Goal: Task Accomplishment & Management: Use online tool/utility

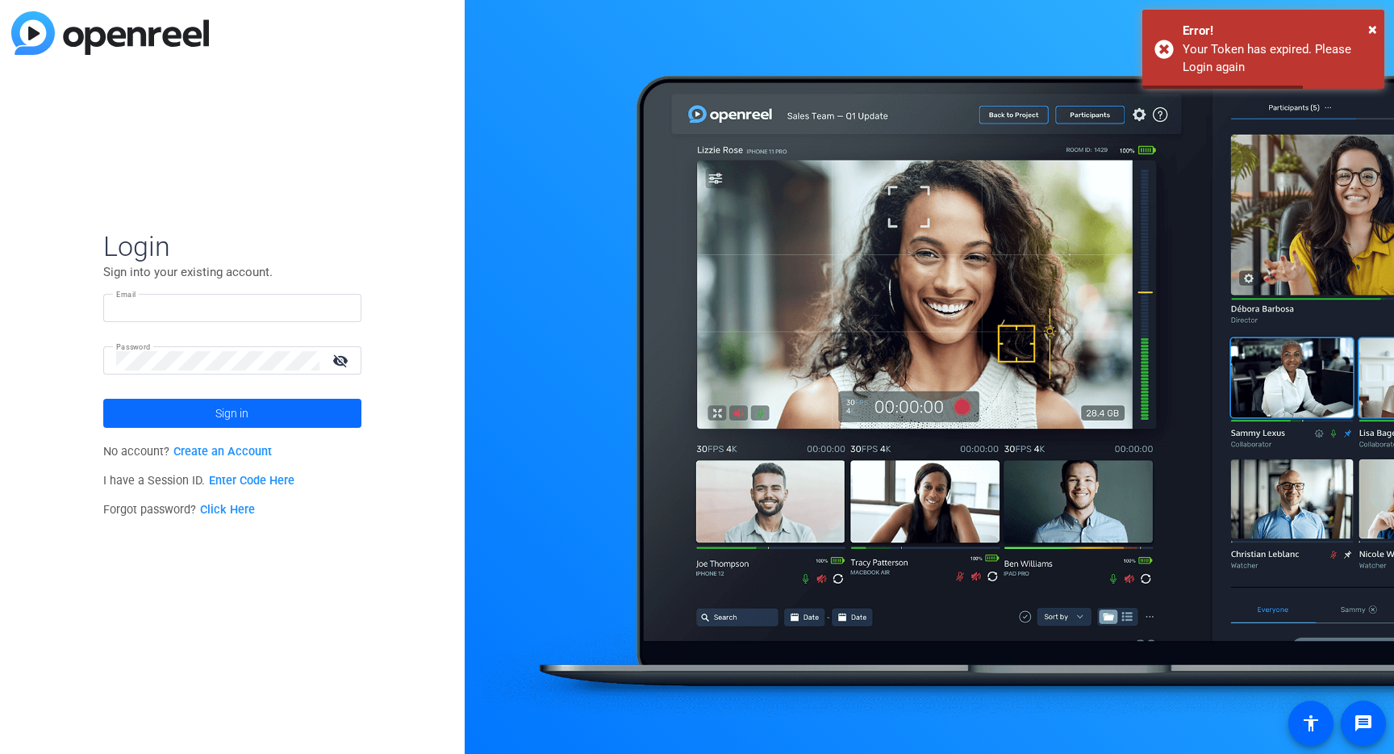
type input "johnboston71@yahoo.com"
click at [261, 409] on span at bounding box center [232, 413] width 258 height 39
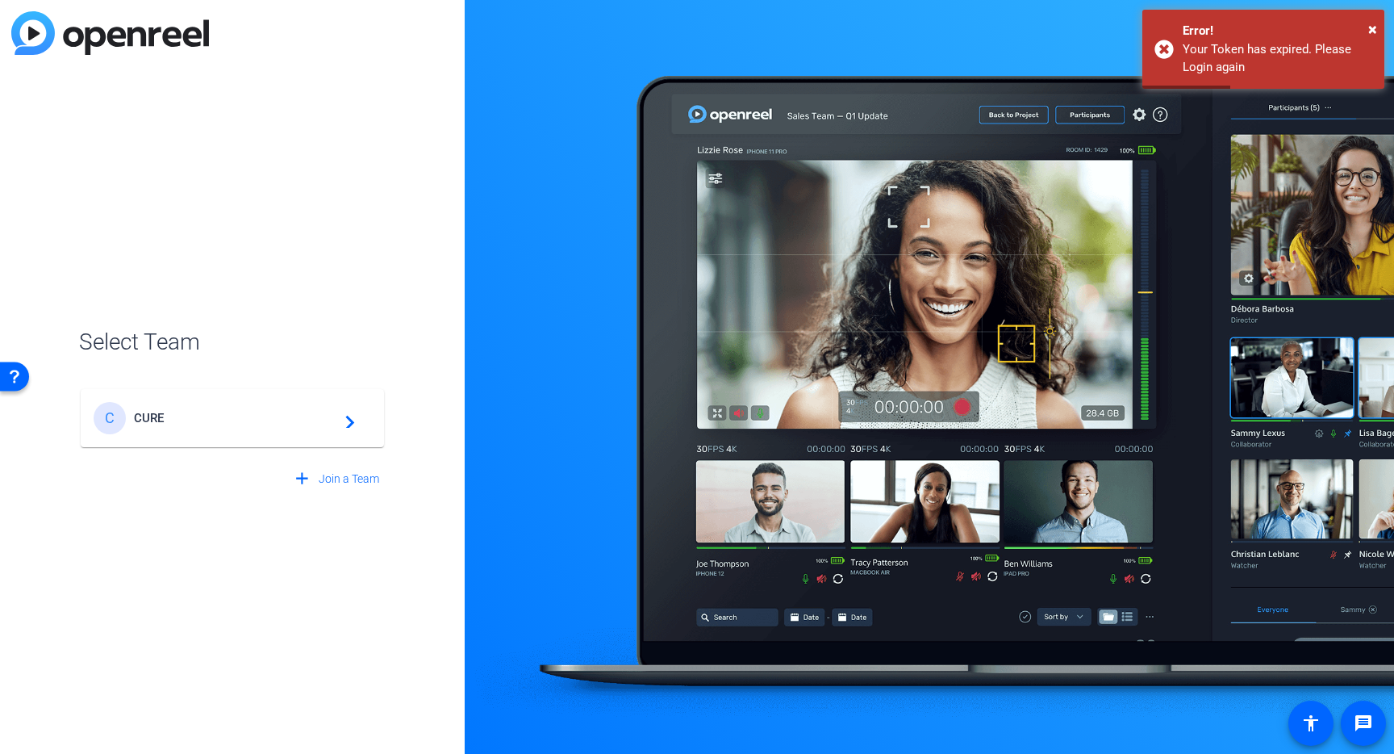
click at [253, 411] on span "CURE" at bounding box center [235, 418] width 202 height 15
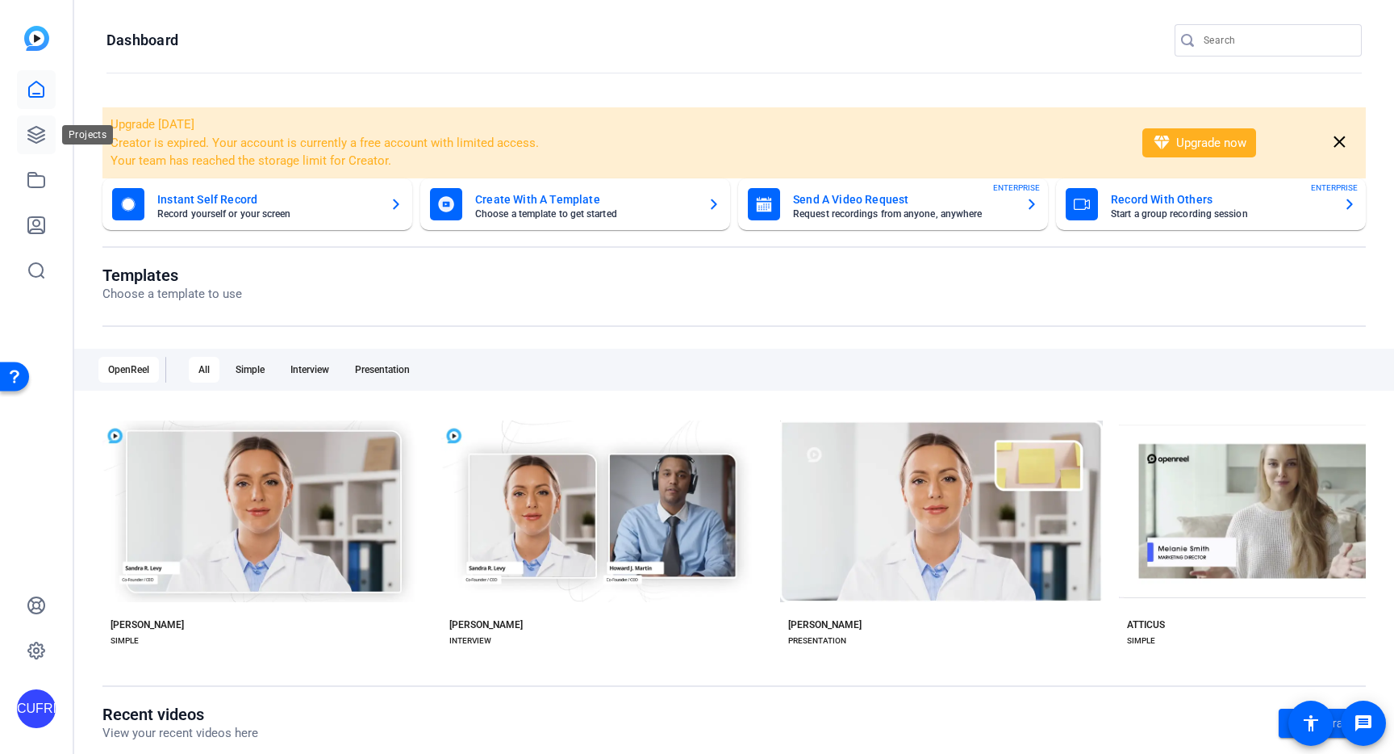
click at [31, 129] on icon at bounding box center [36, 135] width 16 height 16
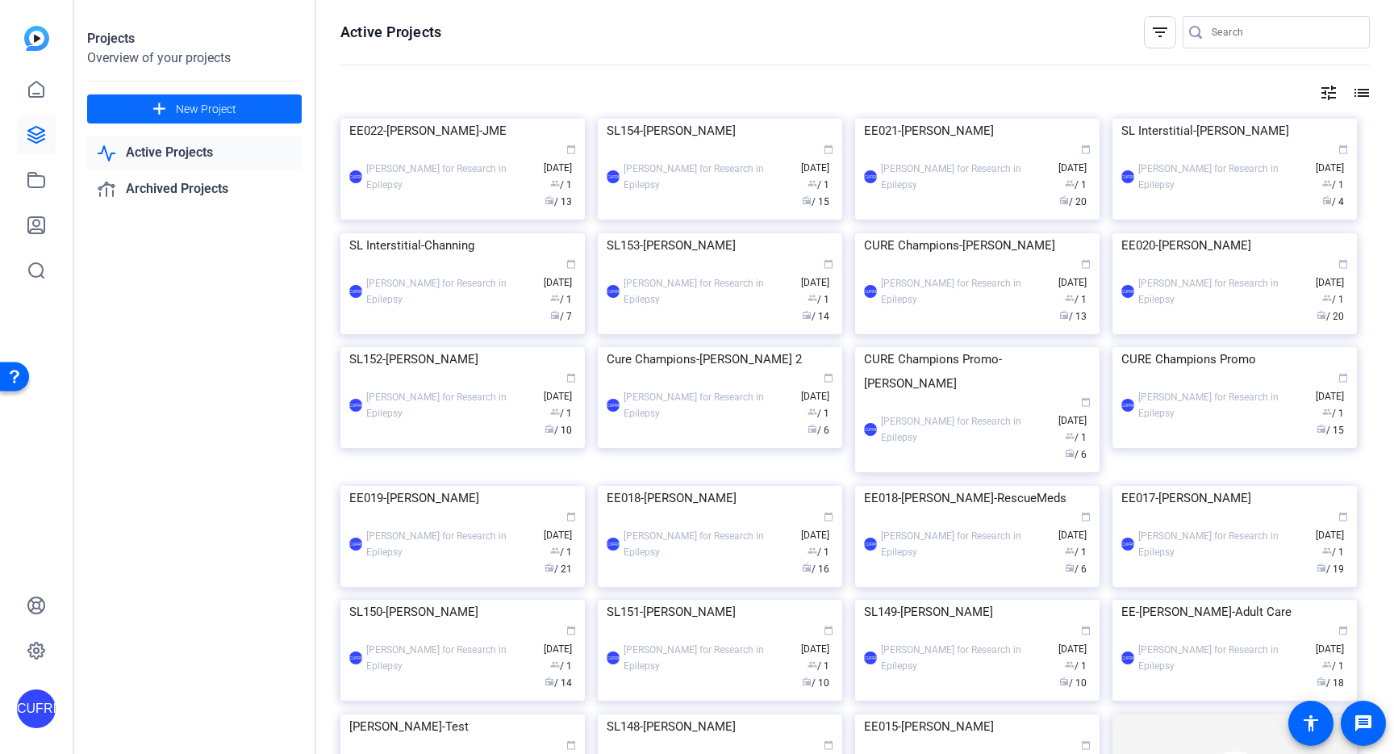
click at [201, 111] on span "New Project" at bounding box center [206, 109] width 61 height 17
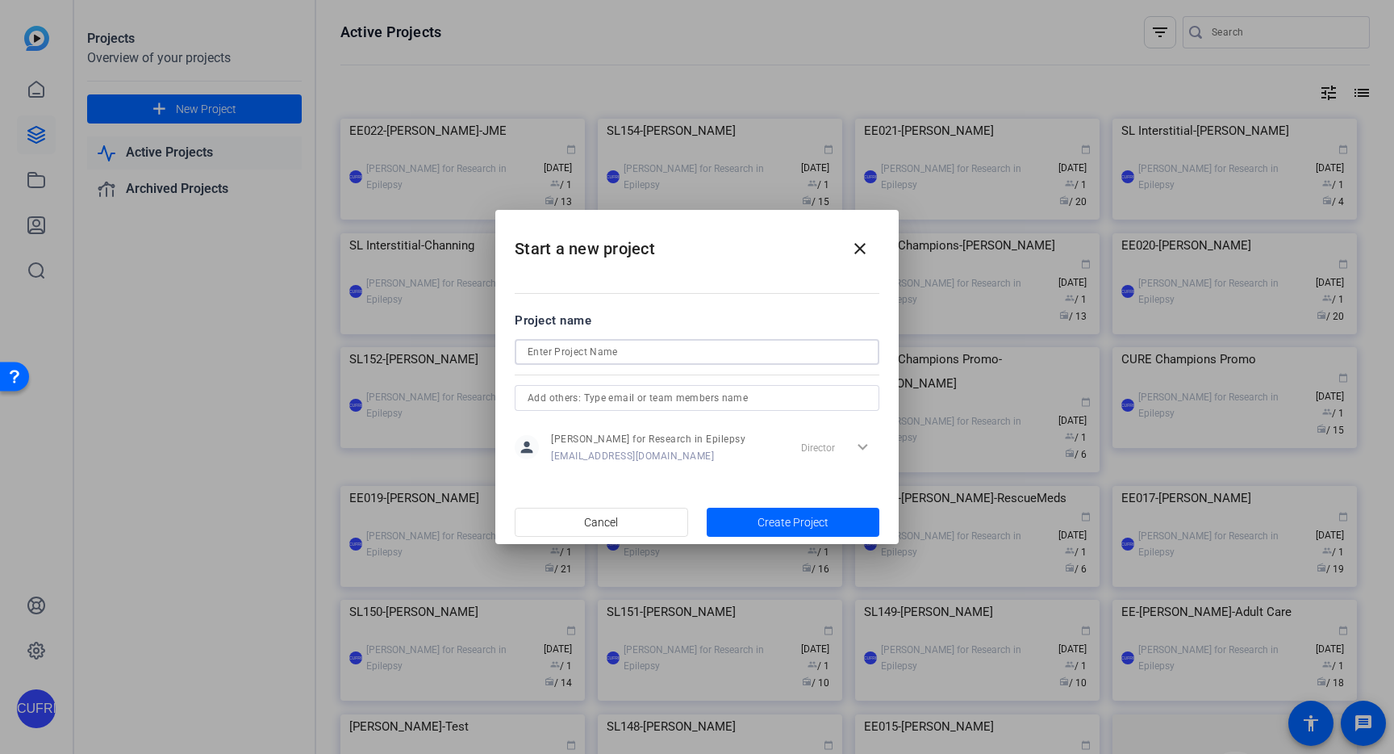
click at [580, 349] on input at bounding box center [697, 351] width 339 height 19
type input "EAM-Tapiero Video"
click at [815, 517] on span "Create Project" at bounding box center [793, 522] width 71 height 17
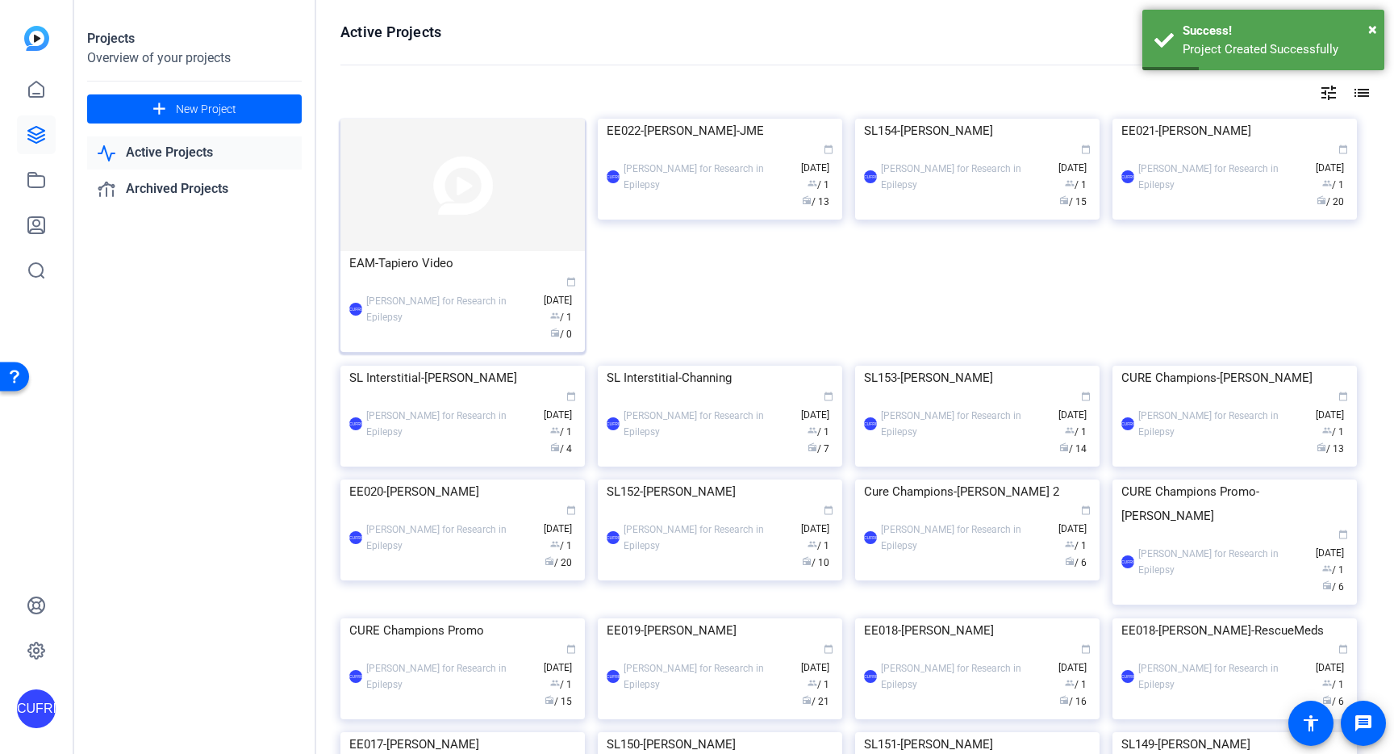
click at [468, 206] on img at bounding box center [463, 185] width 244 height 132
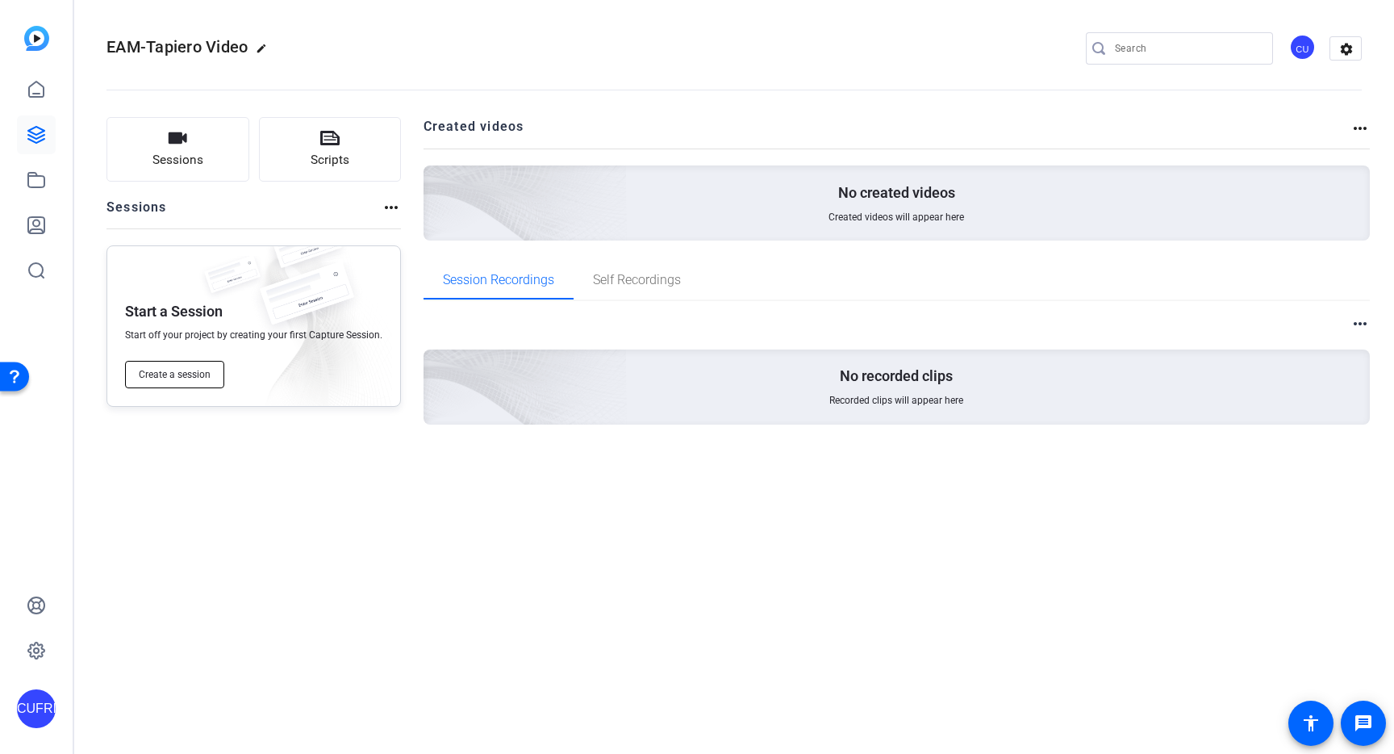
click at [177, 370] on span "Create a session" at bounding box center [175, 374] width 72 height 13
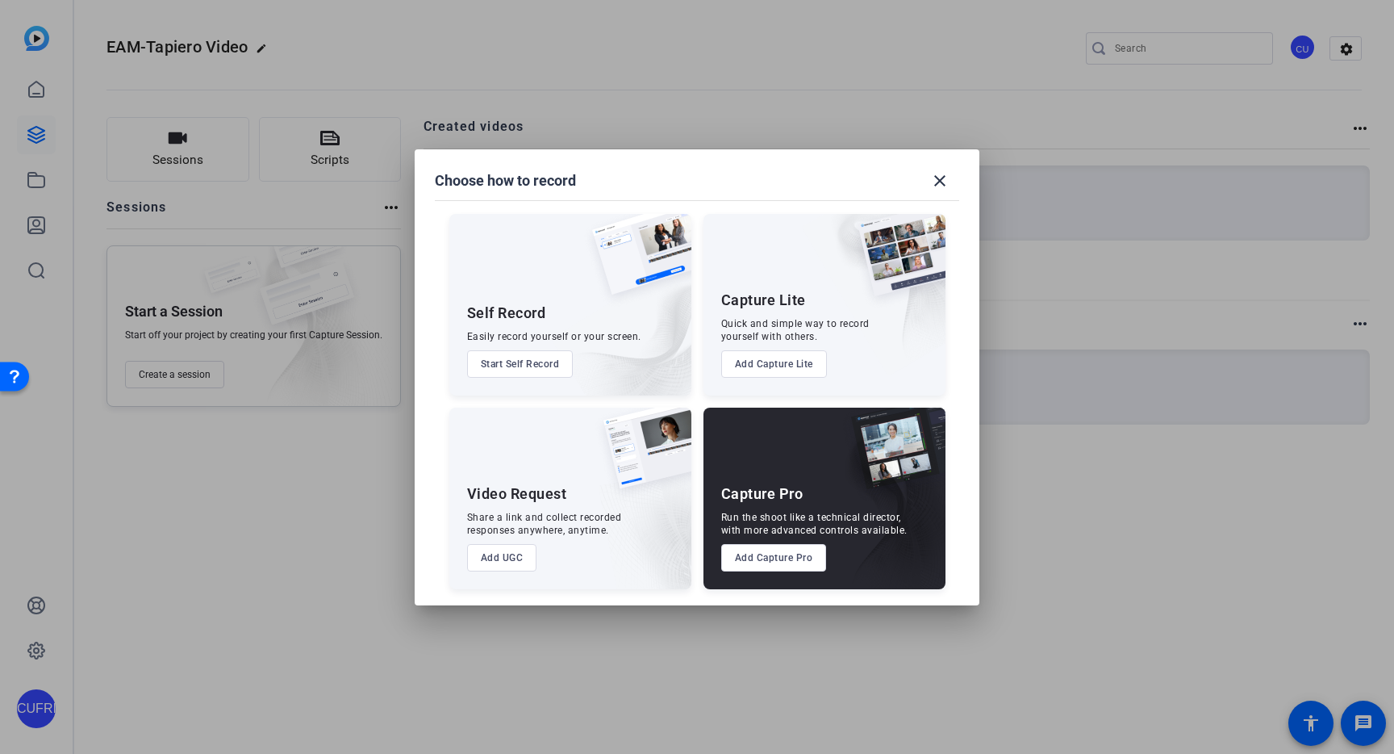
click at [766, 552] on button "Add Capture Pro" at bounding box center [774, 557] width 106 height 27
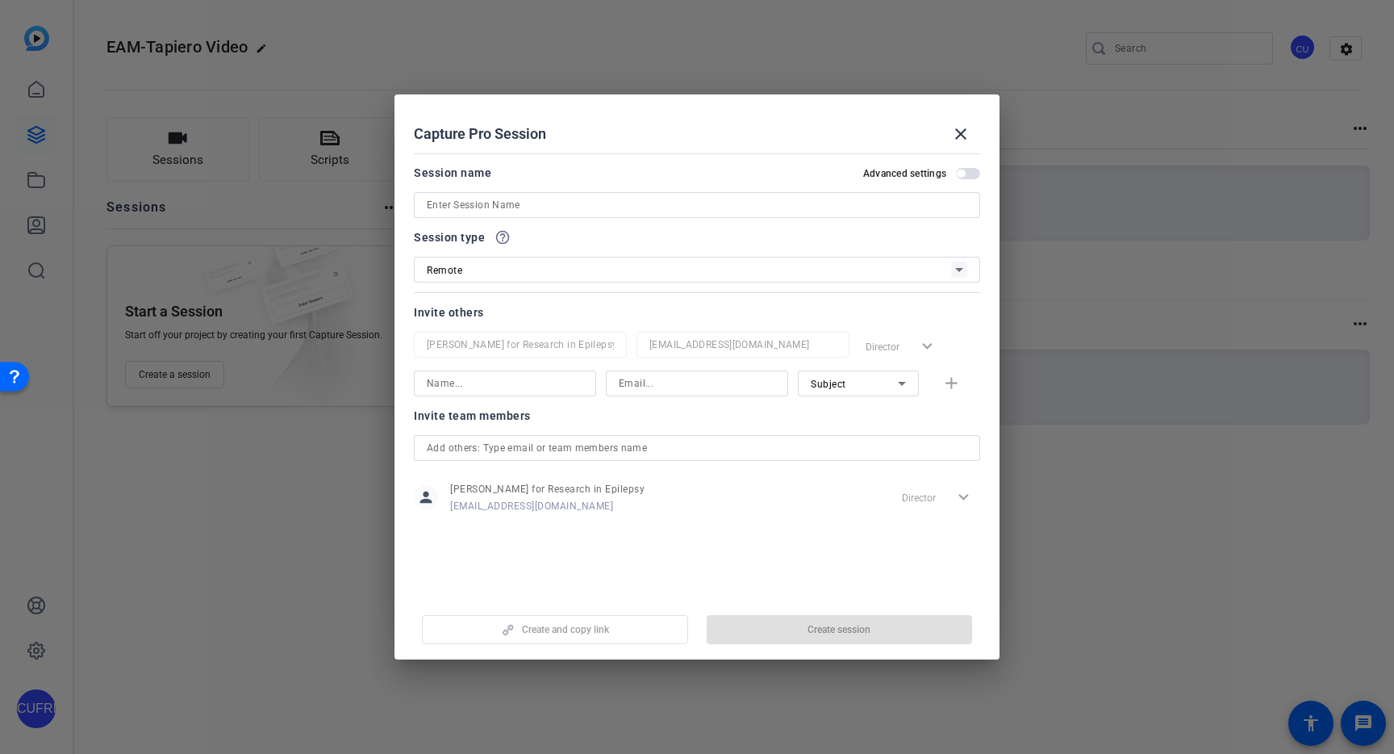
click at [573, 203] on input at bounding box center [697, 204] width 541 height 19
type input "EAM-Tapiero"
click at [860, 634] on span "Create session" at bounding box center [839, 629] width 63 height 13
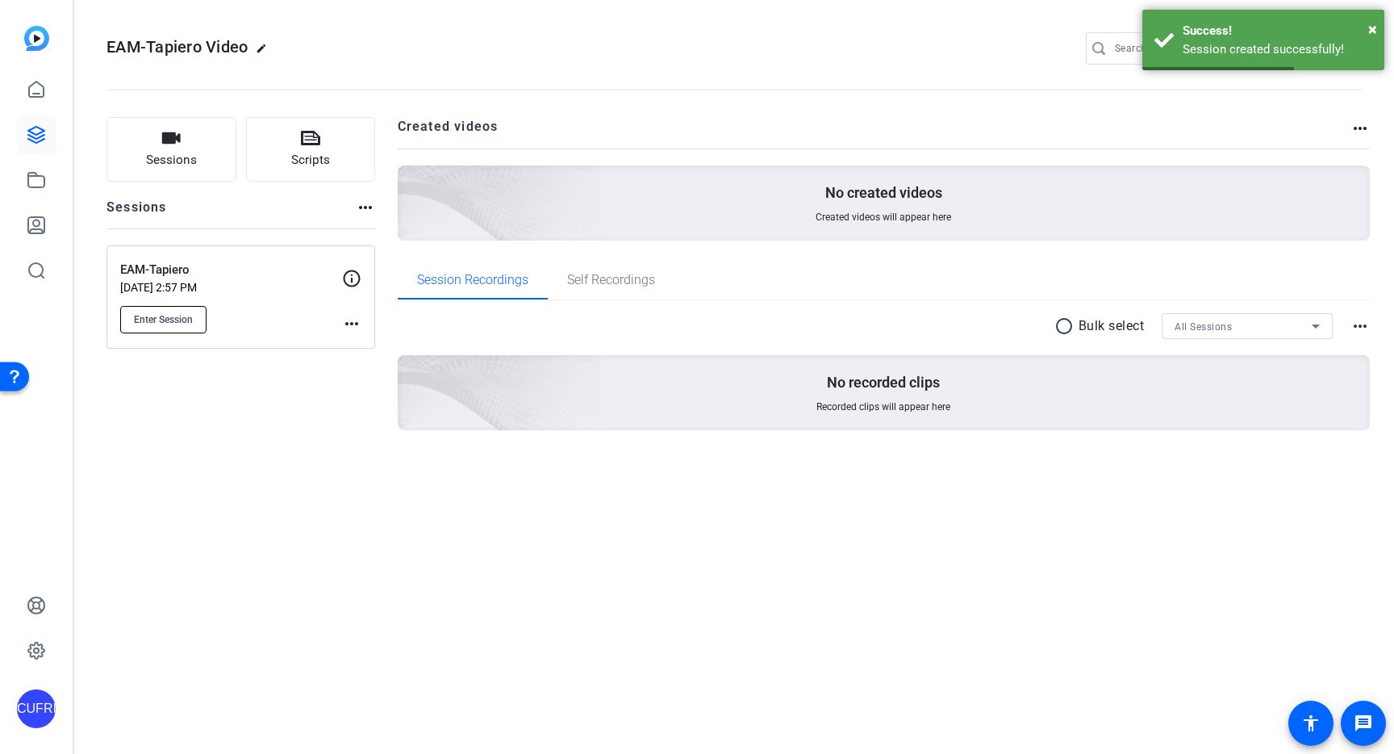
click at [183, 308] on button "Enter Session" at bounding box center [163, 319] width 86 height 27
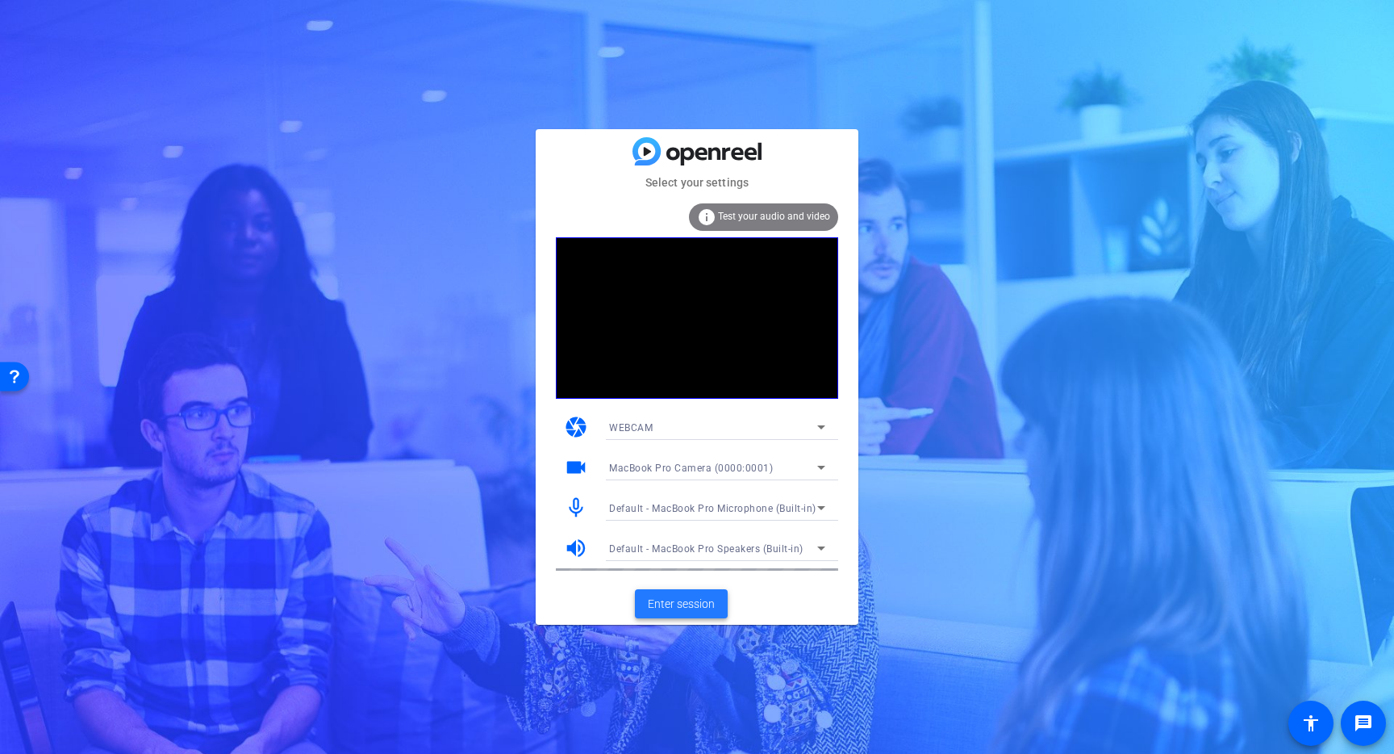
click at [687, 595] on span "Enter session" at bounding box center [681, 603] width 67 height 17
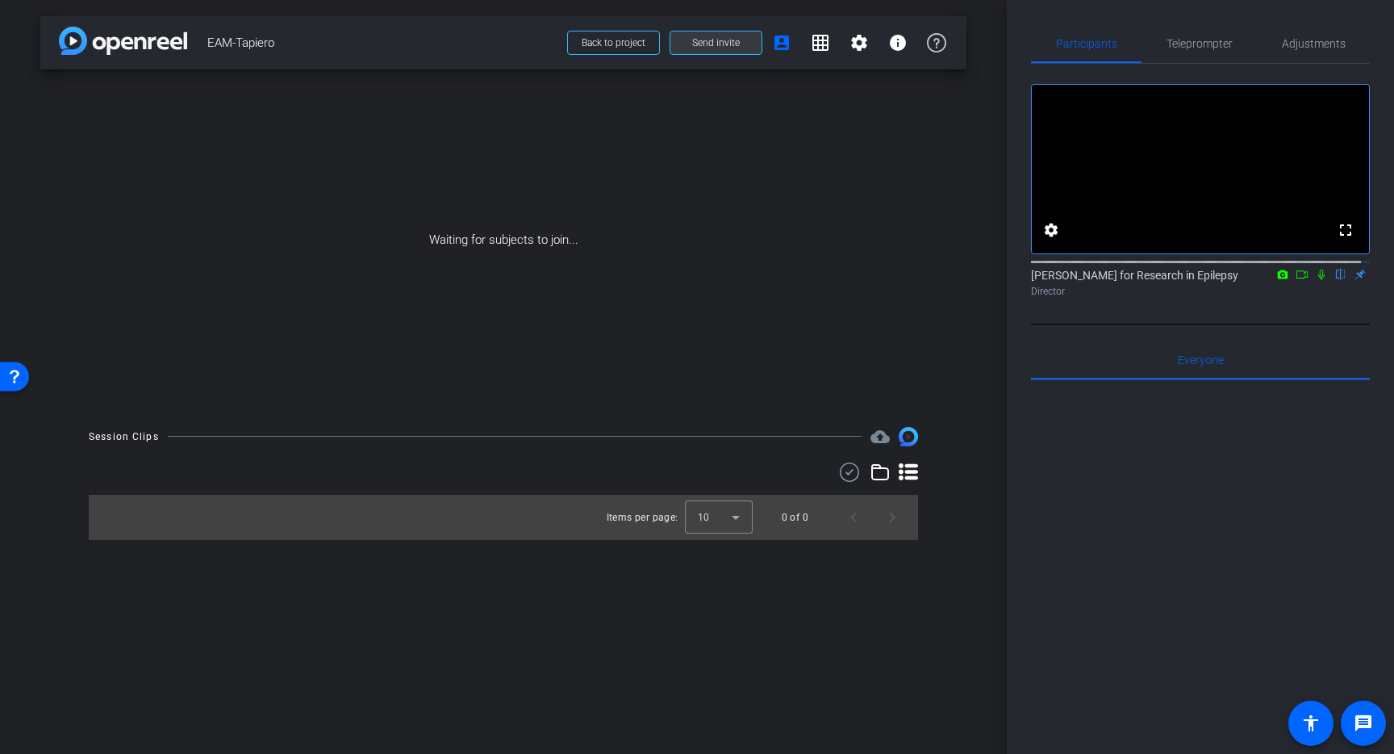
click at [738, 35] on span at bounding box center [716, 42] width 91 height 39
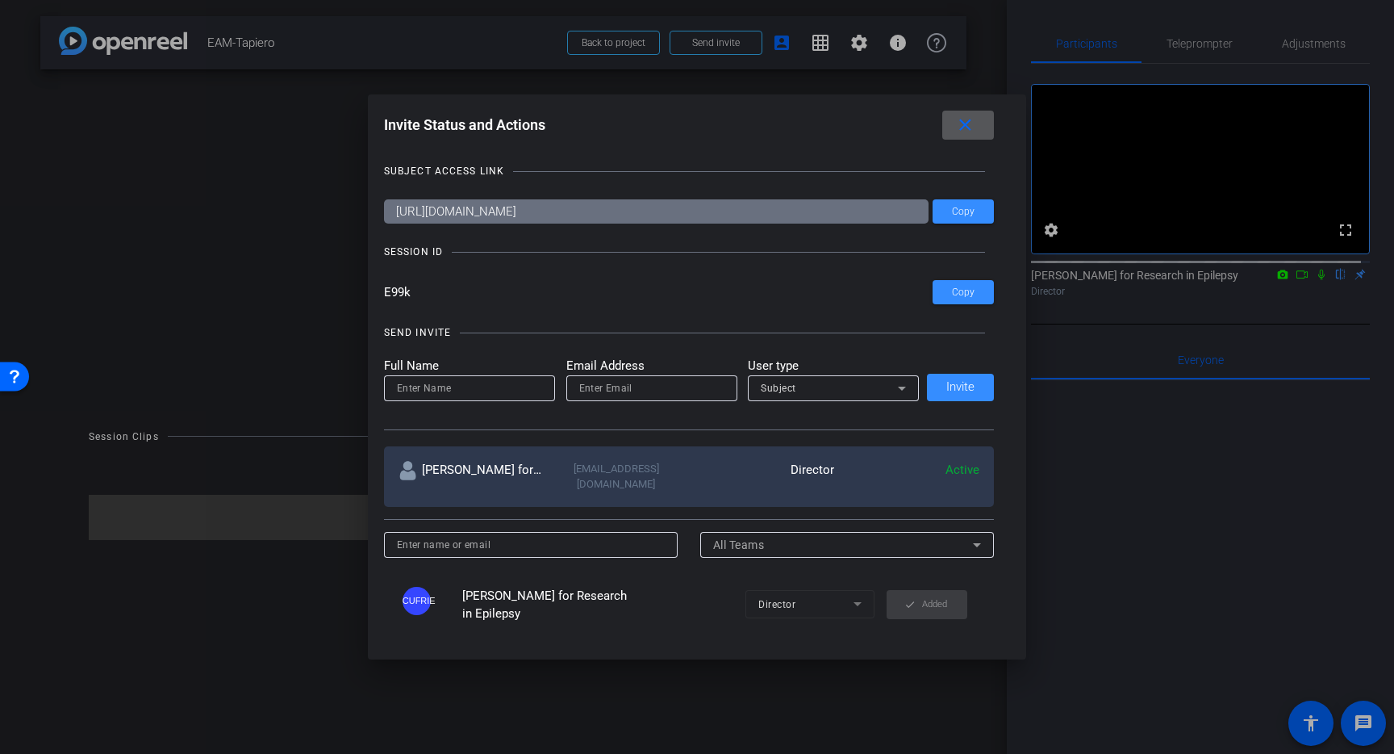
click at [488, 389] on input at bounding box center [469, 387] width 145 height 19
type input "Laura"
type input "Tapiero"
drag, startPoint x: 699, startPoint y: 382, endPoint x: 475, endPoint y: 395, distance: 223.8
click at [475, 395] on form "Full Name Laura Email Address Tapiero User type Subject" at bounding box center [652, 379] width 536 height 44
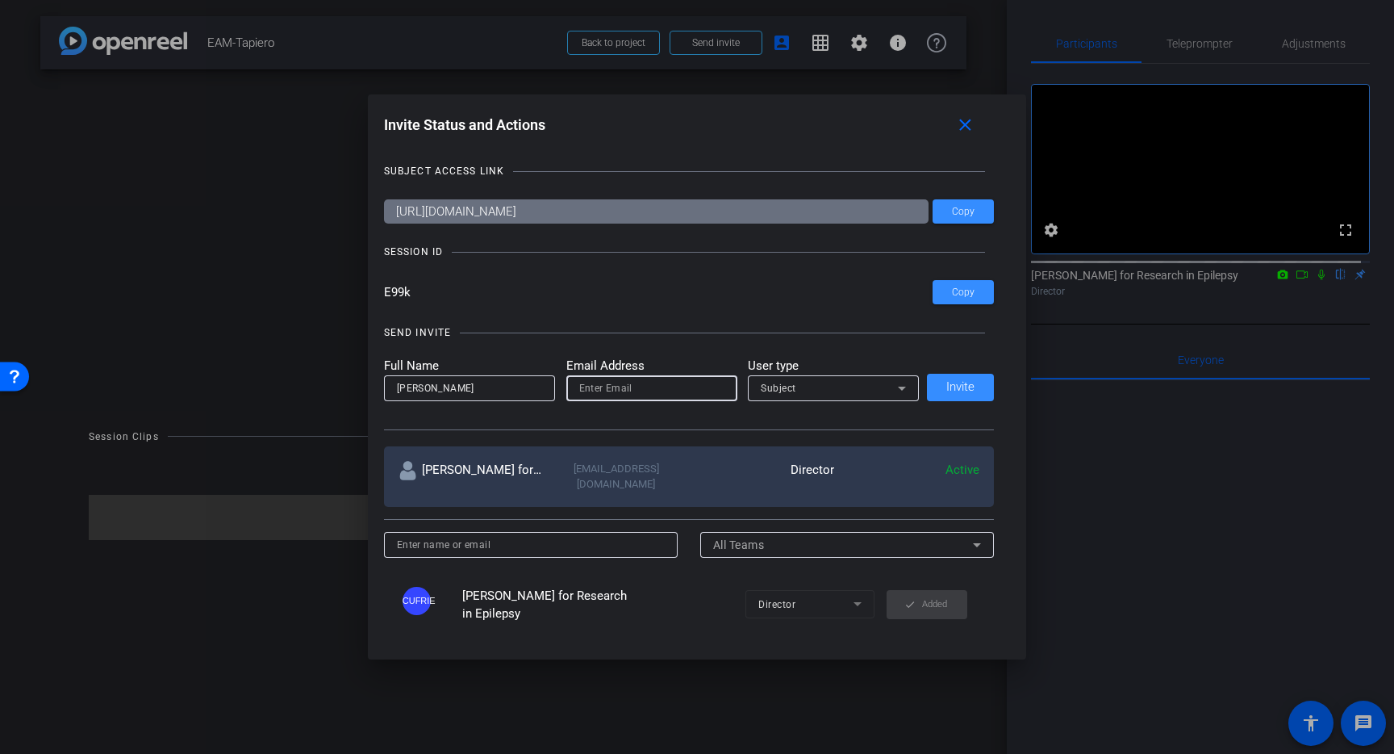
paste input "laura.tapiero1@gmail.com"
type input "laura.tapiero1@gmail.com"
click at [958, 390] on span "Invite" at bounding box center [960, 387] width 28 height 12
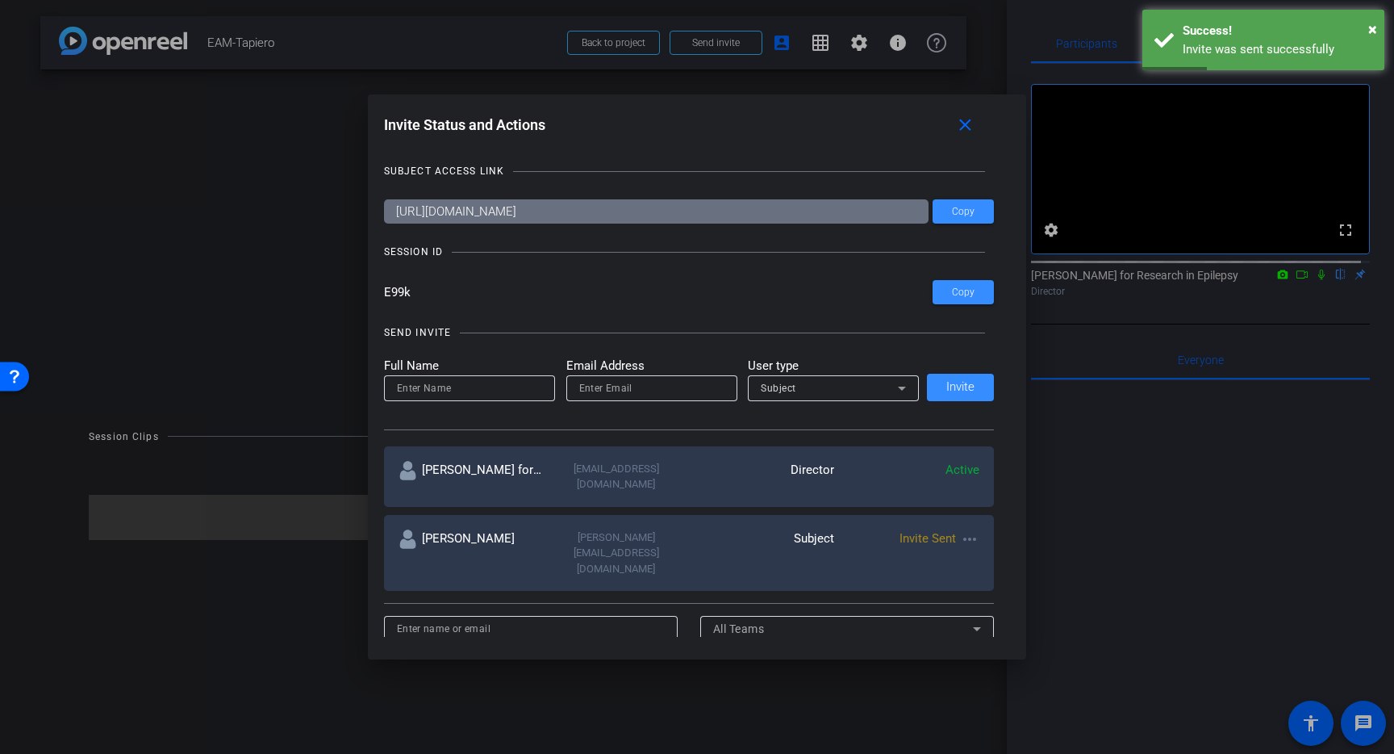
click at [428, 393] on input at bounding box center [469, 387] width 145 height 19
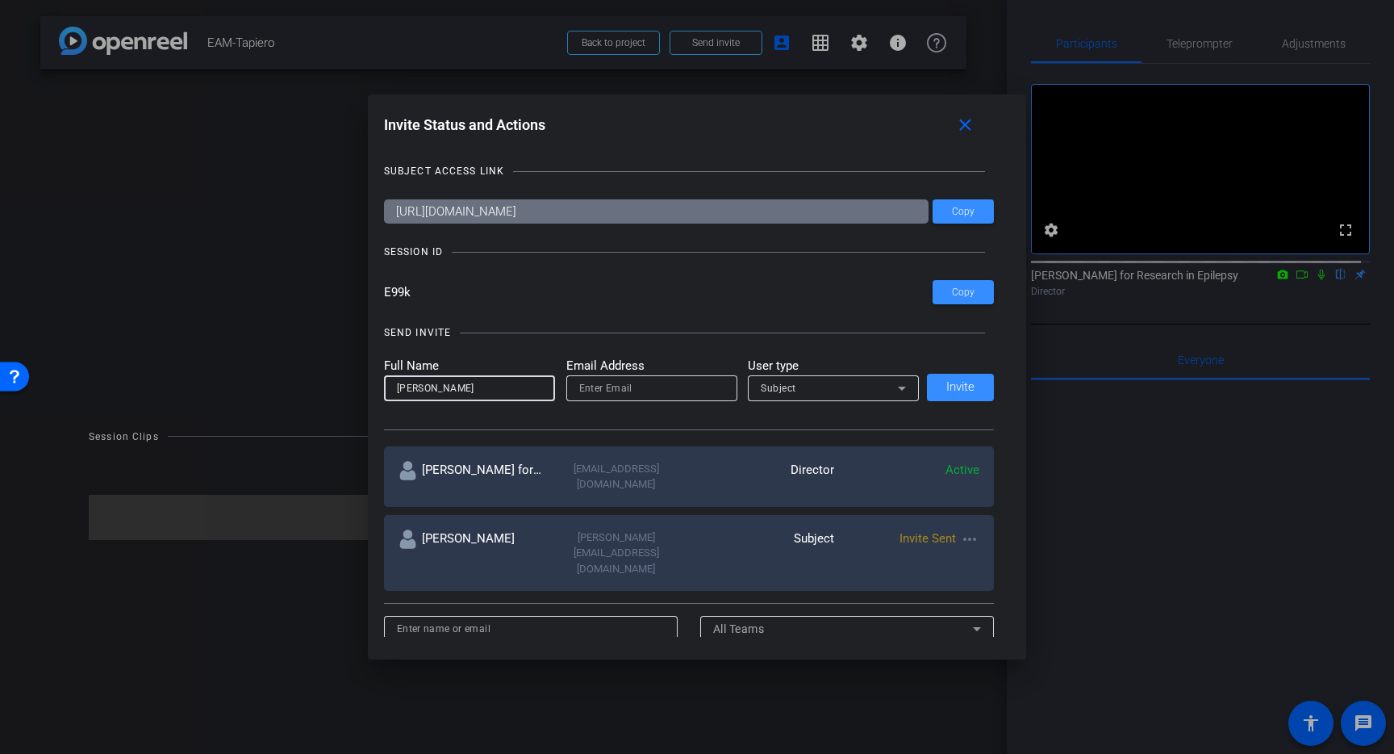
type input "Lynn"
click at [677, 394] on input "email" at bounding box center [651, 387] width 145 height 19
paste input "lkdtap@gmail.com"
type input "lkdtap@gmail.com"
click at [951, 385] on span "Invite" at bounding box center [960, 387] width 28 height 12
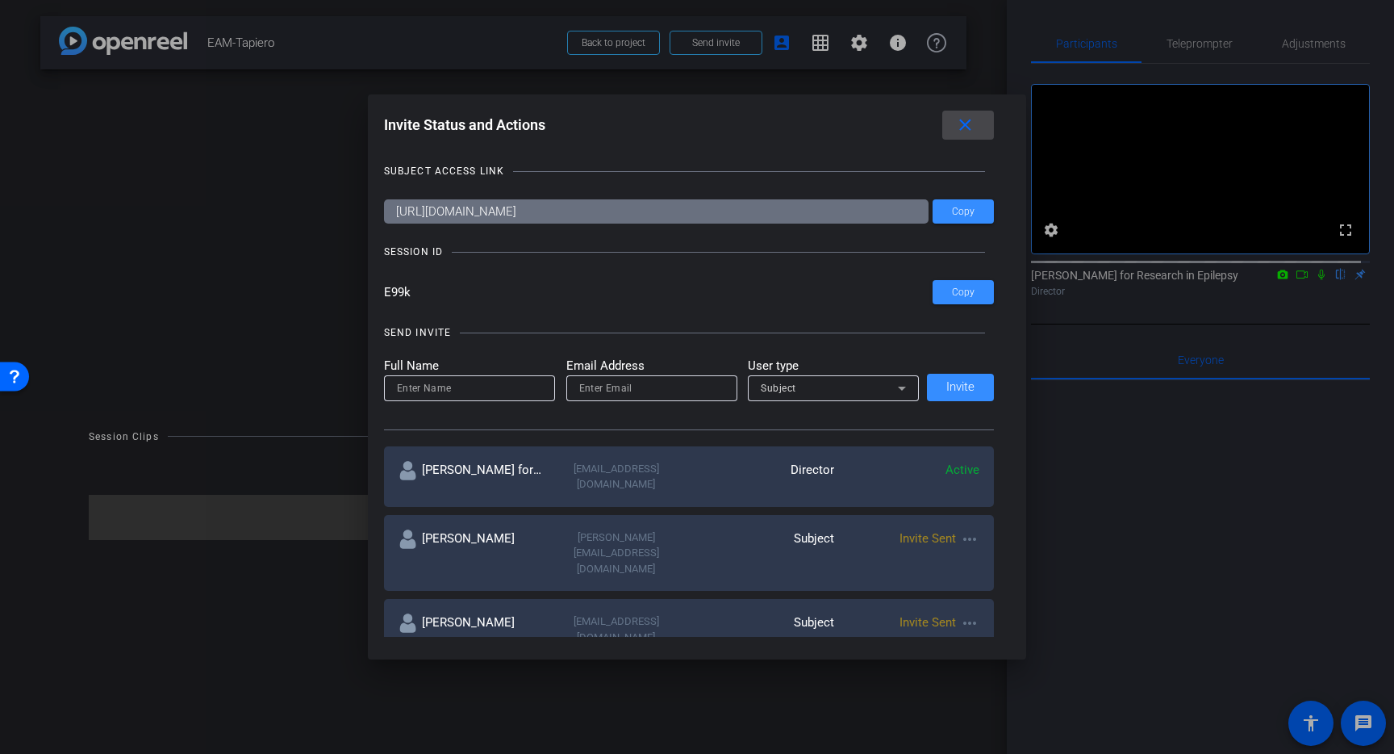
click at [964, 119] on mat-icon "close" at bounding box center [965, 125] width 20 height 20
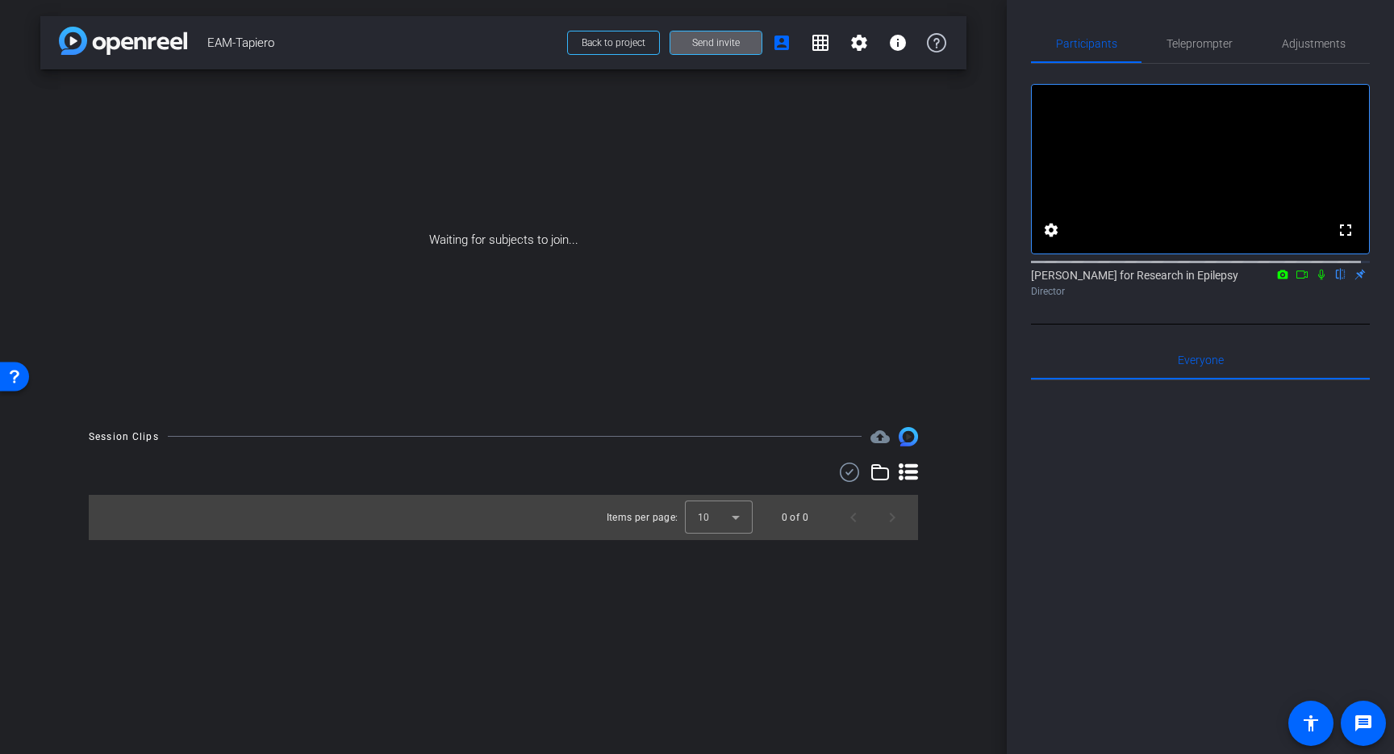
click at [828, 40] on mat-icon "grid_on" at bounding box center [820, 42] width 19 height 19
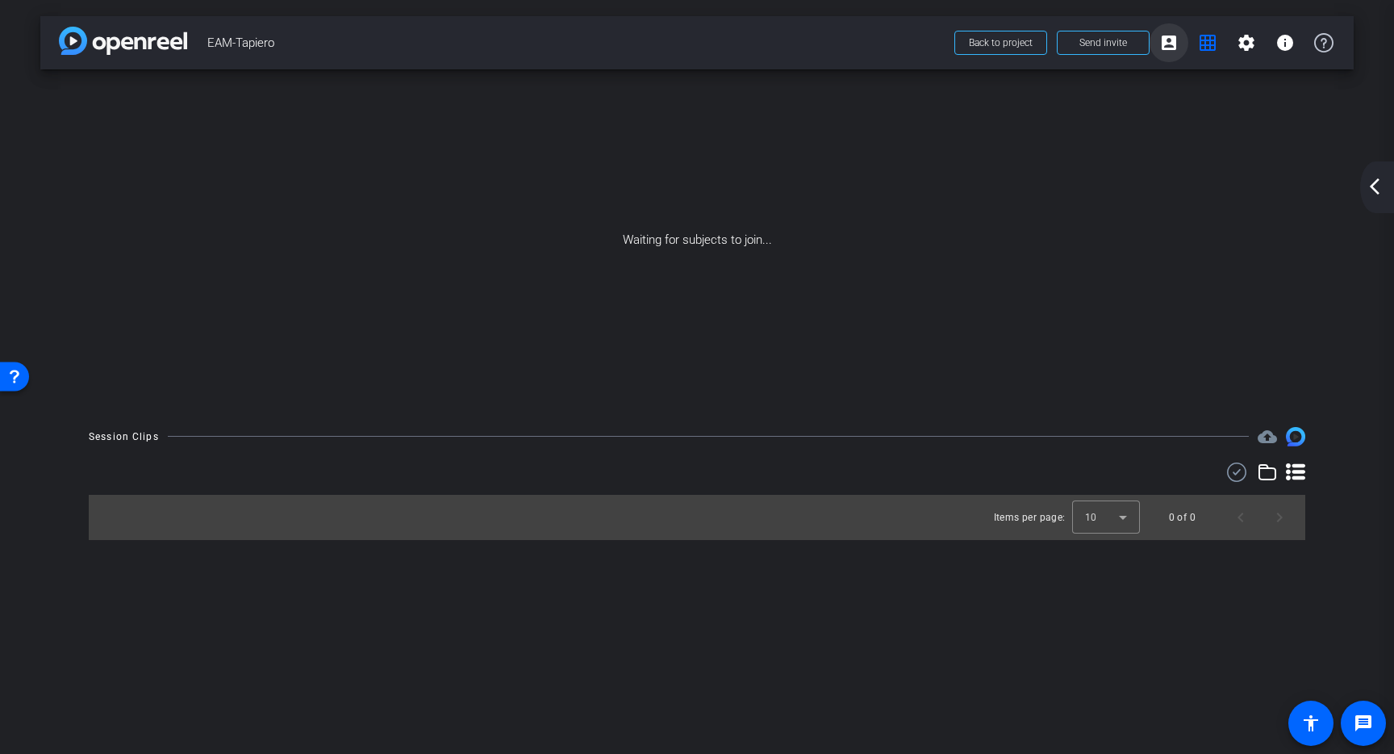
click at [1174, 41] on mat-icon "account_box" at bounding box center [1169, 42] width 19 height 19
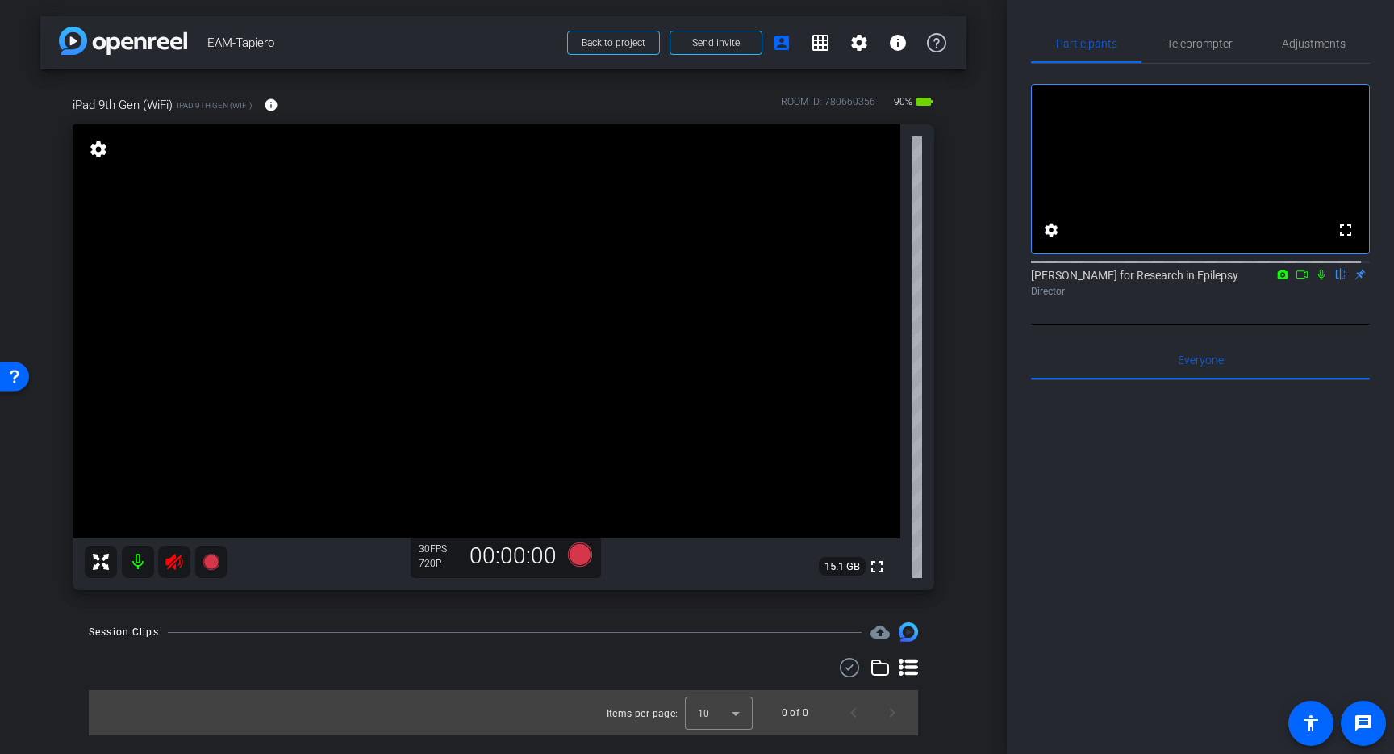
click at [173, 559] on icon at bounding box center [173, 562] width 17 height 16
click at [1312, 44] on span "Adjustments" at bounding box center [1314, 43] width 64 height 11
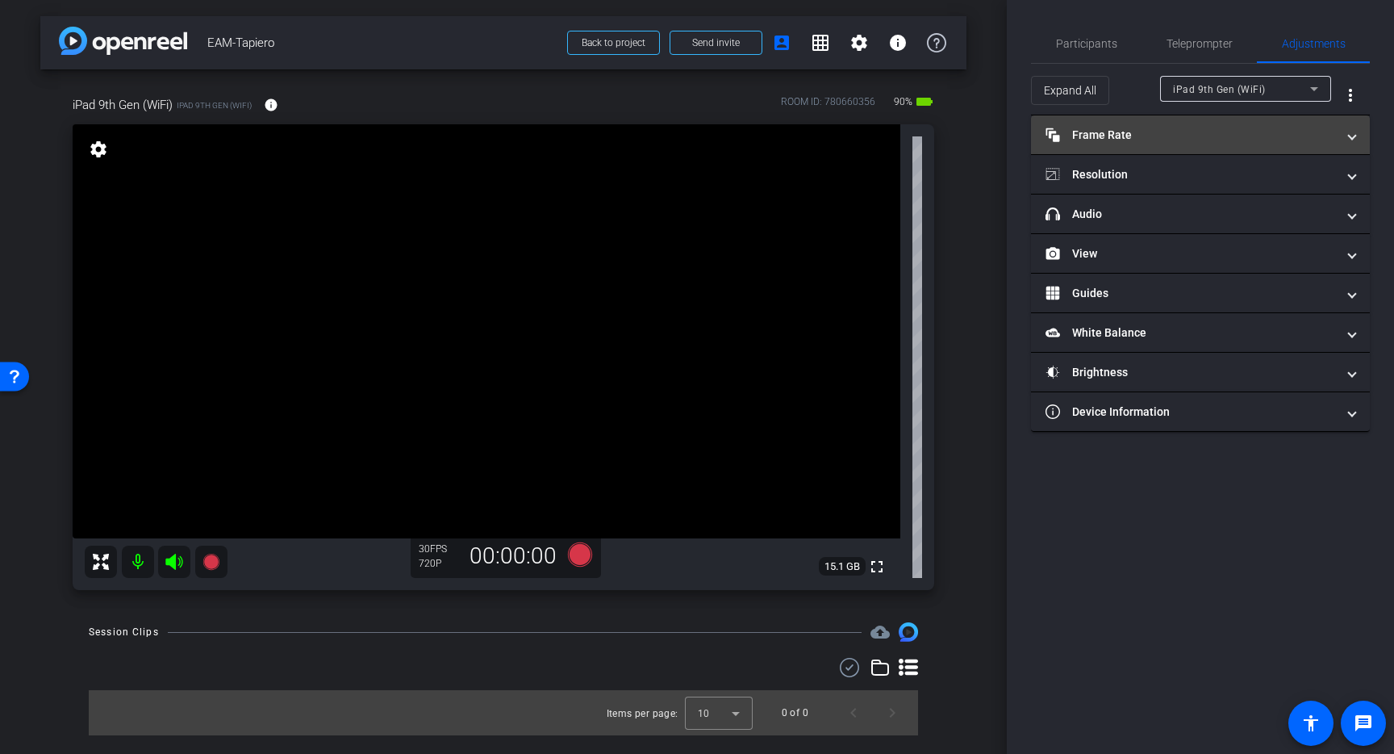
click at [1355, 134] on span at bounding box center [1352, 135] width 6 height 17
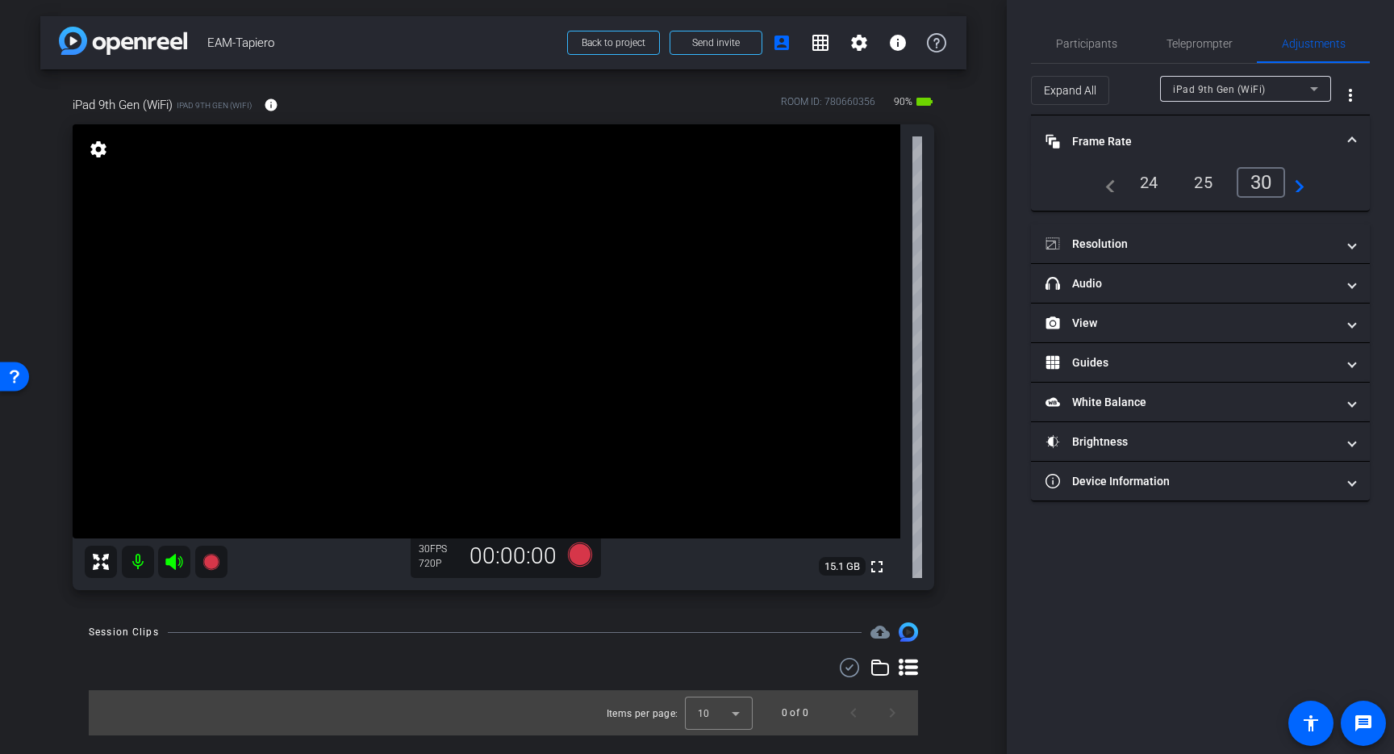
click at [1143, 181] on div "24" at bounding box center [1149, 182] width 43 height 27
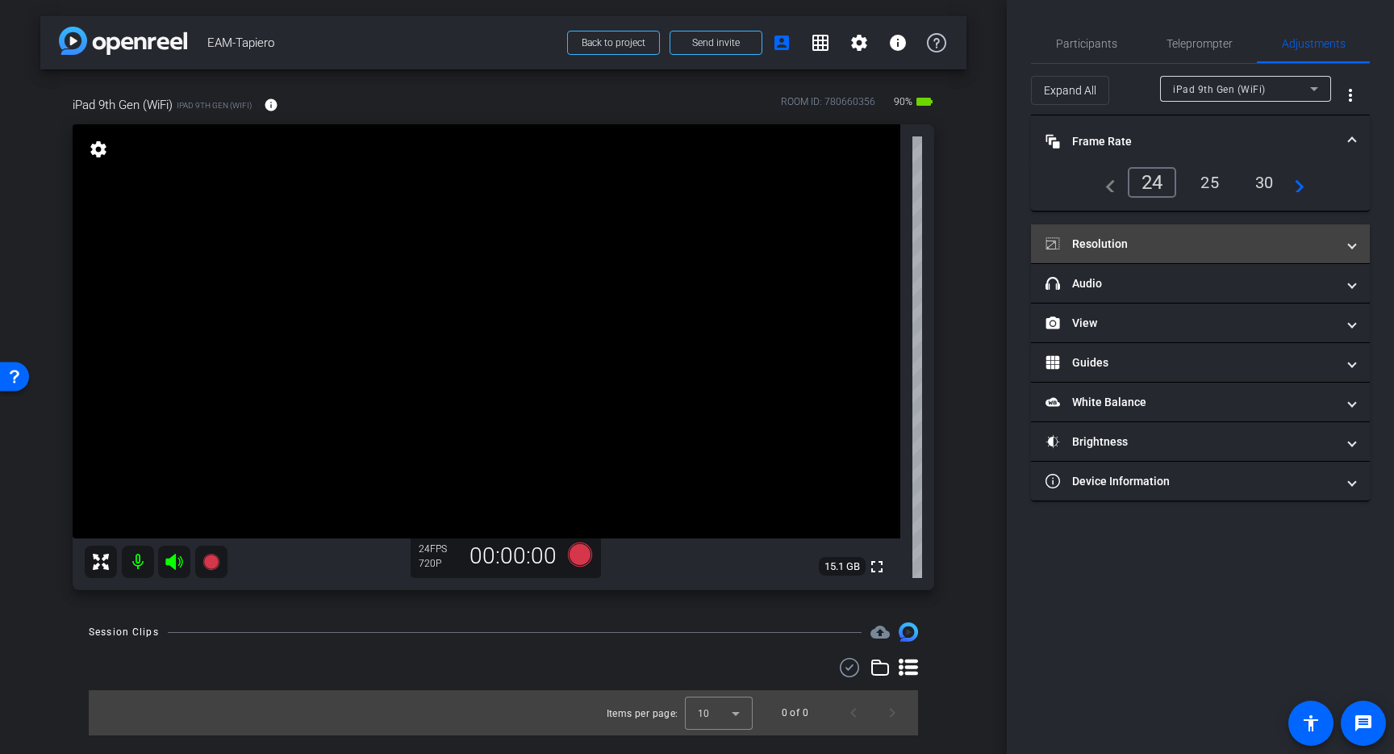
click at [1352, 246] on span at bounding box center [1352, 244] width 6 height 17
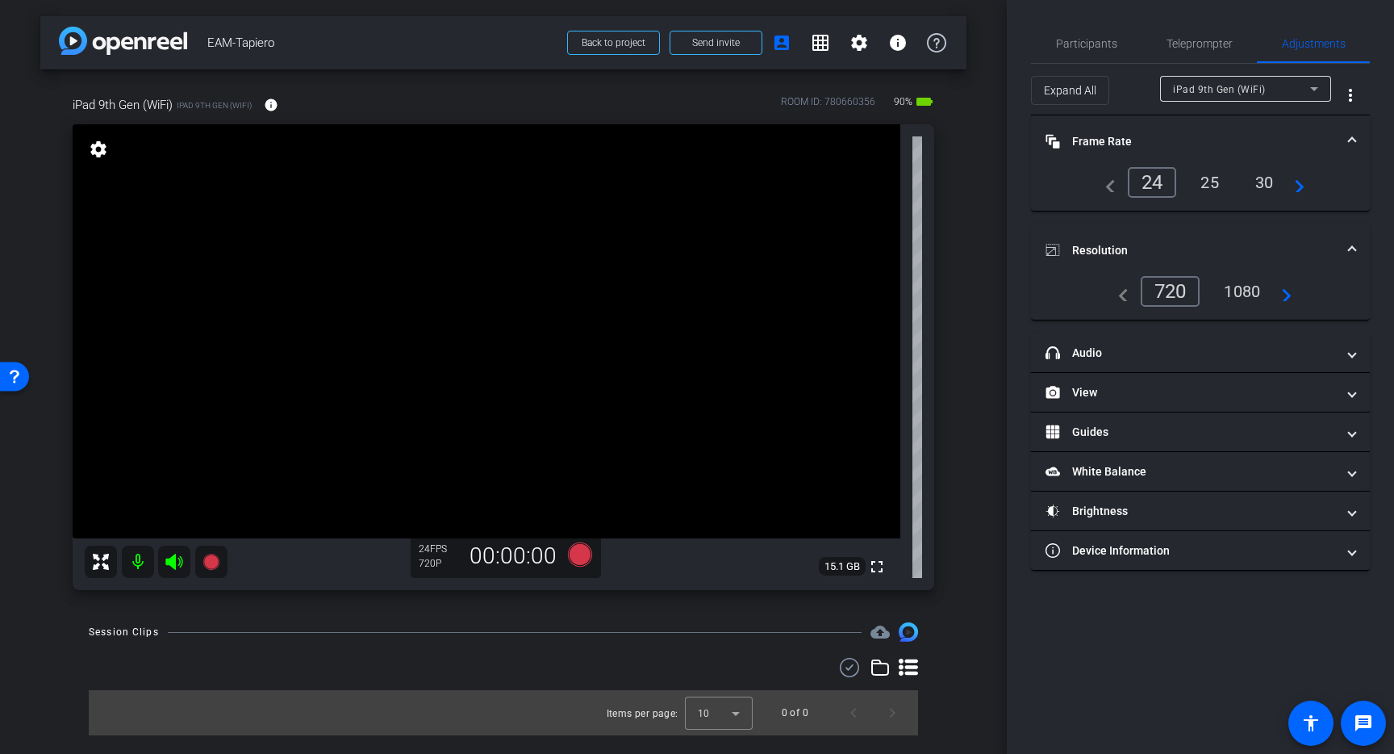
click at [1245, 287] on div "1080" at bounding box center [1242, 291] width 61 height 27
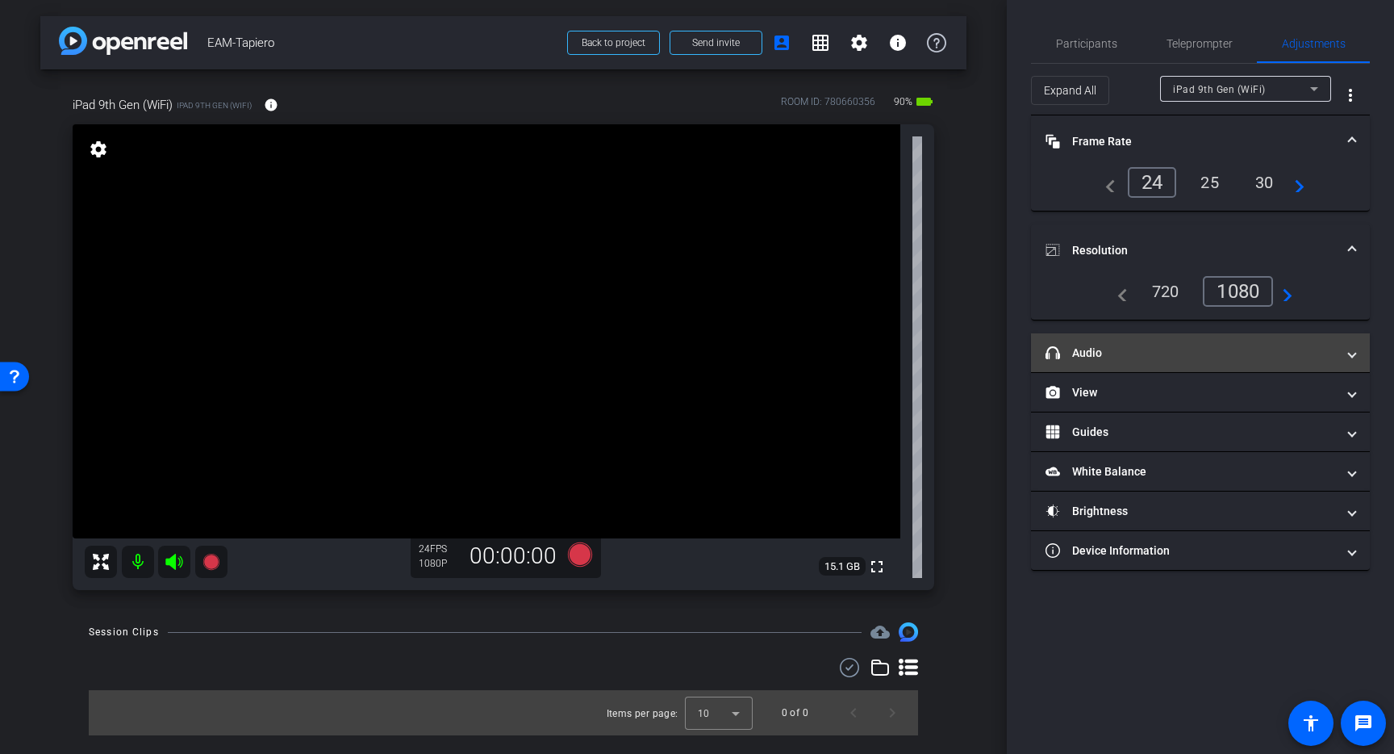
click at [1349, 355] on span at bounding box center [1352, 353] width 6 height 17
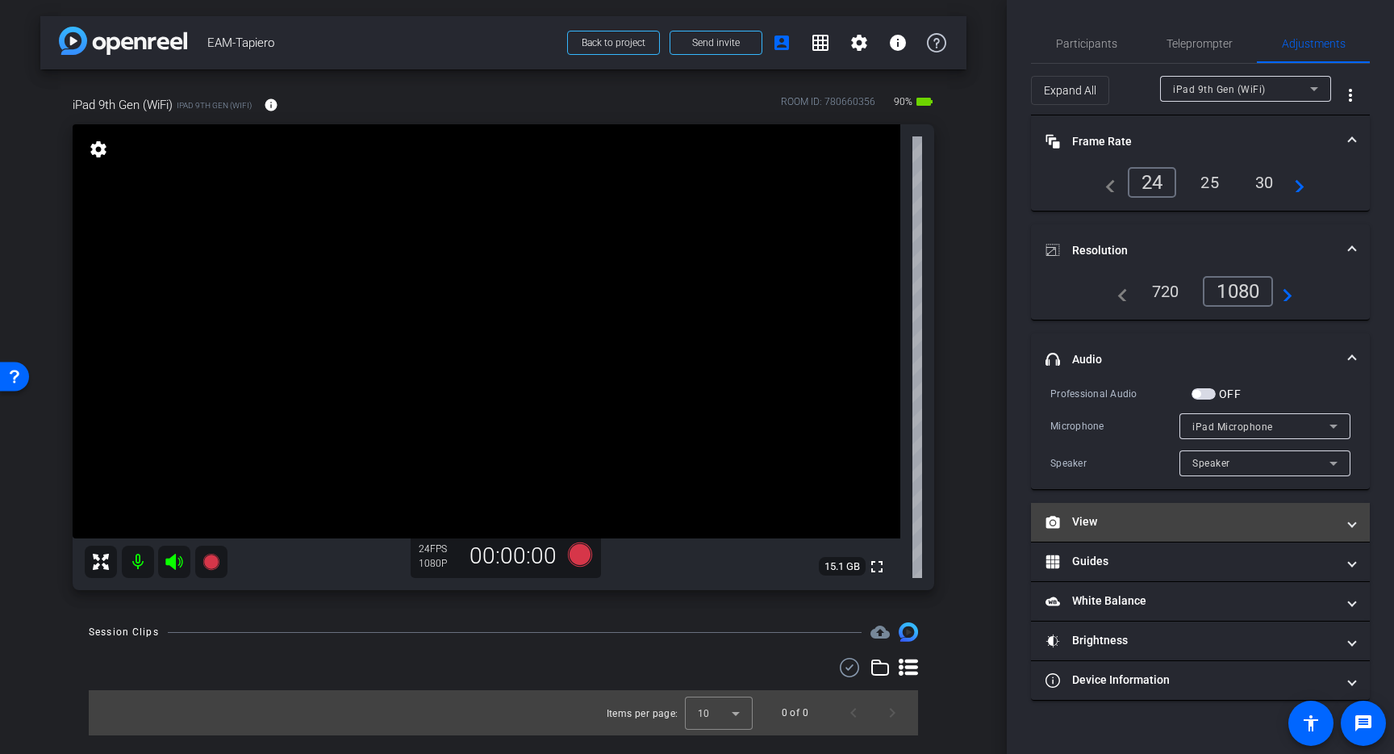
click at [1352, 520] on span at bounding box center [1352, 521] width 6 height 17
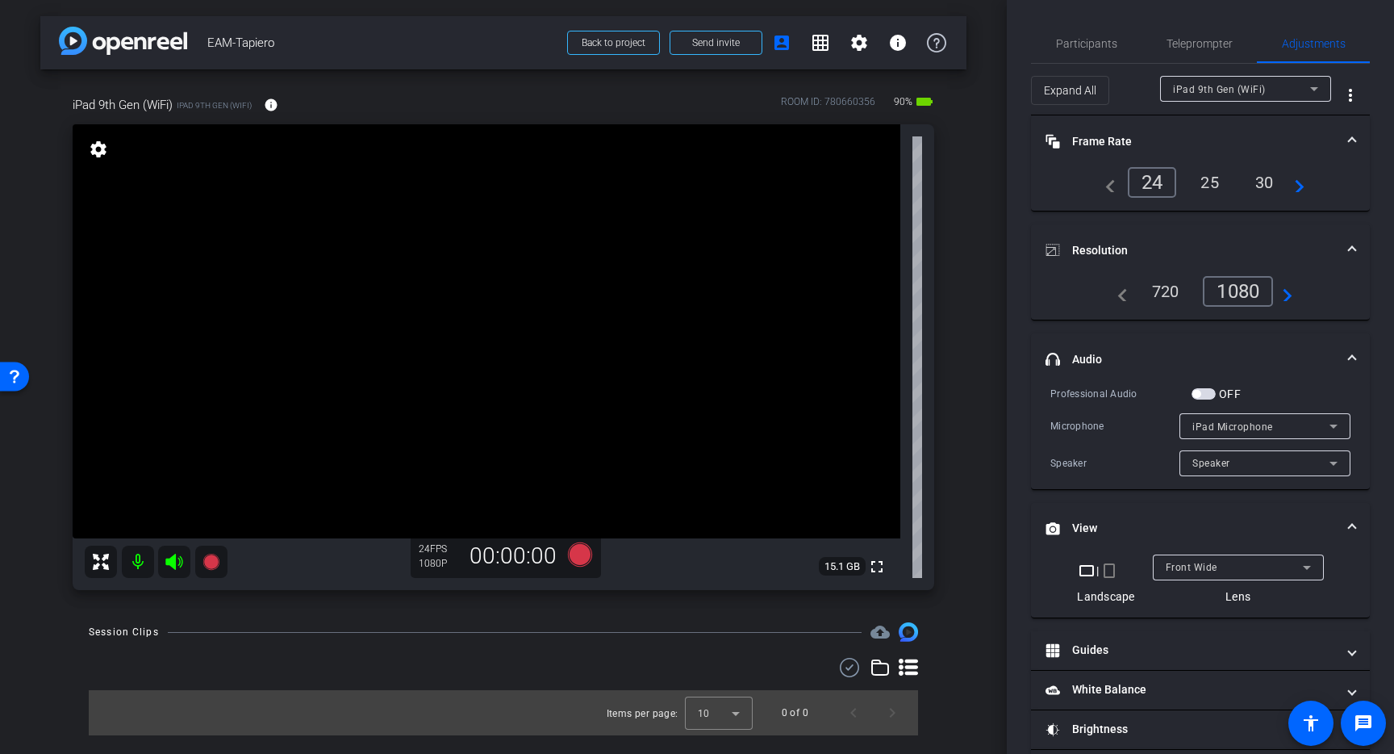
click at [1352, 520] on mat-expansion-panel-header "View" at bounding box center [1200, 529] width 339 height 52
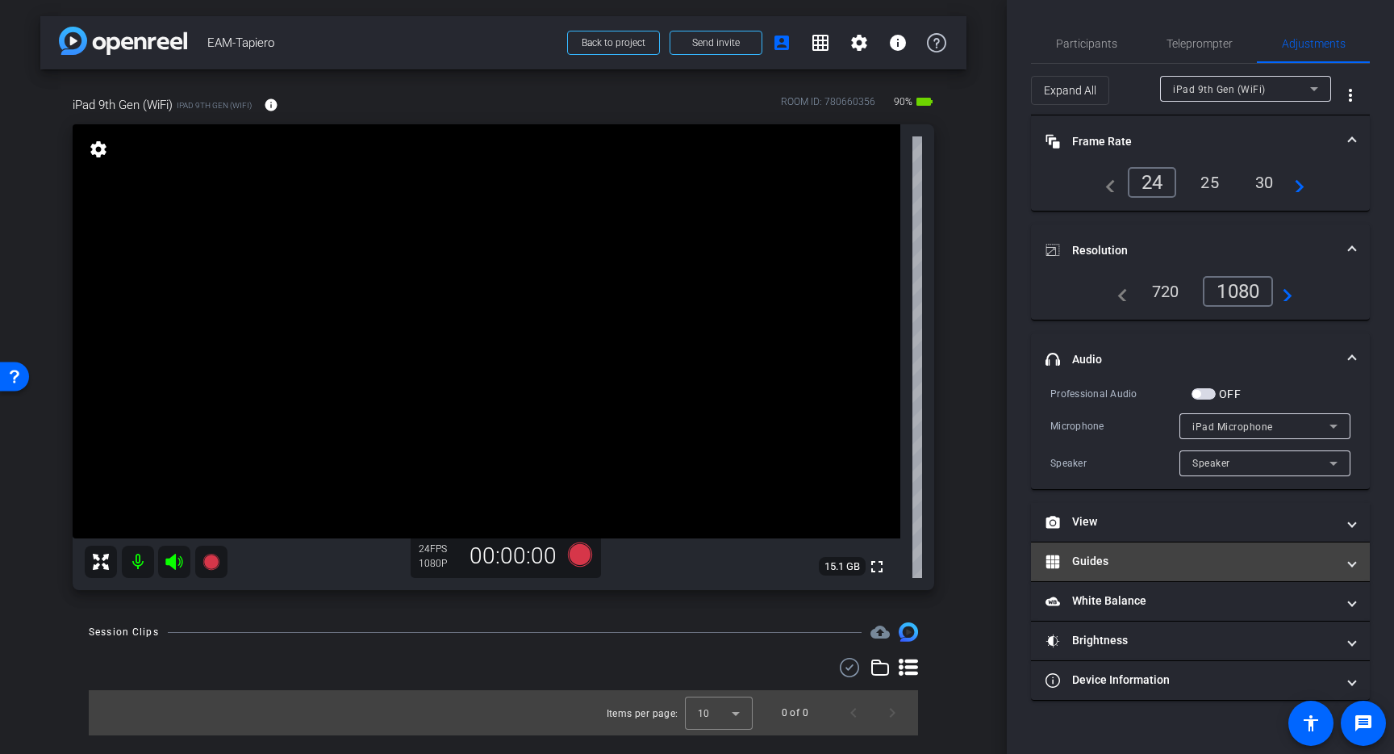
click at [1357, 564] on mat-expansion-panel-header "Guides" at bounding box center [1200, 561] width 339 height 39
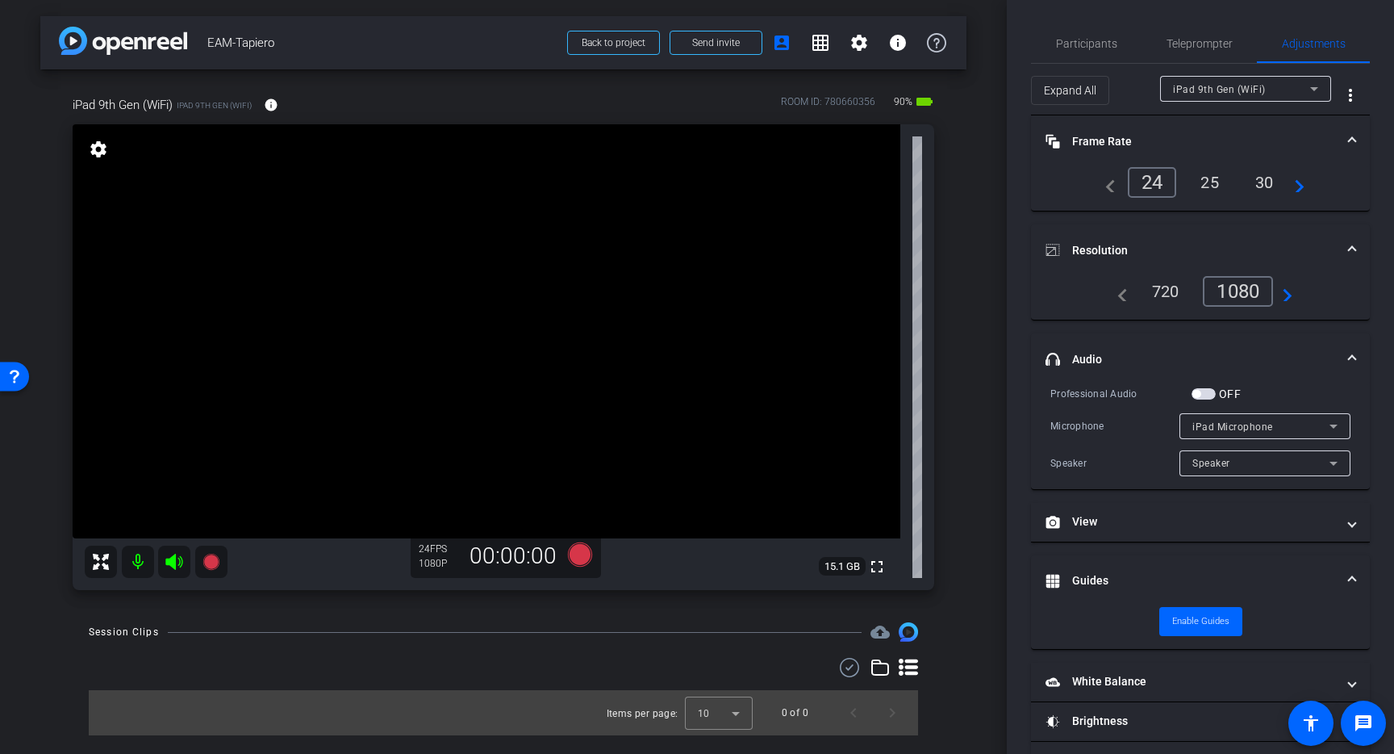
click at [1357, 564] on mat-expansion-panel-header "Guides" at bounding box center [1200, 581] width 339 height 52
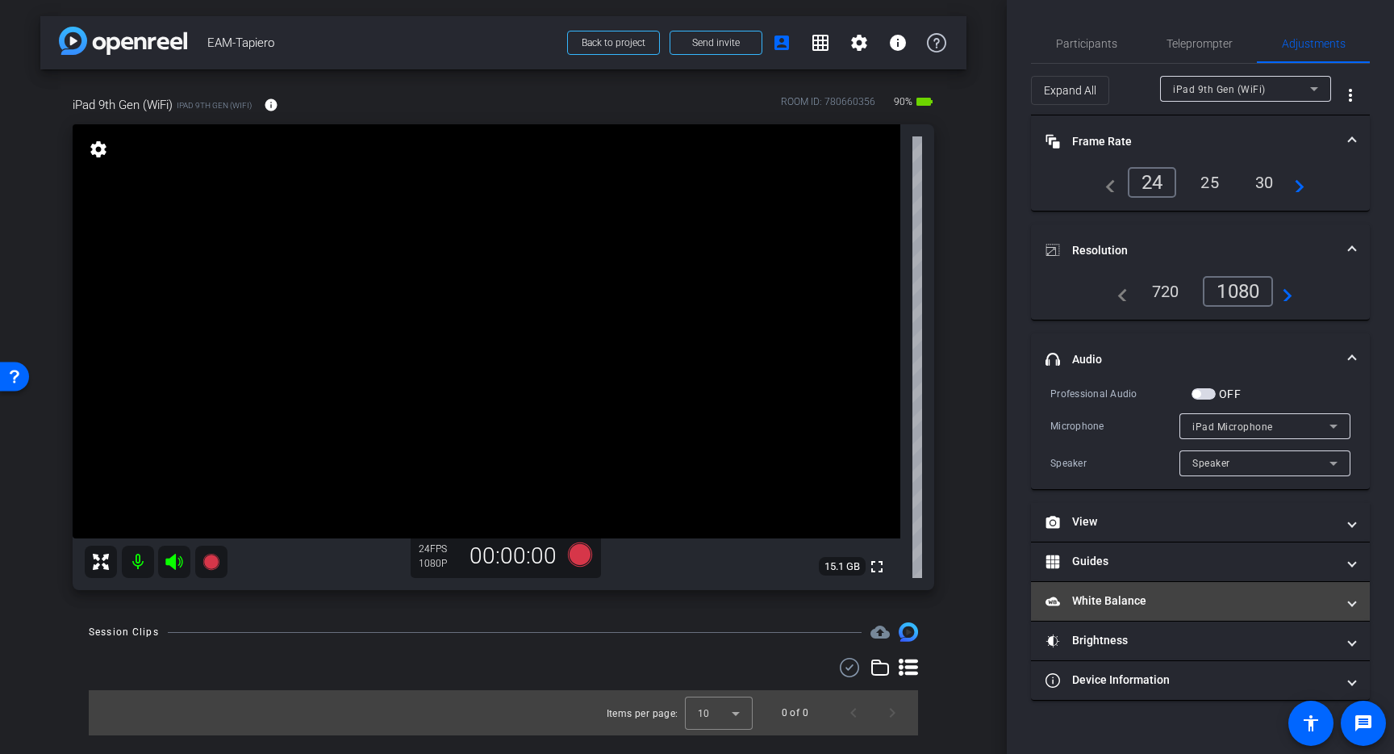
click at [1350, 606] on span at bounding box center [1352, 600] width 6 height 17
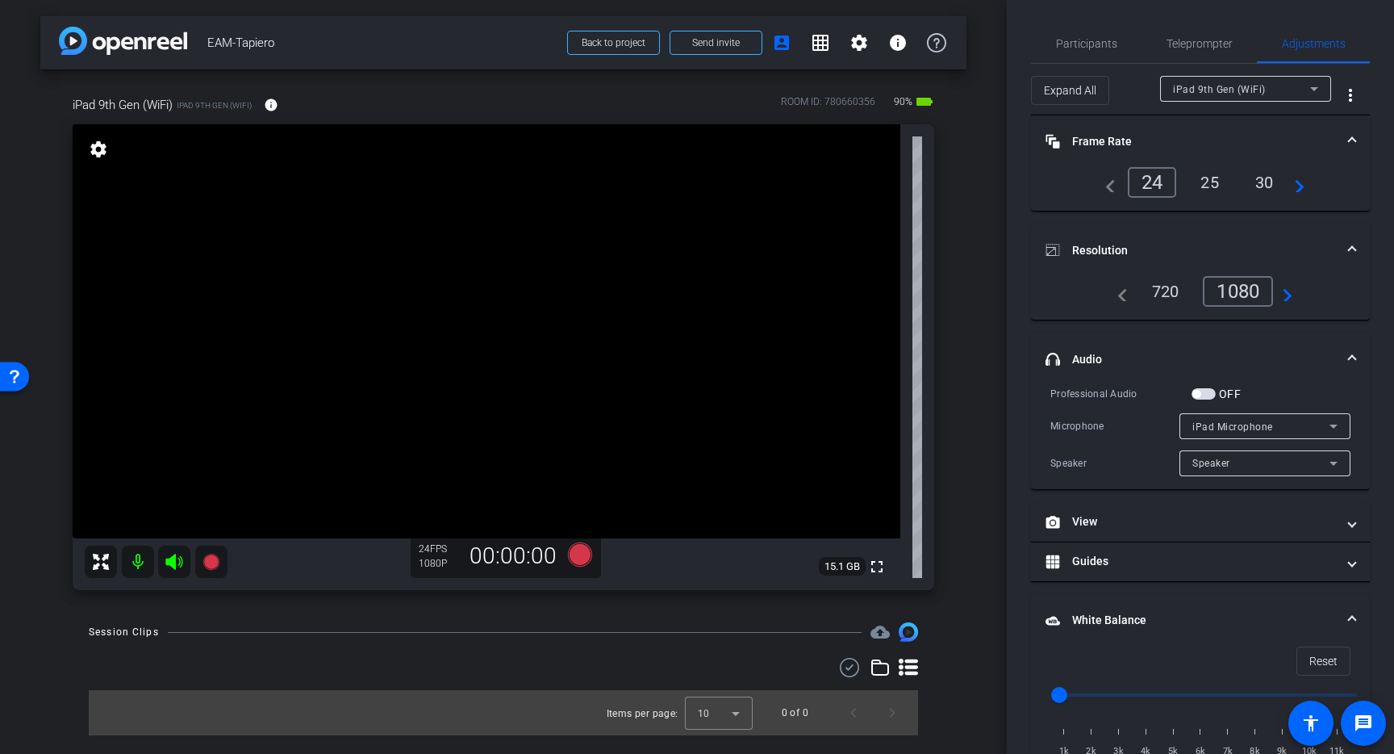
click at [1350, 606] on mat-expansion-panel-header "White Balance White Balance" at bounding box center [1200, 621] width 339 height 52
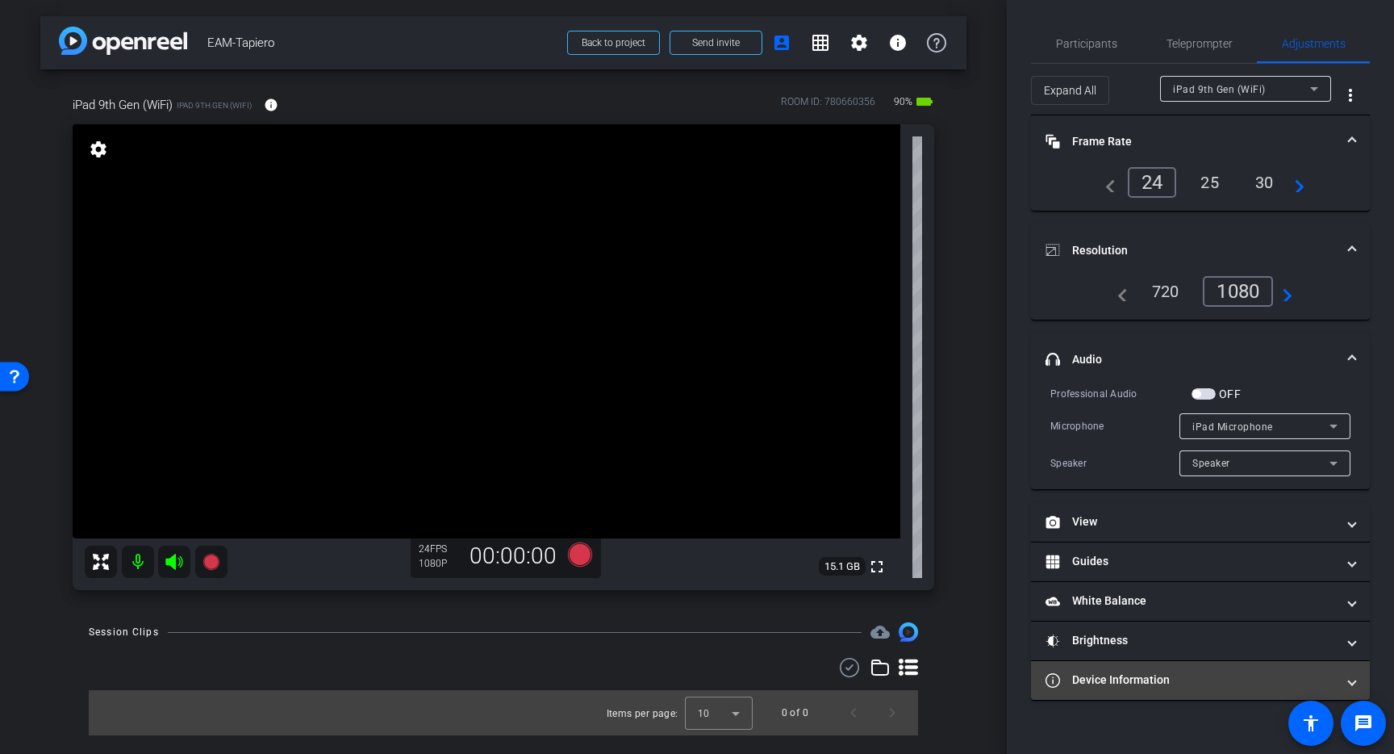
click at [1349, 678] on span at bounding box center [1352, 679] width 6 height 17
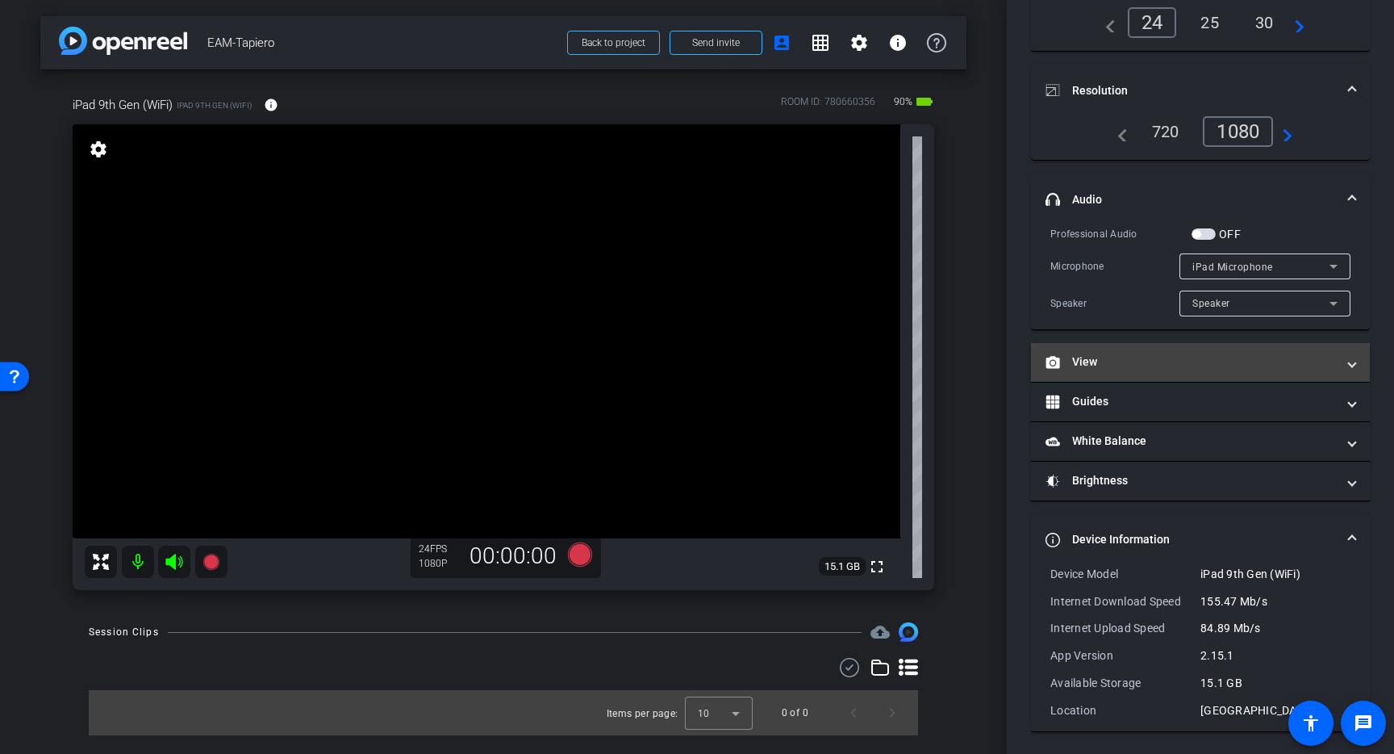
scroll to position [161, 0]
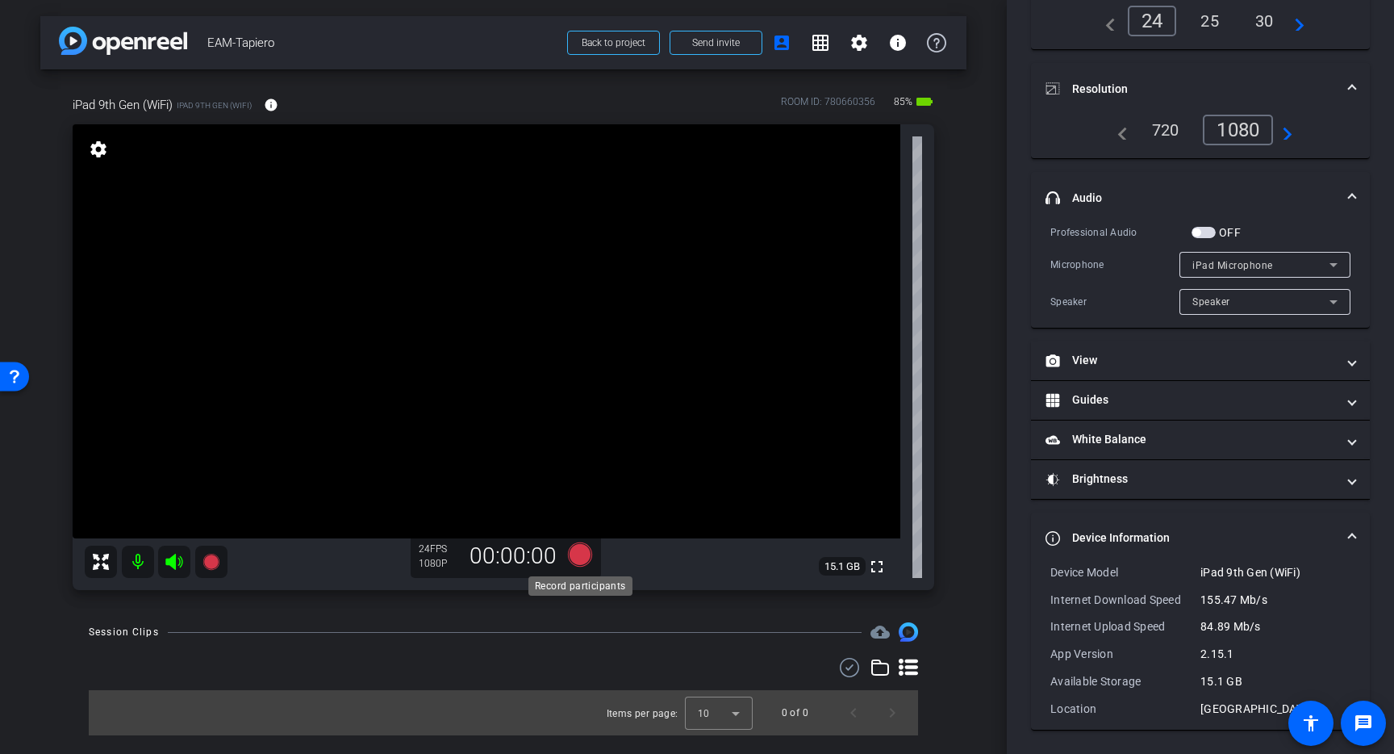
click at [579, 555] on icon at bounding box center [580, 554] width 24 height 24
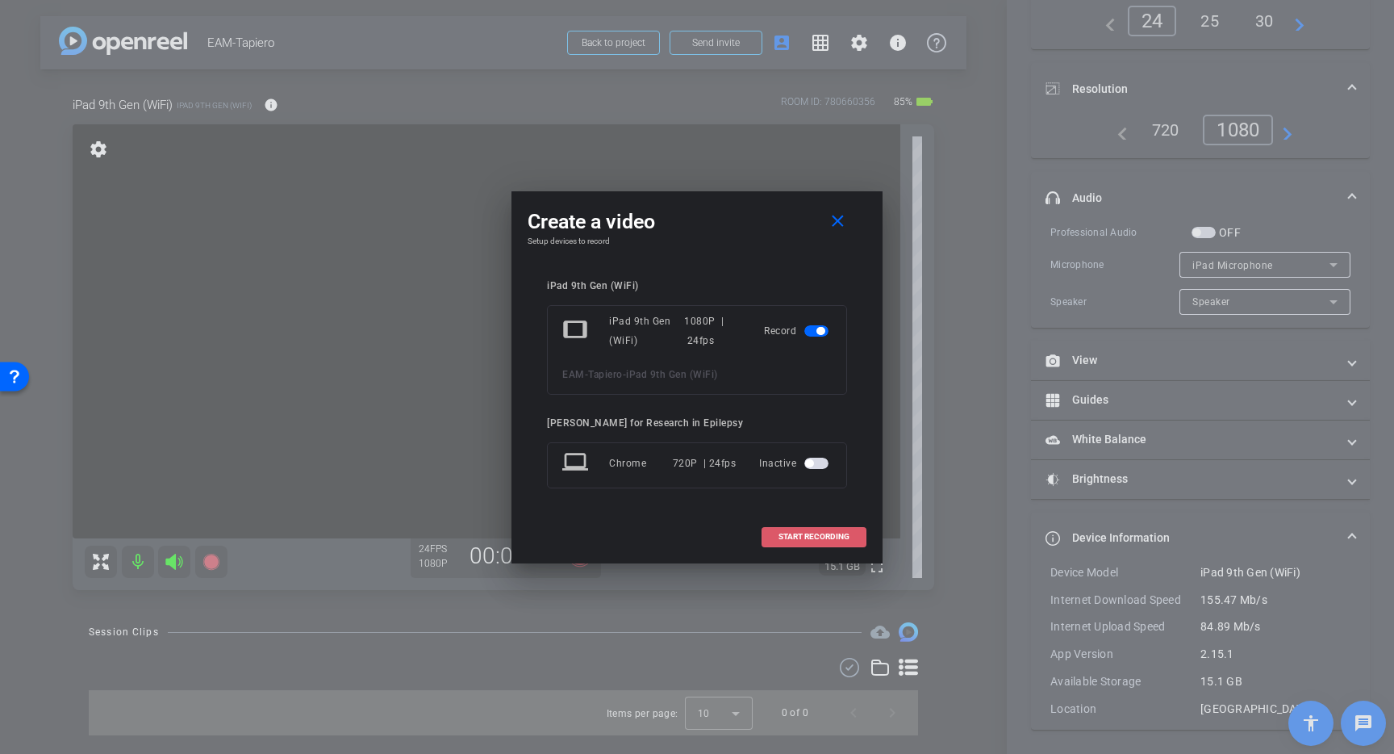
click at [846, 537] on span "START RECORDING" at bounding box center [814, 537] width 71 height 8
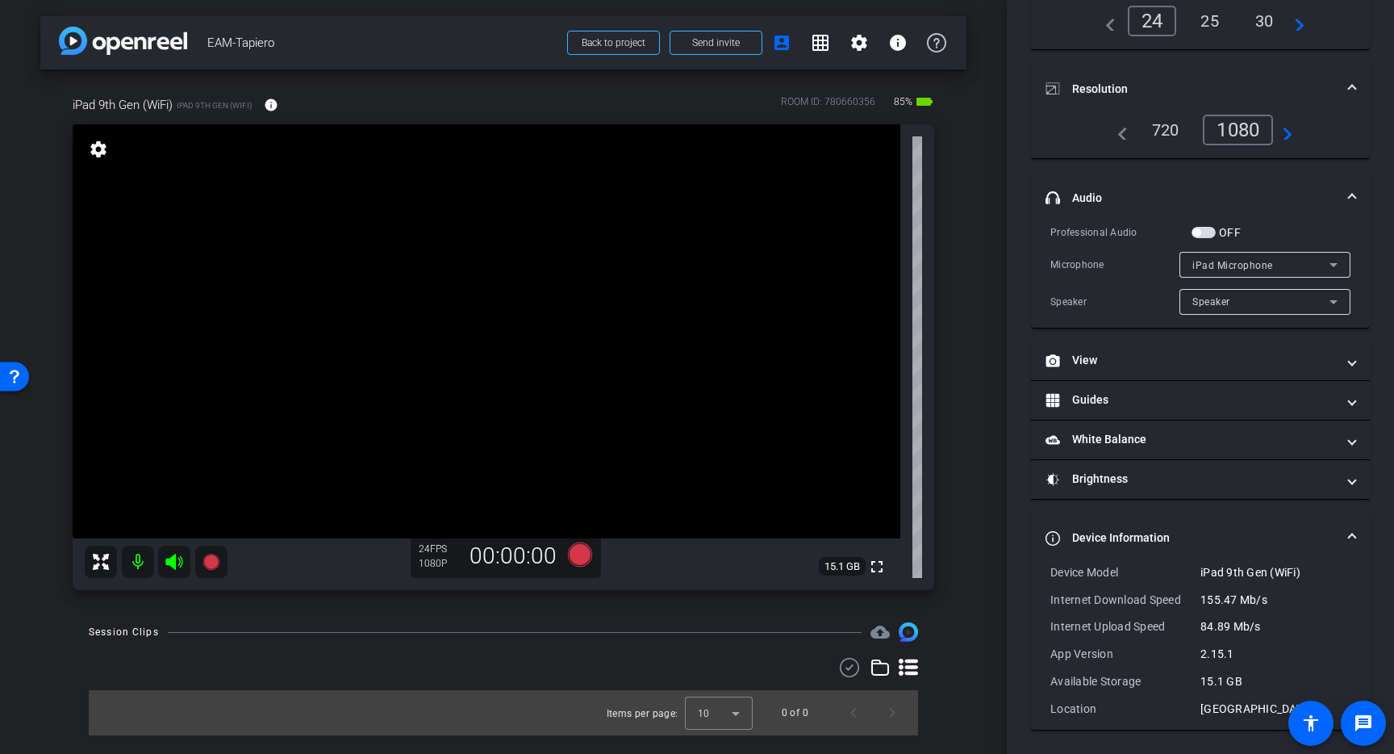
scroll to position [179, 0]
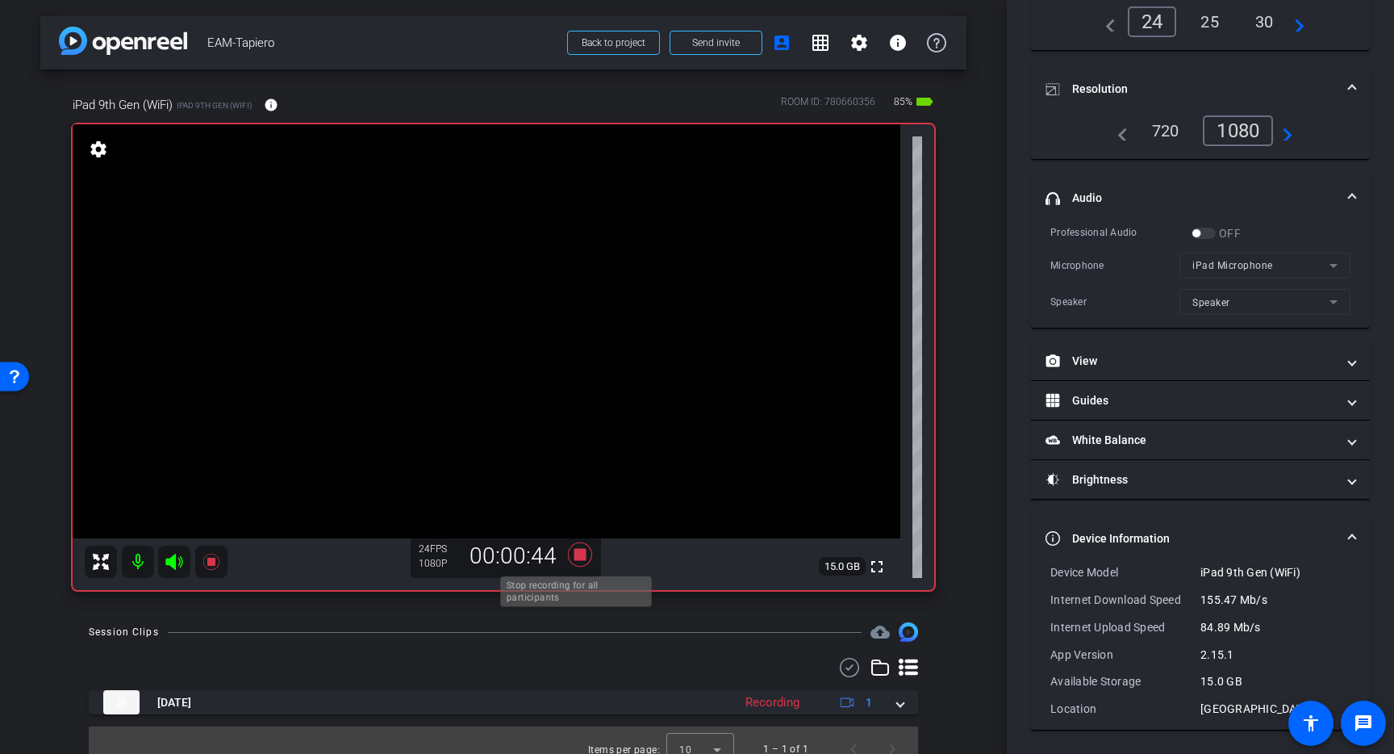
click at [580, 555] on icon at bounding box center [580, 554] width 24 height 24
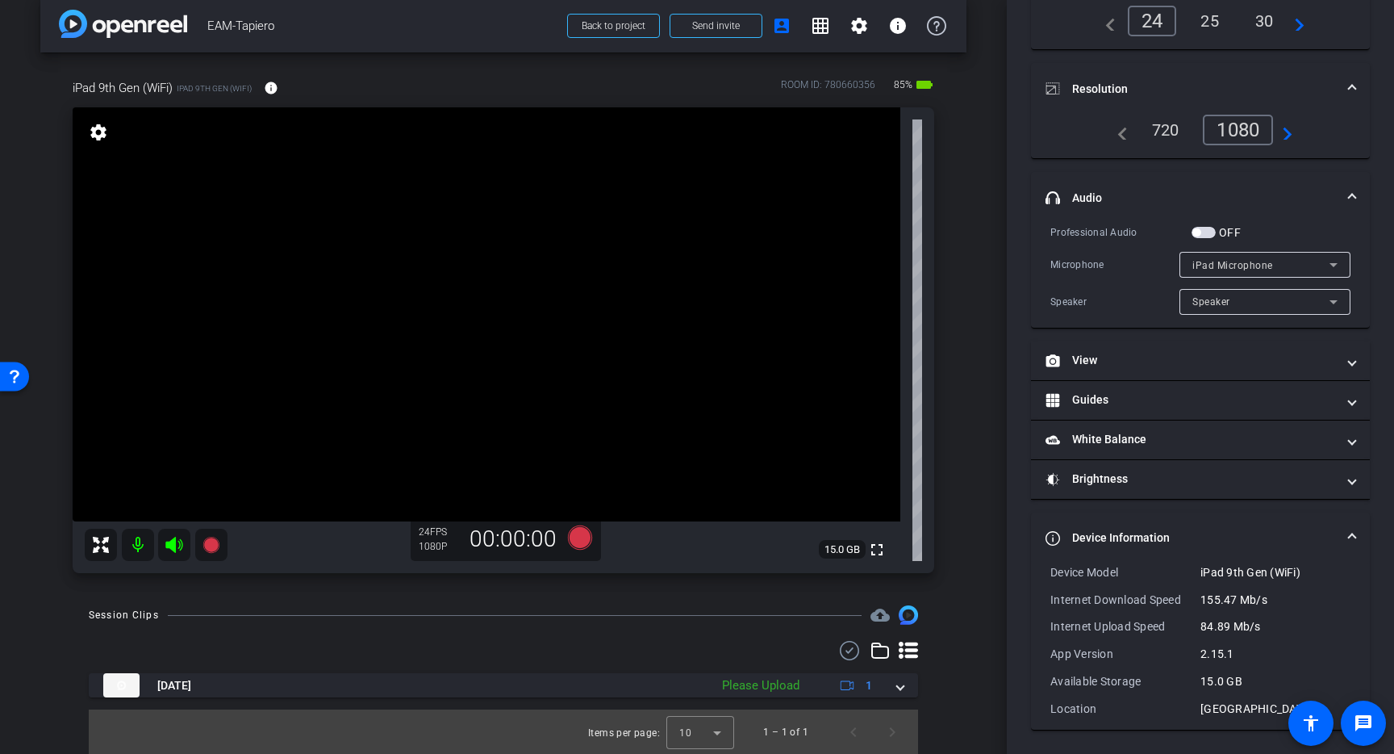
scroll to position [18, 0]
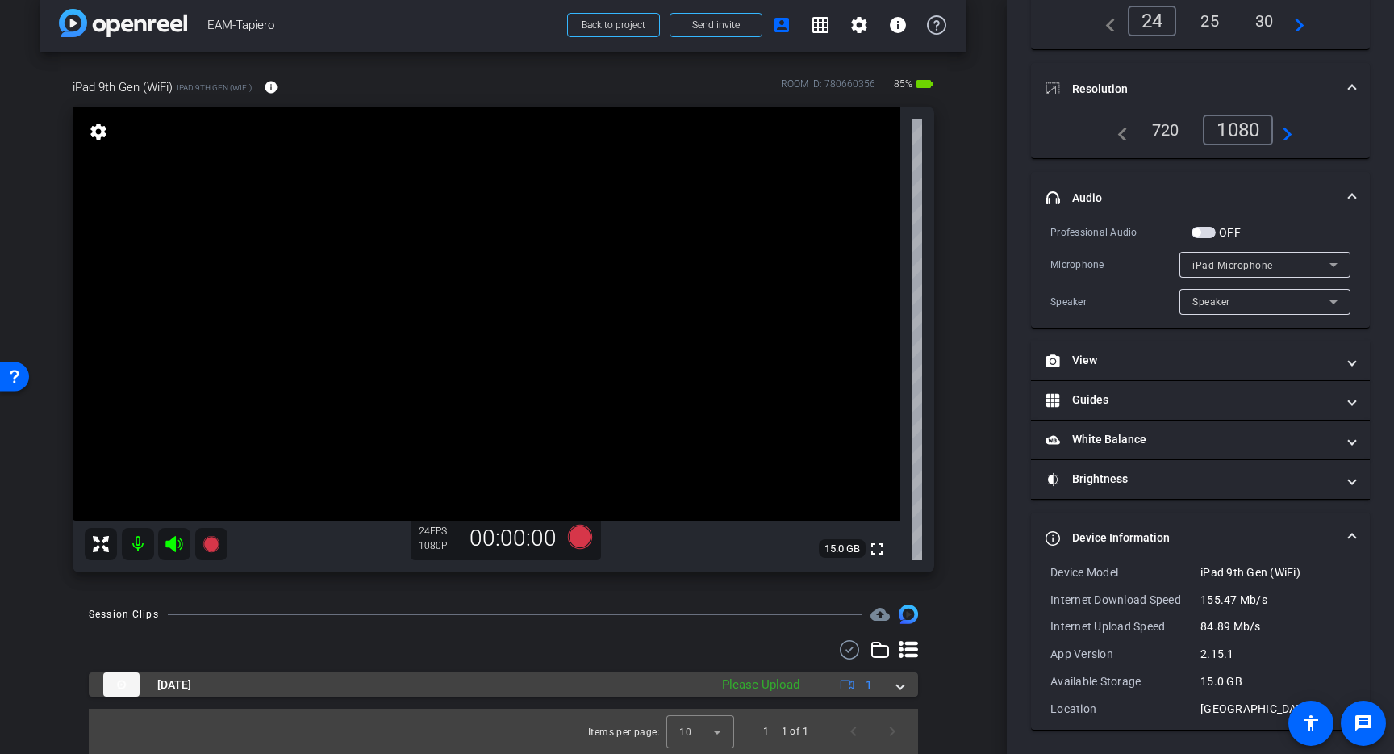
click at [770, 687] on div "Please Upload" at bounding box center [761, 684] width 94 height 19
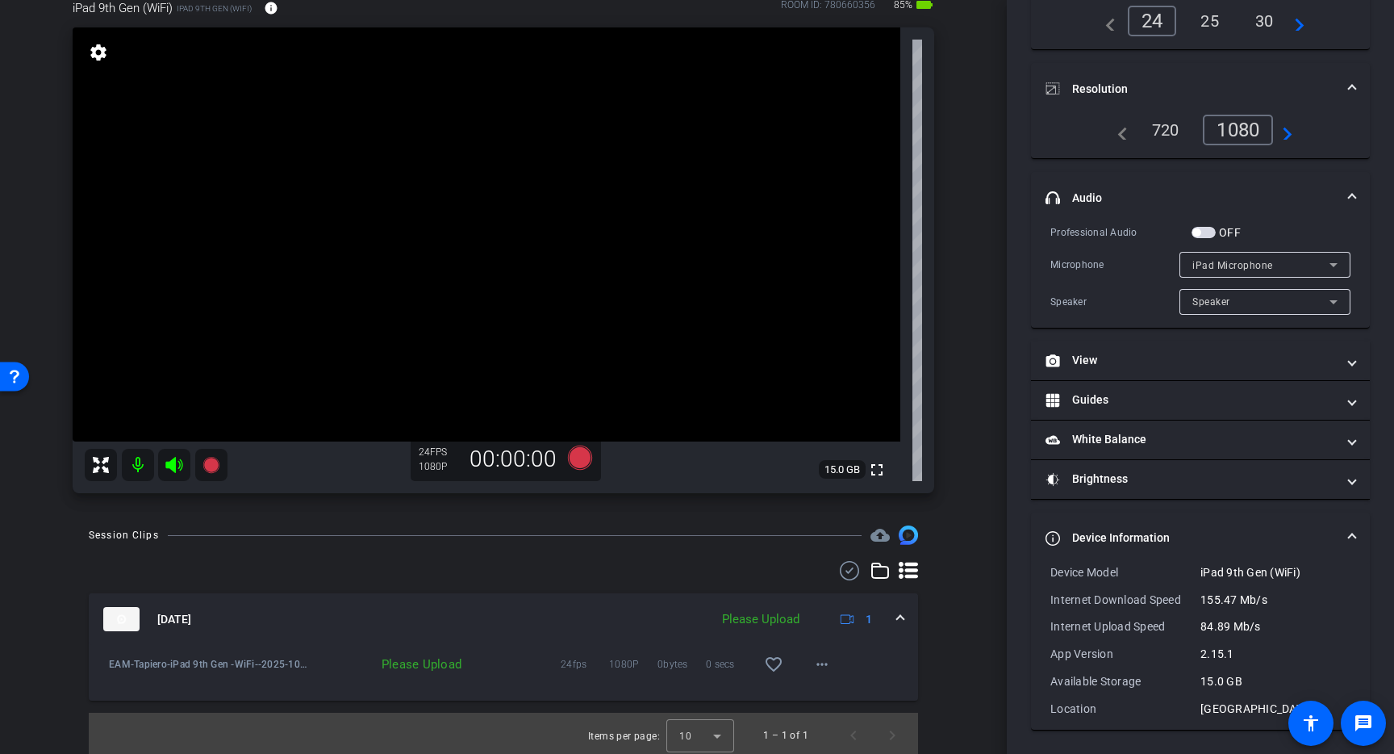
scroll to position [101, 0]
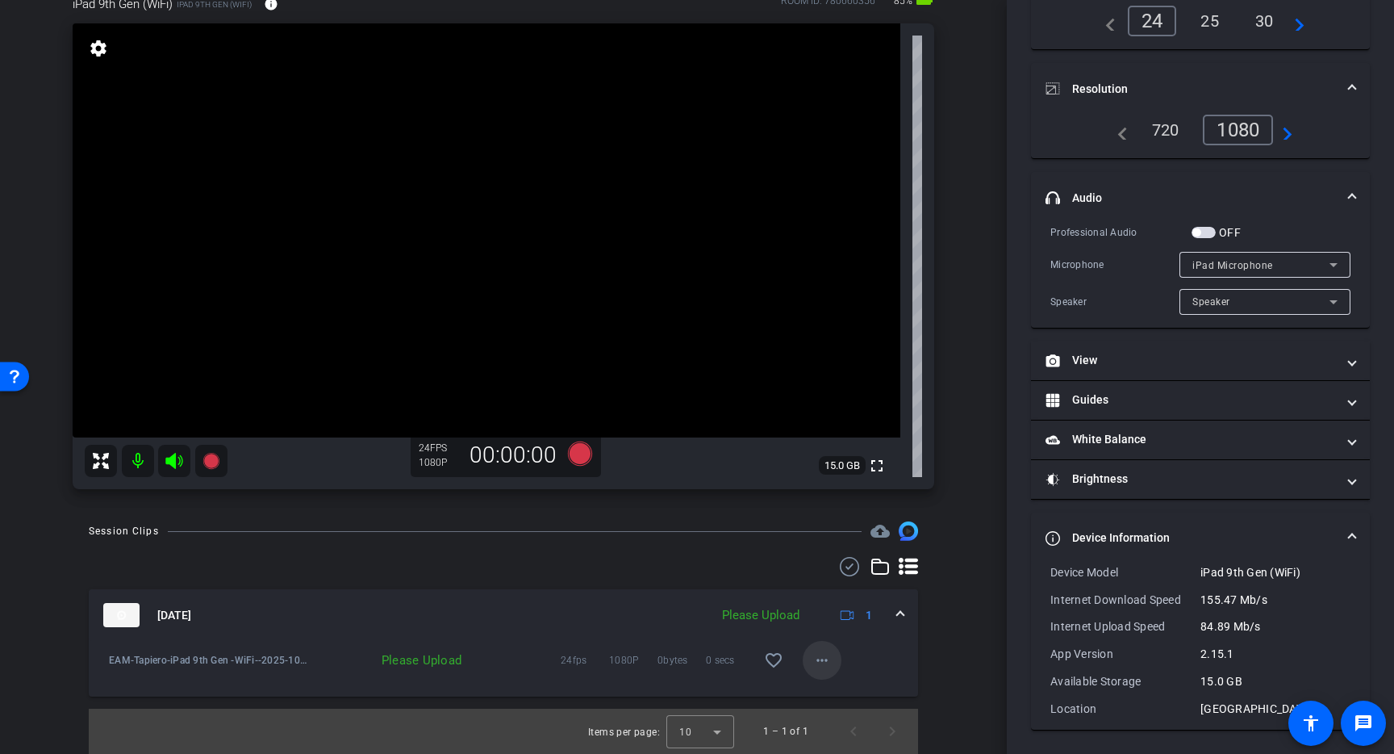
click at [815, 662] on mat-icon "more_horiz" at bounding box center [822, 659] width 19 height 19
click at [828, 692] on span "Upload" at bounding box center [840, 693] width 65 height 19
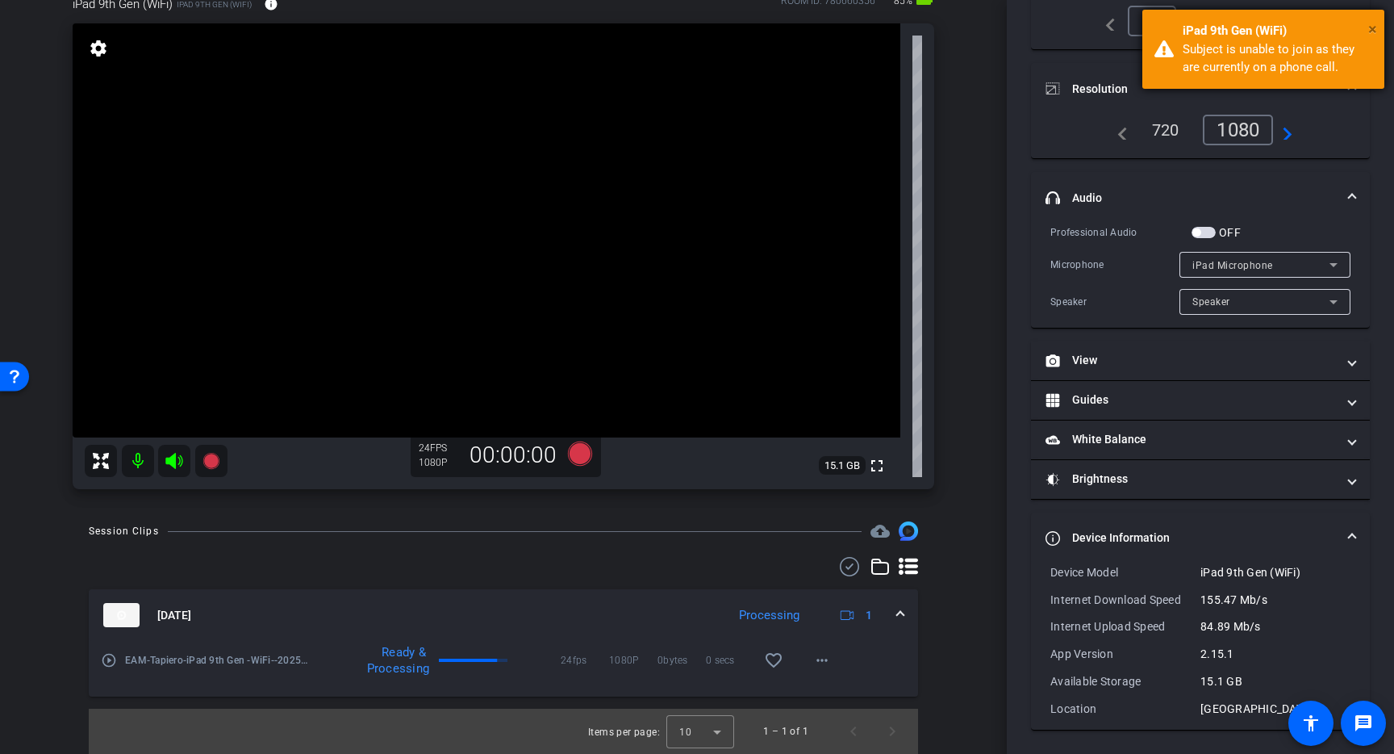
click at [1373, 27] on span "×" at bounding box center [1372, 28] width 9 height 19
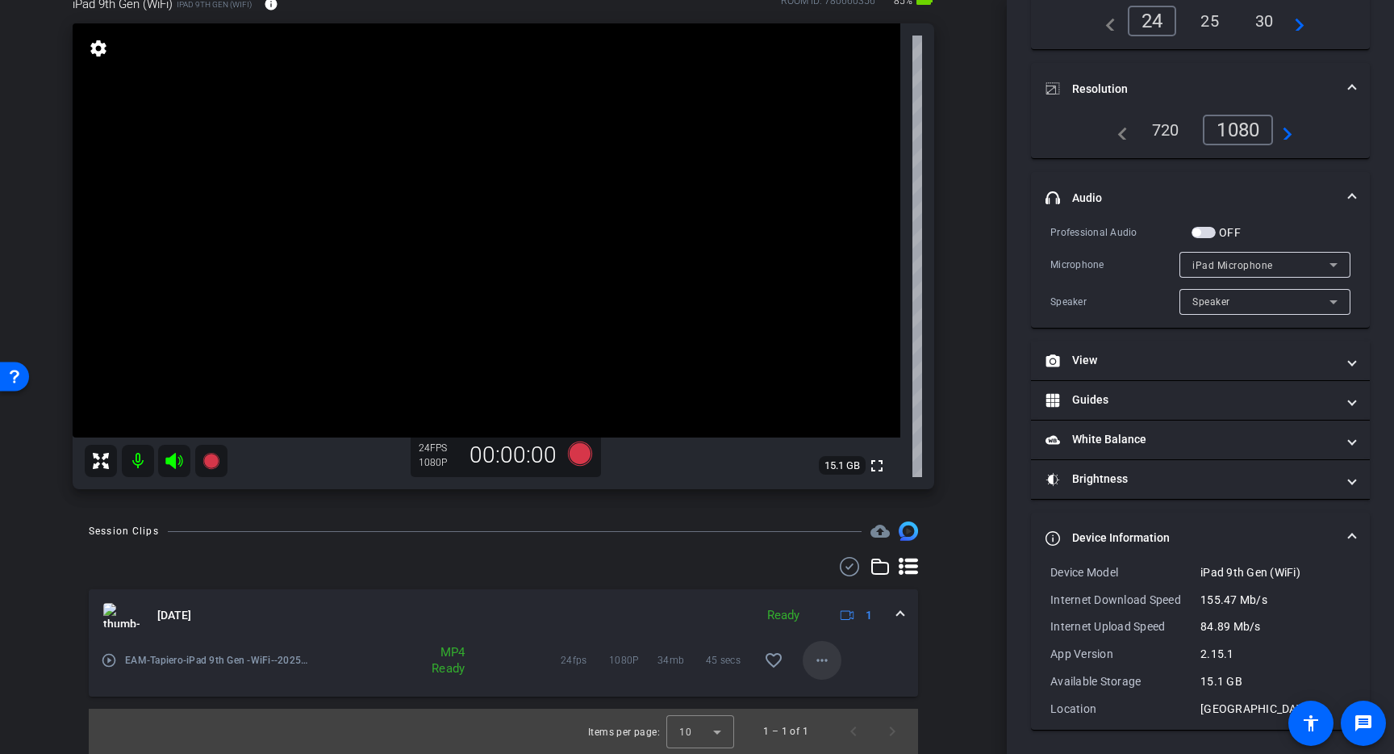
click at [818, 657] on mat-icon "more_horiz" at bounding box center [822, 659] width 19 height 19
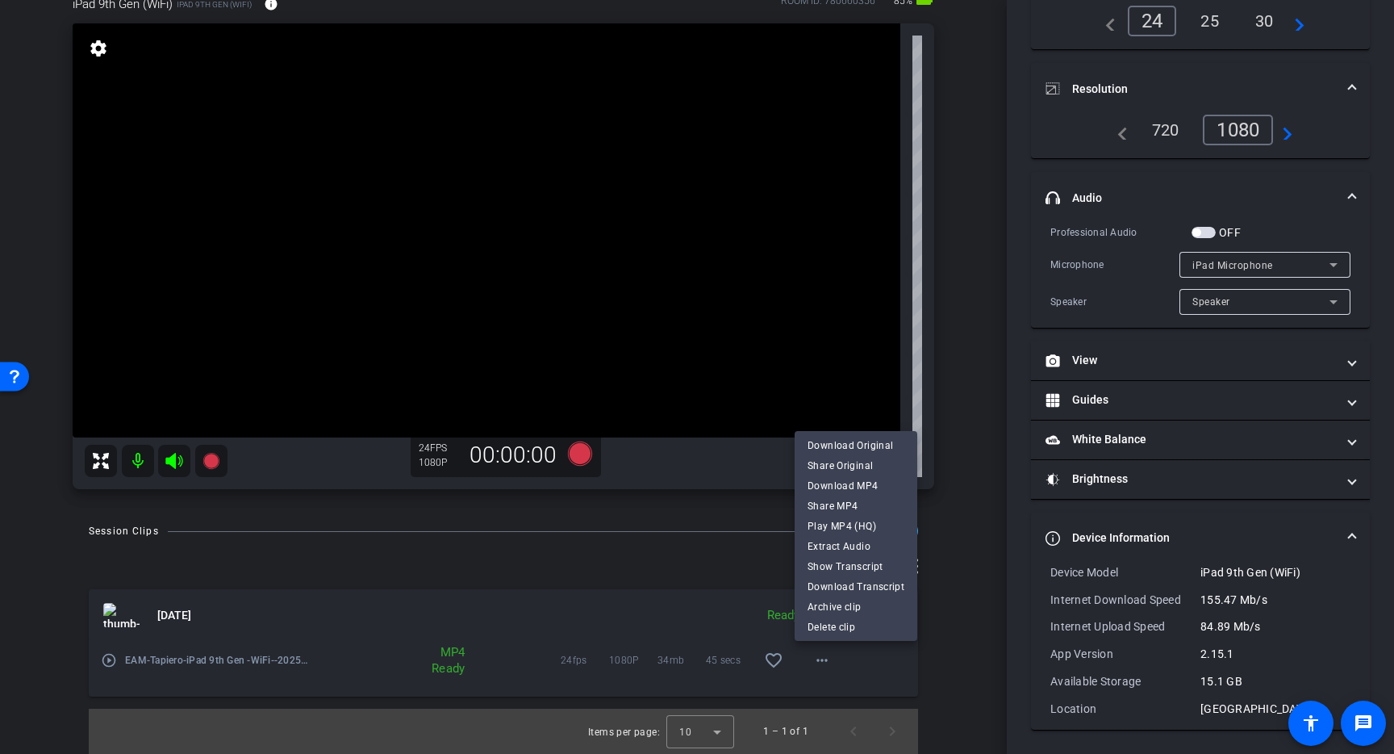
click at [978, 414] on div at bounding box center [697, 377] width 1394 height 754
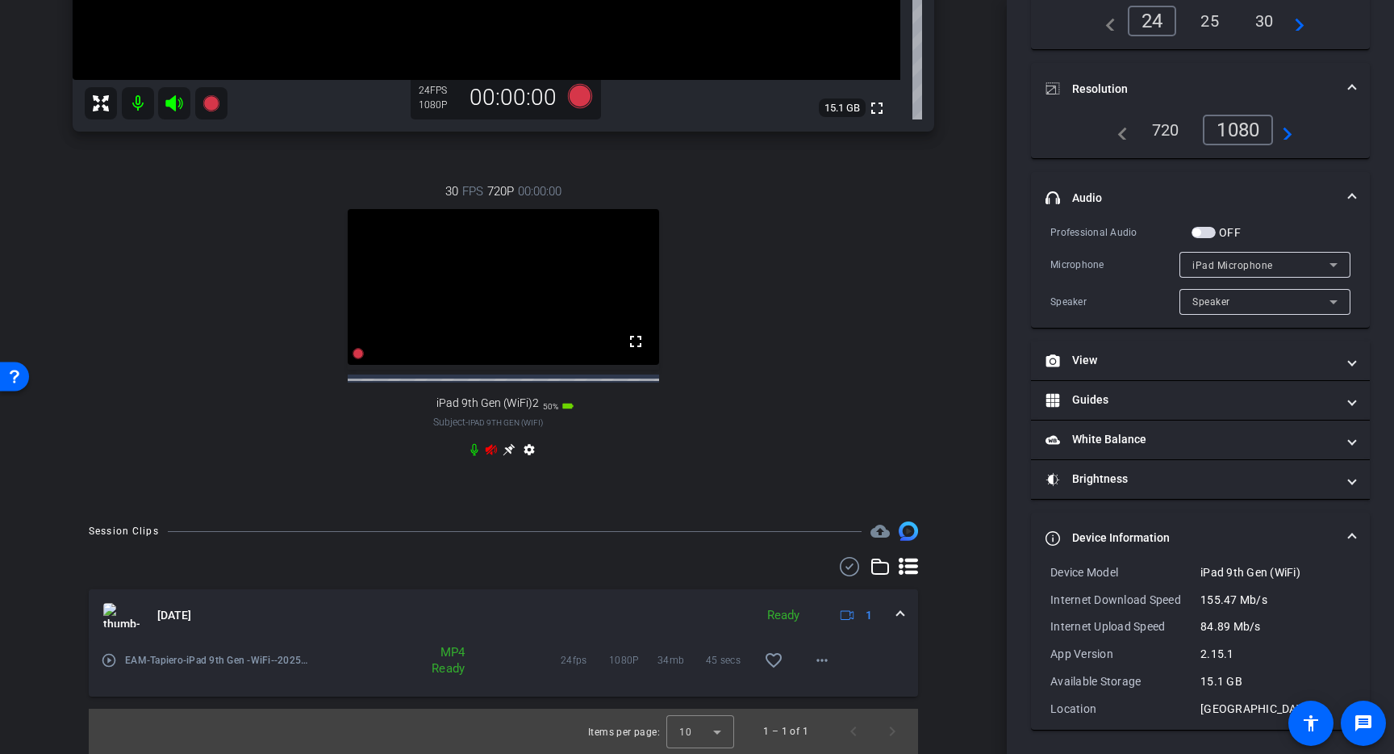
scroll to position [473, 0]
click at [490, 443] on icon at bounding box center [491, 449] width 13 height 13
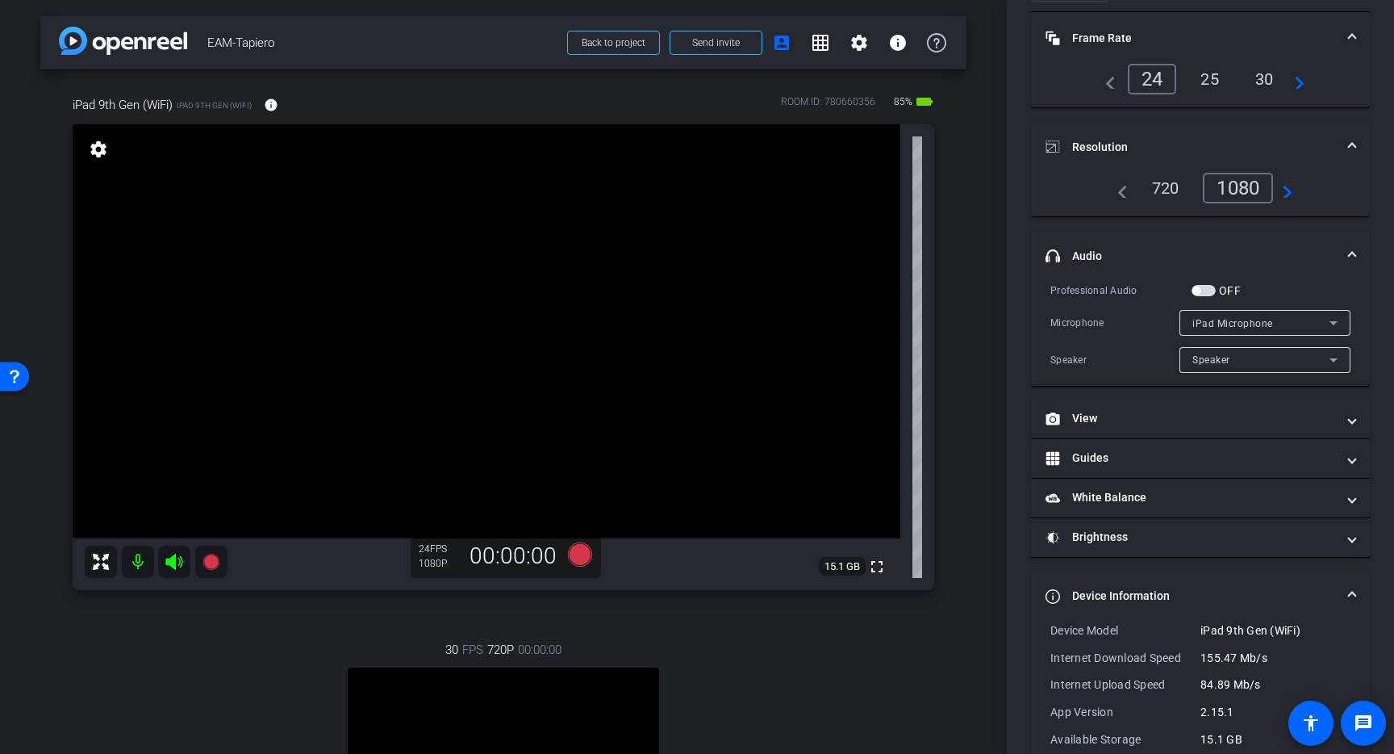
scroll to position [0, 0]
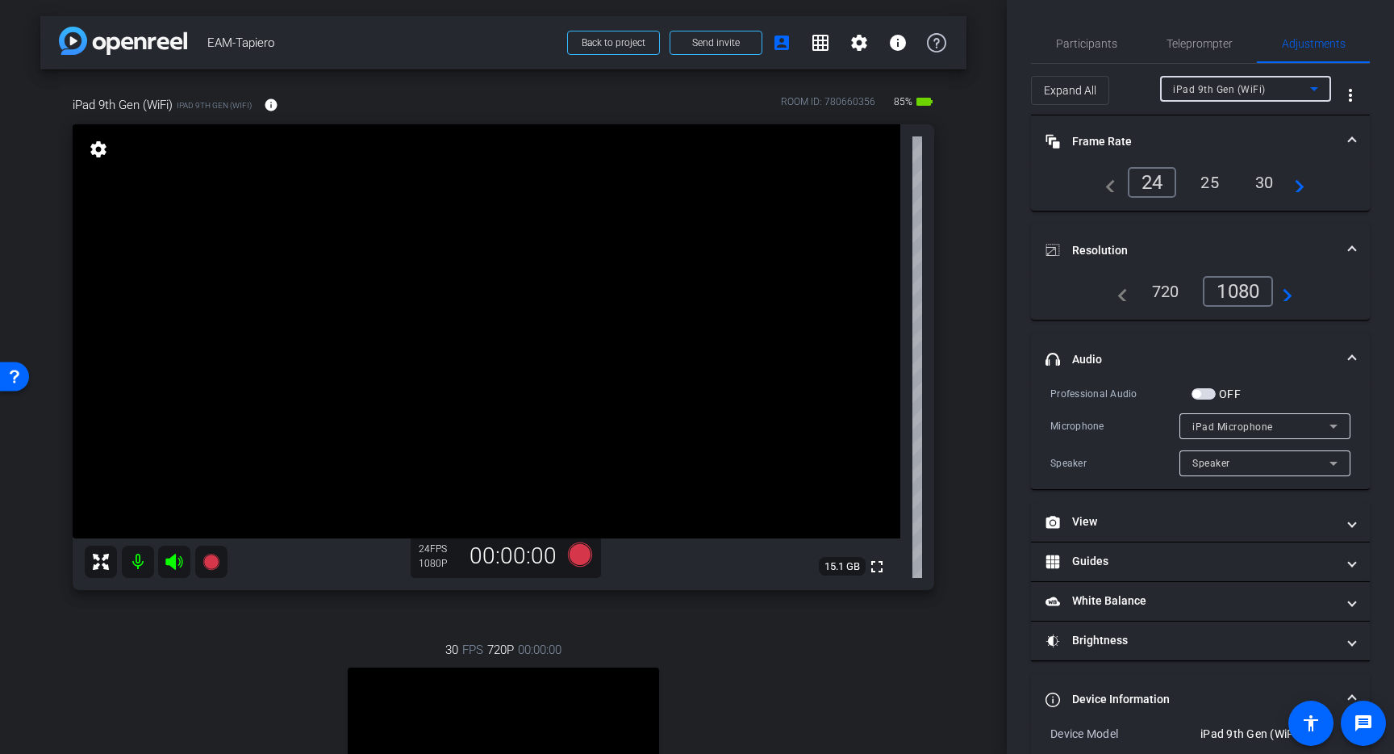
click at [1310, 84] on icon at bounding box center [1314, 88] width 19 height 19
click at [1251, 147] on span "iPad 9th Gen (WiFi)2" at bounding box center [1214, 146] width 100 height 19
click at [1148, 179] on div "24" at bounding box center [1149, 178] width 43 height 27
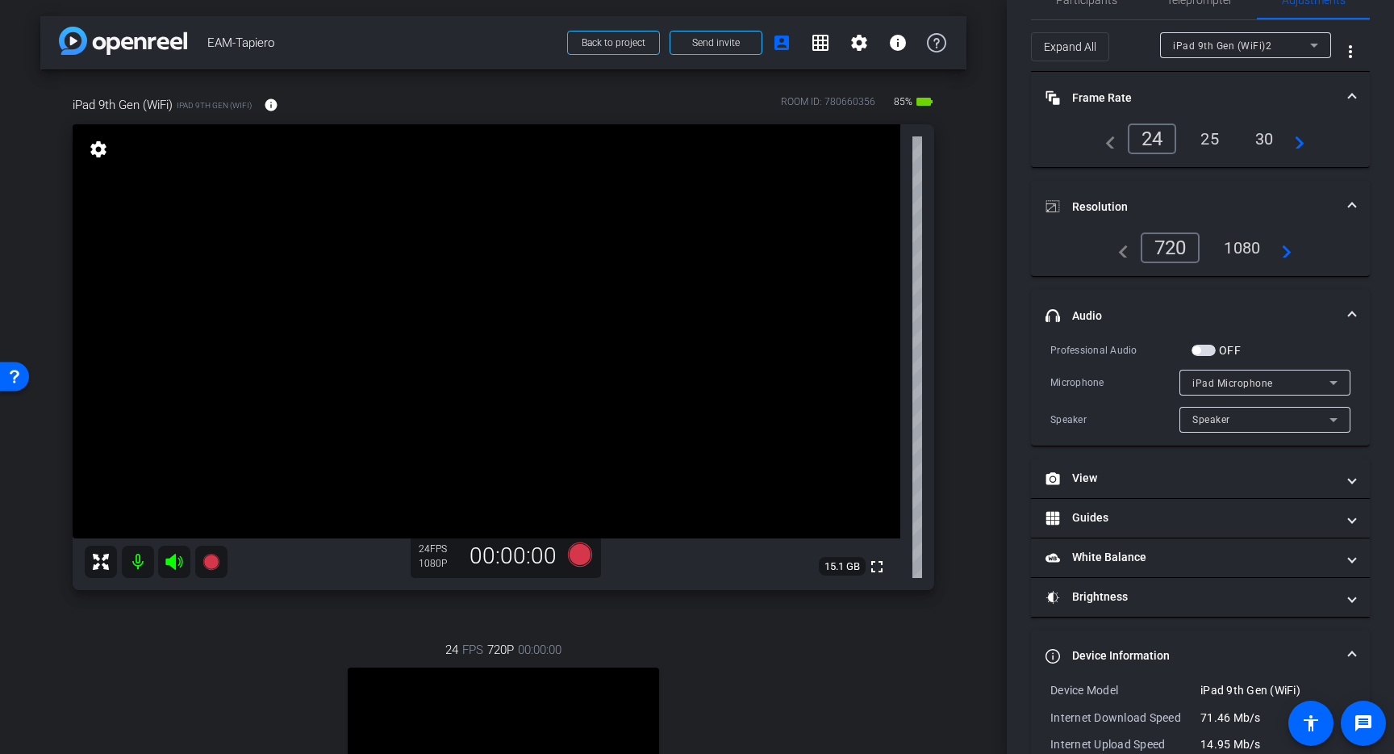
scroll to position [92, 0]
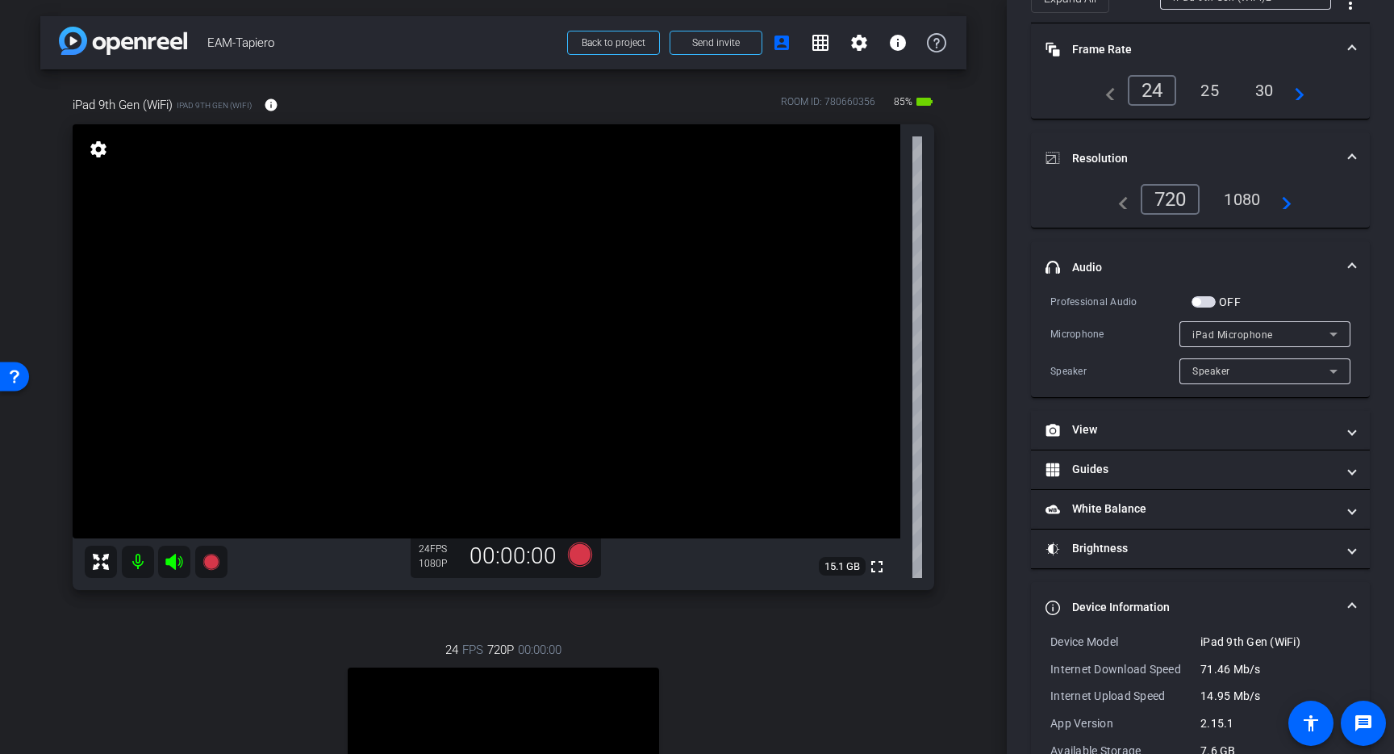
click at [1247, 205] on div "1080" at bounding box center [1242, 199] width 61 height 27
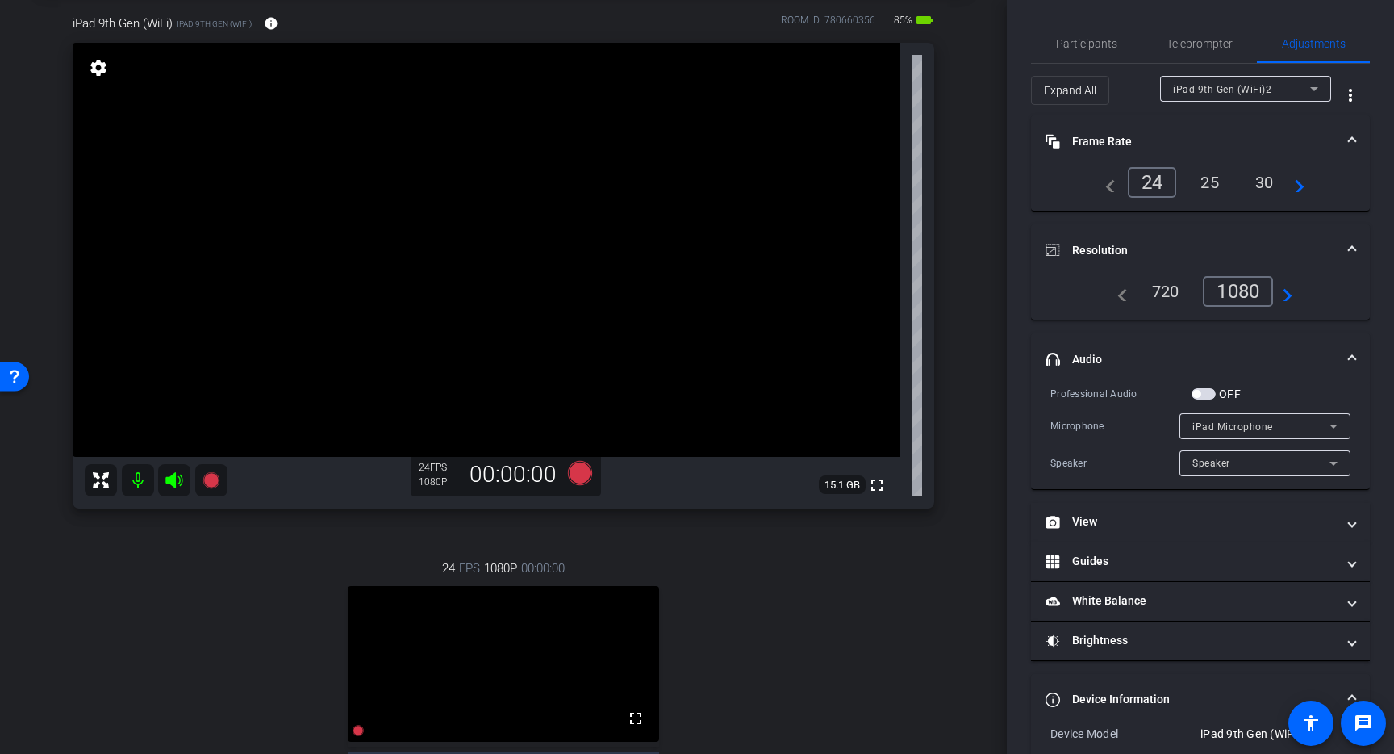
scroll to position [0, 0]
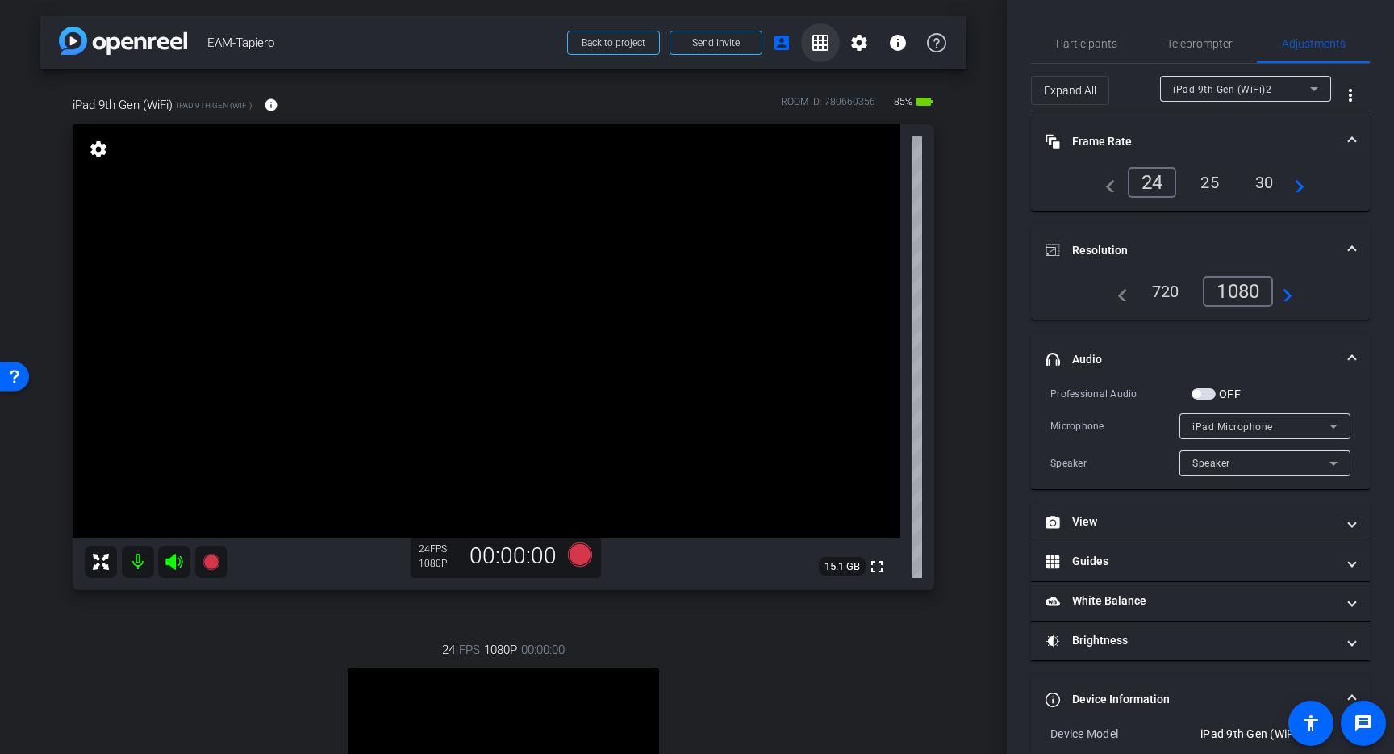
click at [812, 47] on mat-icon "grid_on" at bounding box center [820, 42] width 19 height 19
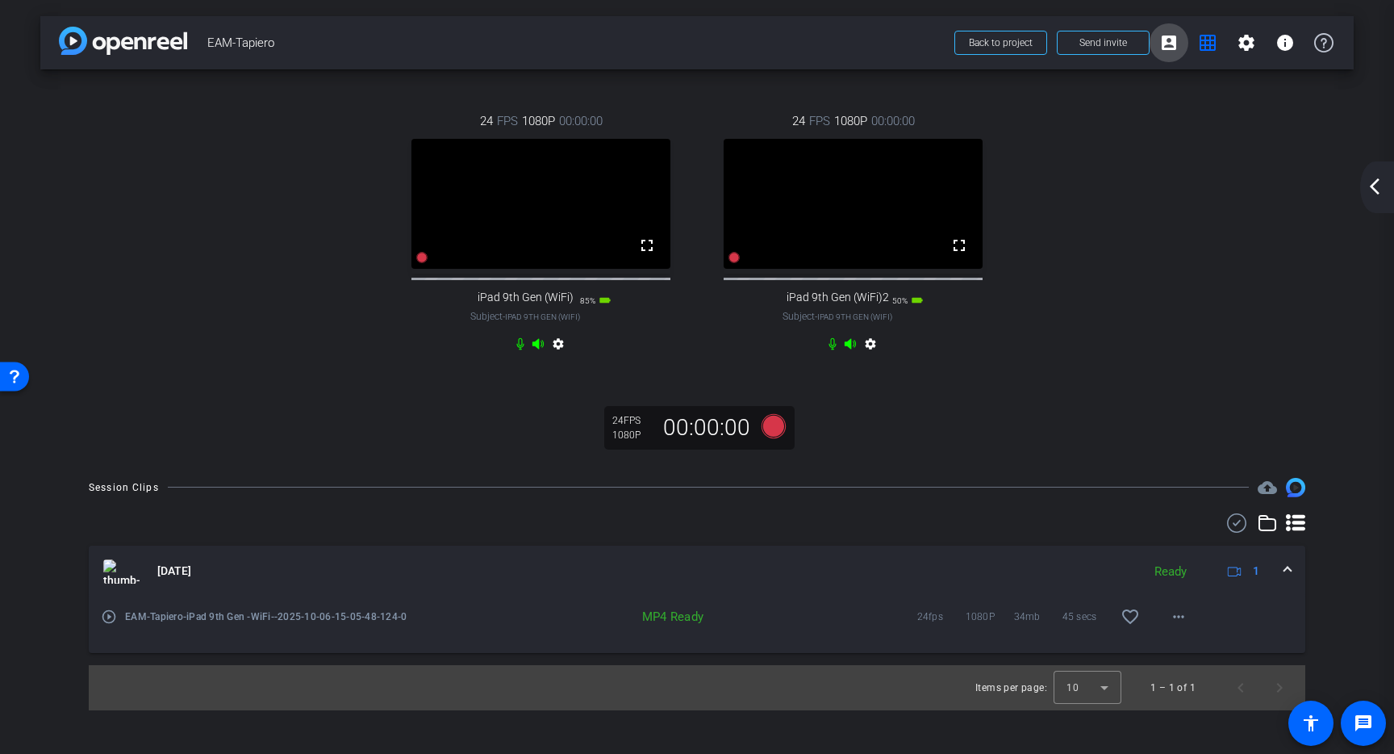
click at [1167, 36] on mat-icon "account_box" at bounding box center [1169, 42] width 19 height 19
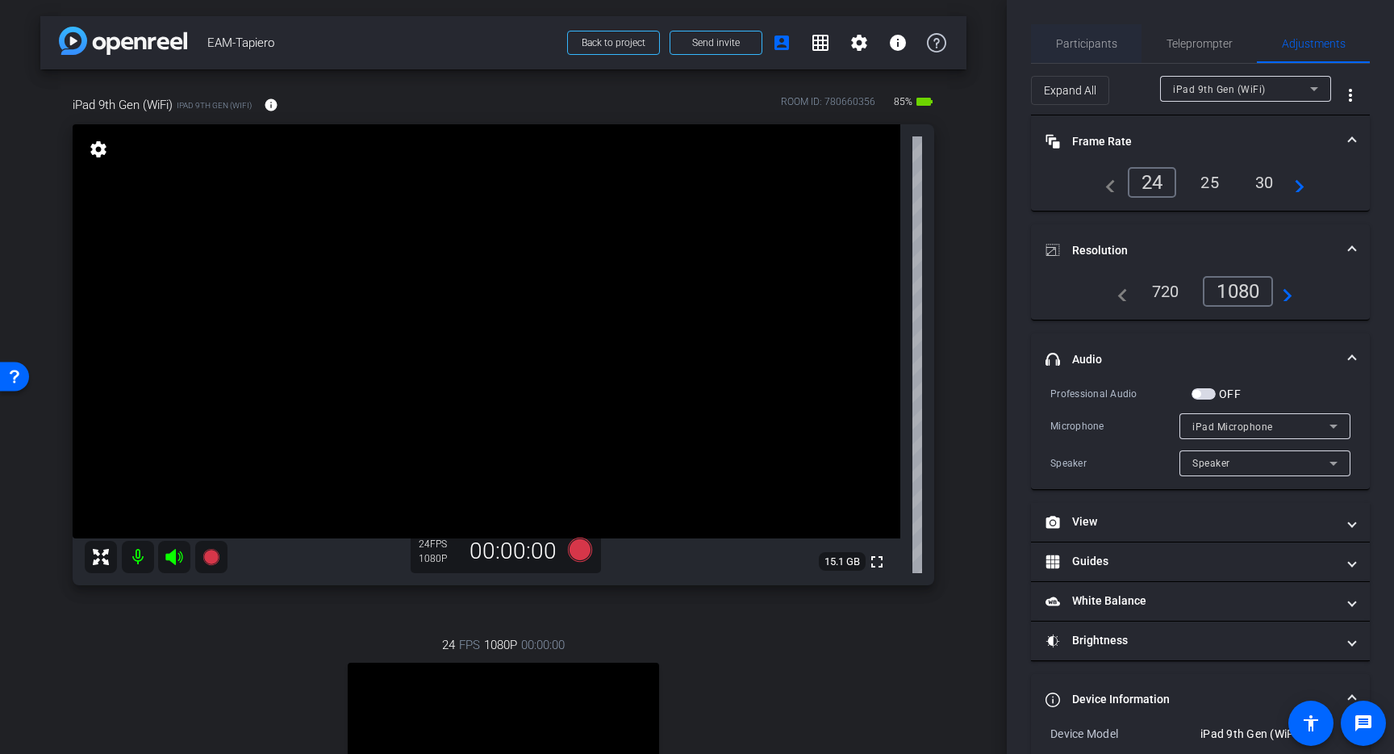
click at [1082, 44] on span "Participants" at bounding box center [1086, 43] width 61 height 11
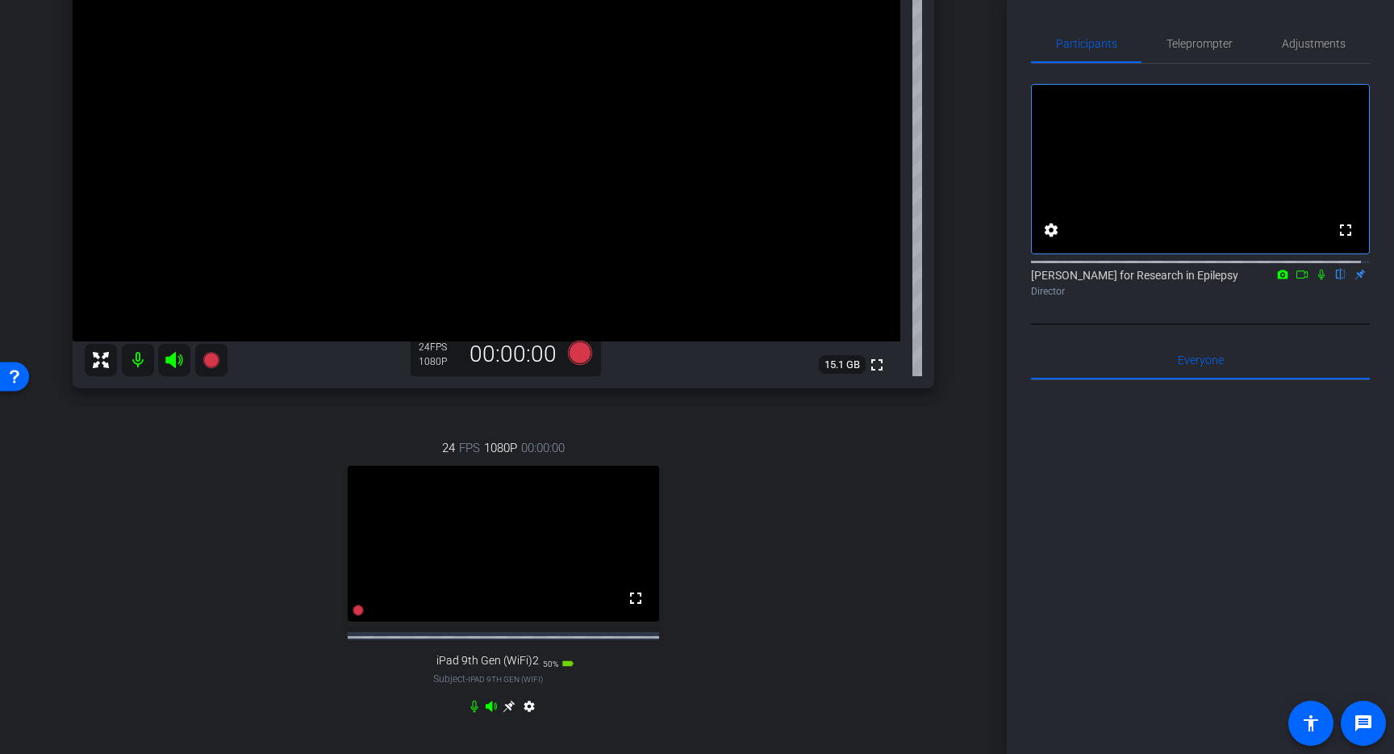
scroll to position [196, 0]
click at [578, 360] on icon at bounding box center [580, 353] width 24 height 24
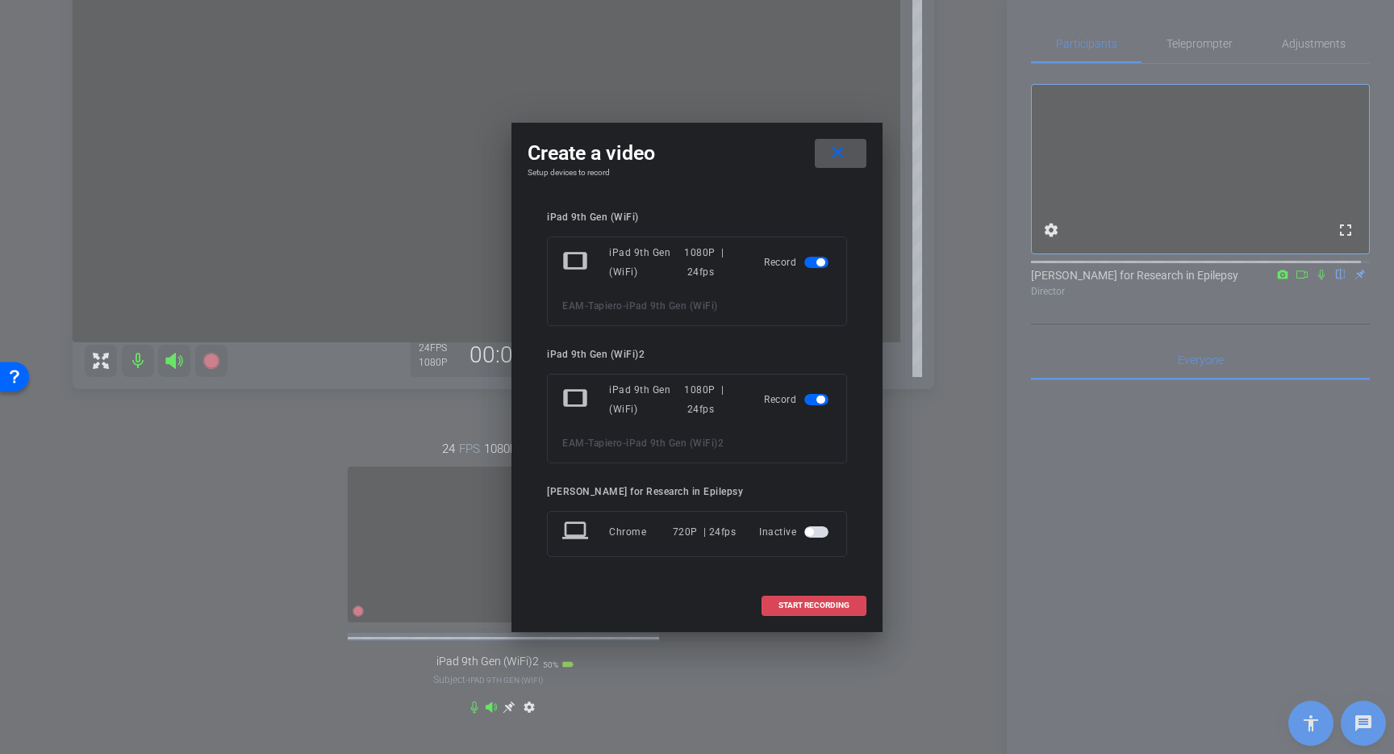
click at [817, 604] on span "START RECORDING" at bounding box center [814, 605] width 71 height 8
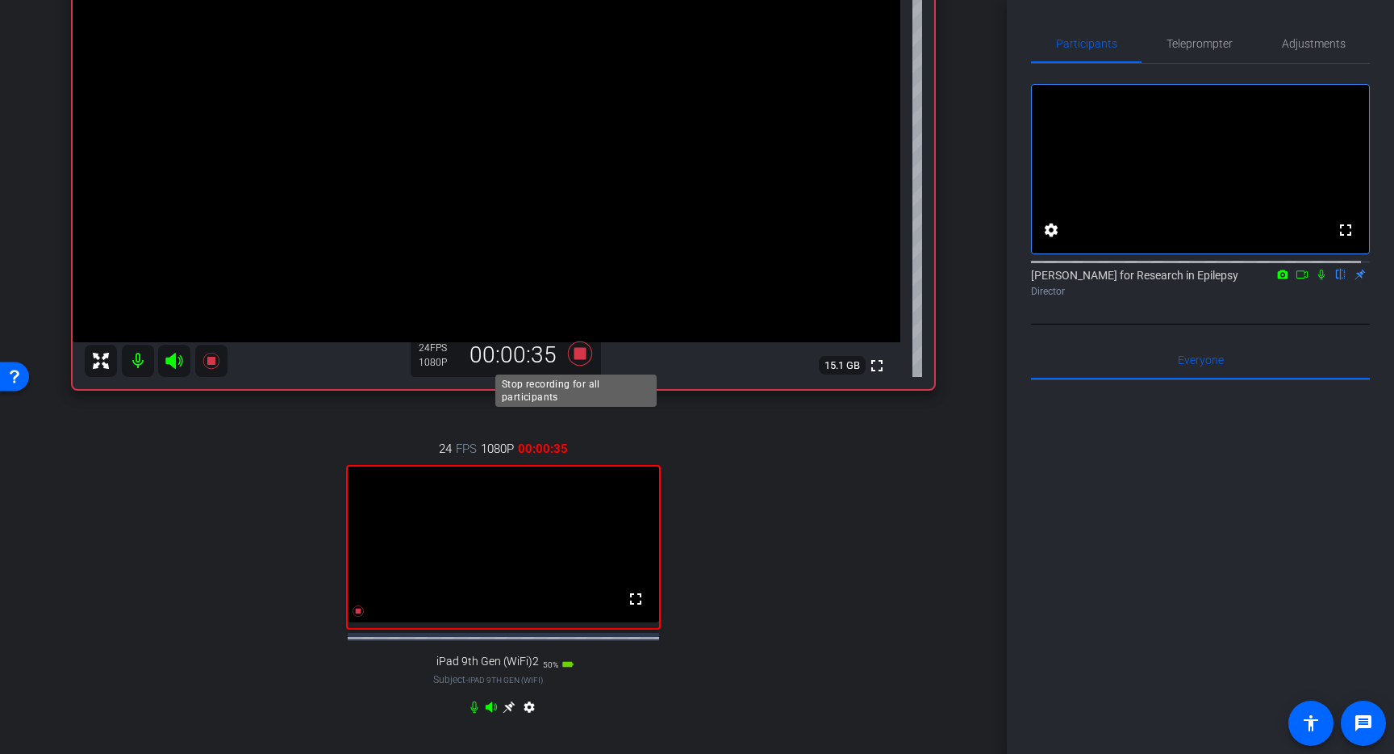
click at [575, 352] on icon at bounding box center [580, 353] width 24 height 24
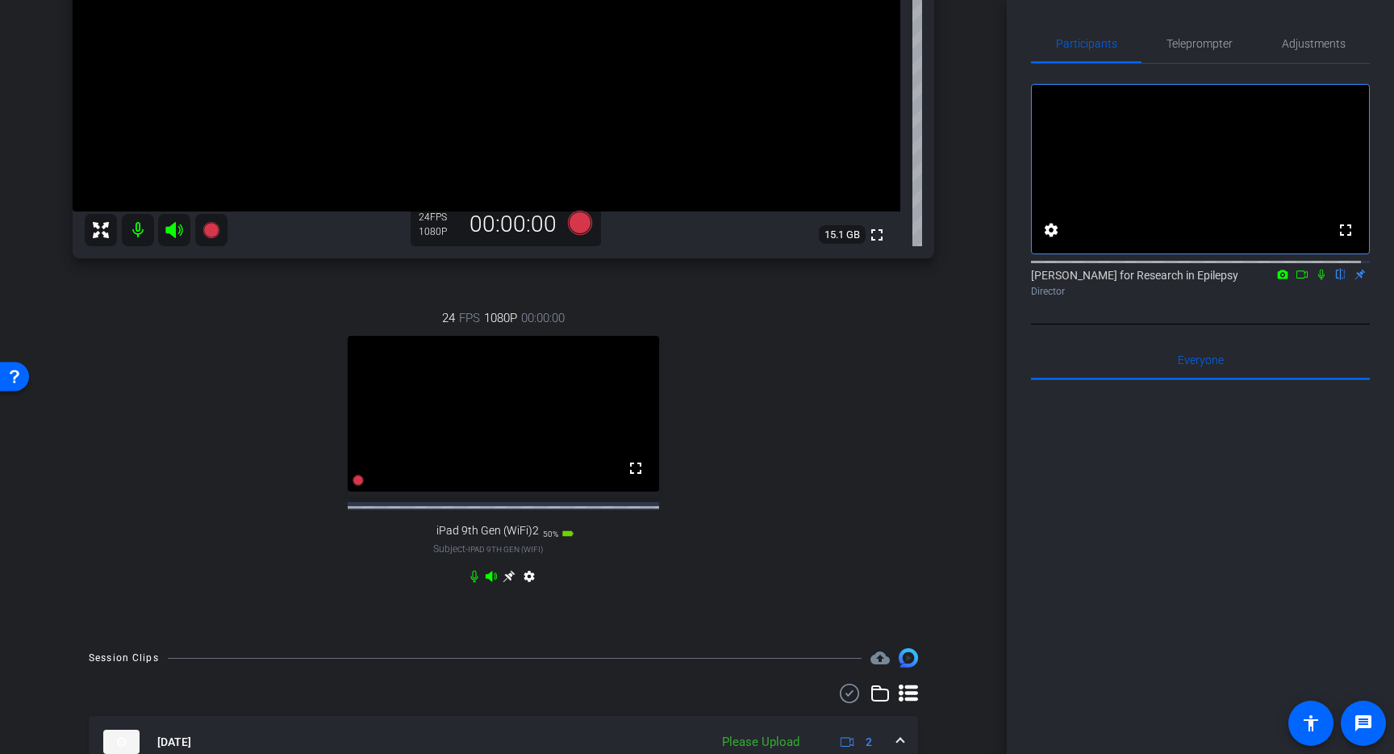
scroll to position [536, 0]
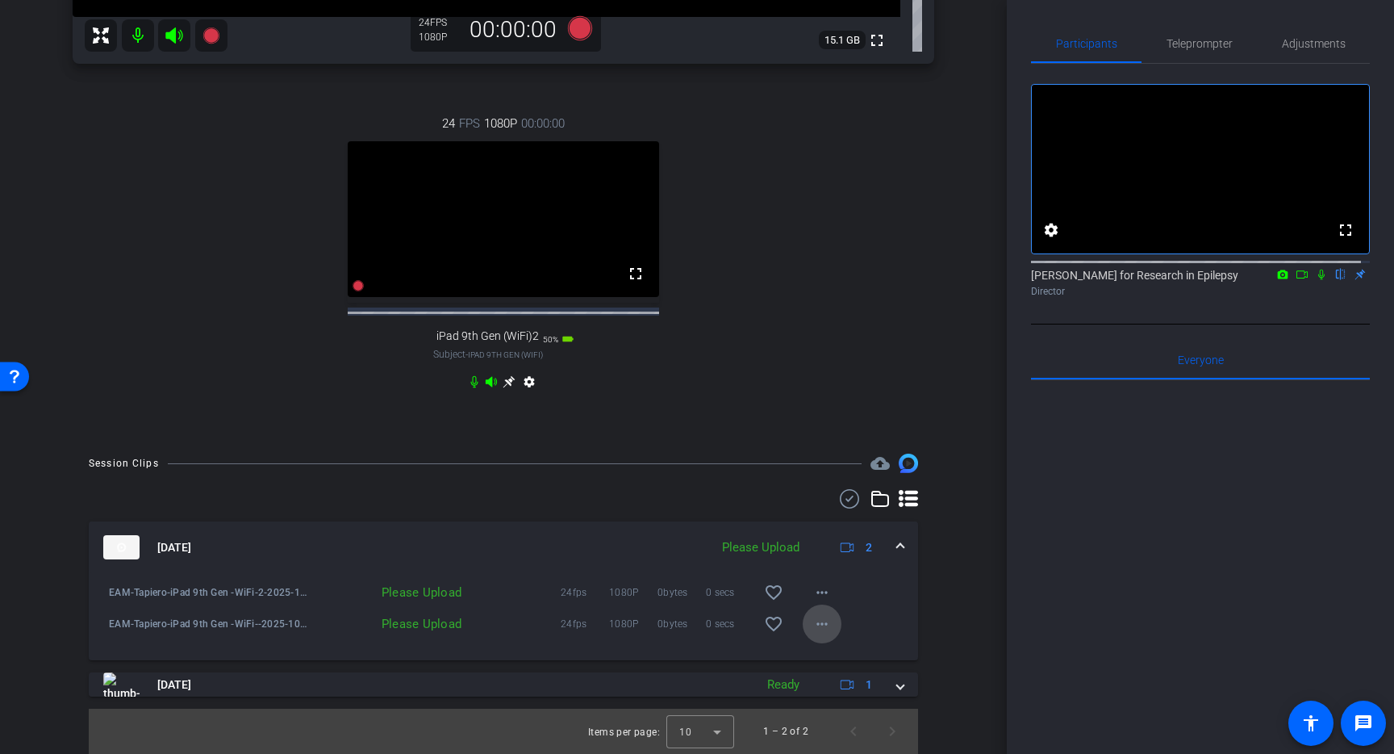
click at [813, 616] on mat-icon "more_horiz" at bounding box center [822, 623] width 19 height 19
click at [839, 659] on span "Upload" at bounding box center [840, 657] width 65 height 19
click at [820, 587] on mat-icon "more_horiz" at bounding box center [822, 592] width 19 height 19
click at [826, 626] on span "Upload" at bounding box center [840, 625] width 65 height 19
click at [813, 622] on mat-icon "more_horiz" at bounding box center [822, 623] width 19 height 19
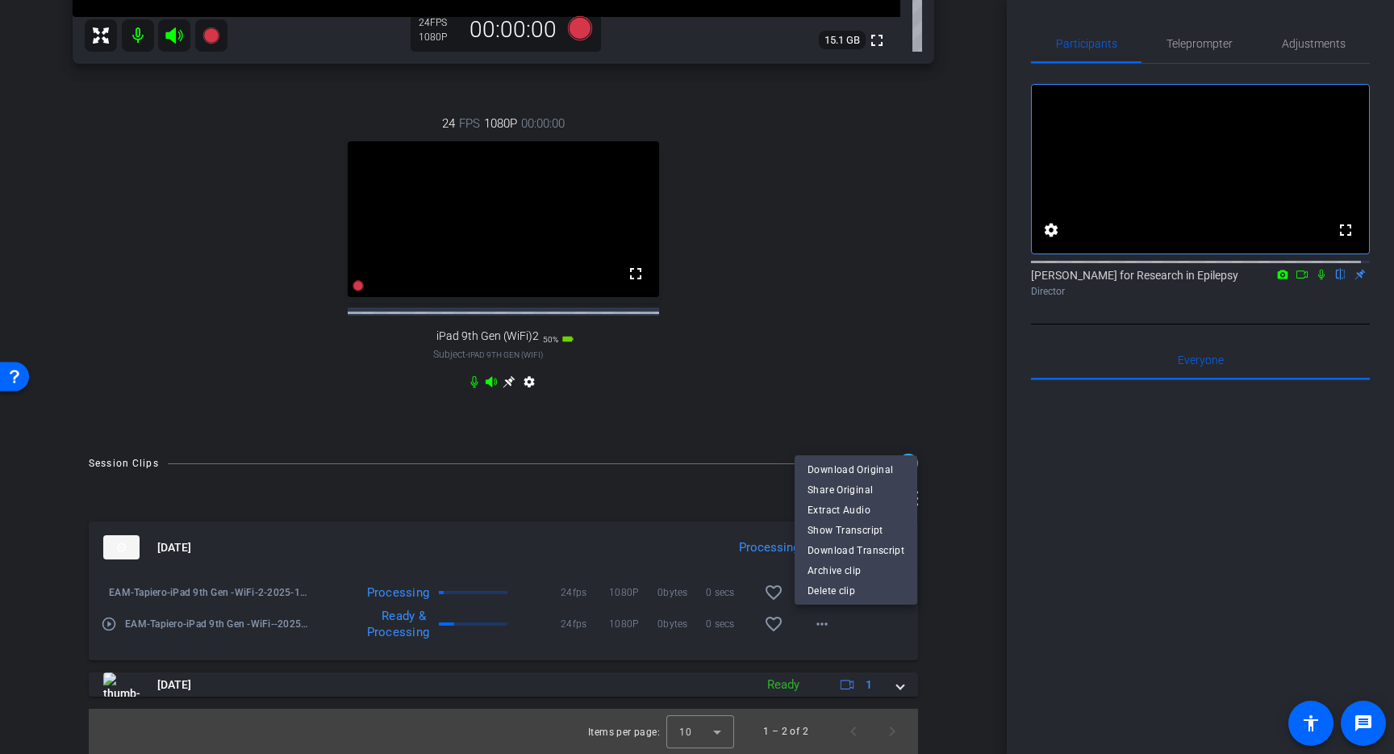
click at [854, 399] on div at bounding box center [697, 377] width 1394 height 754
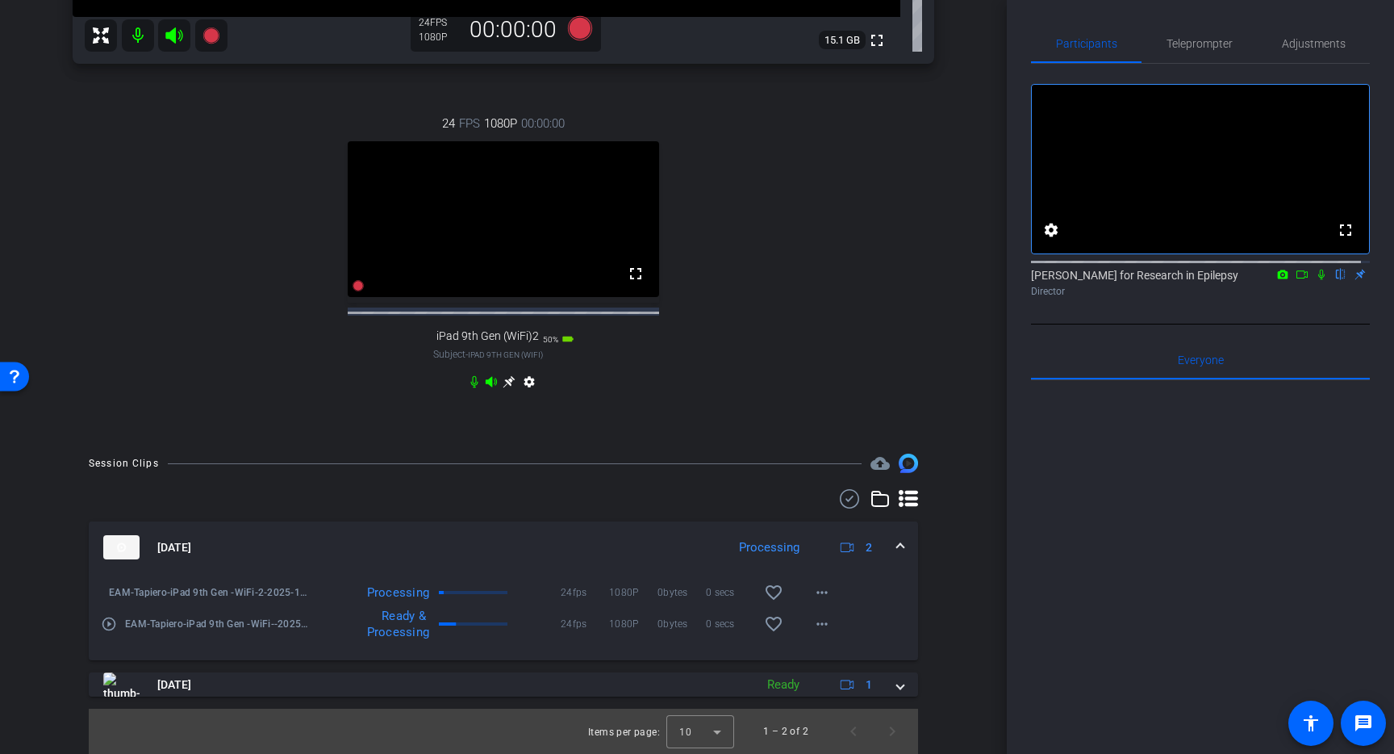
click at [103, 622] on mat-icon "play_circle_outline" at bounding box center [109, 624] width 16 height 16
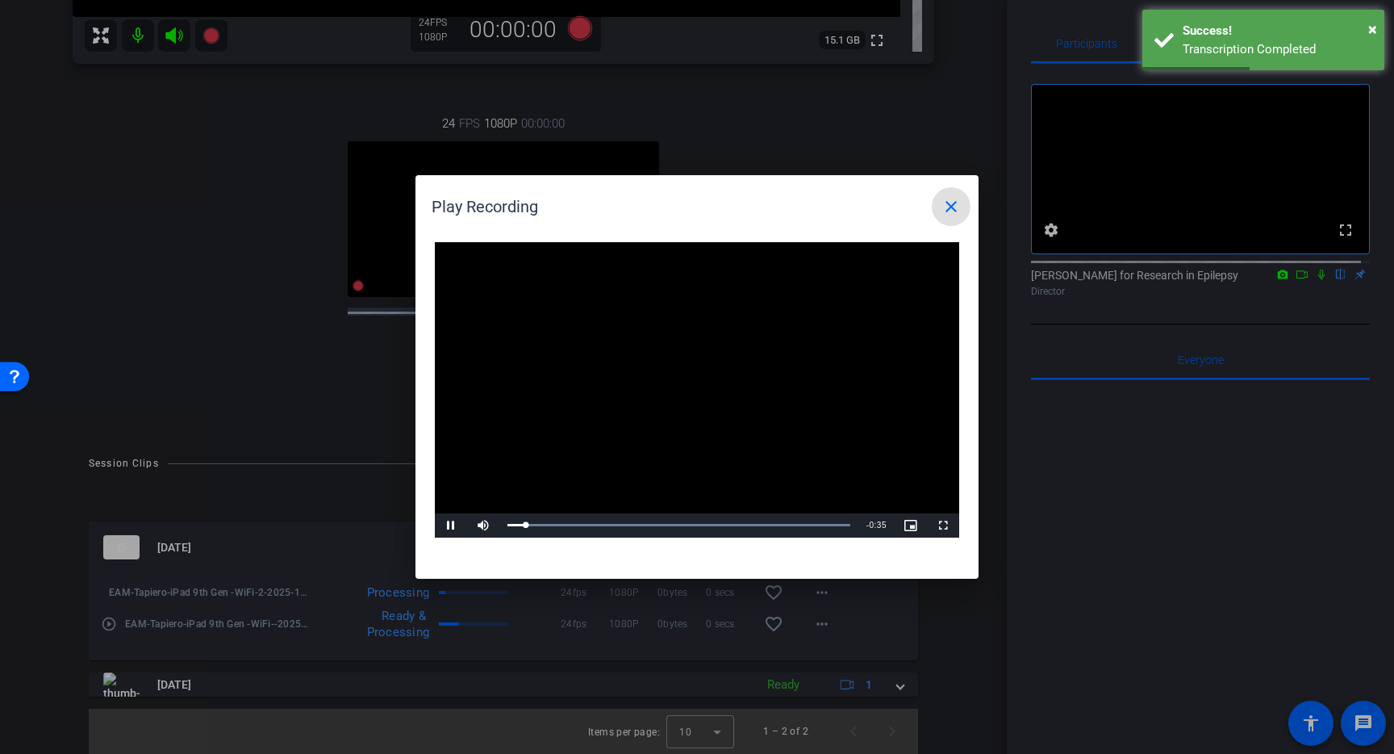
click at [944, 207] on mat-icon "close" at bounding box center [951, 206] width 19 height 19
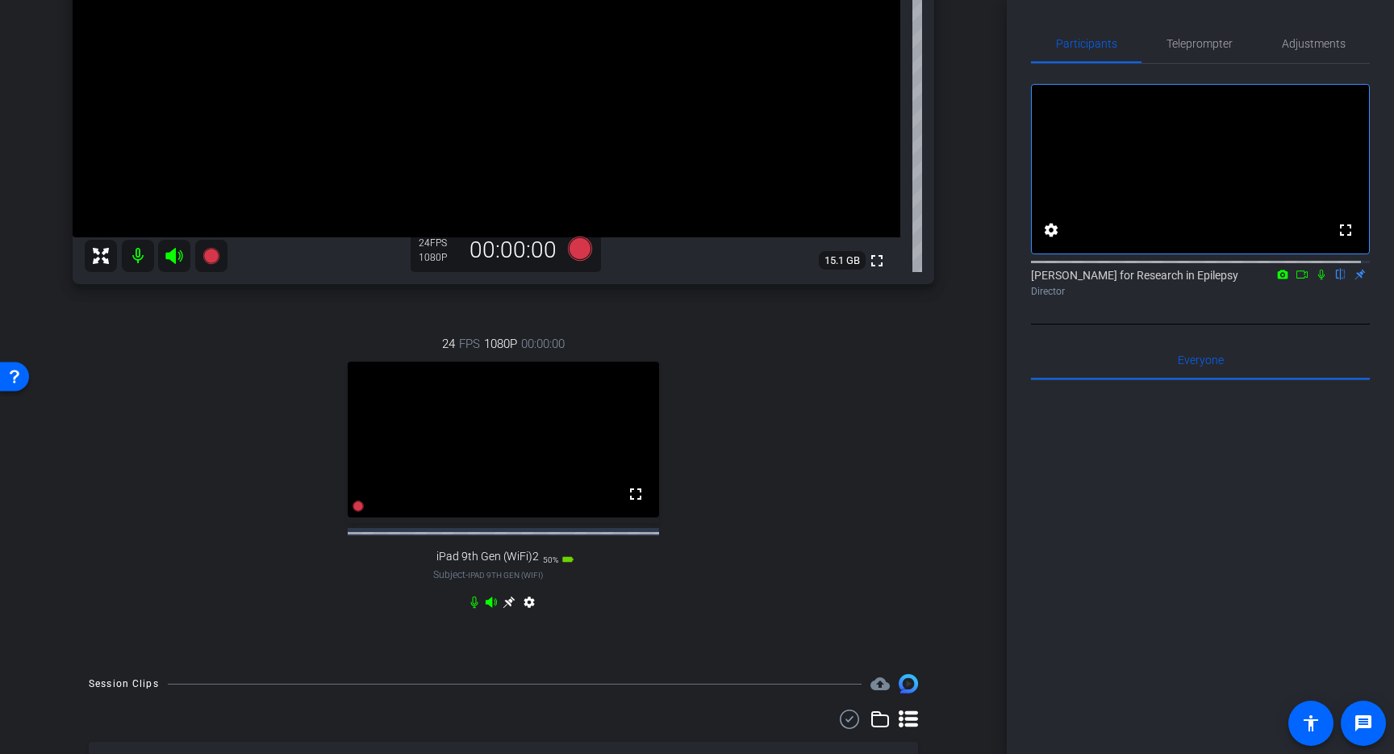
scroll to position [203, 0]
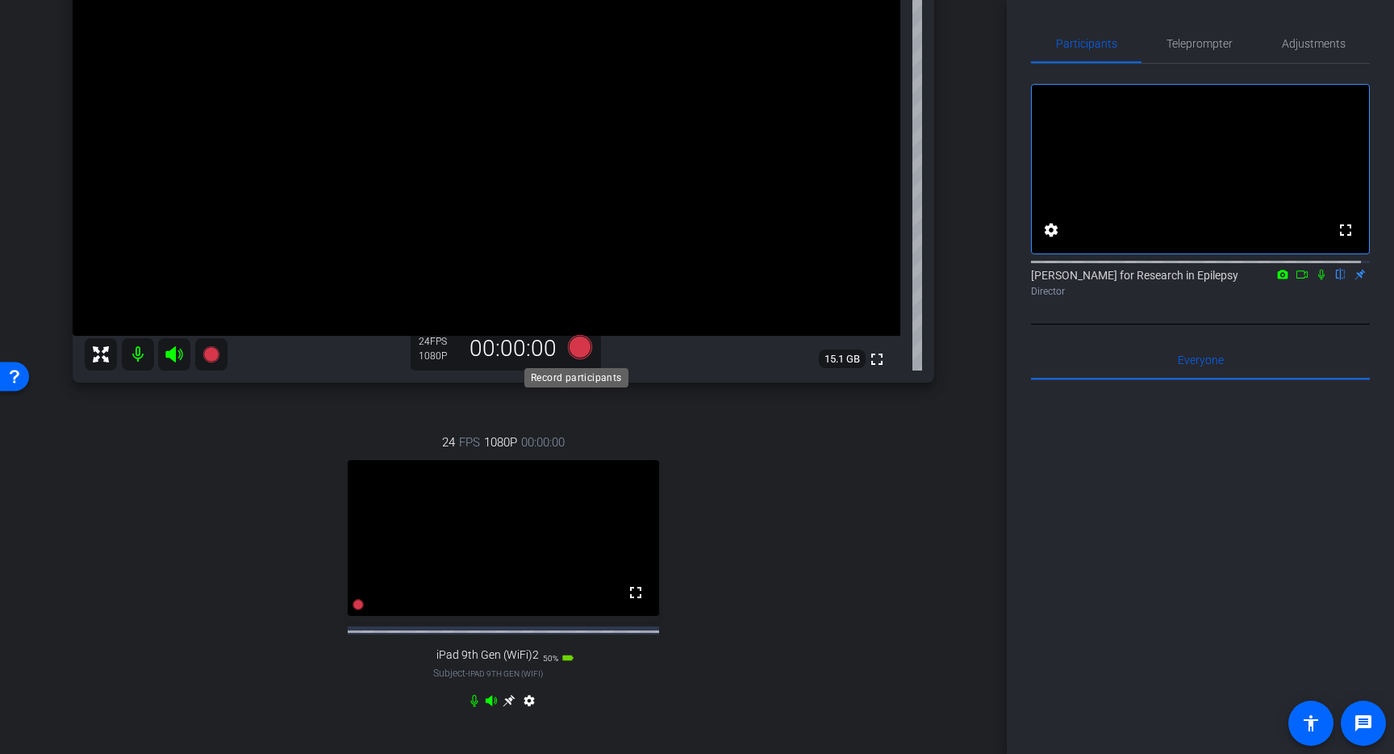
click at [570, 350] on icon at bounding box center [580, 347] width 24 height 24
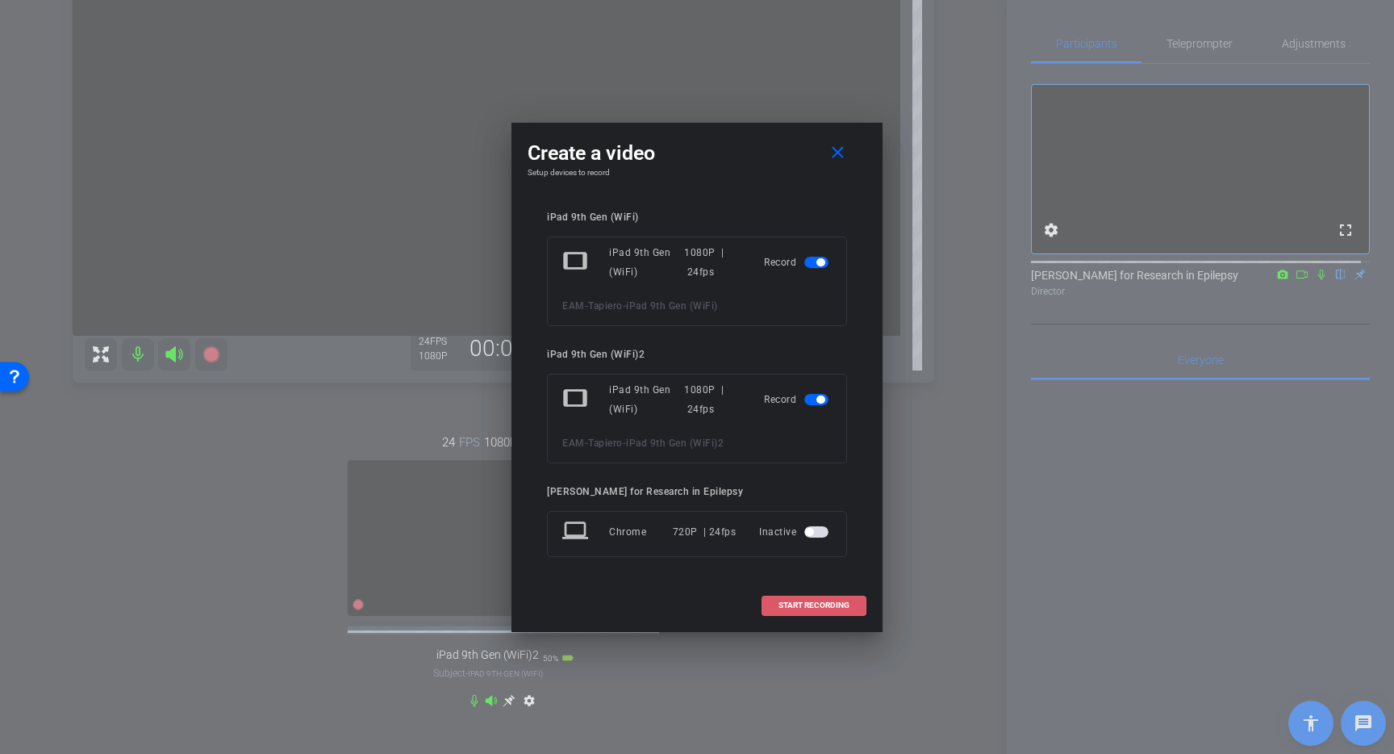
click at [833, 610] on span at bounding box center [814, 605] width 103 height 39
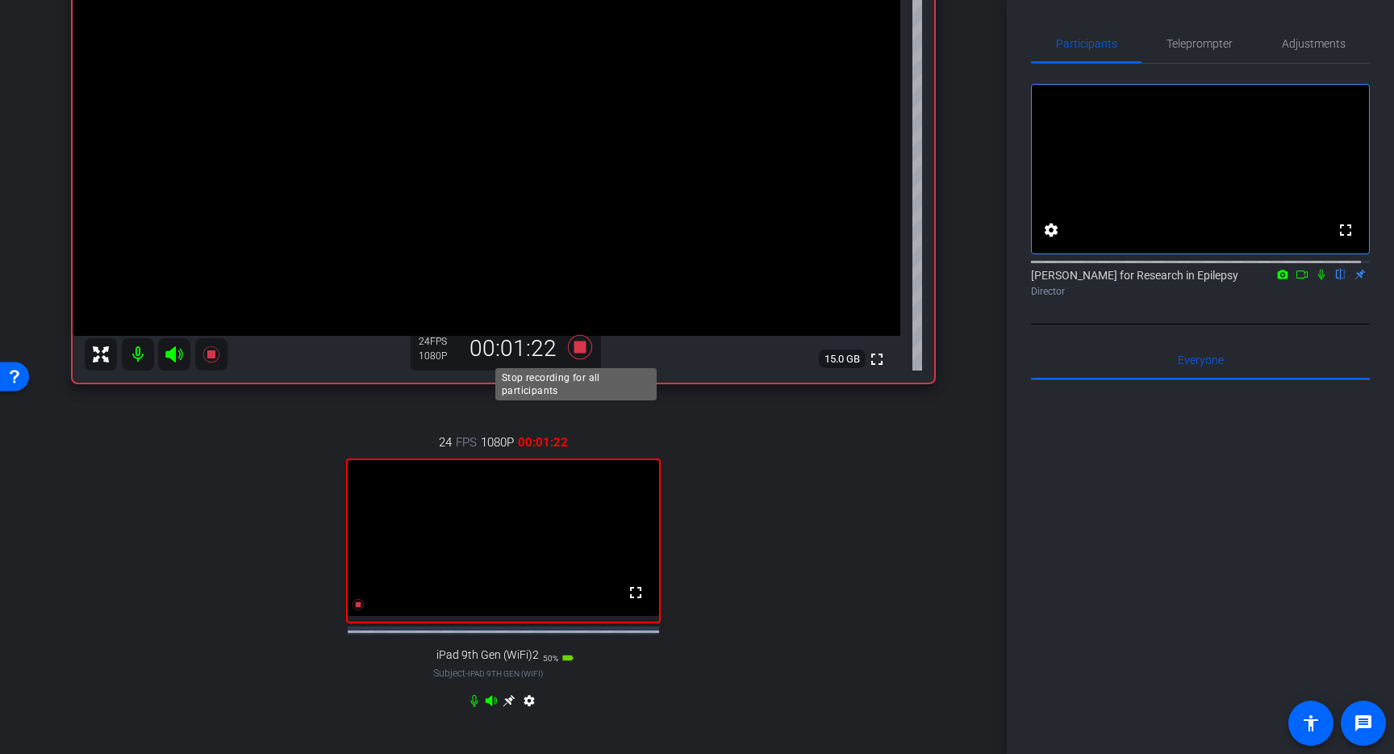
click at [579, 345] on icon at bounding box center [580, 347] width 24 height 24
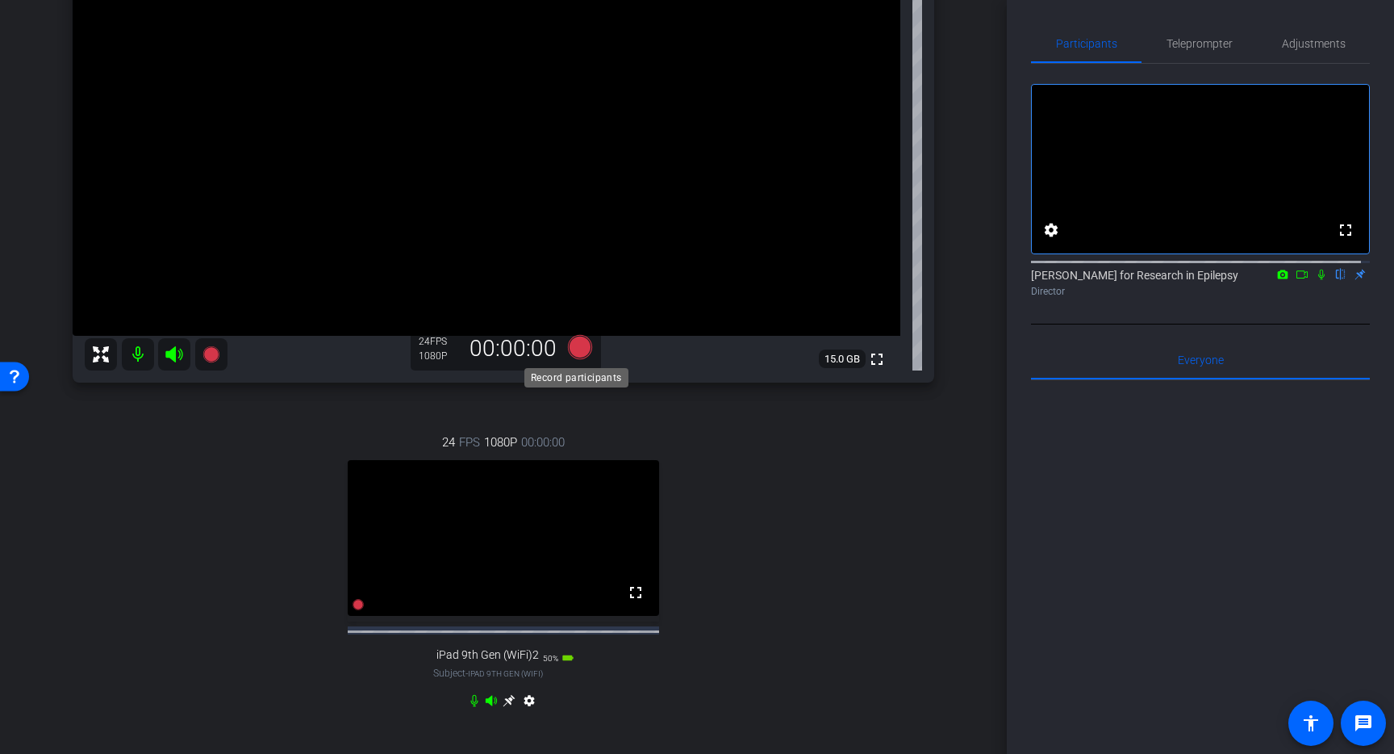
click at [571, 344] on icon at bounding box center [580, 347] width 24 height 24
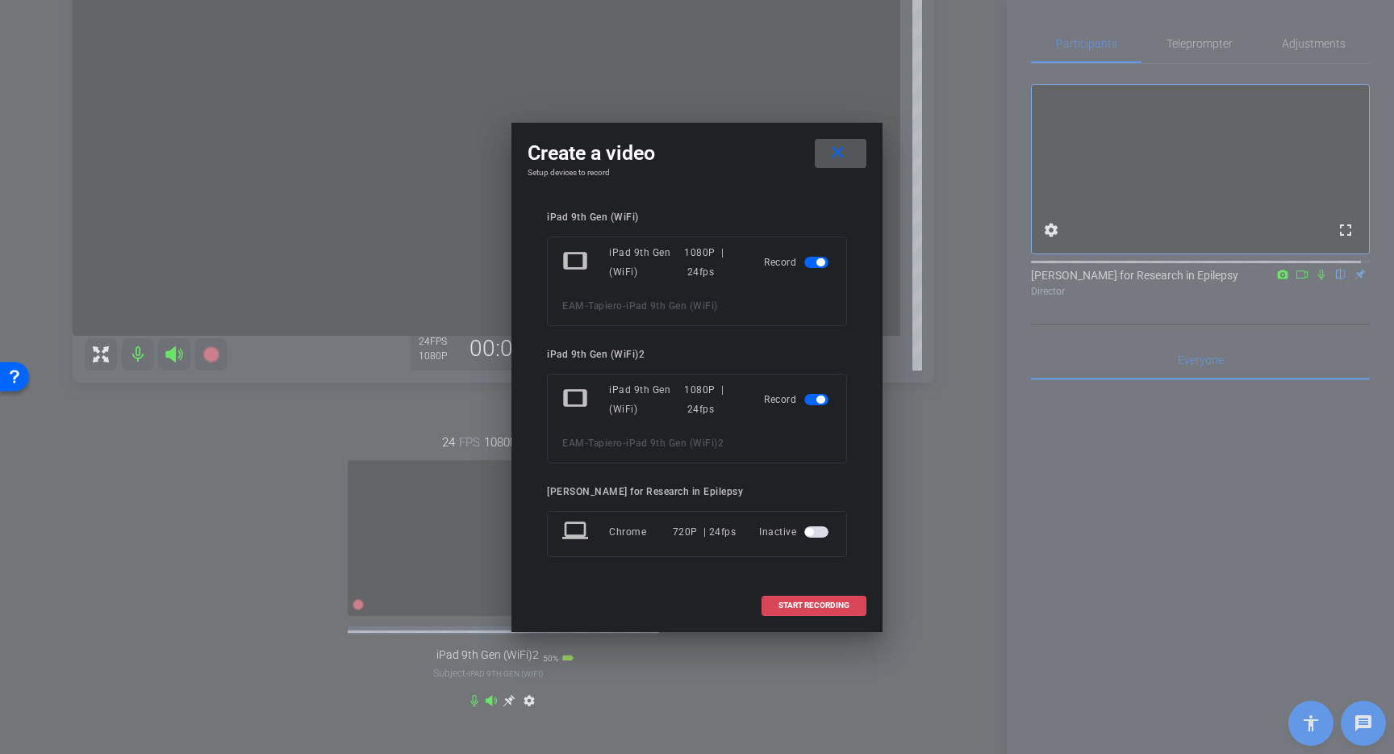
click at [842, 596] on span at bounding box center [814, 605] width 103 height 39
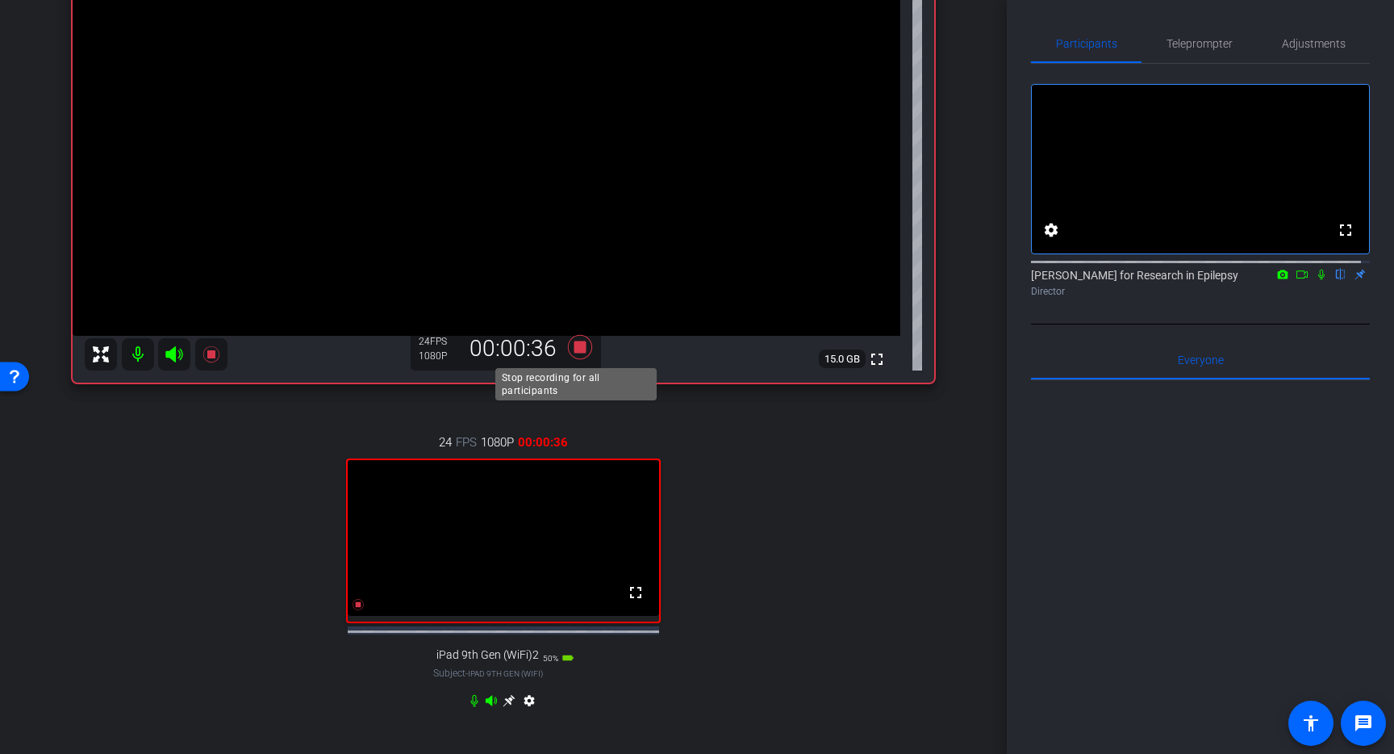
click at [572, 345] on icon at bounding box center [580, 347] width 24 height 24
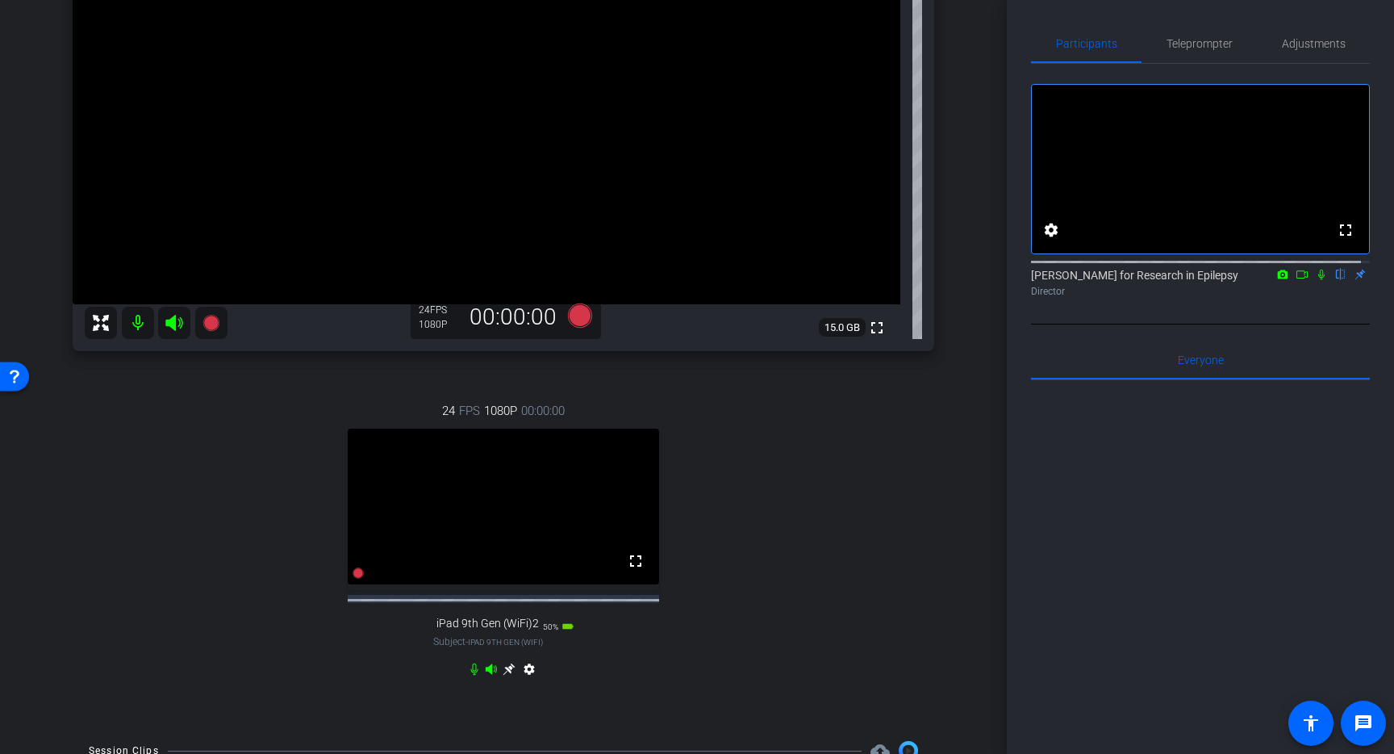
scroll to position [278, 0]
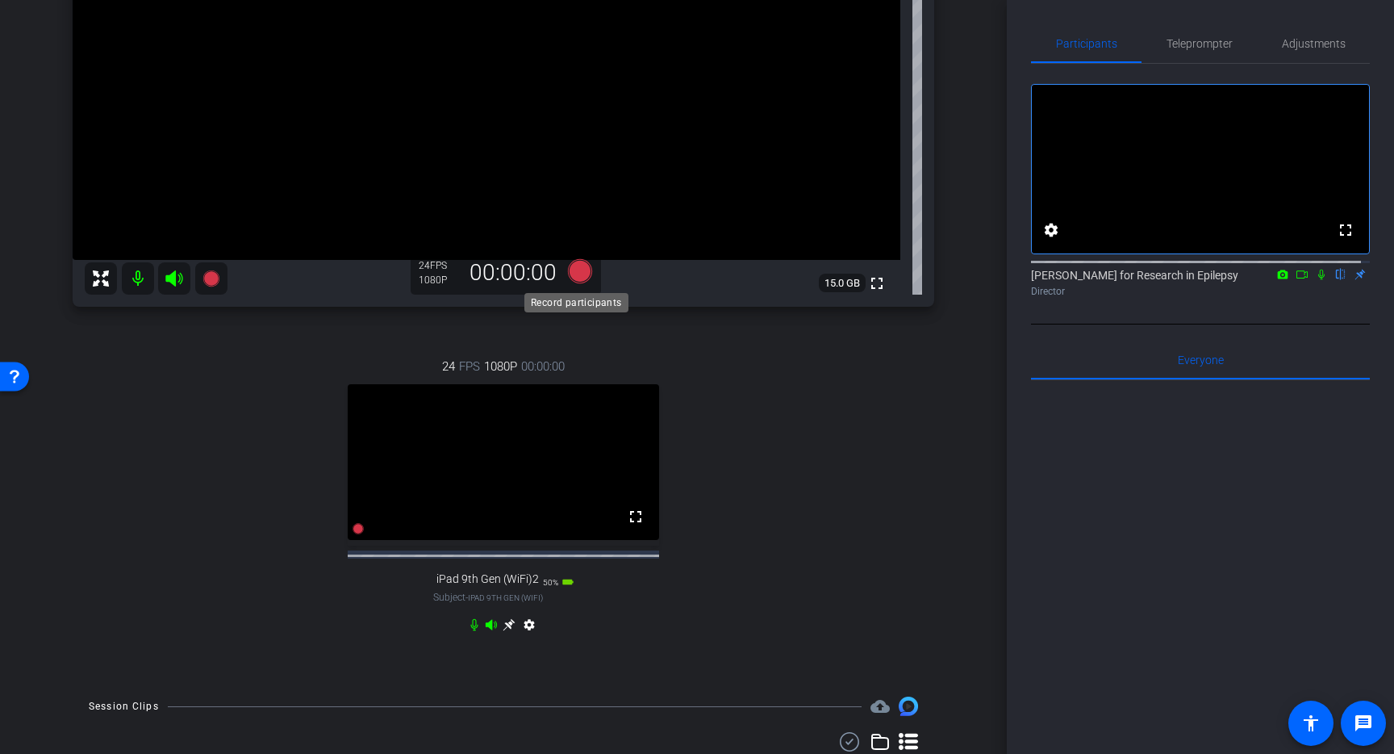
click at [577, 261] on icon at bounding box center [580, 271] width 39 height 29
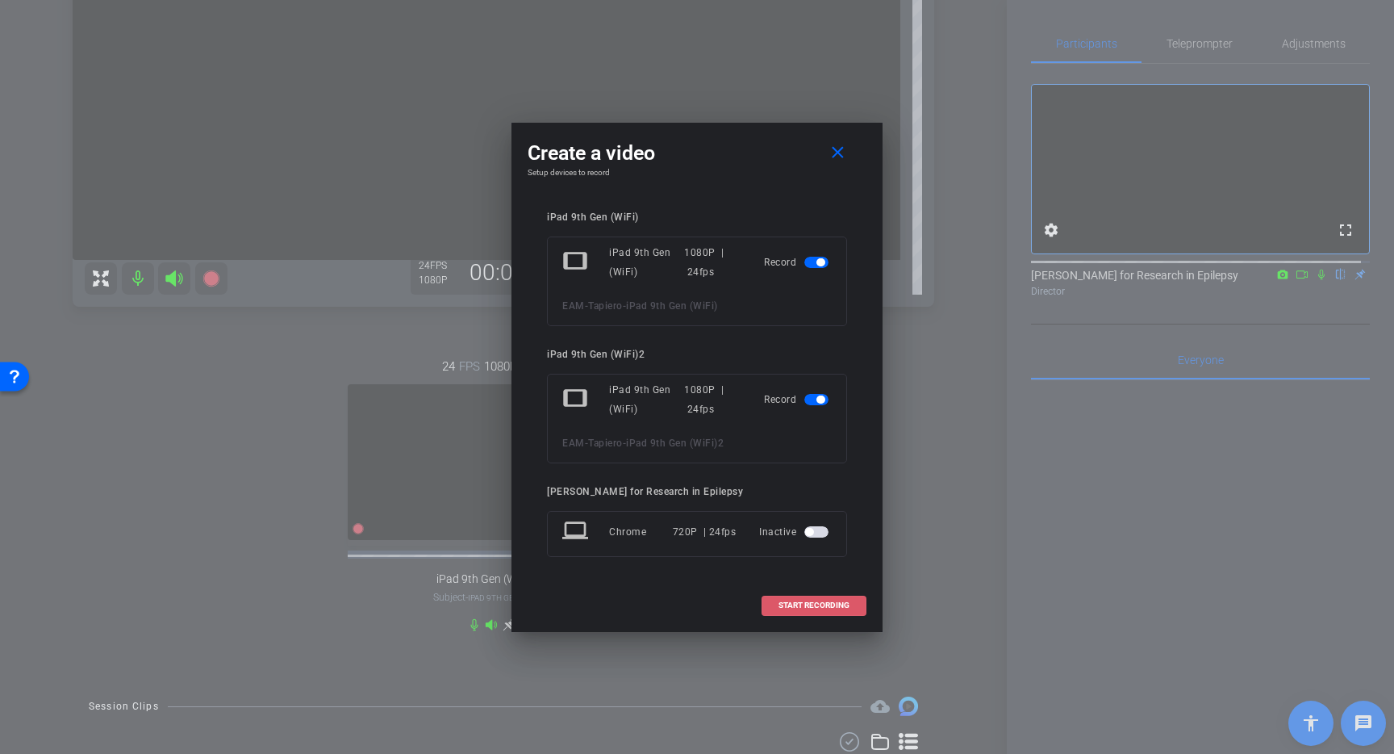
click at [838, 595] on span at bounding box center [814, 605] width 103 height 39
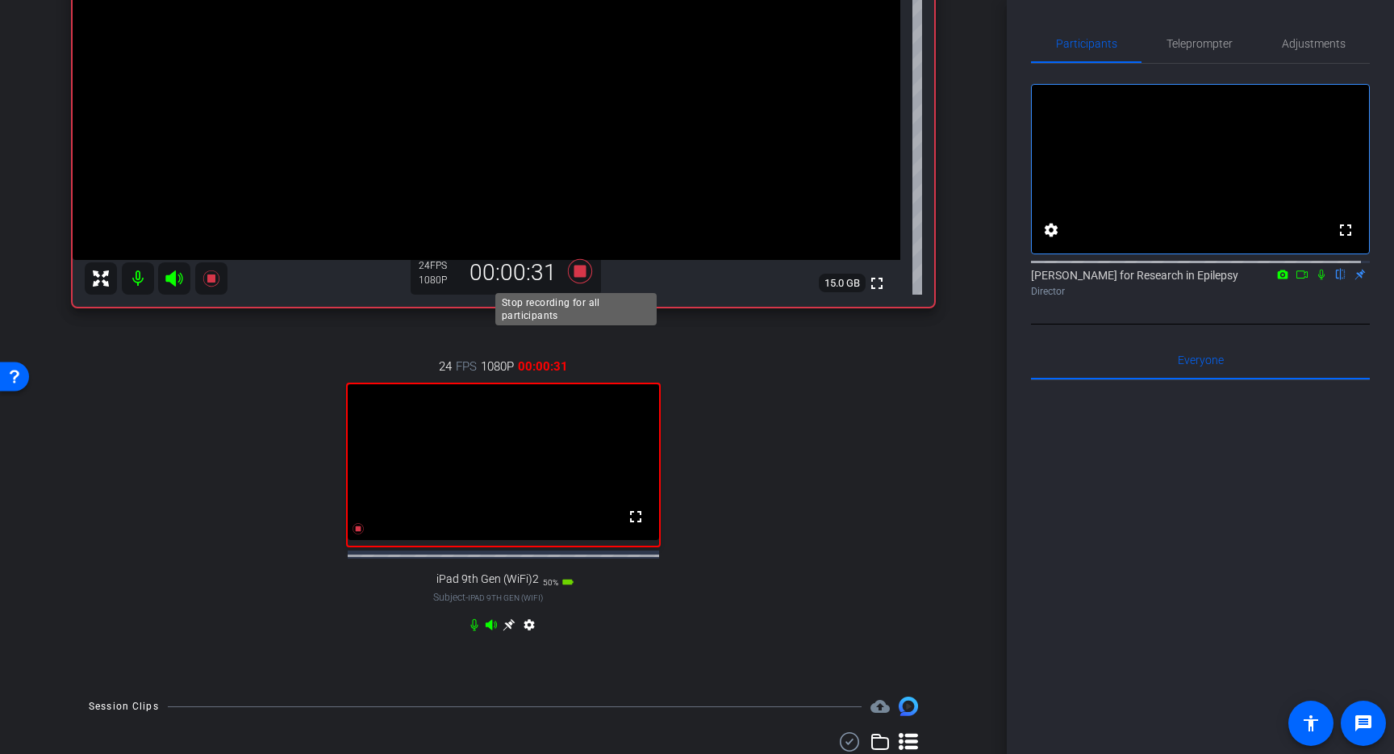
click at [571, 270] on icon at bounding box center [580, 271] width 24 height 24
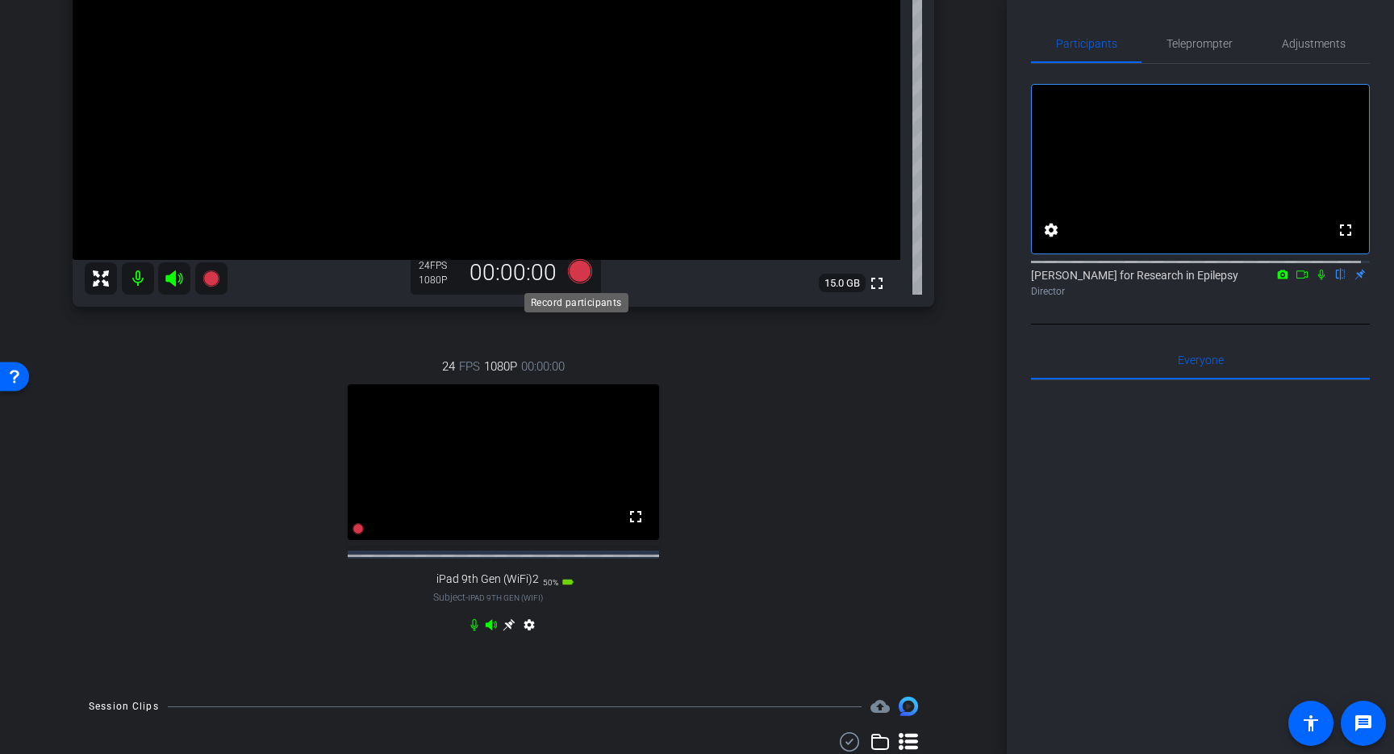
click at [579, 265] on icon at bounding box center [580, 271] width 24 height 24
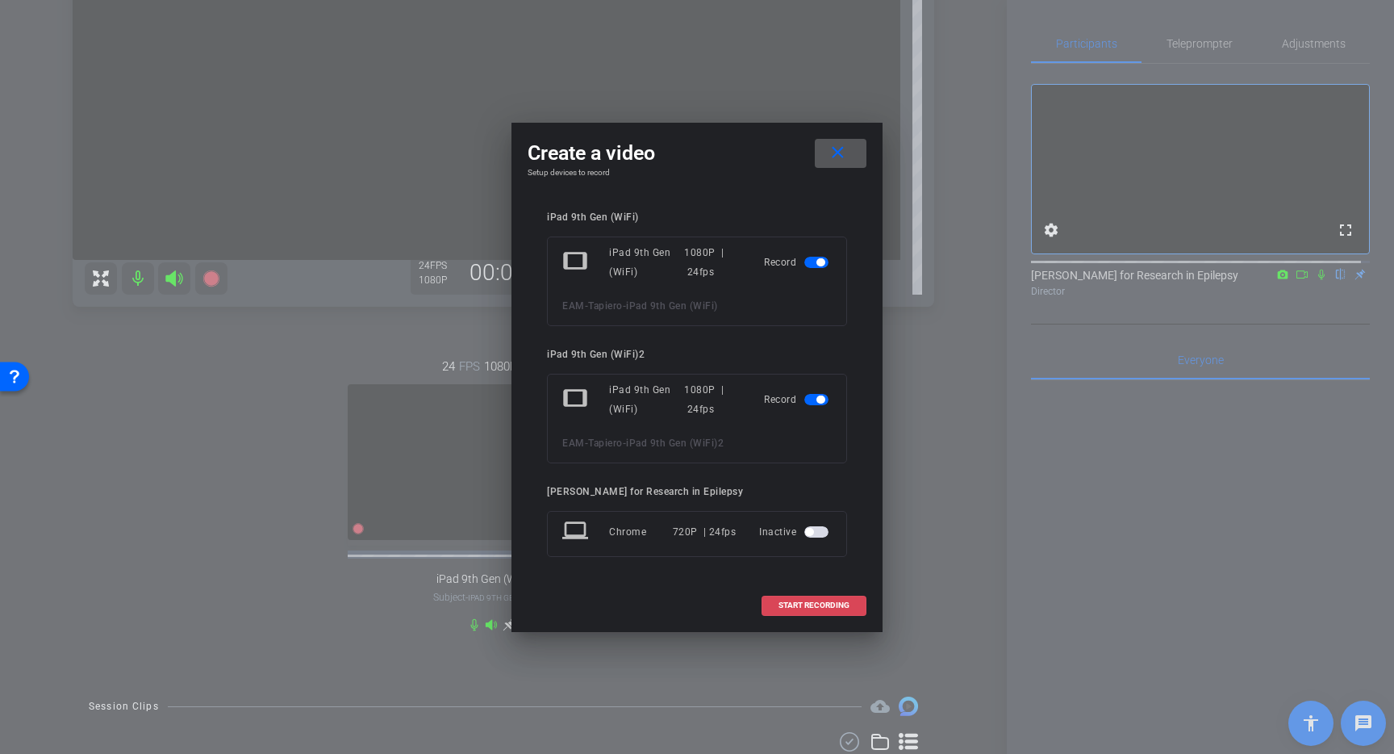
click at [834, 612] on span at bounding box center [814, 605] width 103 height 39
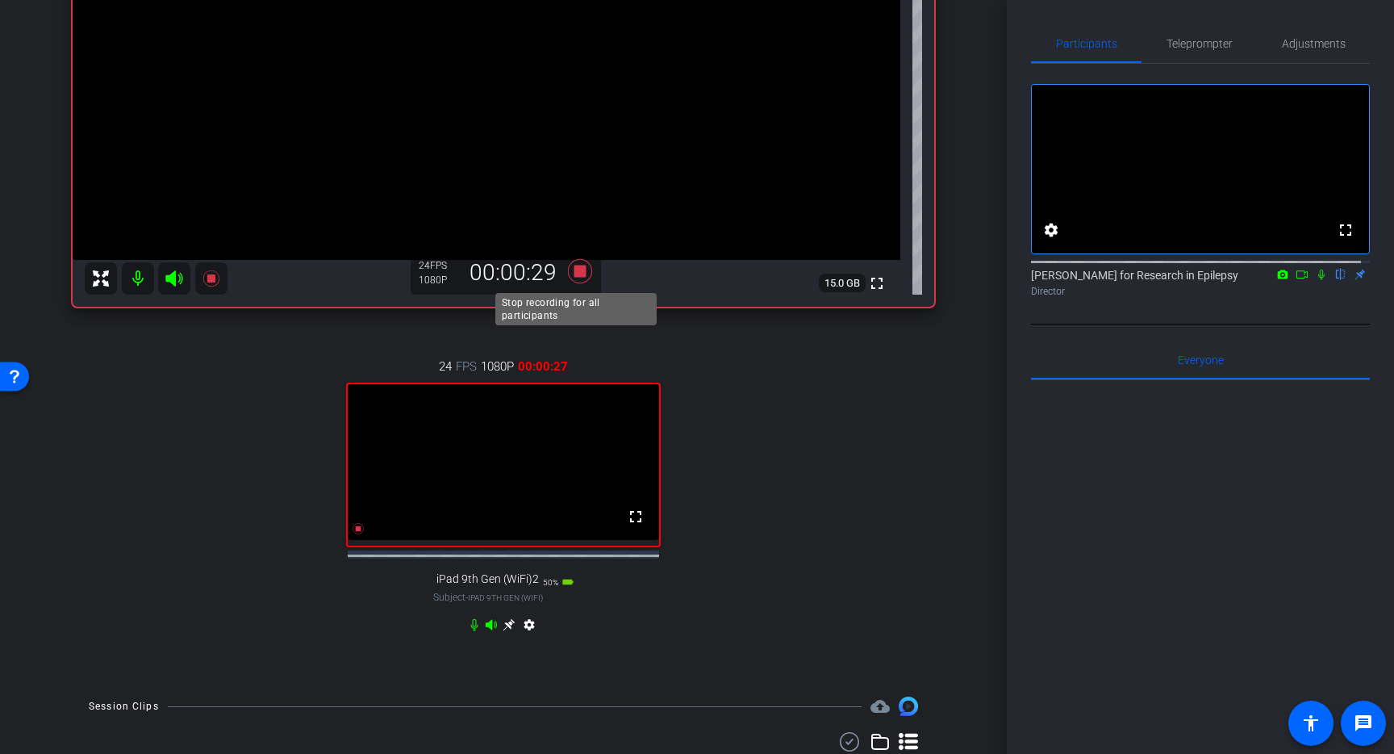
click at [582, 273] on icon at bounding box center [580, 271] width 39 height 29
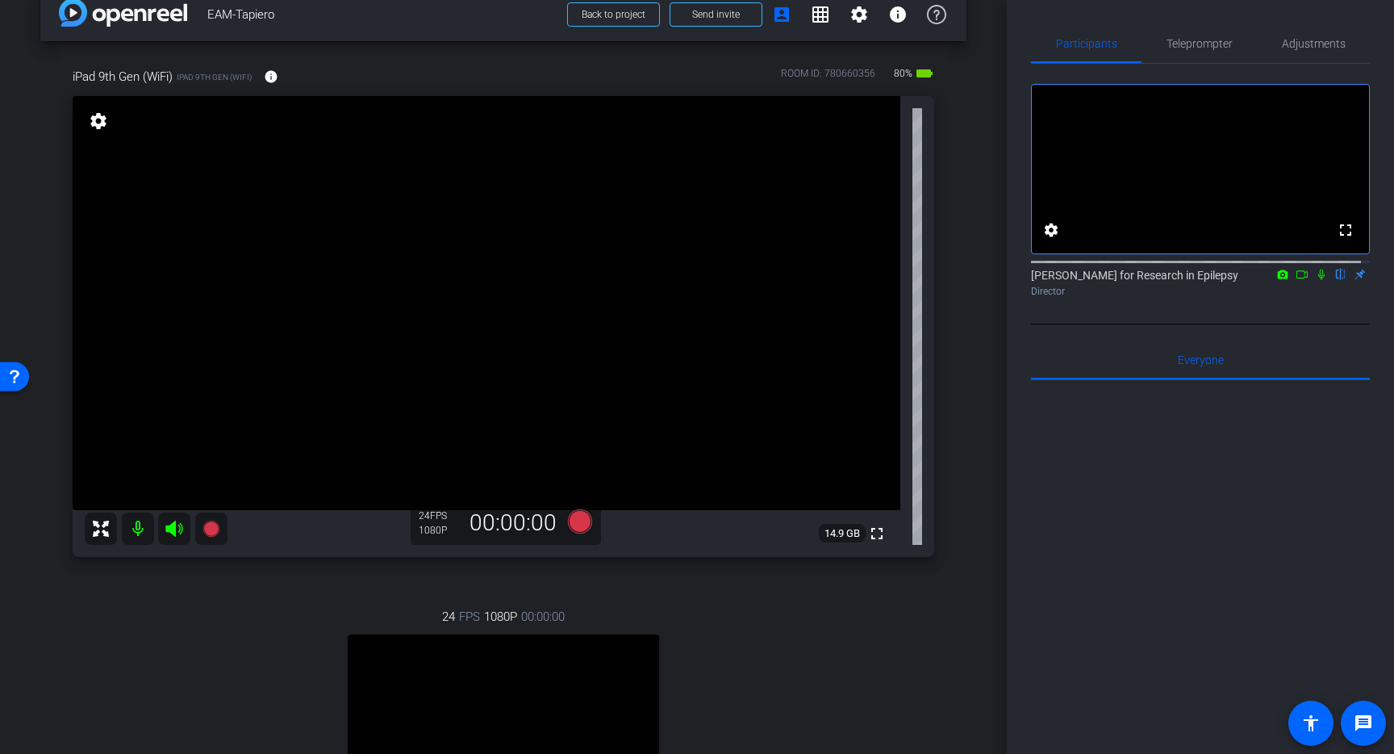
scroll to position [30, 0]
click at [578, 526] on icon at bounding box center [580, 520] width 24 height 24
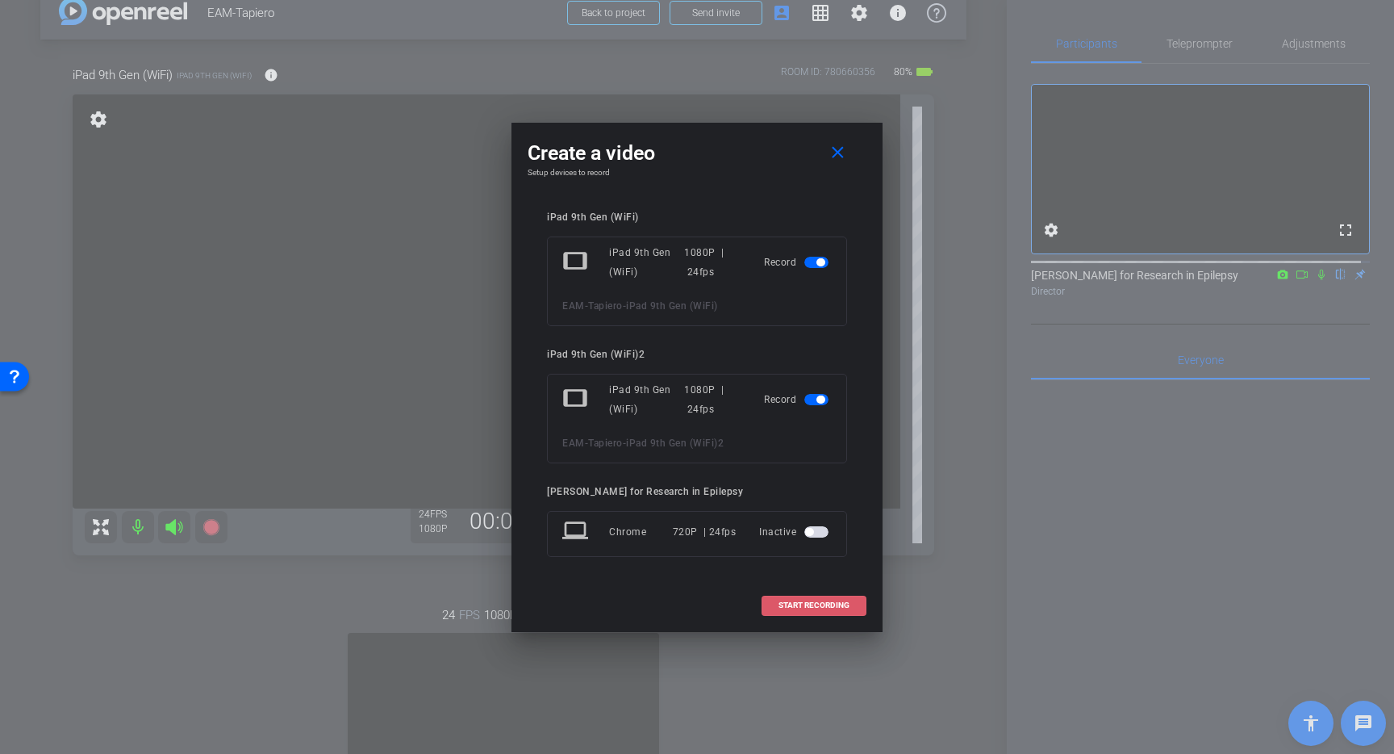
click at [827, 605] on span "START RECORDING" at bounding box center [814, 605] width 71 height 8
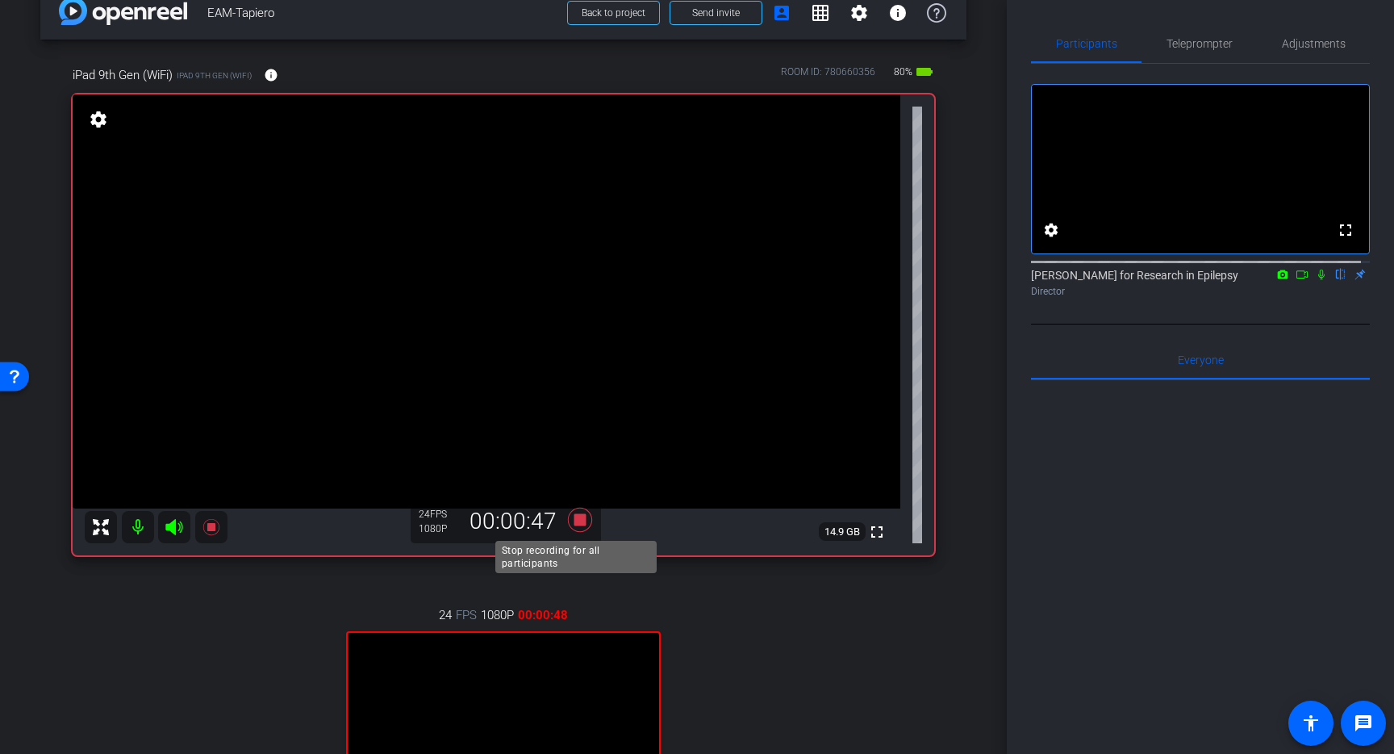
click at [575, 517] on icon at bounding box center [580, 520] width 24 height 24
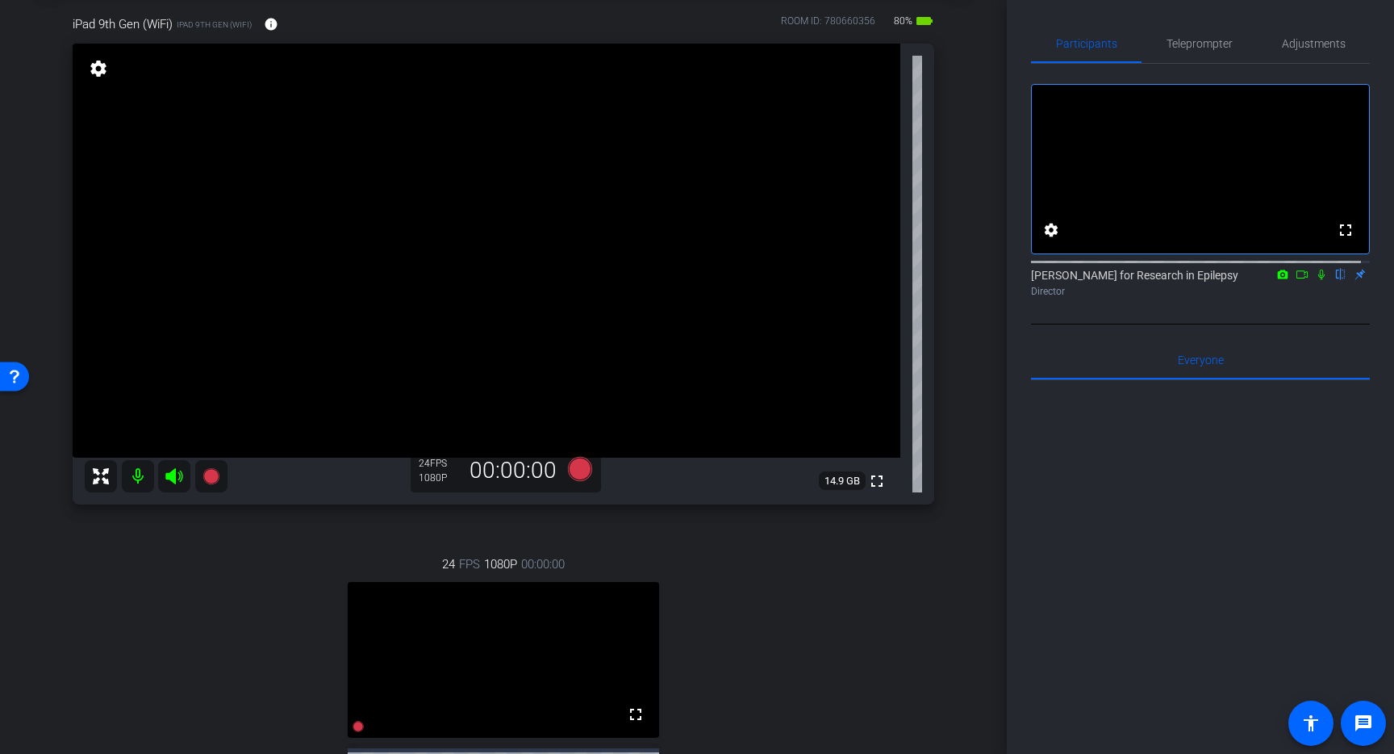
scroll to position [79, 0]
click at [575, 469] on icon at bounding box center [580, 470] width 24 height 24
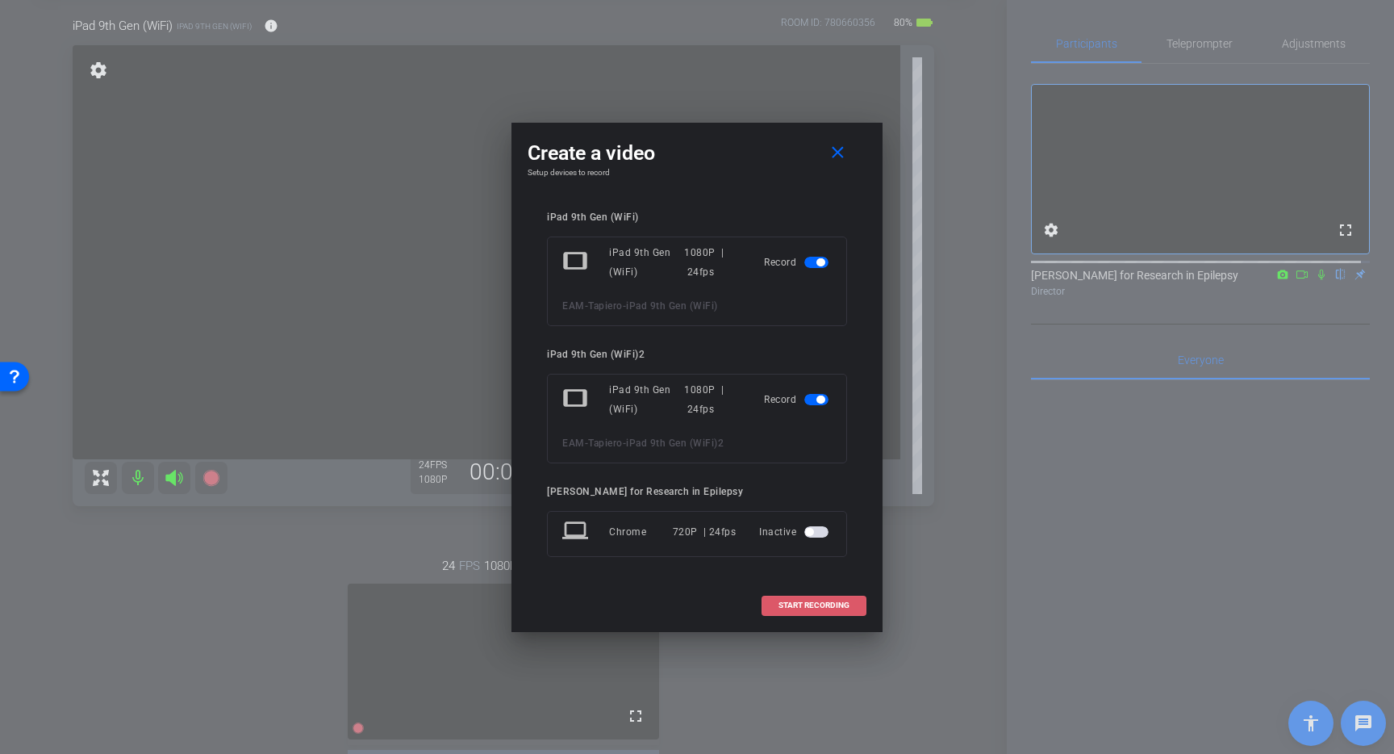
click at [831, 603] on span "START RECORDING" at bounding box center [814, 605] width 71 height 8
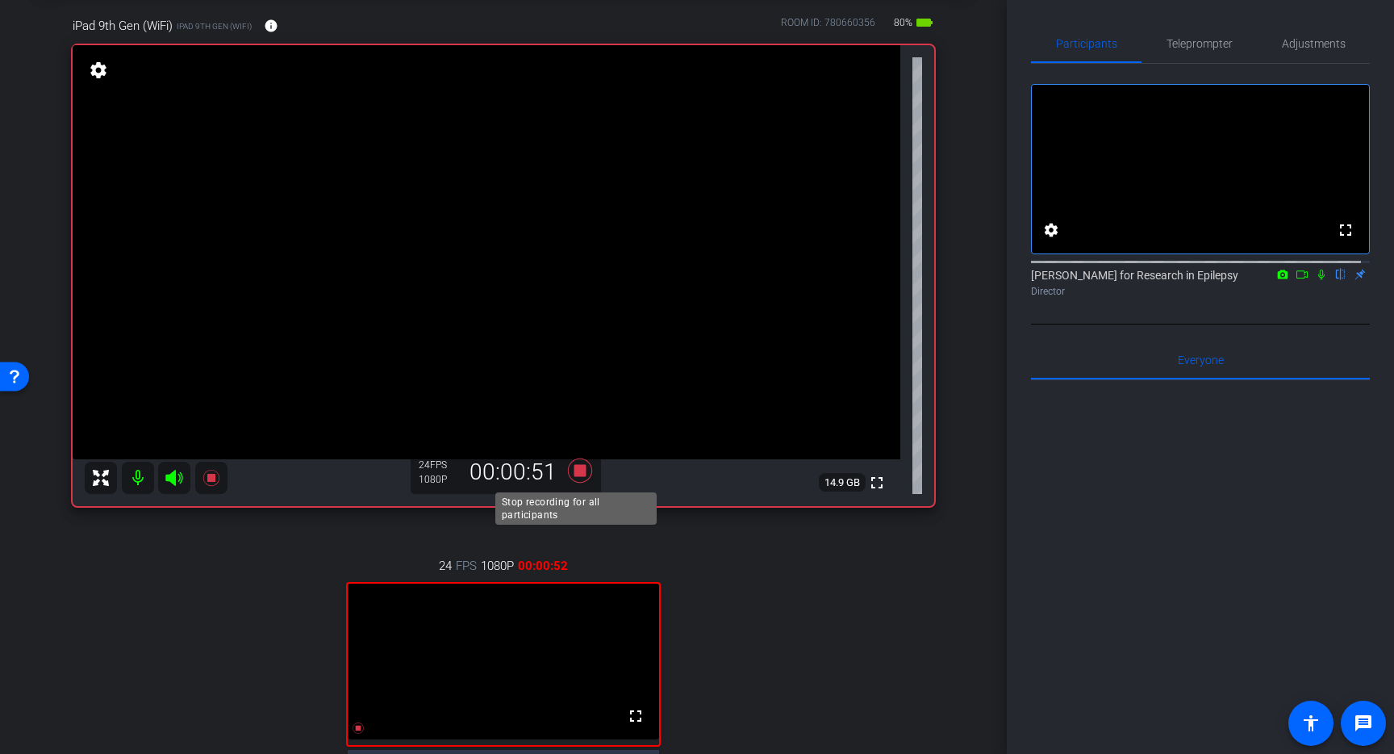
click at [574, 462] on icon at bounding box center [580, 470] width 39 height 29
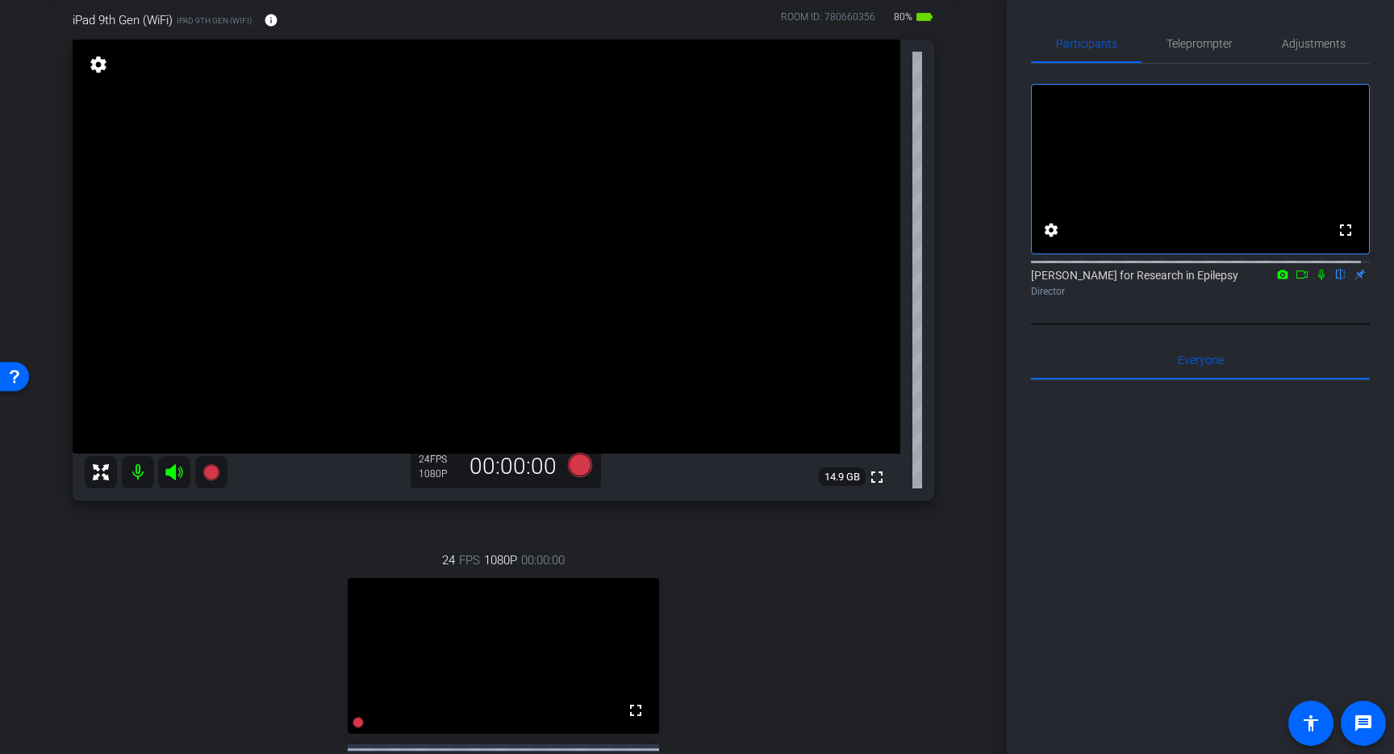
scroll to position [90, 0]
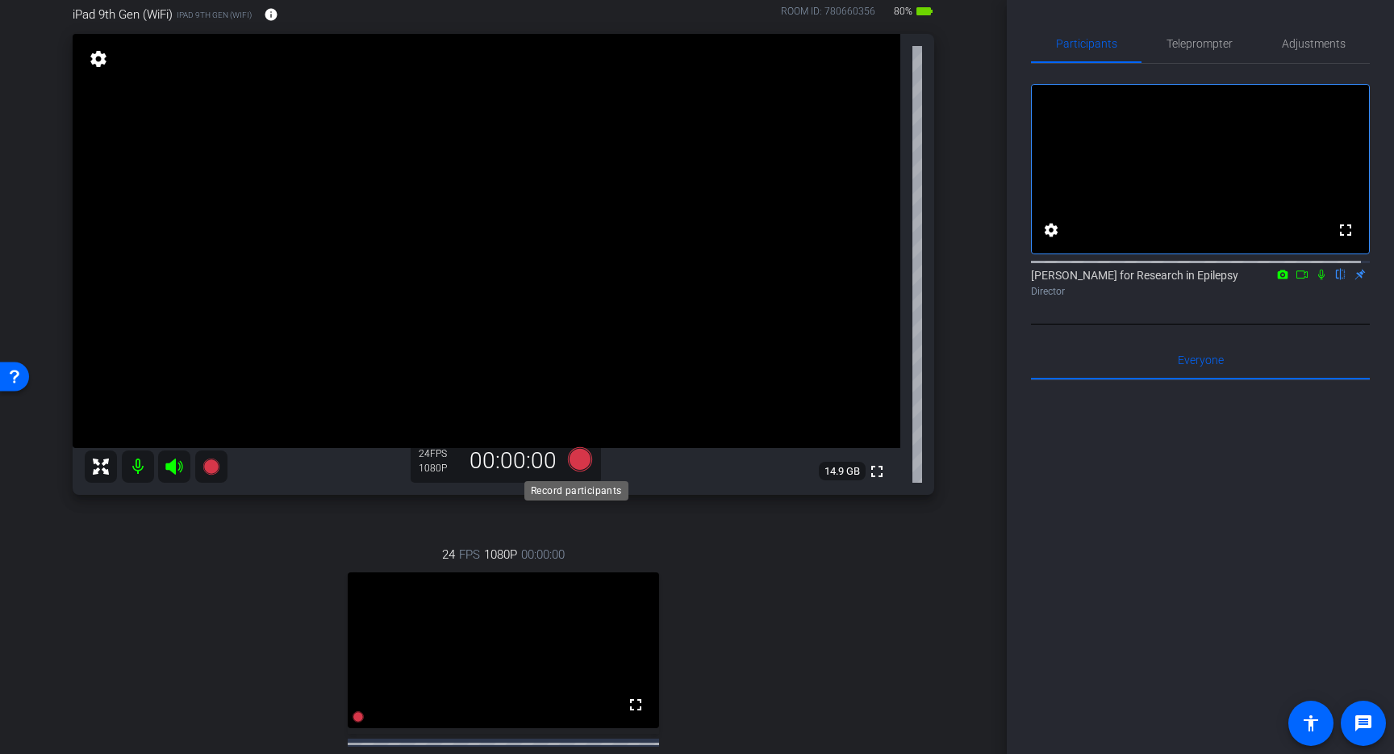
click at [578, 453] on icon at bounding box center [580, 459] width 24 height 24
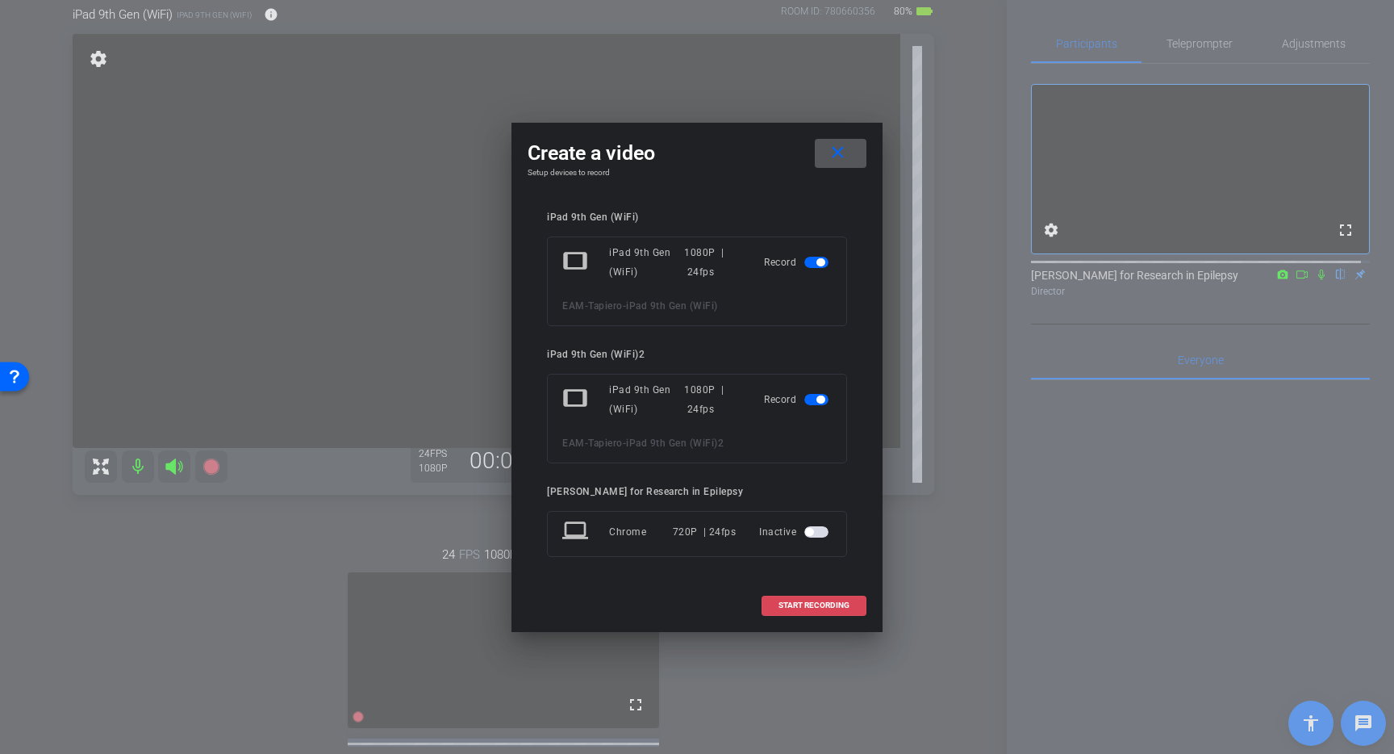
click at [804, 604] on span "START RECORDING" at bounding box center [814, 605] width 71 height 8
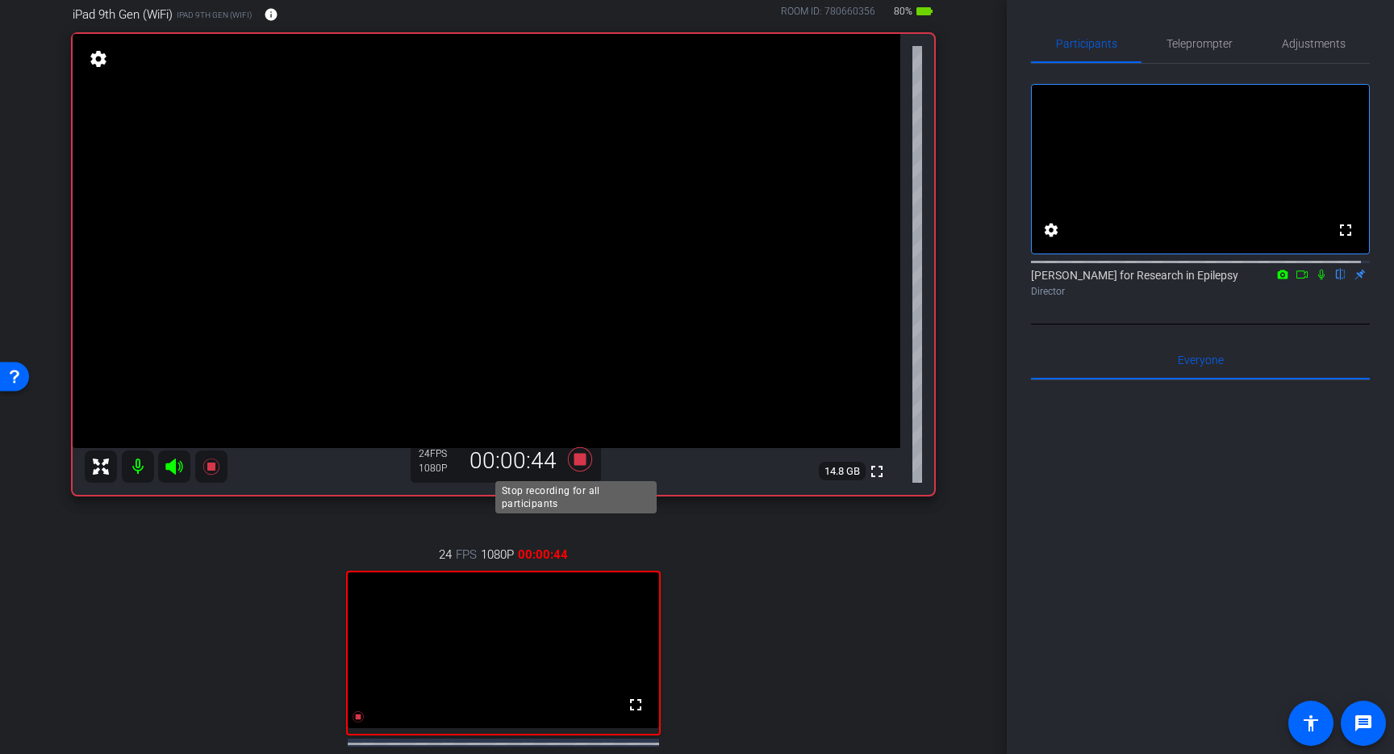
click at [572, 453] on icon at bounding box center [580, 459] width 24 height 24
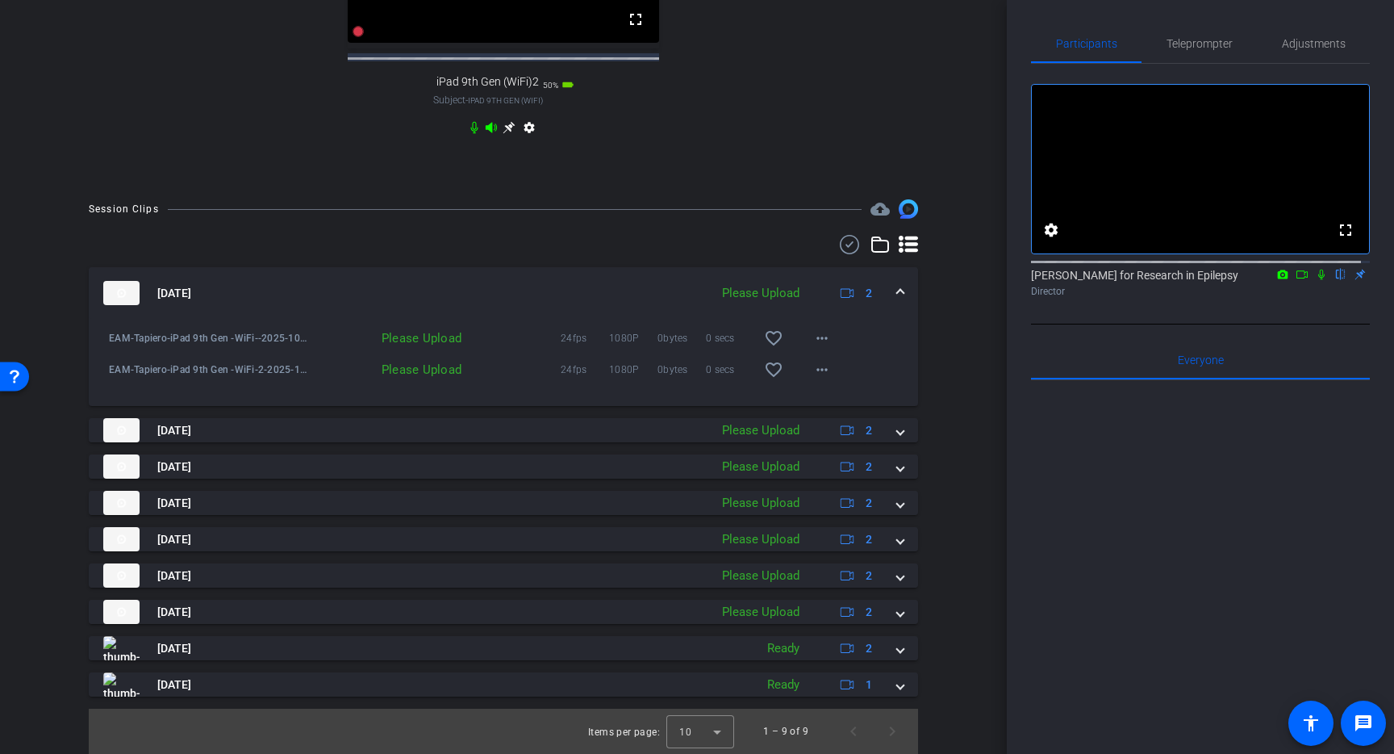
scroll to position [790, 0]
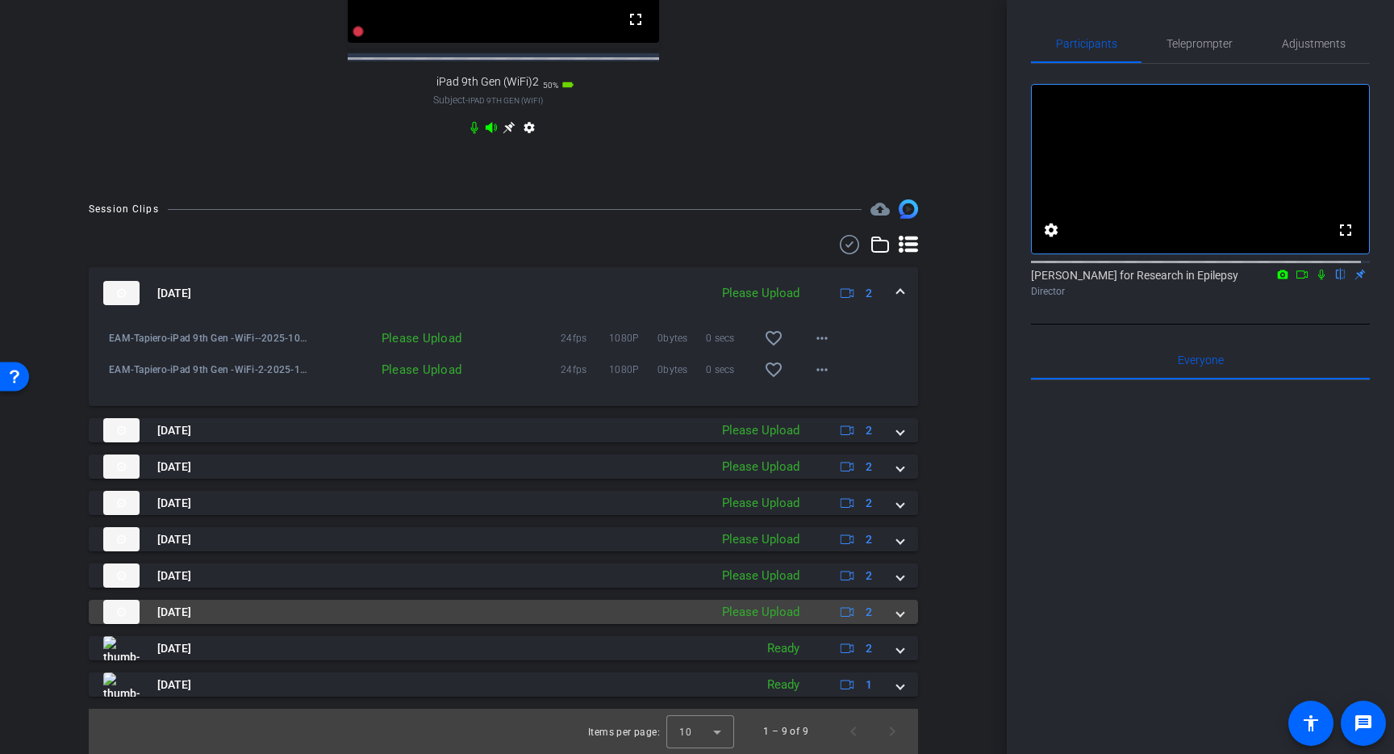
click at [897, 613] on span at bounding box center [900, 612] width 6 height 17
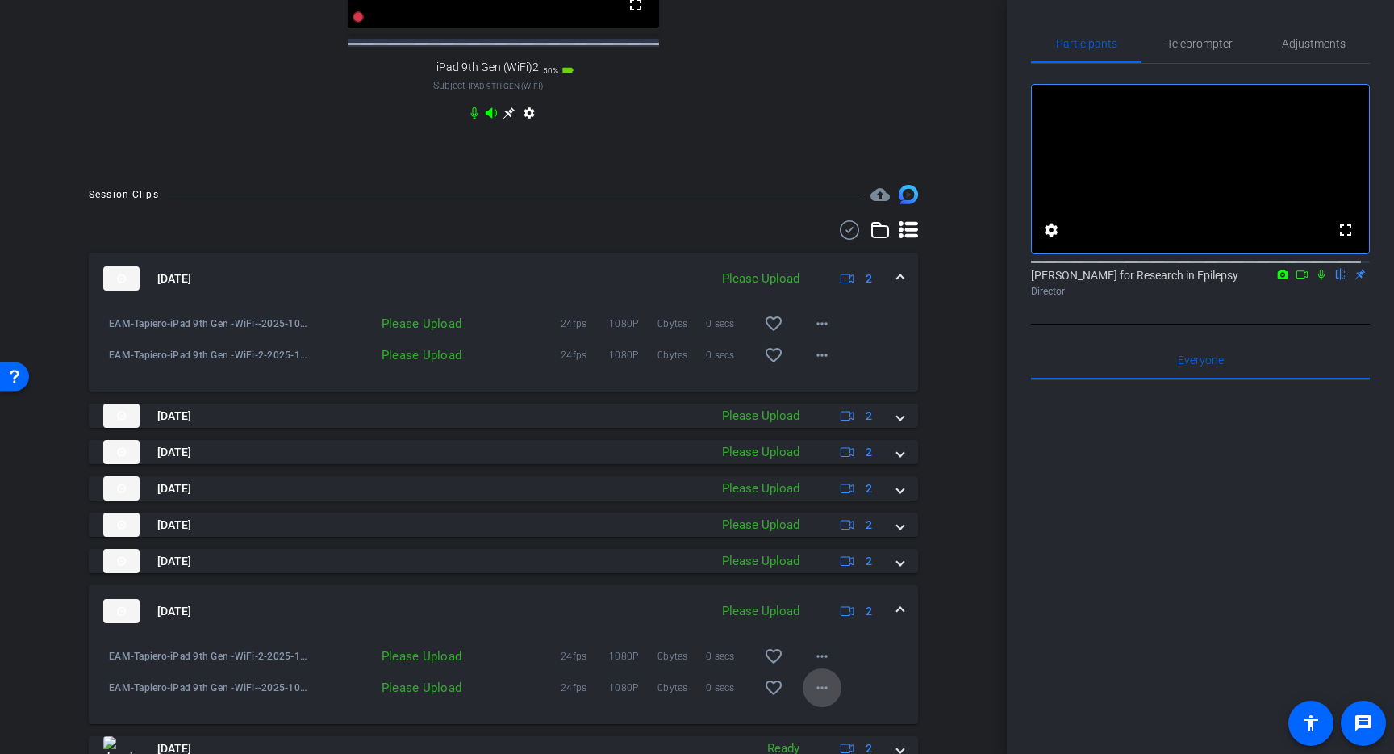
click at [815, 696] on mat-icon "more_horiz" at bounding box center [822, 687] width 19 height 19
click at [825, 629] on span "Upload" at bounding box center [840, 628] width 65 height 19
click at [818, 666] on mat-icon "more_horiz" at bounding box center [822, 655] width 19 height 19
click at [827, 600] on span "Upload" at bounding box center [840, 596] width 65 height 19
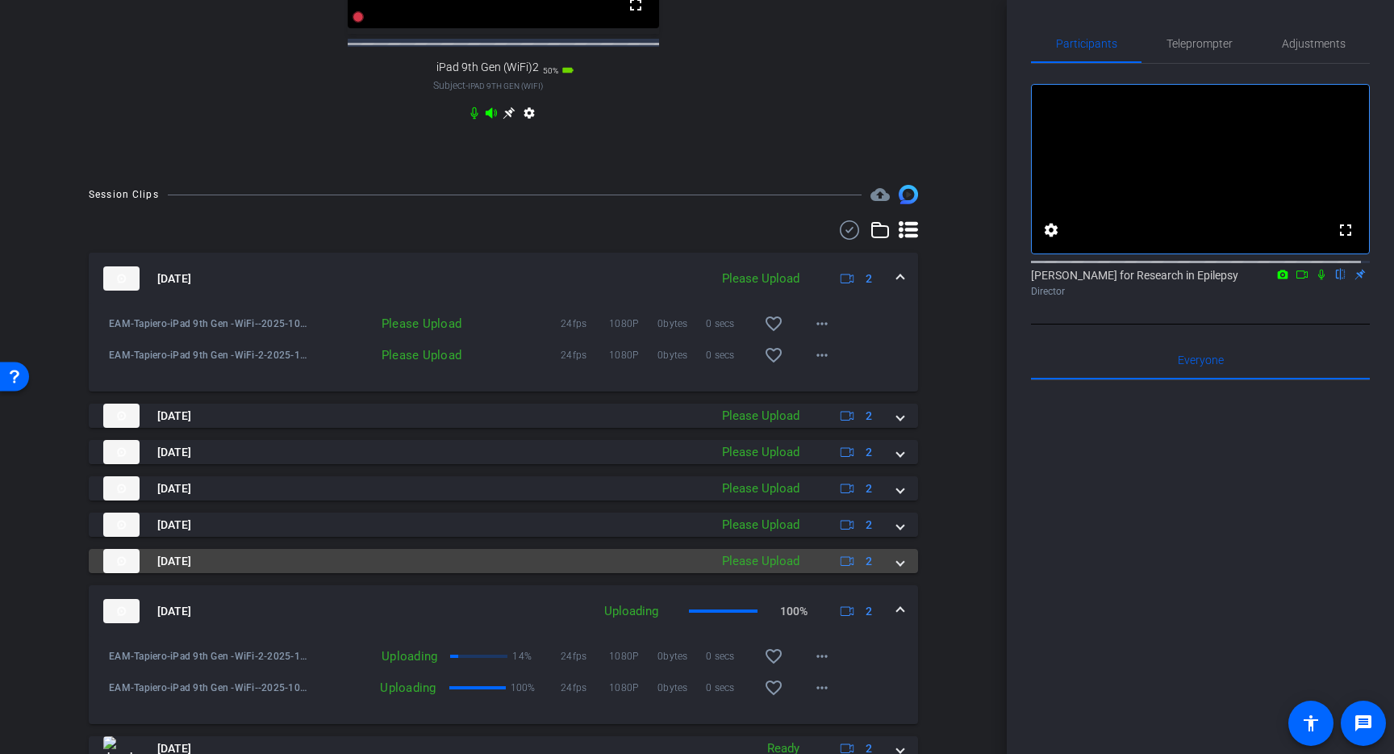
click at [897, 570] on span at bounding box center [900, 561] width 6 height 17
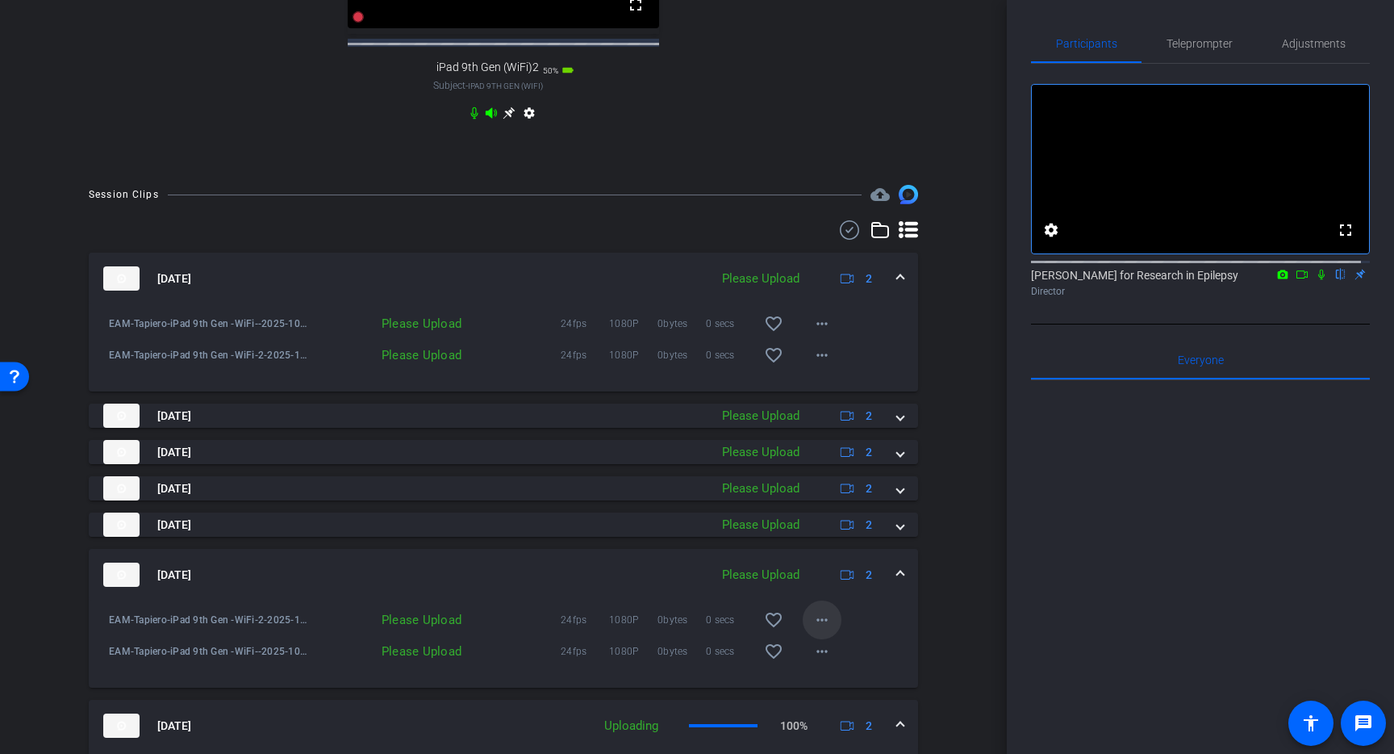
click at [813, 629] on mat-icon "more_horiz" at bounding box center [822, 619] width 19 height 19
click at [825, 662] on span "Upload" at bounding box center [840, 667] width 65 height 19
click at [813, 661] on mat-icon "more_horiz" at bounding box center [822, 650] width 19 height 19
click at [839, 593] on span "Upload" at bounding box center [840, 592] width 65 height 19
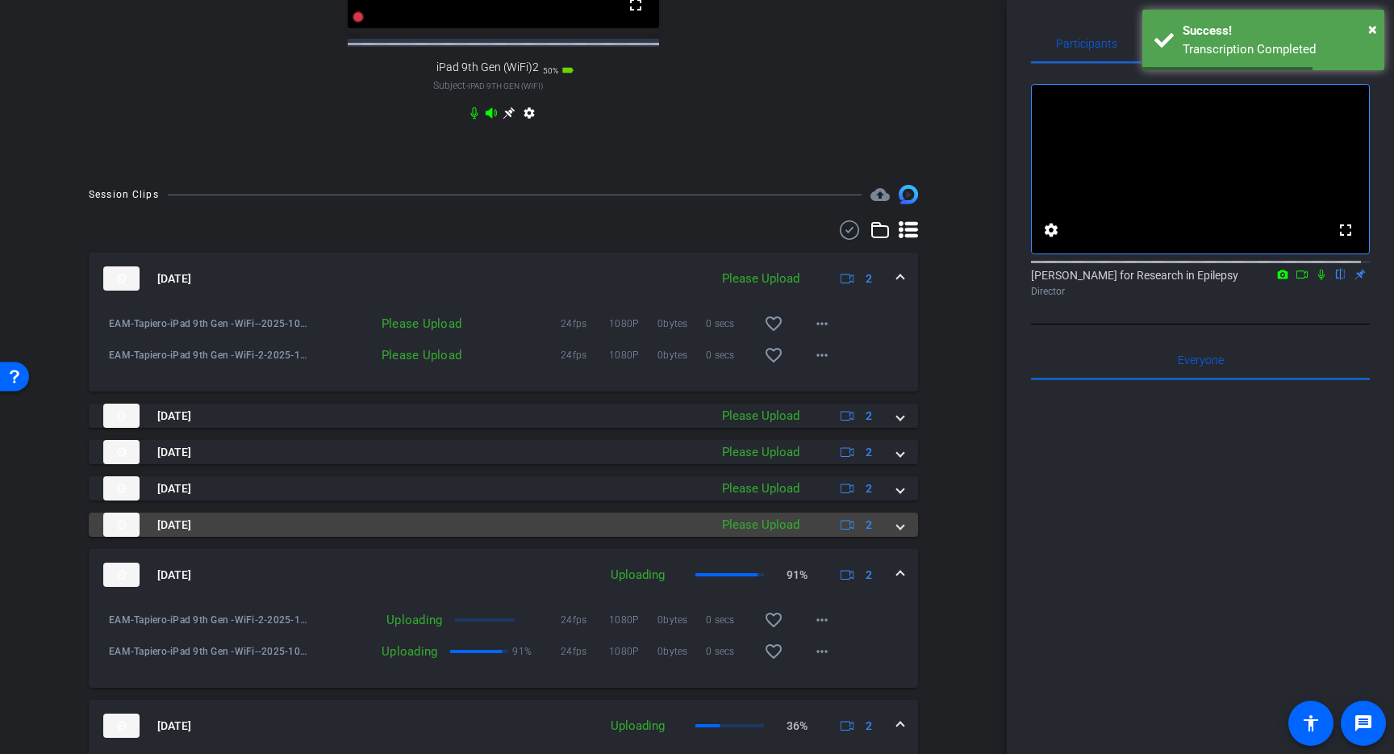
click at [897, 533] on span at bounding box center [900, 524] width 6 height 17
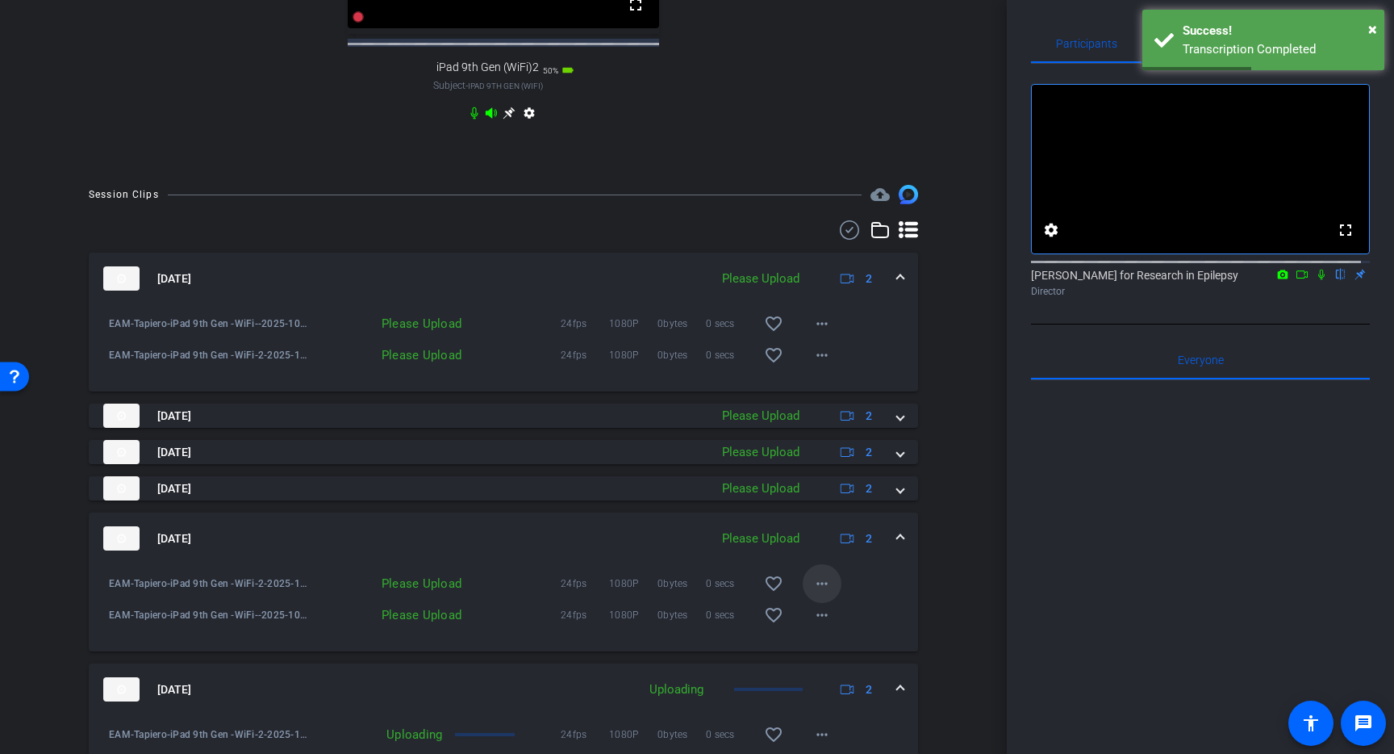
click at [813, 593] on mat-icon "more_horiz" at bounding box center [822, 583] width 19 height 19
click at [824, 628] on span "Upload" at bounding box center [840, 631] width 65 height 19
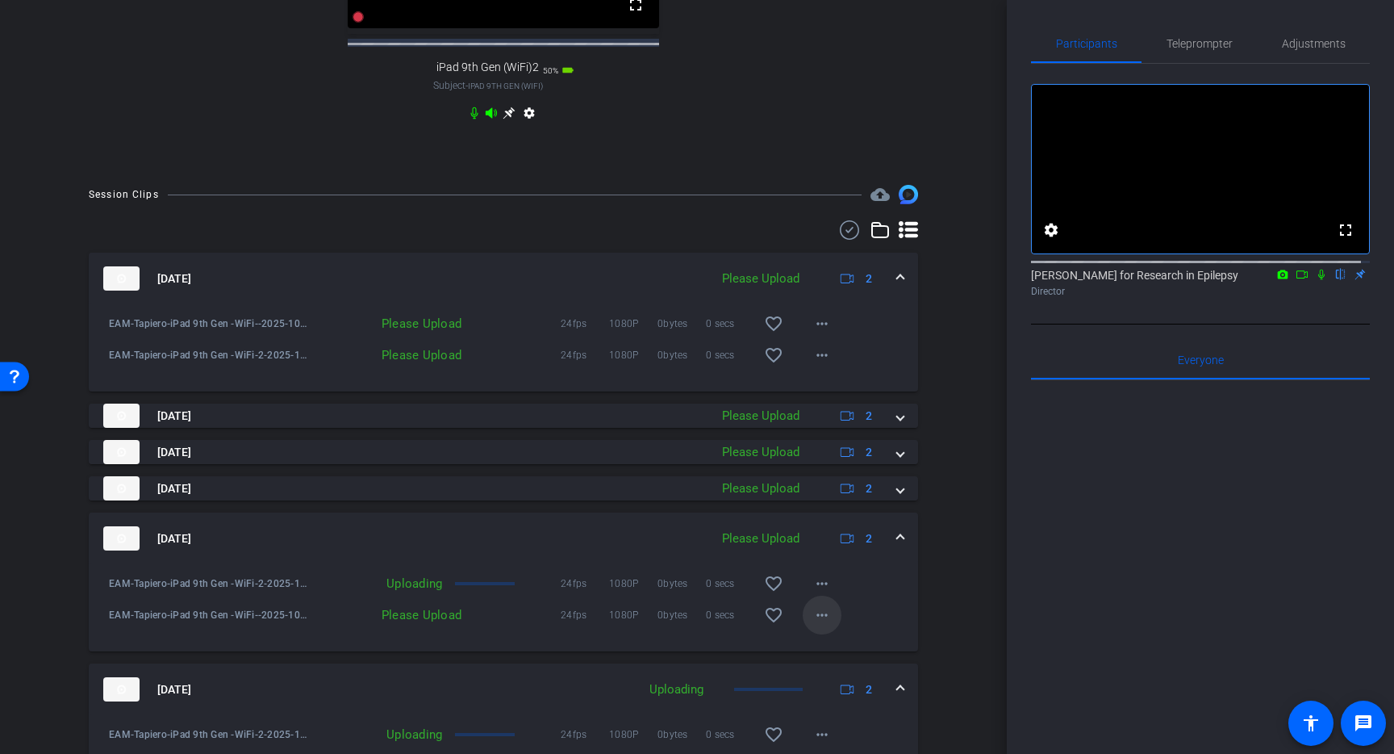
click at [819, 625] on mat-icon "more_horiz" at bounding box center [822, 614] width 19 height 19
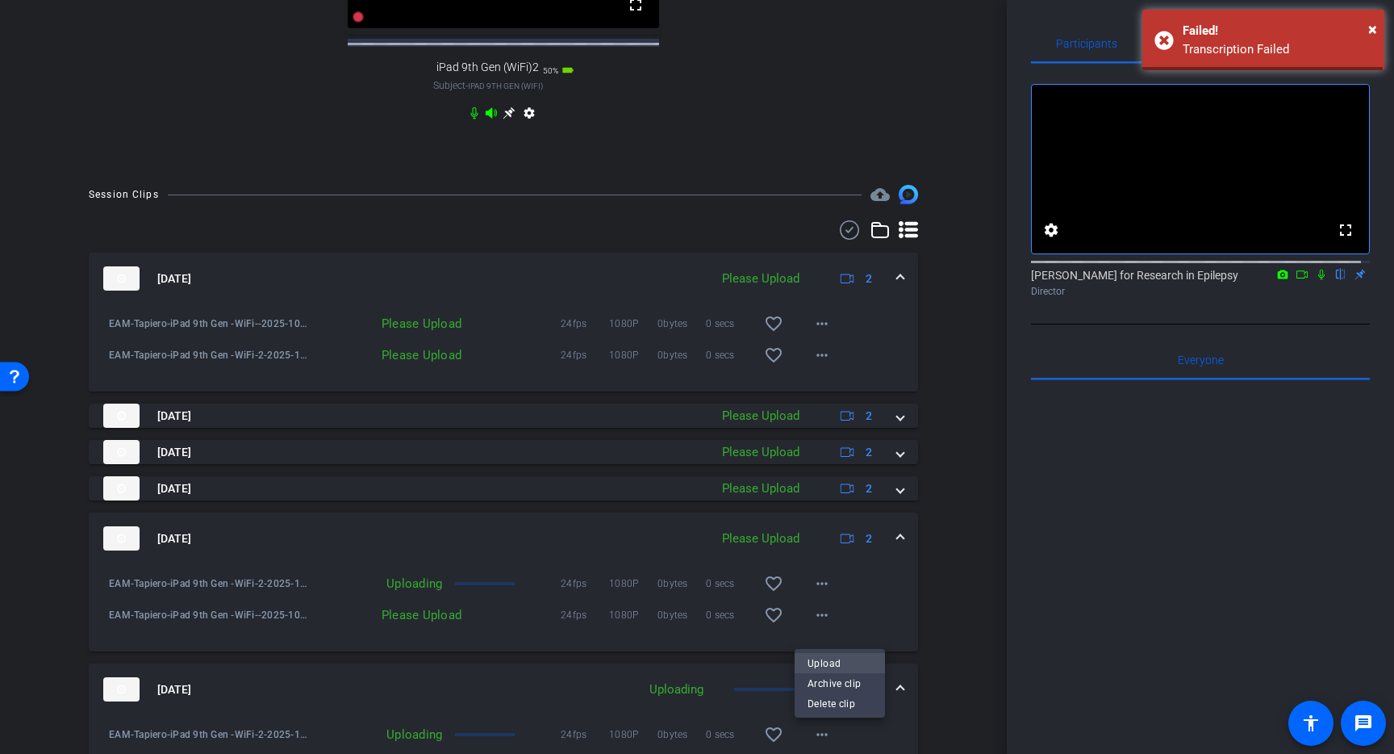
click at [821, 656] on span "Upload" at bounding box center [840, 663] width 65 height 19
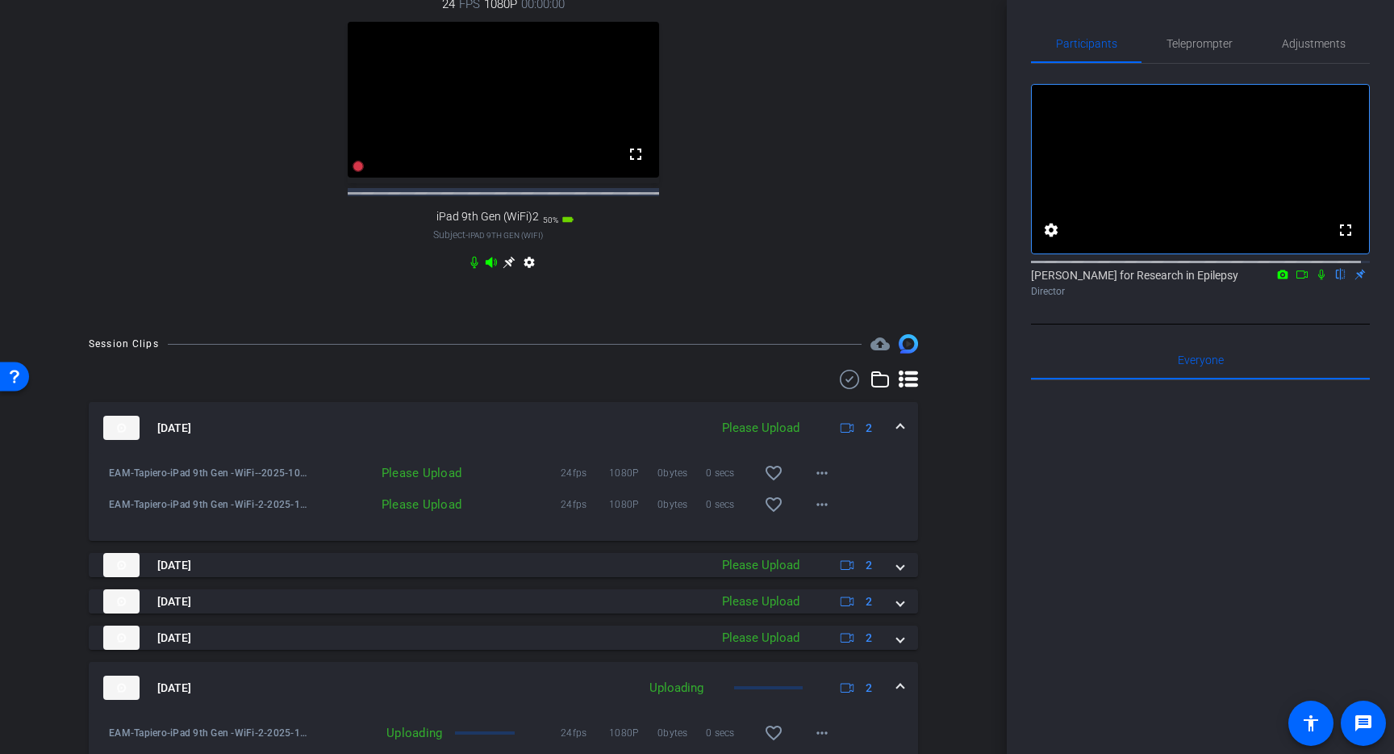
scroll to position [648, 0]
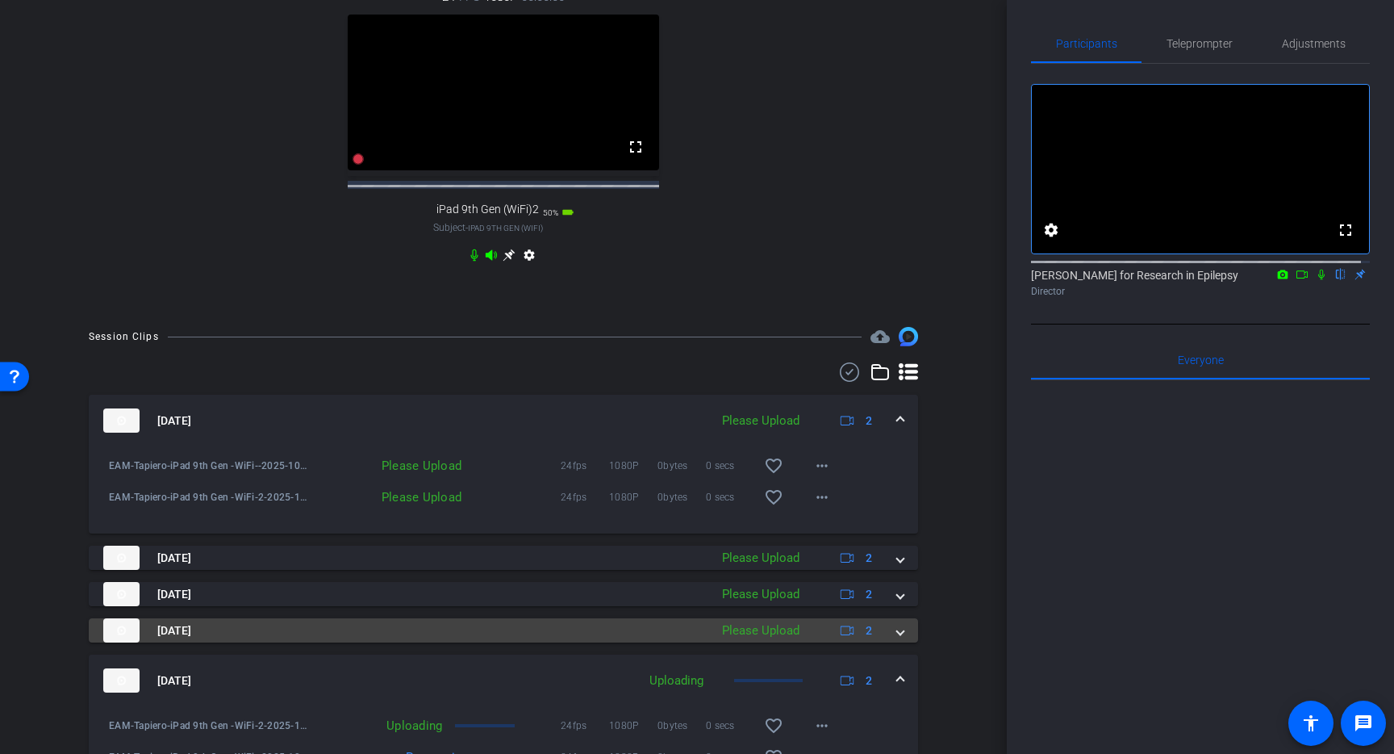
click at [897, 639] on span at bounding box center [900, 630] width 6 height 17
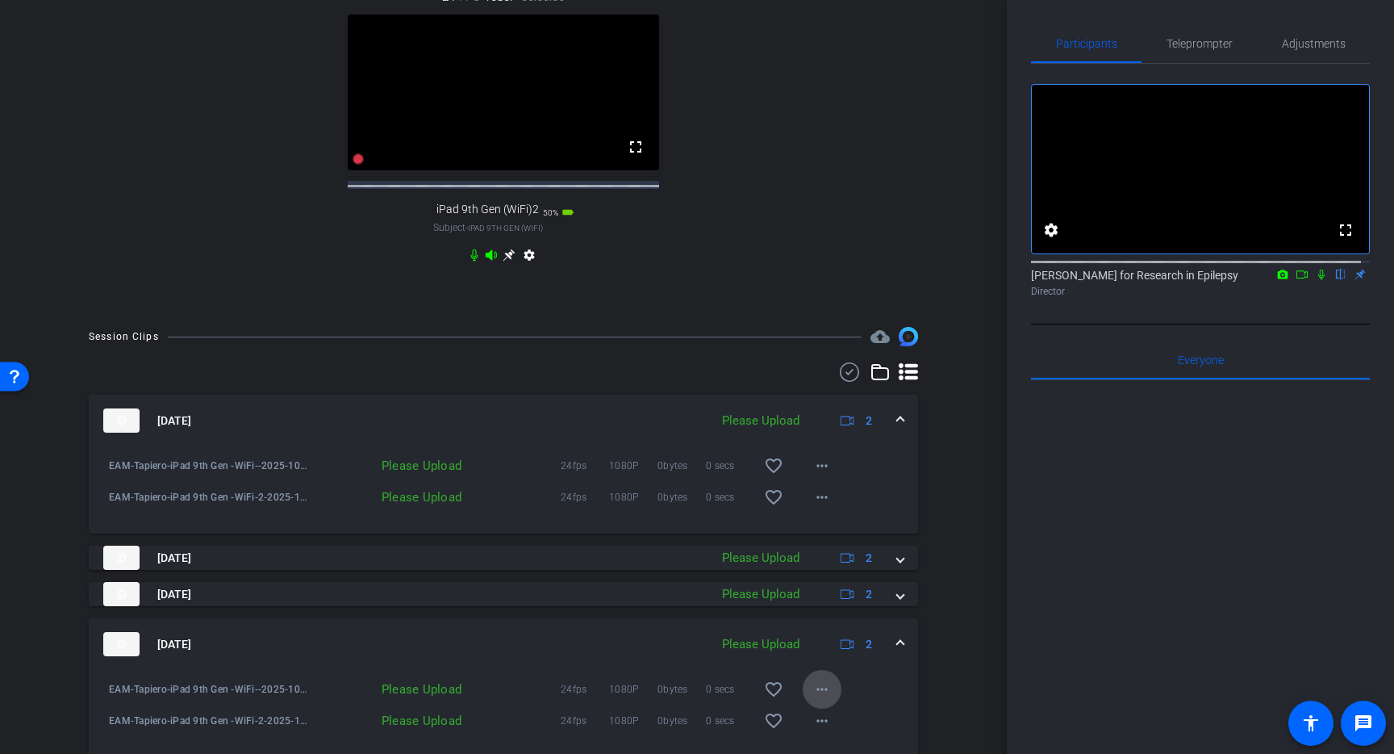
click at [813, 696] on mat-icon "more_horiz" at bounding box center [822, 688] width 19 height 19
click at [831, 625] on span "Upload" at bounding box center [840, 629] width 65 height 19
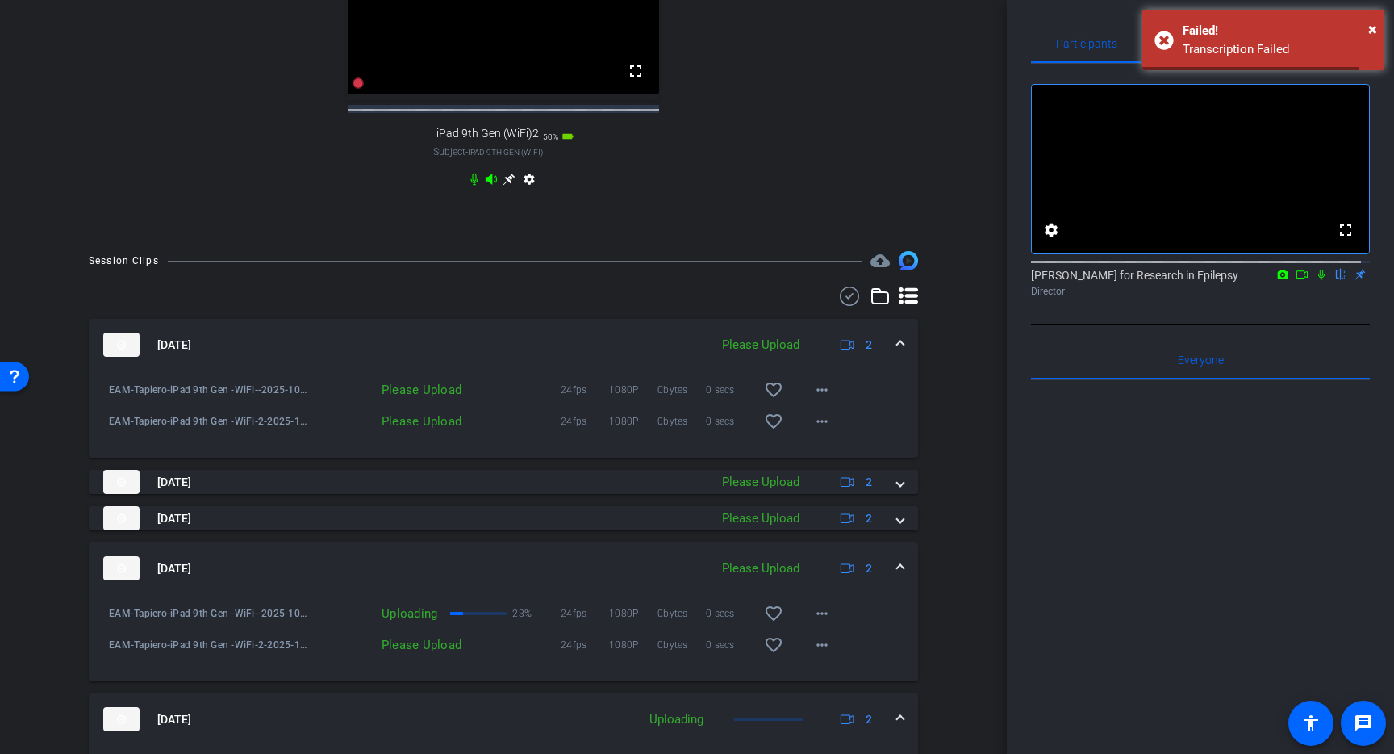
scroll to position [752, 0]
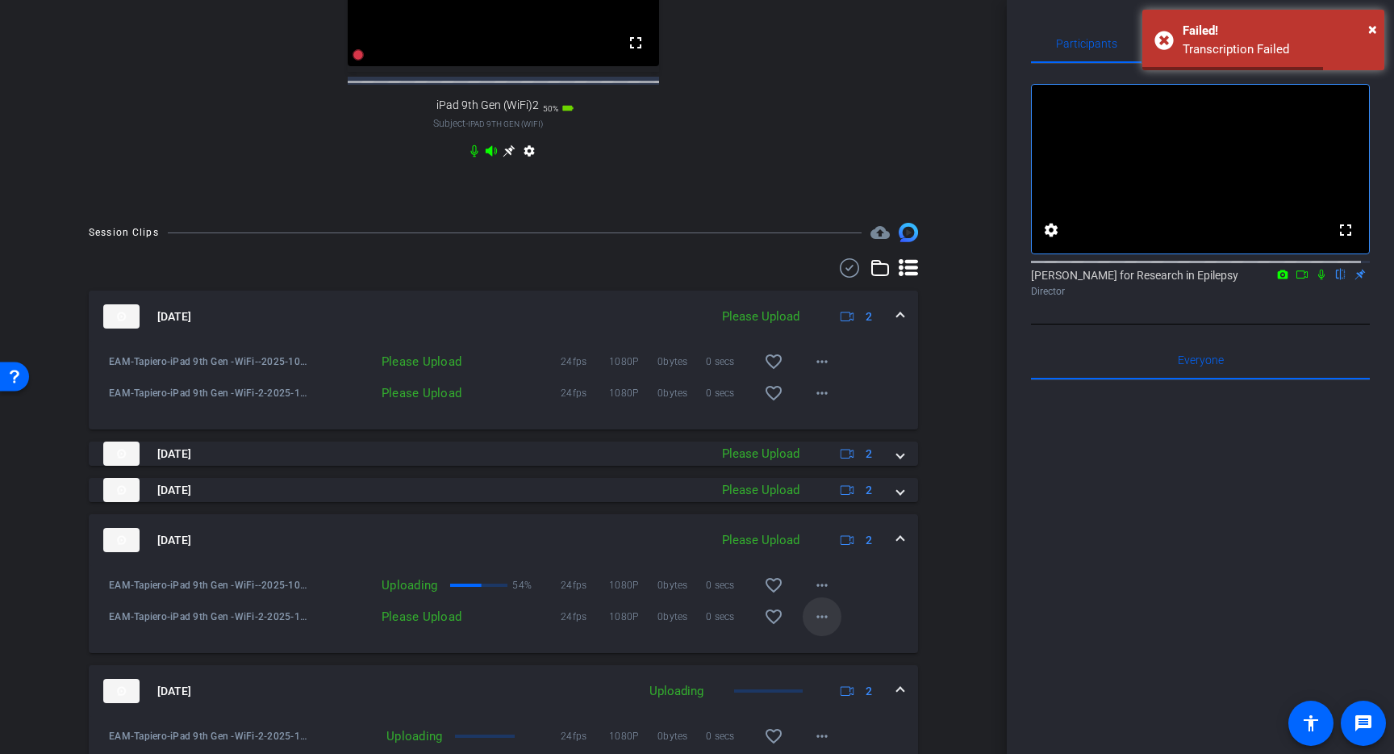
click at [821, 626] on mat-icon "more_horiz" at bounding box center [822, 616] width 19 height 19
click at [832, 666] on span "Upload" at bounding box center [840, 664] width 65 height 19
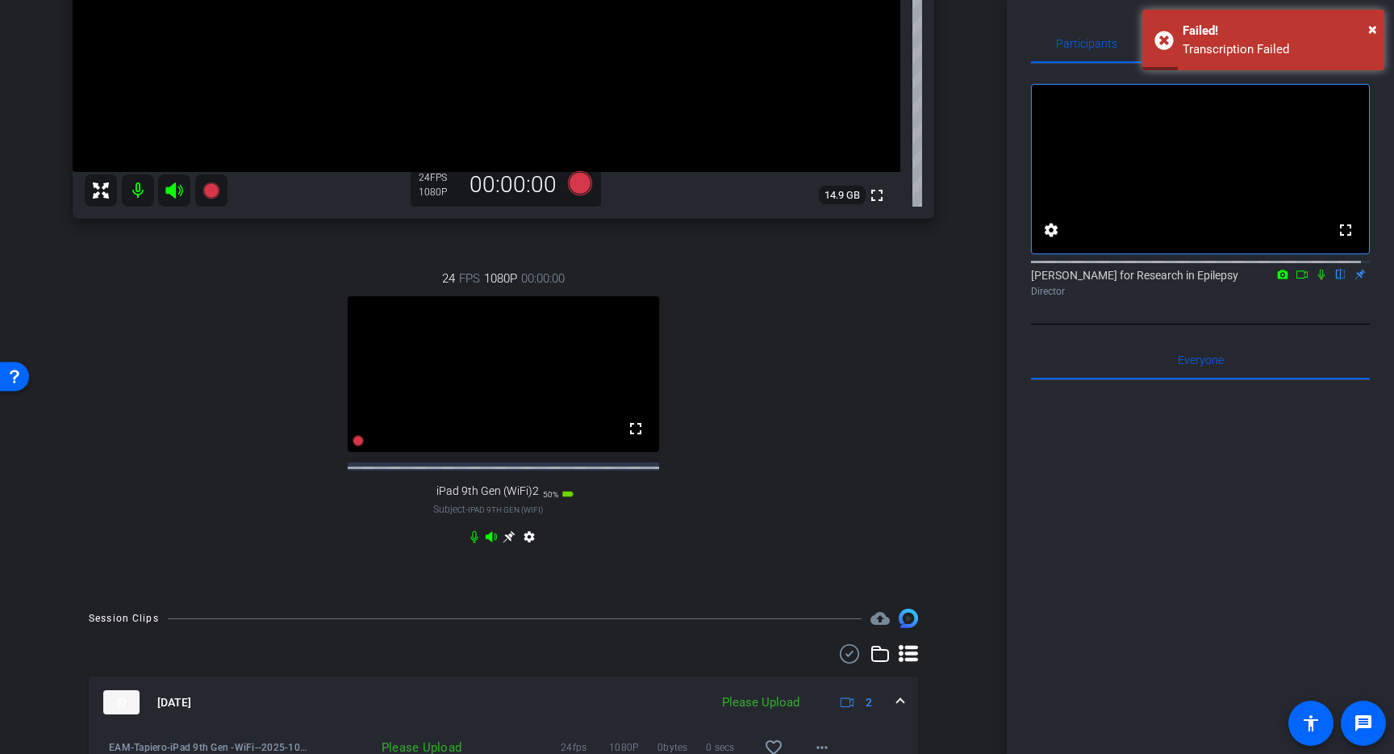
scroll to position [691, 0]
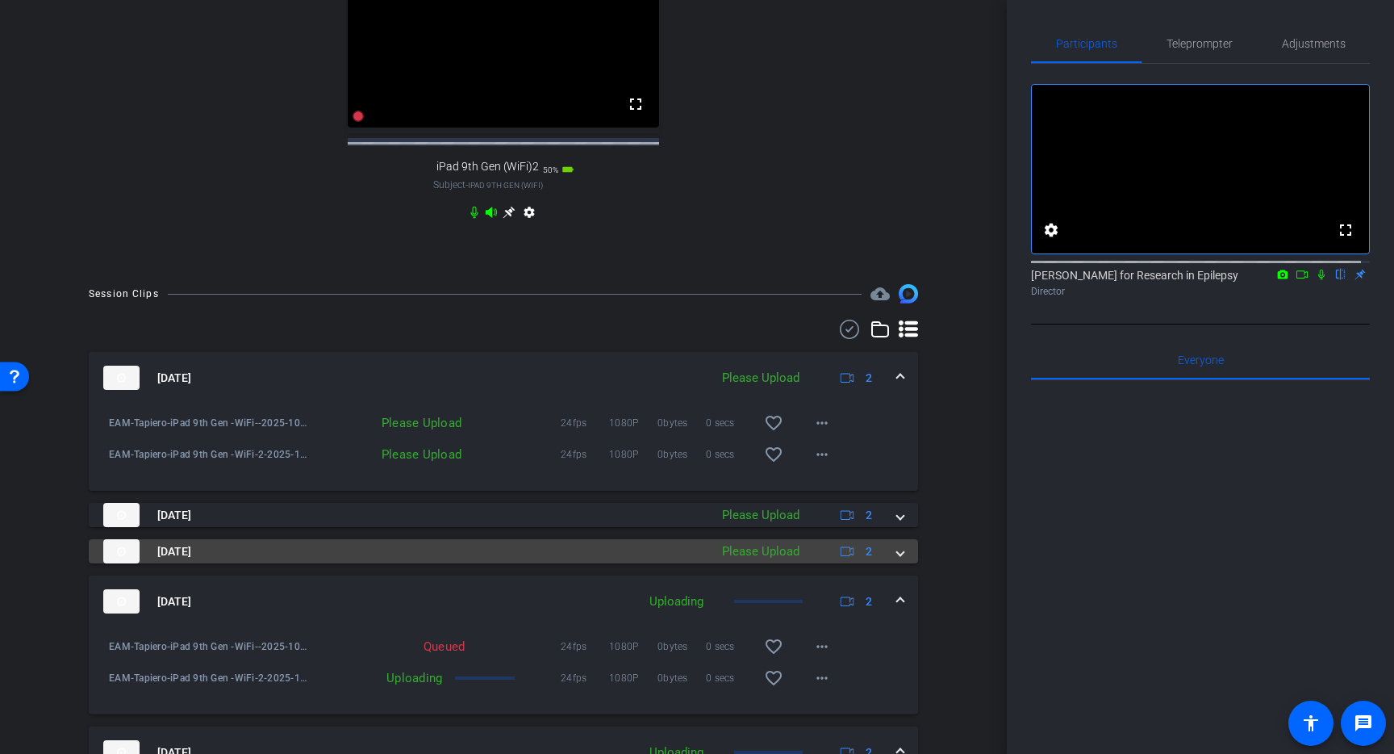
click at [897, 560] on span at bounding box center [900, 551] width 6 height 17
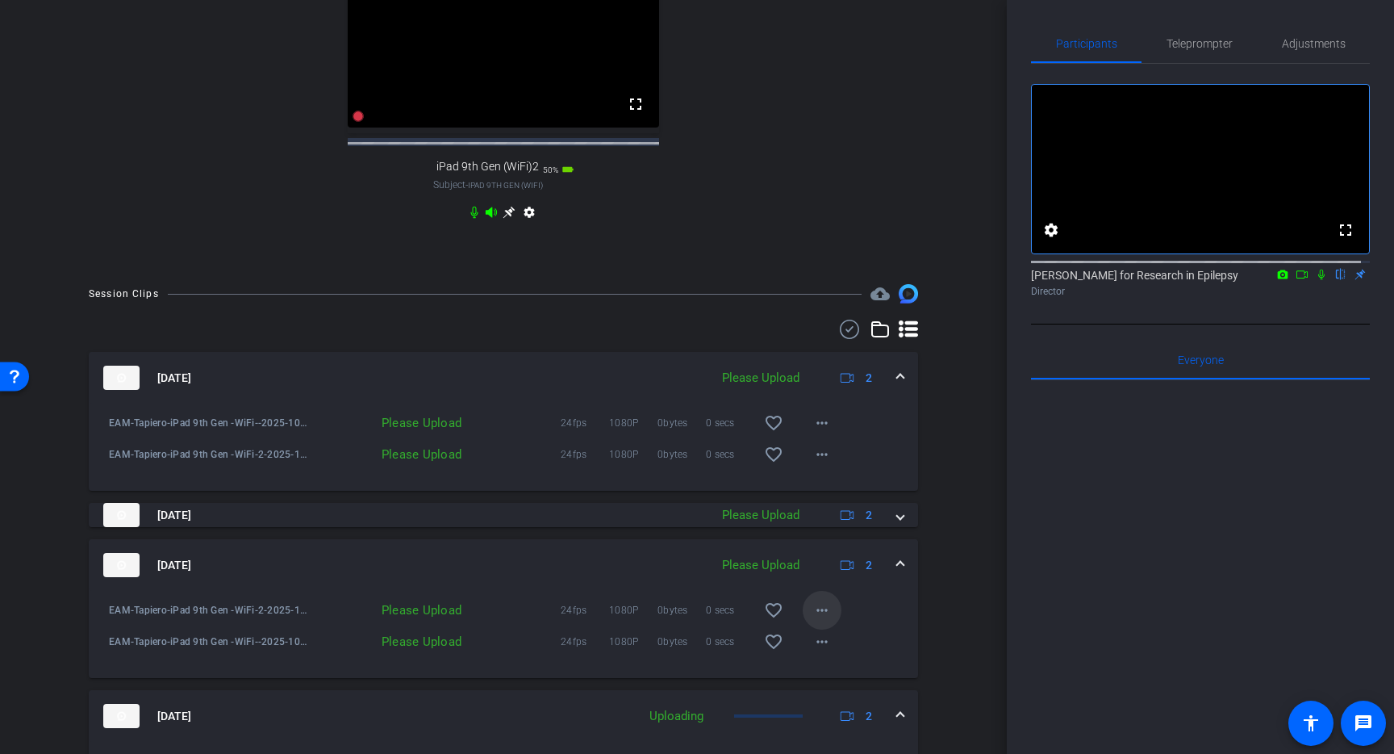
click at [813, 620] on mat-icon "more_horiz" at bounding box center [822, 609] width 19 height 19
click at [825, 651] on span "Upload" at bounding box center [840, 658] width 65 height 19
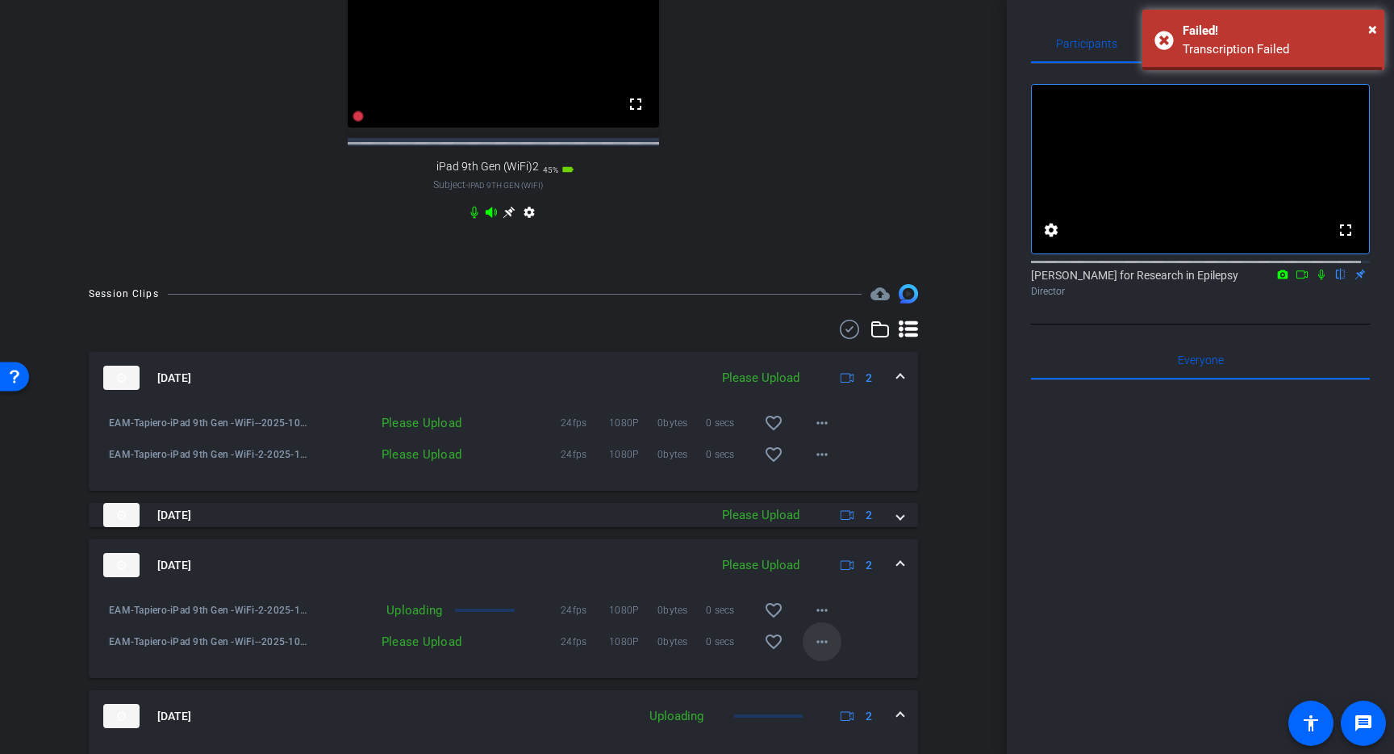
click at [813, 645] on span at bounding box center [822, 641] width 39 height 39
click at [827, 689] on span "Upload" at bounding box center [840, 689] width 65 height 19
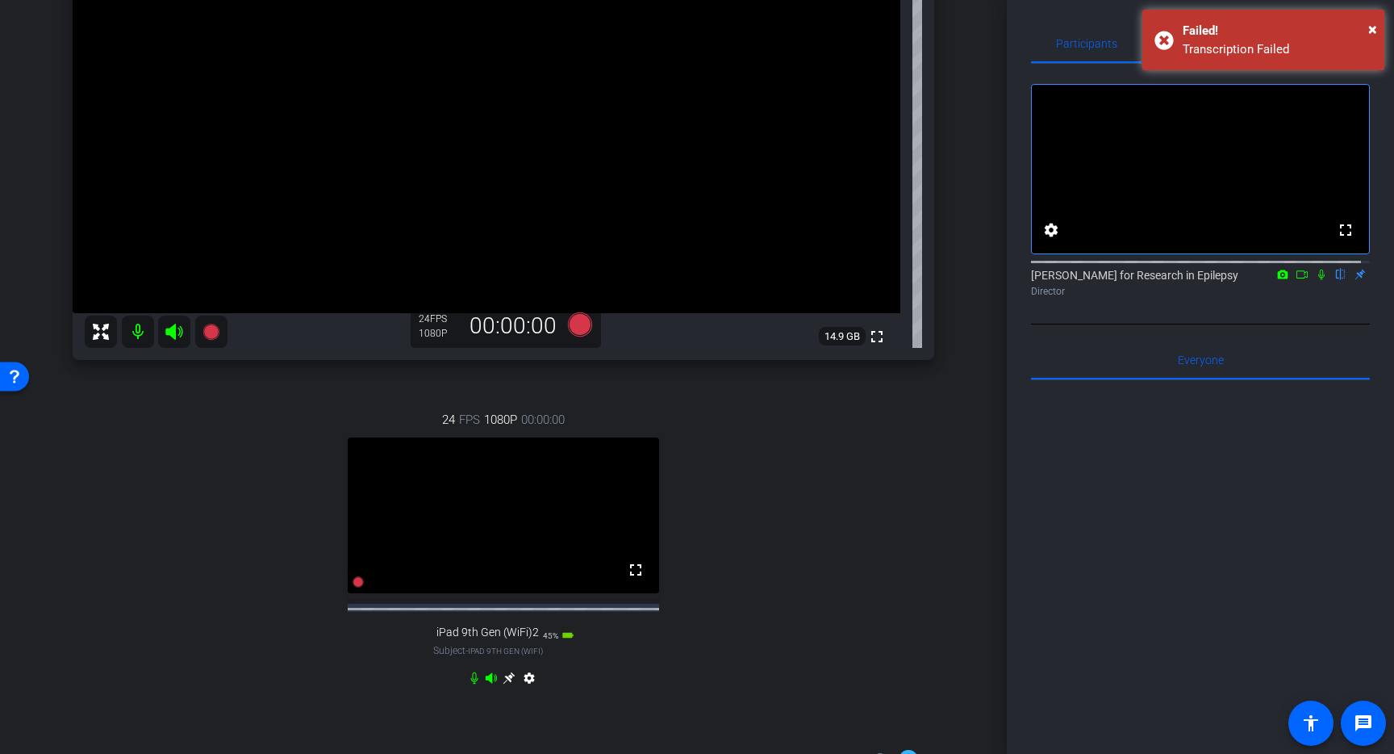
scroll to position [0, 0]
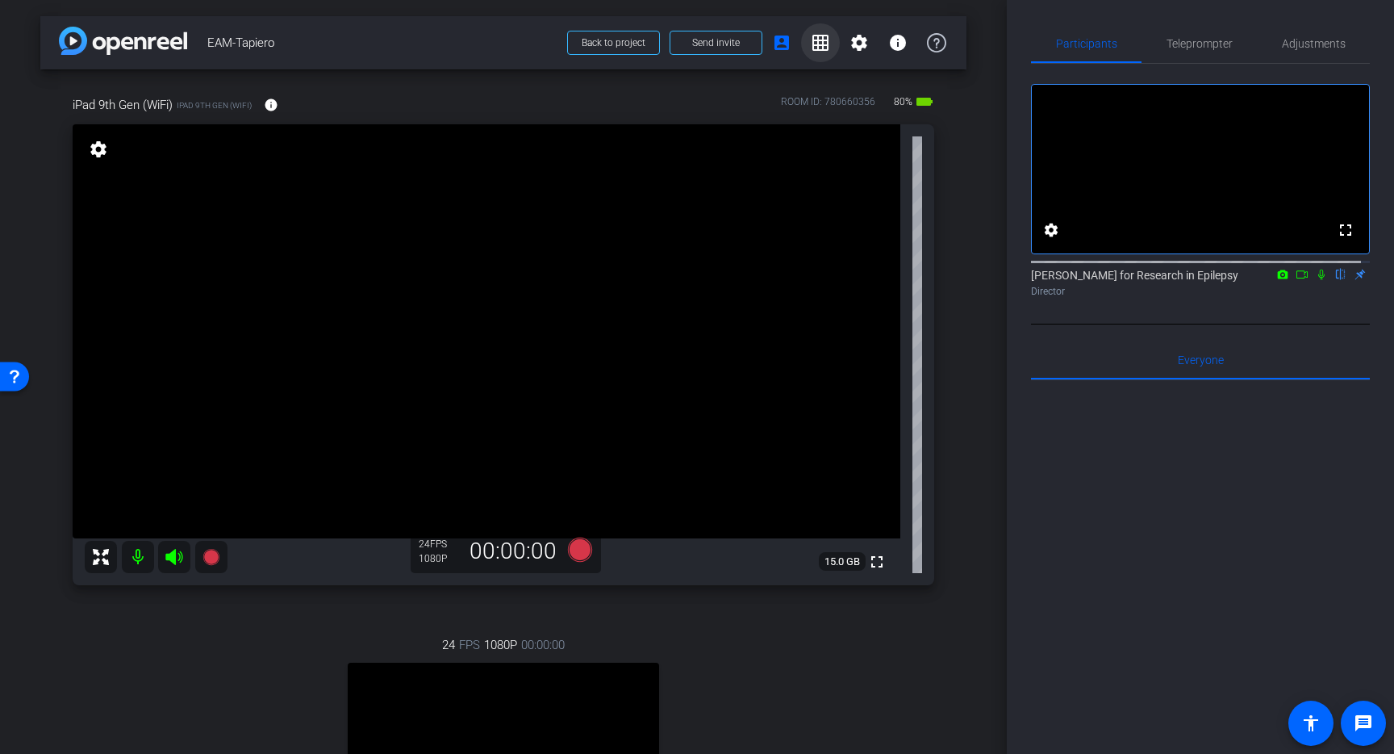
click at [817, 42] on mat-icon "grid_on" at bounding box center [820, 42] width 19 height 19
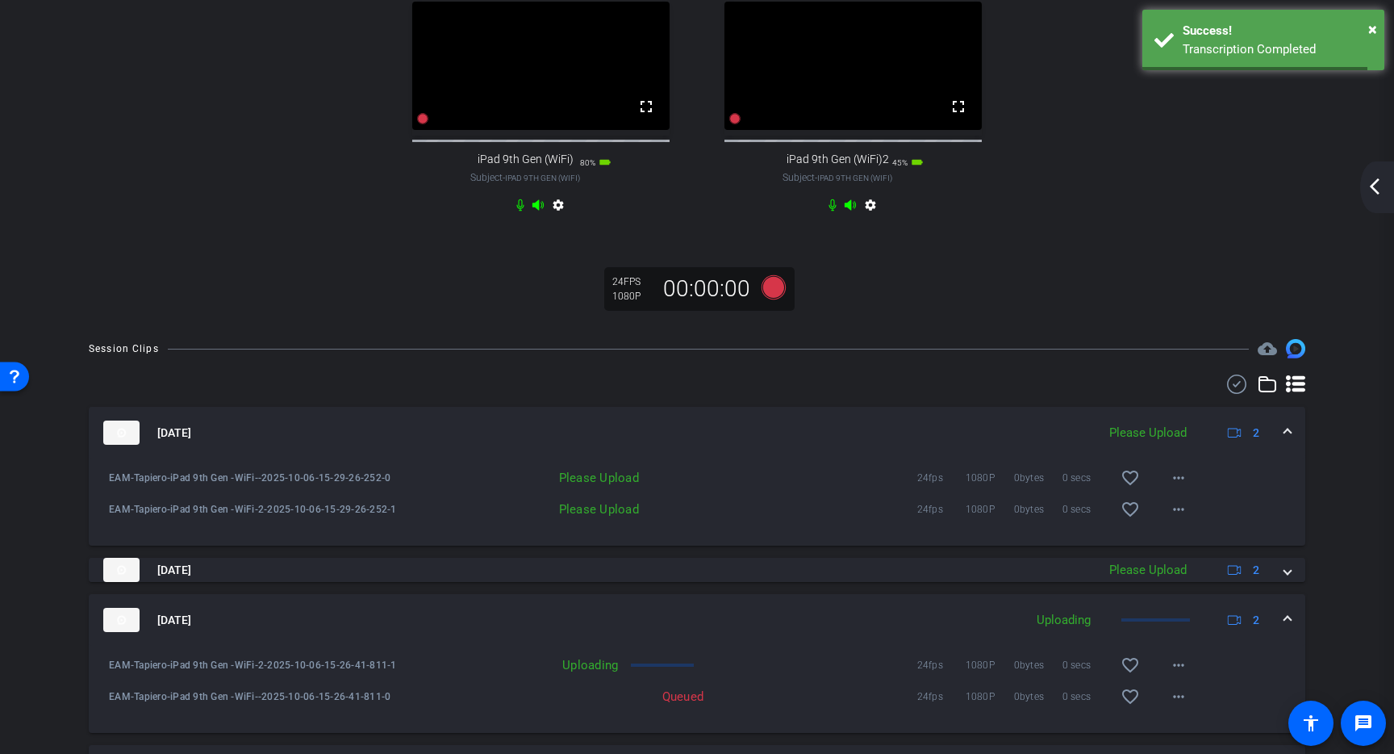
scroll to position [391, 0]
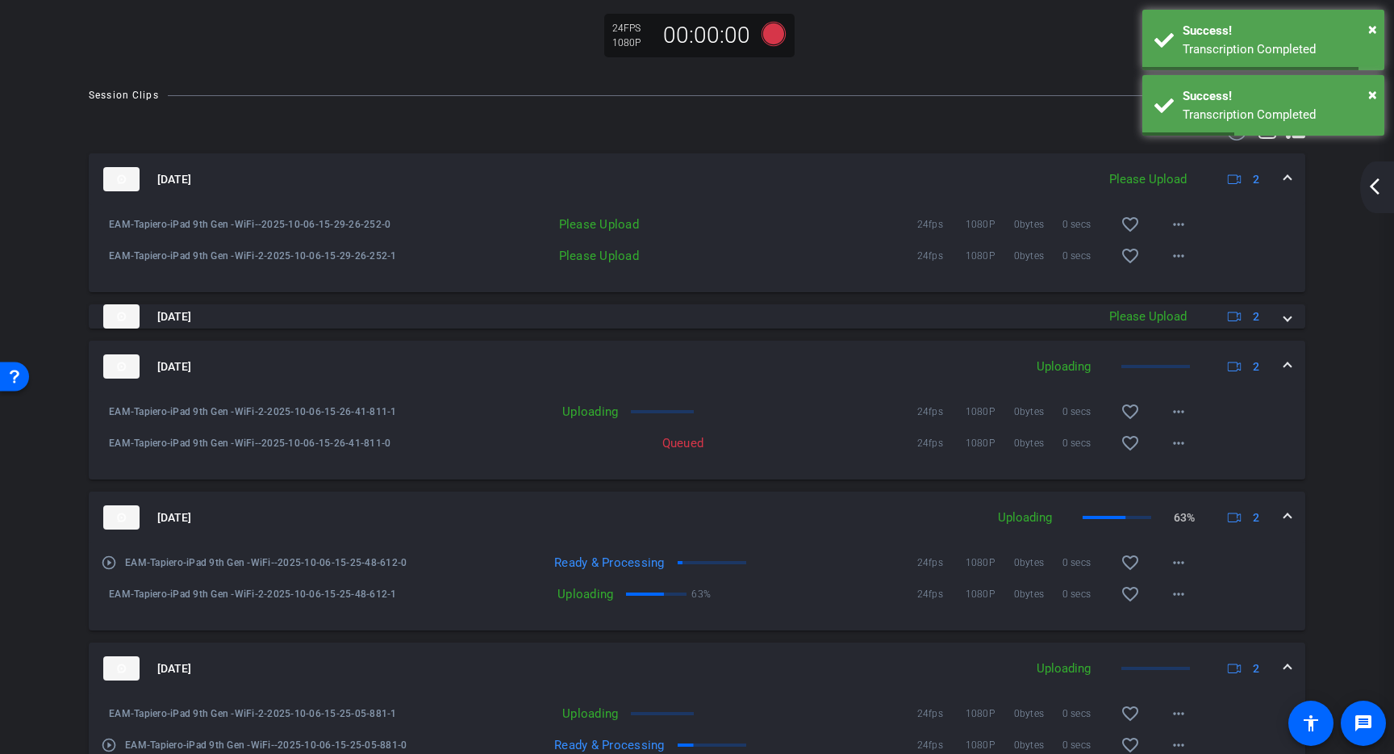
click at [1282, 190] on mat-expansion-panel-header "Oct 6, 2025 Please Upload 2" at bounding box center [697, 179] width 1217 height 52
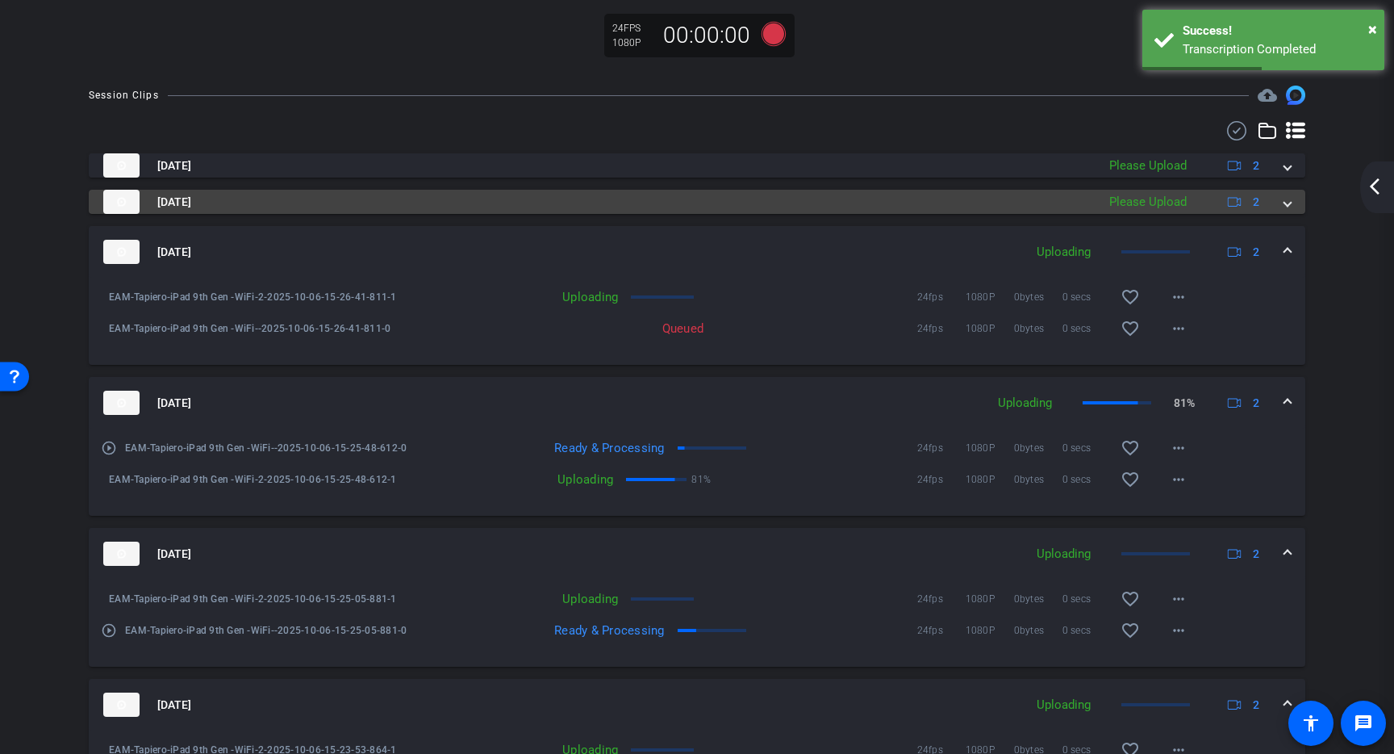
click at [1285, 211] on span at bounding box center [1288, 202] width 6 height 17
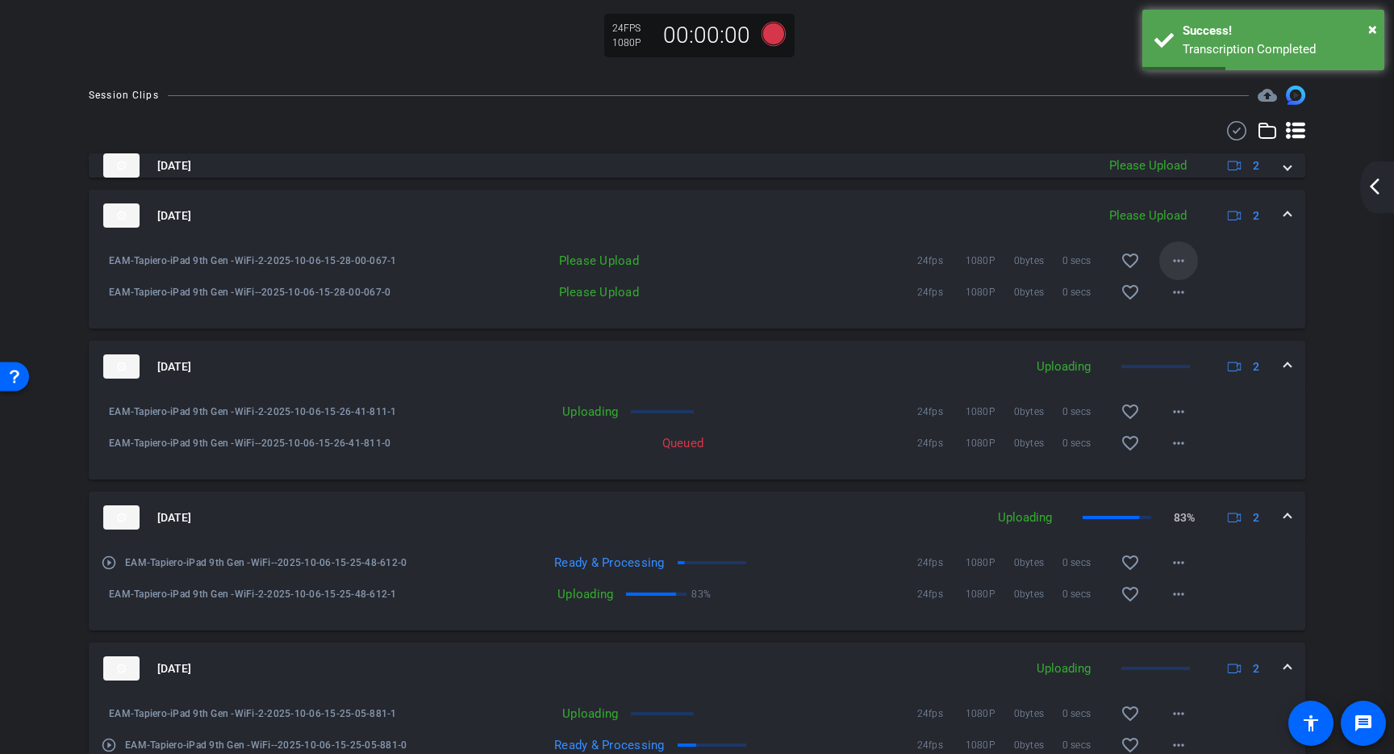
click at [1169, 270] on mat-icon "more_horiz" at bounding box center [1178, 260] width 19 height 19
click at [1180, 303] on span "Upload" at bounding box center [1196, 310] width 65 height 19
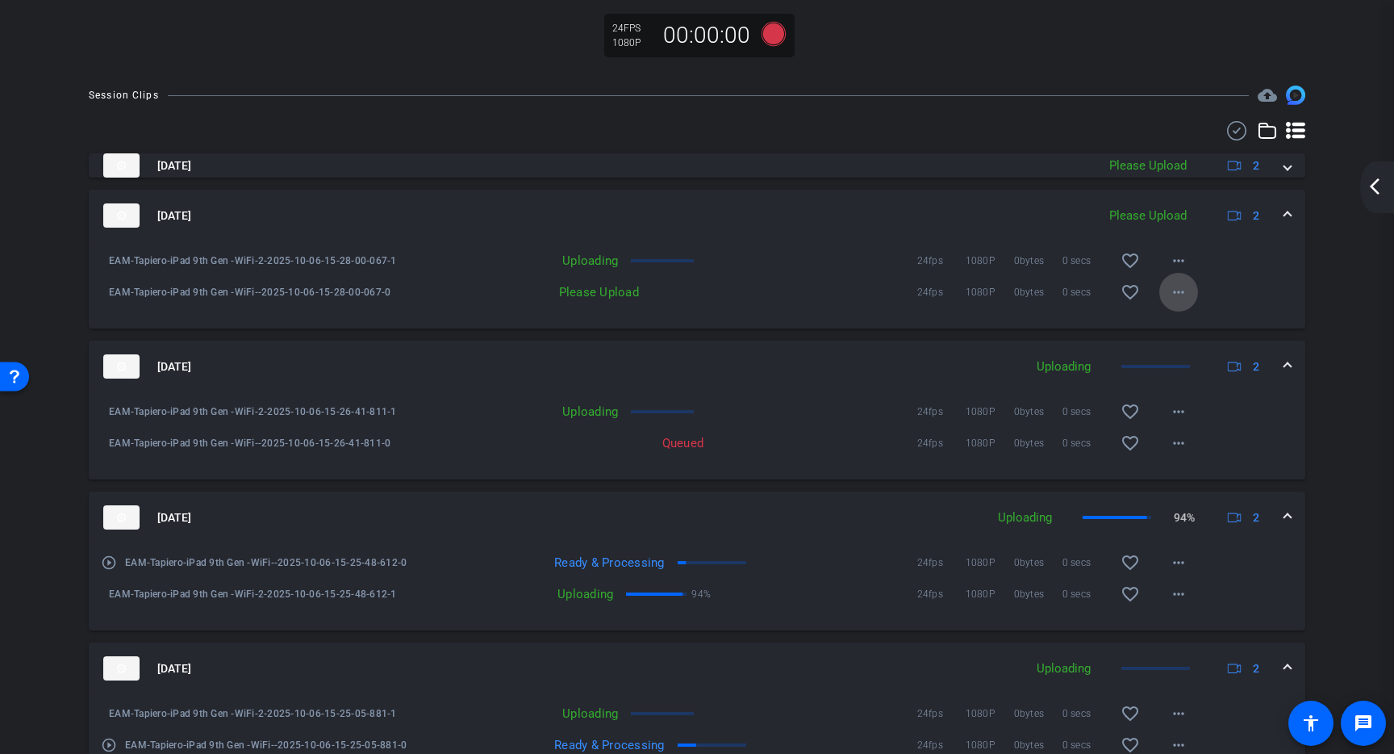
click at [1175, 302] on mat-icon "more_horiz" at bounding box center [1178, 291] width 19 height 19
click at [1181, 334] on span "Upload" at bounding box center [1196, 341] width 65 height 19
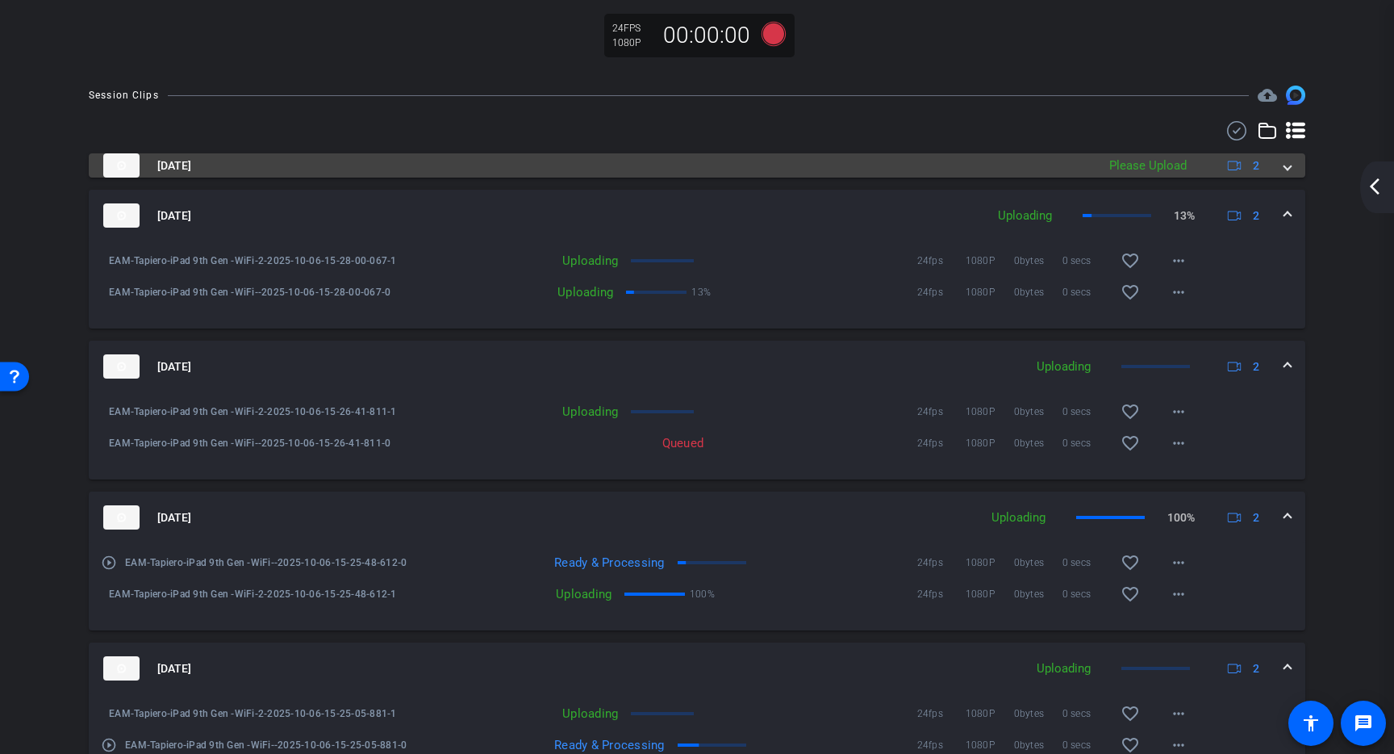
click at [1272, 178] on div "Oct 6, 2025 Please Upload 2" at bounding box center [693, 165] width 1181 height 24
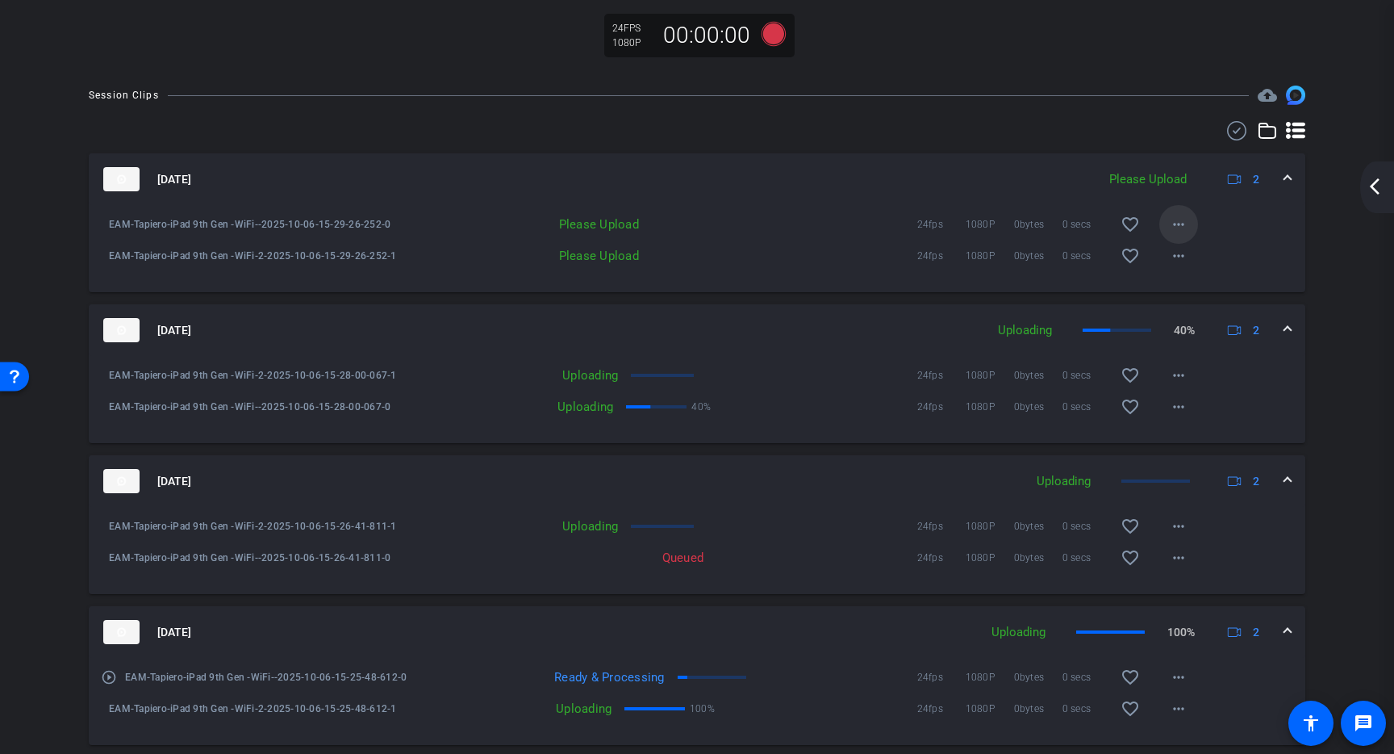
click at [1174, 234] on mat-icon "more_horiz" at bounding box center [1178, 224] width 19 height 19
click at [1175, 269] on span "Upload" at bounding box center [1196, 274] width 65 height 19
click at [1282, 190] on mat-expansion-panel-header "Oct 6, 2025 Please Upload 2" at bounding box center [697, 179] width 1217 height 52
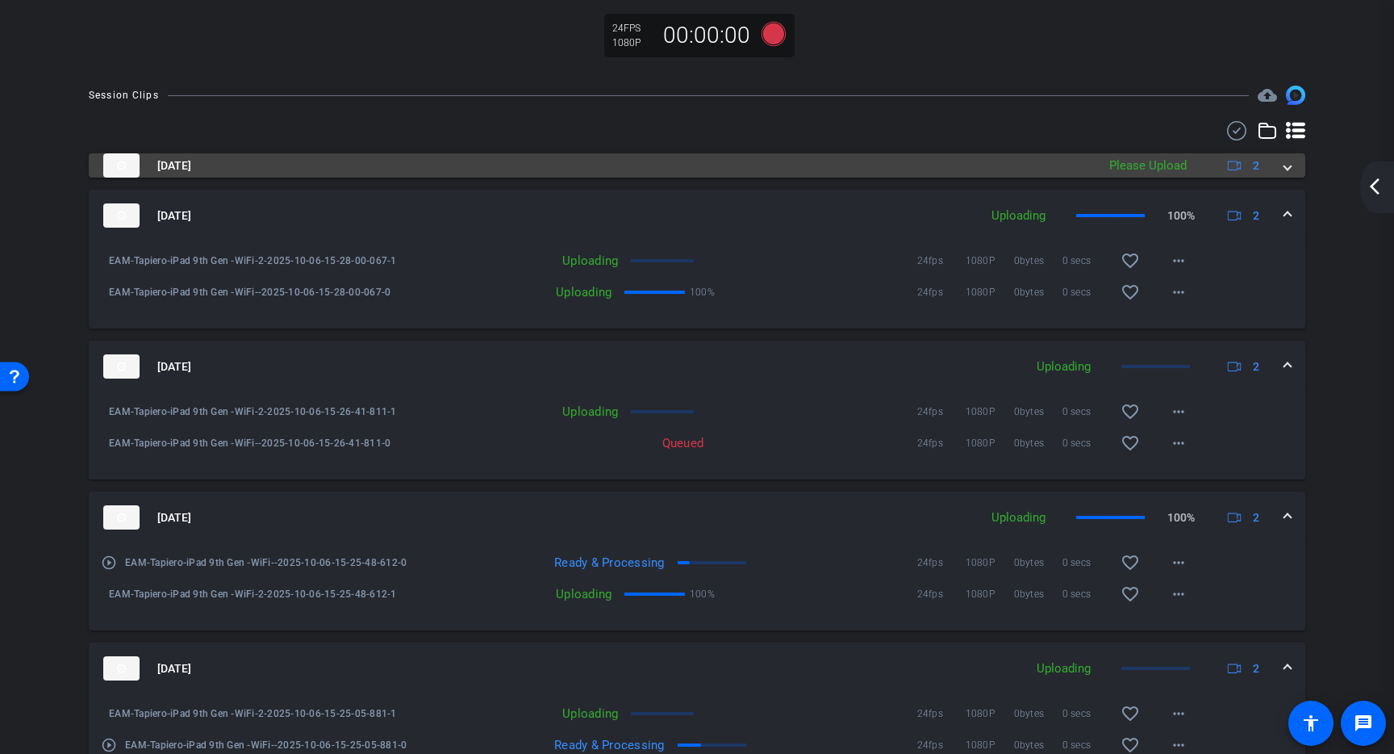
click at [1285, 174] on span at bounding box center [1288, 165] width 6 height 17
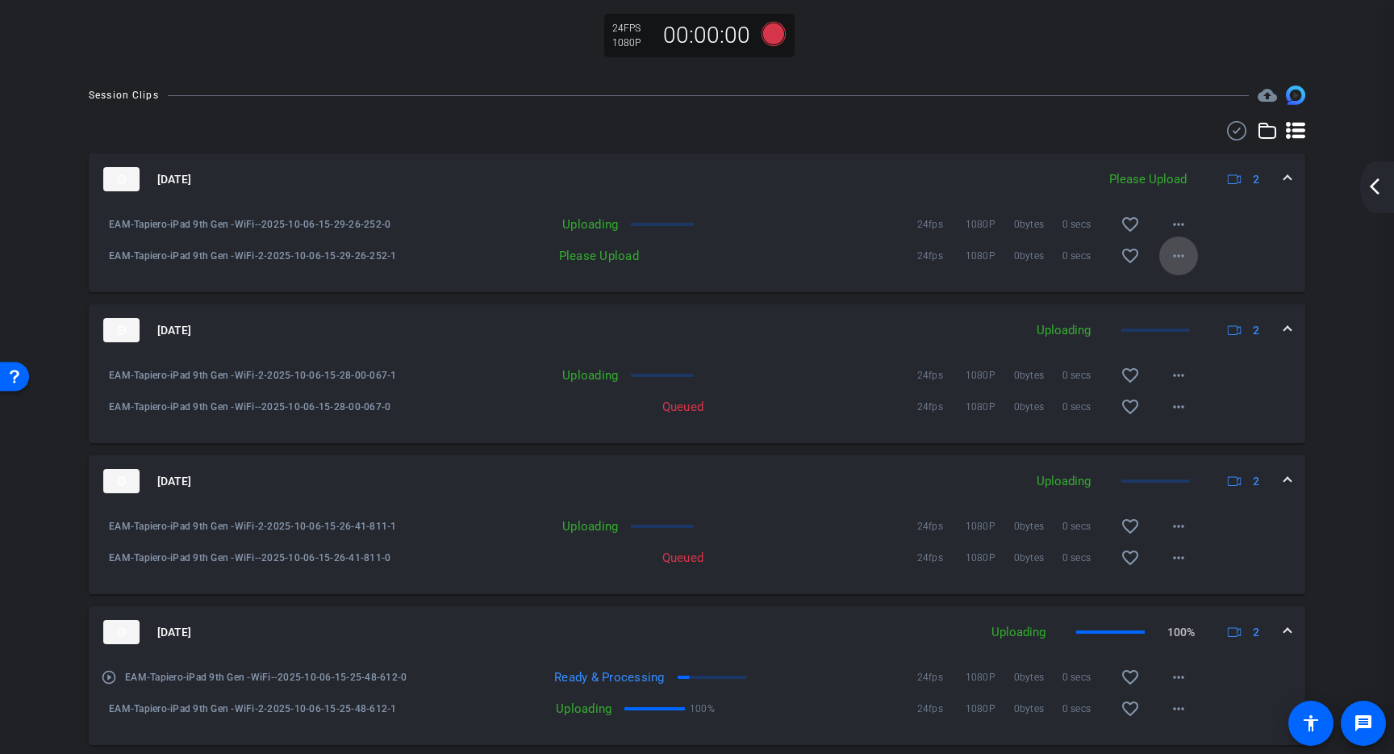
click at [1169, 265] on mat-icon "more_horiz" at bounding box center [1178, 255] width 19 height 19
click at [1171, 301] on span "Upload" at bounding box center [1196, 305] width 65 height 19
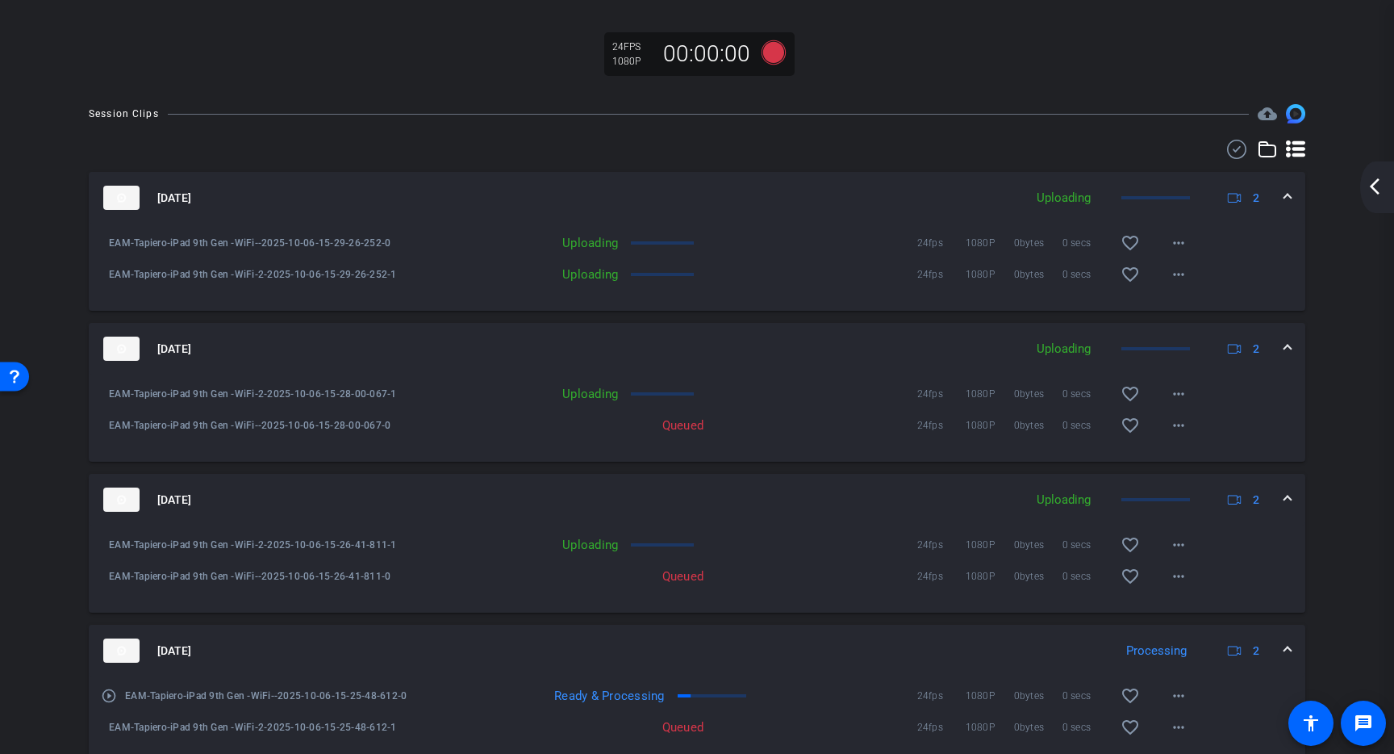
scroll to position [0, 0]
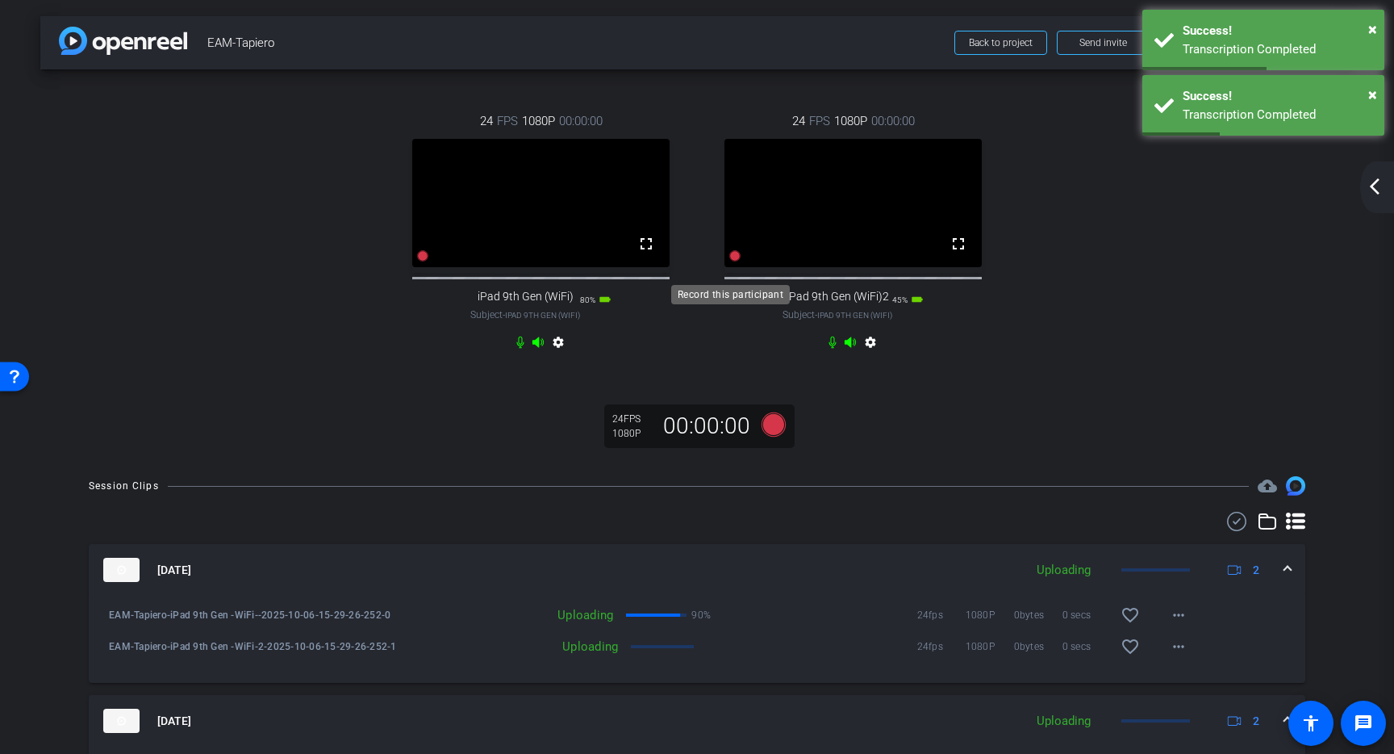
click at [729, 262] on icon at bounding box center [735, 255] width 13 height 13
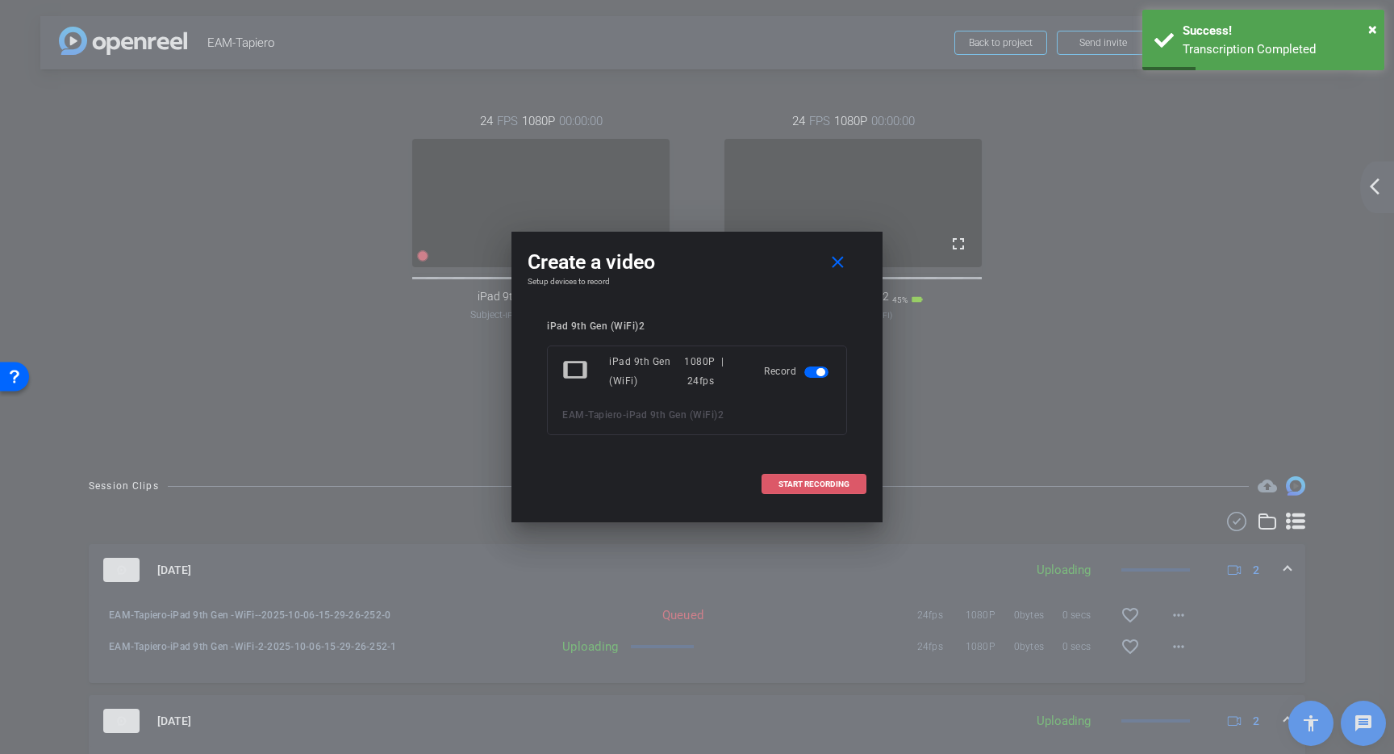
click at [797, 481] on span "START RECORDING" at bounding box center [814, 484] width 71 height 8
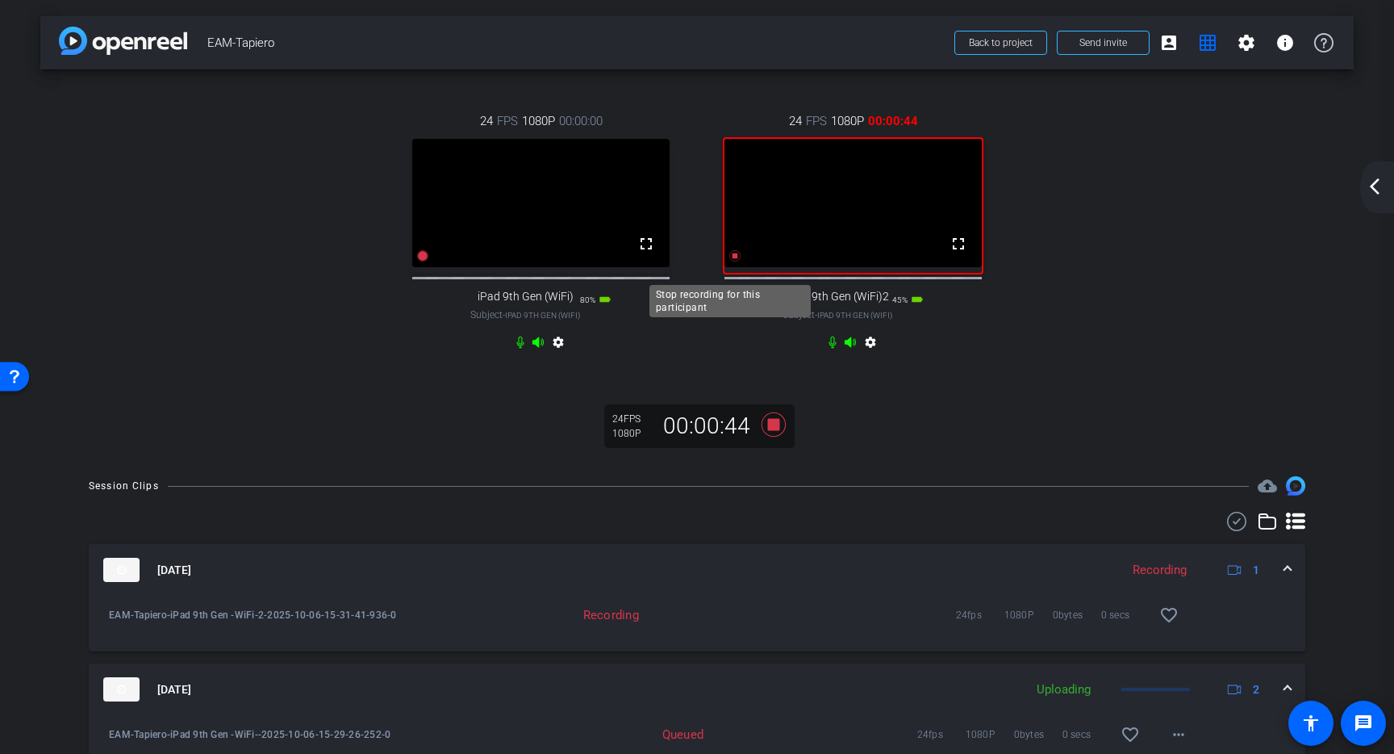
click at [730, 261] on icon at bounding box center [735, 255] width 11 height 11
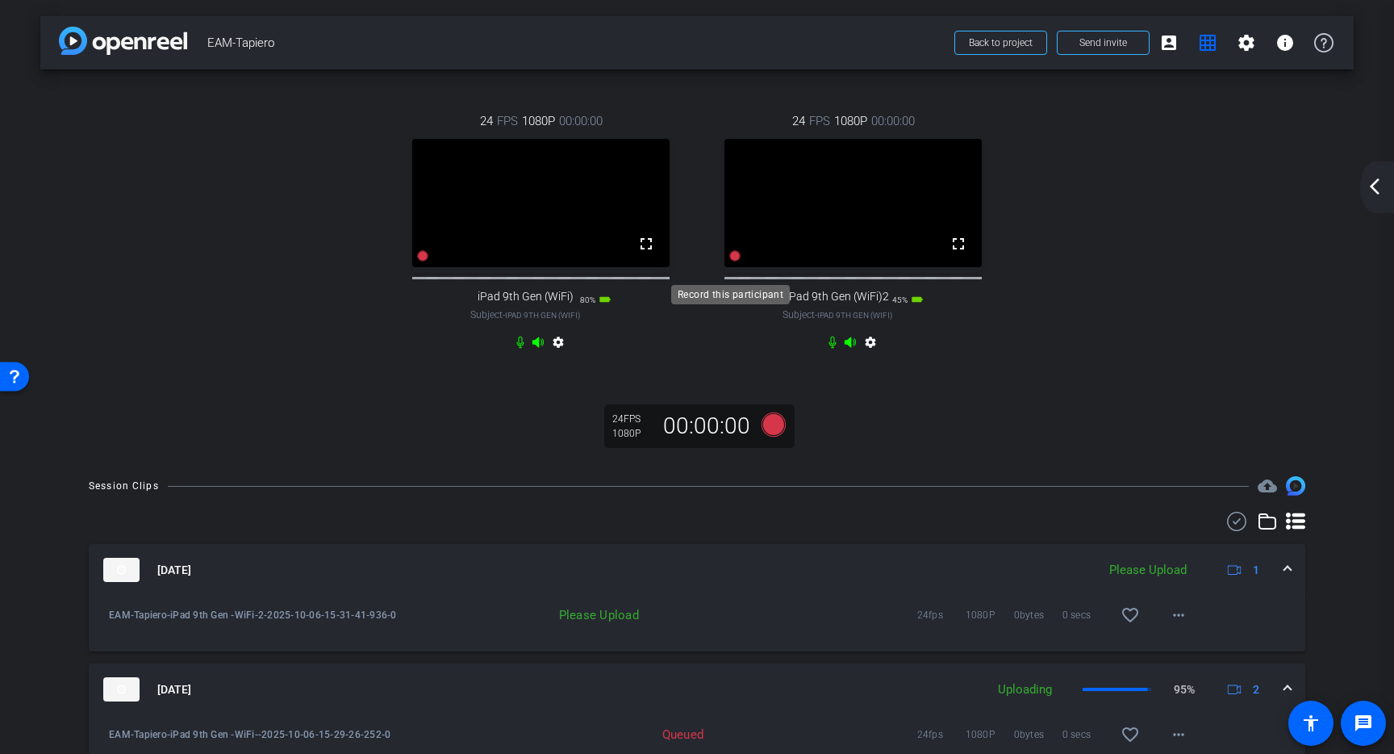
click at [730, 261] on icon at bounding box center [735, 255] width 11 height 11
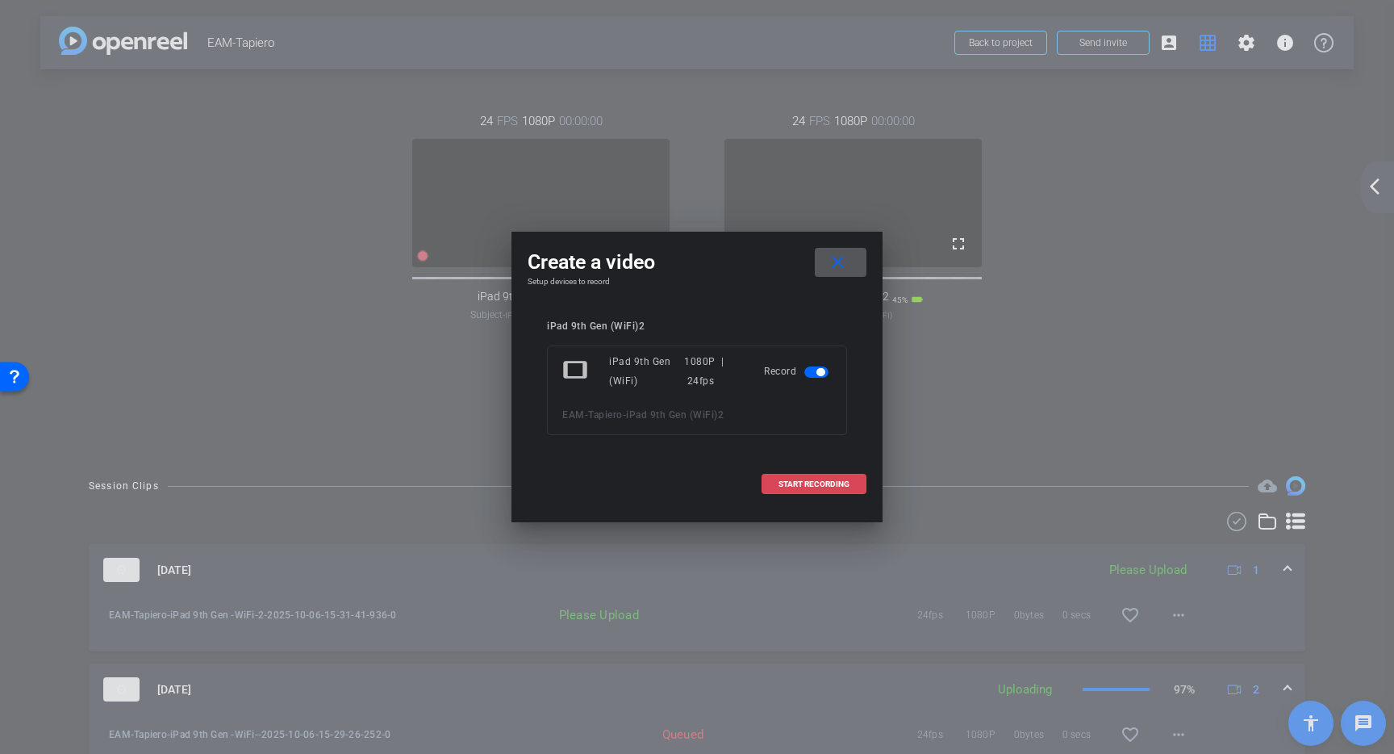
click at [838, 475] on span at bounding box center [814, 484] width 103 height 39
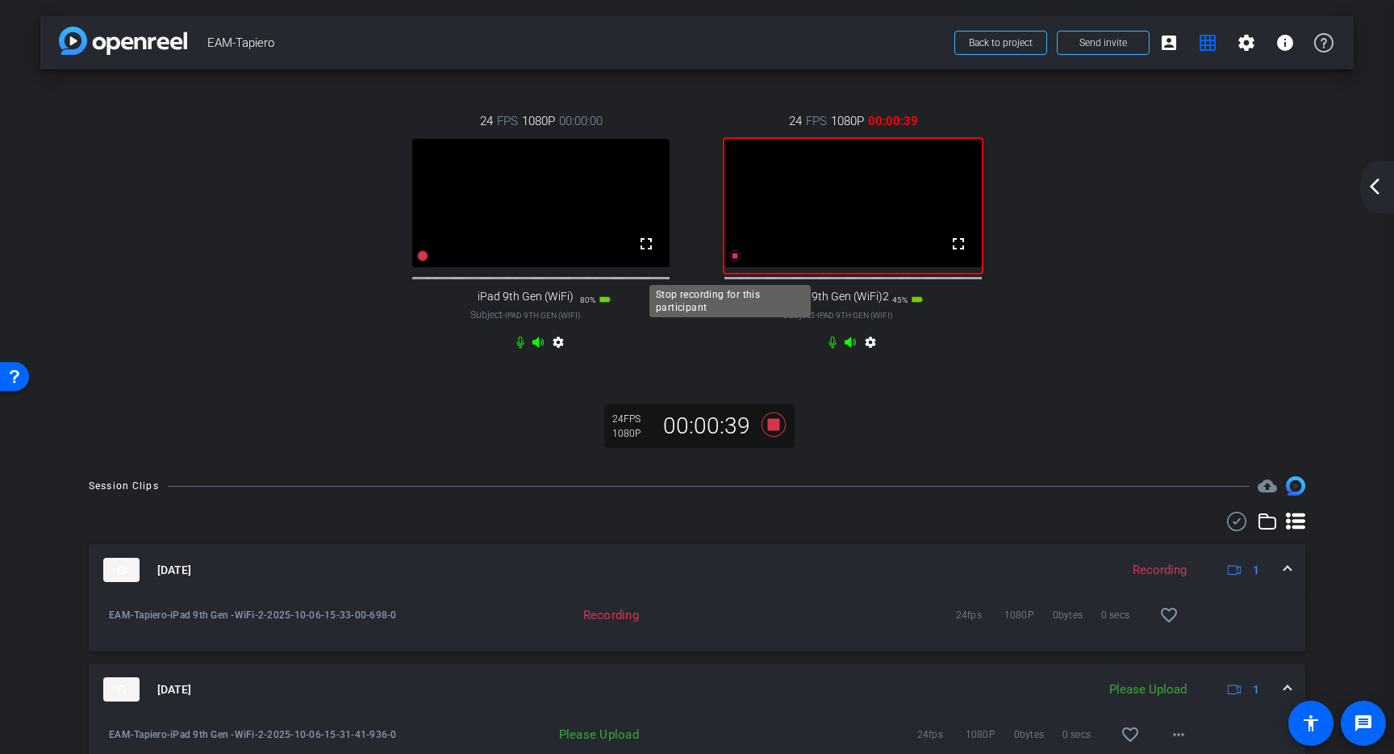
click at [733, 262] on icon at bounding box center [735, 255] width 13 height 13
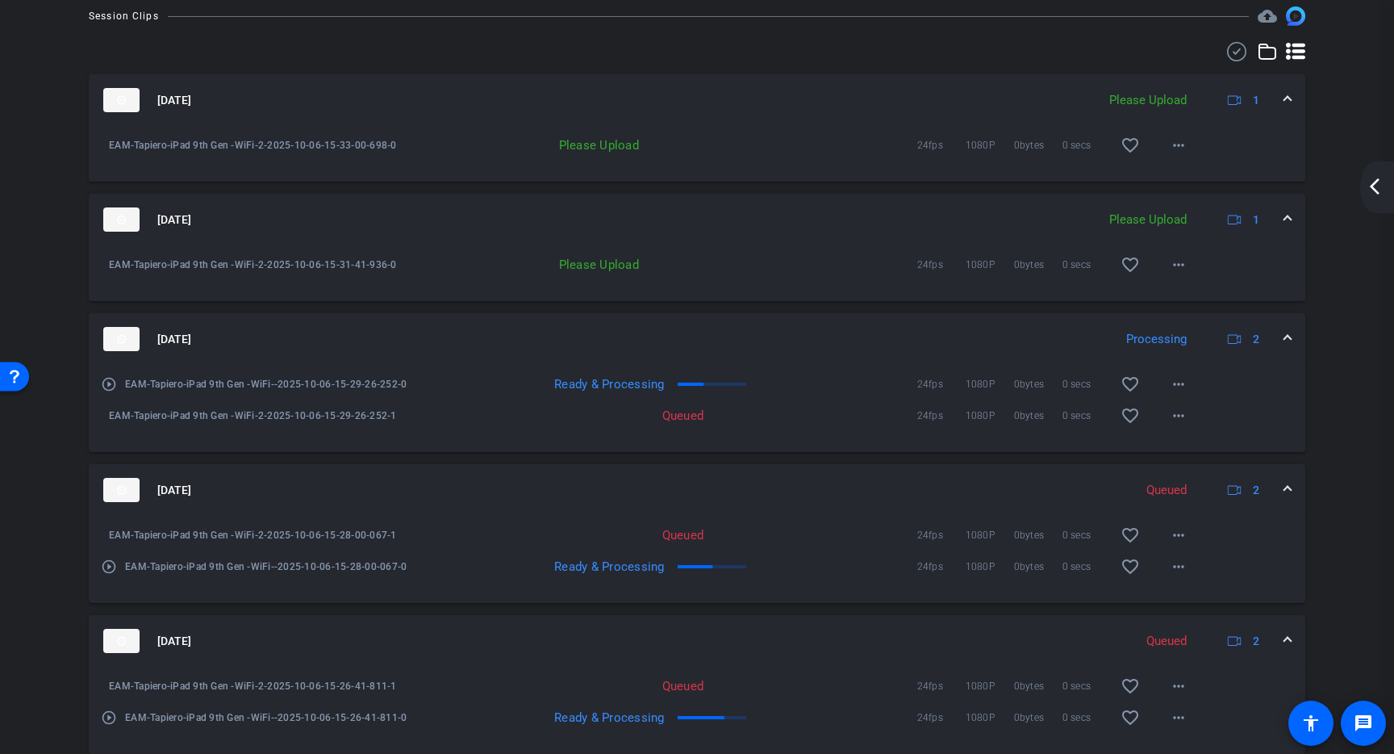
scroll to position [393, 0]
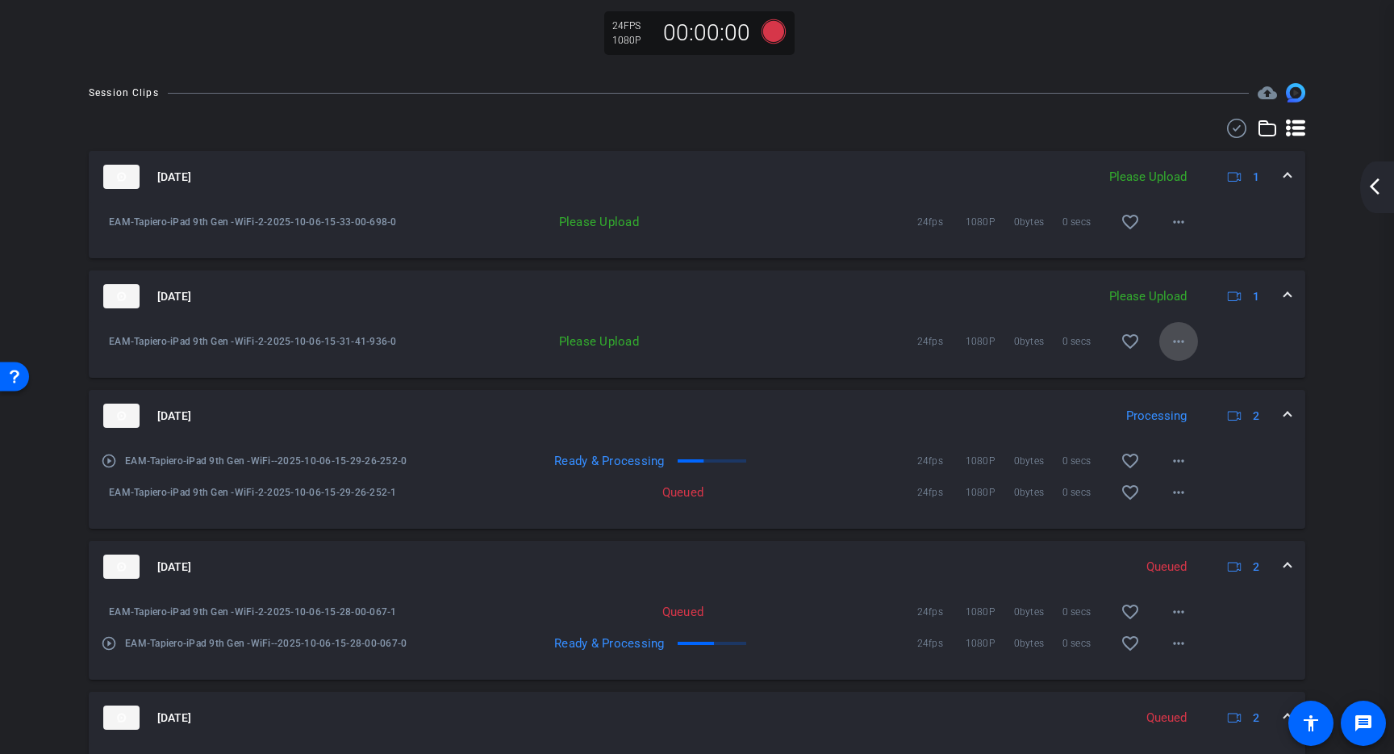
click at [1176, 351] on mat-icon "more_horiz" at bounding box center [1178, 341] width 19 height 19
click at [1177, 388] on span "Upload" at bounding box center [1196, 391] width 65 height 19
click at [1285, 186] on span at bounding box center [1288, 177] width 6 height 17
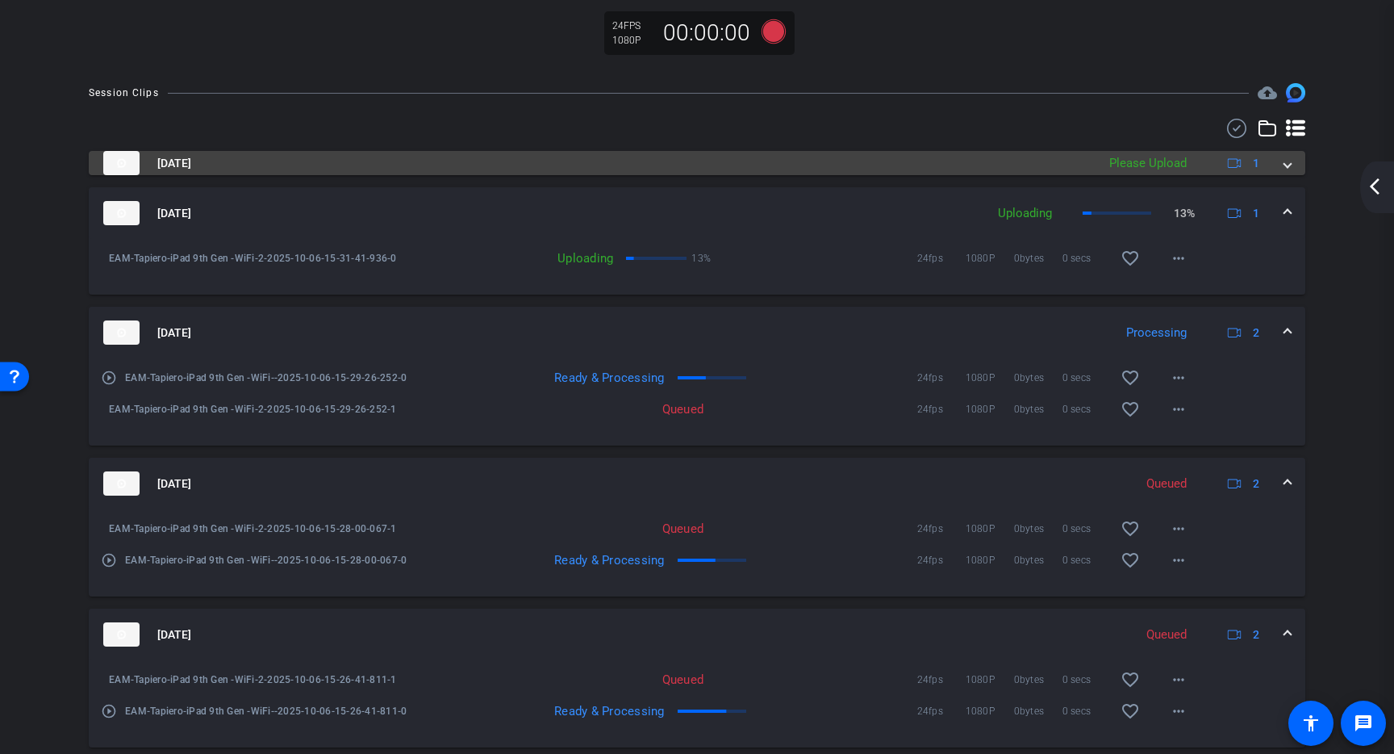
click at [1285, 172] on span at bounding box center [1288, 163] width 6 height 17
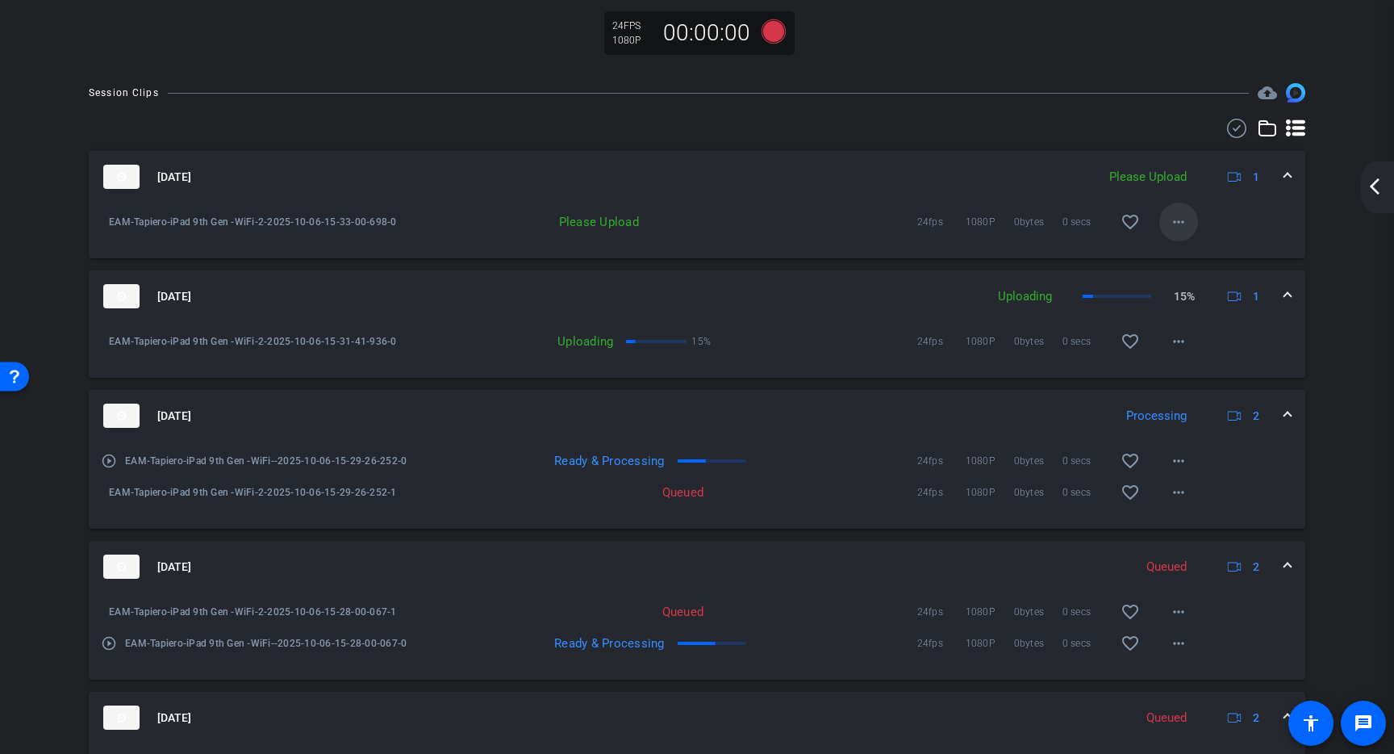
click at [1169, 232] on mat-icon "more_horiz" at bounding box center [1178, 221] width 19 height 19
click at [1179, 270] on span "Upload" at bounding box center [1196, 271] width 65 height 19
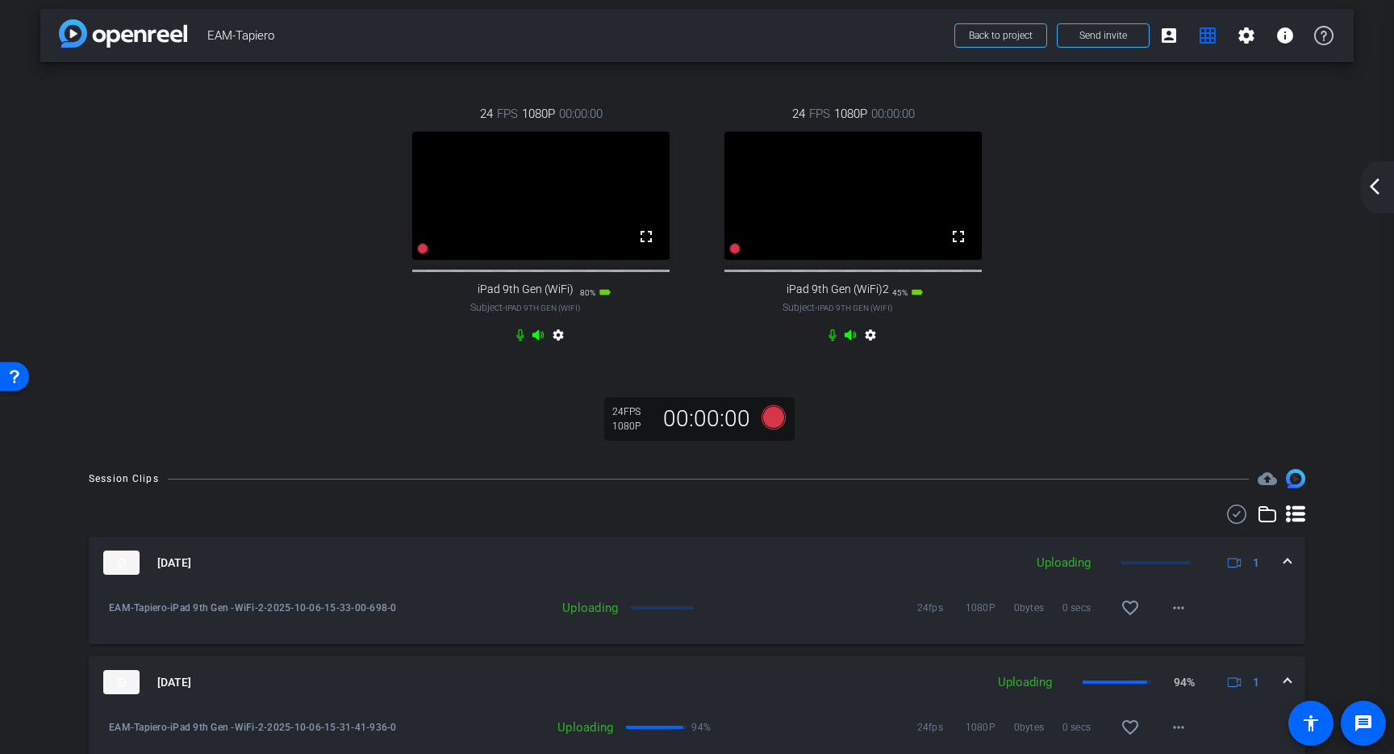
scroll to position [0, 0]
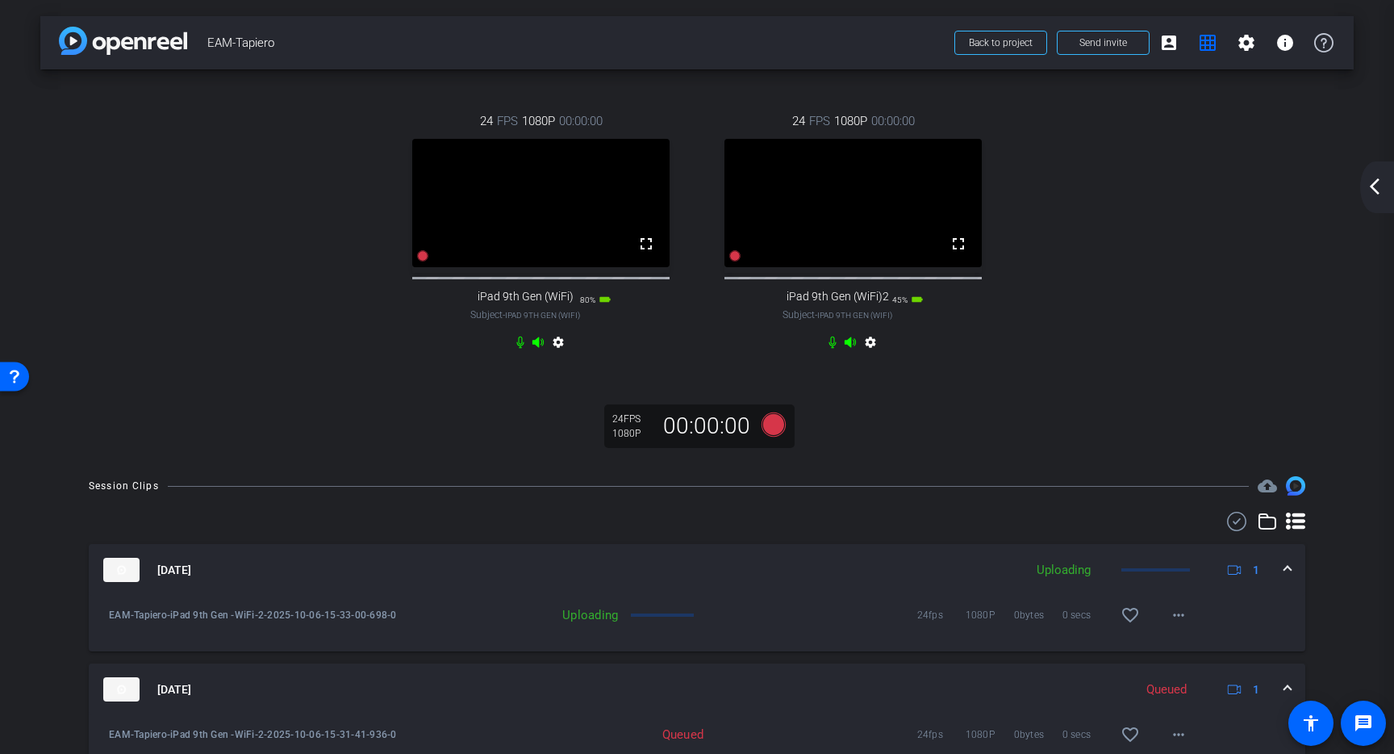
click at [739, 267] on video at bounding box center [853, 203] width 257 height 128
click at [734, 265] on div at bounding box center [735, 255] width 13 height 19
click at [730, 261] on icon at bounding box center [735, 255] width 11 height 11
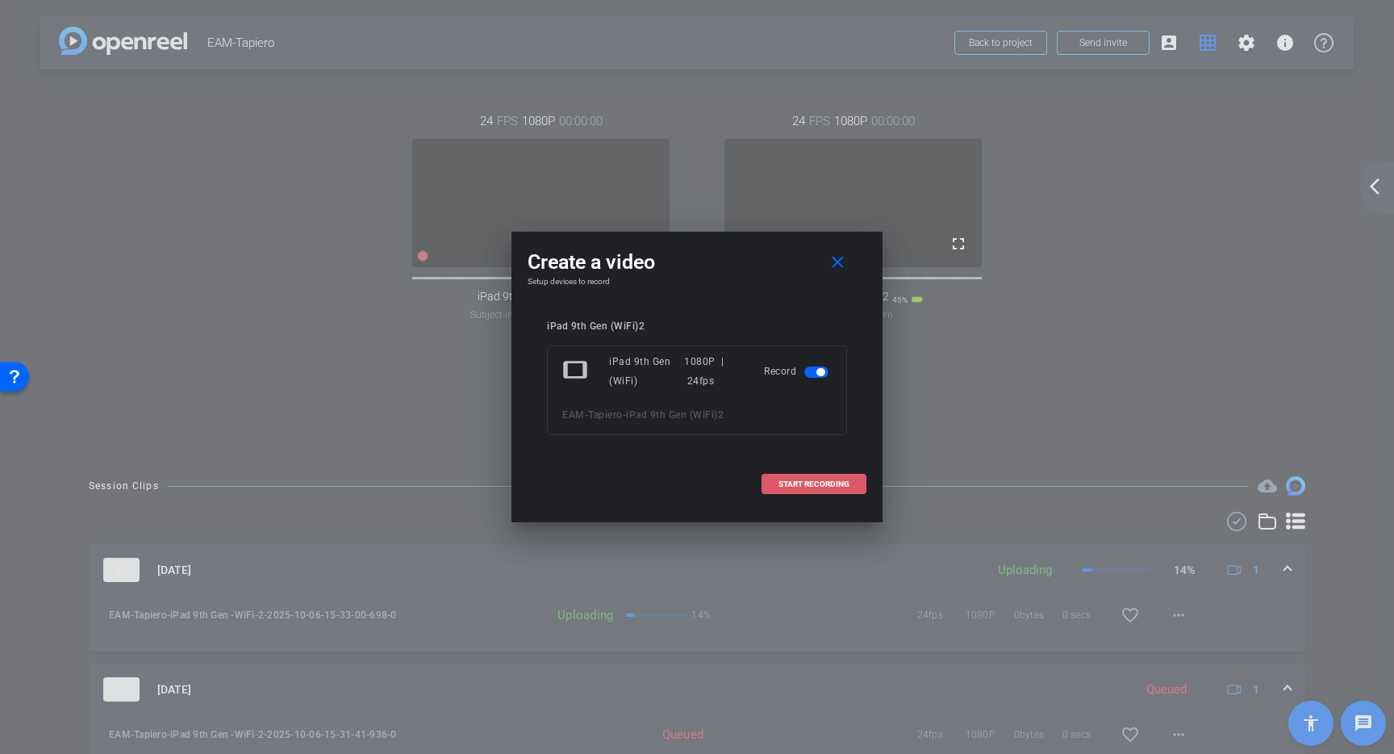
click at [842, 480] on span "START RECORDING" at bounding box center [814, 484] width 71 height 8
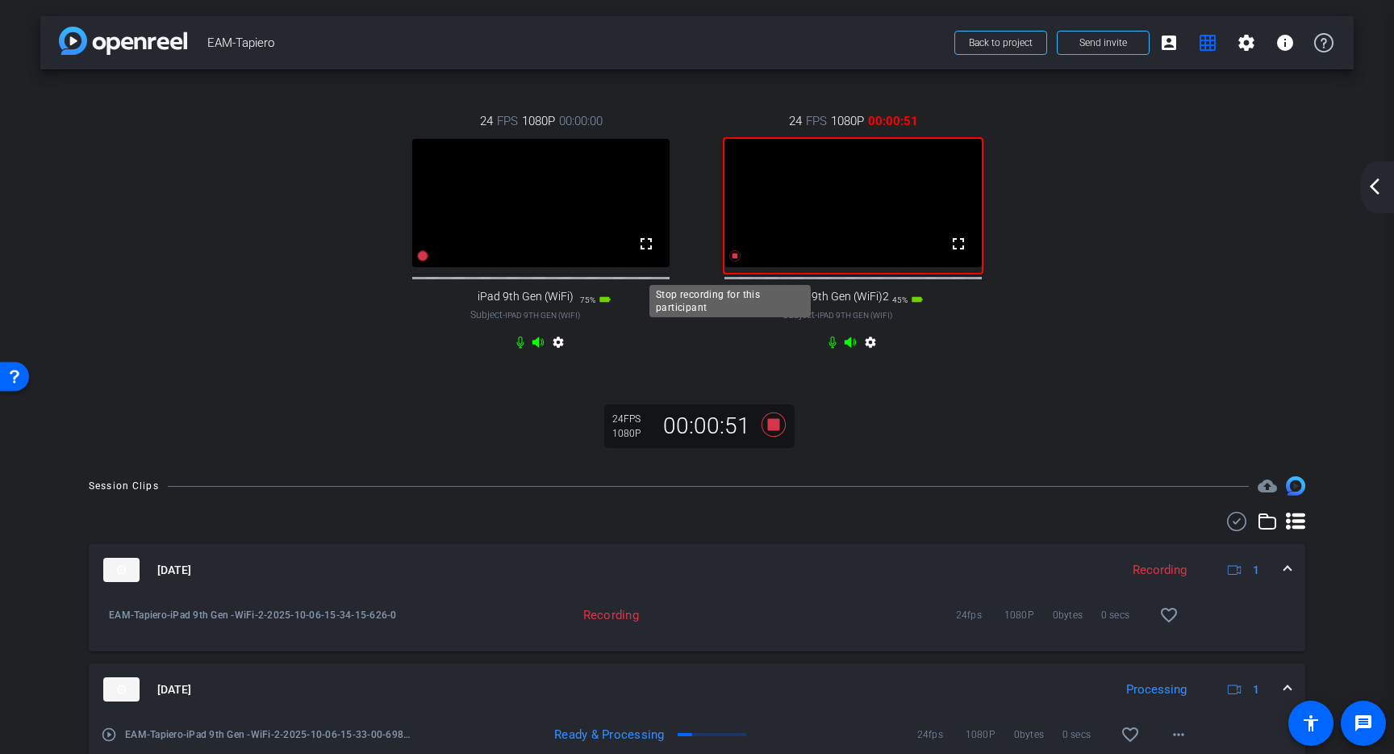
click at [733, 262] on icon at bounding box center [735, 255] width 13 height 13
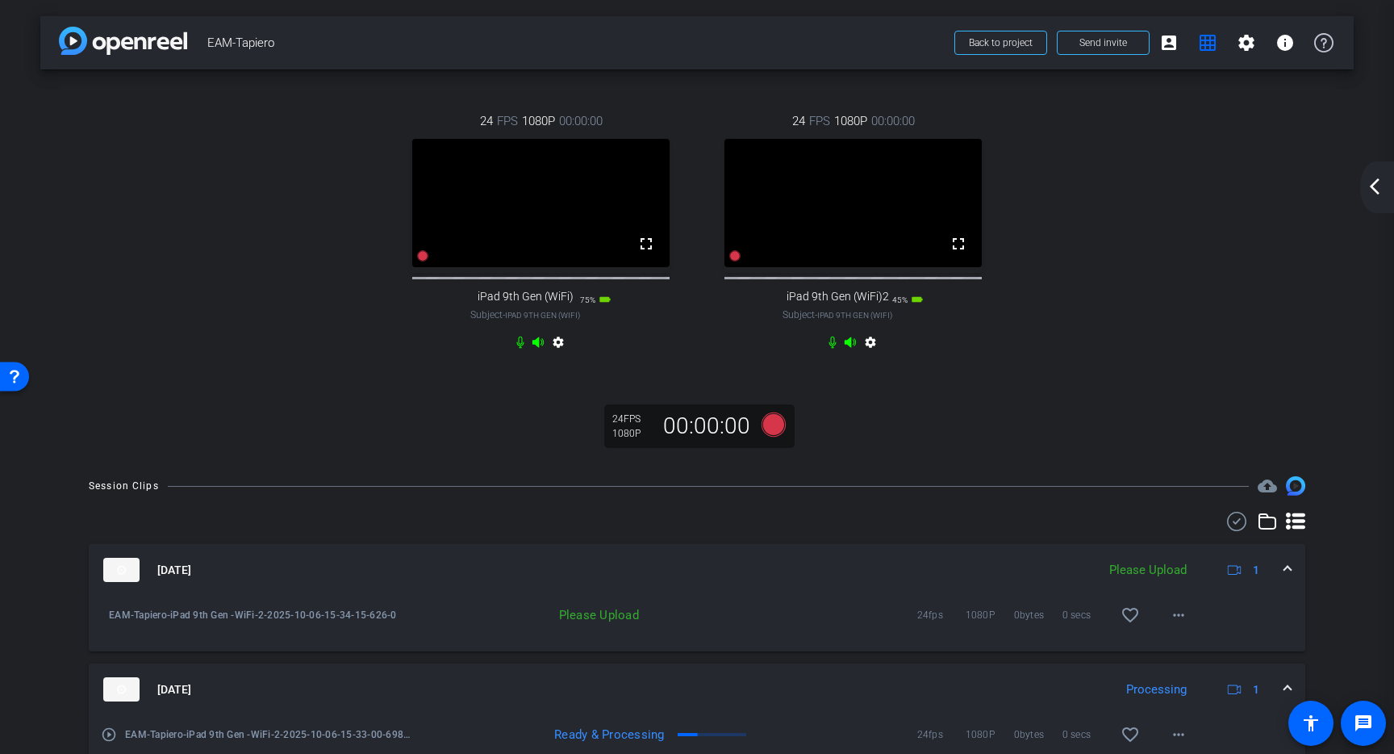
click at [731, 267] on video at bounding box center [853, 203] width 257 height 128
click at [730, 261] on icon at bounding box center [735, 255] width 11 height 11
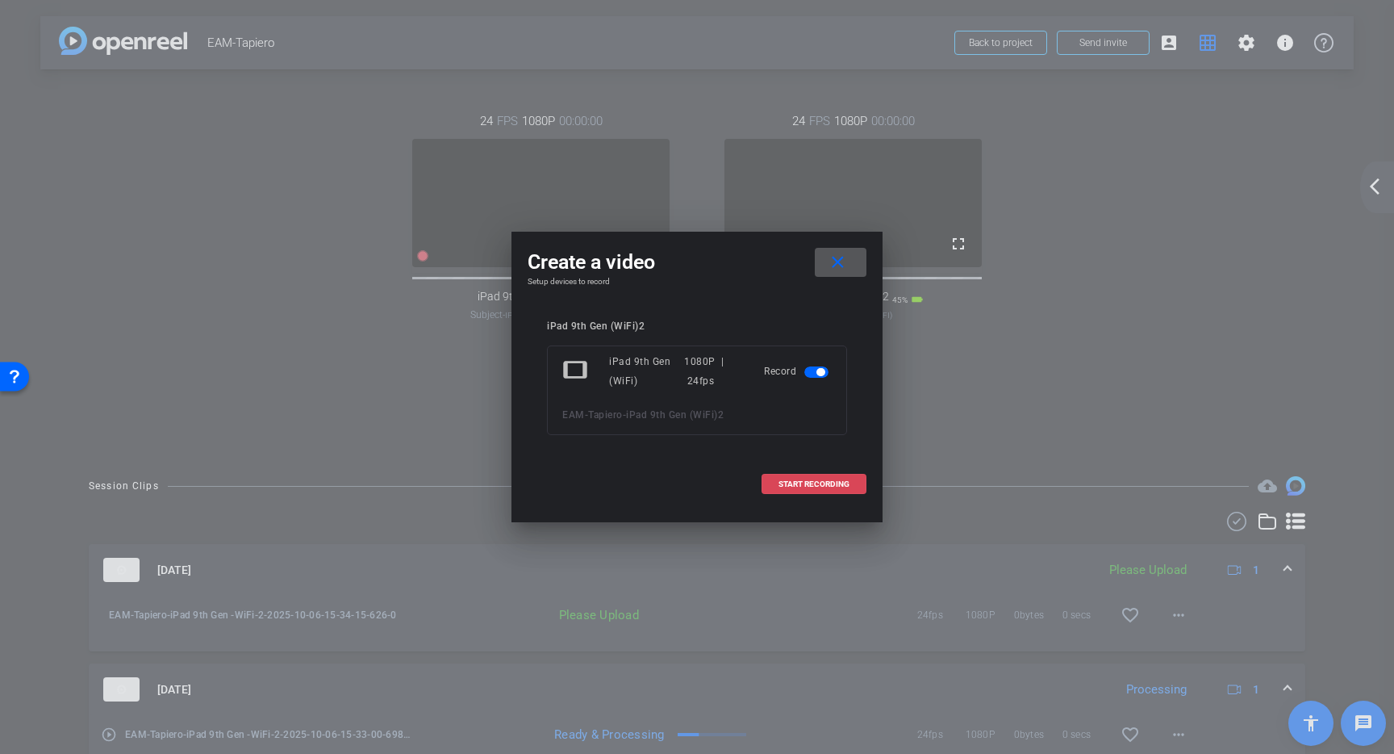
click at [825, 483] on span "START RECORDING" at bounding box center [814, 484] width 71 height 8
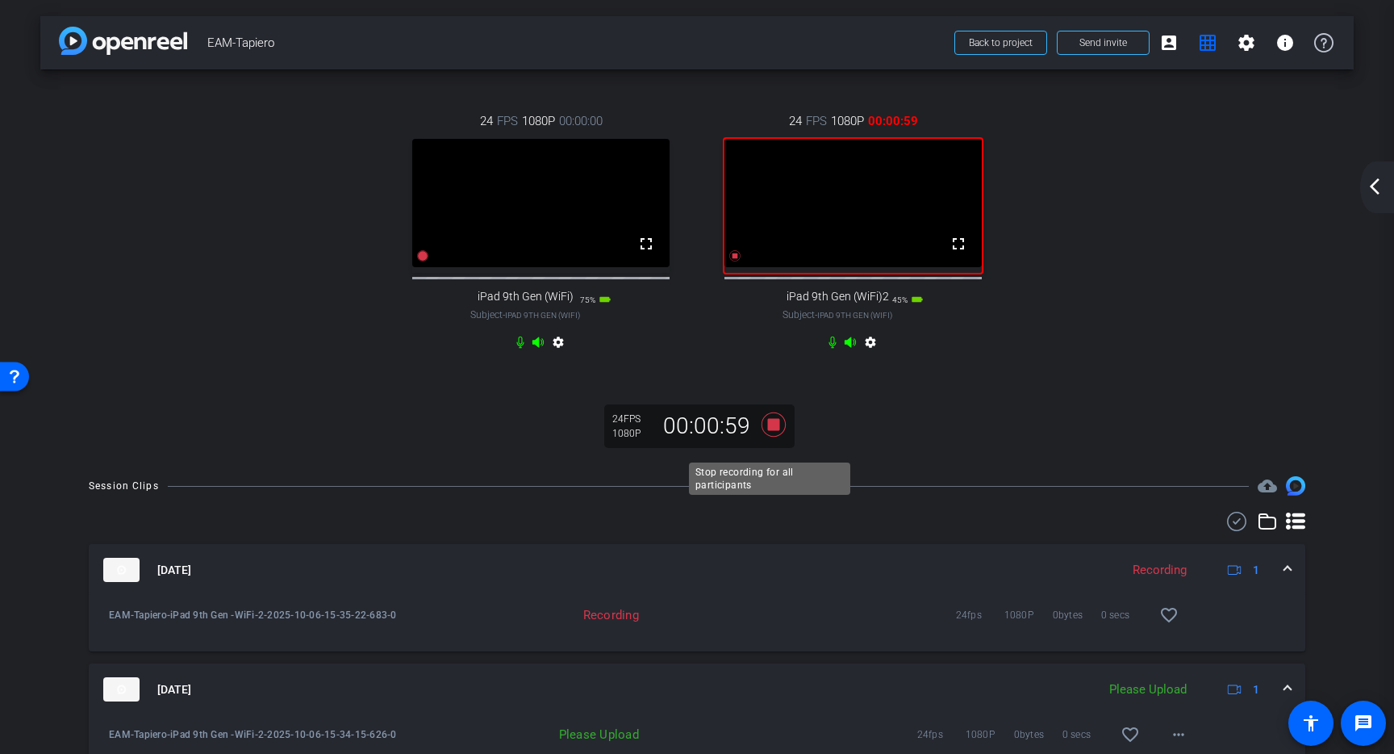
click at [772, 432] on icon at bounding box center [773, 424] width 39 height 29
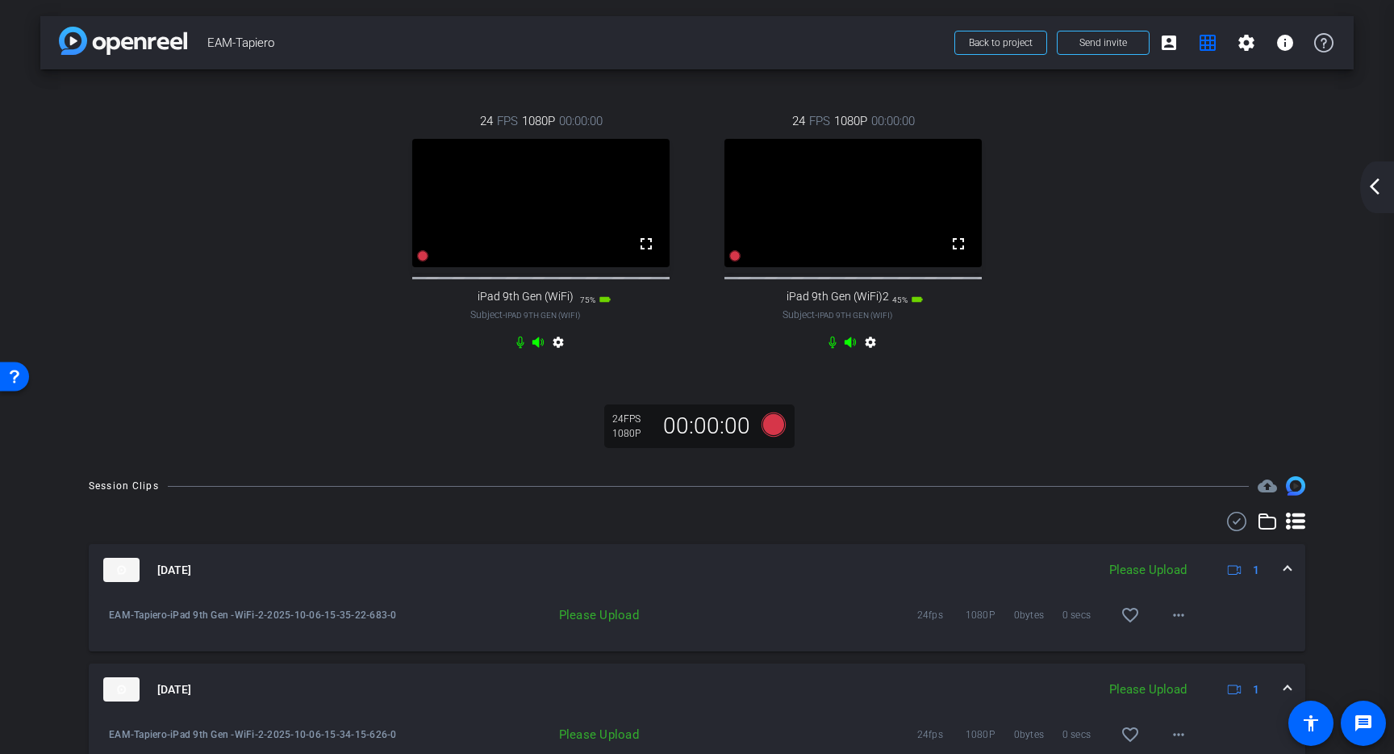
drag, startPoint x: 770, startPoint y: 437, endPoint x: 729, endPoint y: 279, distance: 162.6
click at [729, 279] on div "24 FPS 1080P 00:00:00 fullscreen iPad 9th Gen (WiFi) Subject - iPad 9th Gen (Wi…" at bounding box center [697, 264] width 1314 height 391
click at [729, 265] on div at bounding box center [735, 255] width 13 height 19
click at [731, 261] on icon at bounding box center [735, 255] width 11 height 11
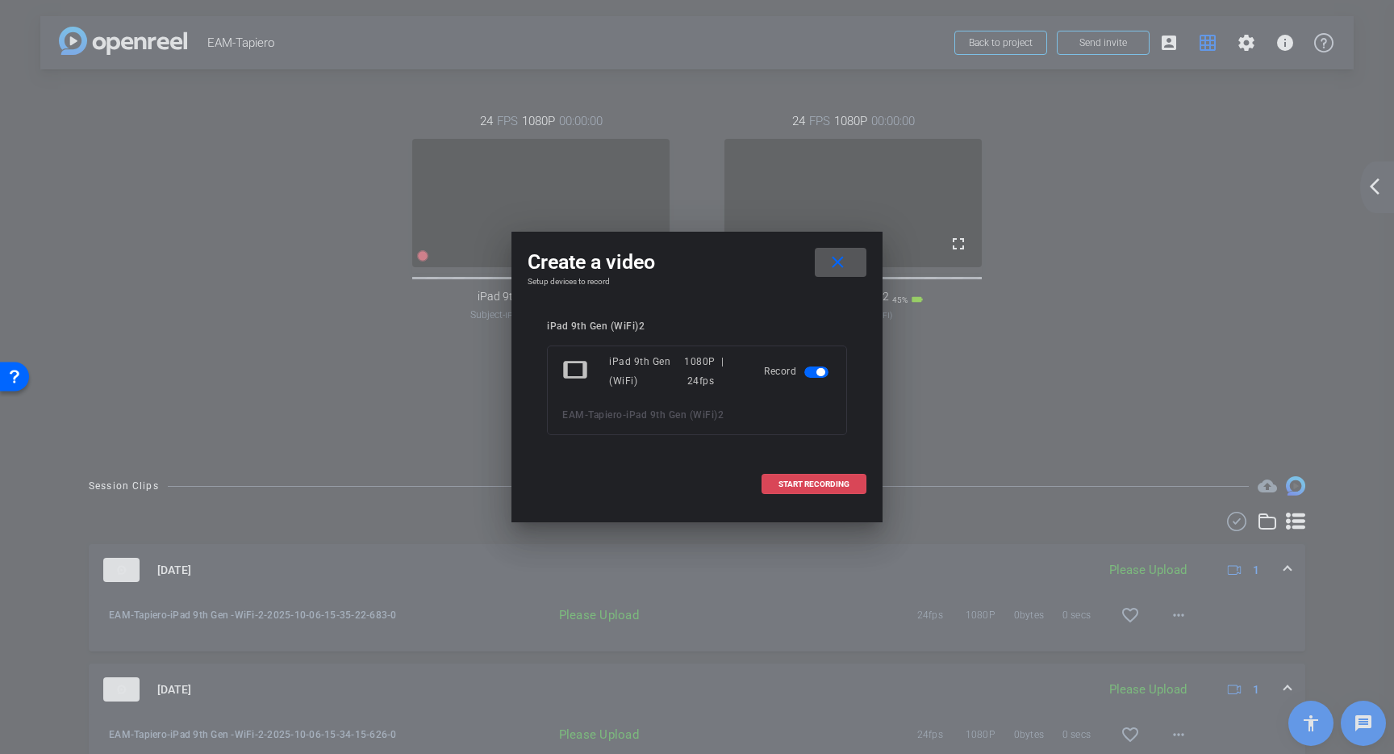
click at [842, 483] on span "START RECORDING" at bounding box center [814, 484] width 71 height 8
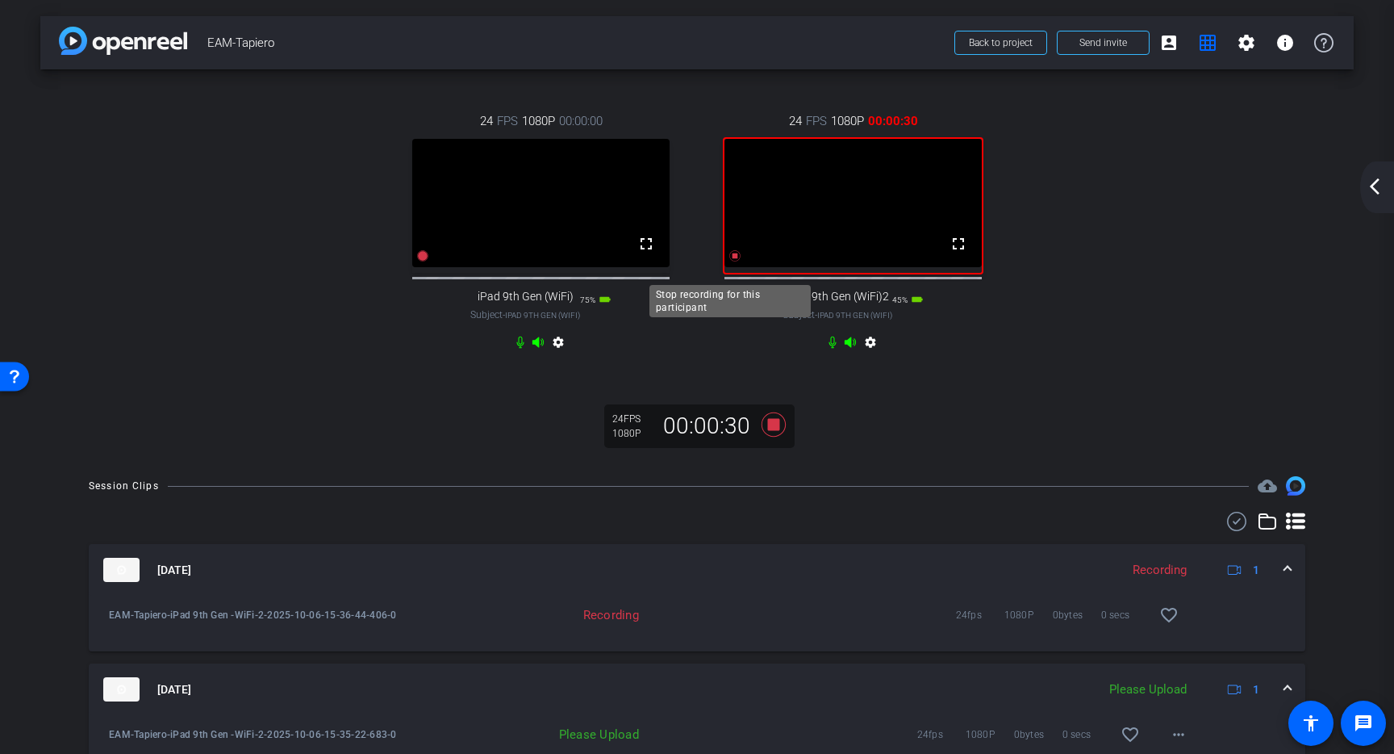
click at [730, 261] on icon at bounding box center [735, 255] width 11 height 11
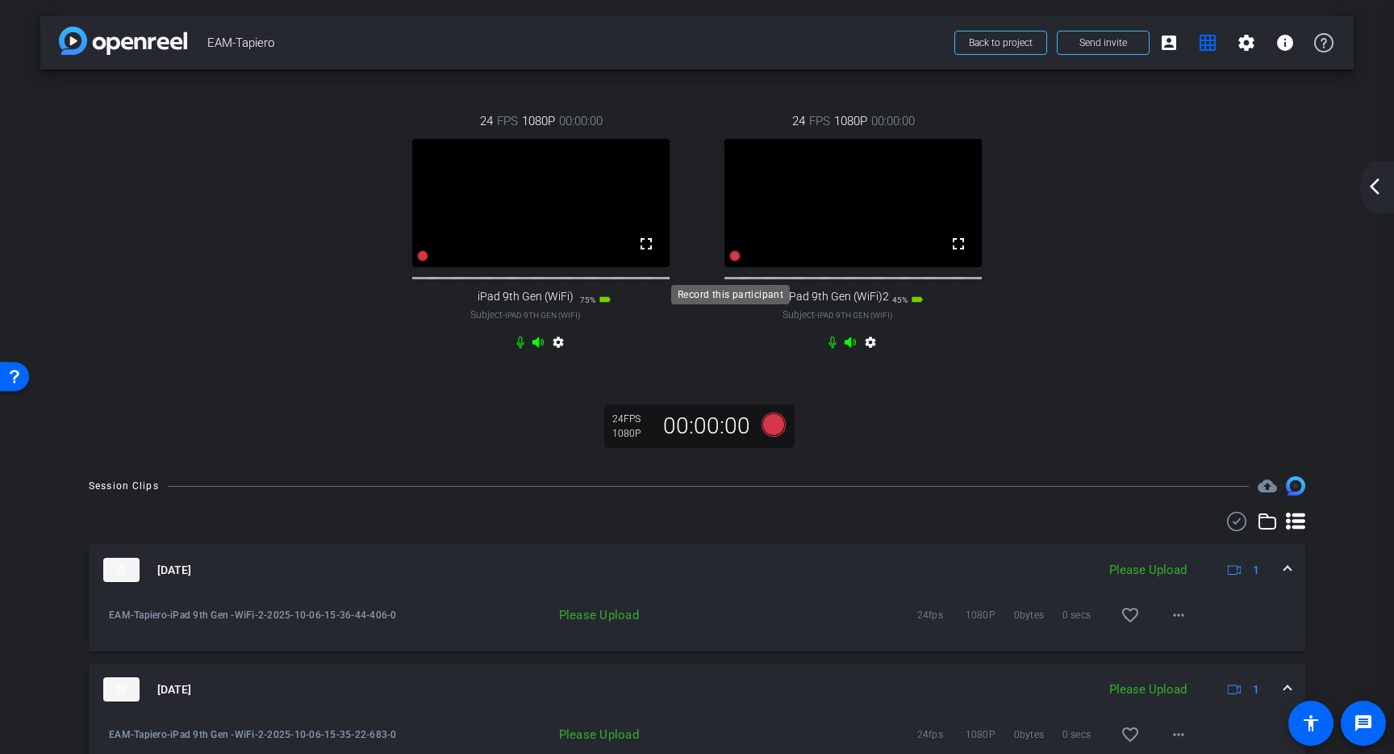
click at [730, 261] on icon at bounding box center [735, 255] width 11 height 11
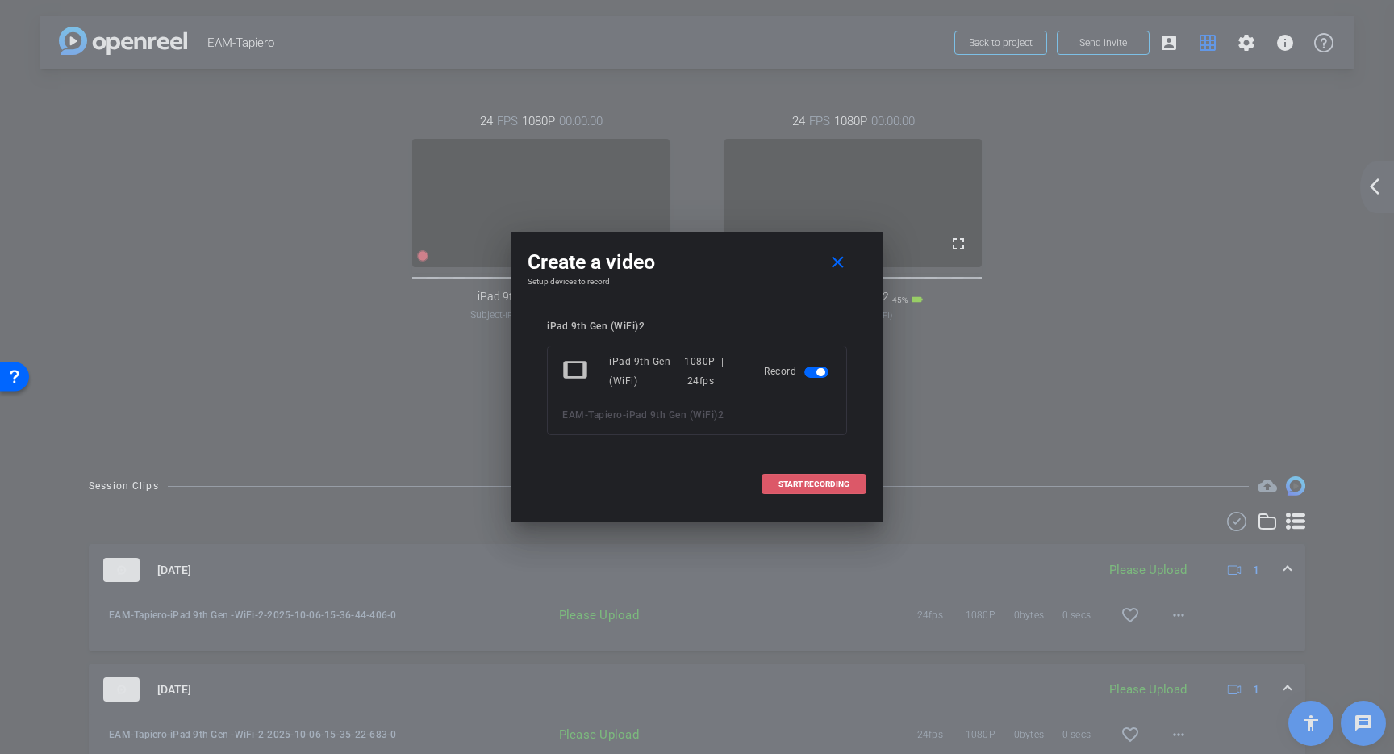
click at [783, 486] on span "START RECORDING" at bounding box center [814, 484] width 71 height 8
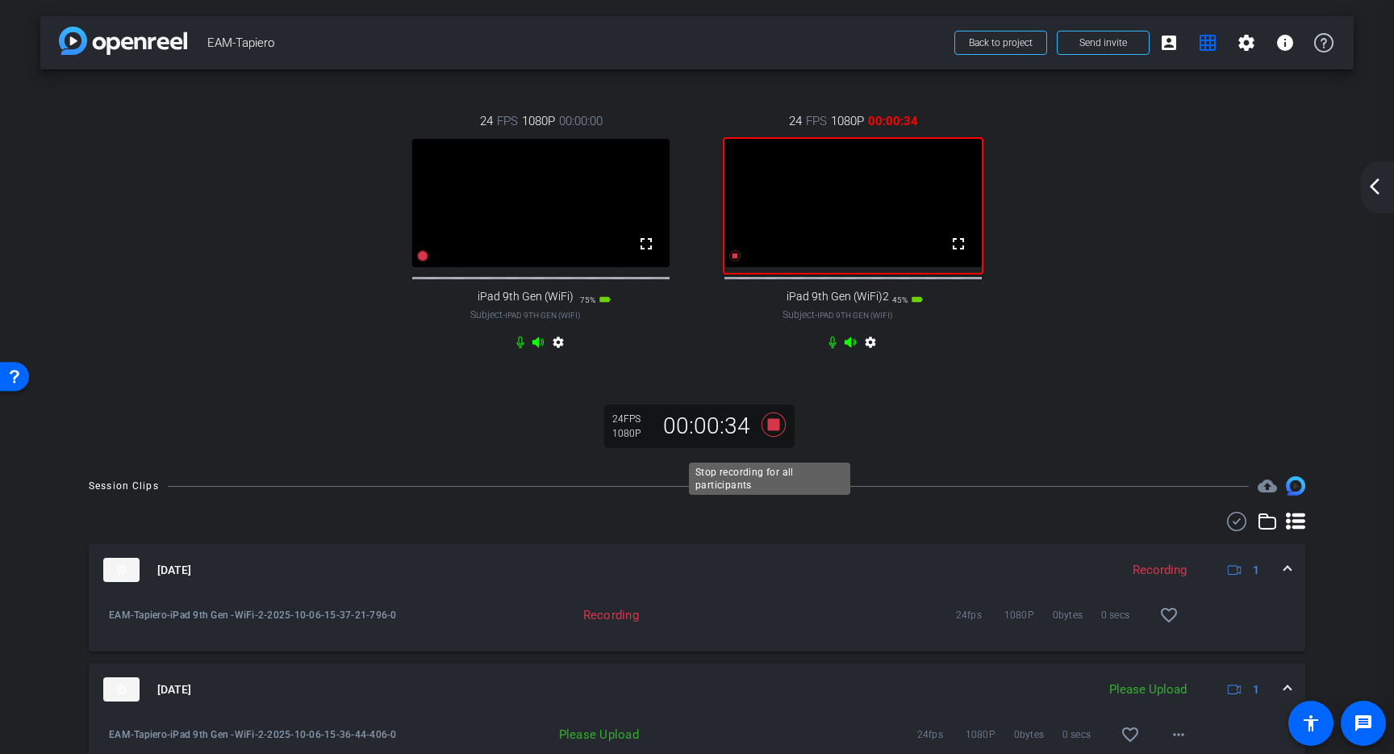
click at [777, 438] on icon at bounding box center [773, 424] width 39 height 29
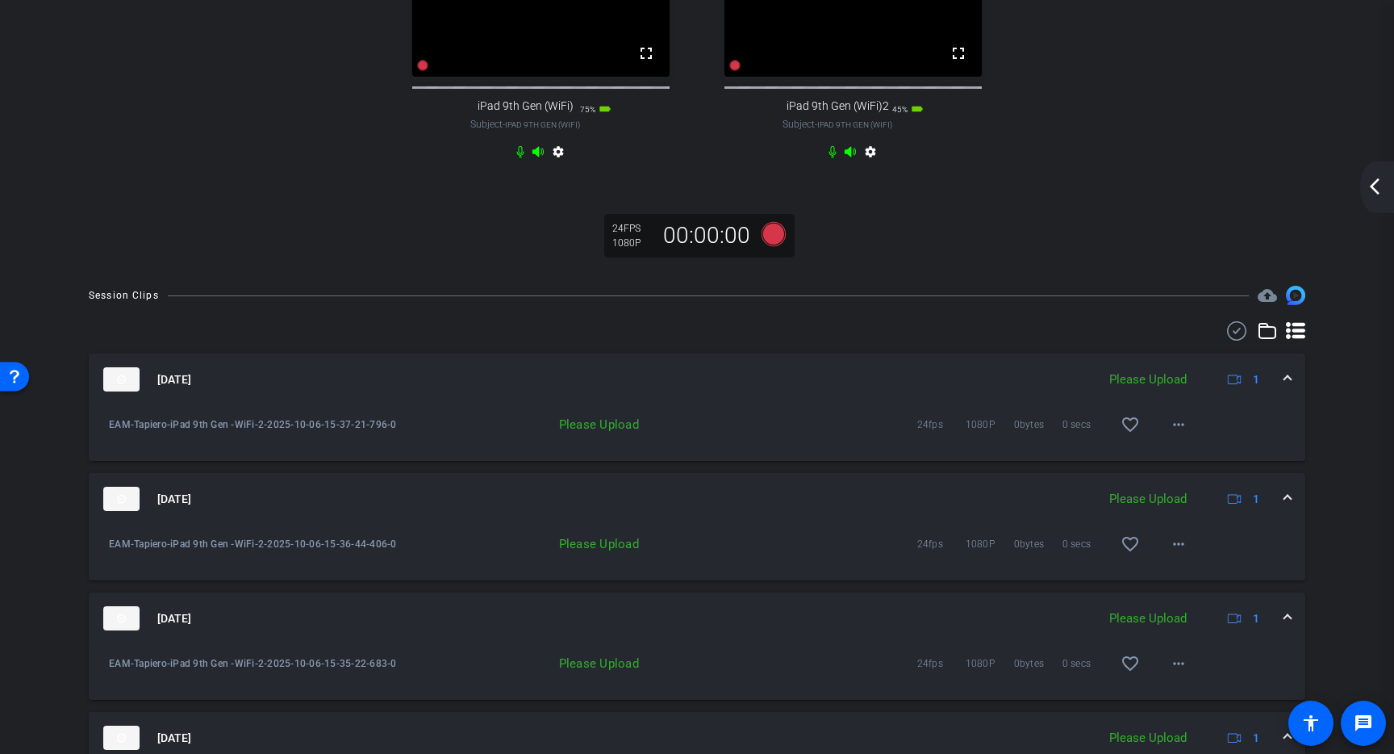
scroll to position [334, 0]
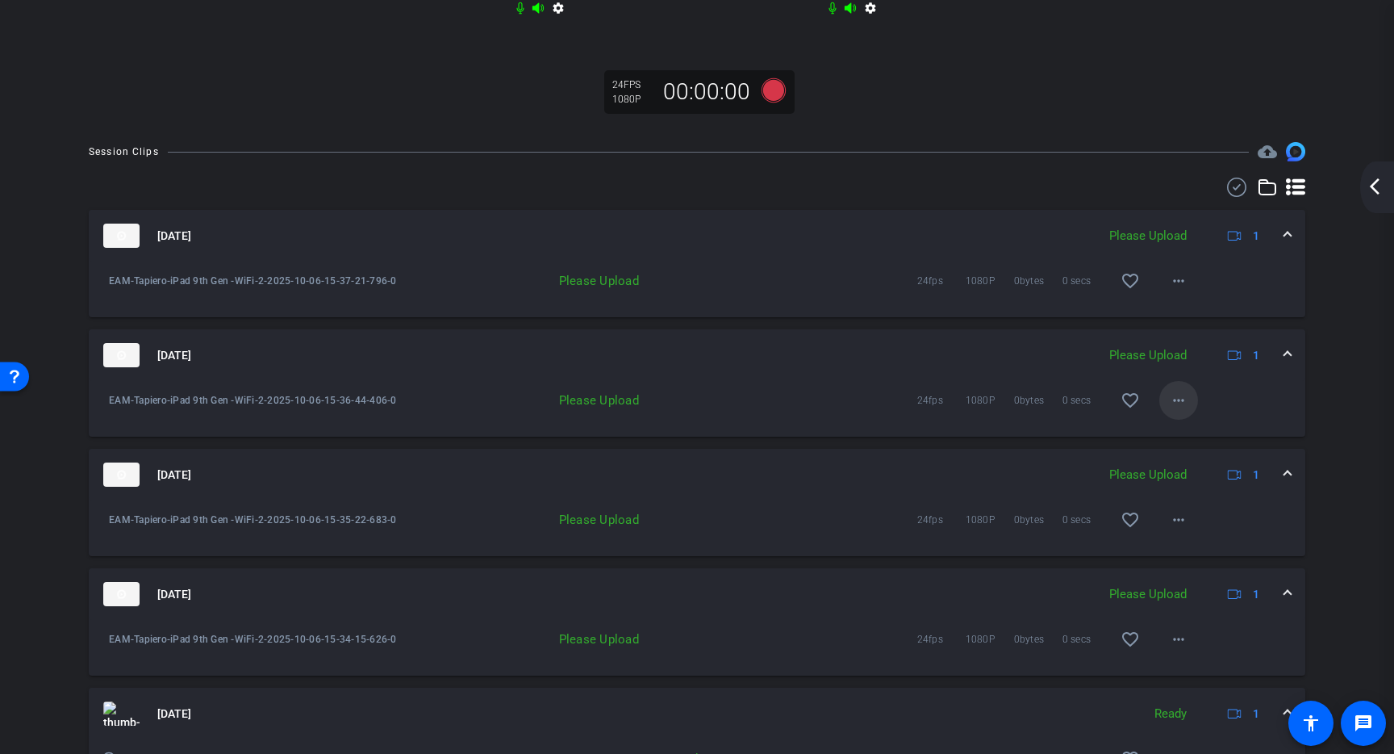
click at [1170, 410] on mat-icon "more_horiz" at bounding box center [1178, 400] width 19 height 19
click at [1185, 449] on span "Upload" at bounding box center [1196, 450] width 65 height 19
click at [1169, 529] on mat-icon "more_horiz" at bounding box center [1178, 519] width 19 height 19
click at [1176, 567] on span "Upload" at bounding box center [1196, 569] width 65 height 19
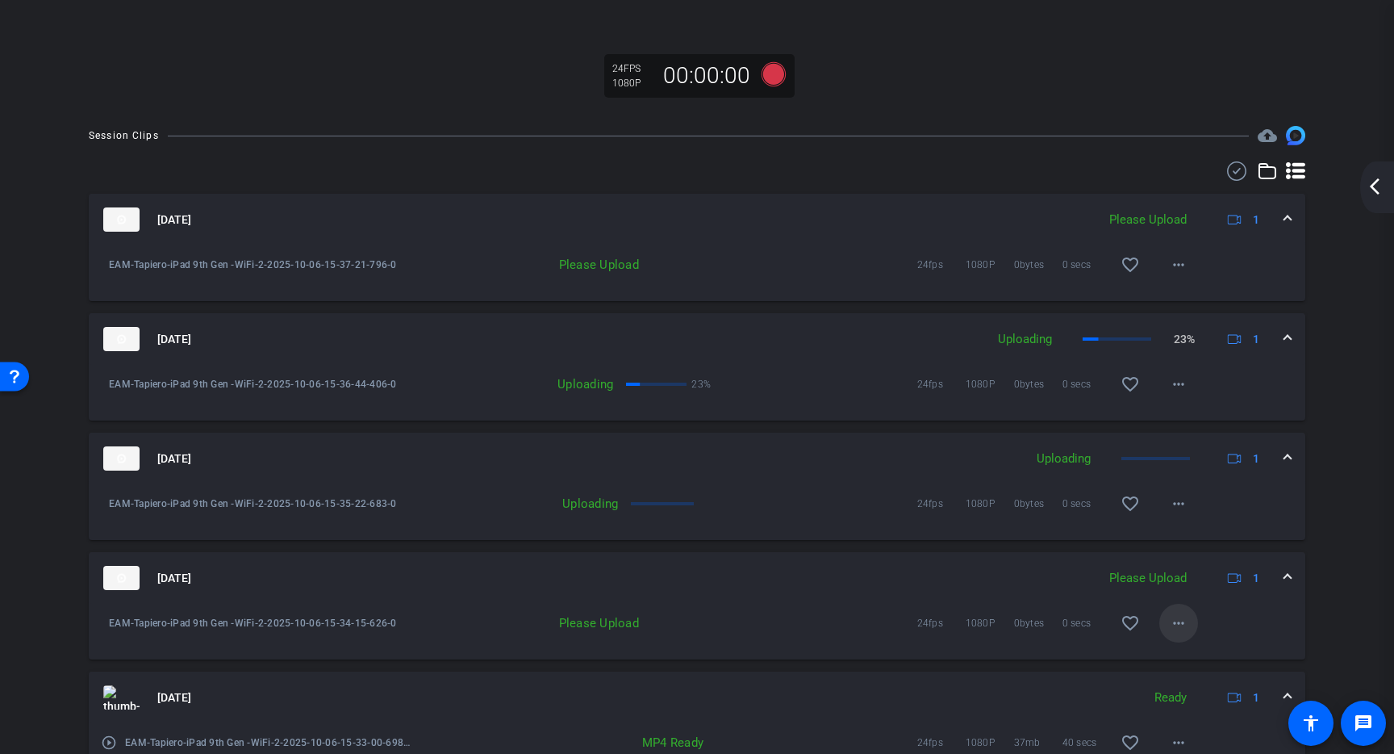
scroll to position [355, 0]
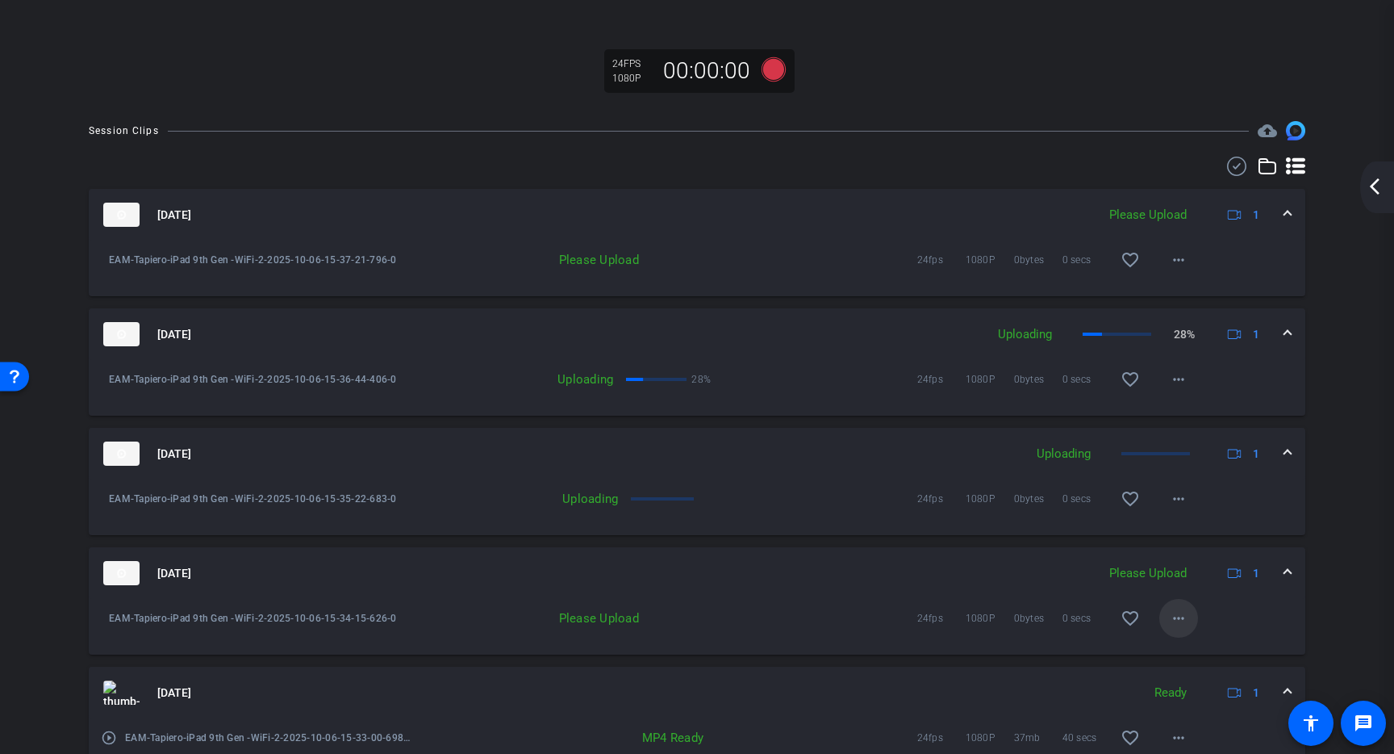
click at [1176, 628] on mat-icon "more_horiz" at bounding box center [1178, 617] width 19 height 19
click at [1180, 667] on span "Upload" at bounding box center [1196, 667] width 65 height 19
click at [1175, 270] on mat-icon "more_horiz" at bounding box center [1178, 259] width 19 height 19
click at [1188, 312] on span "Upload" at bounding box center [1196, 309] width 65 height 19
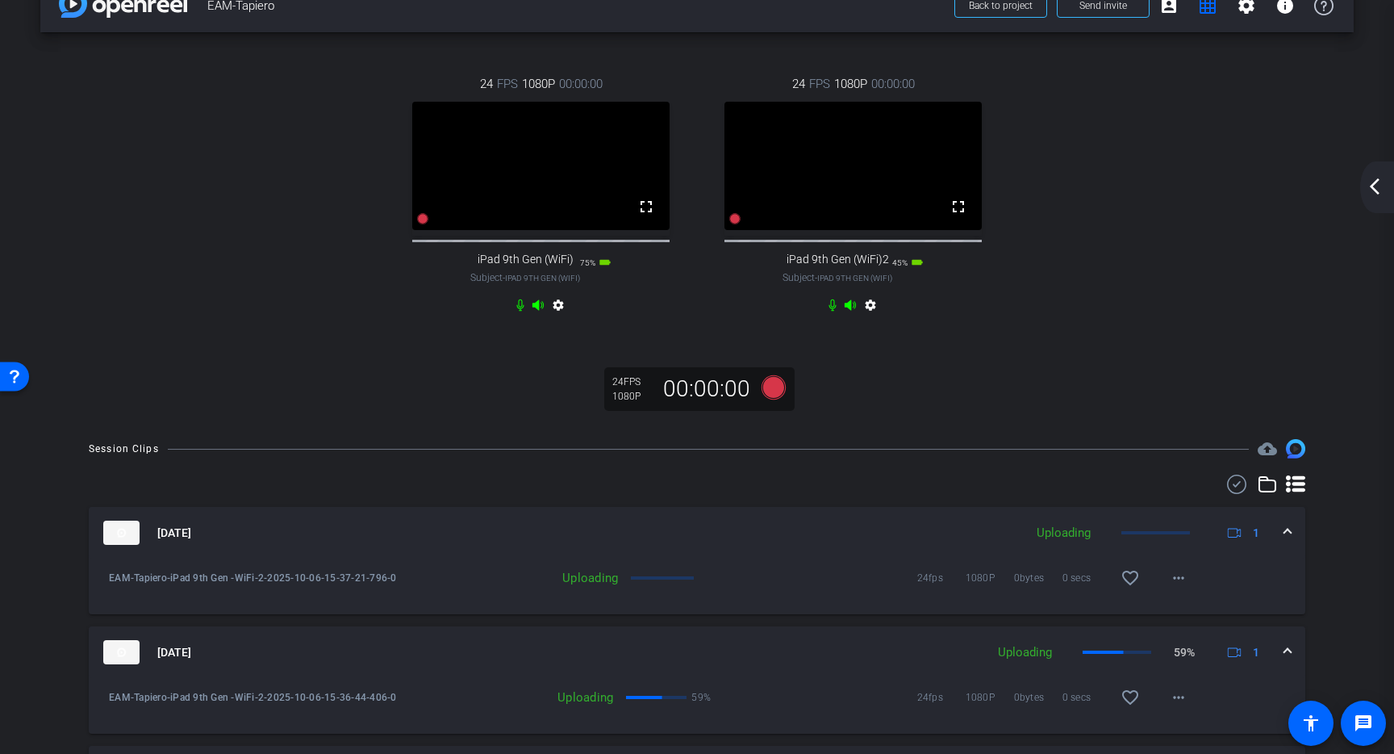
scroll to position [23, 0]
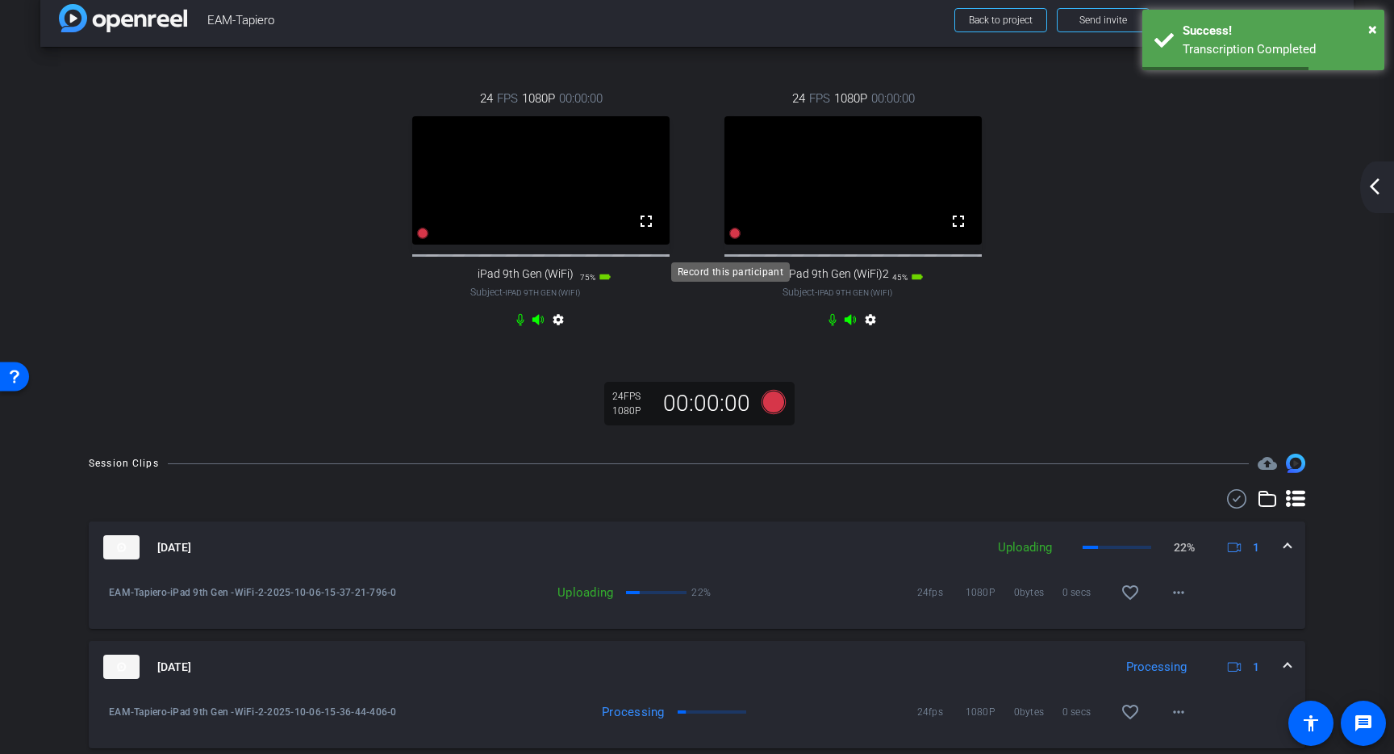
click at [732, 239] on icon at bounding box center [735, 233] width 11 height 11
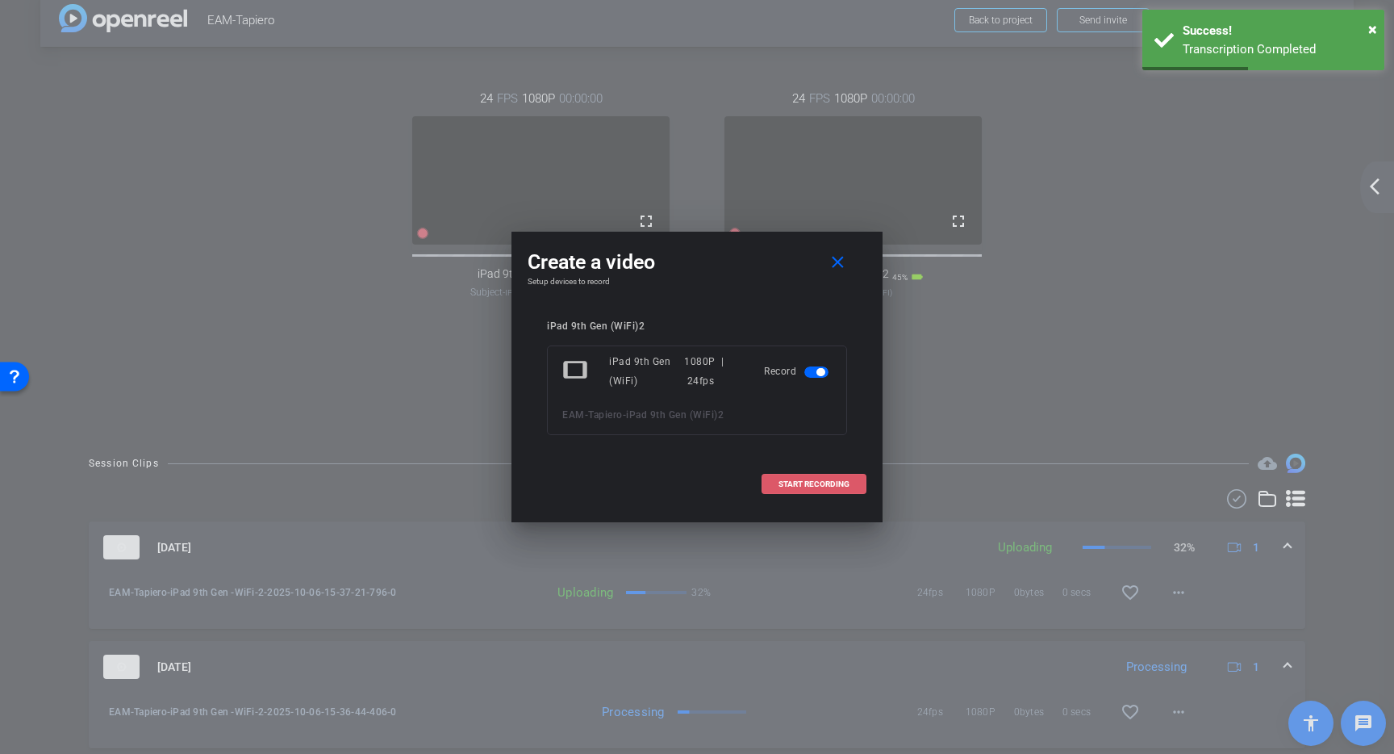
click at [836, 474] on span at bounding box center [814, 484] width 103 height 39
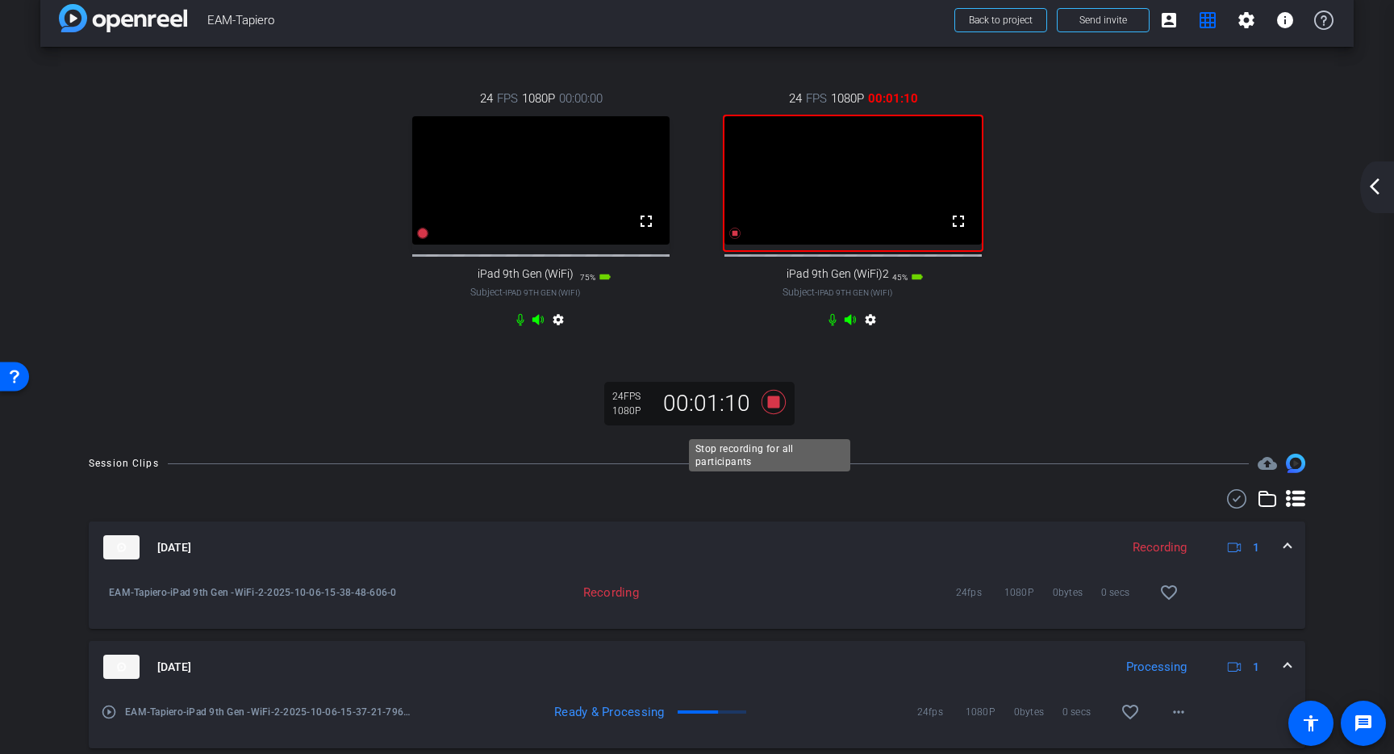
click at [771, 414] on icon at bounding box center [774, 402] width 24 height 24
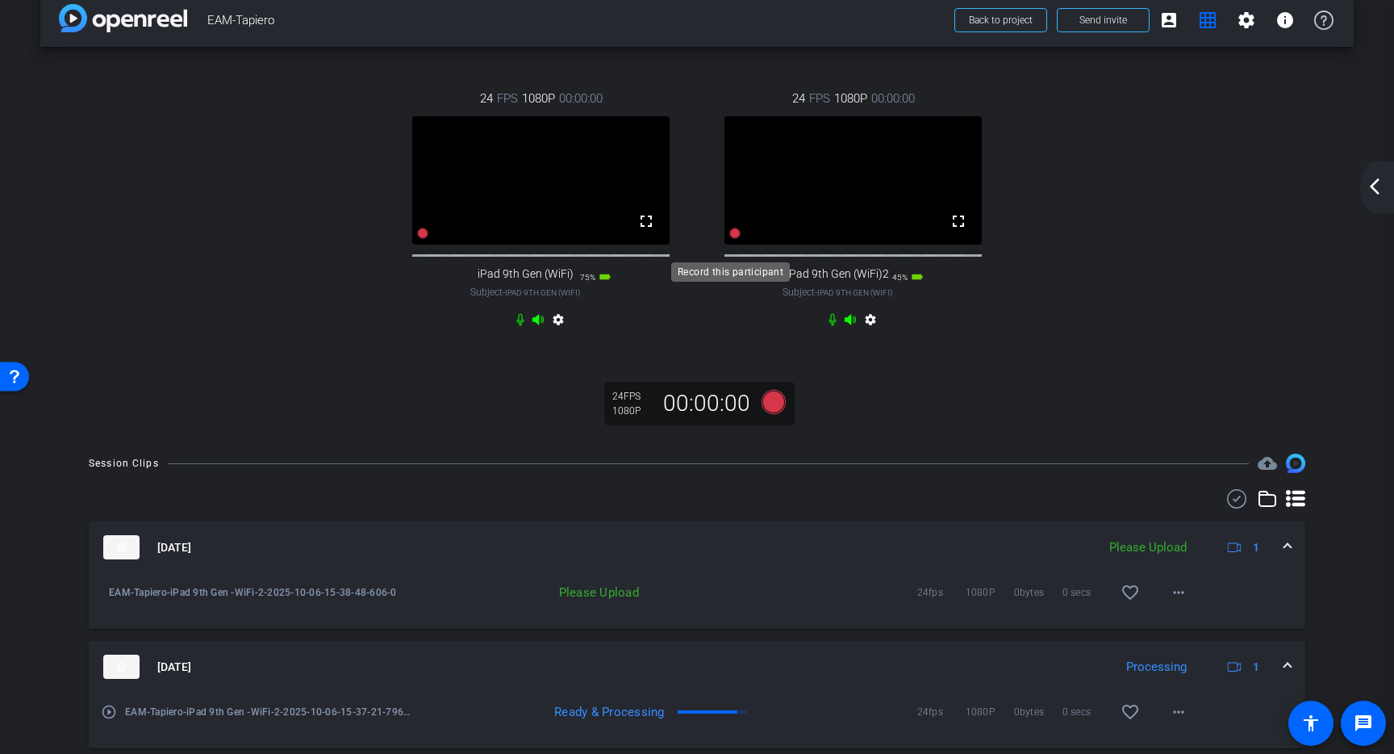
click at [730, 239] on icon at bounding box center [735, 233] width 11 height 11
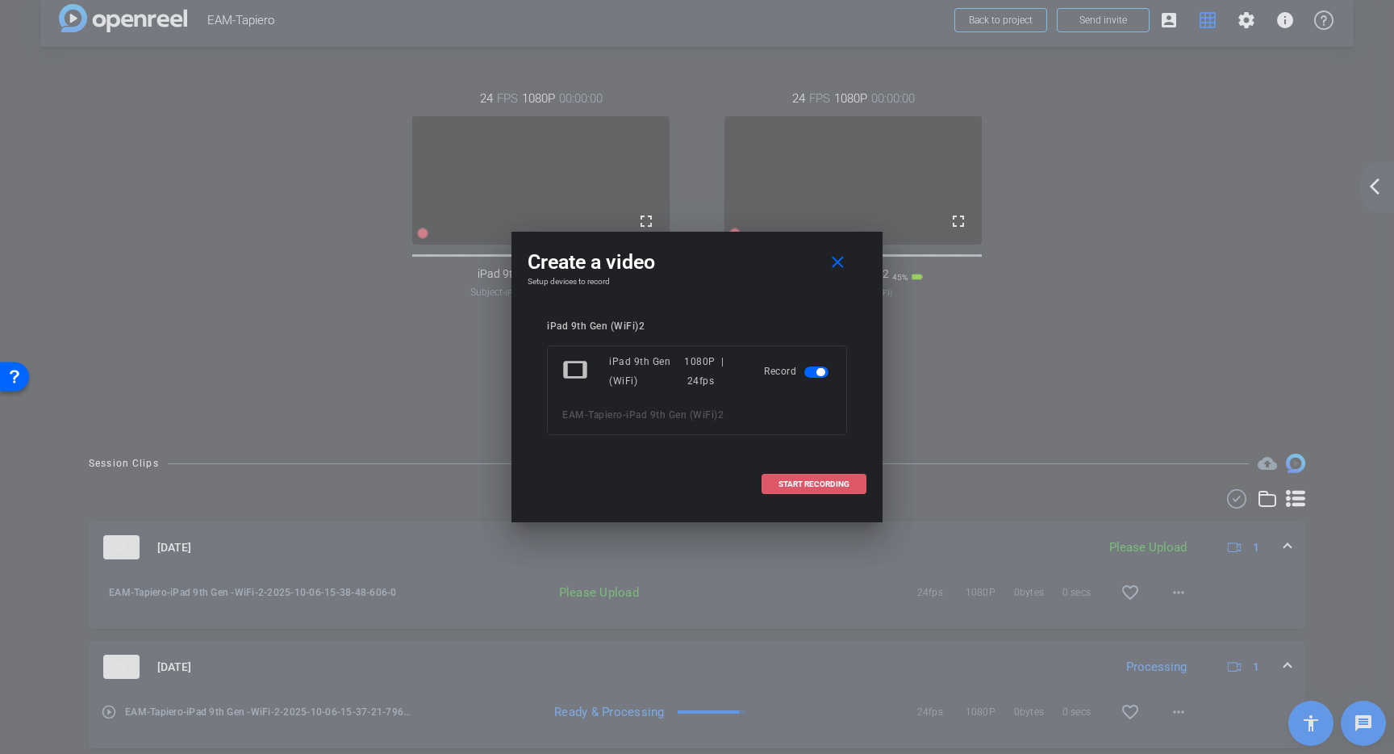
click at [840, 481] on span "START RECORDING" at bounding box center [814, 484] width 71 height 8
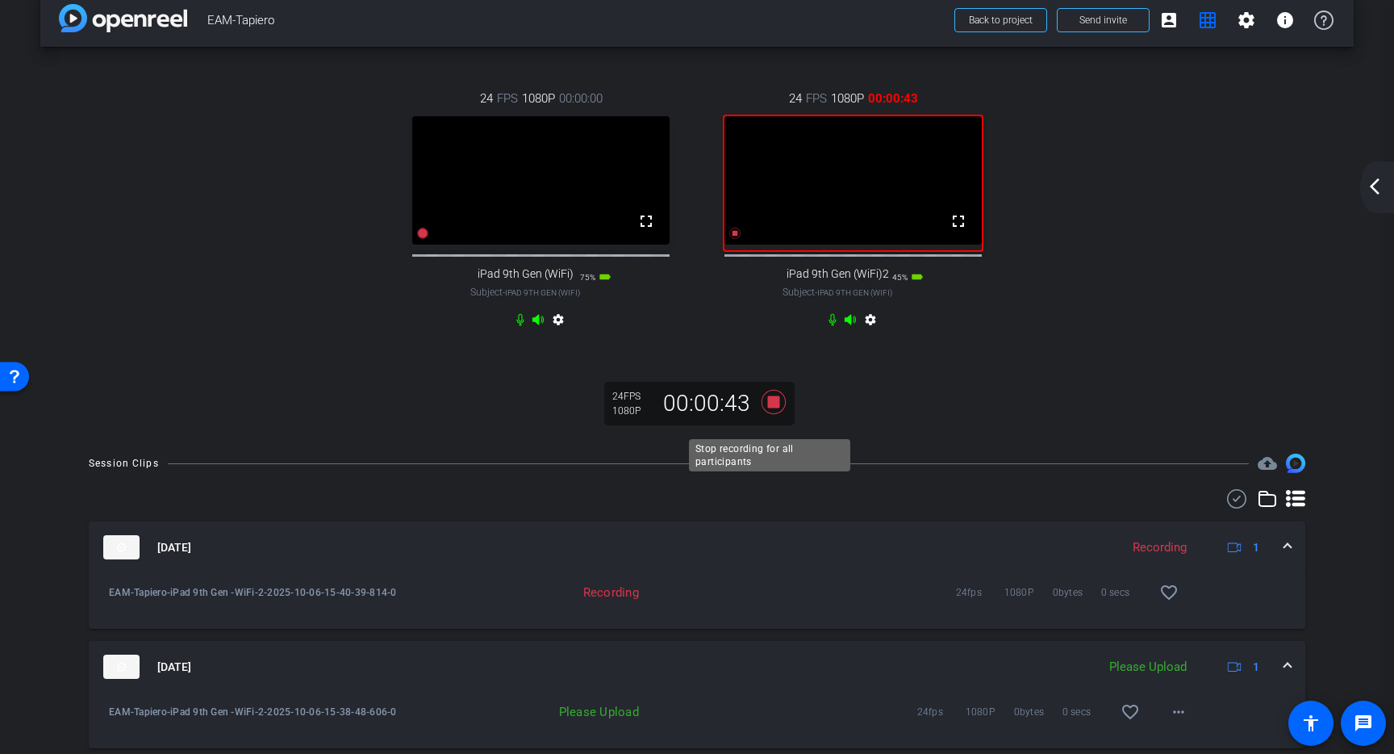
click at [771, 414] on icon at bounding box center [774, 402] width 24 height 24
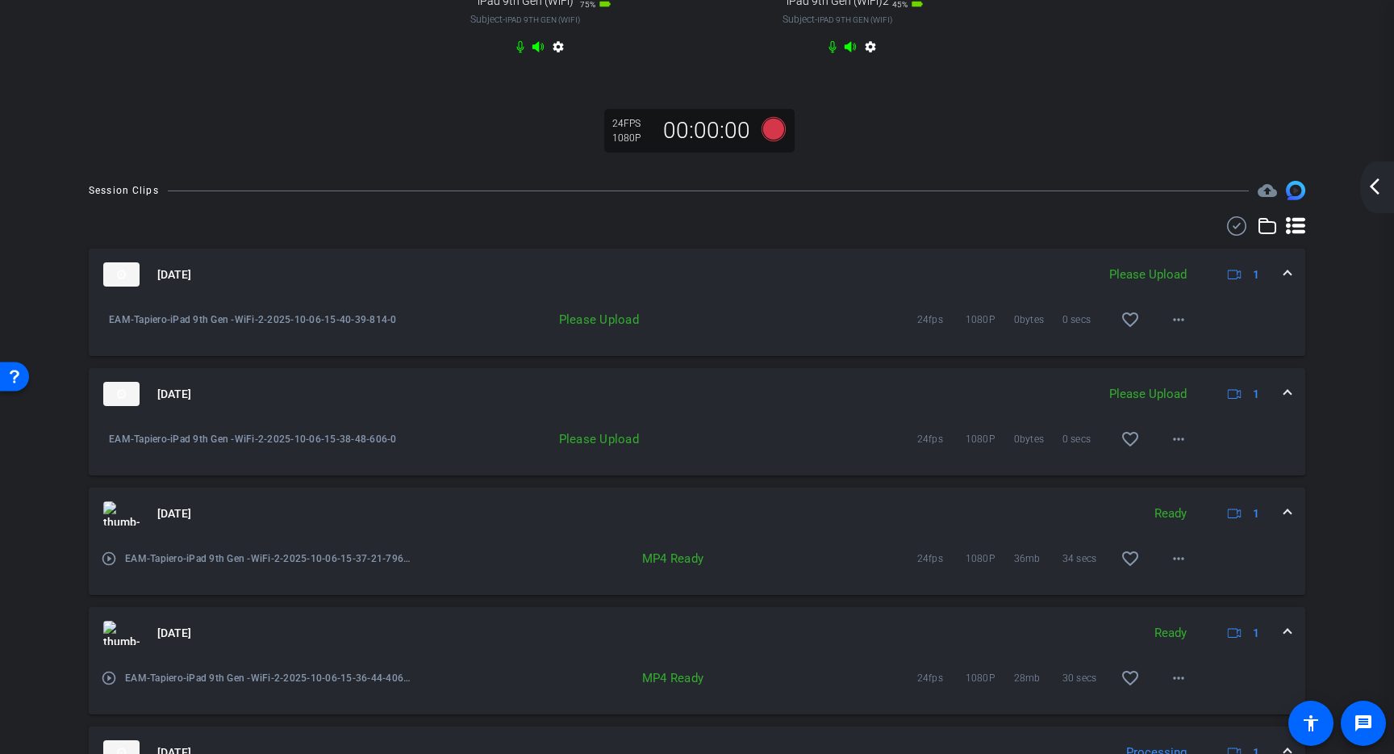
scroll to position [298, 0]
click at [1172, 446] on mat-icon "more_horiz" at bounding box center [1178, 436] width 19 height 19
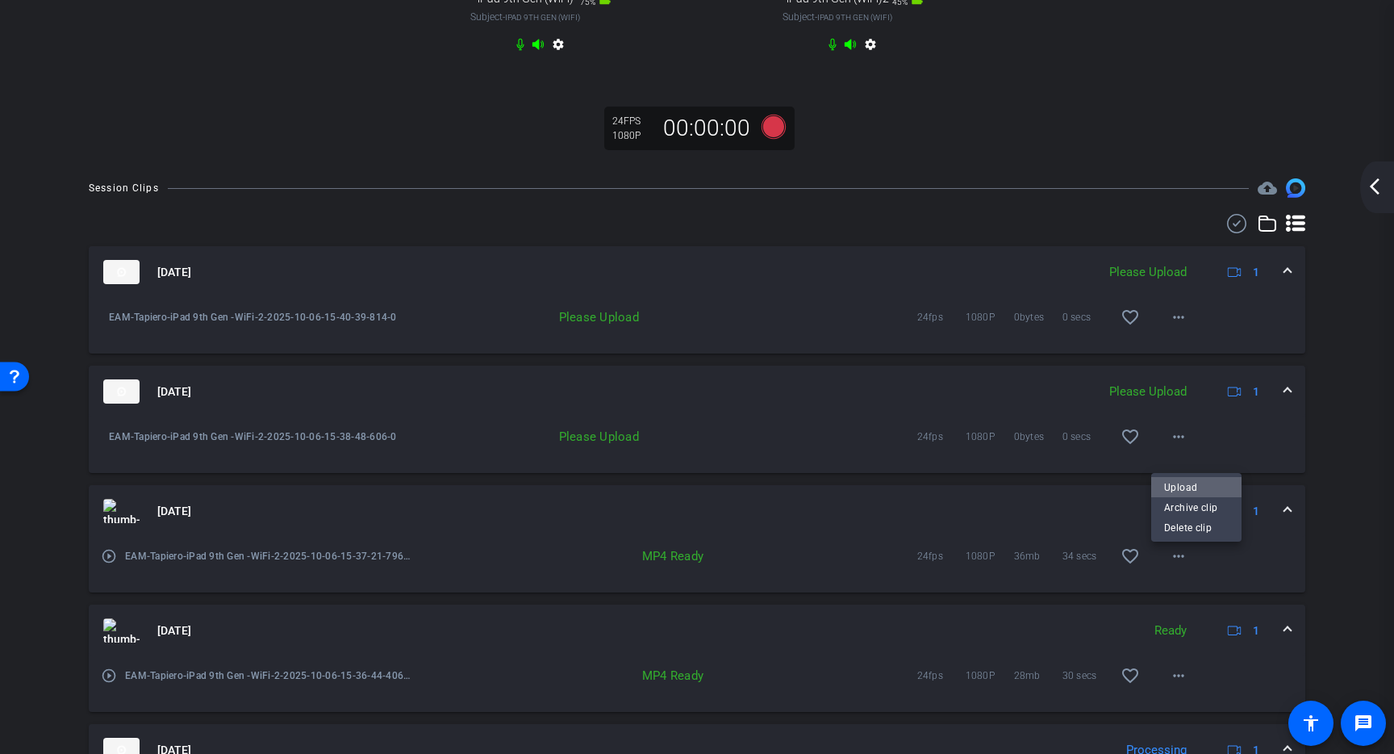
click at [1182, 485] on span "Upload" at bounding box center [1196, 486] width 65 height 19
click at [1173, 327] on mat-icon "more_horiz" at bounding box center [1178, 316] width 19 height 19
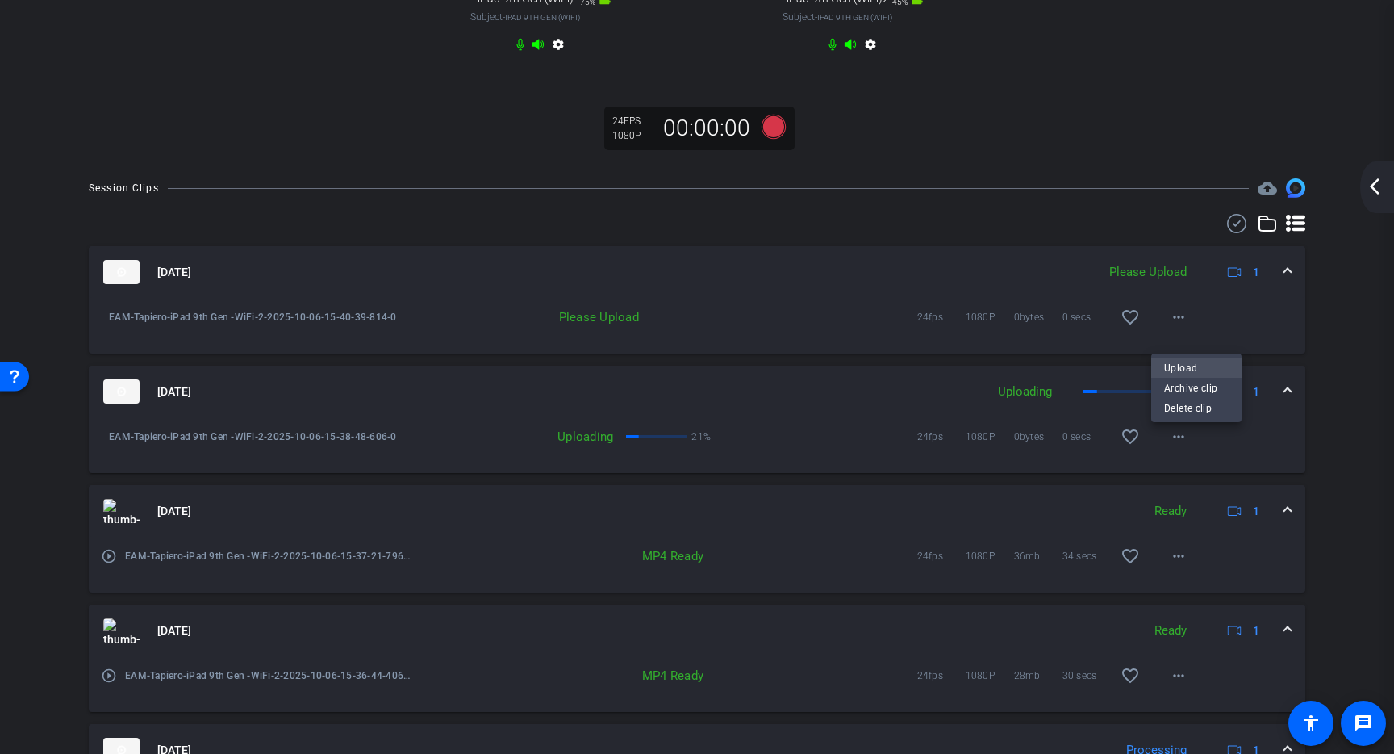
click at [1181, 365] on span "Upload" at bounding box center [1196, 366] width 65 height 19
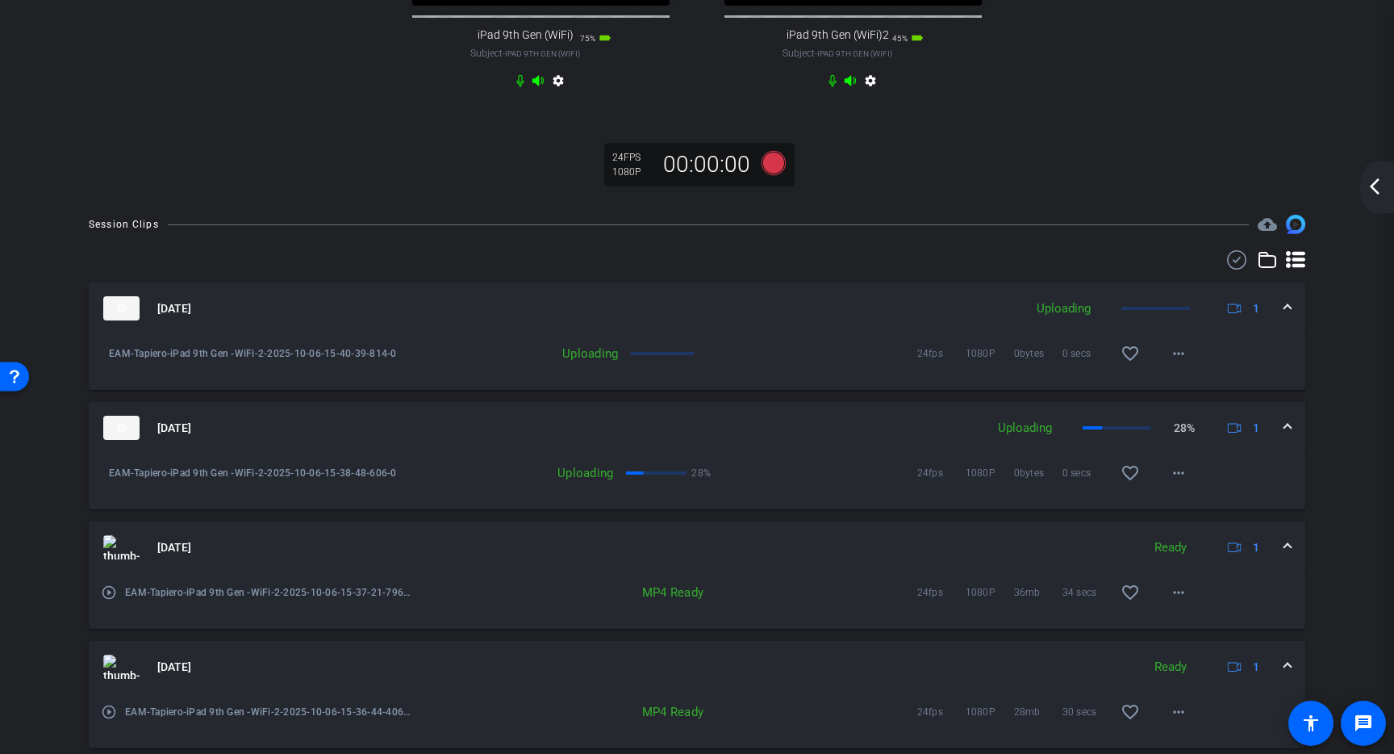
scroll to position [0, 0]
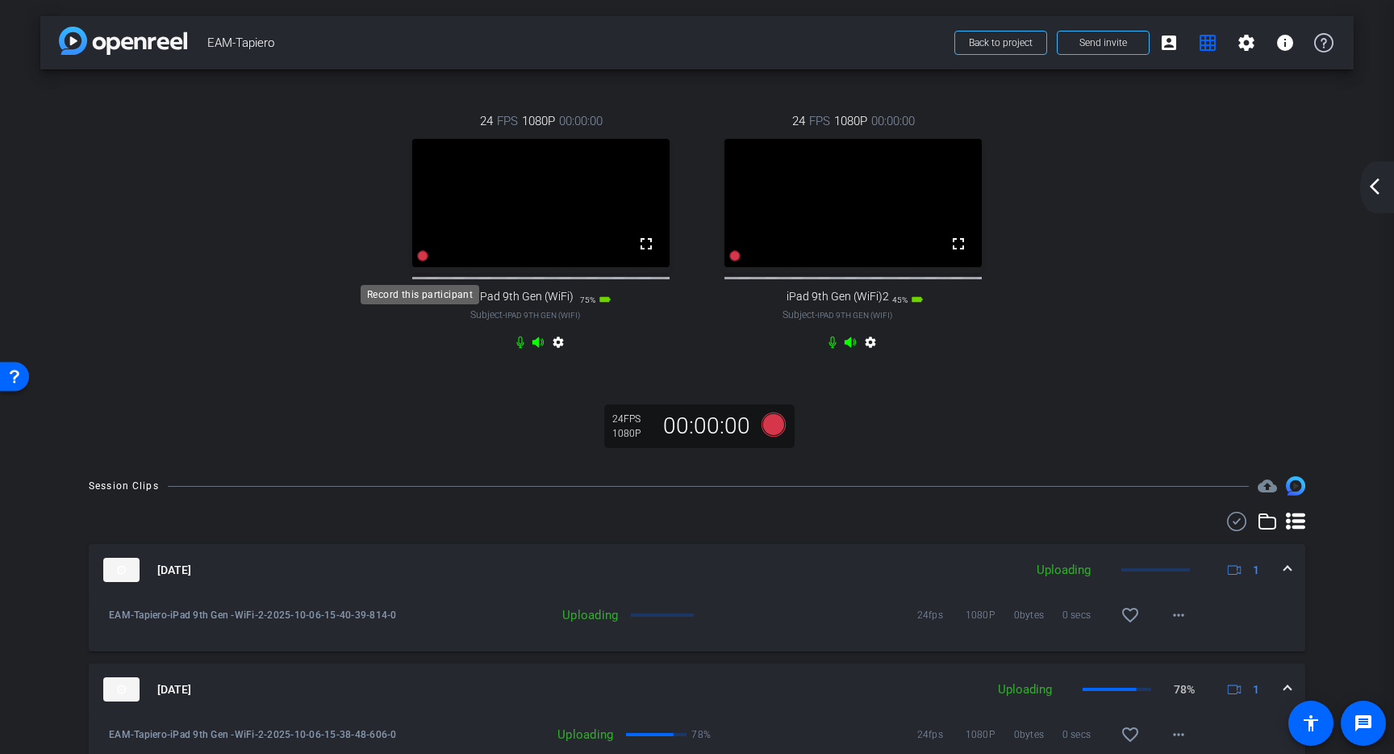
click at [424, 262] on icon at bounding box center [422, 255] width 13 height 13
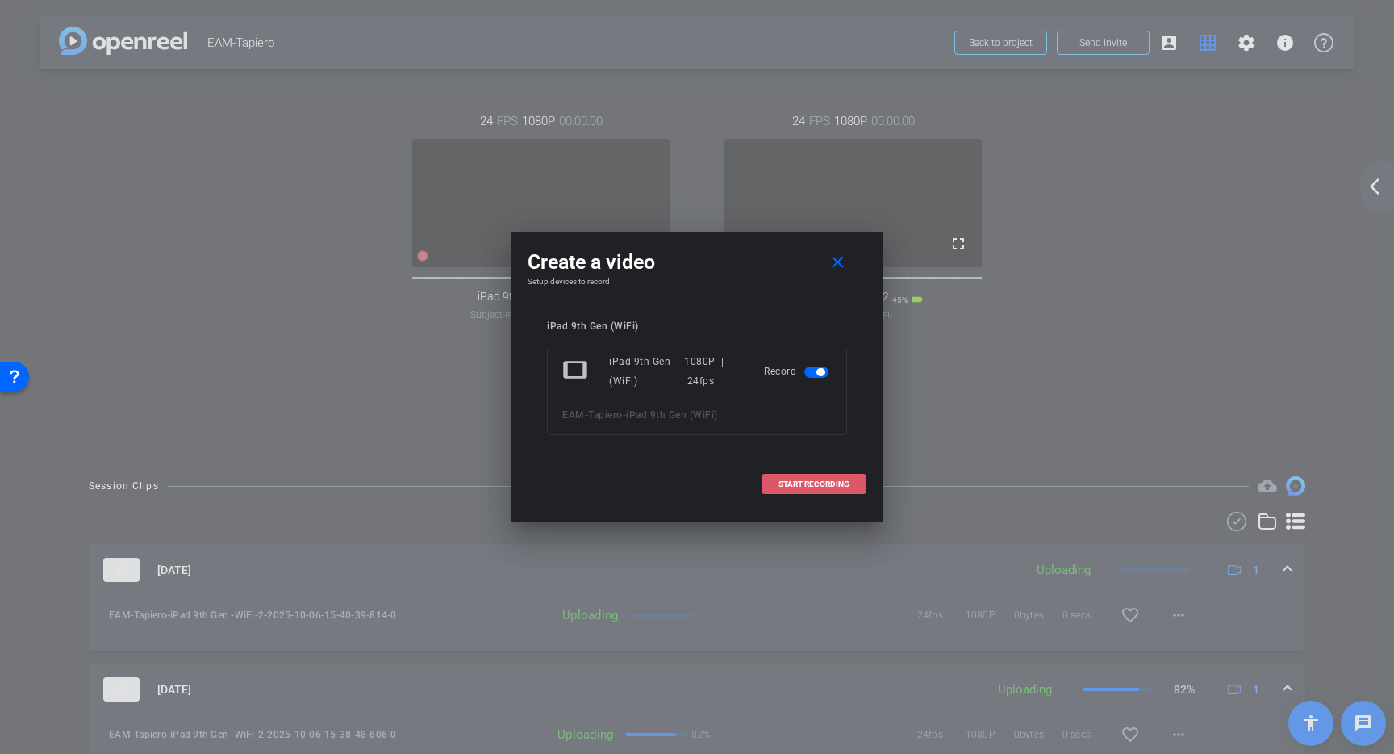
click at [821, 476] on span at bounding box center [814, 484] width 103 height 39
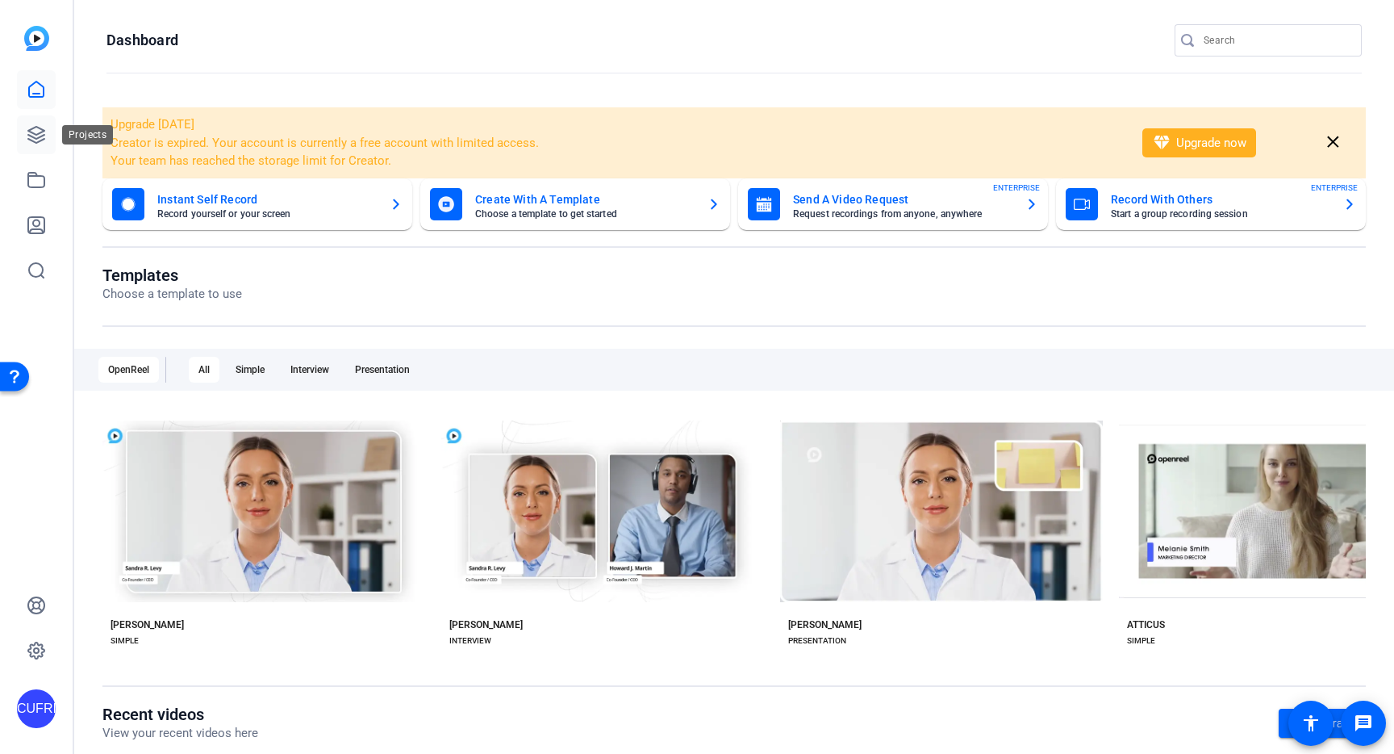
click at [31, 133] on icon at bounding box center [36, 134] width 19 height 19
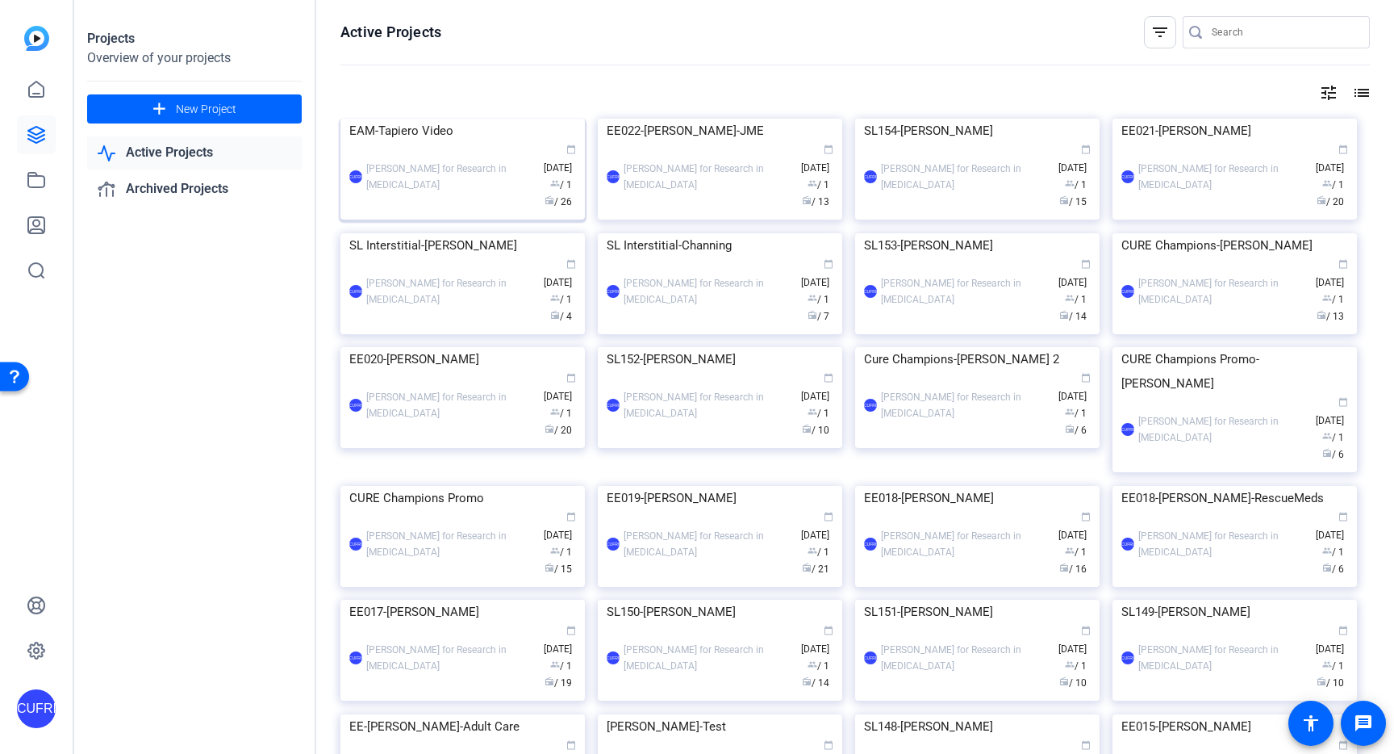
click at [507, 119] on img at bounding box center [463, 119] width 244 height 0
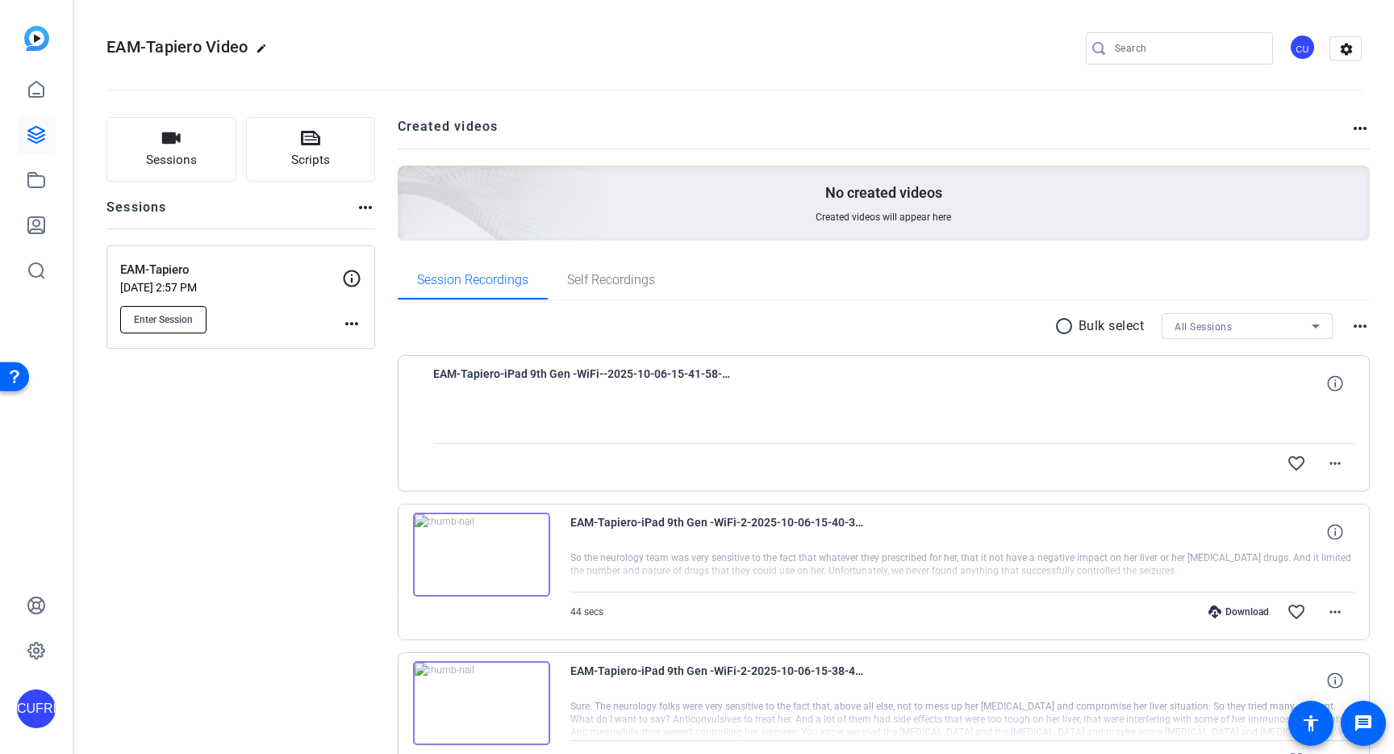
click at [186, 315] on span "Enter Session" at bounding box center [163, 319] width 59 height 13
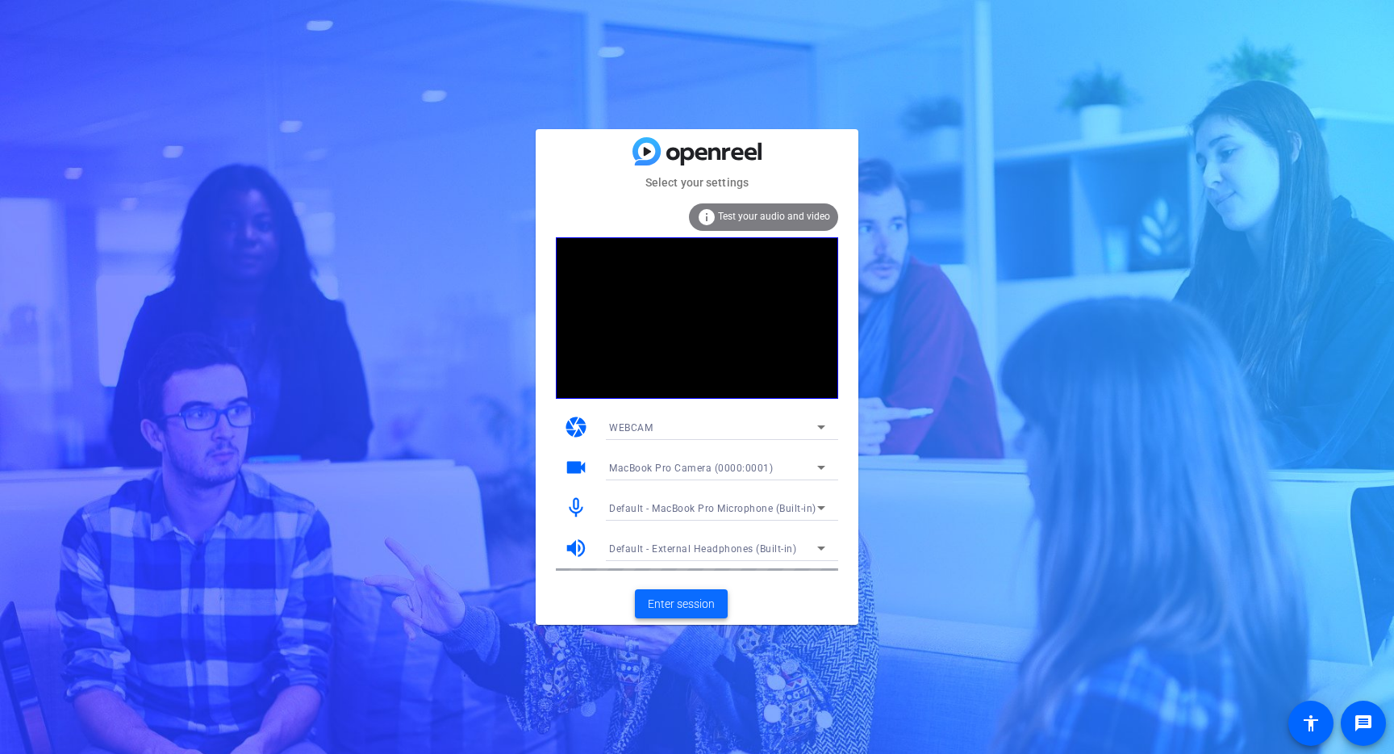
click at [675, 607] on span "Enter session" at bounding box center [681, 603] width 67 height 17
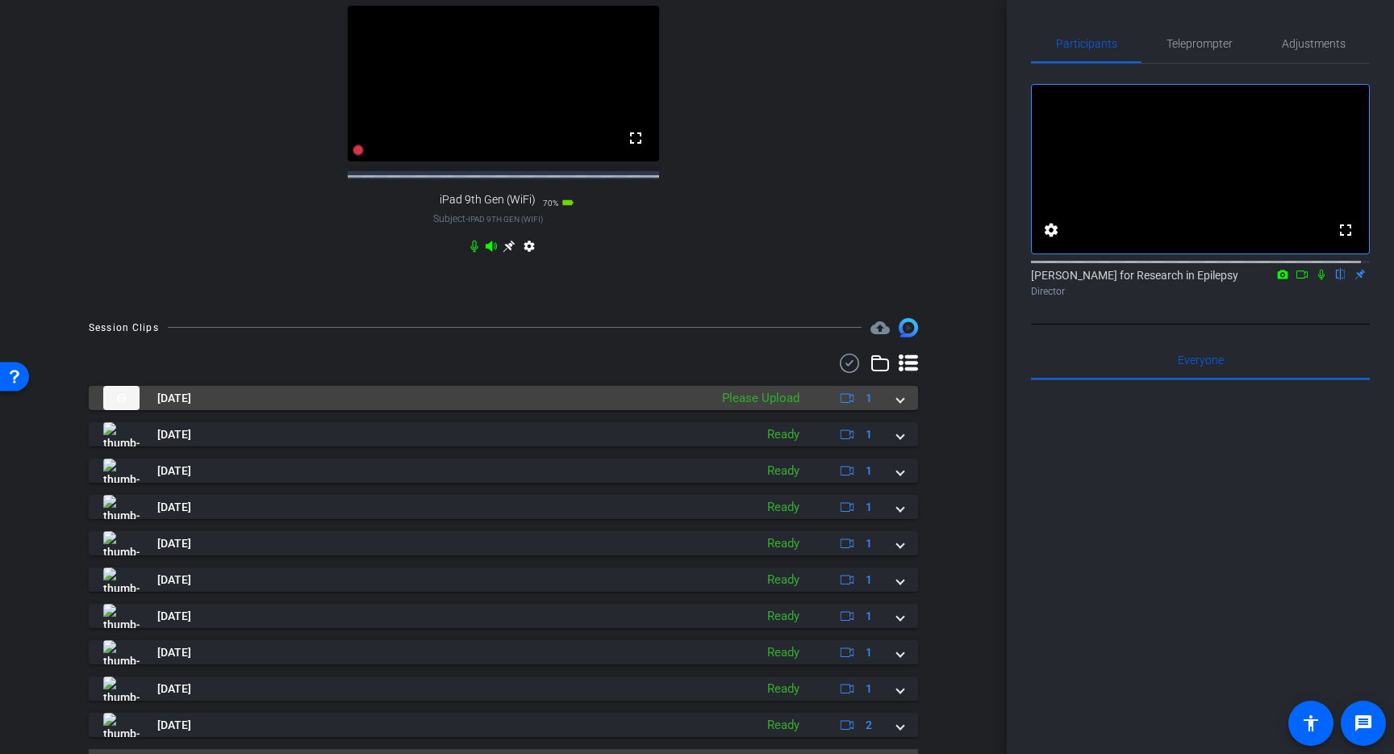
scroll to position [661, 0]
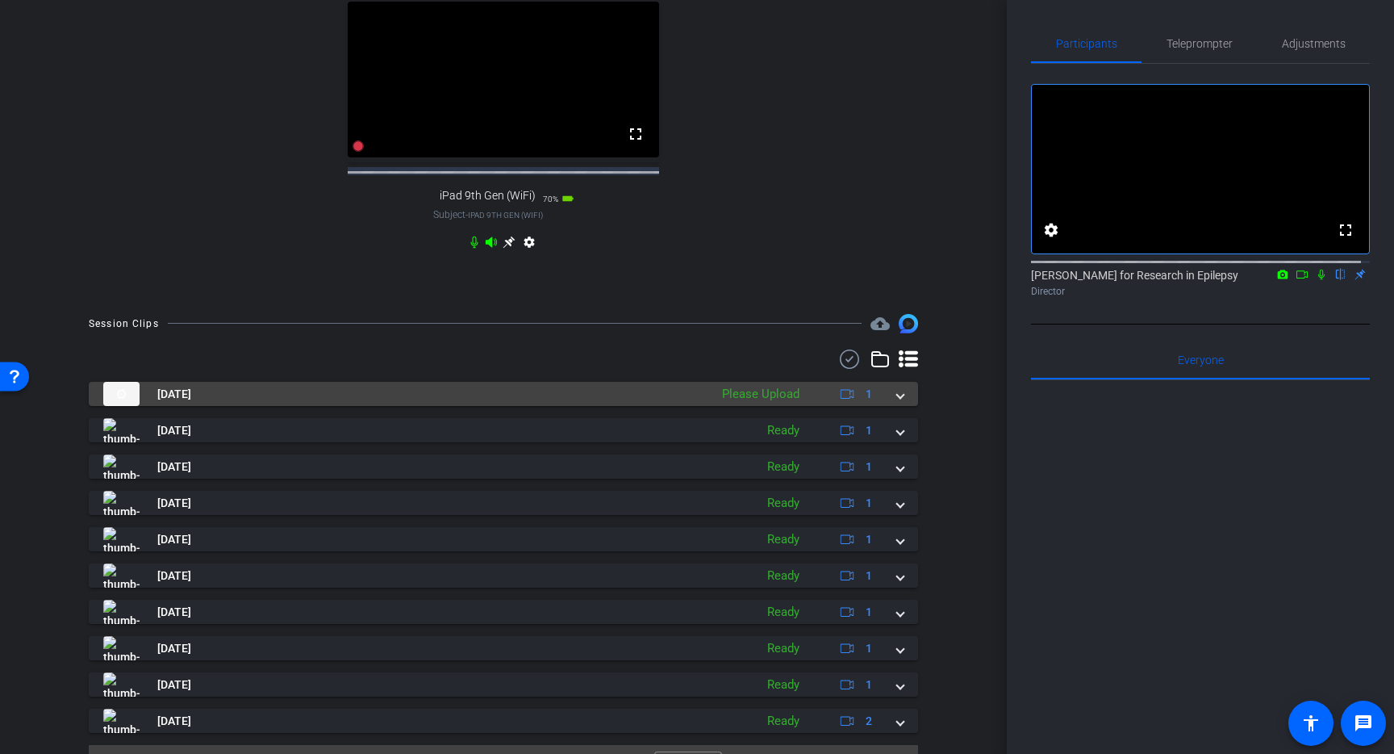
click at [885, 406] on div "[DATE] Please Upload 1" at bounding box center [500, 394] width 794 height 24
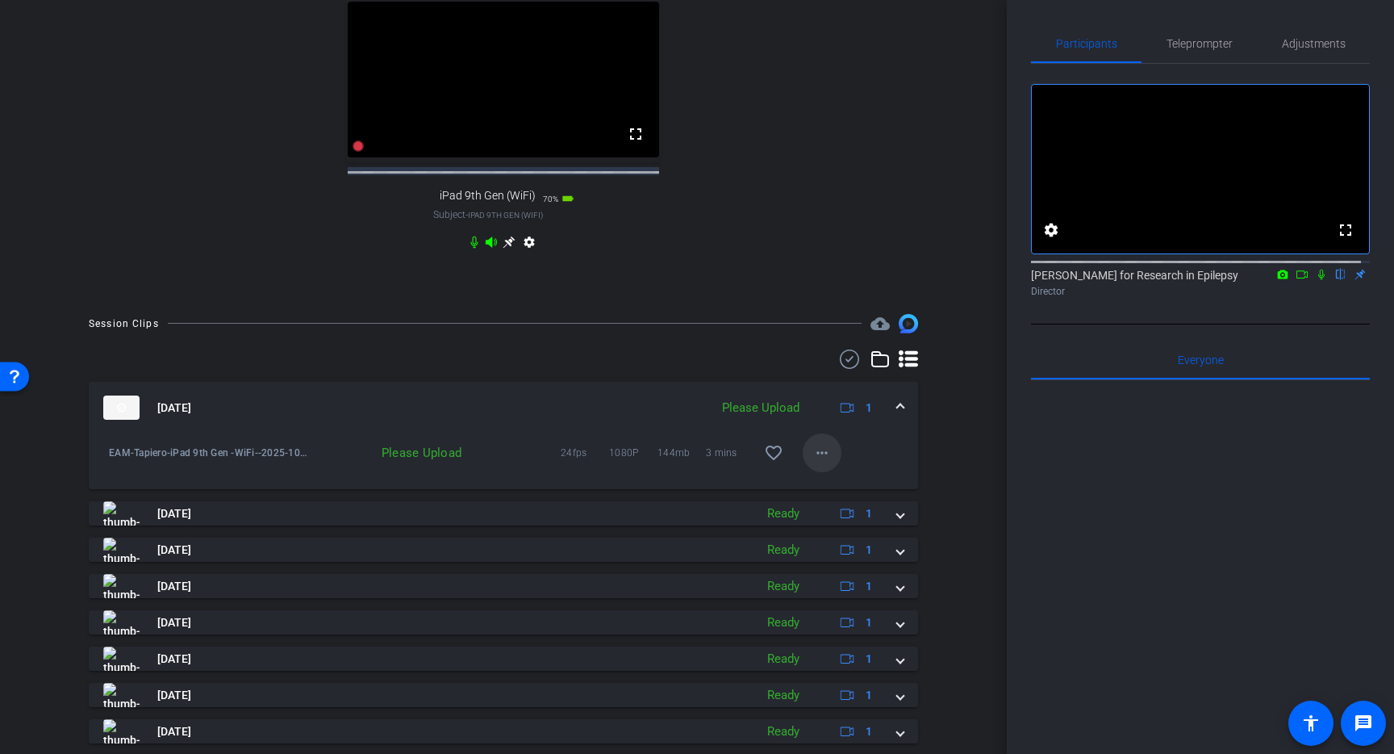
click at [817, 462] on mat-icon "more_horiz" at bounding box center [822, 452] width 19 height 19
click at [821, 499] on span "Upload" at bounding box center [840, 500] width 65 height 19
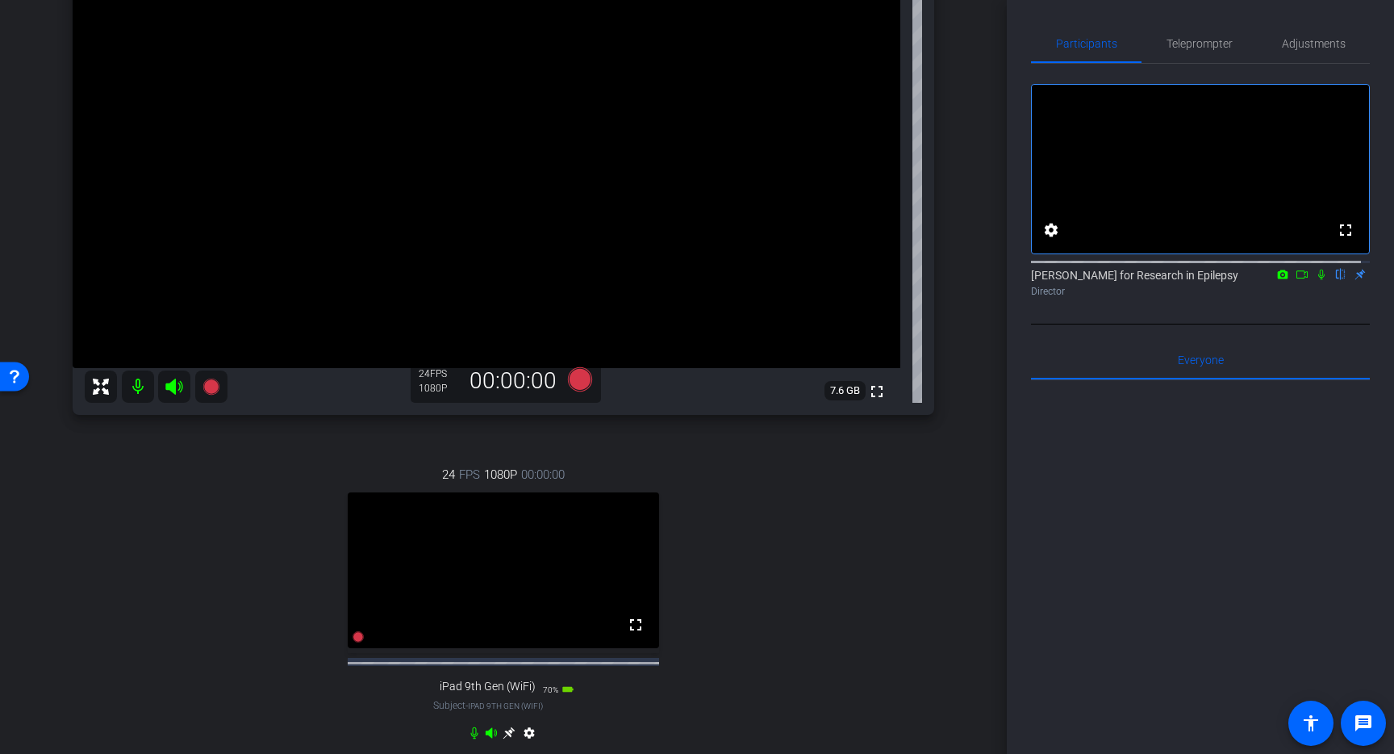
scroll to position [0, 0]
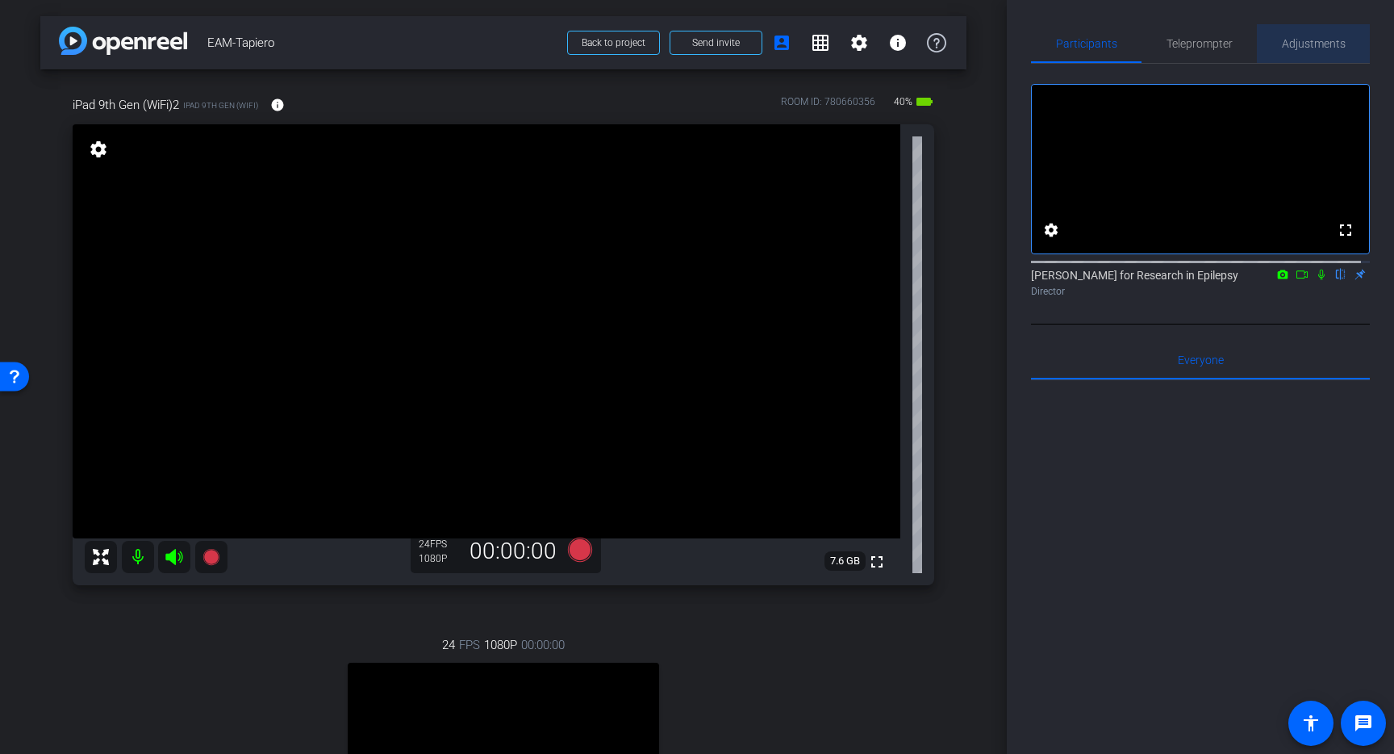
click at [1311, 42] on span "Adjustments" at bounding box center [1314, 43] width 64 height 11
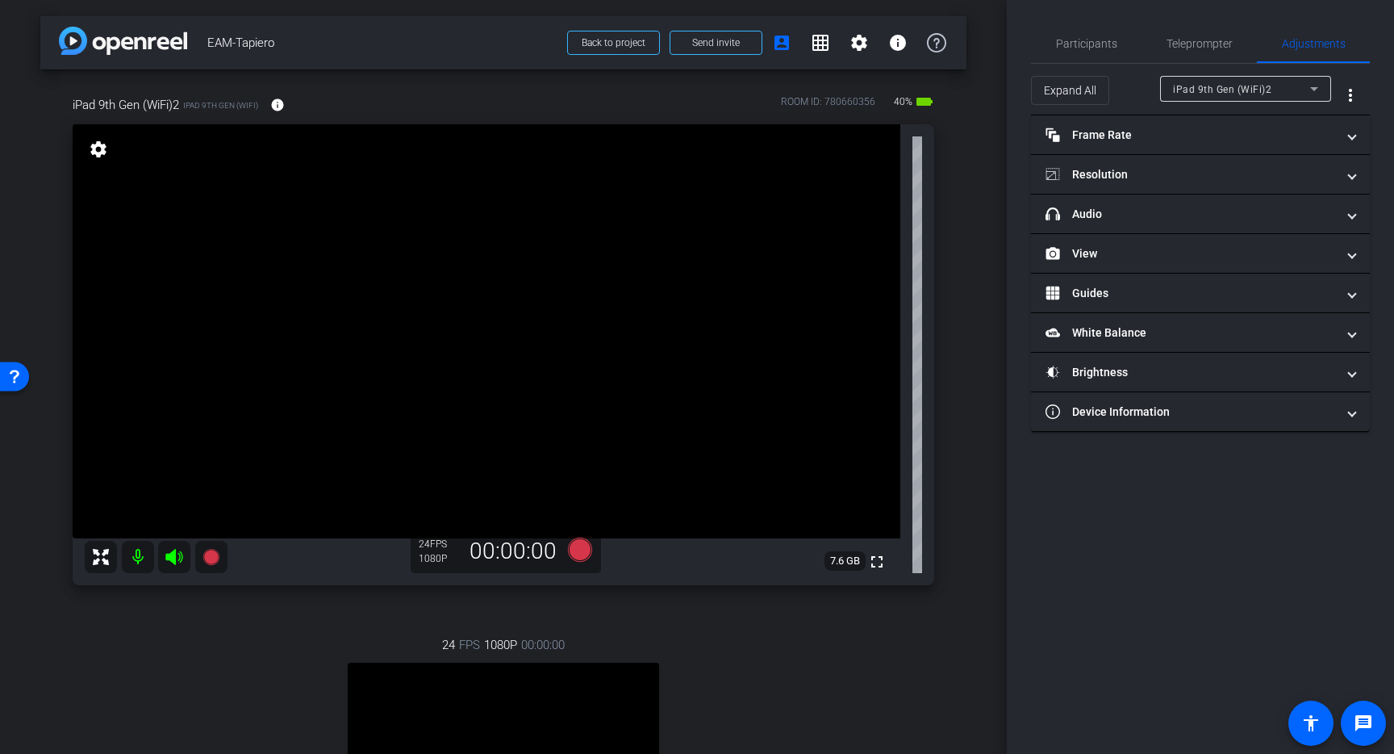
click at [1290, 93] on div "iPad 9th Gen (WiFi)2" at bounding box center [1241, 89] width 137 height 20
click at [1356, 136] on mat-expansion-panel-header "Frame Rate Frame Rate" at bounding box center [1200, 134] width 339 height 39
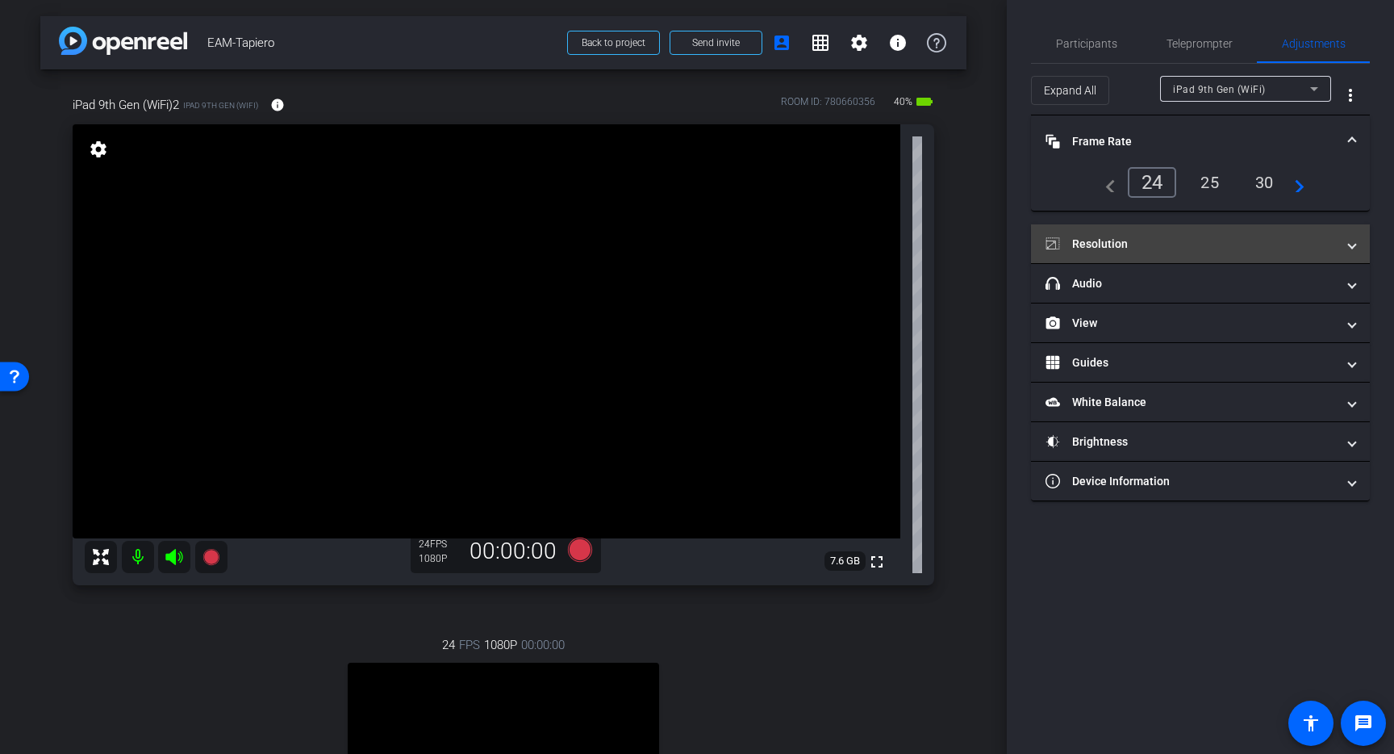
click at [1352, 242] on span at bounding box center [1352, 244] width 6 height 17
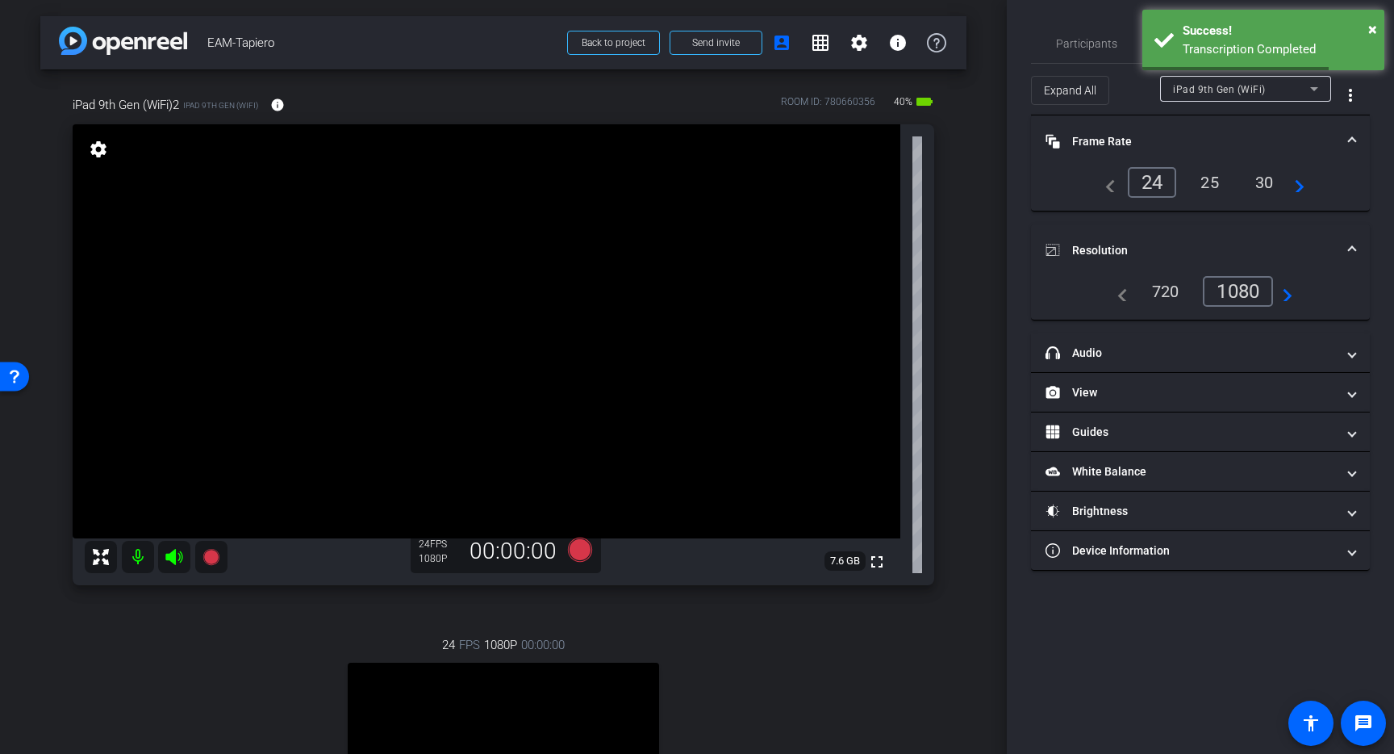
click at [1314, 83] on icon at bounding box center [1314, 88] width 19 height 19
click at [1289, 120] on mat-option "iPad 9th Gen (WiFi)2" at bounding box center [1245, 121] width 171 height 26
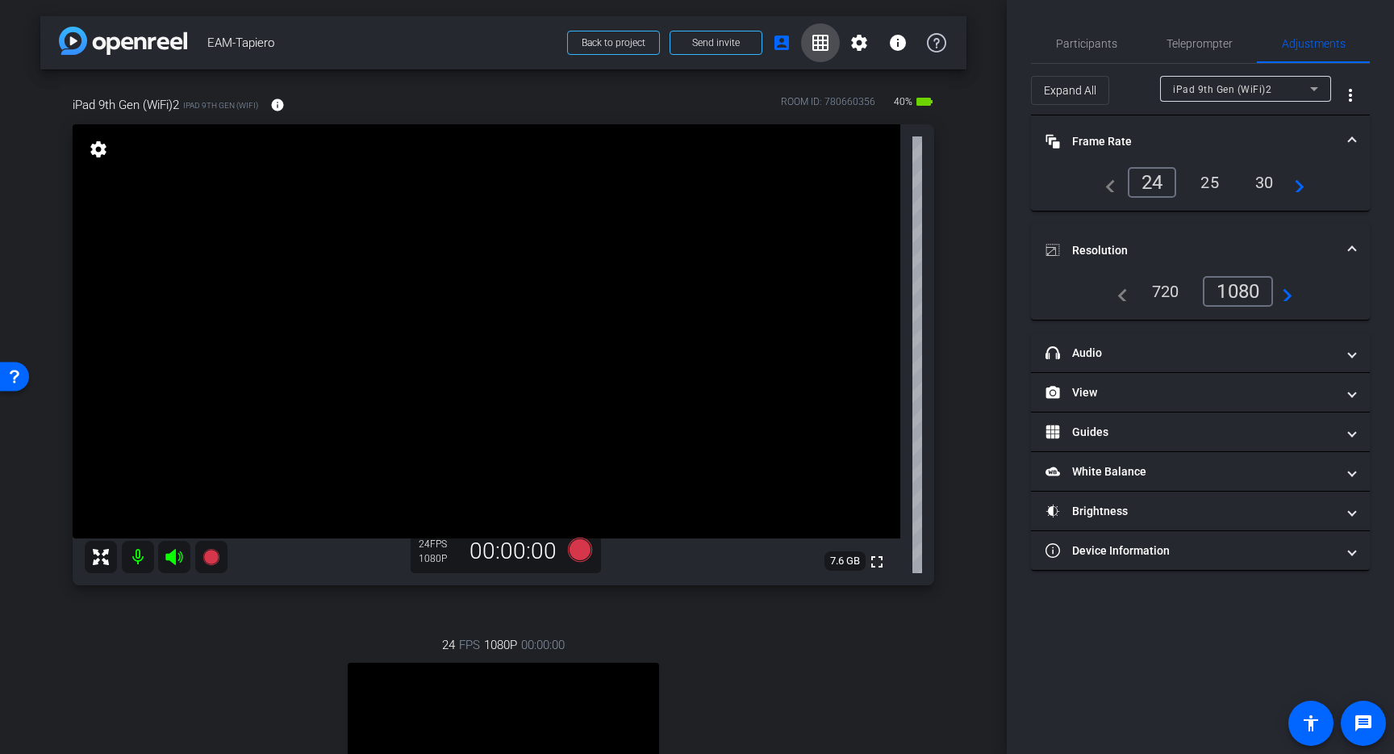
click at [814, 39] on mat-icon "grid_on" at bounding box center [820, 42] width 19 height 19
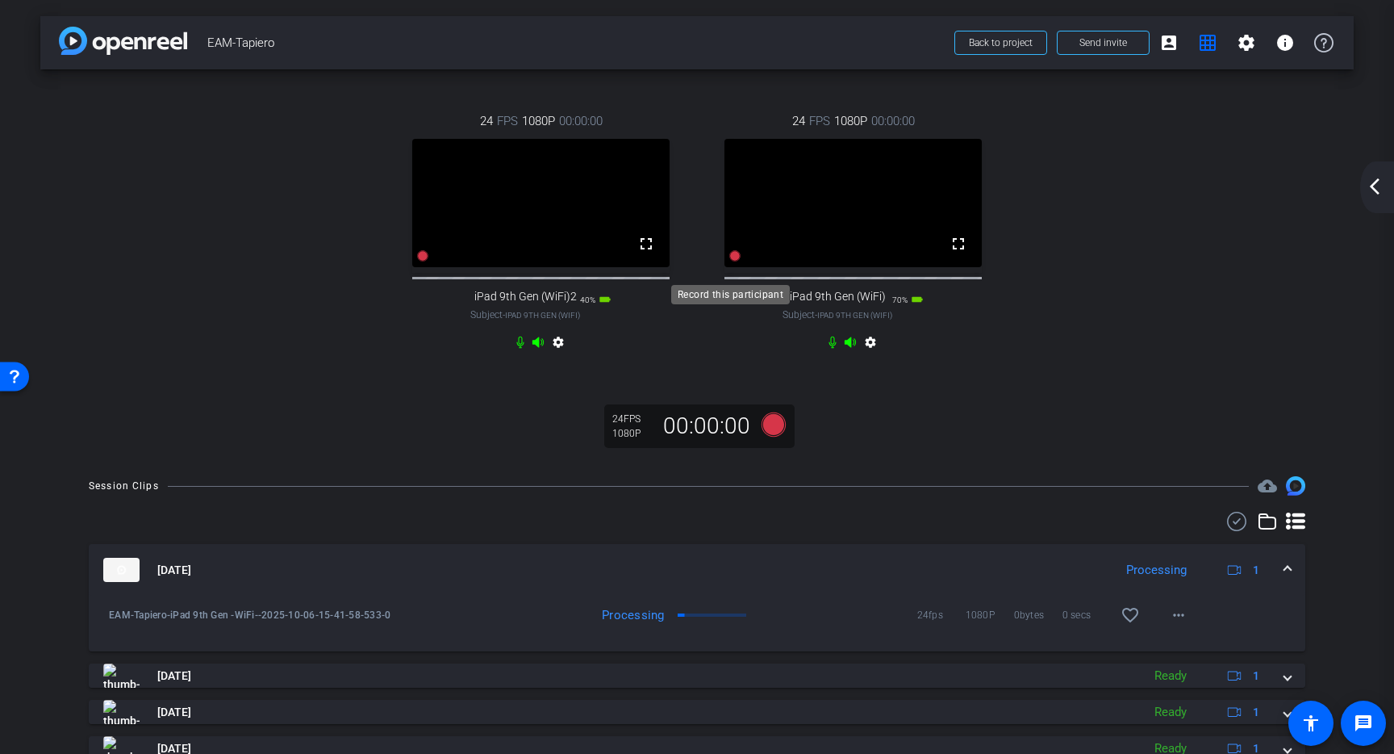
click at [735, 262] on icon at bounding box center [735, 255] width 13 height 13
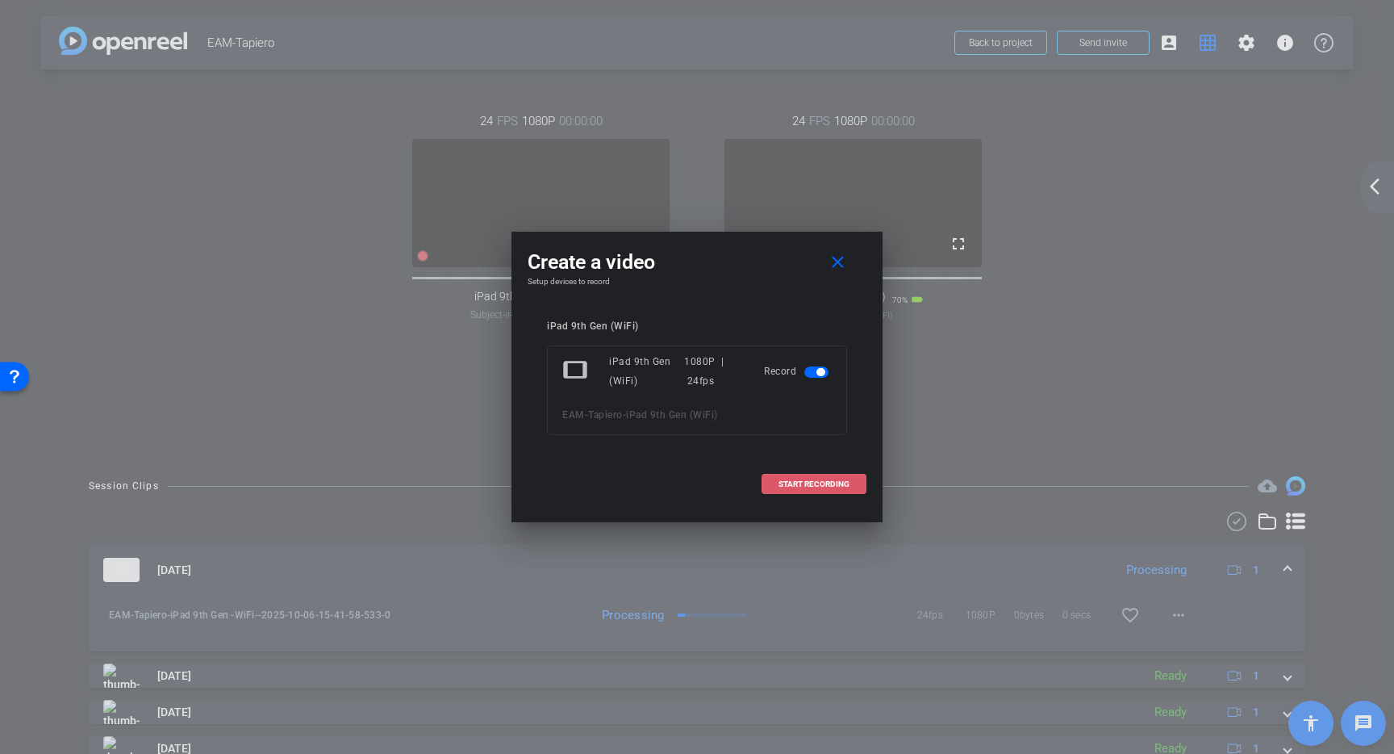
click at [851, 486] on span at bounding box center [814, 484] width 103 height 39
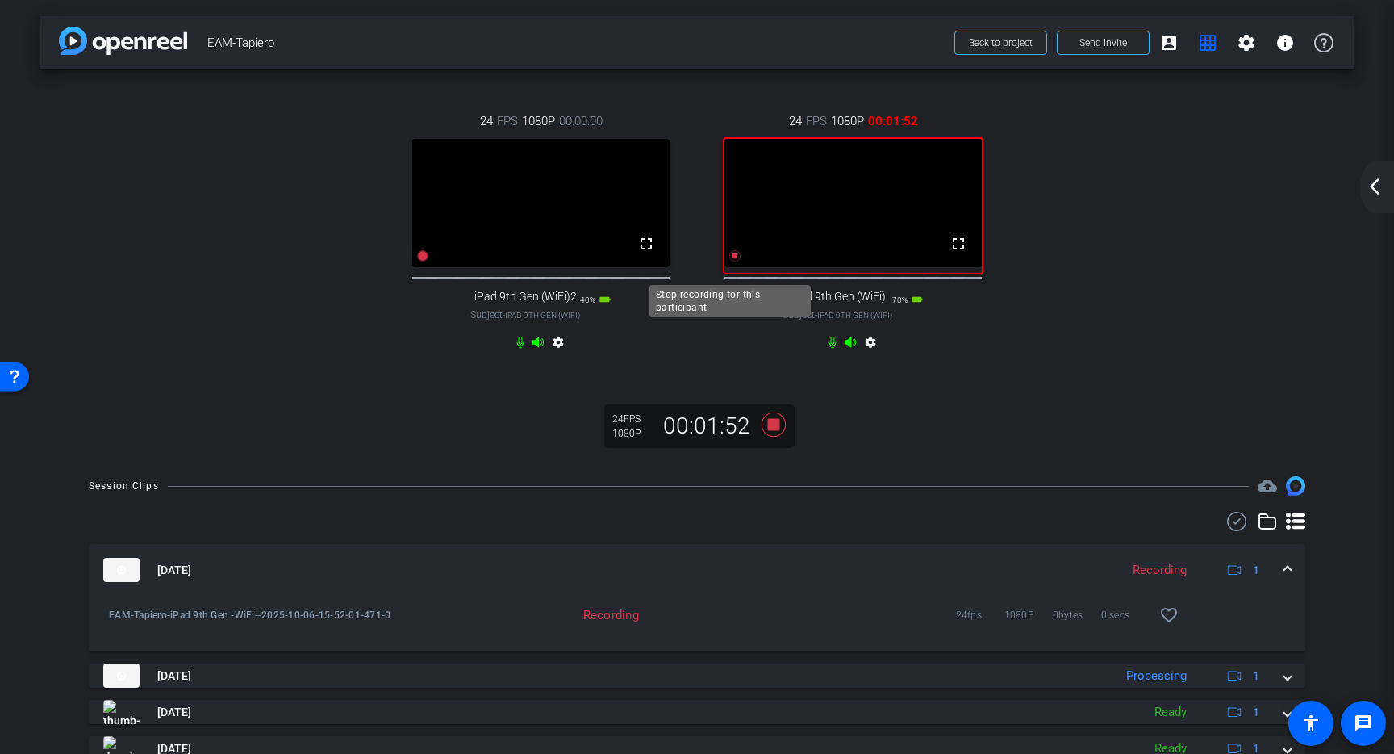
click at [732, 261] on icon at bounding box center [735, 255] width 11 height 11
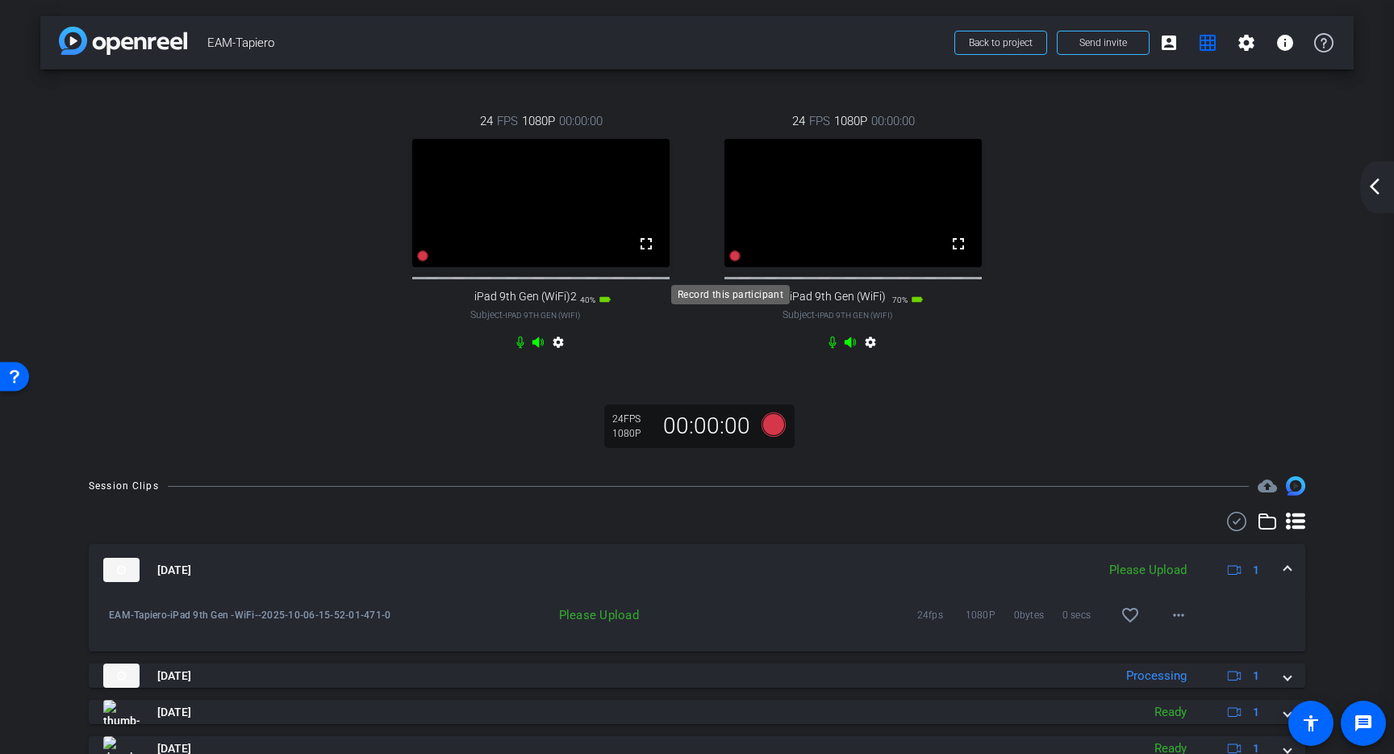
click at [731, 261] on icon at bounding box center [735, 255] width 11 height 11
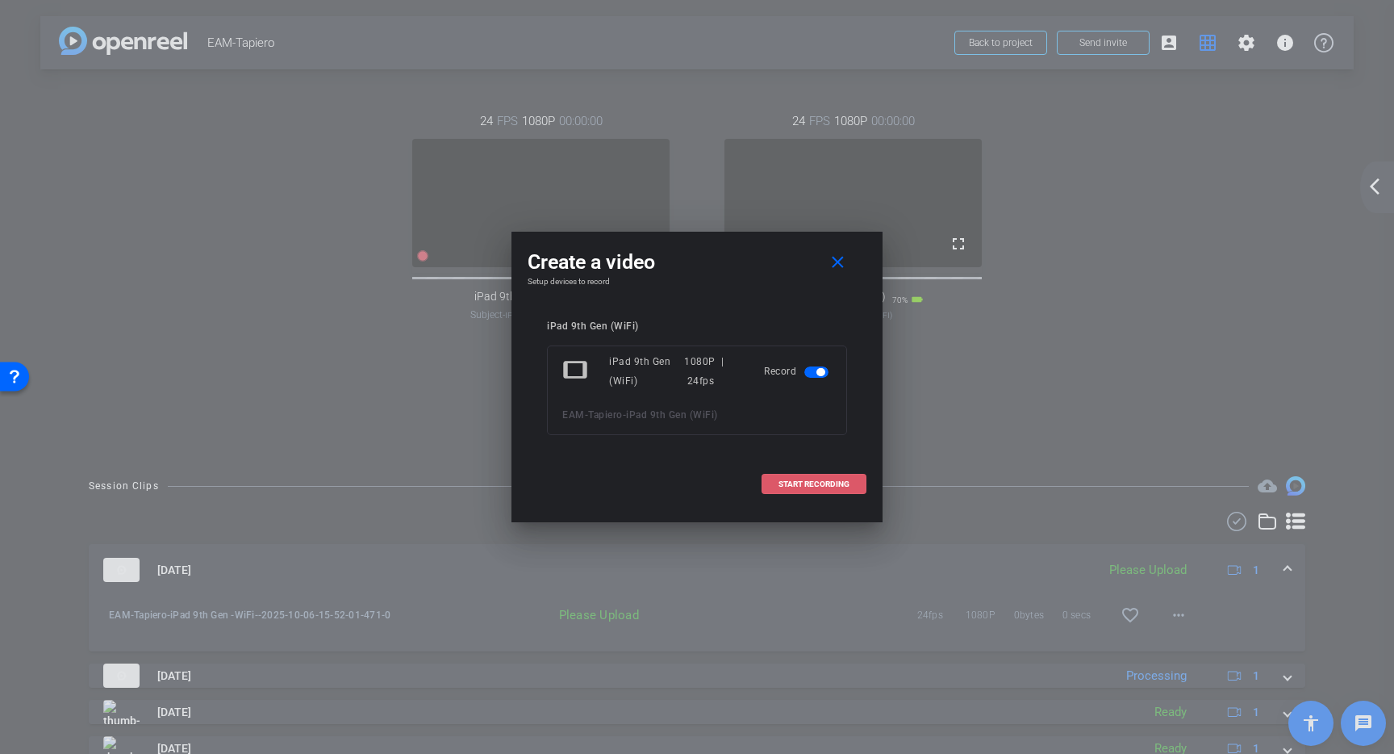
click at [816, 480] on span "START RECORDING" at bounding box center [814, 484] width 71 height 8
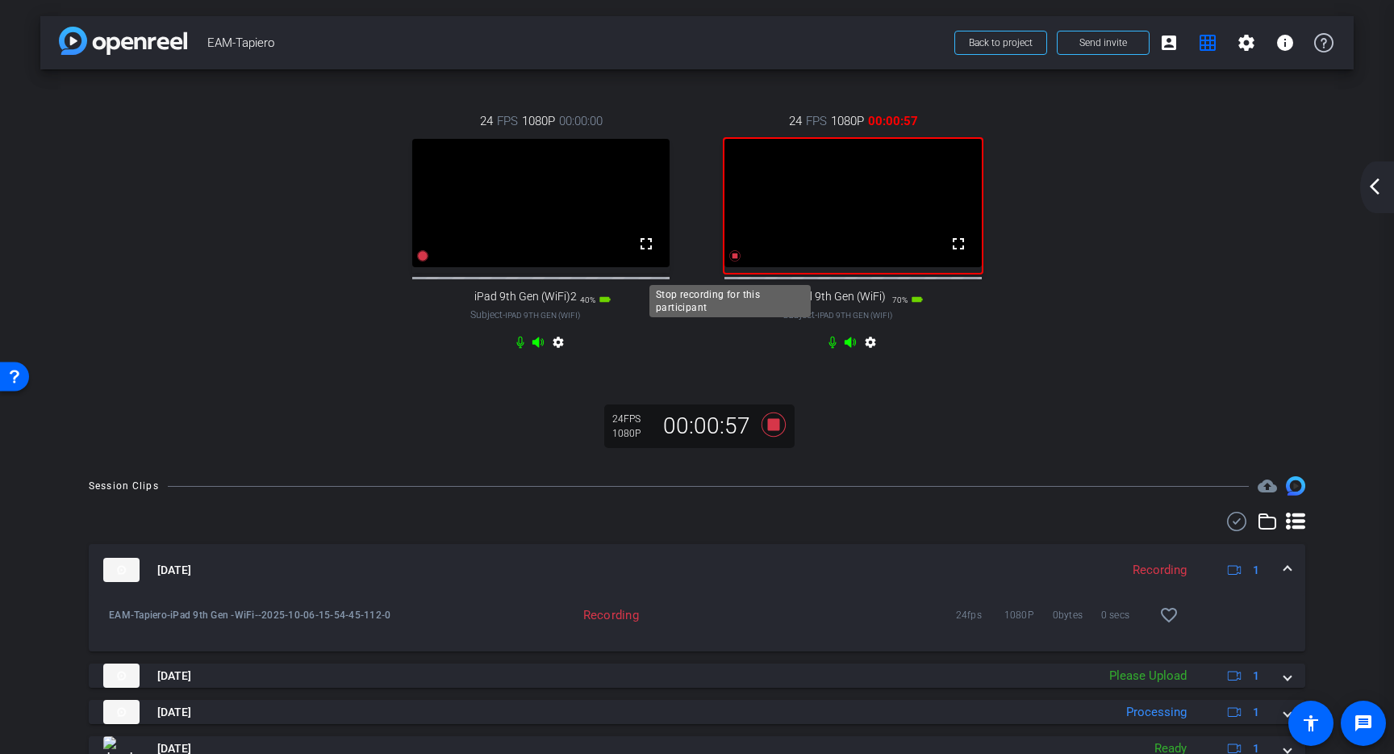
click at [734, 262] on icon at bounding box center [735, 255] width 13 height 13
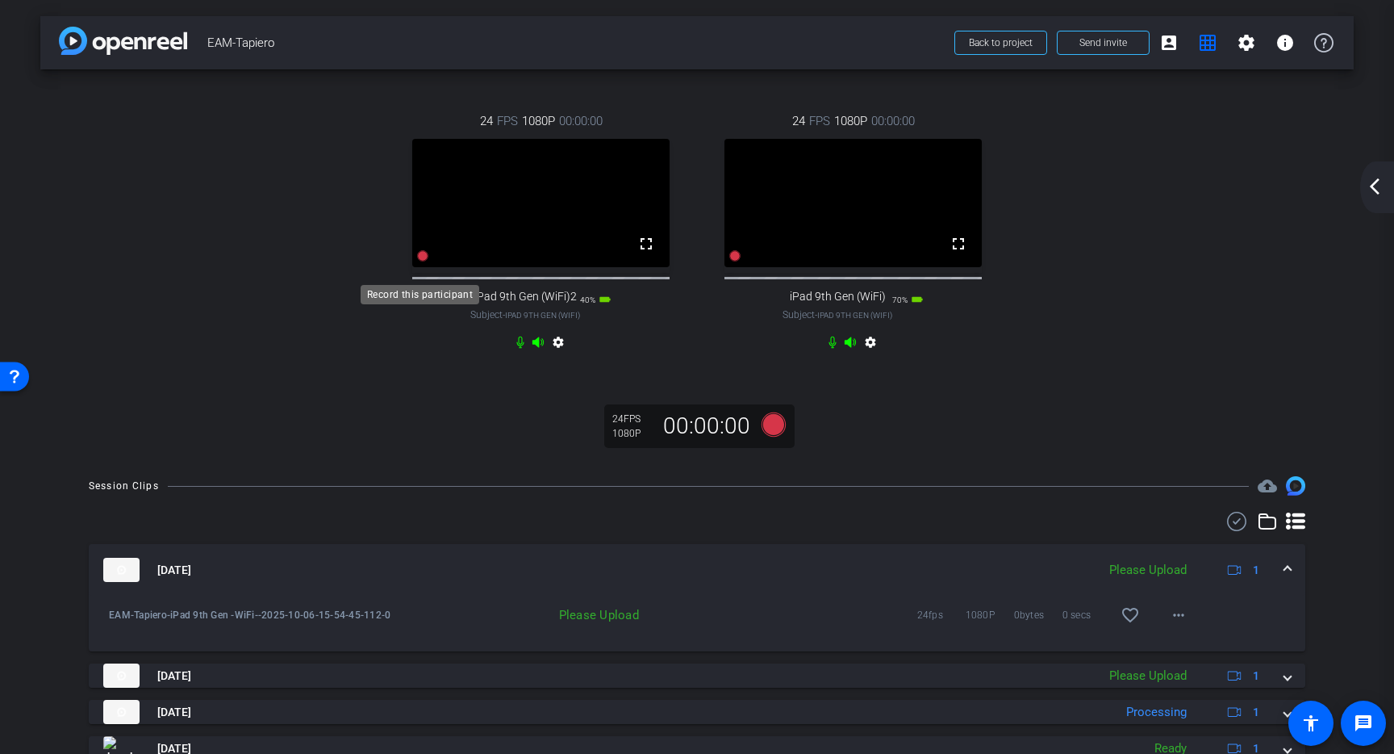
click at [420, 261] on icon at bounding box center [423, 255] width 11 height 11
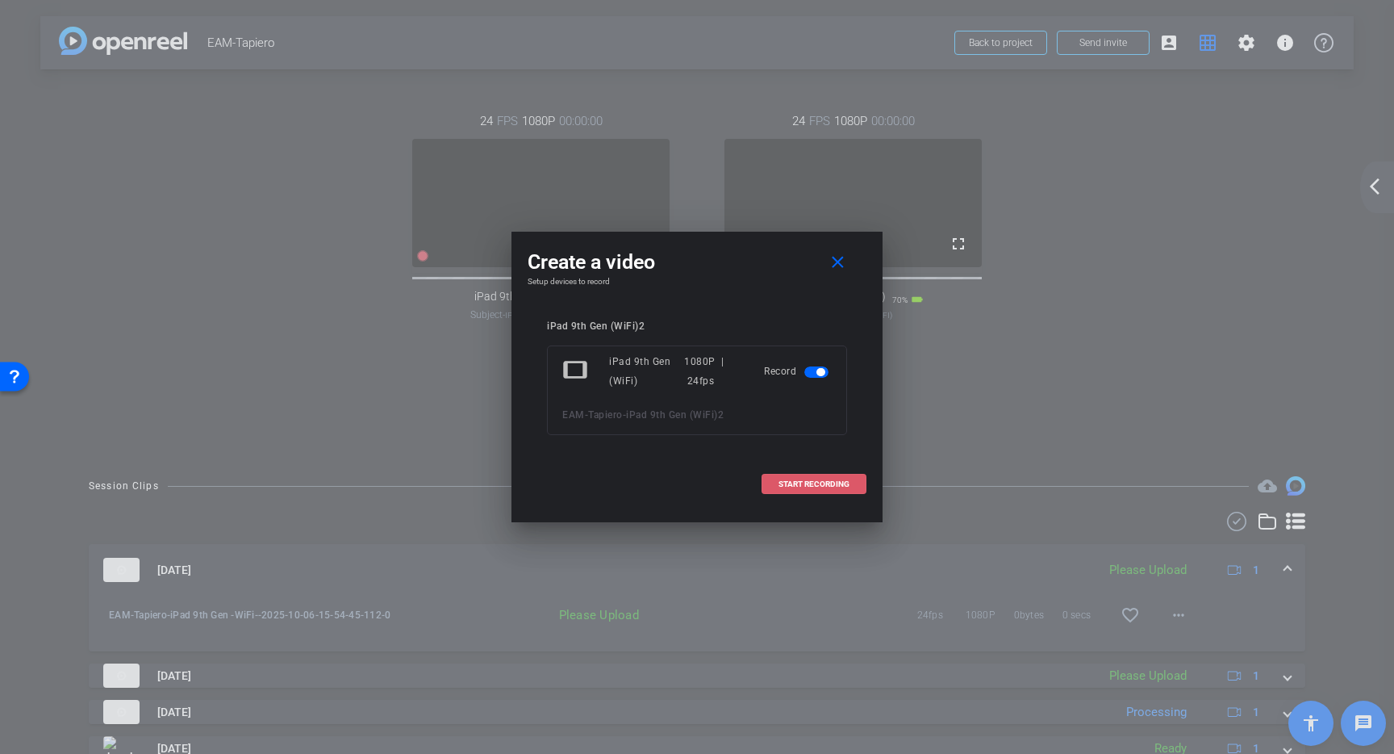
click at [824, 484] on span "START RECORDING" at bounding box center [814, 484] width 71 height 8
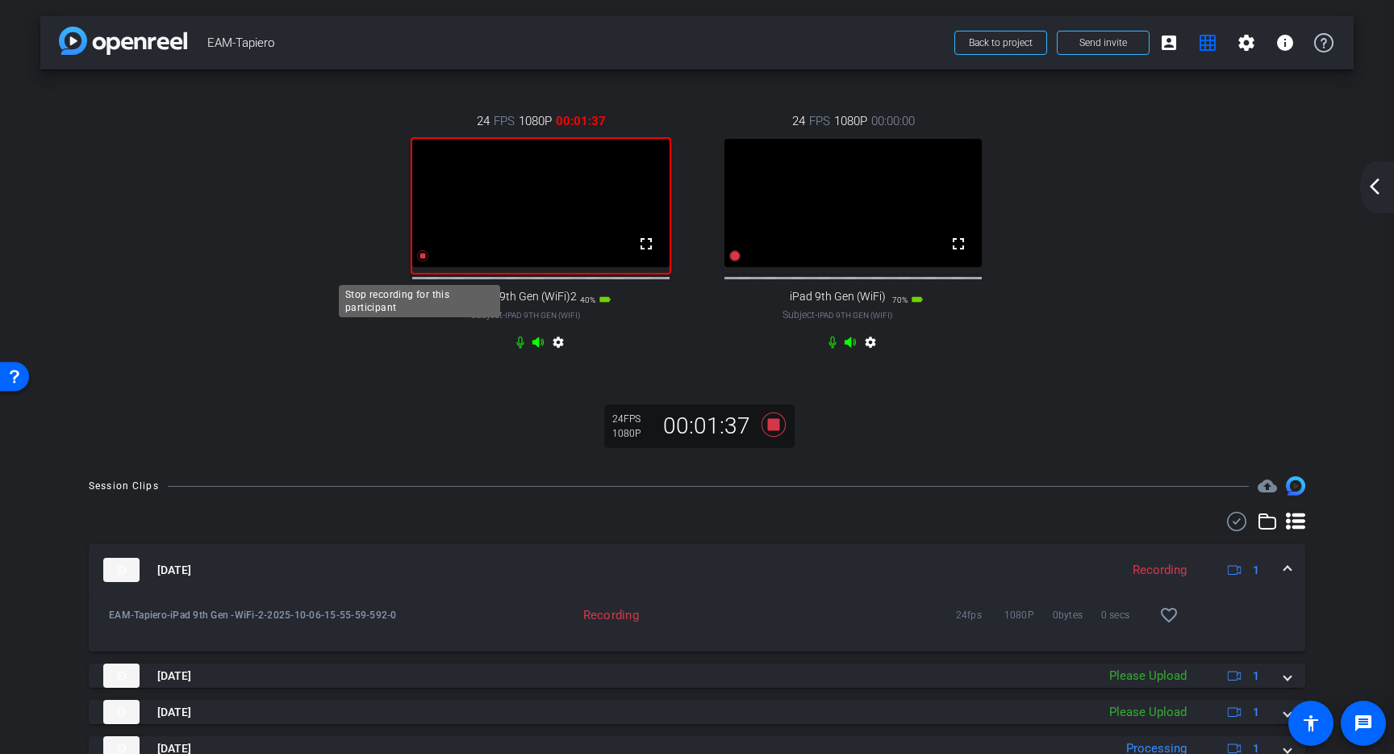
click at [422, 262] on icon at bounding box center [422, 255] width 13 height 13
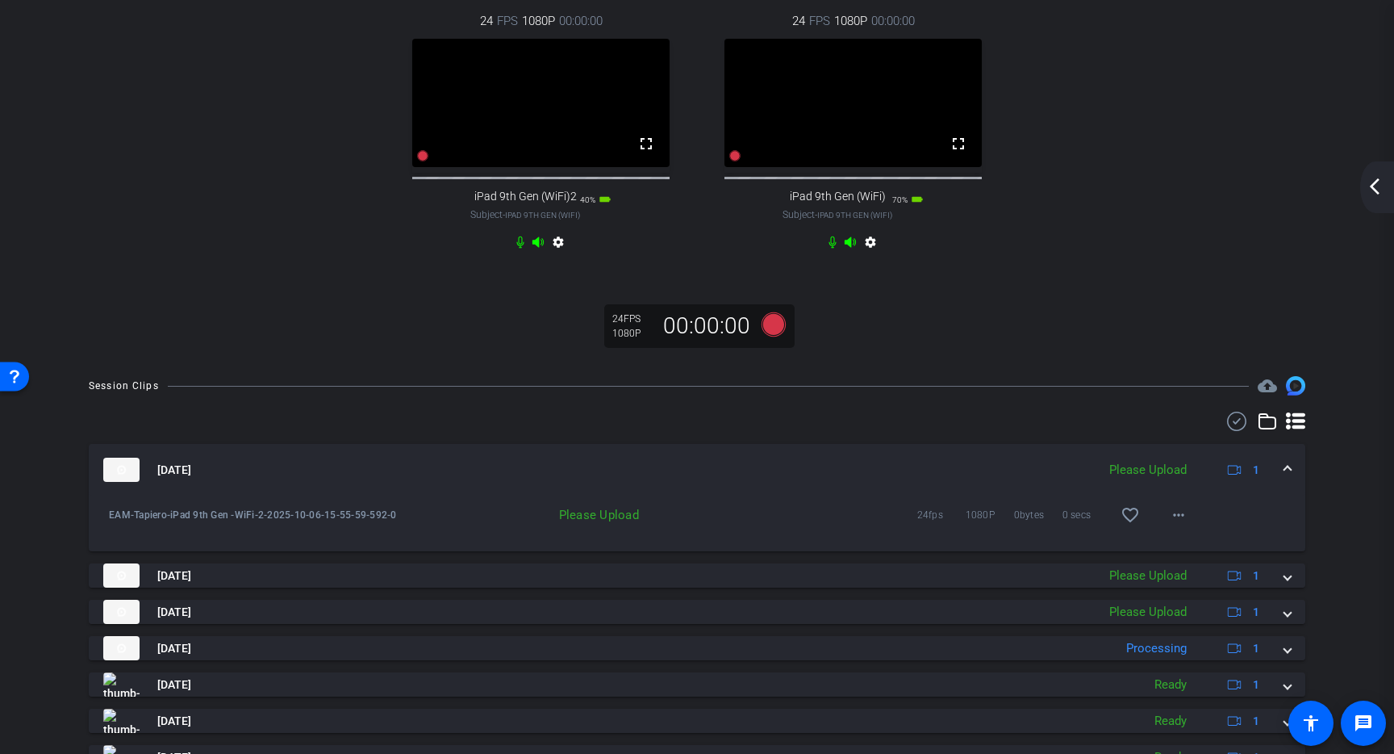
scroll to position [116, 0]
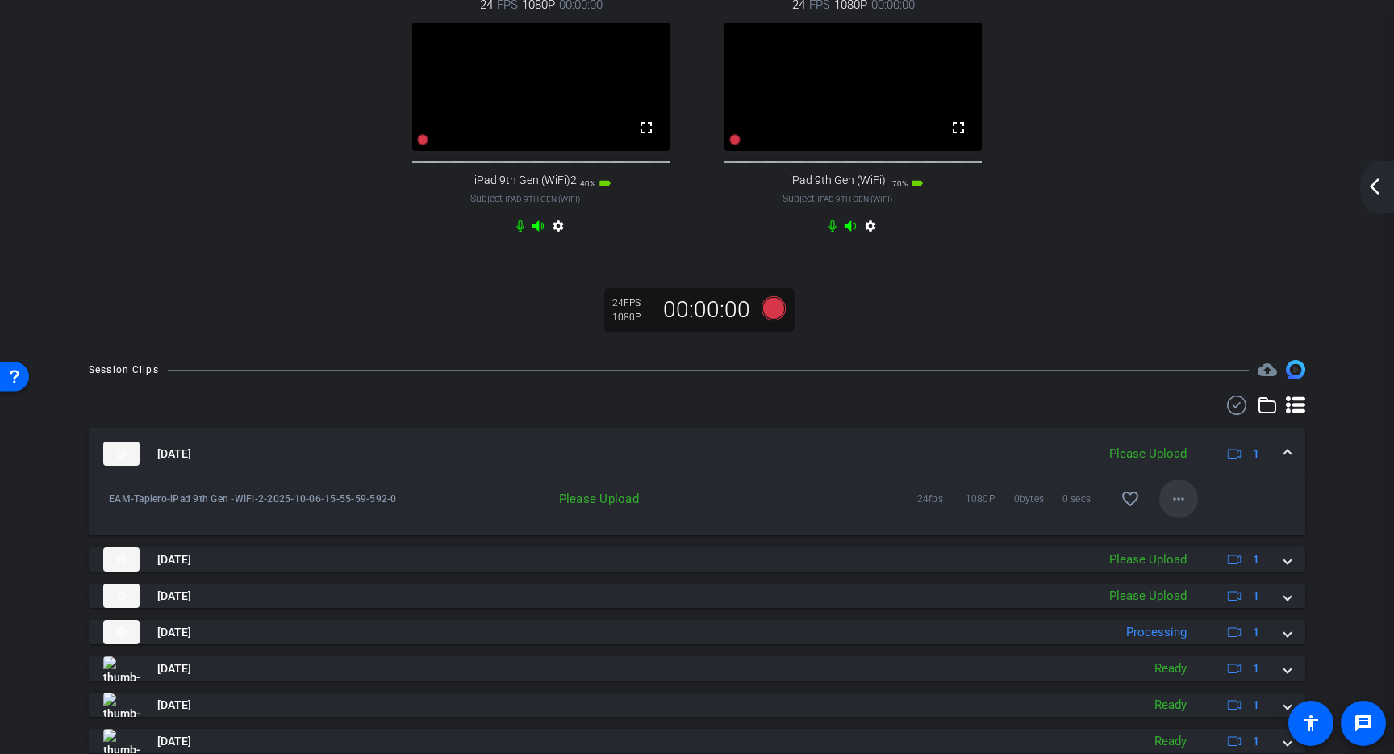
click at [1172, 508] on mat-icon "more_horiz" at bounding box center [1178, 498] width 19 height 19
click at [1181, 541] on span "Upload" at bounding box center [1196, 548] width 65 height 19
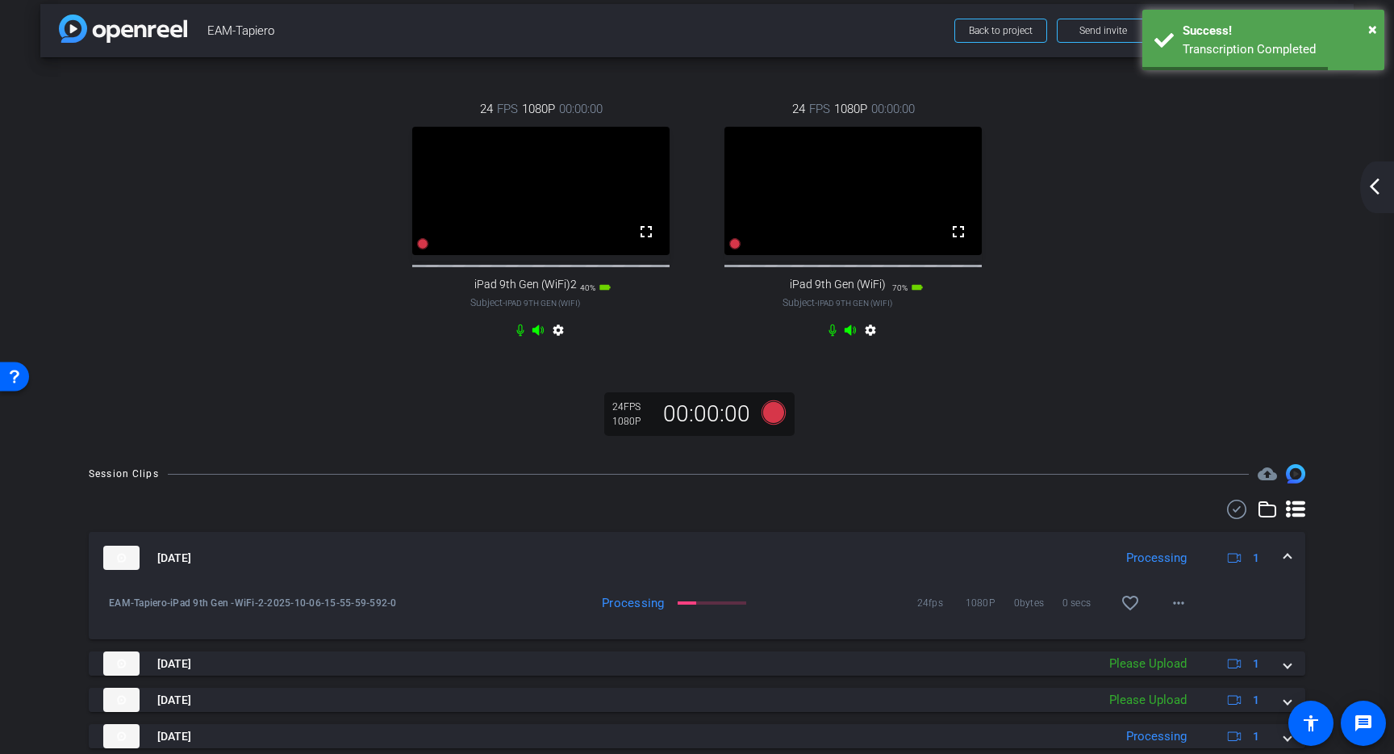
scroll to position [0, 0]
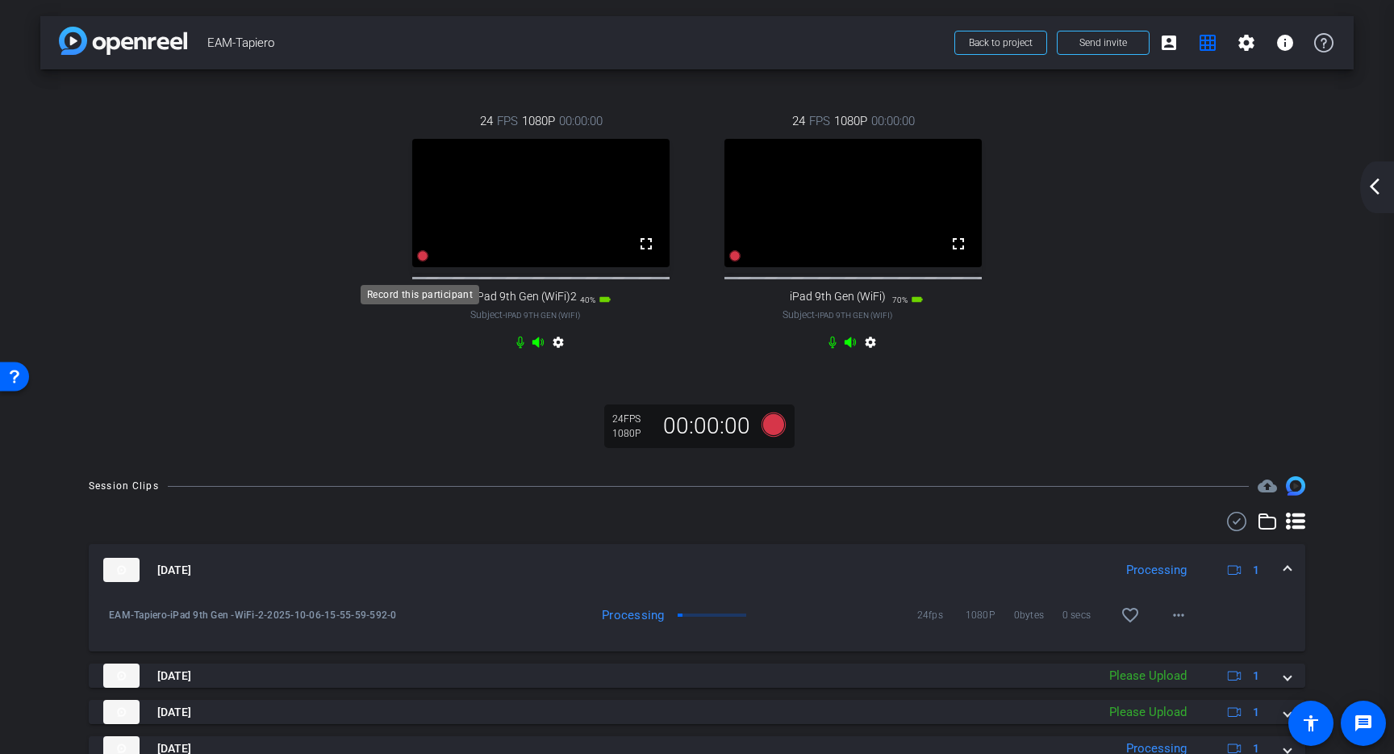
click at [421, 261] on icon at bounding box center [423, 255] width 11 height 11
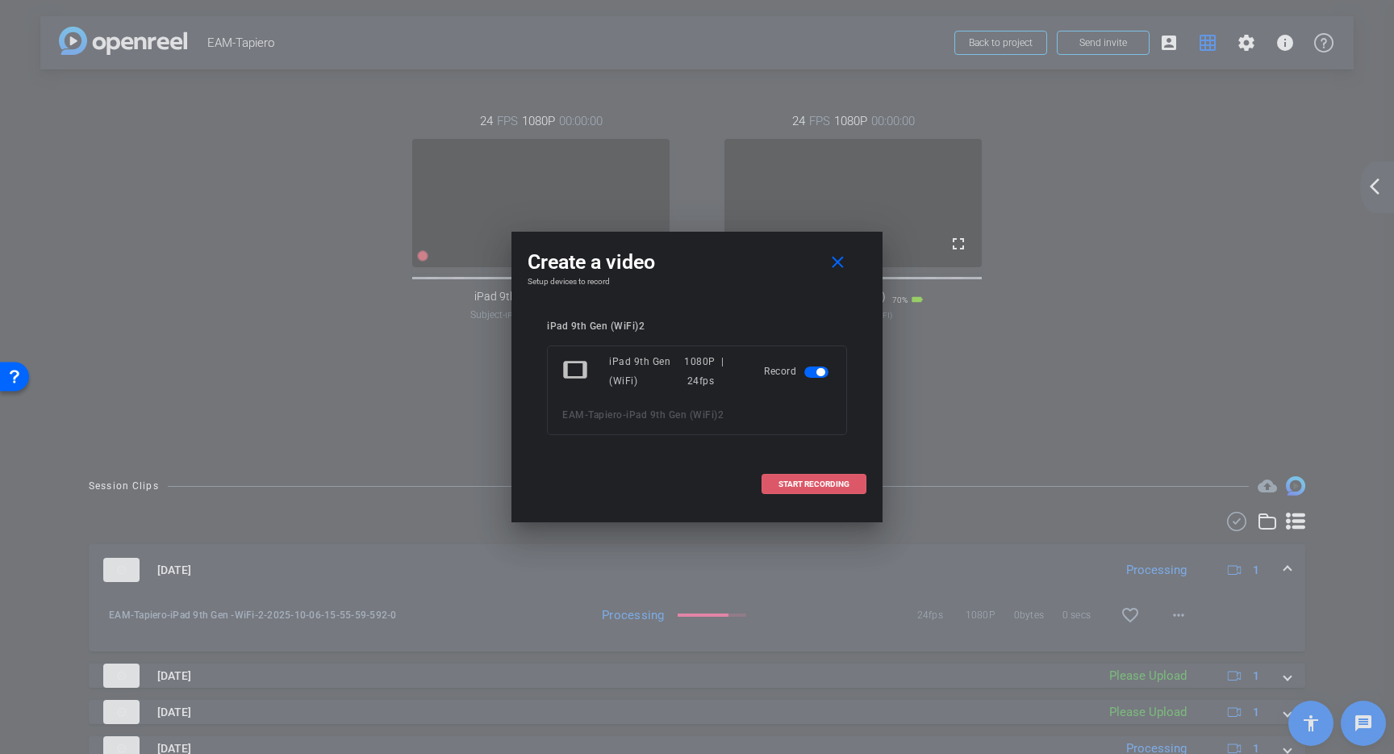
click at [785, 481] on span "START RECORDING" at bounding box center [814, 484] width 71 height 8
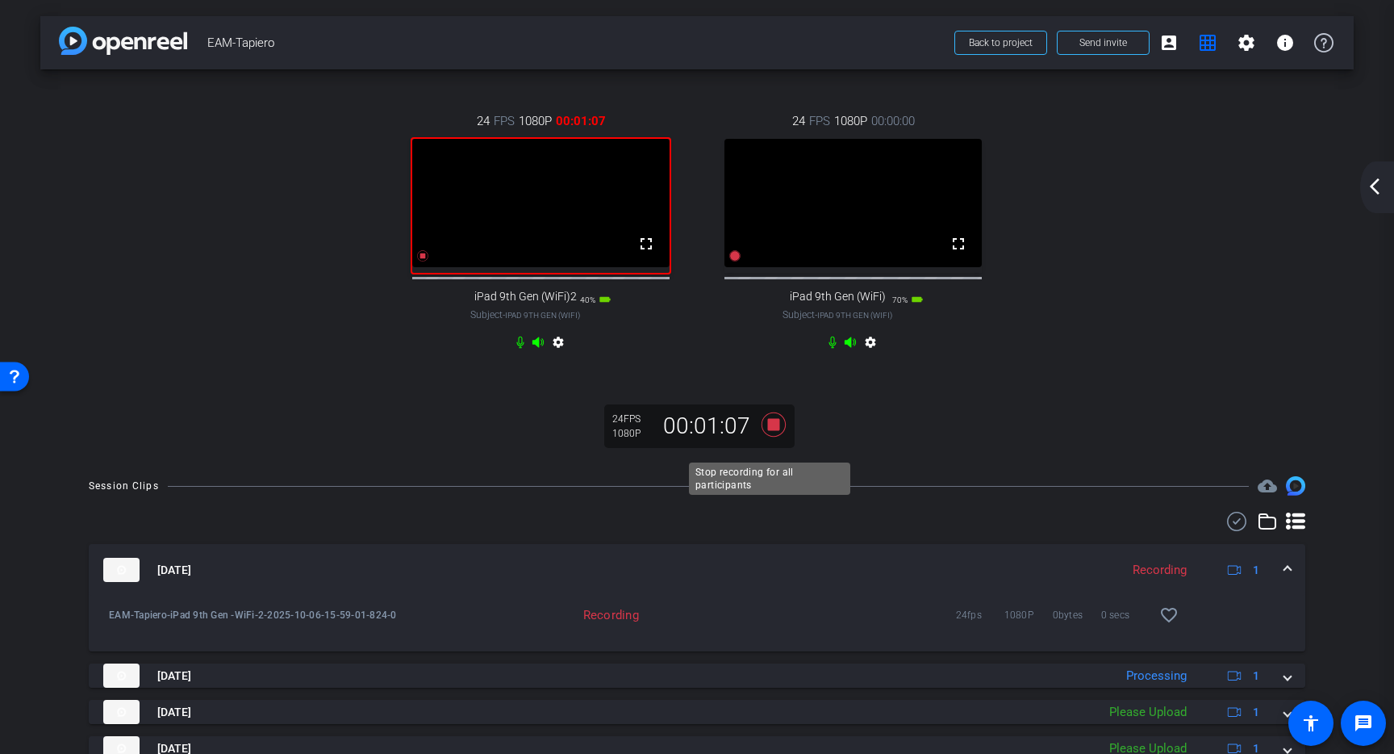
click at [771, 437] on icon at bounding box center [774, 424] width 24 height 24
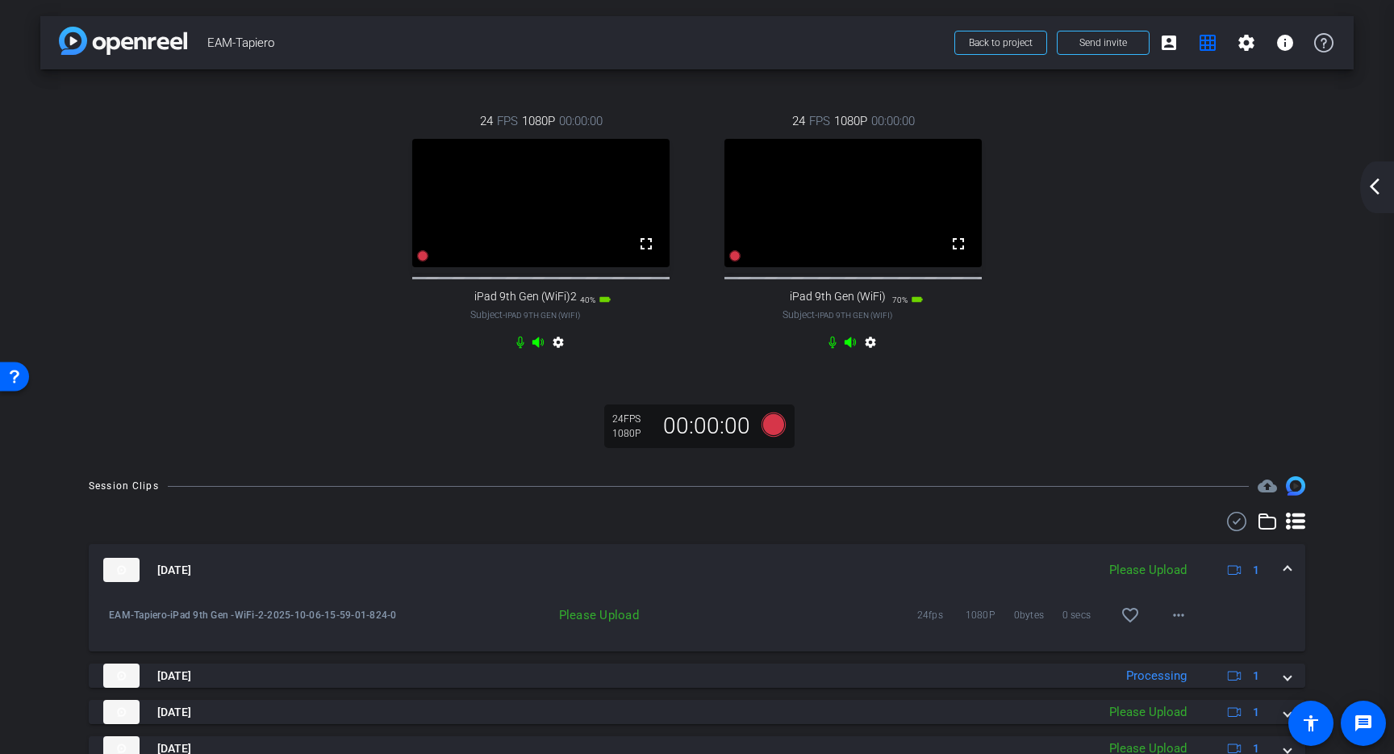
click at [736, 267] on video at bounding box center [853, 203] width 257 height 128
click at [731, 261] on icon at bounding box center [735, 255] width 11 height 11
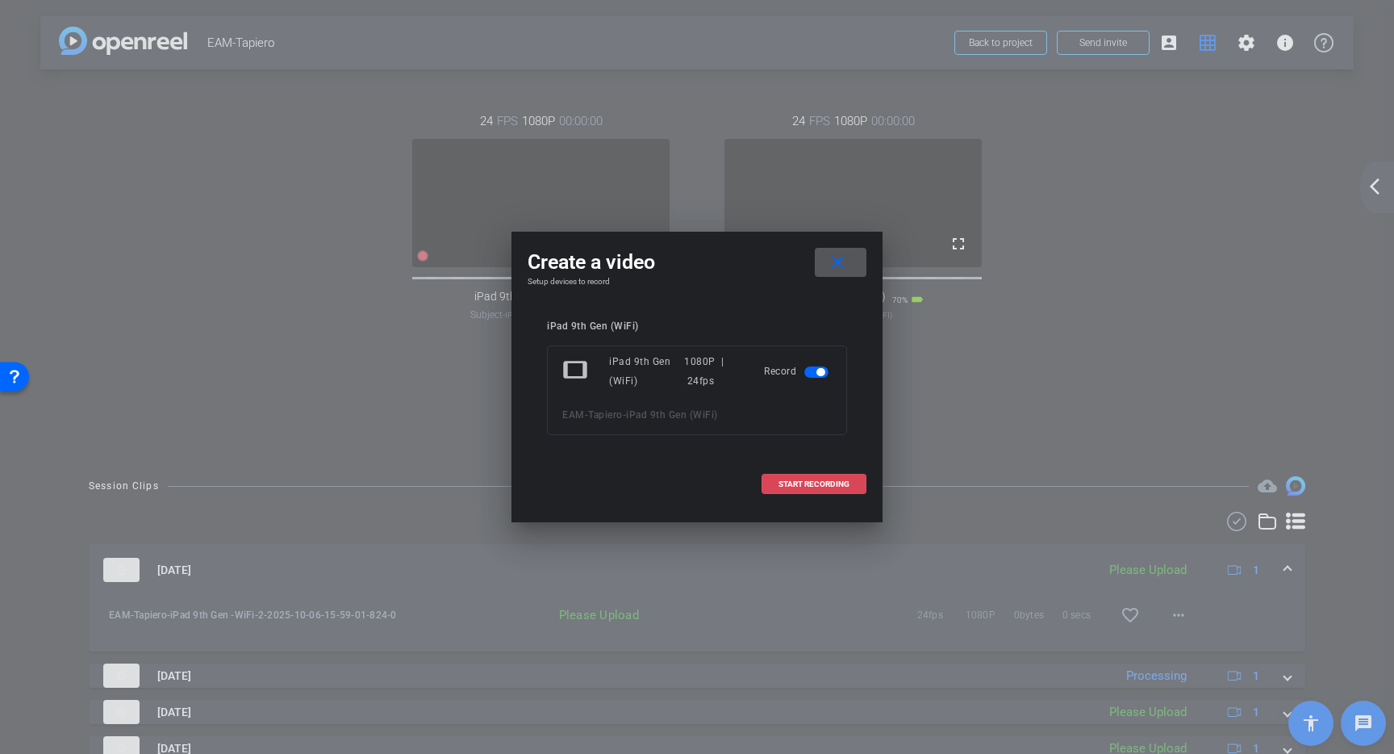
click at [847, 480] on span "START RECORDING" at bounding box center [814, 484] width 71 height 8
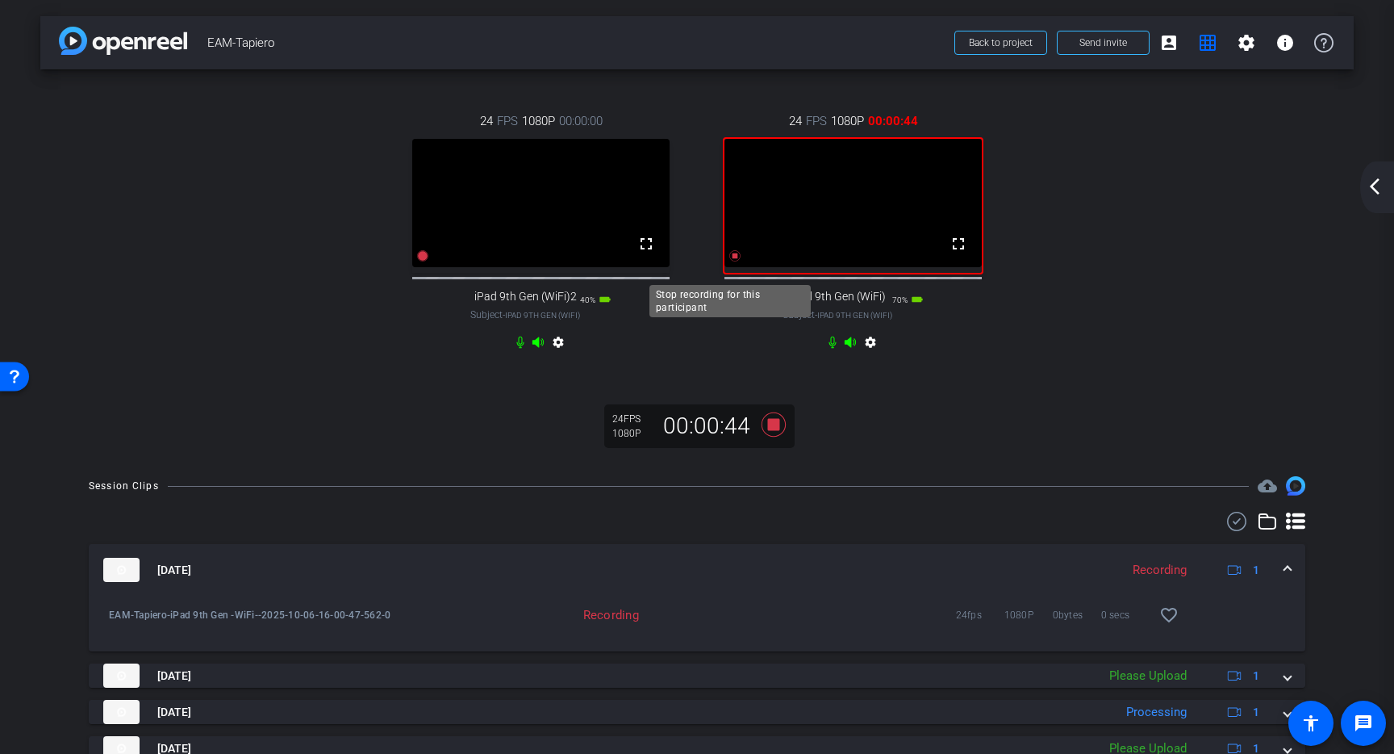
click at [730, 261] on icon at bounding box center [735, 255] width 11 height 11
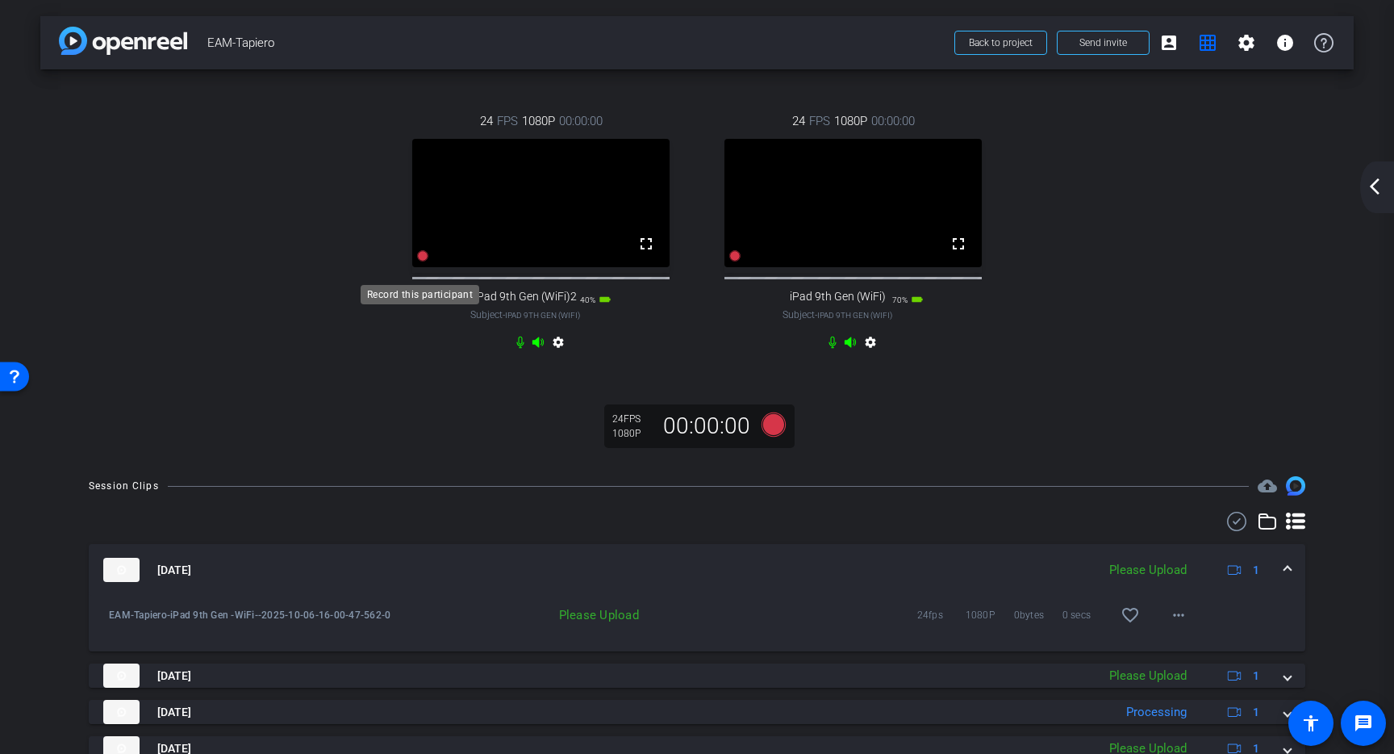
click at [424, 262] on icon at bounding box center [422, 255] width 13 height 13
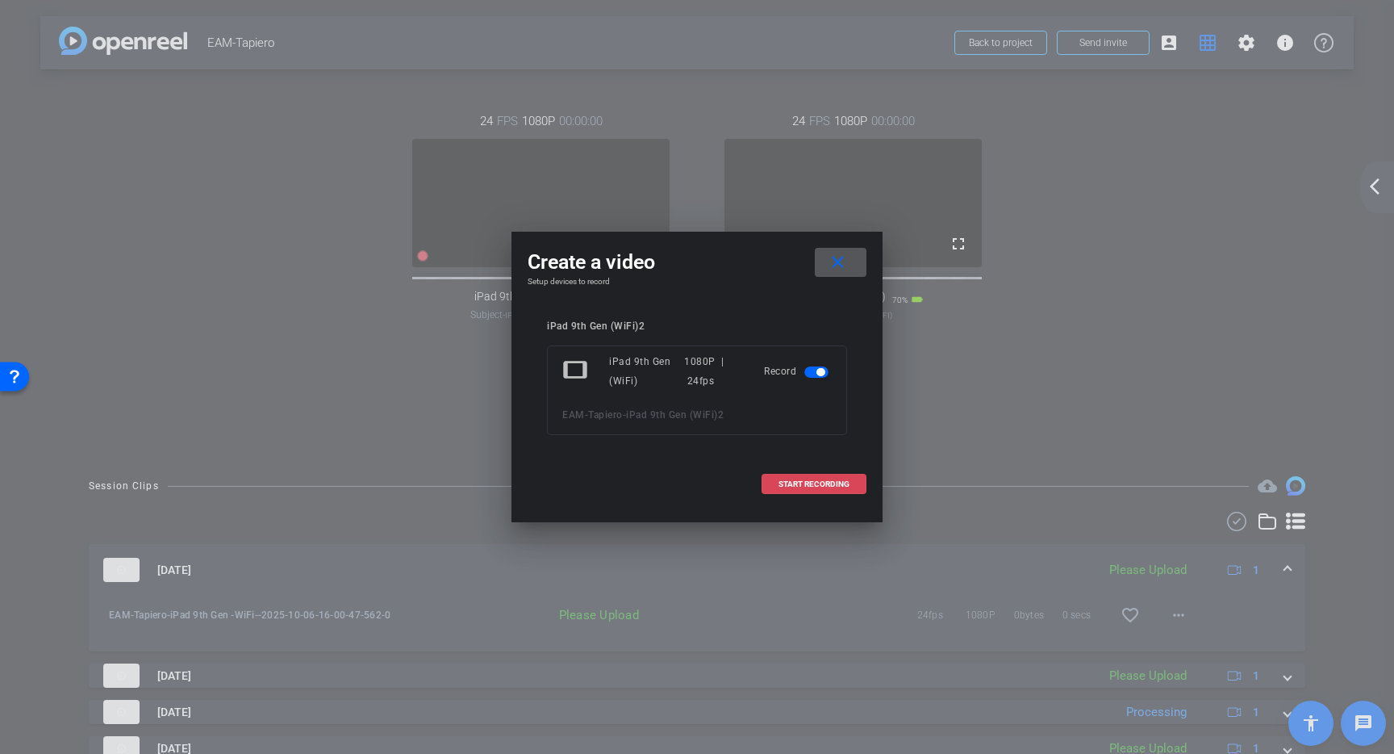
click at [835, 487] on span "START RECORDING" at bounding box center [814, 484] width 71 height 8
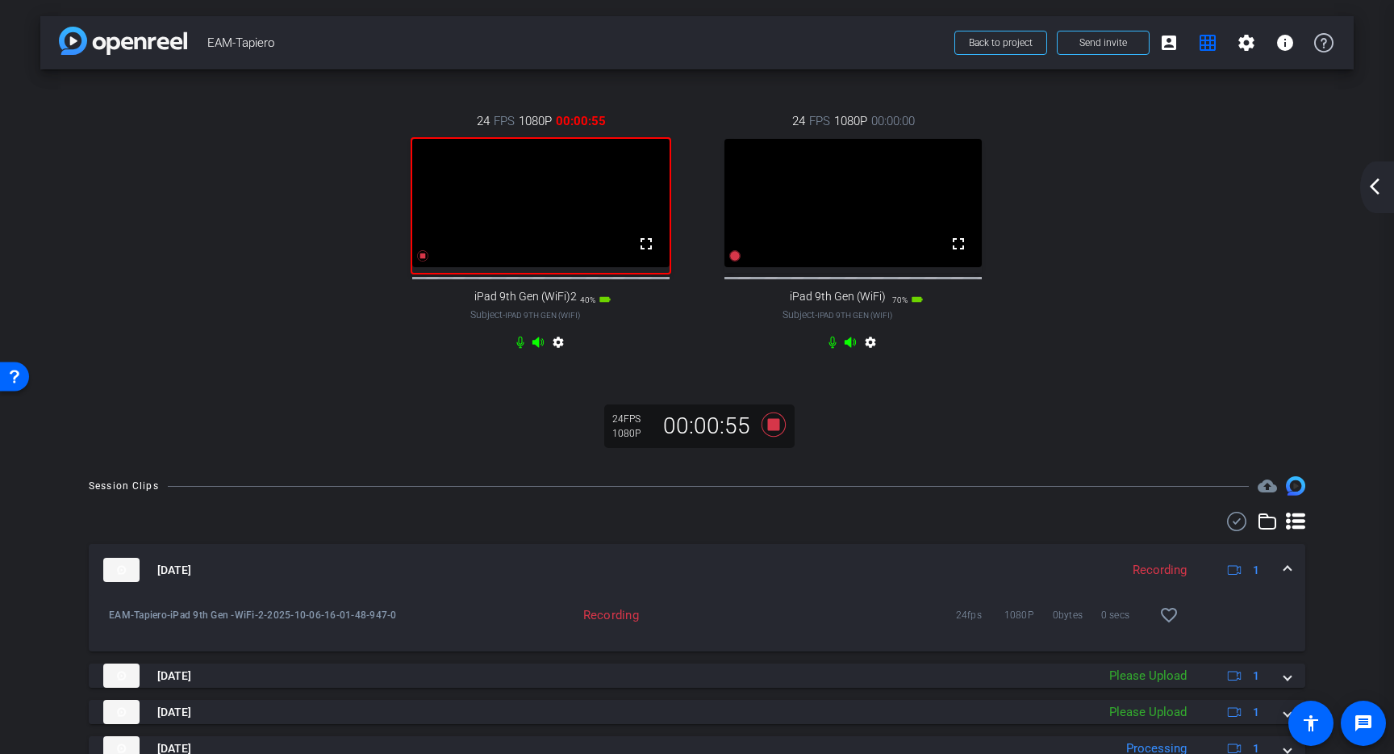
click at [425, 265] on div at bounding box center [422, 255] width 13 height 19
click at [420, 261] on icon at bounding box center [423, 255] width 11 height 11
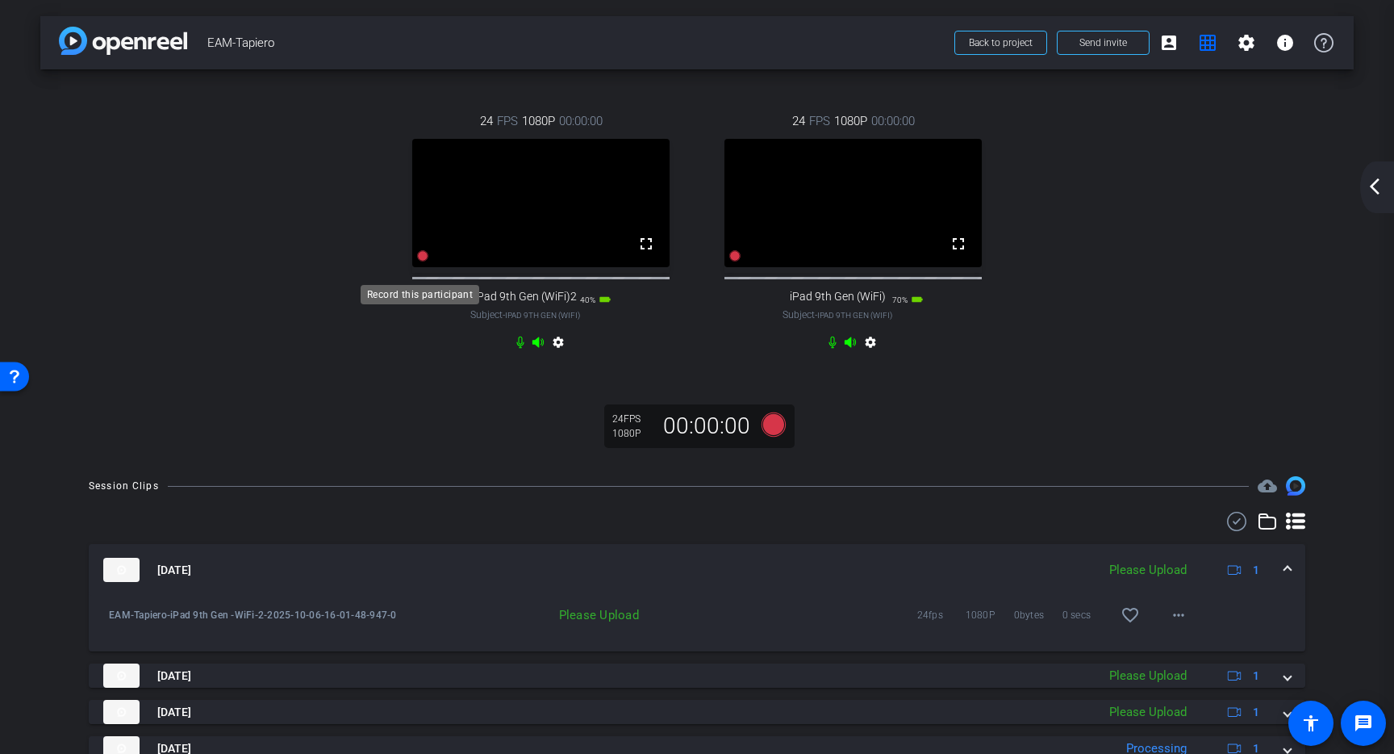
click at [421, 285] on div "Record this participant" at bounding box center [420, 294] width 119 height 19
click at [416, 262] on icon at bounding box center [422, 255] width 13 height 13
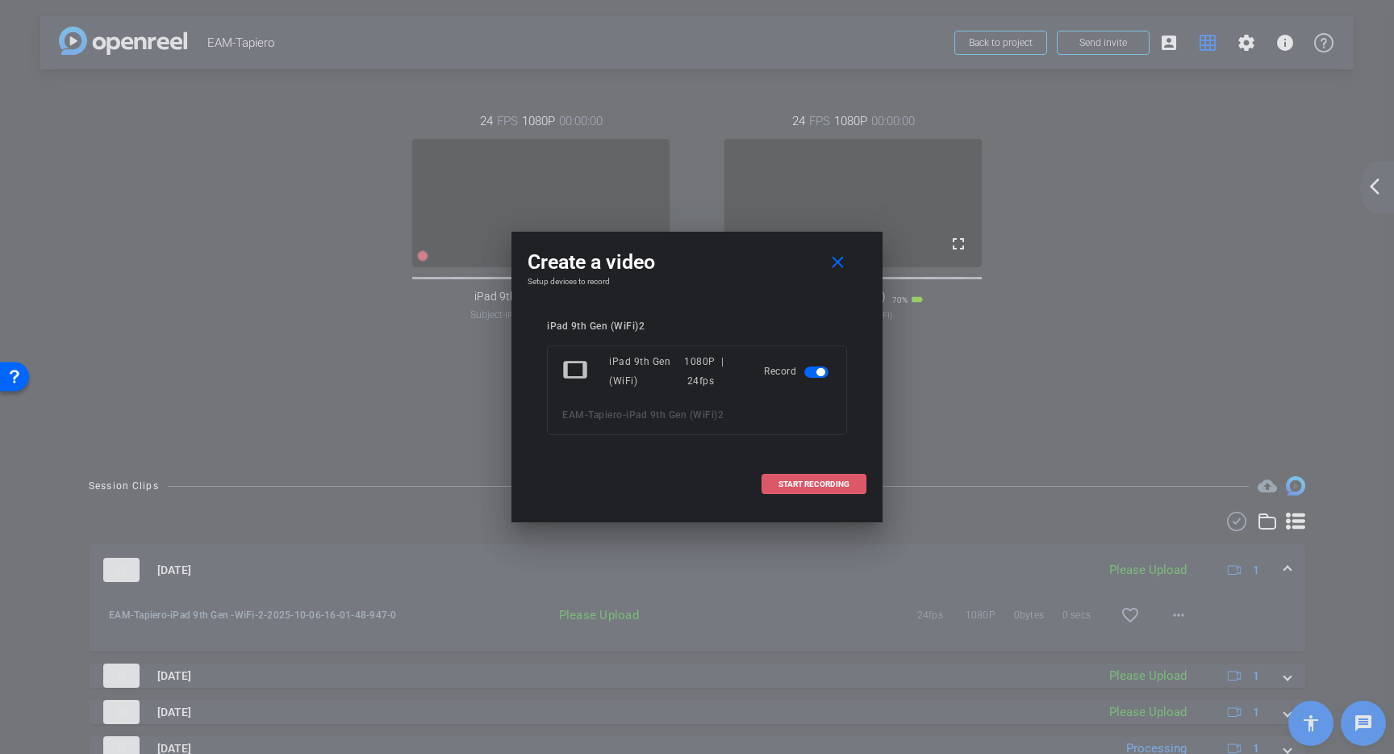
click at [846, 478] on span at bounding box center [814, 484] width 103 height 39
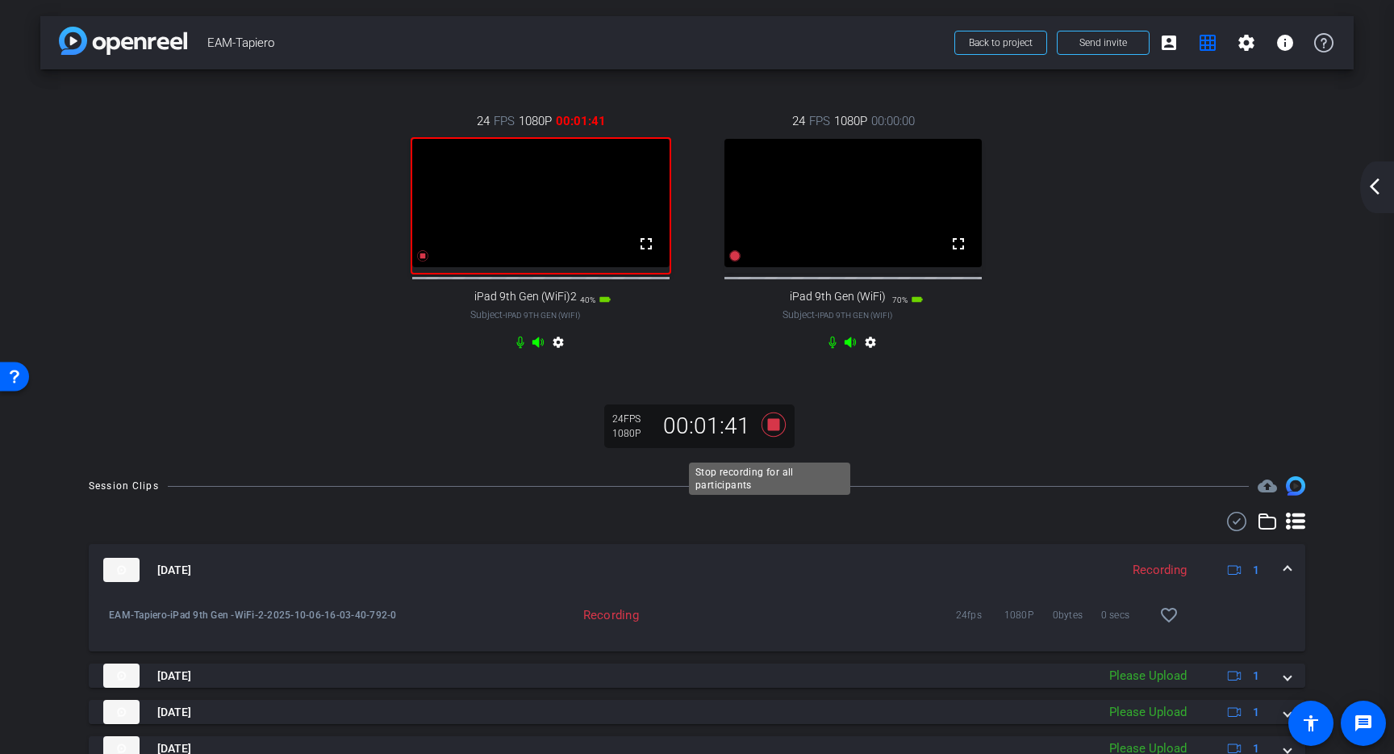
click at [773, 437] on icon at bounding box center [774, 424] width 24 height 24
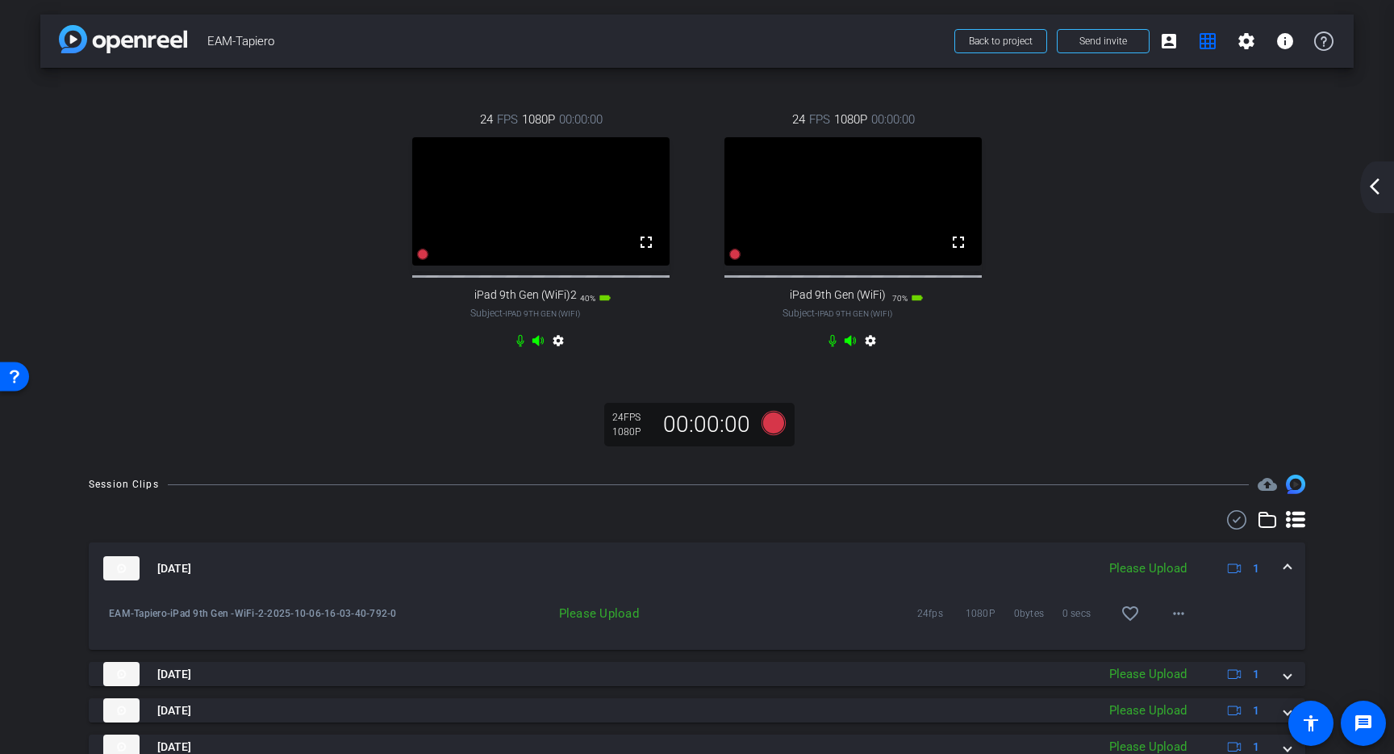
scroll to position [3, 0]
click at [731, 258] on icon at bounding box center [735, 252] width 11 height 11
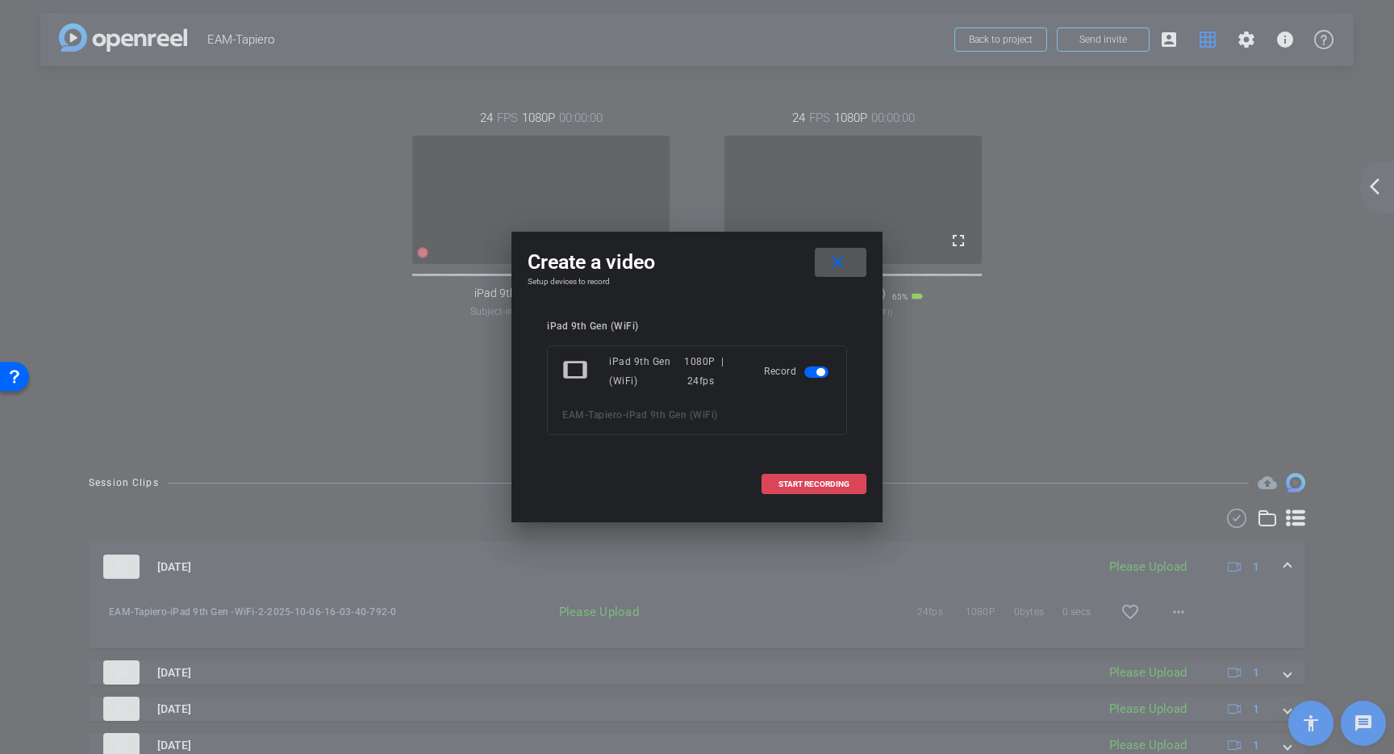
click at [851, 474] on span at bounding box center [814, 484] width 103 height 39
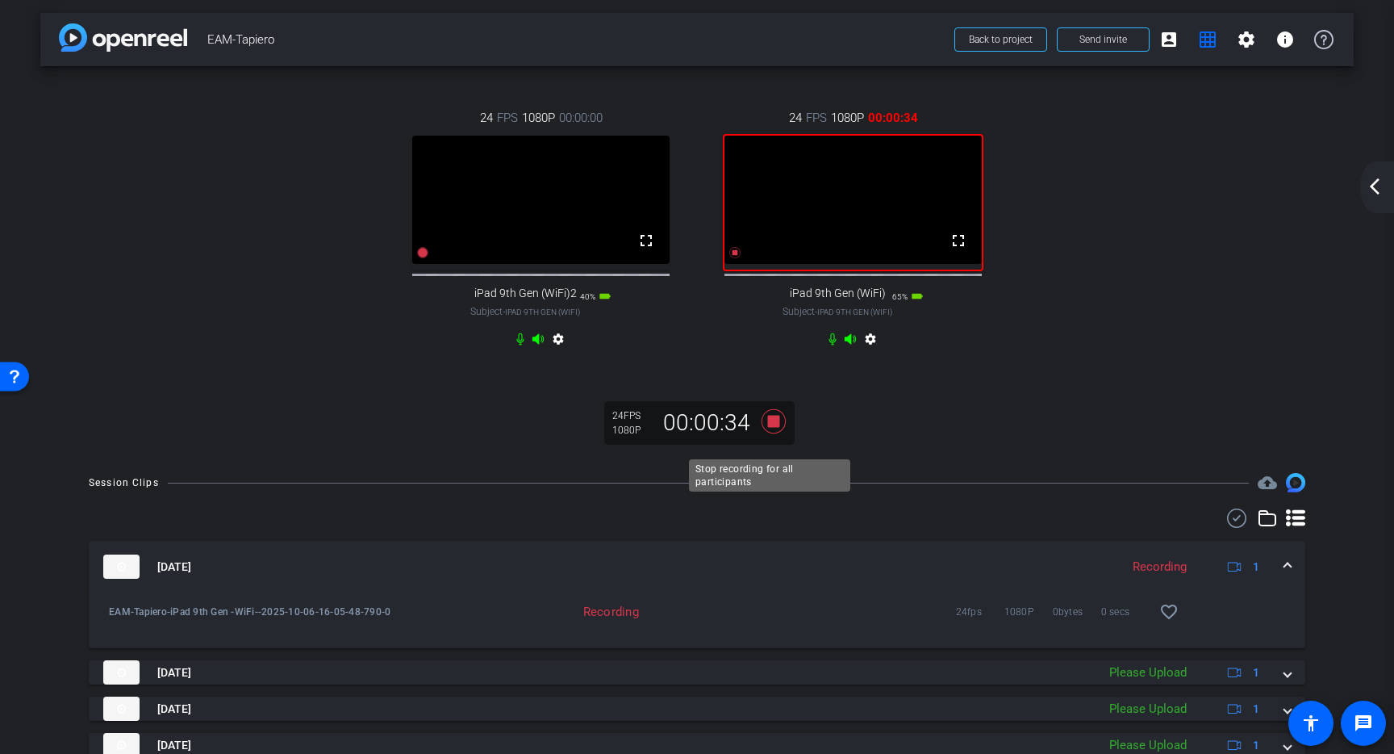
click at [769, 433] on icon at bounding box center [774, 421] width 24 height 24
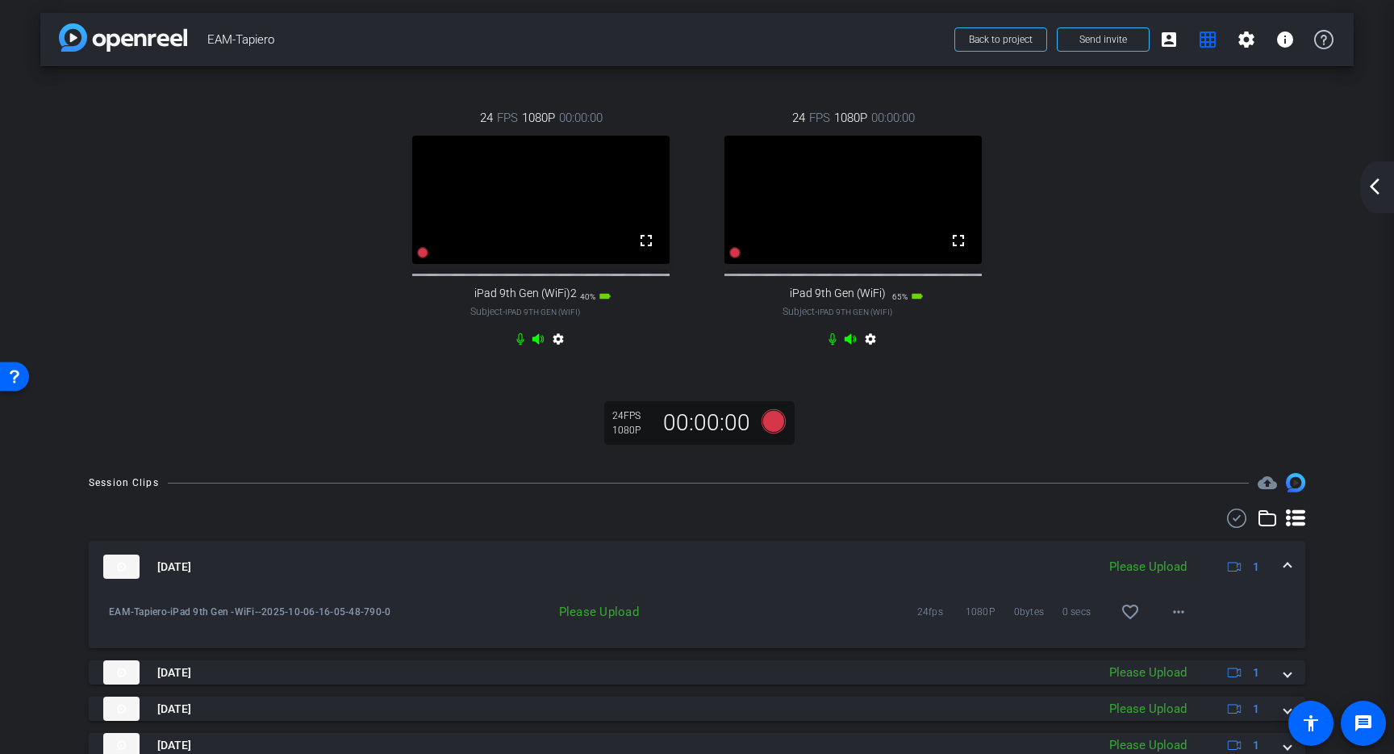
click at [424, 261] on div at bounding box center [422, 252] width 13 height 19
click at [423, 258] on icon at bounding box center [423, 252] width 11 height 11
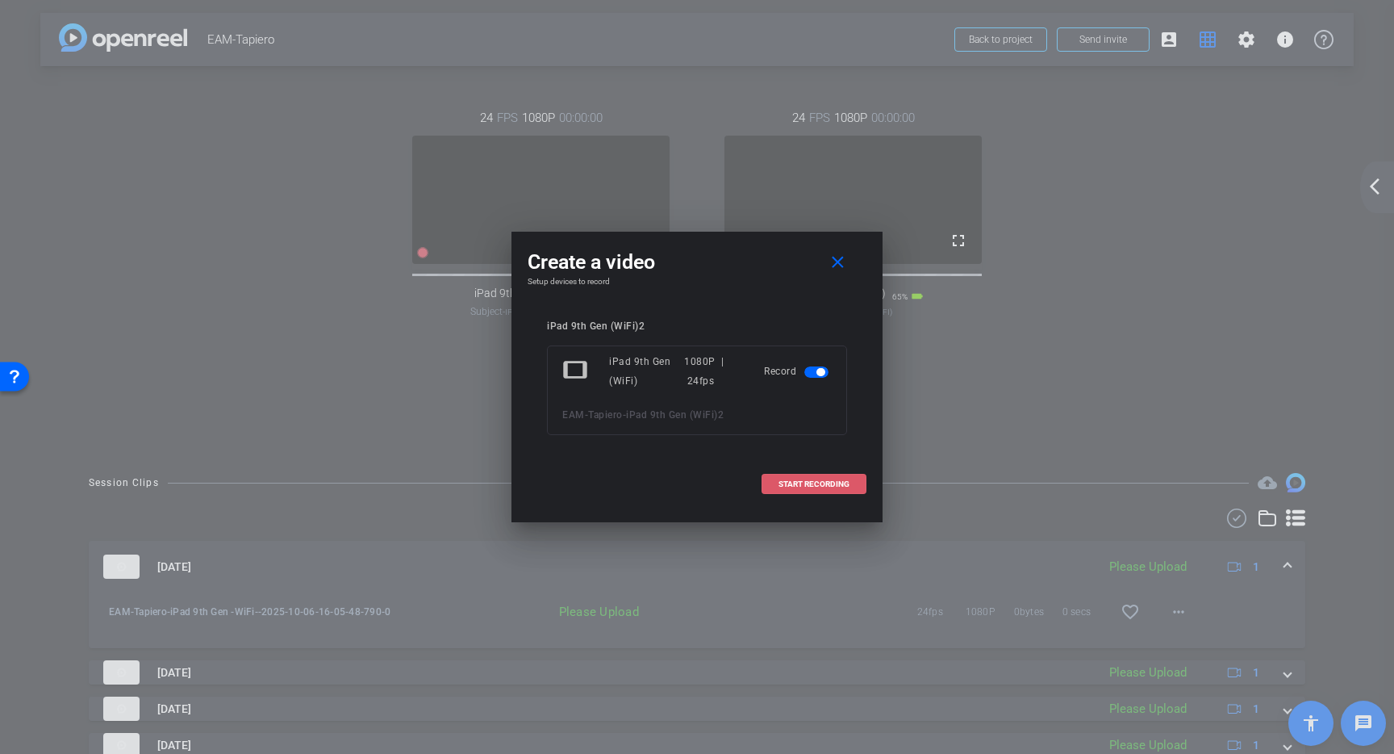
click at [807, 488] on span at bounding box center [814, 484] width 103 height 39
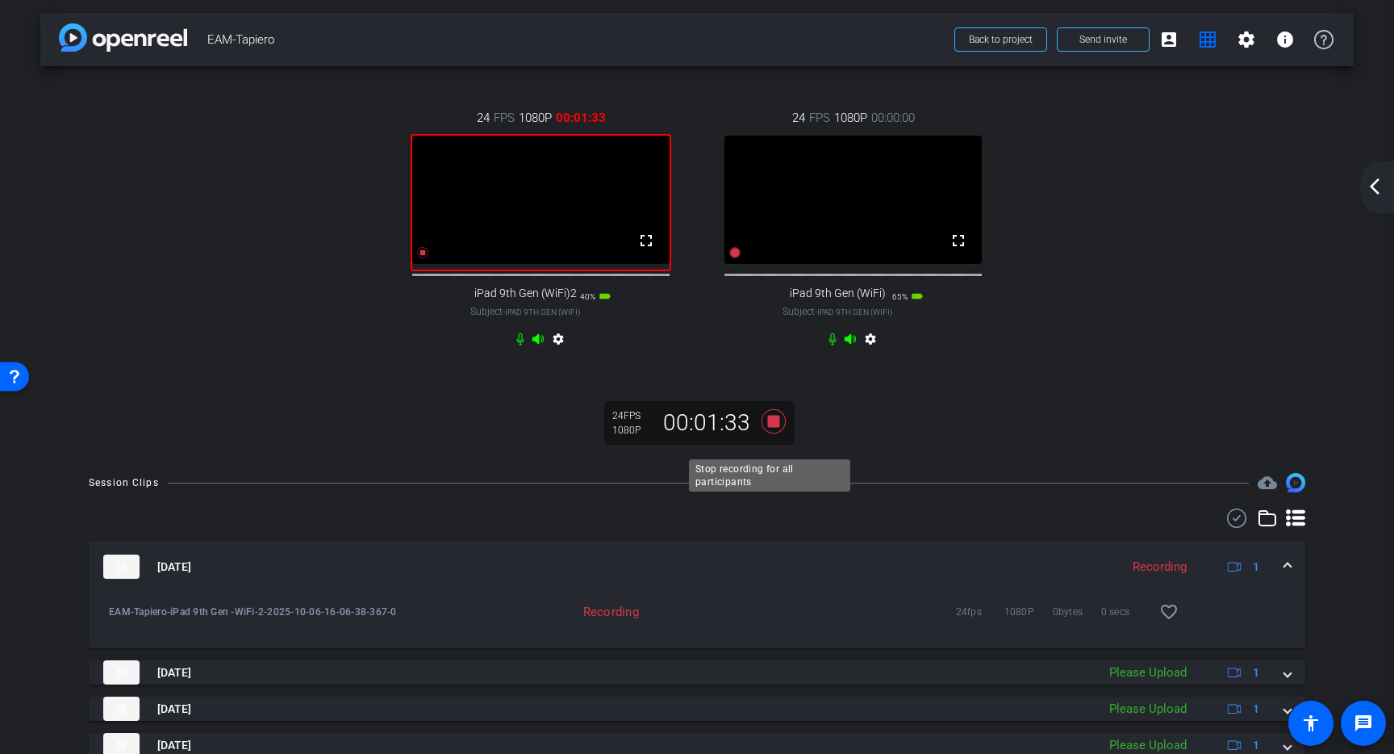
click at [776, 430] on icon at bounding box center [773, 421] width 39 height 29
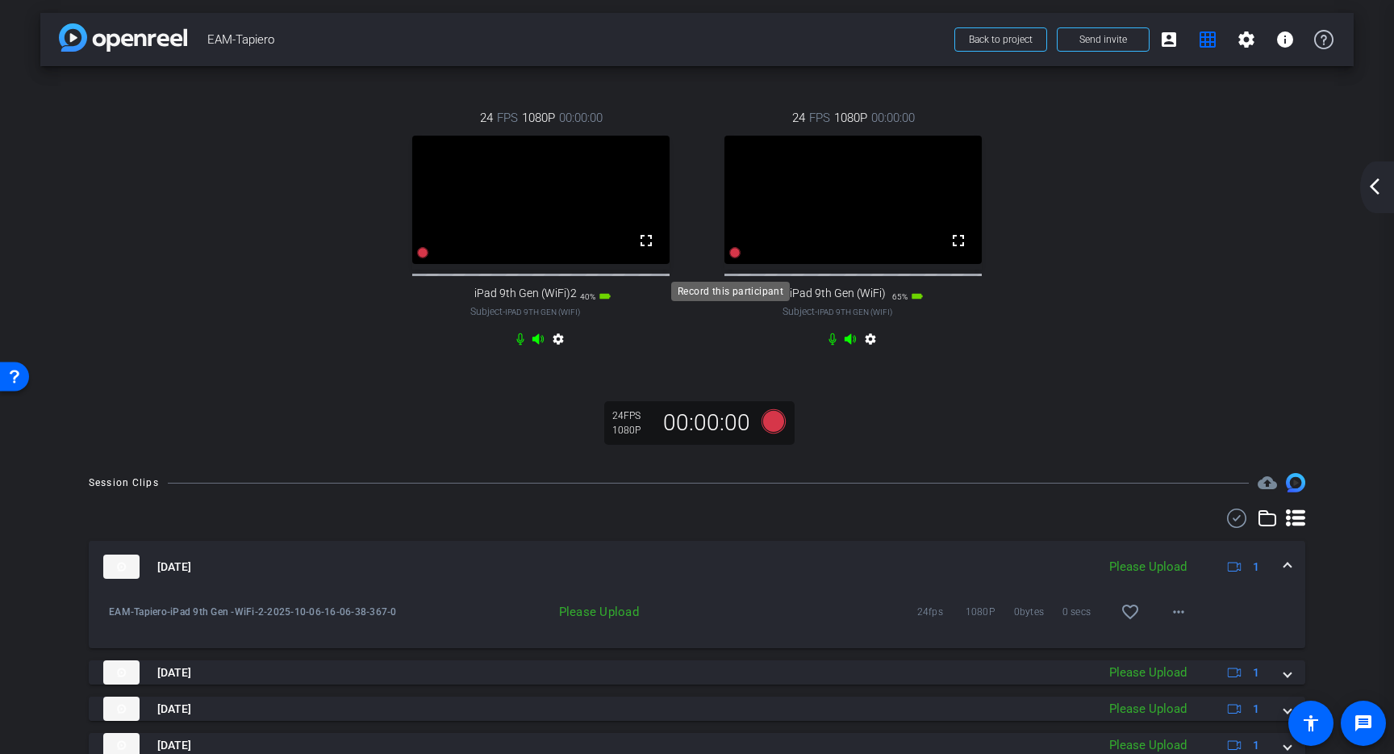
click at [730, 258] on icon at bounding box center [735, 252] width 11 height 11
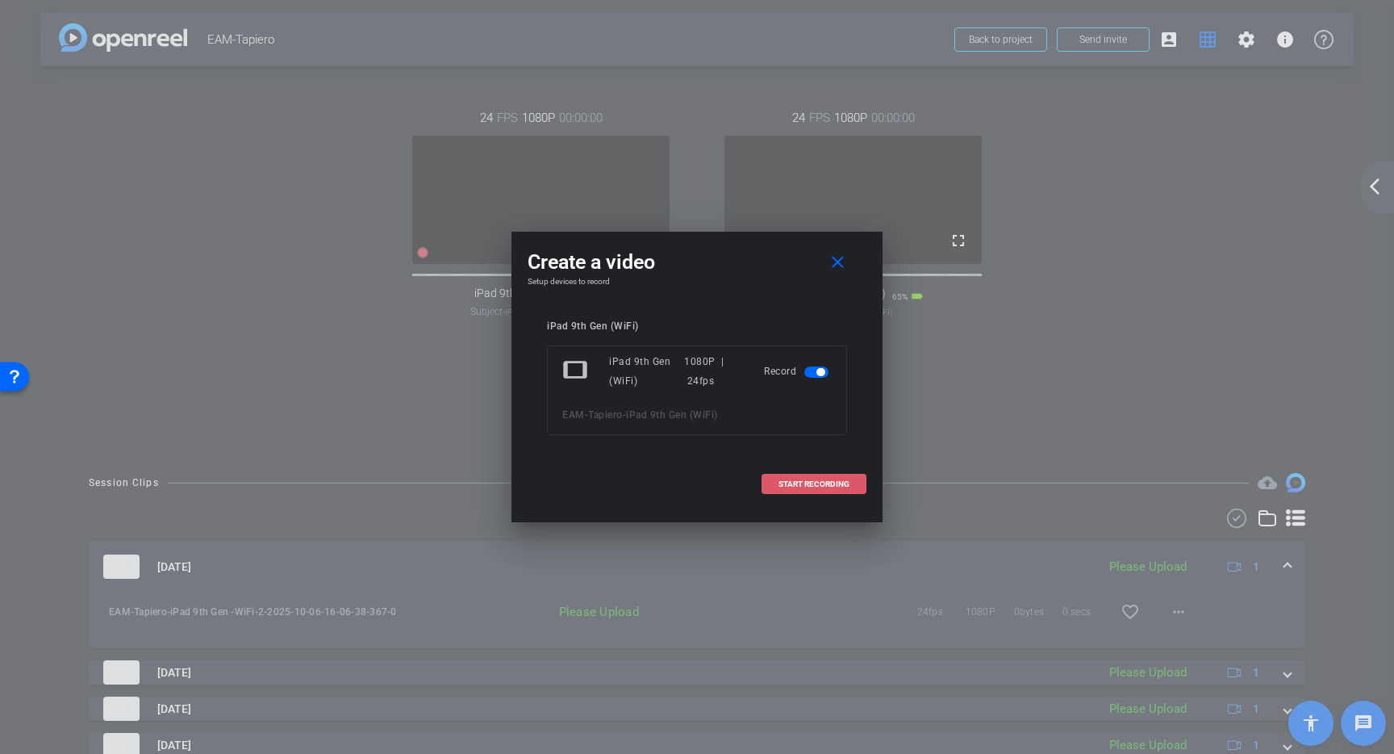
click at [826, 480] on span "START RECORDING" at bounding box center [814, 484] width 71 height 8
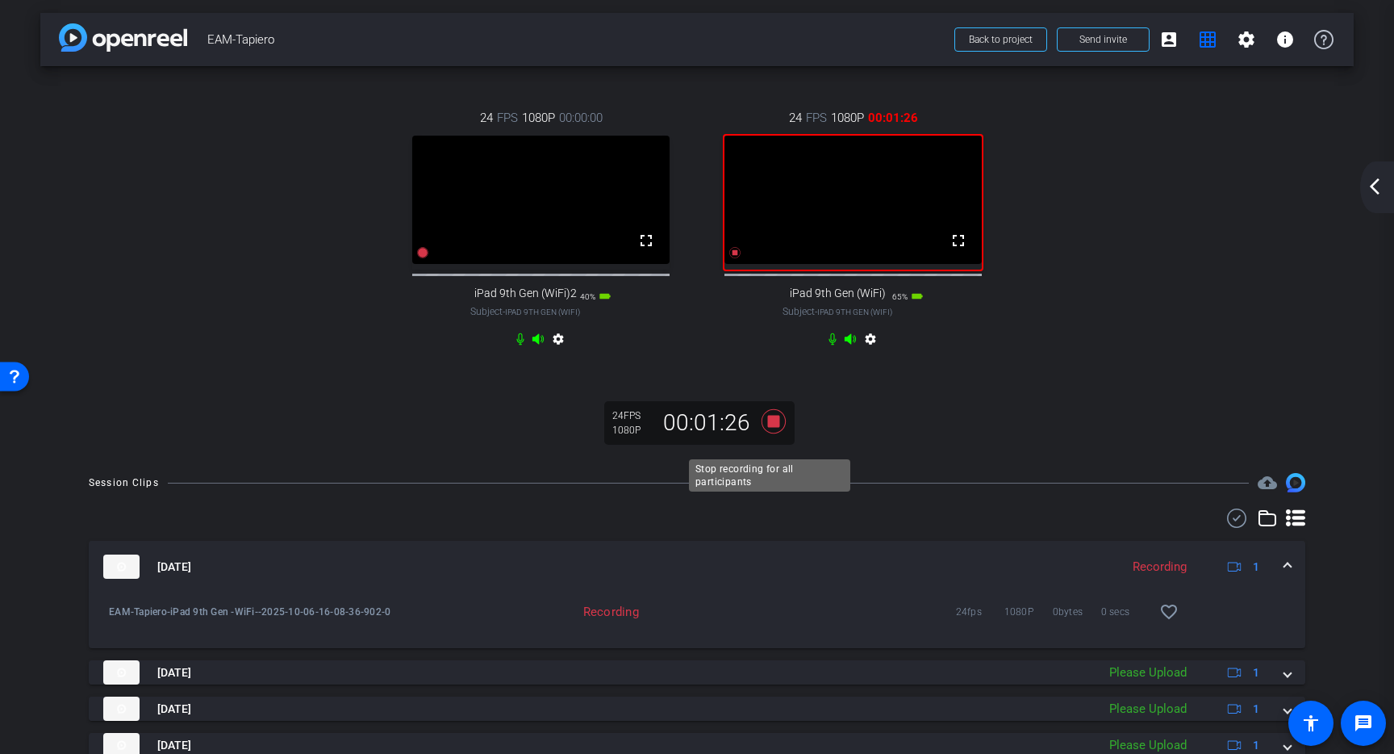
click at [763, 433] on icon at bounding box center [774, 421] width 24 height 24
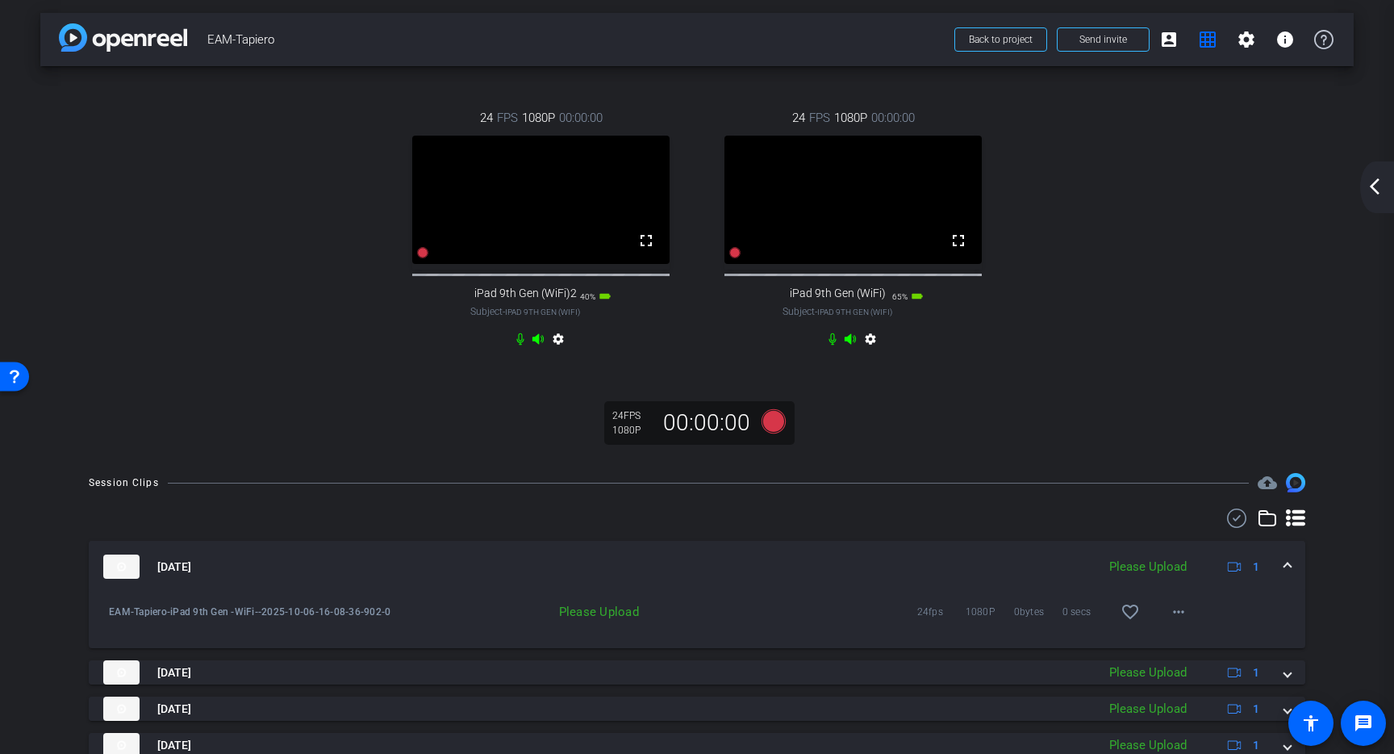
click at [421, 264] on video at bounding box center [540, 200] width 257 height 128
click at [420, 259] on icon at bounding box center [422, 252] width 13 height 13
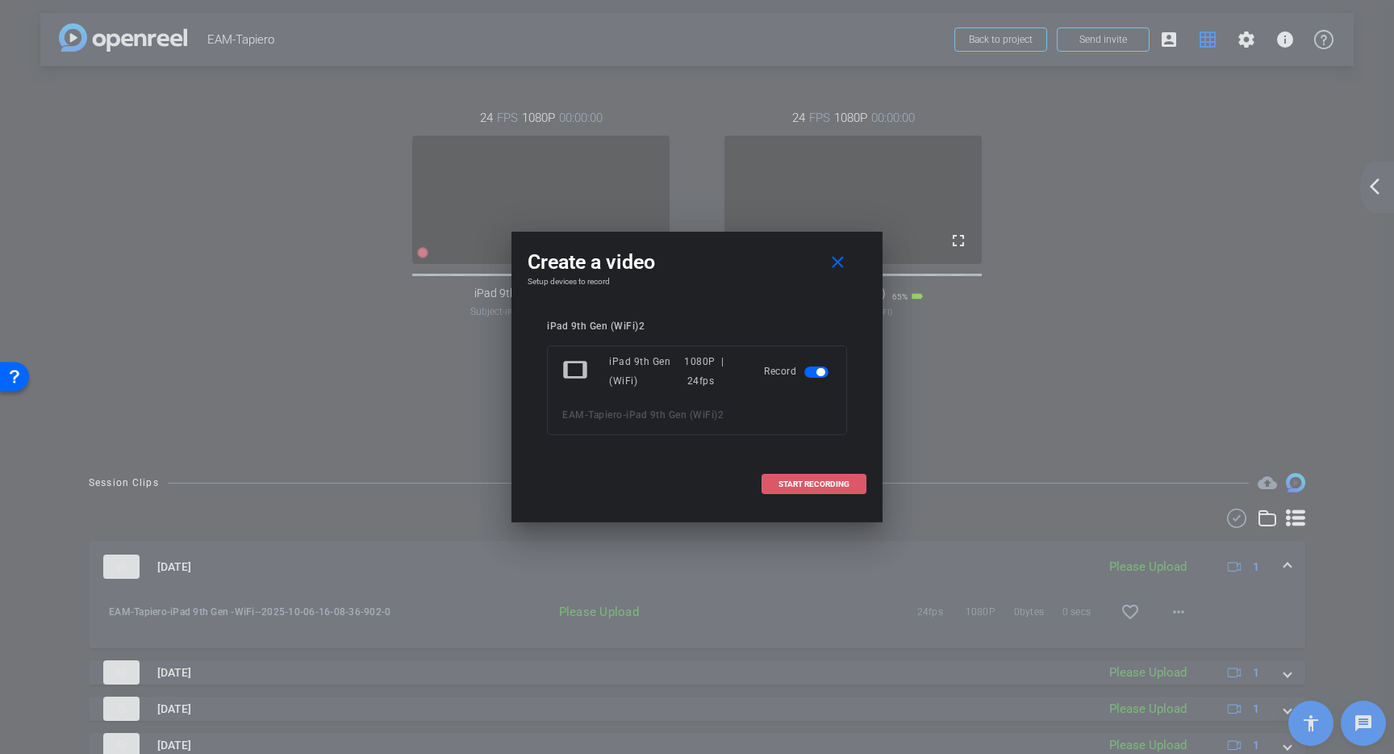
click at [820, 482] on span "START RECORDING" at bounding box center [814, 484] width 71 height 8
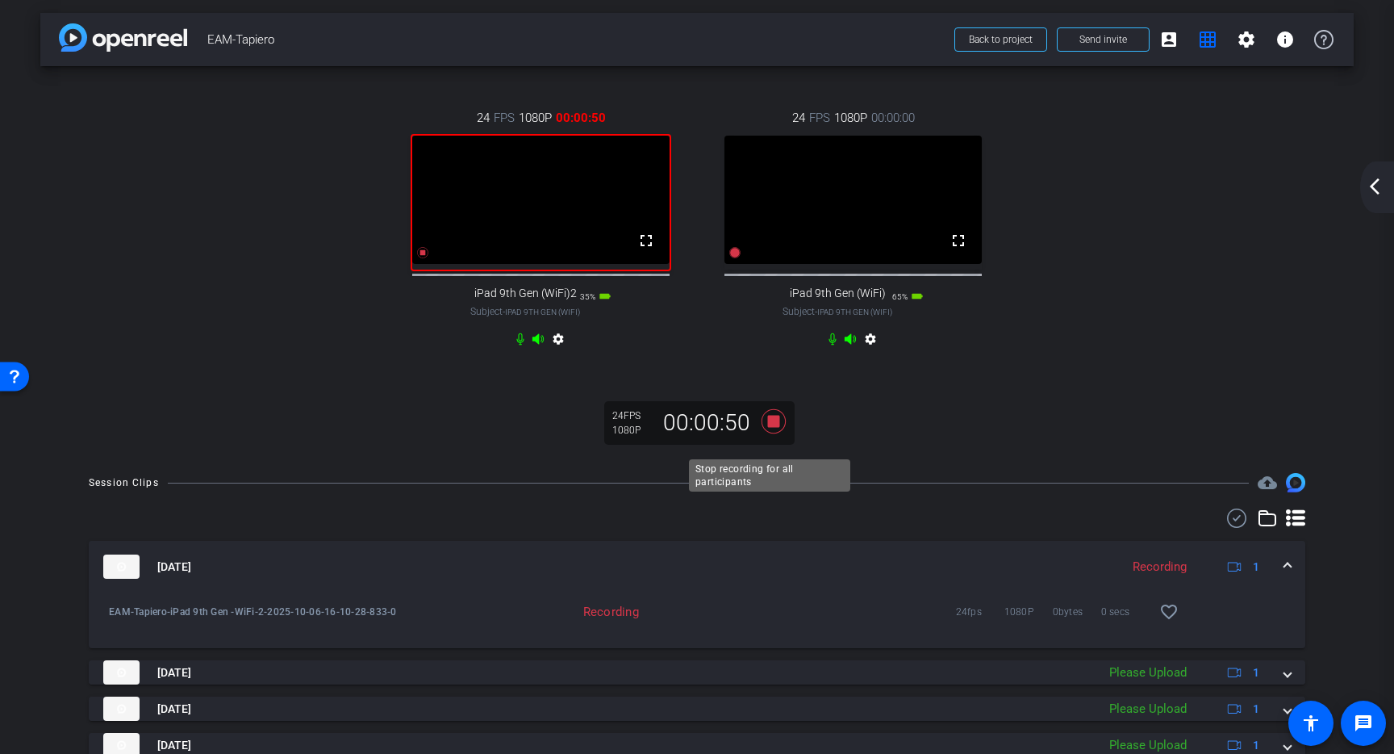
click at [778, 436] on icon at bounding box center [773, 421] width 39 height 29
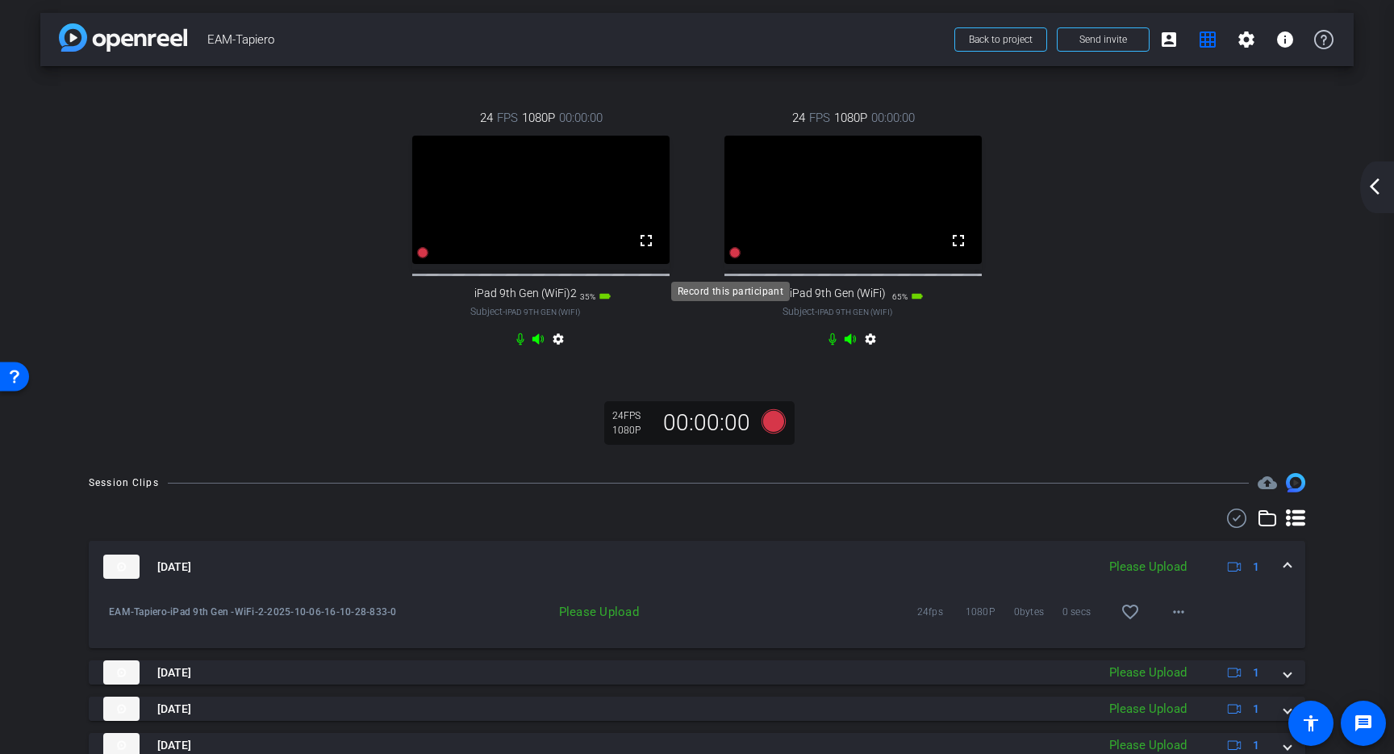
click at [730, 258] on icon at bounding box center [735, 252] width 11 height 11
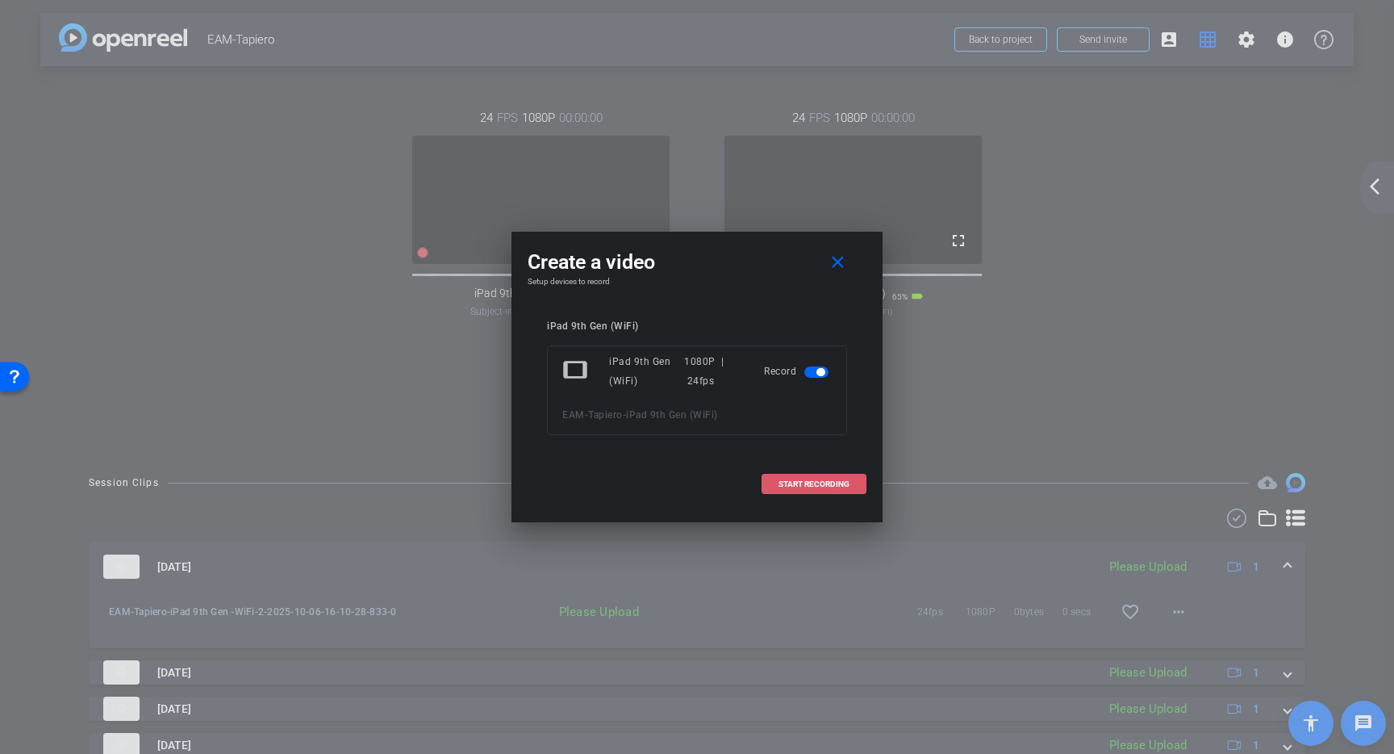
click at [828, 480] on span "START RECORDING" at bounding box center [814, 484] width 71 height 8
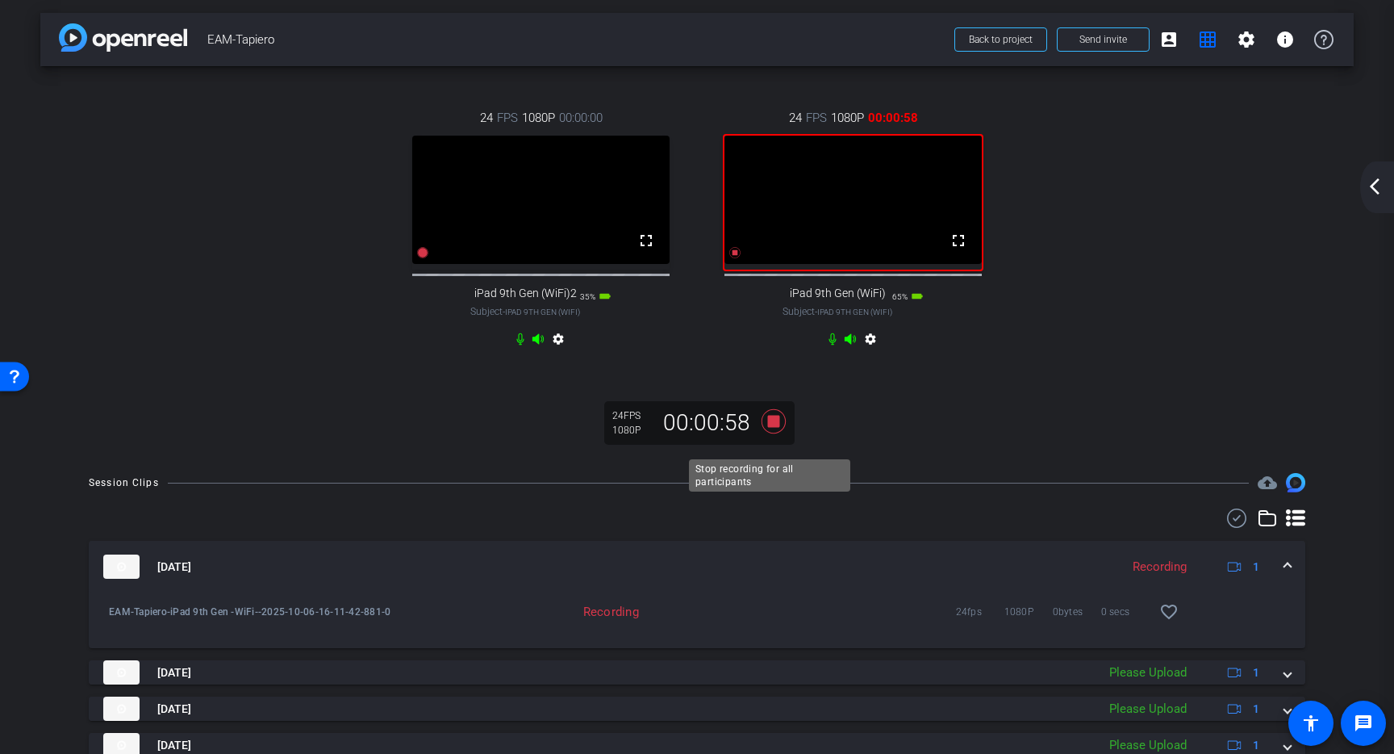
click at [774, 433] on icon at bounding box center [774, 421] width 24 height 24
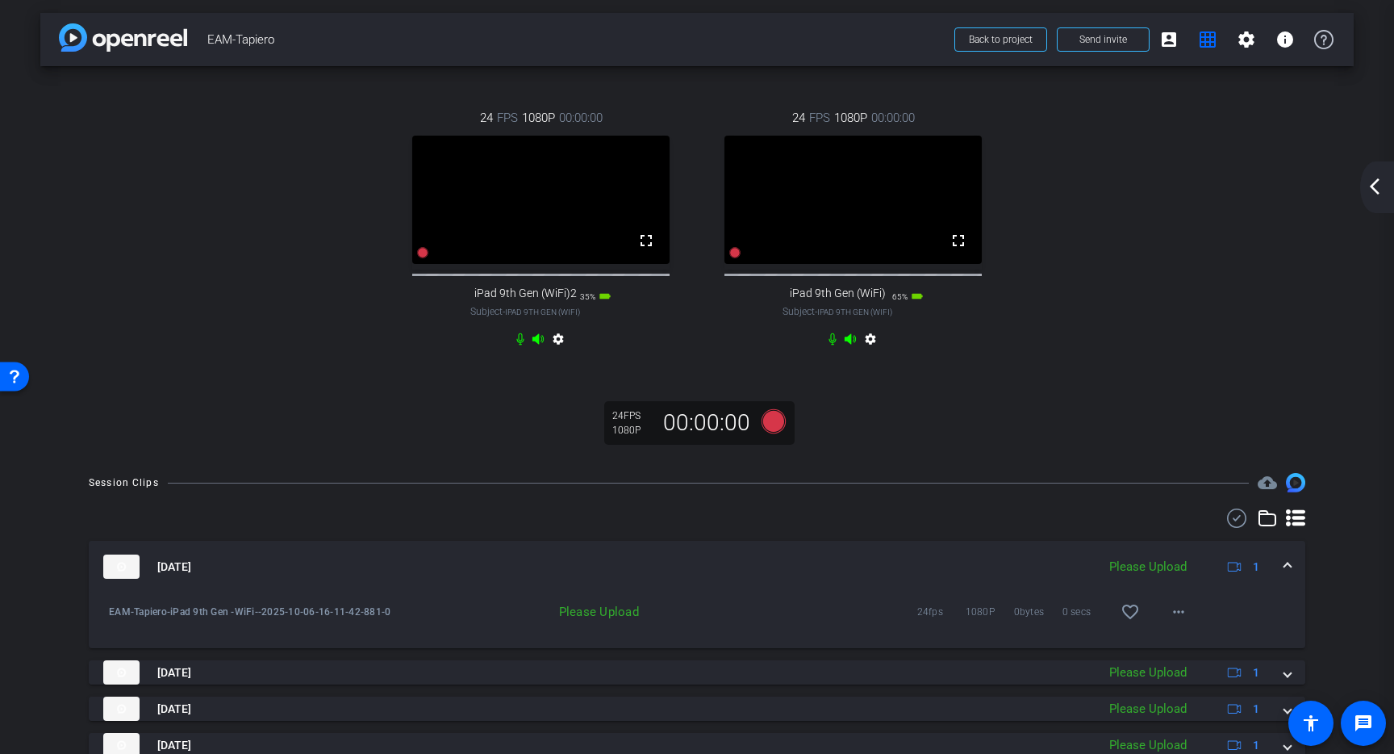
scroll to position [0, 0]
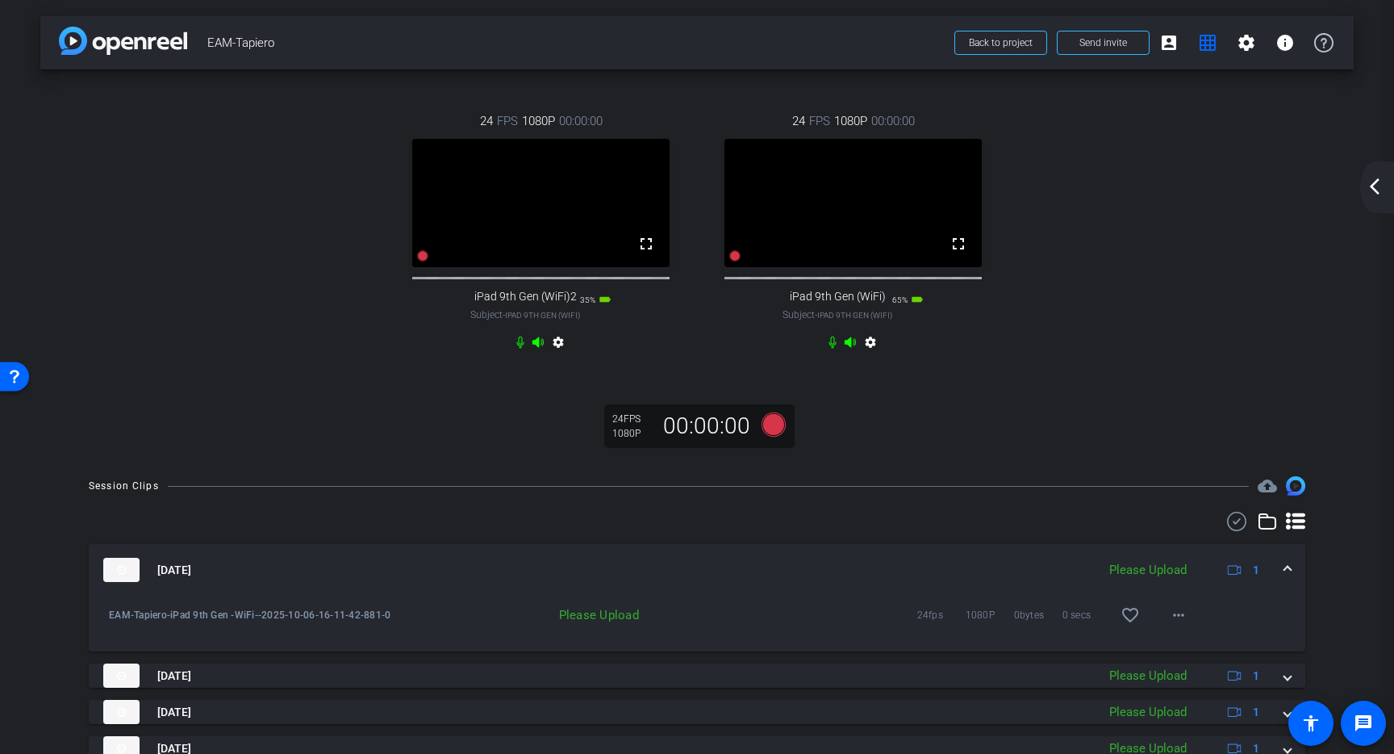
click at [424, 265] on div at bounding box center [422, 255] width 13 height 19
click at [422, 261] on icon at bounding box center [423, 255] width 11 height 11
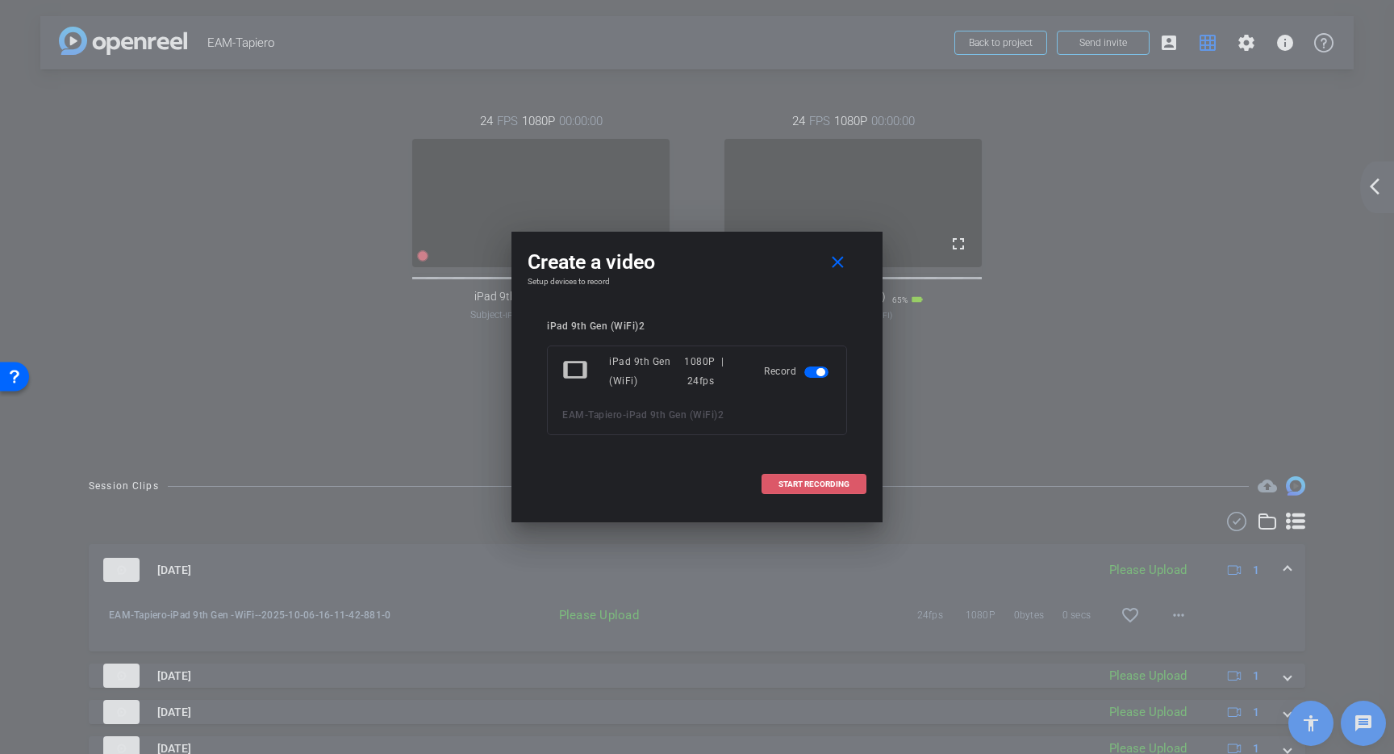
click at [789, 480] on span "START RECORDING" at bounding box center [814, 484] width 71 height 8
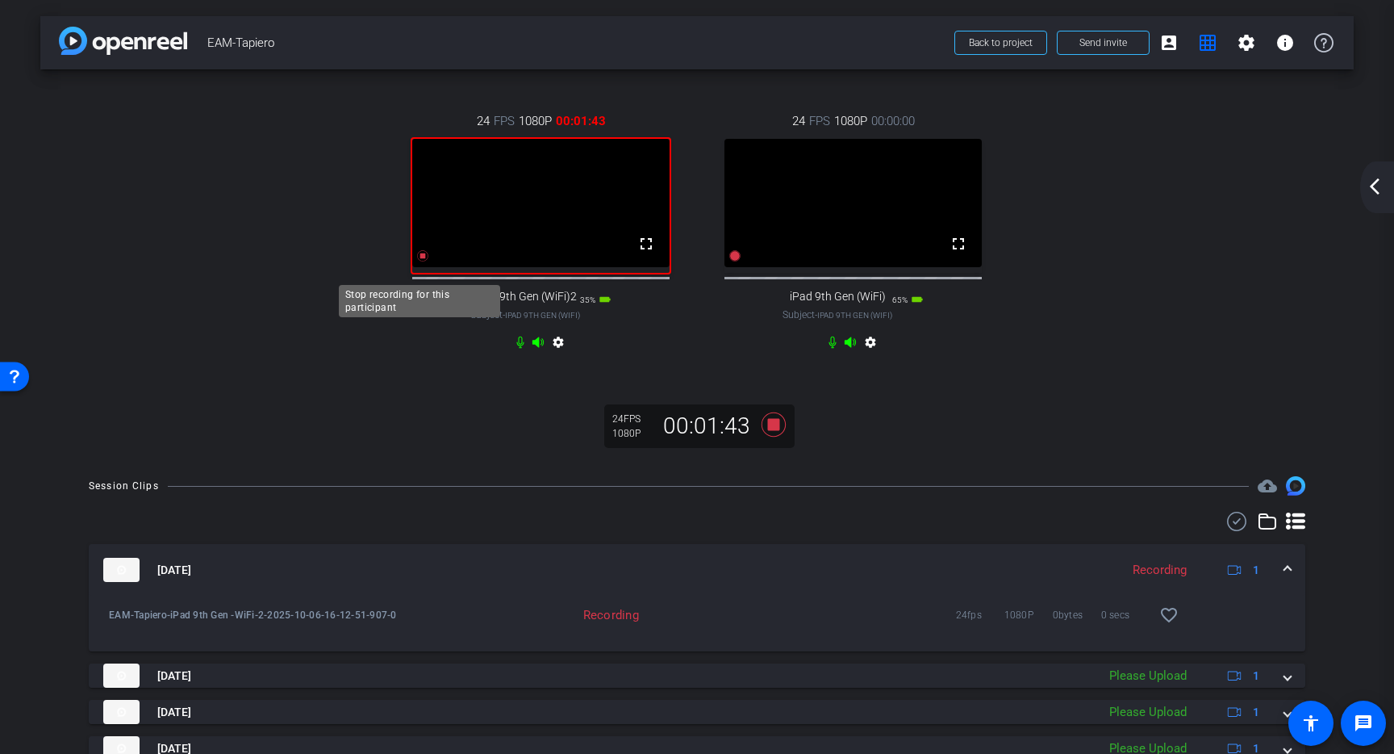
click at [419, 261] on icon at bounding box center [423, 255] width 11 height 11
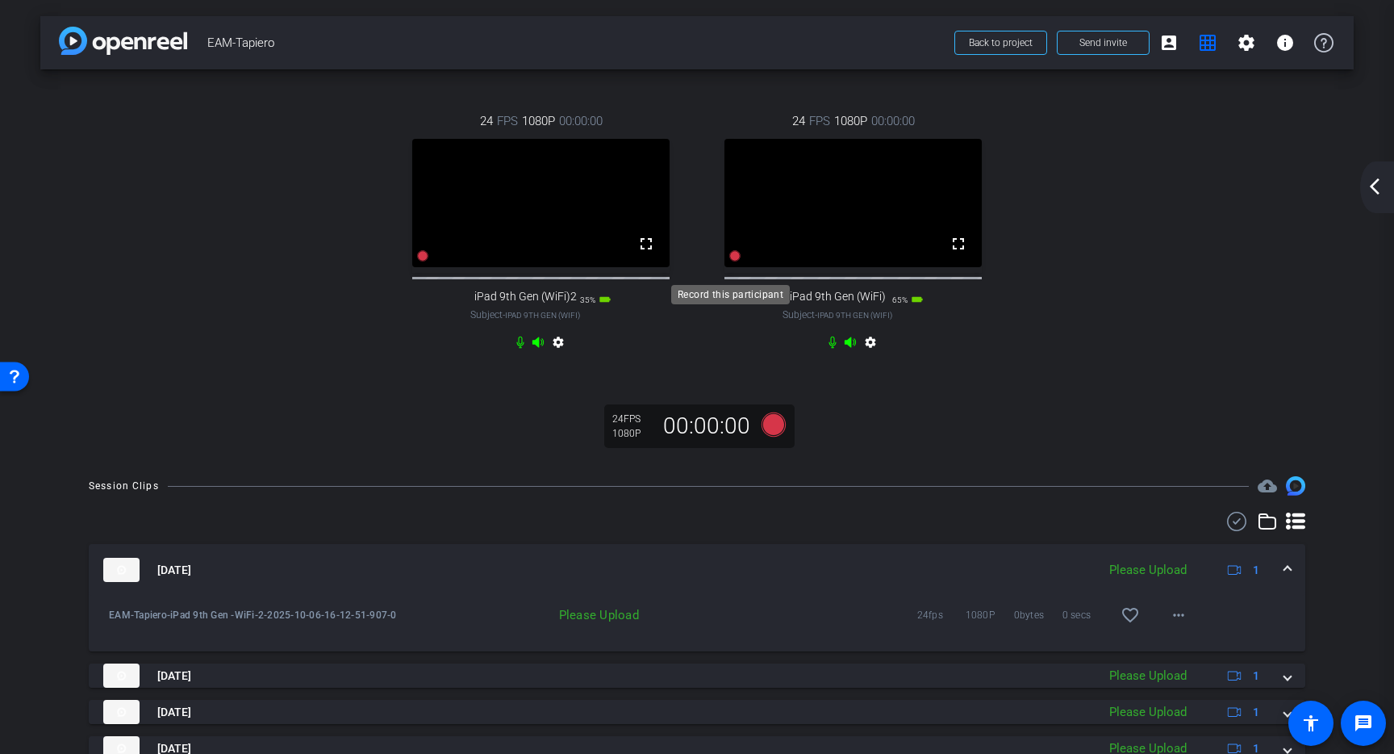
click at [730, 261] on icon at bounding box center [735, 255] width 11 height 11
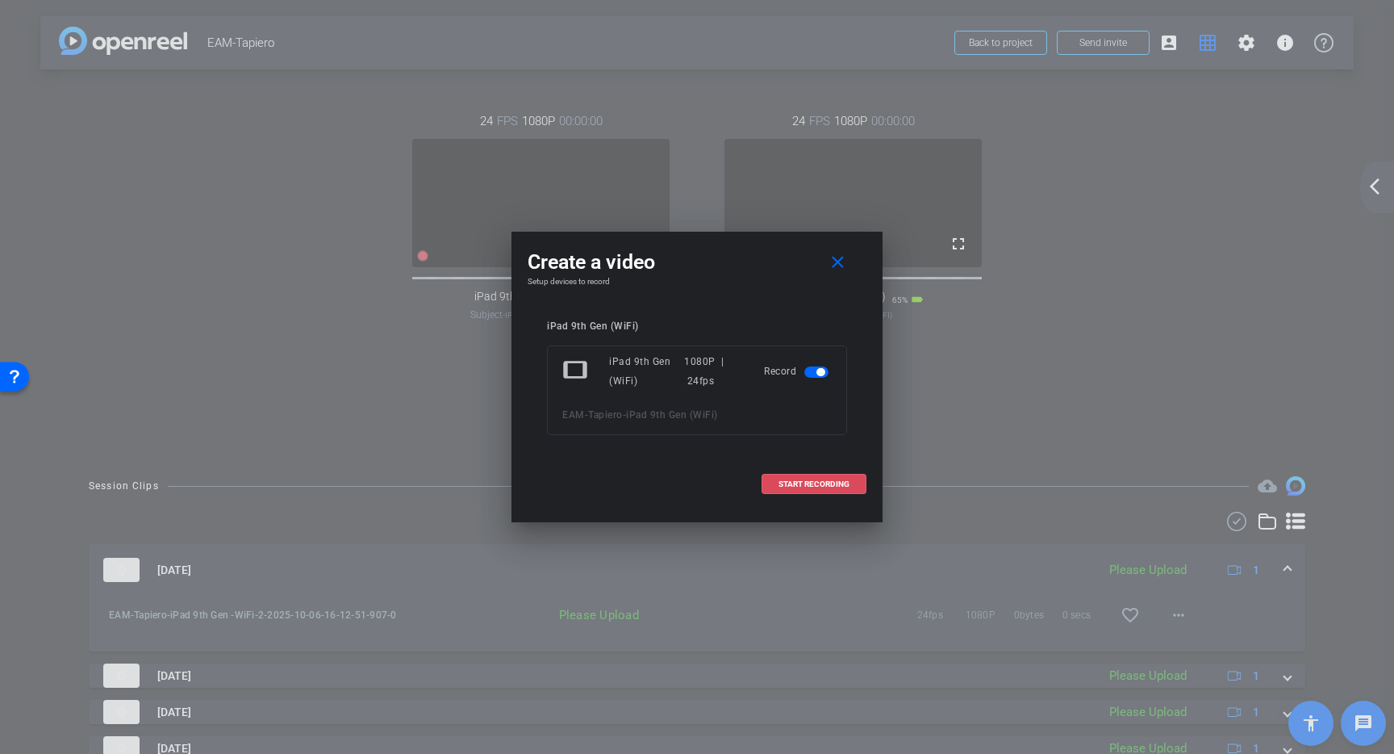
drag, startPoint x: 819, startPoint y: 487, endPoint x: 696, endPoint y: 468, distance: 125.0
click at [817, 487] on span "START RECORDING" at bounding box center [814, 484] width 71 height 8
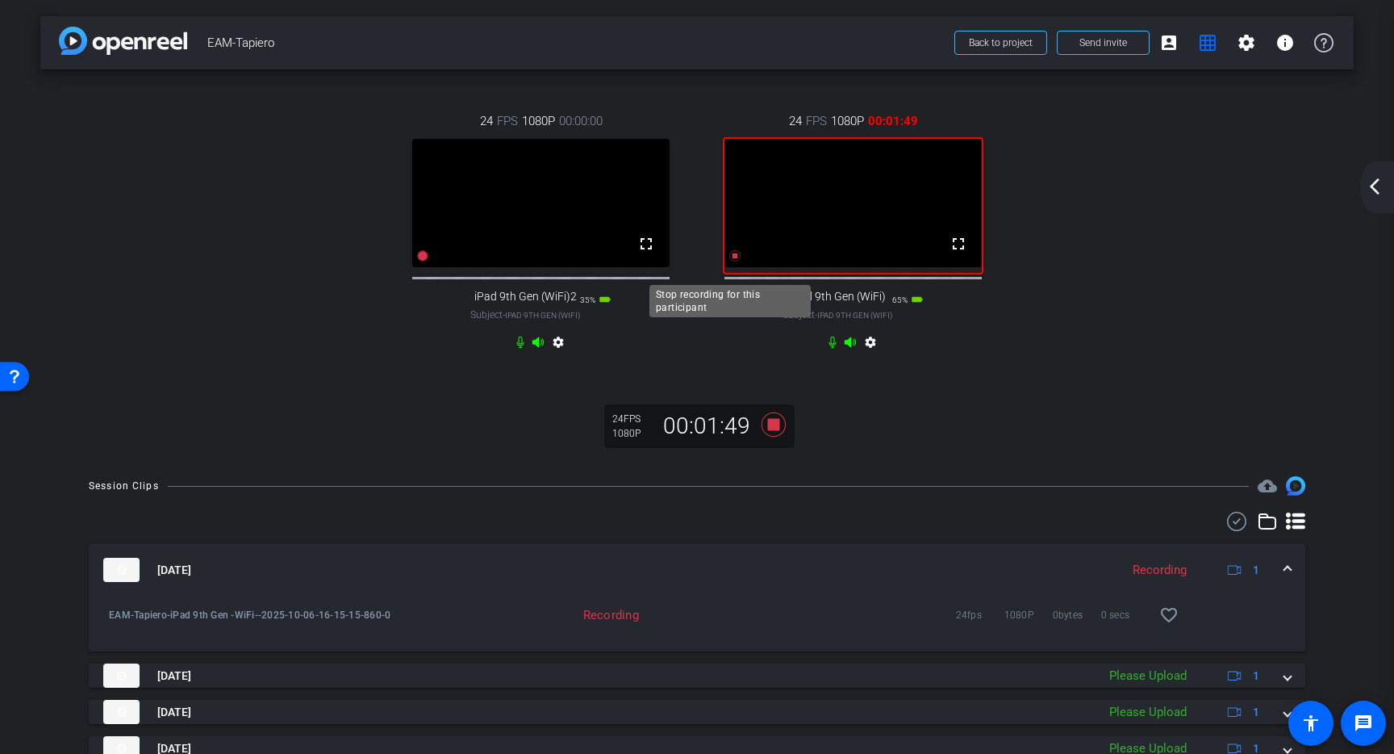
click at [730, 261] on icon at bounding box center [735, 255] width 11 height 11
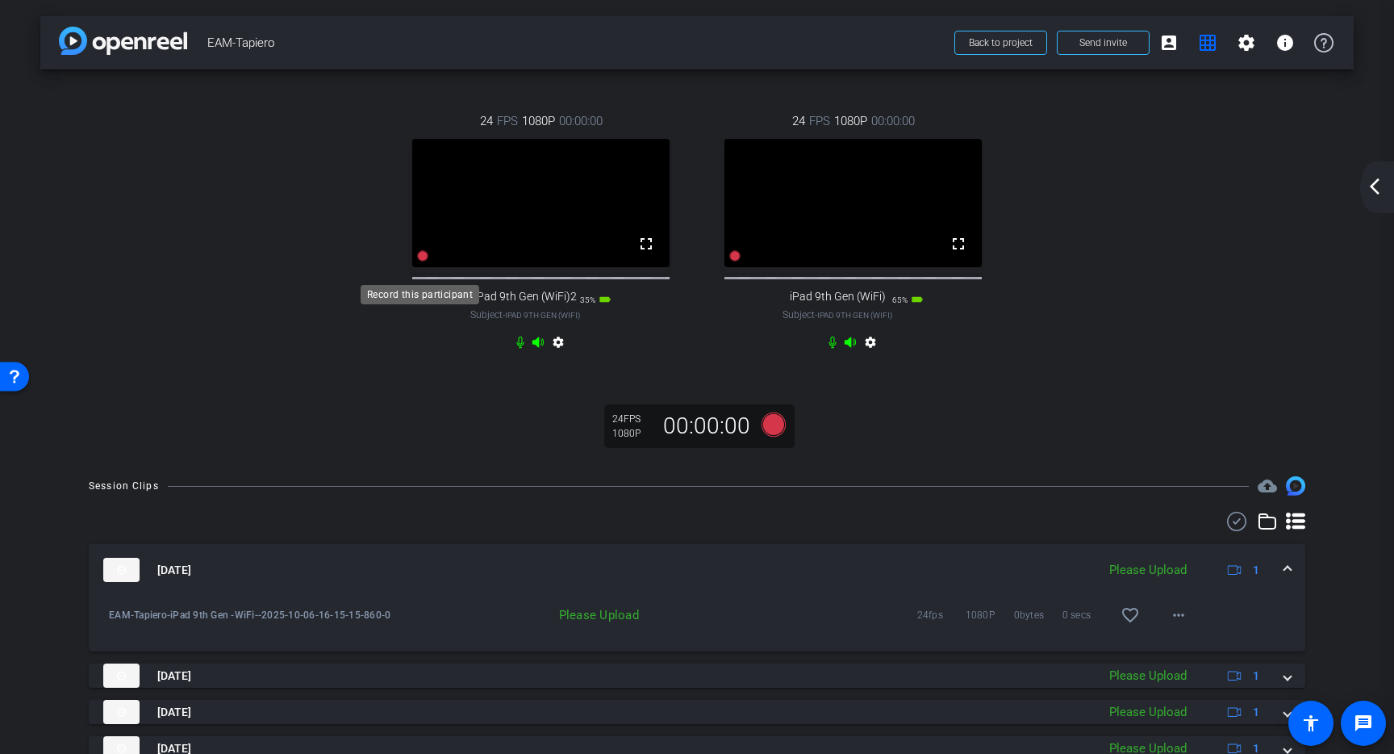
click at [418, 262] on icon at bounding box center [422, 255] width 13 height 13
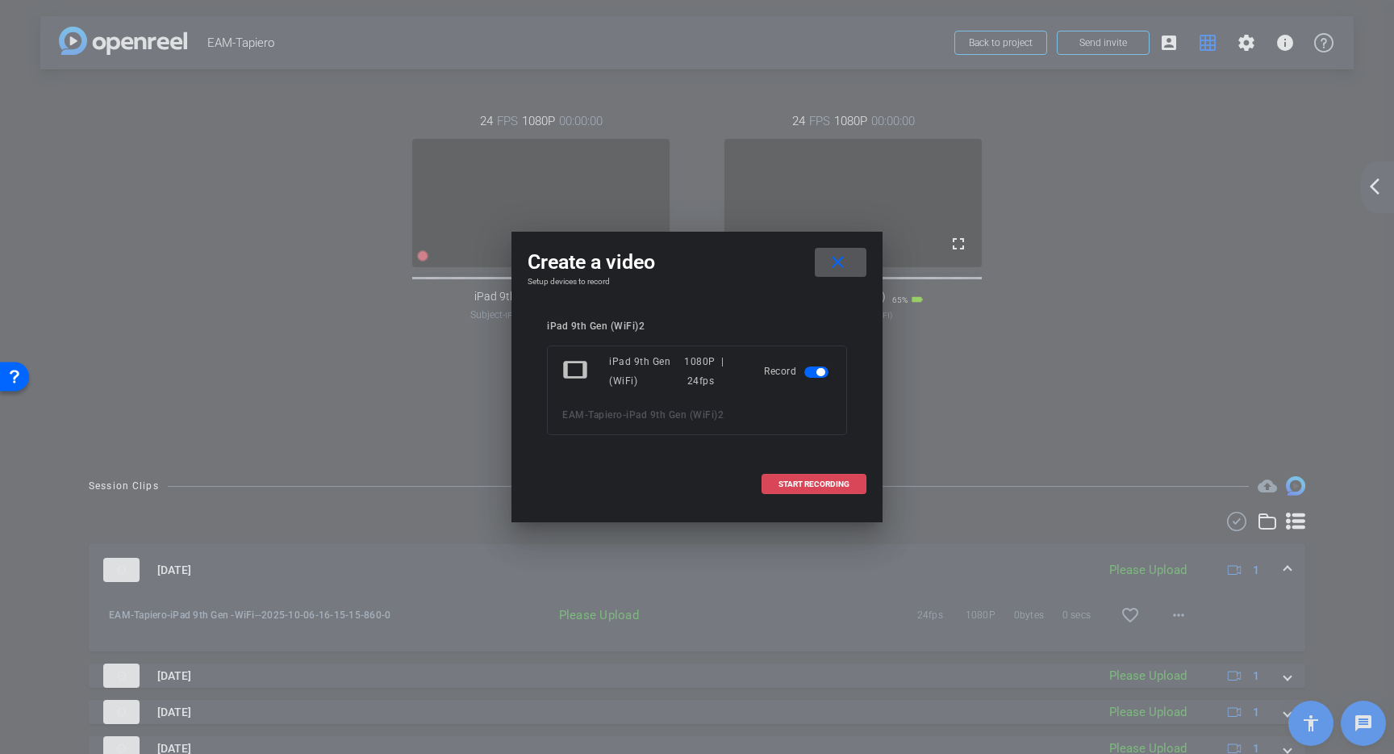
click at [800, 481] on span "START RECORDING" at bounding box center [814, 484] width 71 height 8
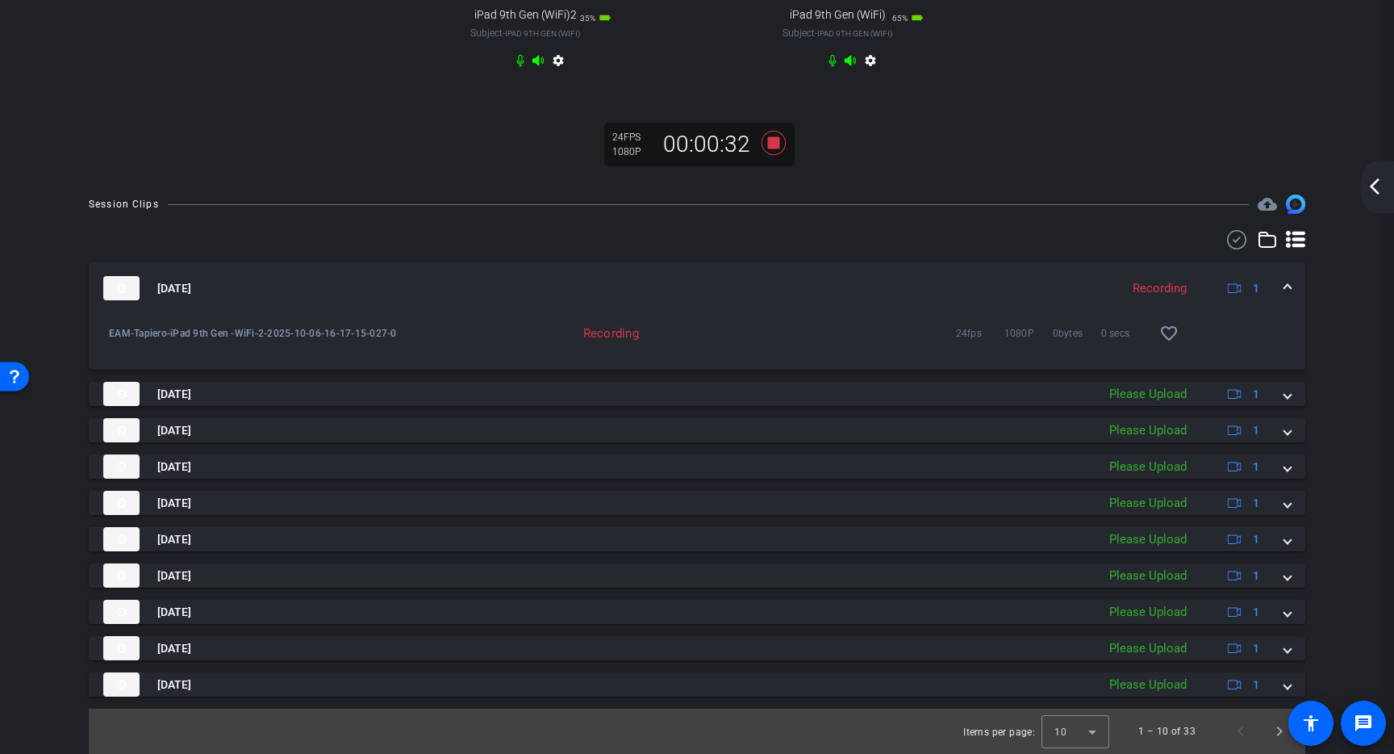
scroll to position [298, 0]
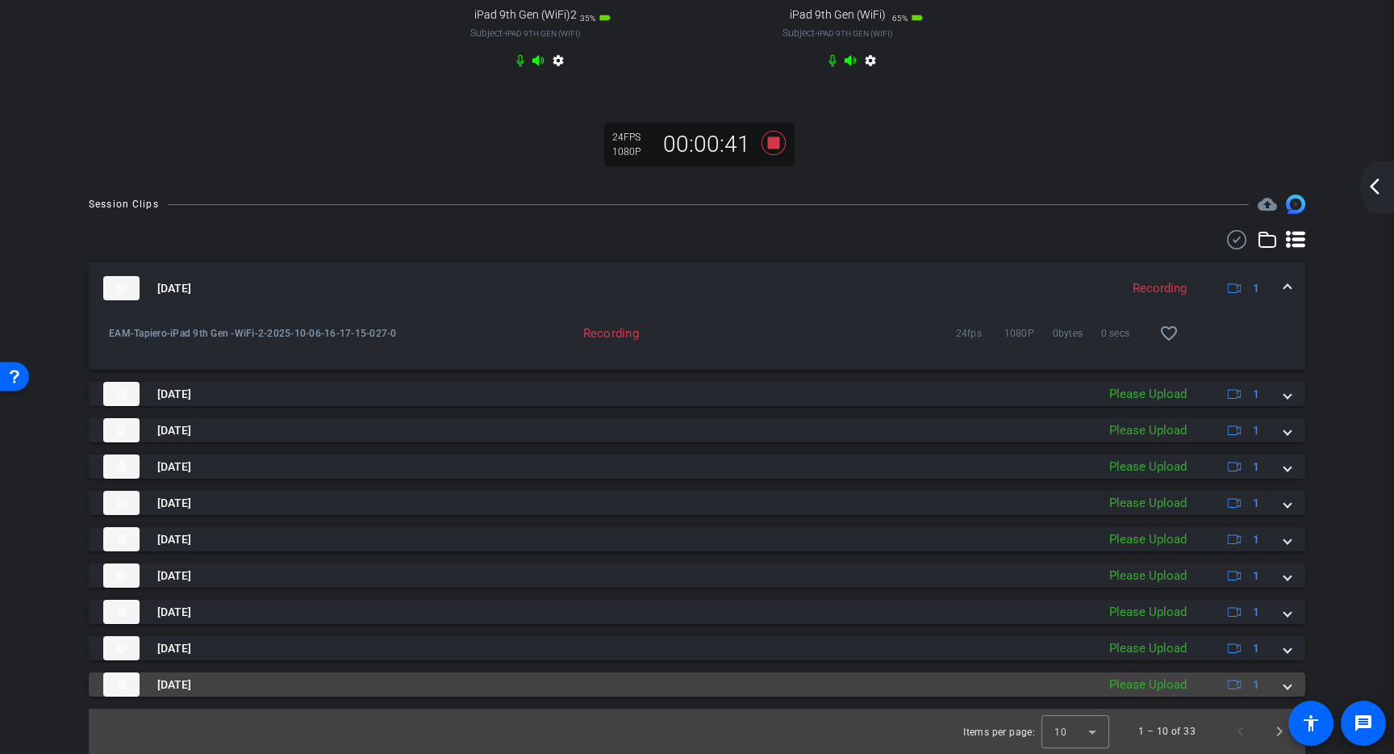
click at [1285, 686] on span at bounding box center [1288, 684] width 6 height 17
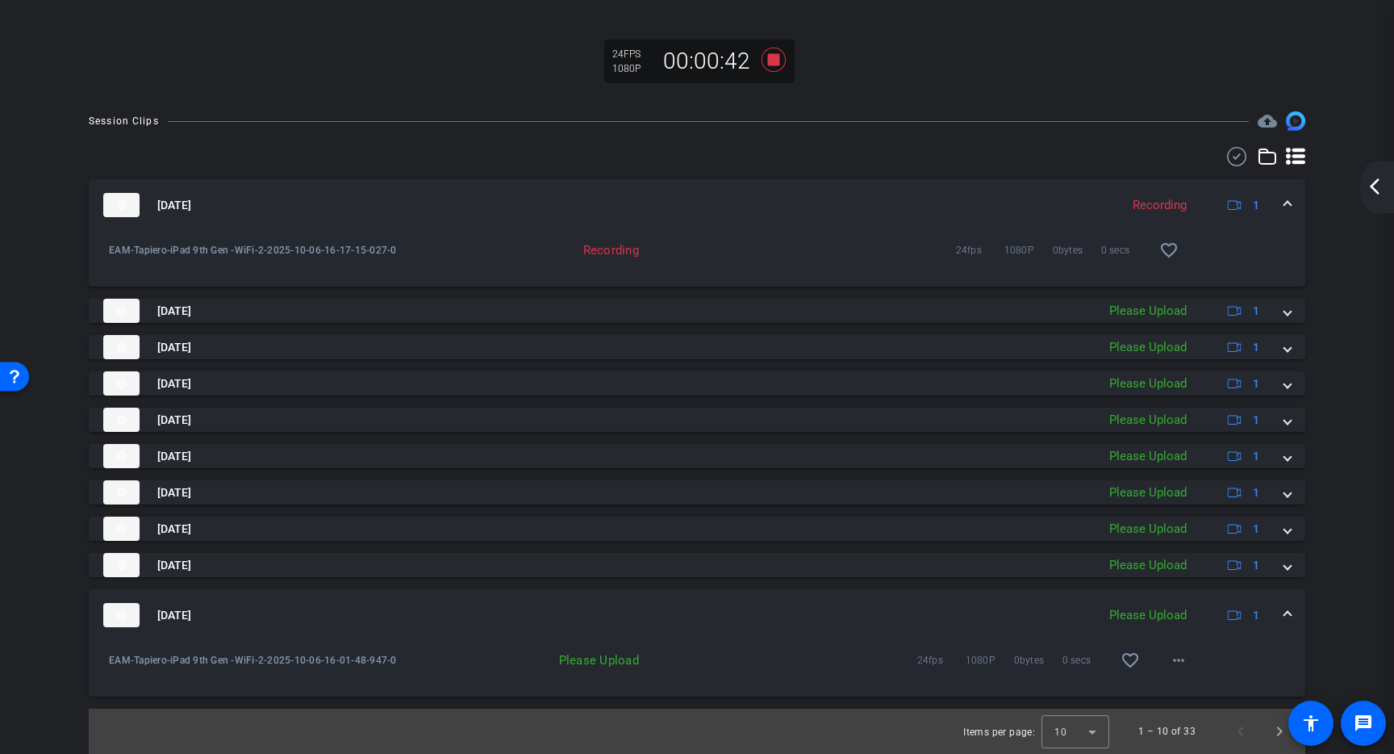
scroll to position [381, 0]
click at [1175, 661] on mat-icon "more_horiz" at bounding box center [1178, 659] width 19 height 19
click at [1194, 688] on span "Upload" at bounding box center [1196, 693] width 65 height 19
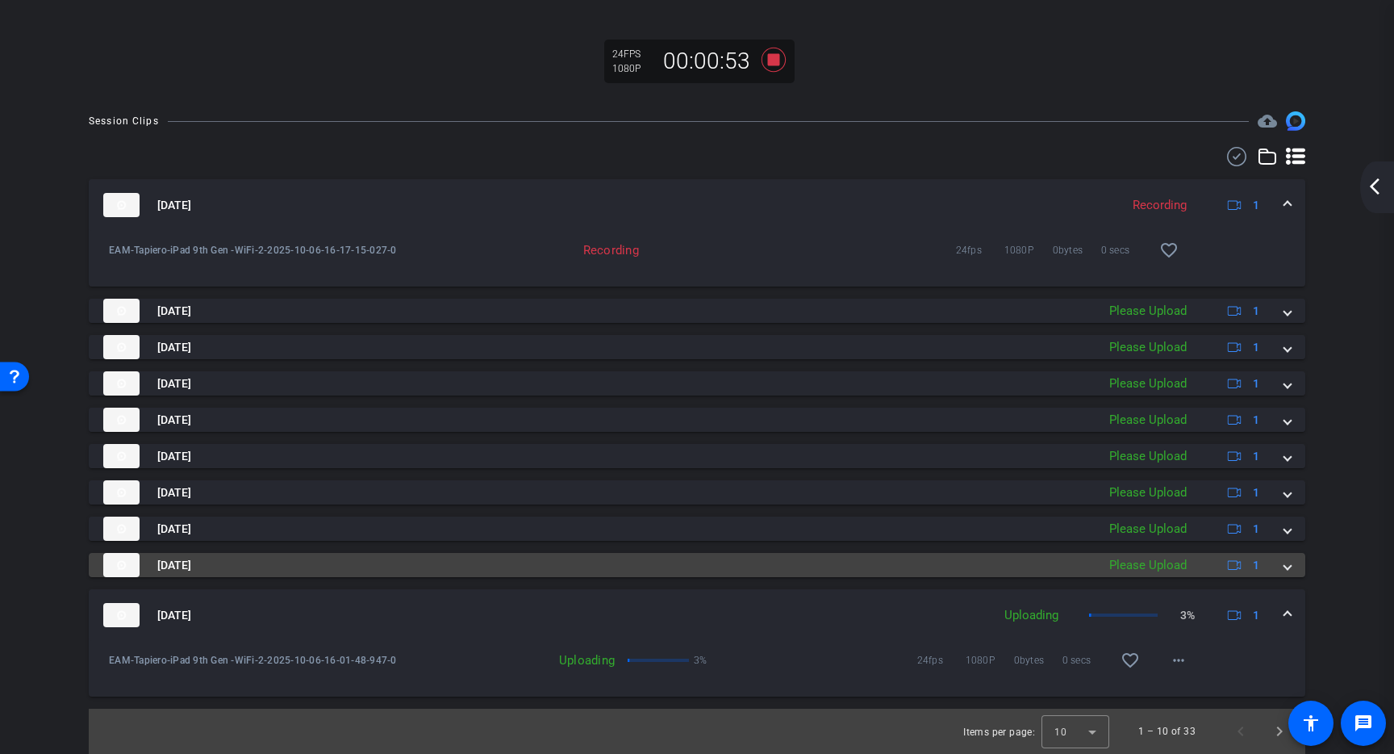
click at [1285, 562] on span at bounding box center [1288, 565] width 6 height 17
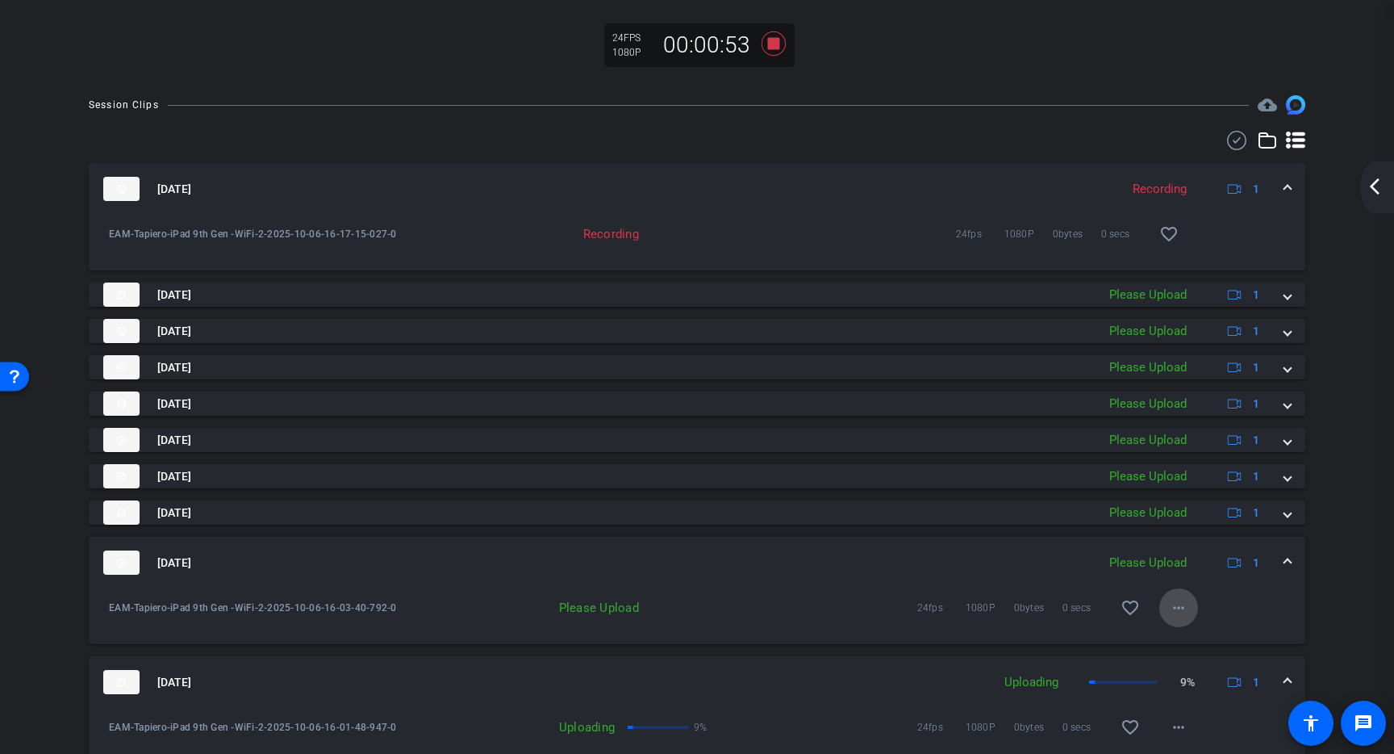
click at [1173, 617] on mat-icon "more_horiz" at bounding box center [1178, 607] width 19 height 19
click at [1185, 655] on span "Upload" at bounding box center [1196, 657] width 65 height 19
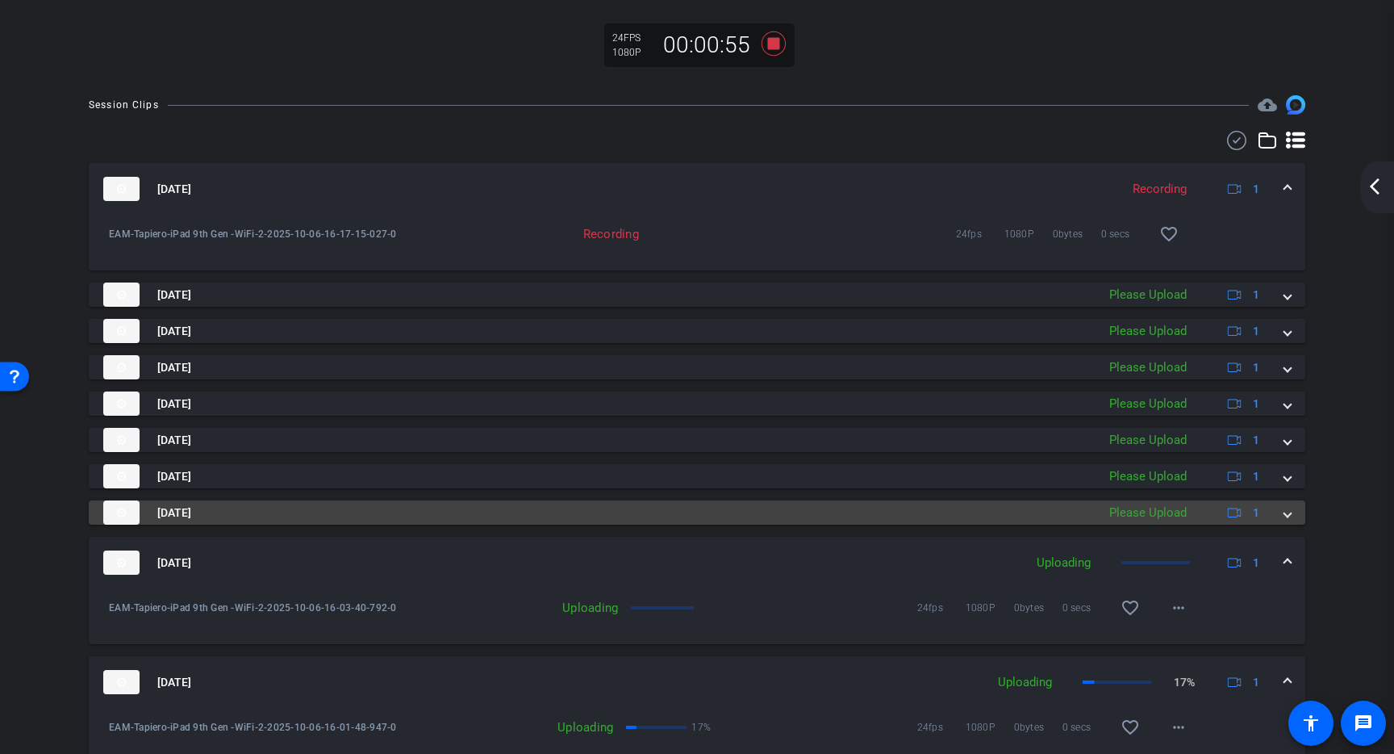
click at [1282, 524] on mat-expansion-panel-header "[DATE] Please Upload 1" at bounding box center [697, 512] width 1217 height 24
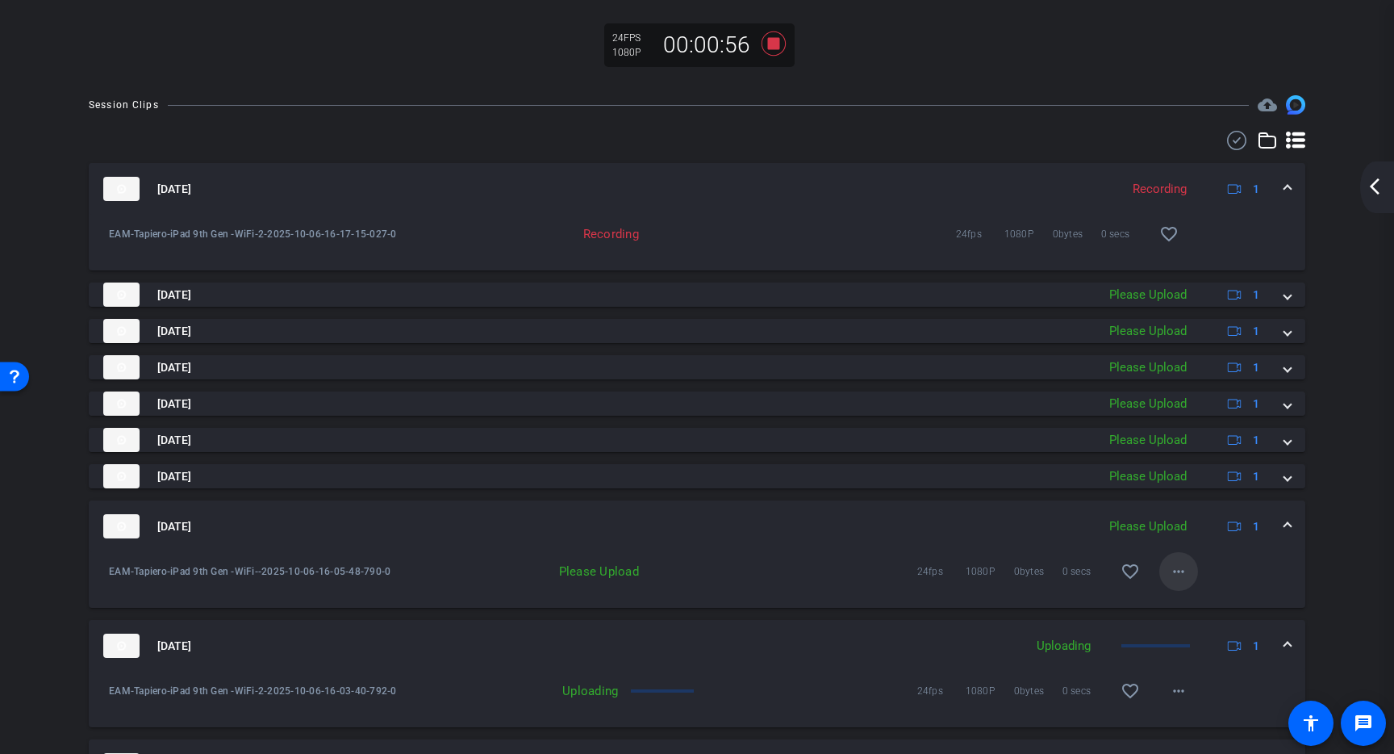
click at [1175, 581] on mat-icon "more_horiz" at bounding box center [1178, 571] width 19 height 19
click at [1197, 613] on span "Upload" at bounding box center [1196, 621] width 65 height 19
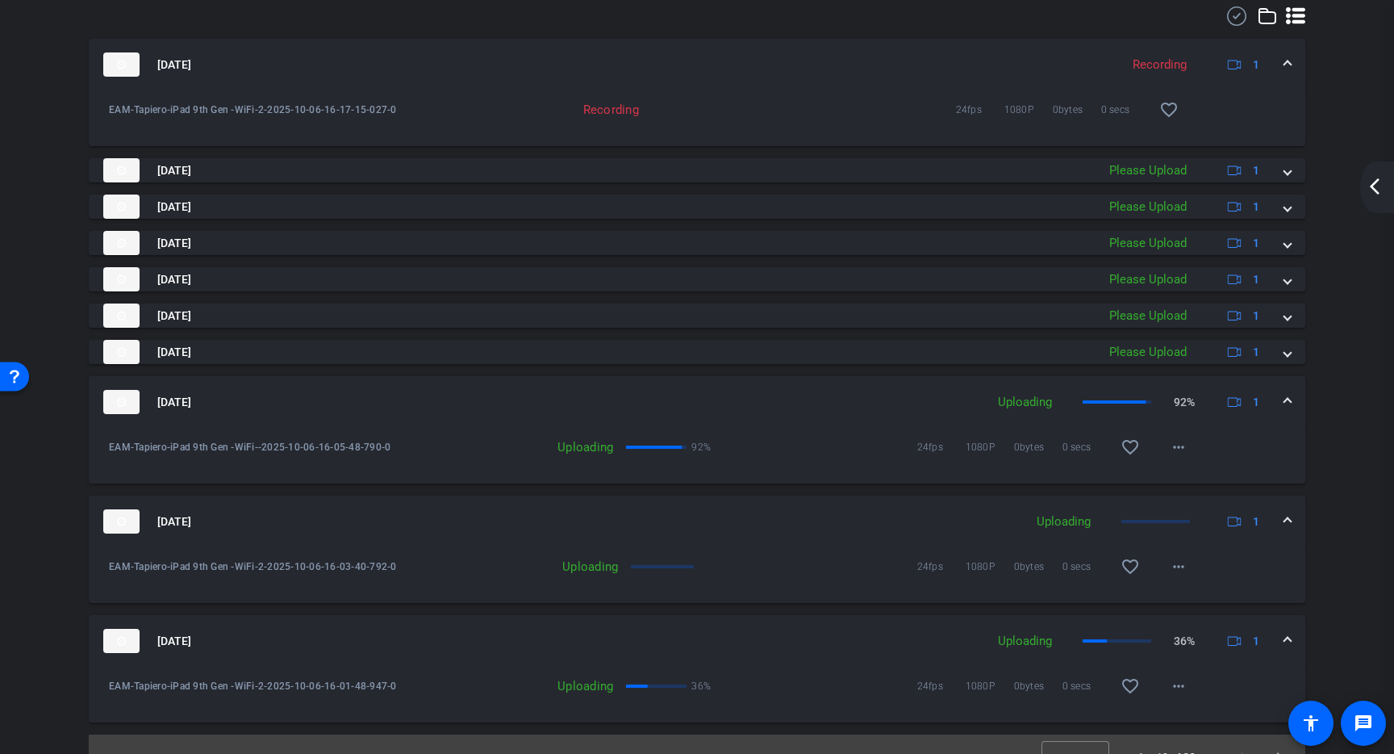
scroll to position [493, 0]
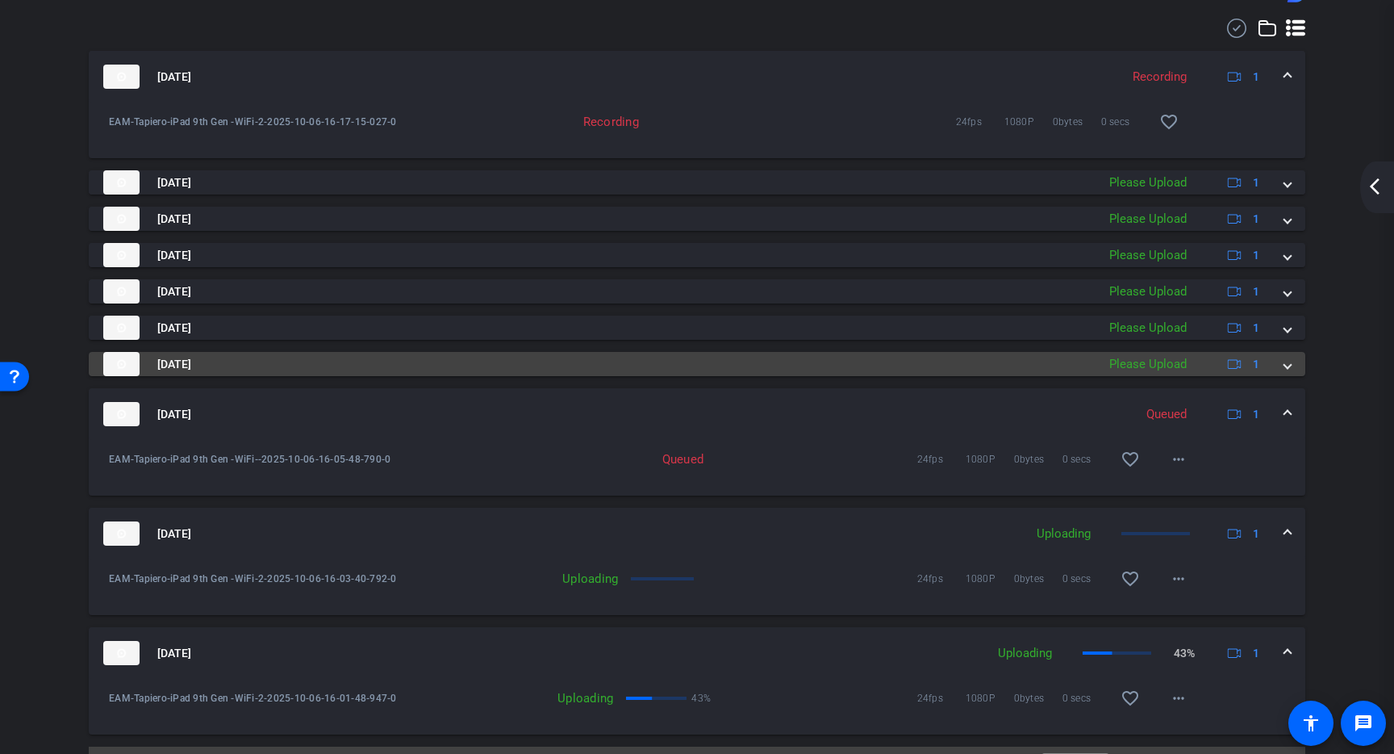
click at [1285, 373] on span at bounding box center [1288, 364] width 6 height 17
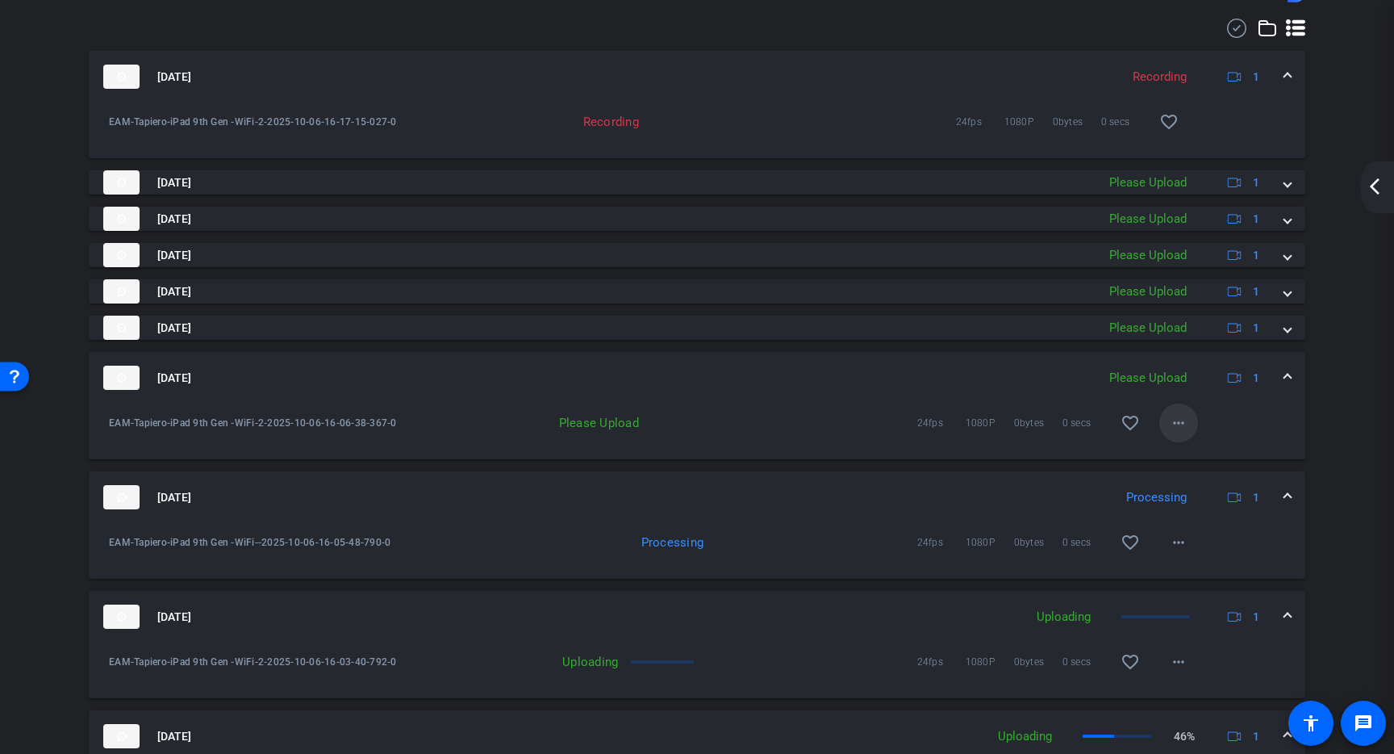
click at [1176, 432] on mat-icon "more_horiz" at bounding box center [1178, 422] width 19 height 19
click at [1189, 472] on span "Upload" at bounding box center [1196, 472] width 65 height 19
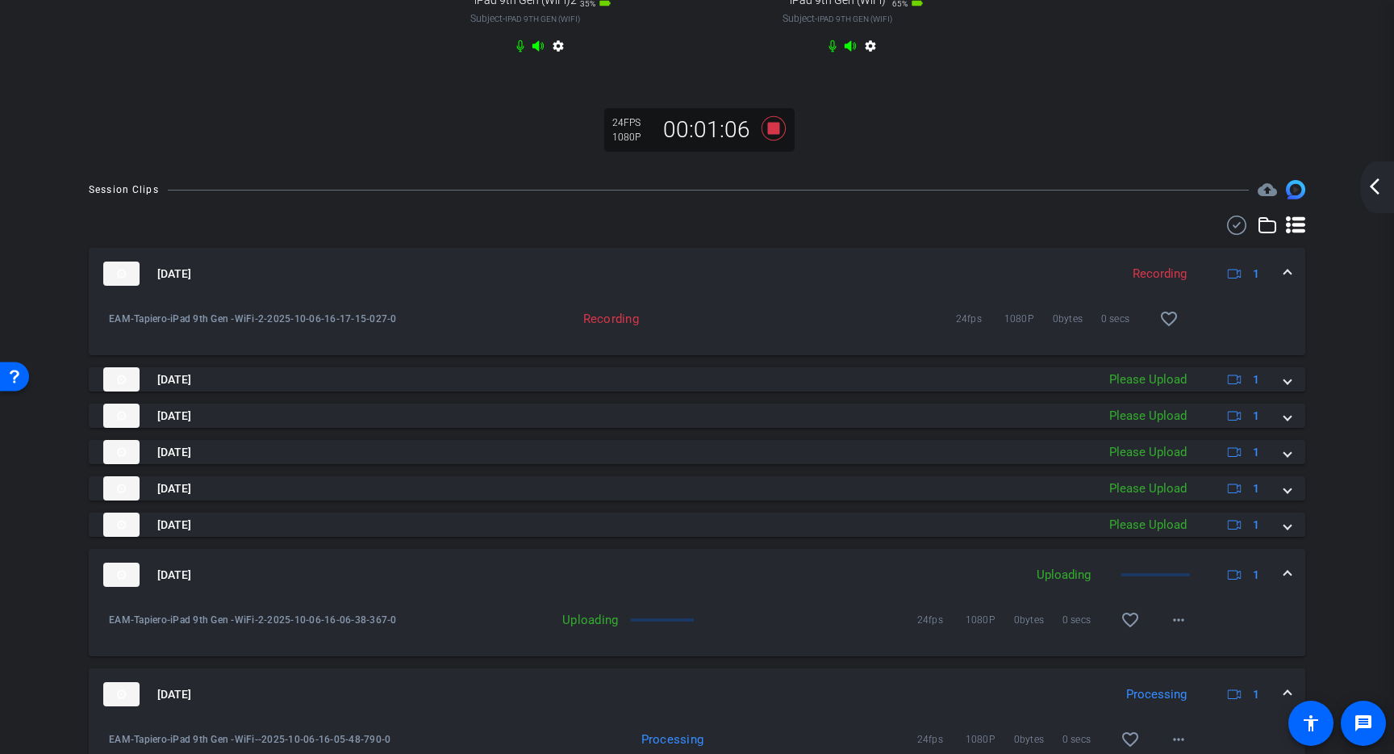
scroll to position [240, 0]
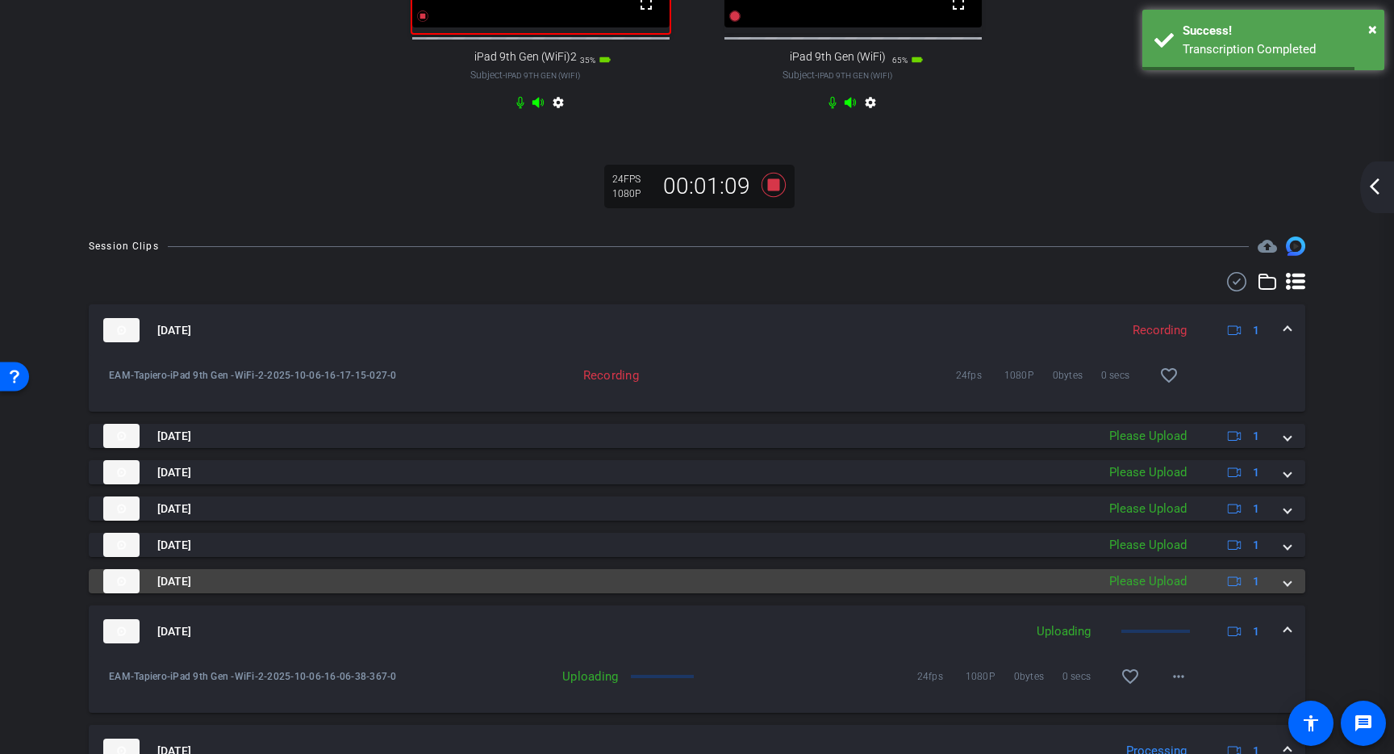
click at [1285, 590] on span at bounding box center [1288, 581] width 6 height 17
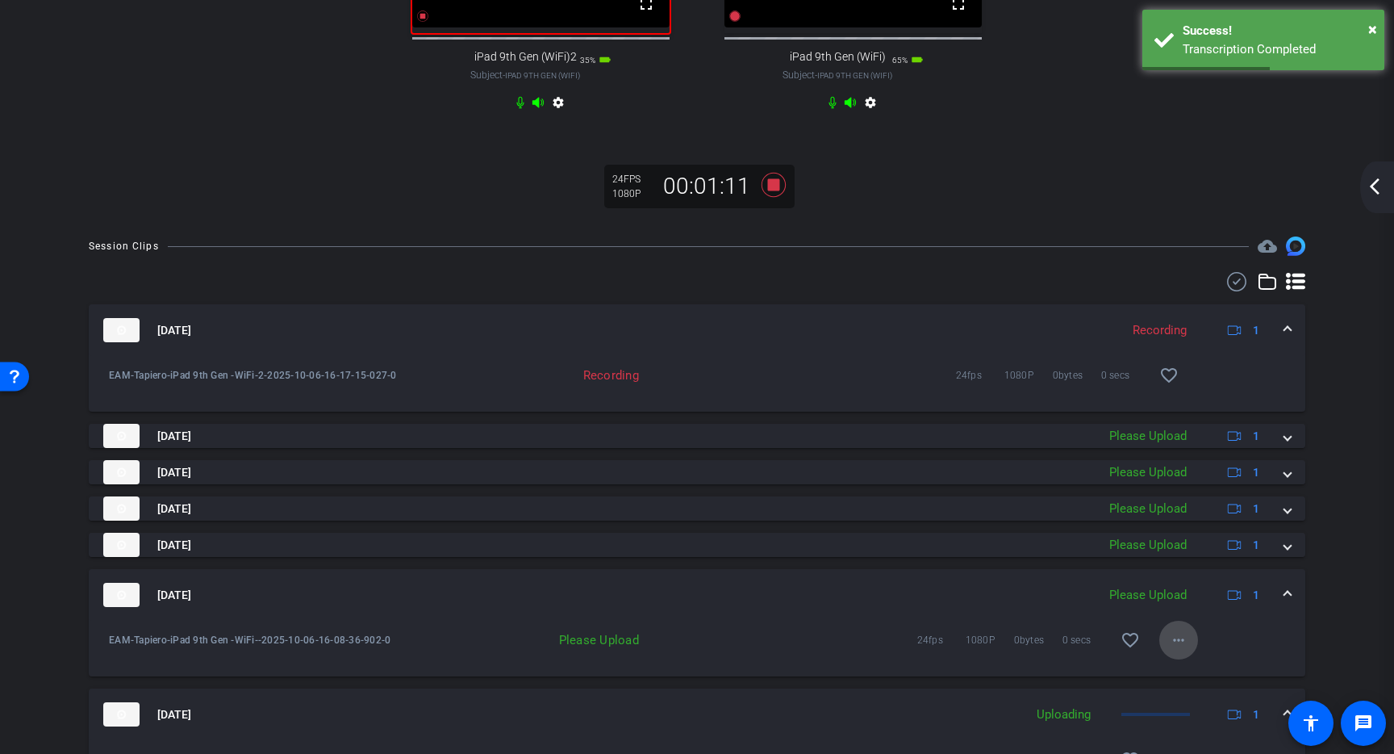
click at [1169, 650] on mat-icon "more_horiz" at bounding box center [1178, 639] width 19 height 19
click at [1183, 685] on span "Upload" at bounding box center [1196, 689] width 65 height 19
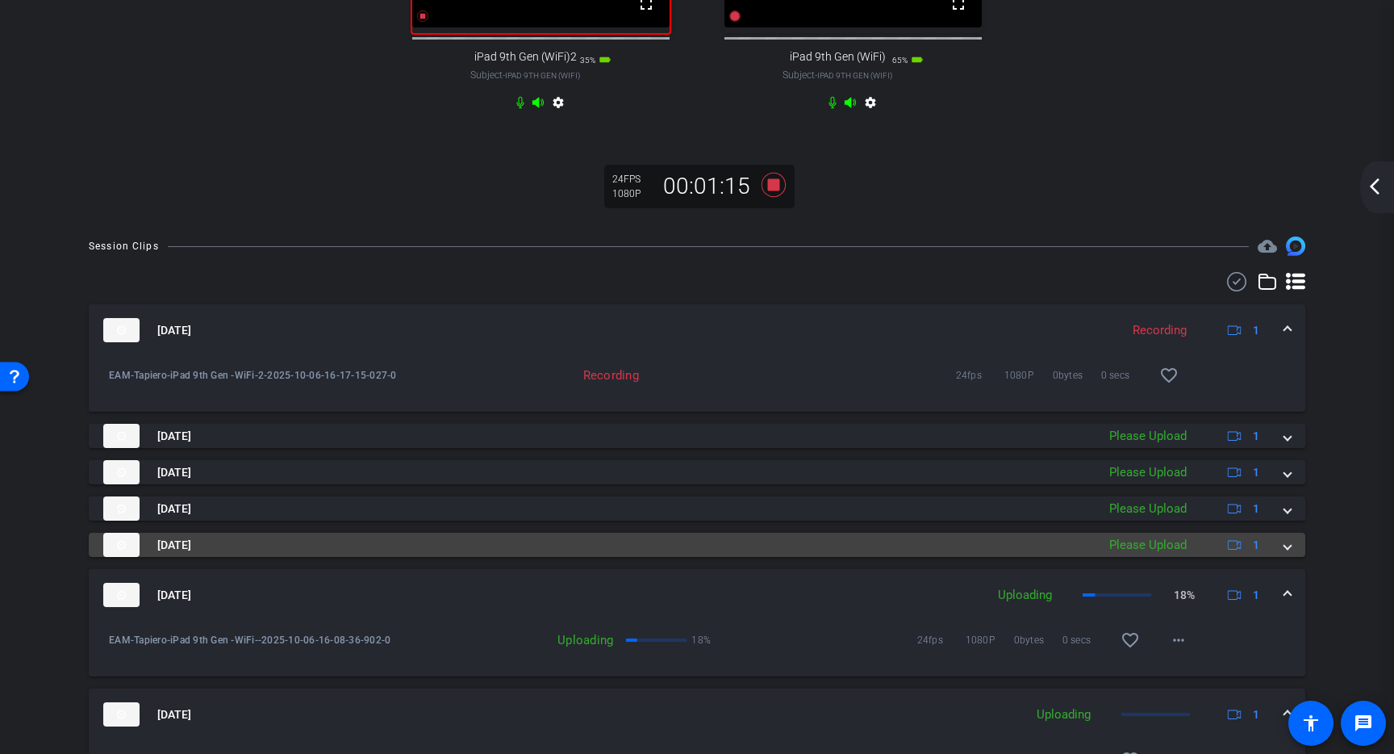
click at [1285, 554] on span at bounding box center [1288, 545] width 6 height 17
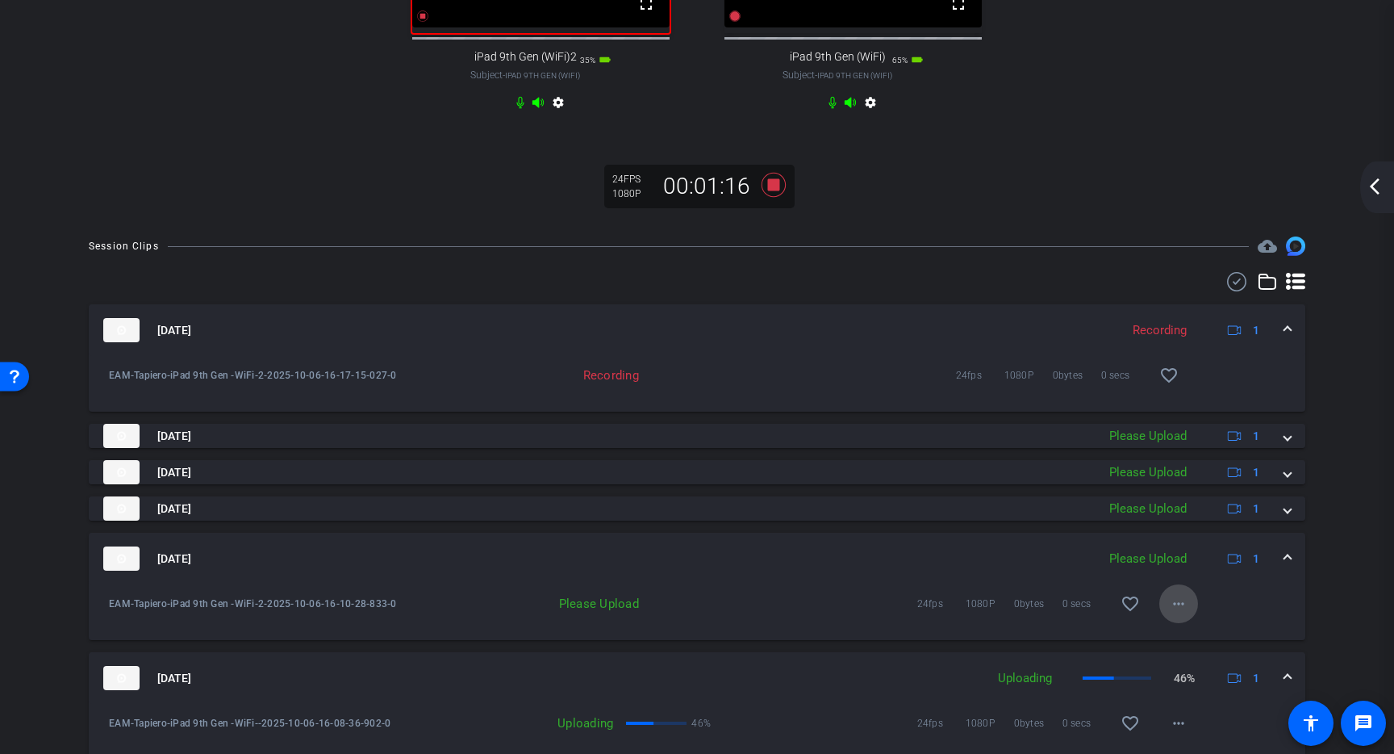
click at [1174, 613] on mat-icon "more_horiz" at bounding box center [1178, 603] width 19 height 19
click at [1186, 654] on span "Upload" at bounding box center [1196, 653] width 65 height 19
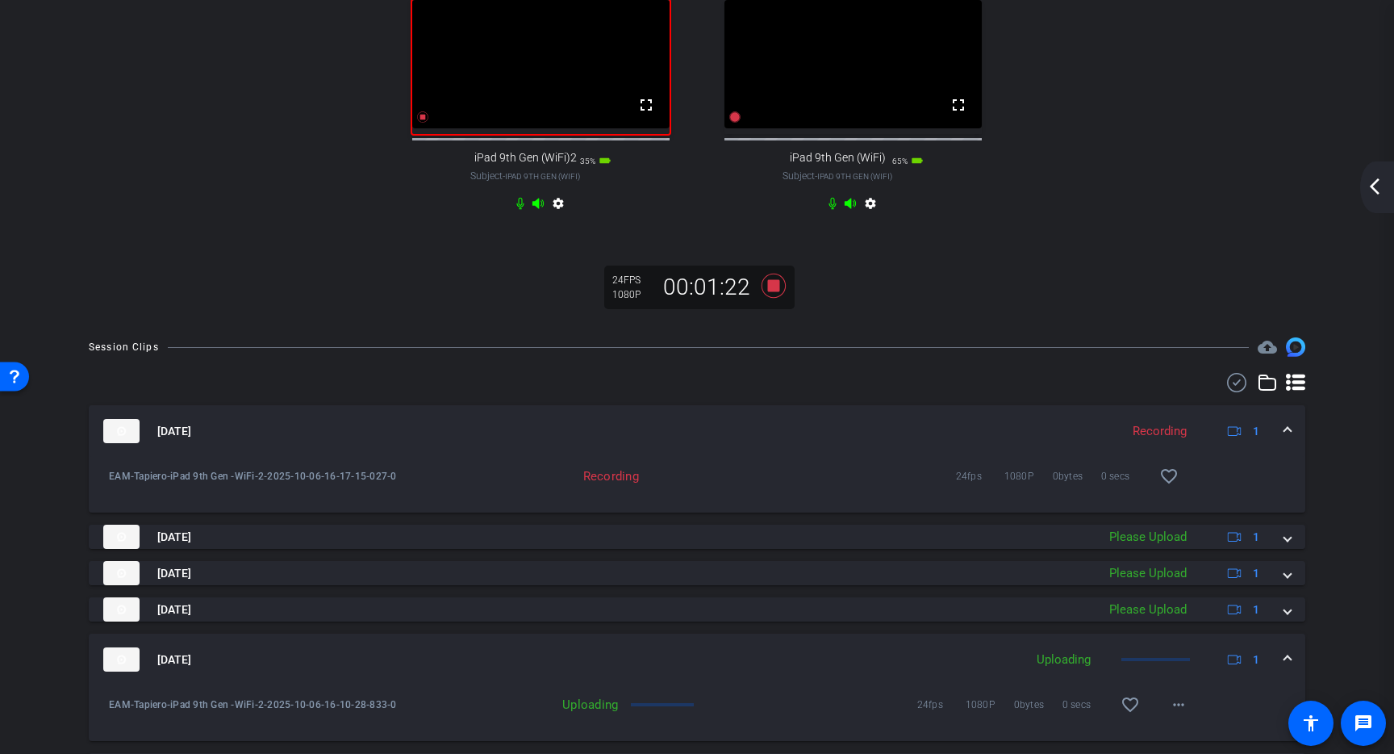
scroll to position [44, 0]
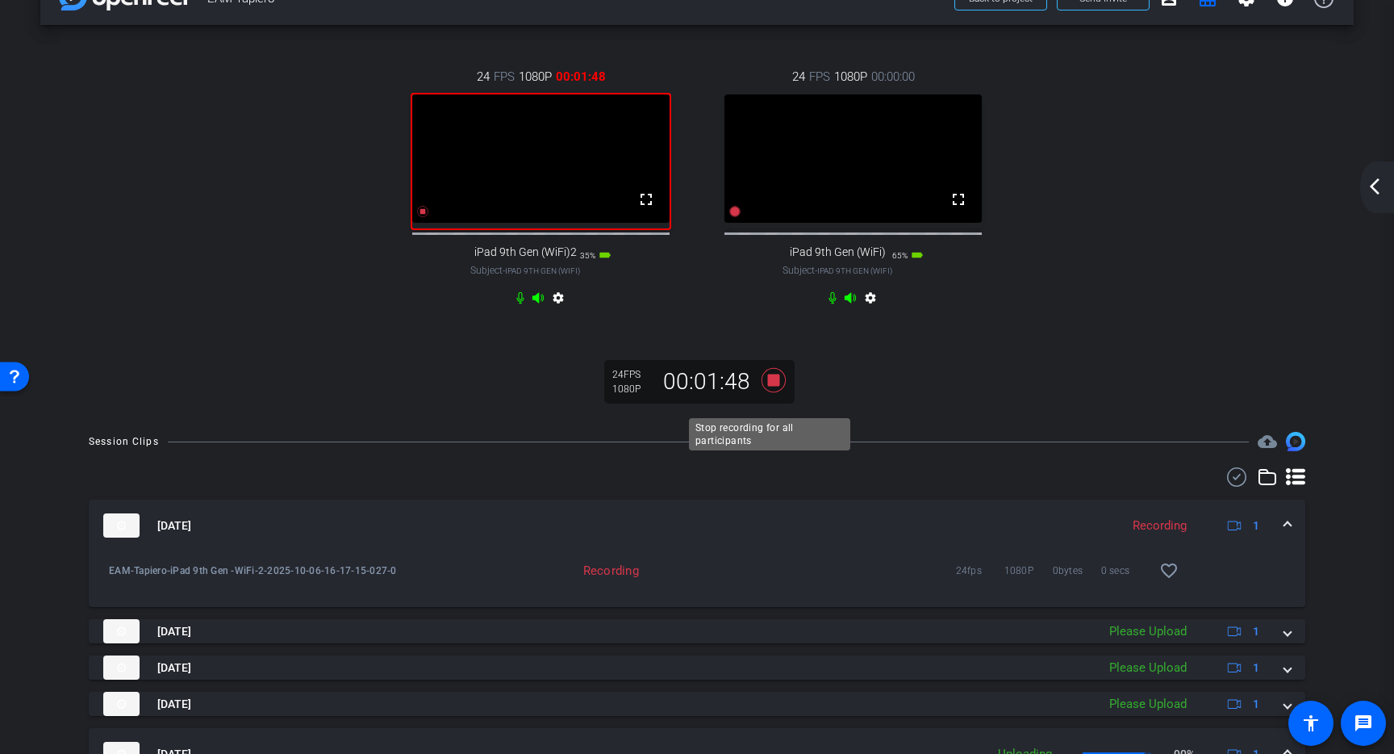
drag, startPoint x: 768, startPoint y: 394, endPoint x: 1072, endPoint y: 441, distance: 307.8
click at [768, 392] on icon at bounding box center [774, 380] width 24 height 24
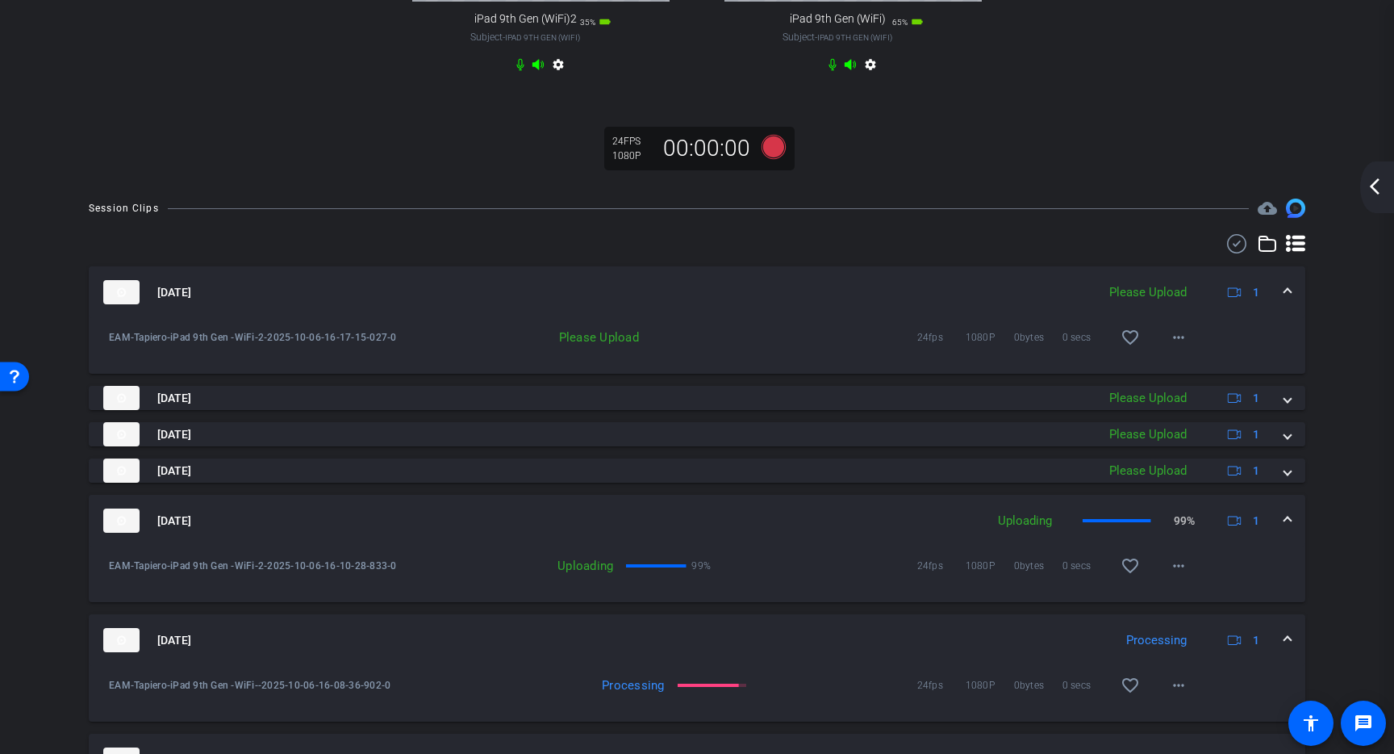
scroll to position [555, 0]
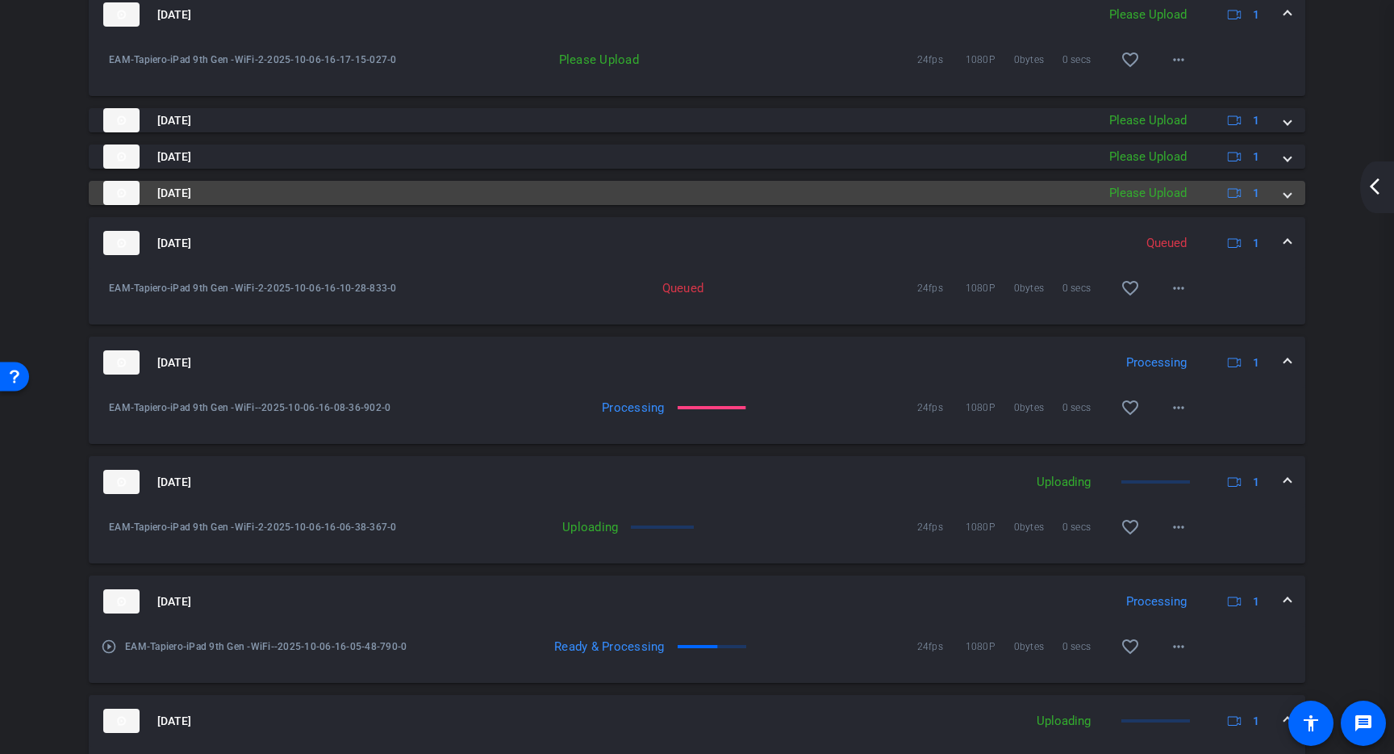
click at [1272, 205] on div "[DATE] Please Upload 1" at bounding box center [693, 193] width 1181 height 24
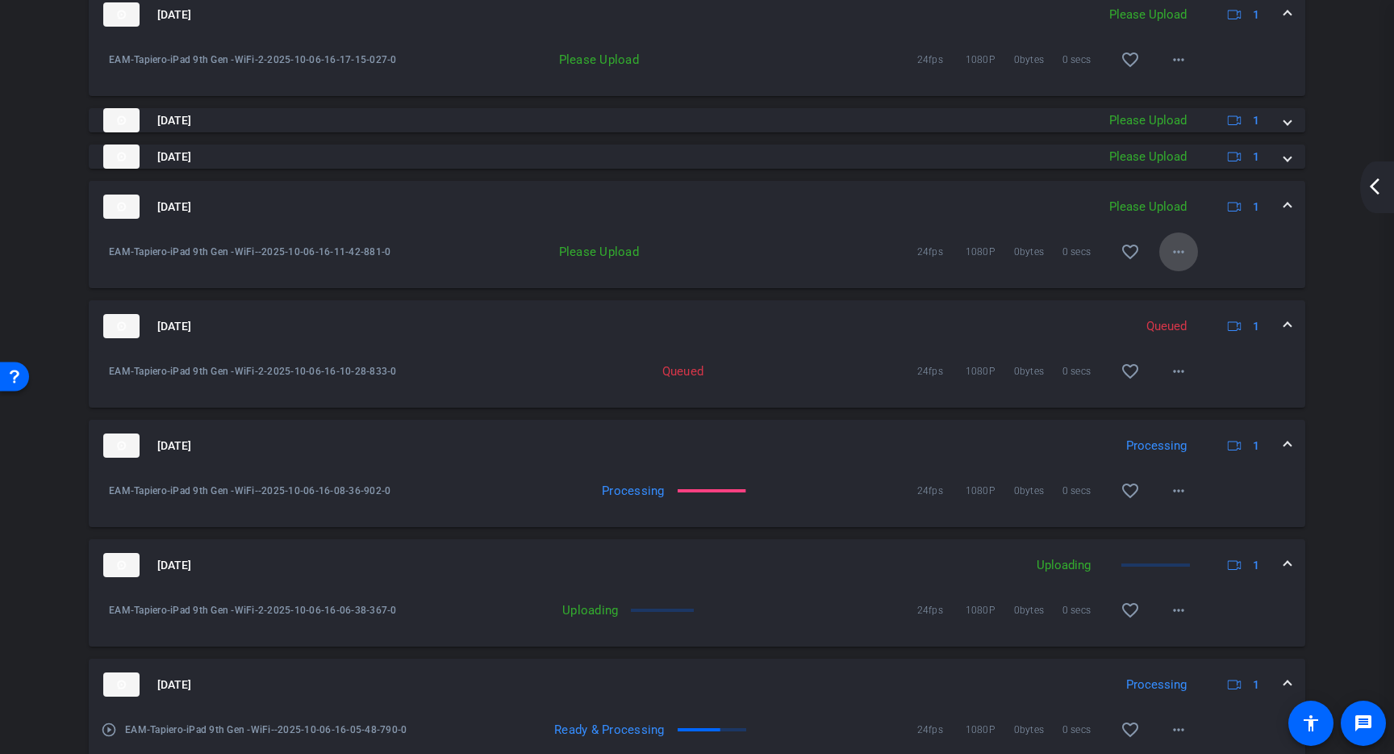
click at [1176, 261] on mat-icon "more_horiz" at bounding box center [1178, 251] width 19 height 19
drag, startPoint x: 1192, startPoint y: 295, endPoint x: 1196, endPoint y: 282, distance: 14.3
click at [1192, 294] on span "Upload" at bounding box center [1196, 301] width 65 height 19
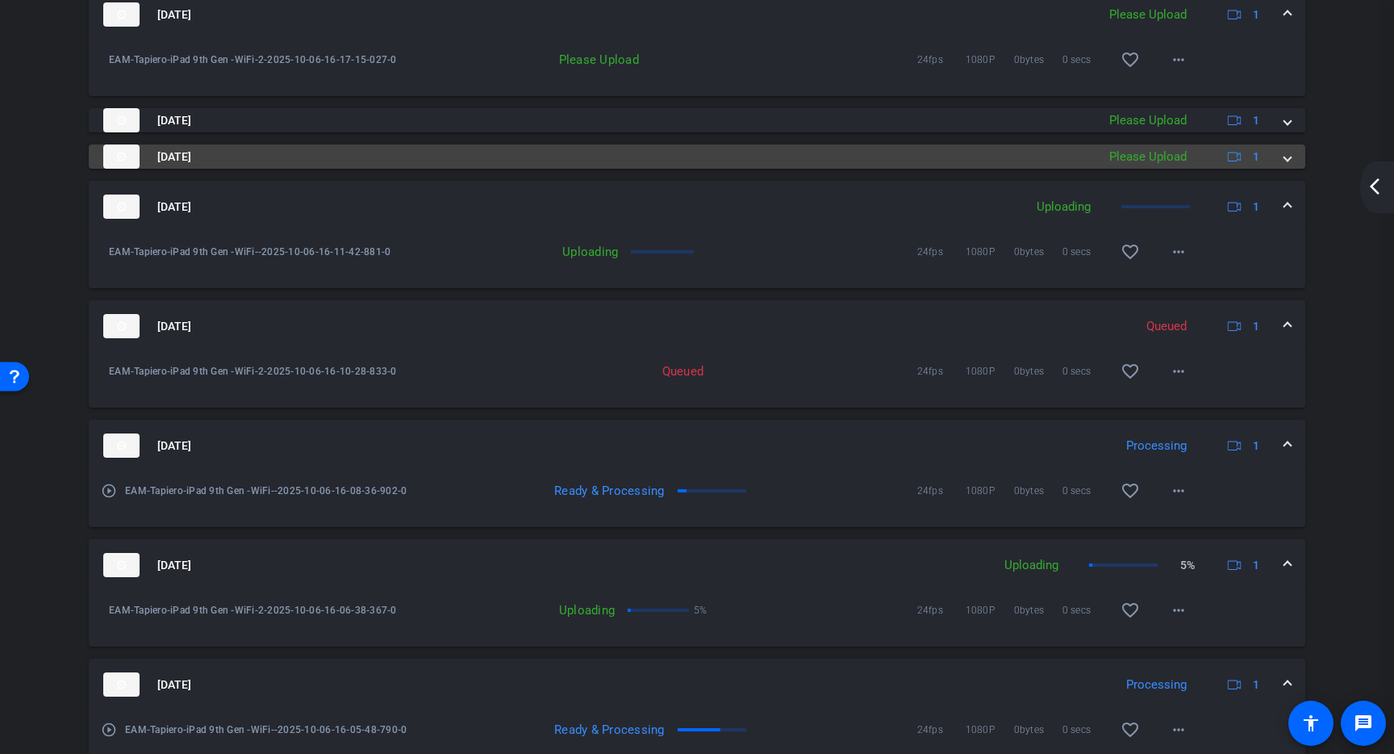
click at [1285, 165] on span at bounding box center [1288, 156] width 6 height 17
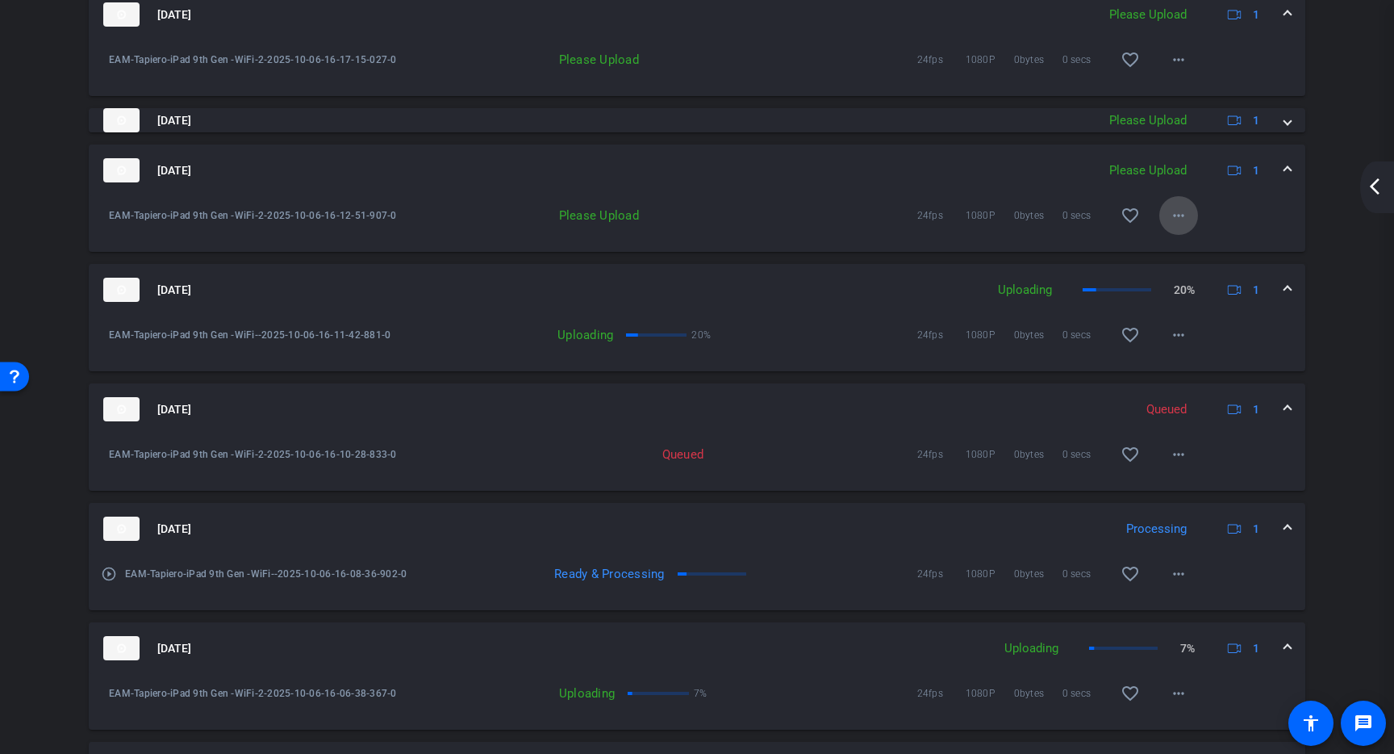
click at [1176, 225] on mat-icon "more_horiz" at bounding box center [1178, 215] width 19 height 19
click at [1276, 140] on div at bounding box center [697, 377] width 1394 height 754
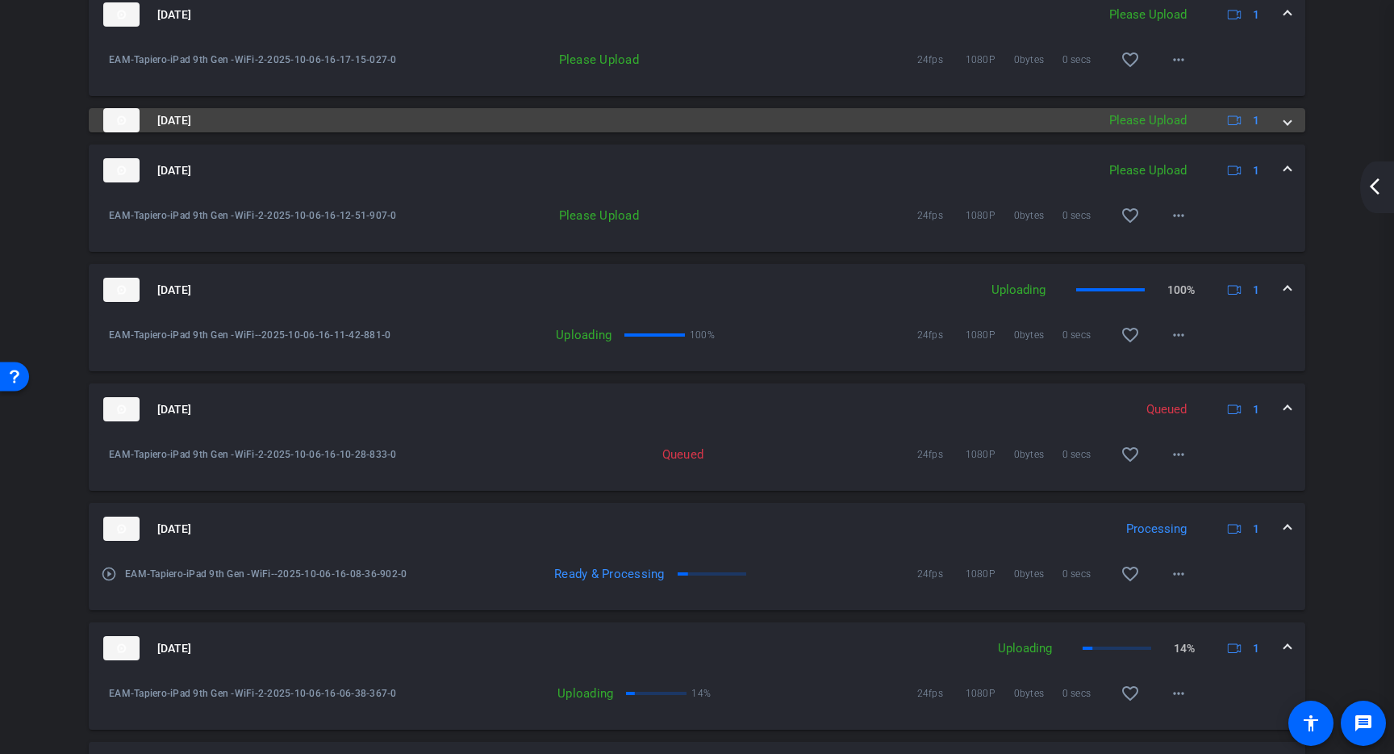
click at [1272, 132] on div "[DATE] Please Upload 1" at bounding box center [693, 120] width 1181 height 24
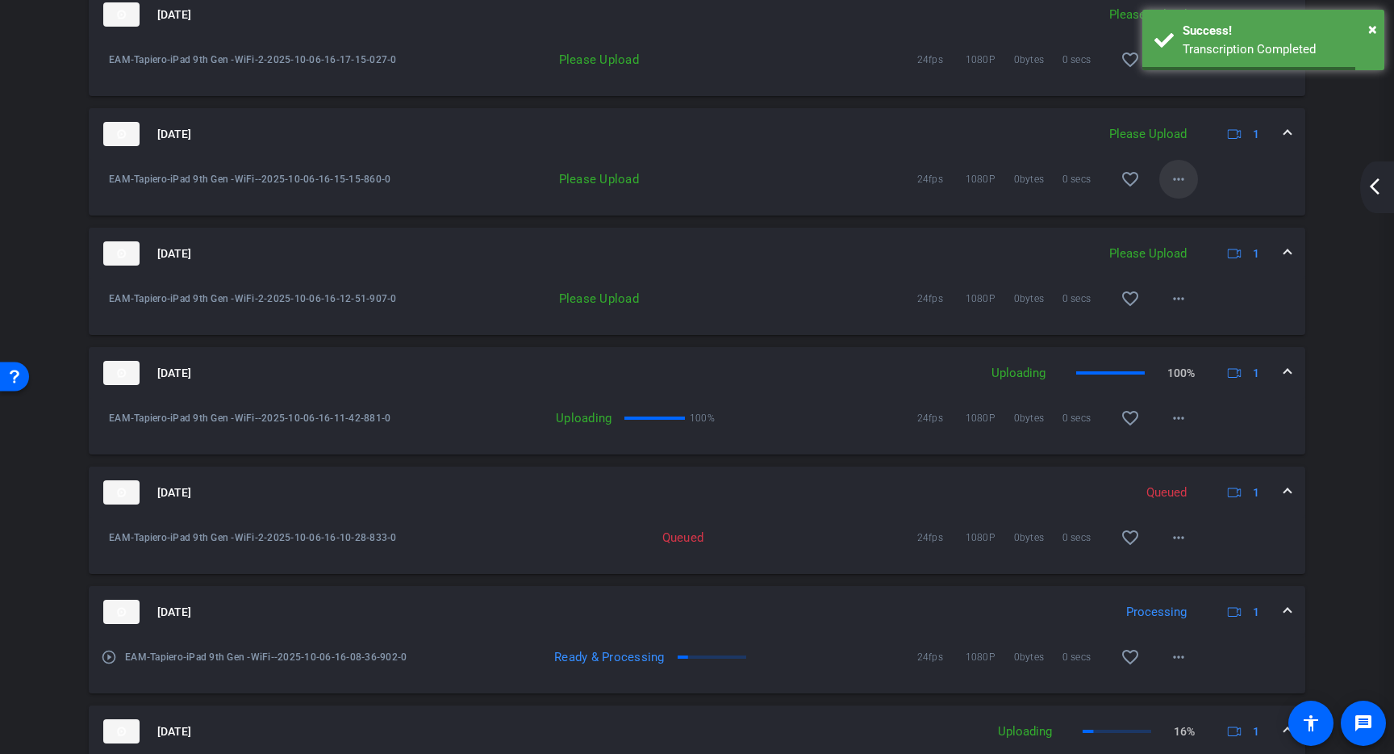
click at [1173, 189] on mat-icon "more_horiz" at bounding box center [1178, 178] width 19 height 19
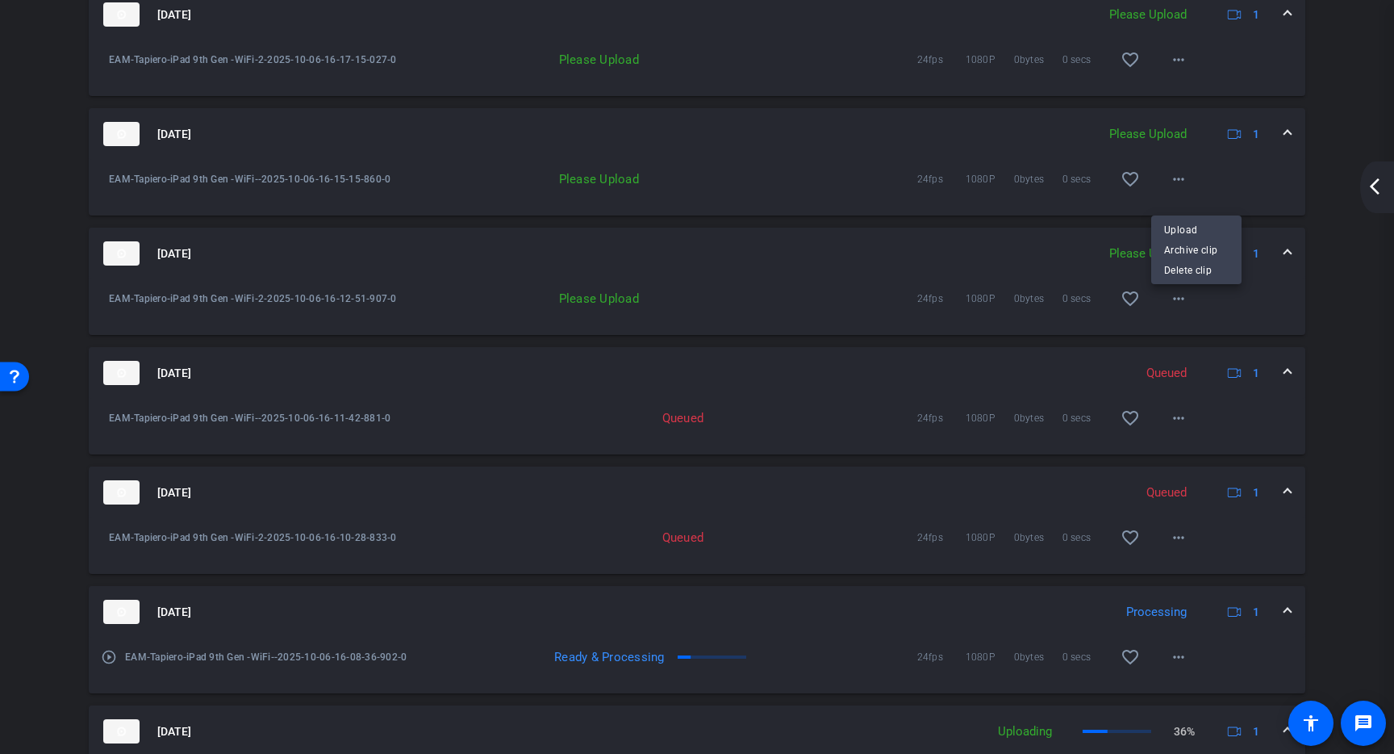
click at [52, 136] on div at bounding box center [697, 377] width 1394 height 754
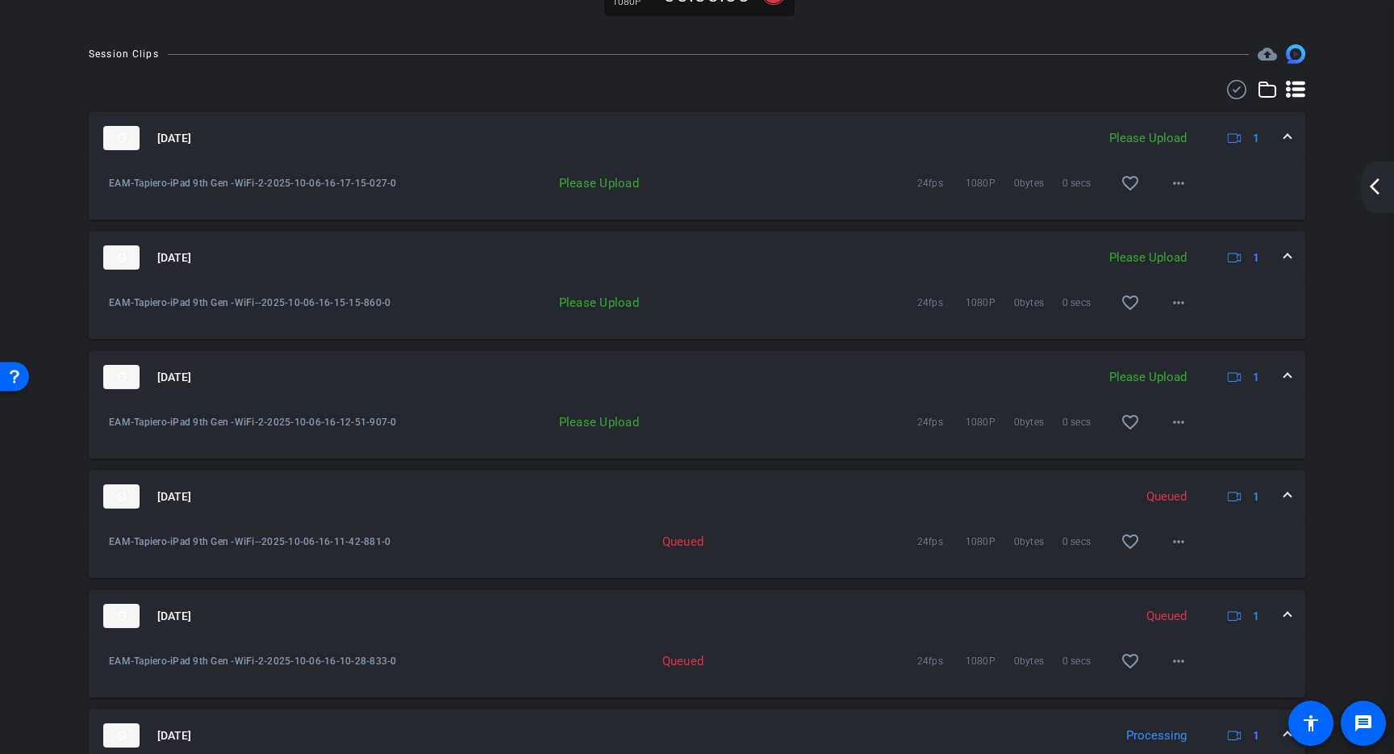
scroll to position [500, 0]
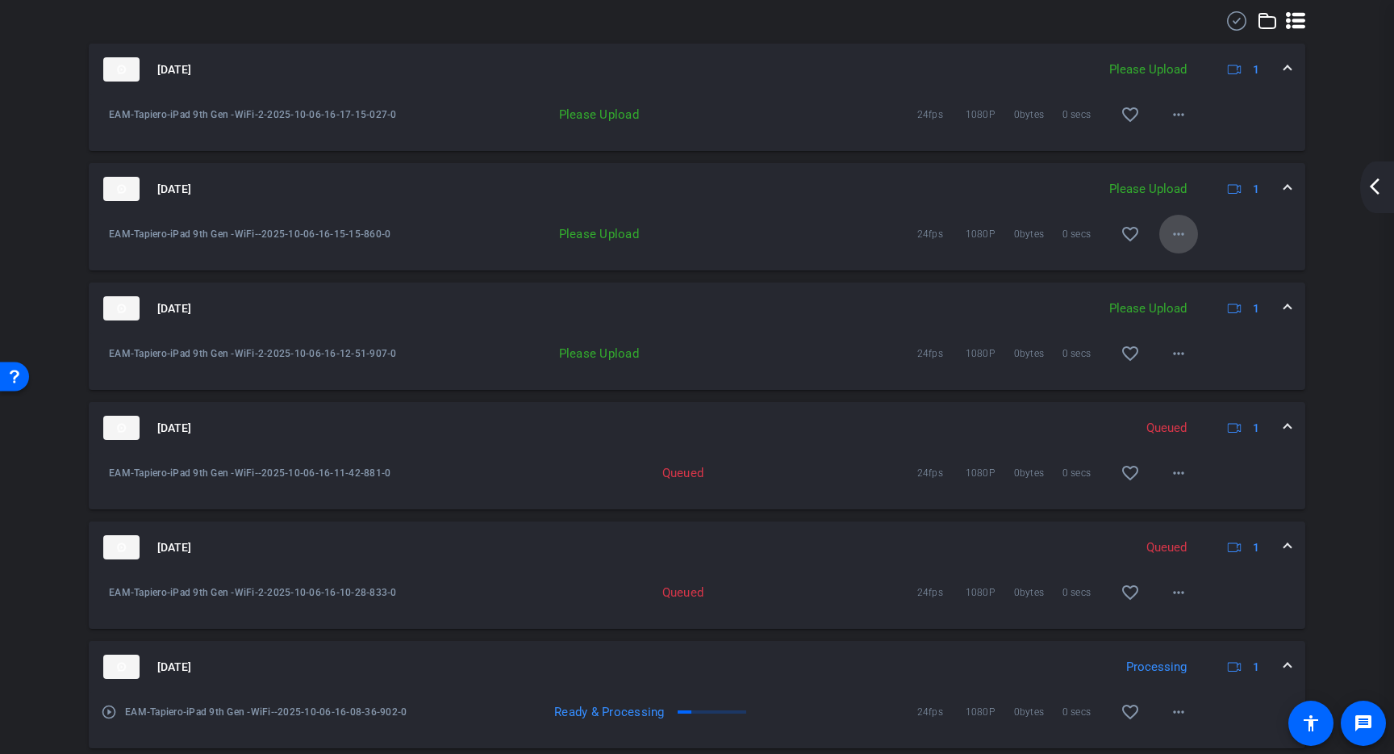
click at [1173, 244] on mat-icon "more_horiz" at bounding box center [1178, 233] width 19 height 19
click at [1173, 250] on div at bounding box center [697, 377] width 1394 height 754
click at [1180, 363] on mat-icon "more_horiz" at bounding box center [1178, 353] width 19 height 19
click at [1189, 405] on span "Upload" at bounding box center [1196, 403] width 65 height 19
click at [1169, 244] on mat-icon "more_horiz" at bounding box center [1178, 233] width 19 height 19
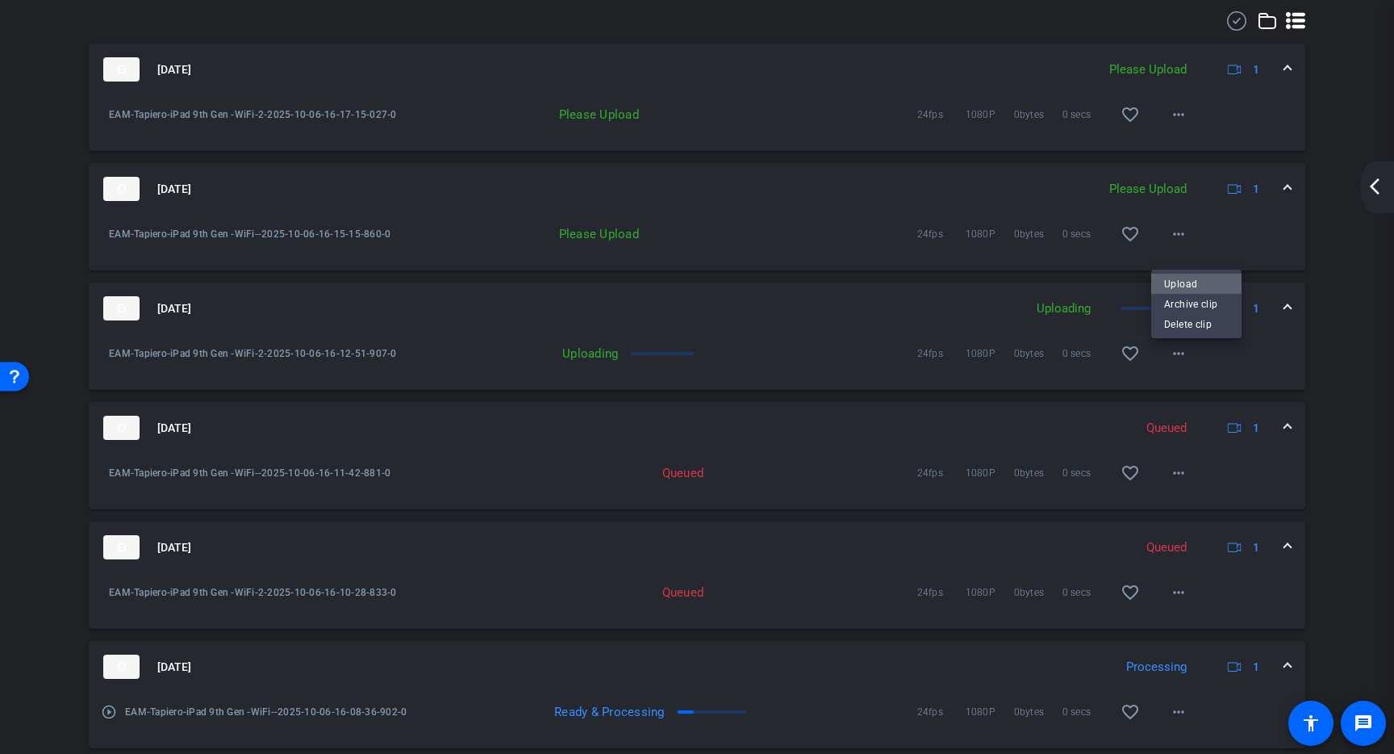
click at [1182, 287] on span "Upload" at bounding box center [1196, 283] width 65 height 19
click at [1180, 124] on mat-icon "more_horiz" at bounding box center [1178, 114] width 19 height 19
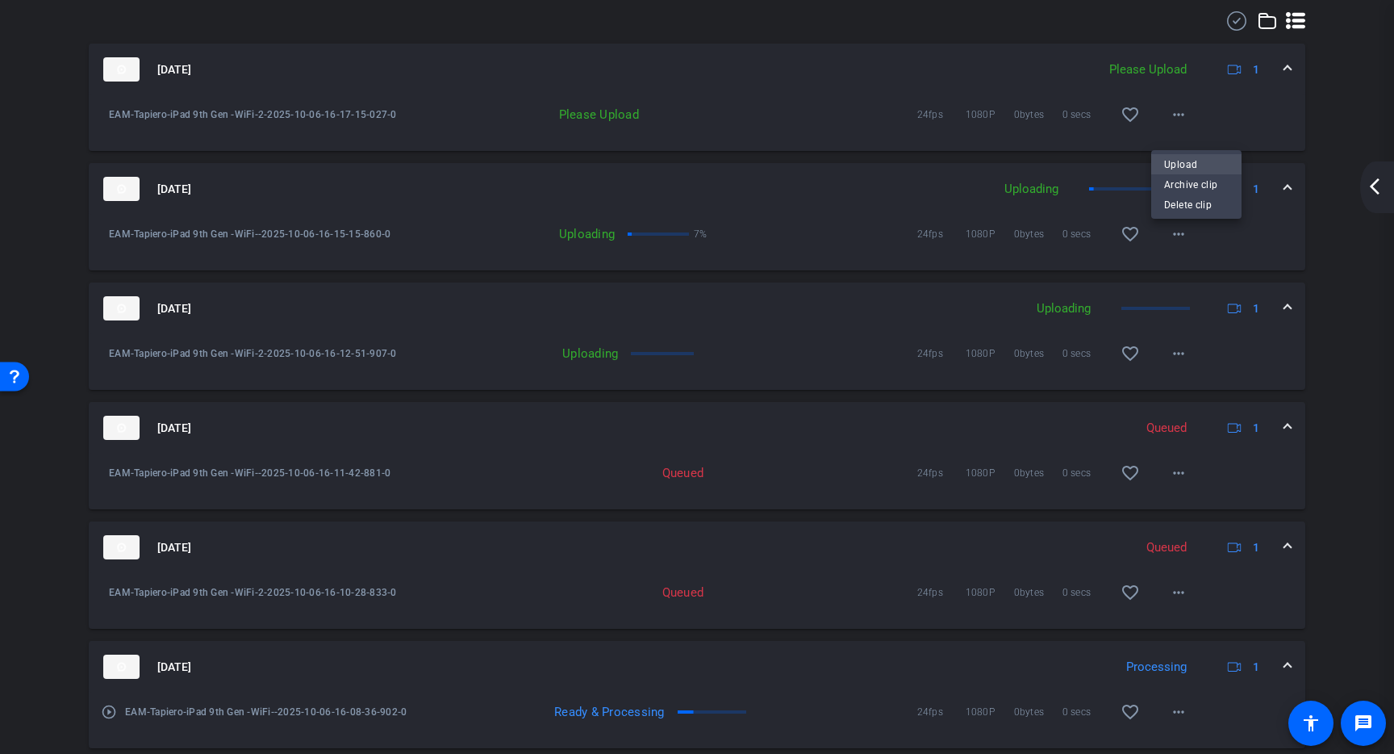
click at [1185, 161] on span "Upload" at bounding box center [1196, 164] width 65 height 19
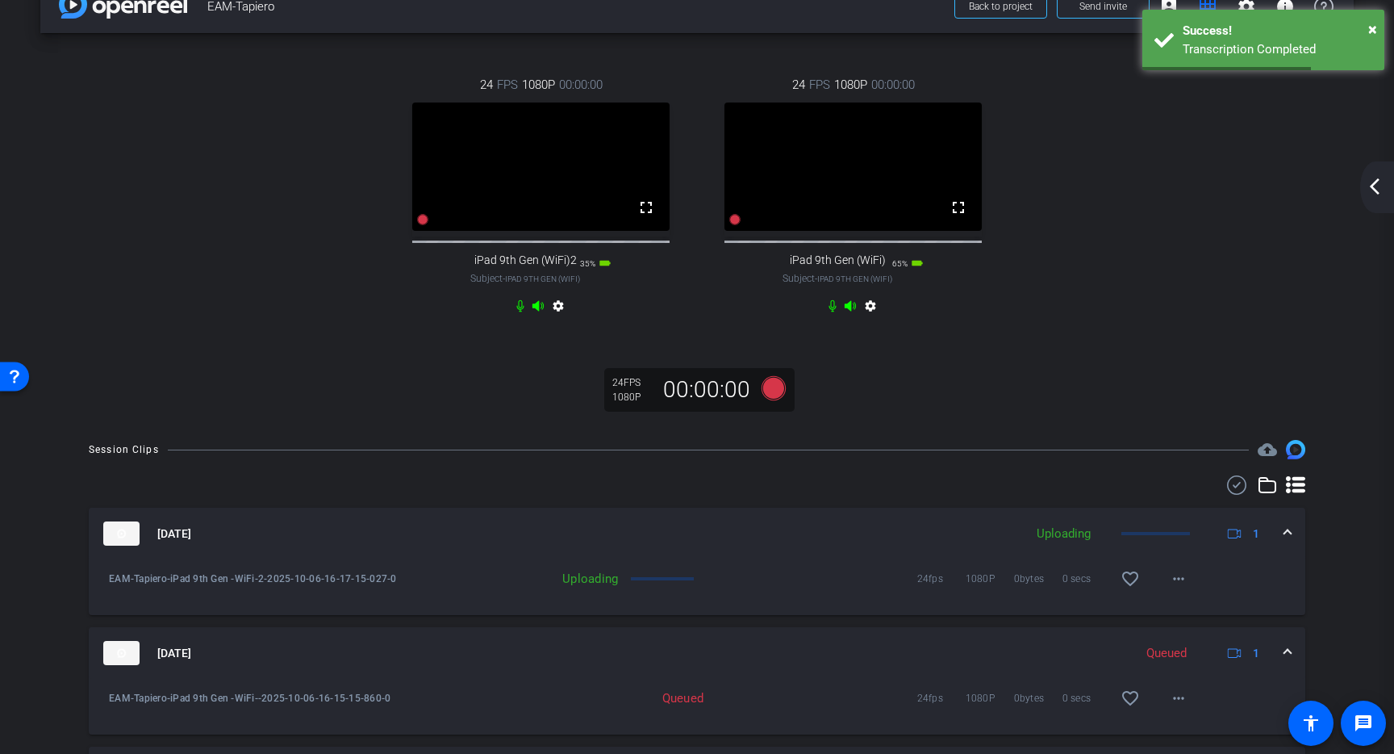
scroll to position [0, 0]
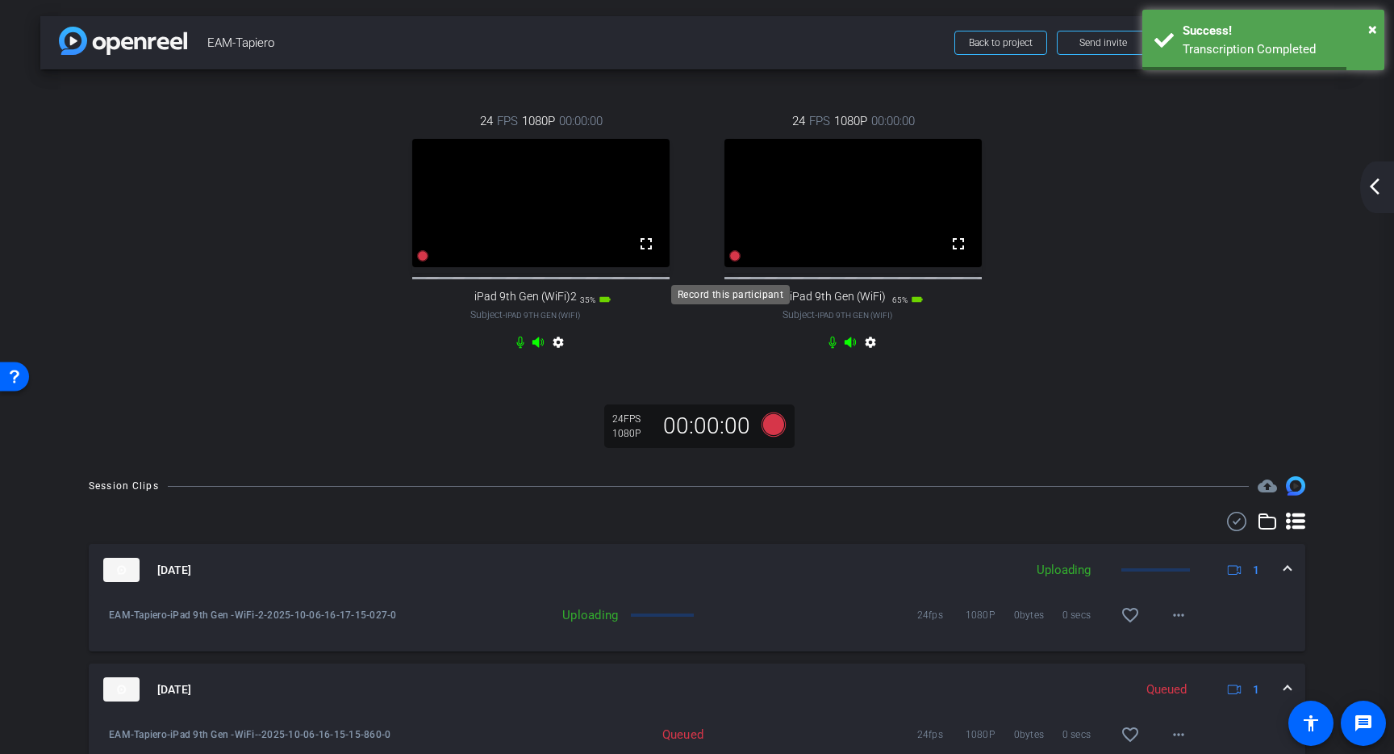
click at [730, 261] on icon at bounding box center [735, 255] width 11 height 11
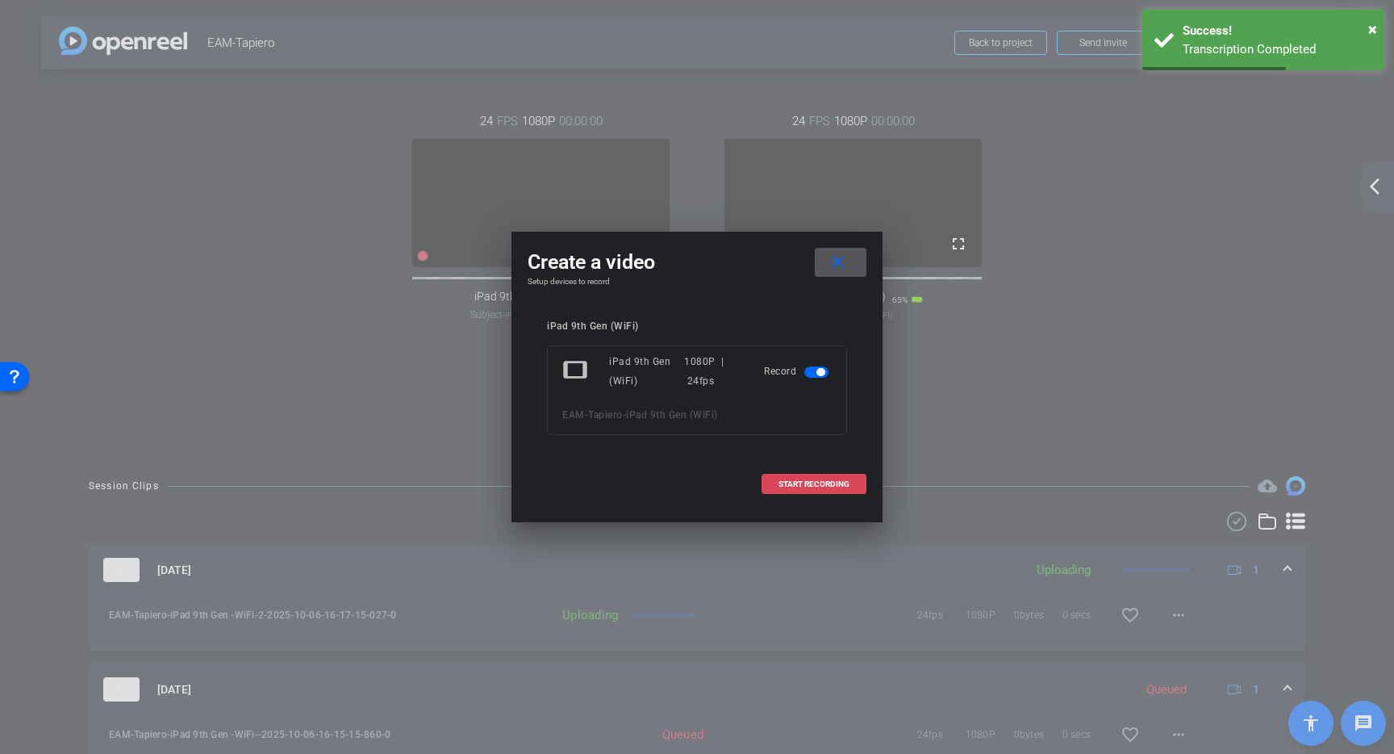
click at [804, 480] on span "START RECORDING" at bounding box center [814, 484] width 71 height 8
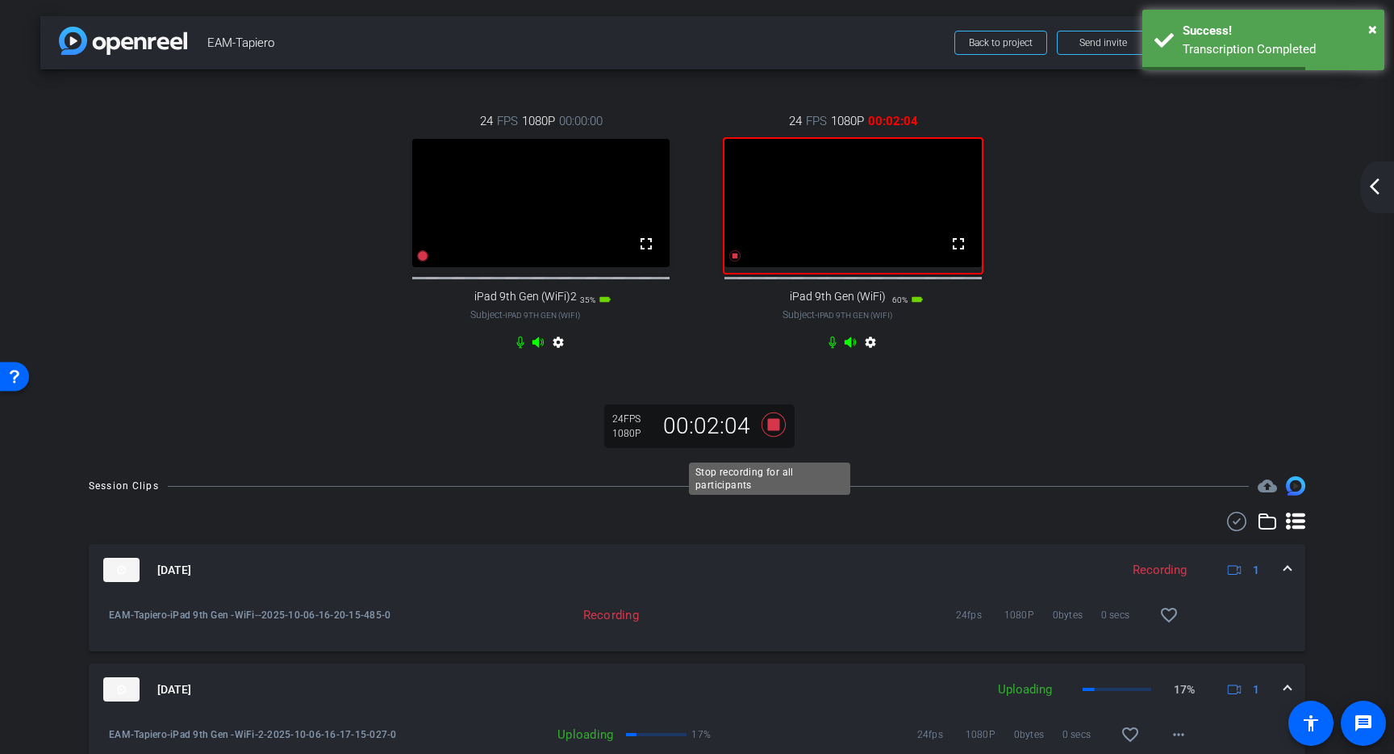
click at [772, 437] on icon at bounding box center [774, 424] width 24 height 24
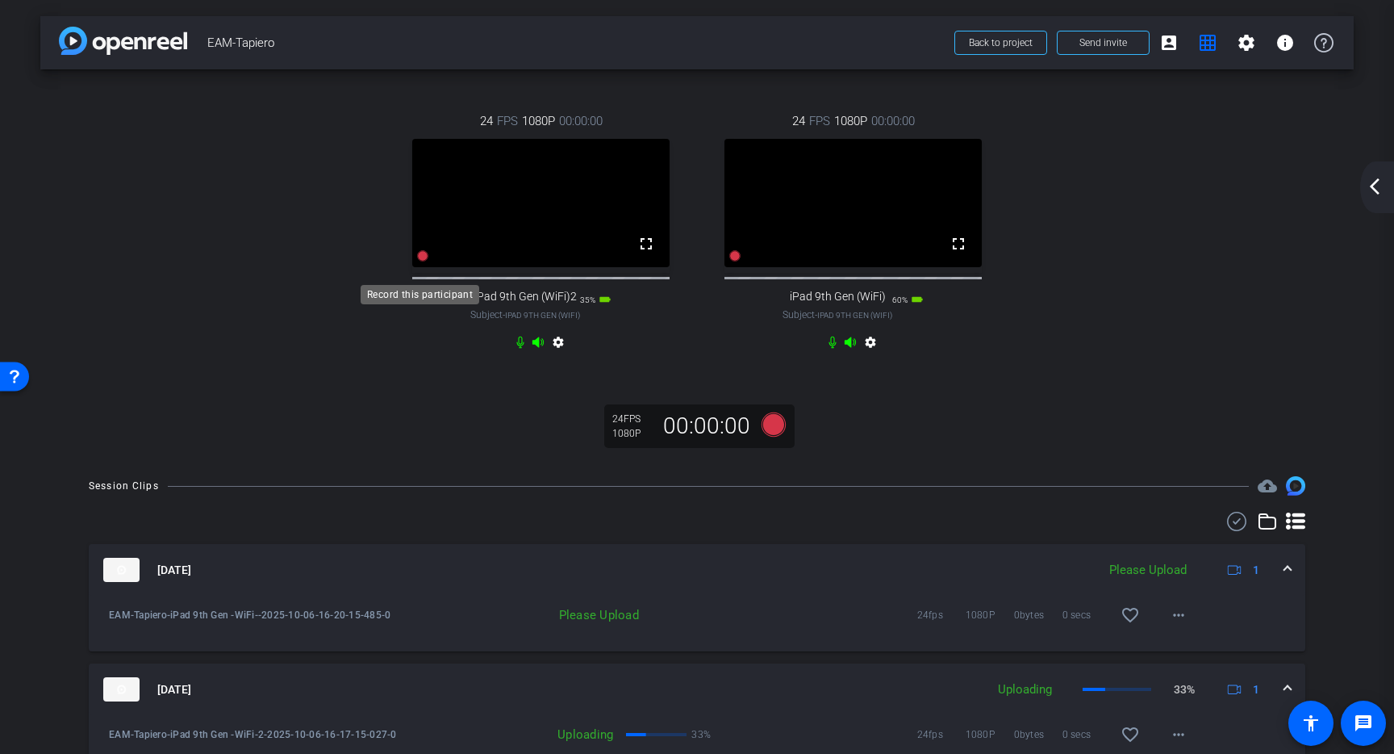
click at [419, 261] on icon at bounding box center [423, 255] width 11 height 11
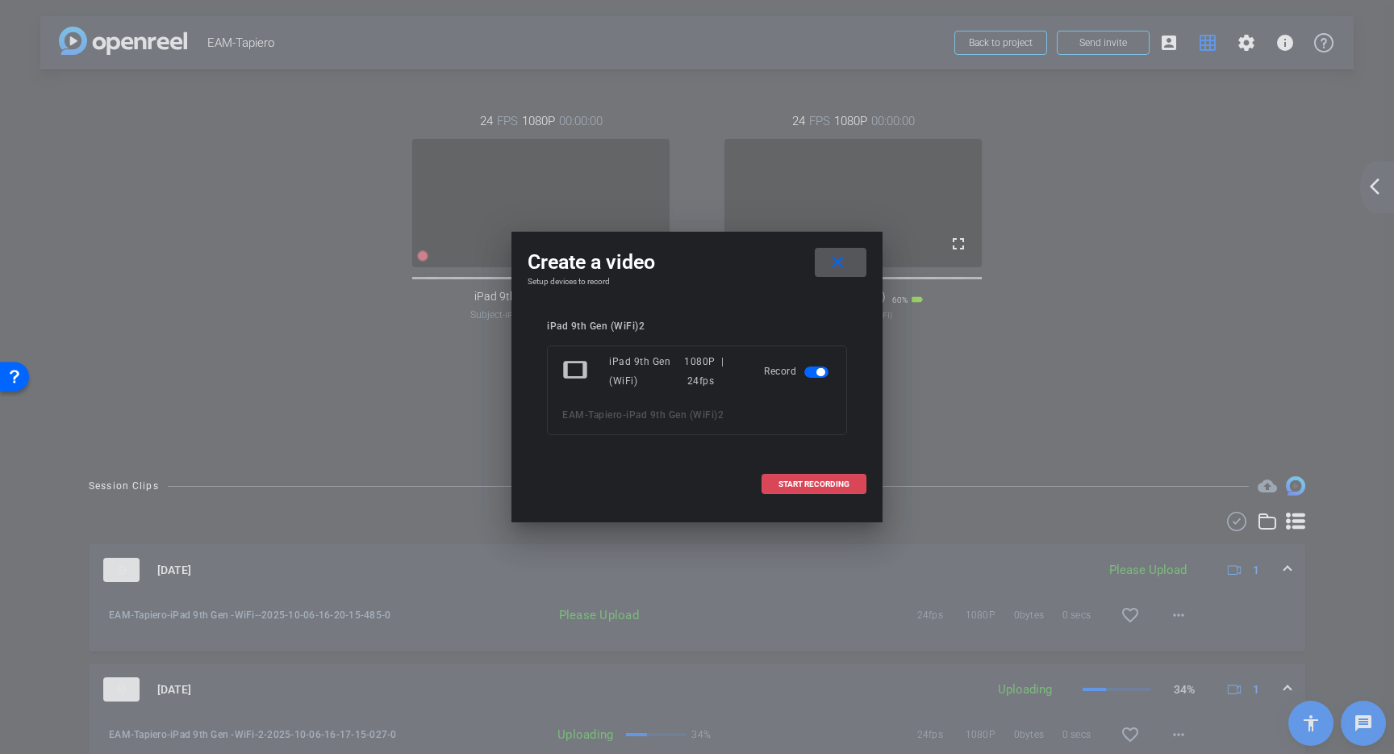
click at [802, 487] on span "START RECORDING" at bounding box center [814, 484] width 71 height 8
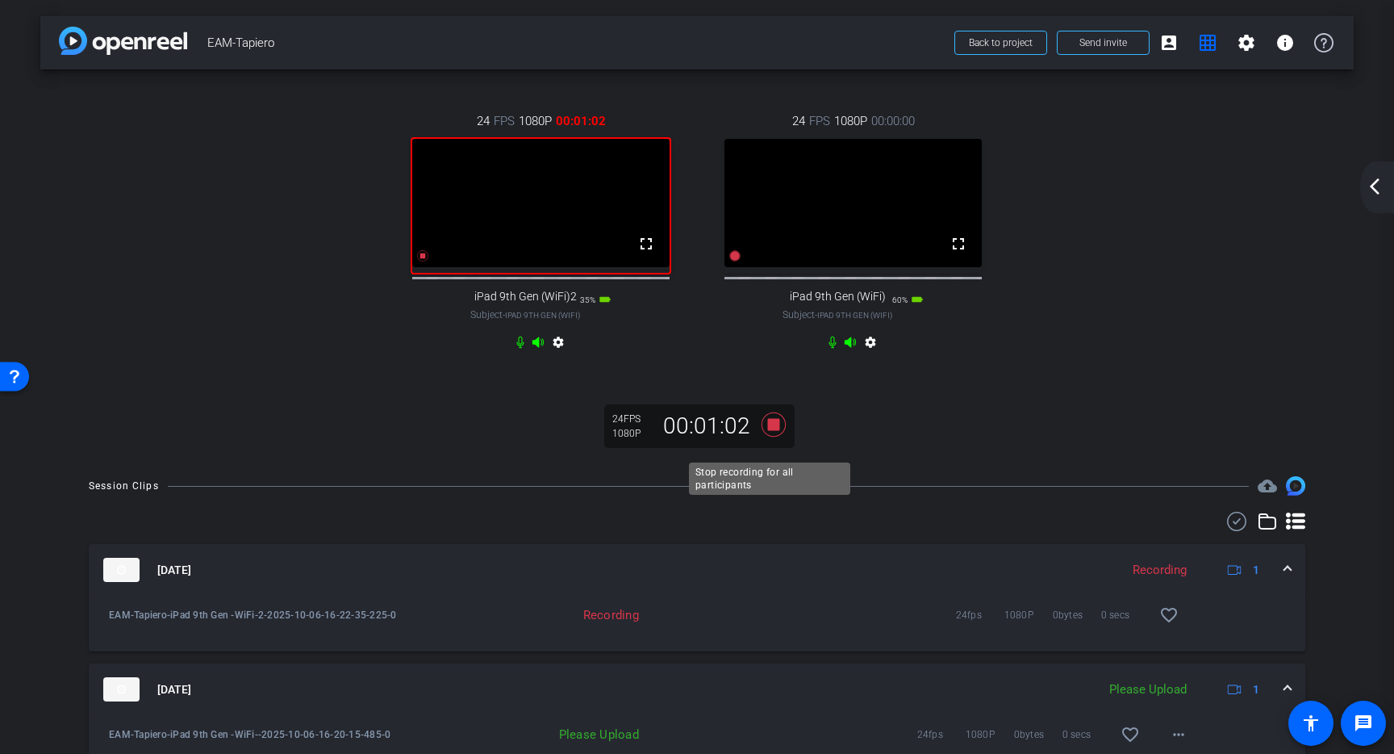
click at [771, 437] on icon at bounding box center [774, 424] width 24 height 24
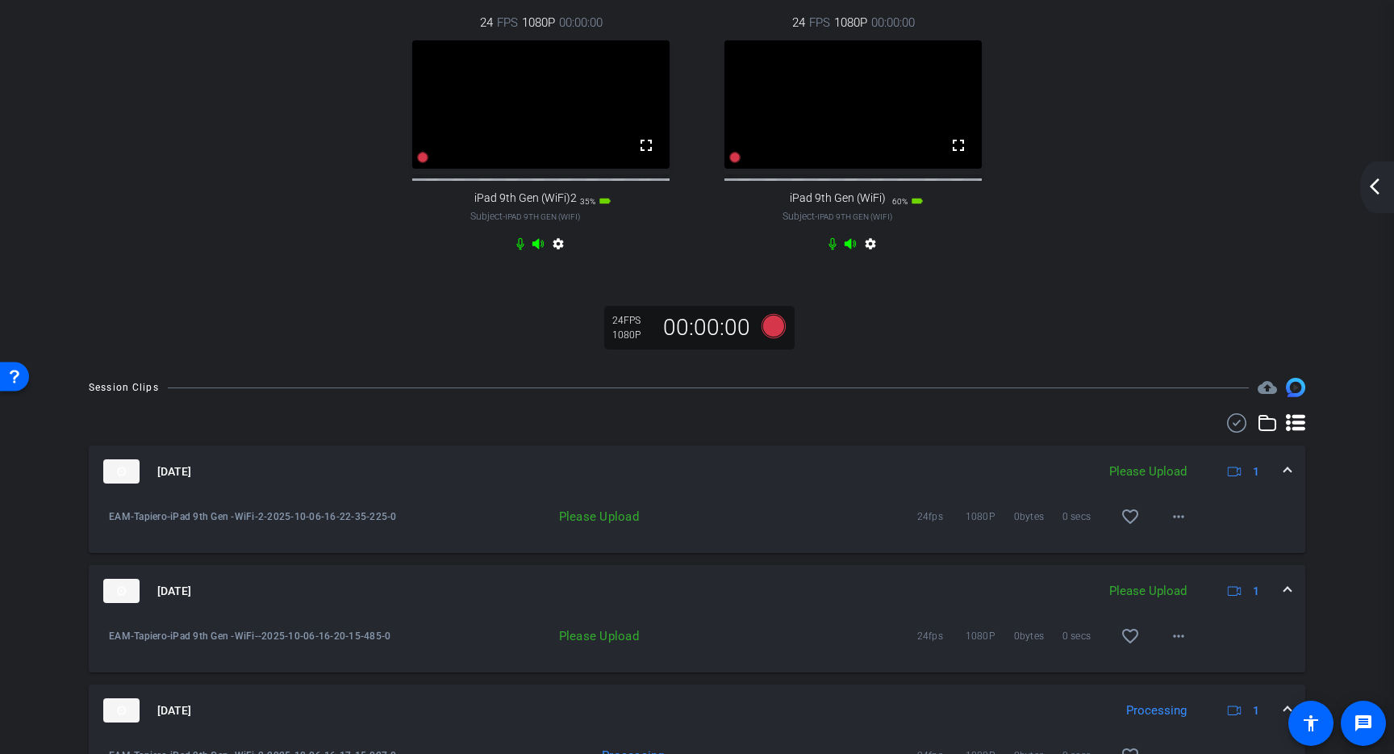
scroll to position [100, 0]
click at [775, 336] on icon at bounding box center [774, 324] width 24 height 24
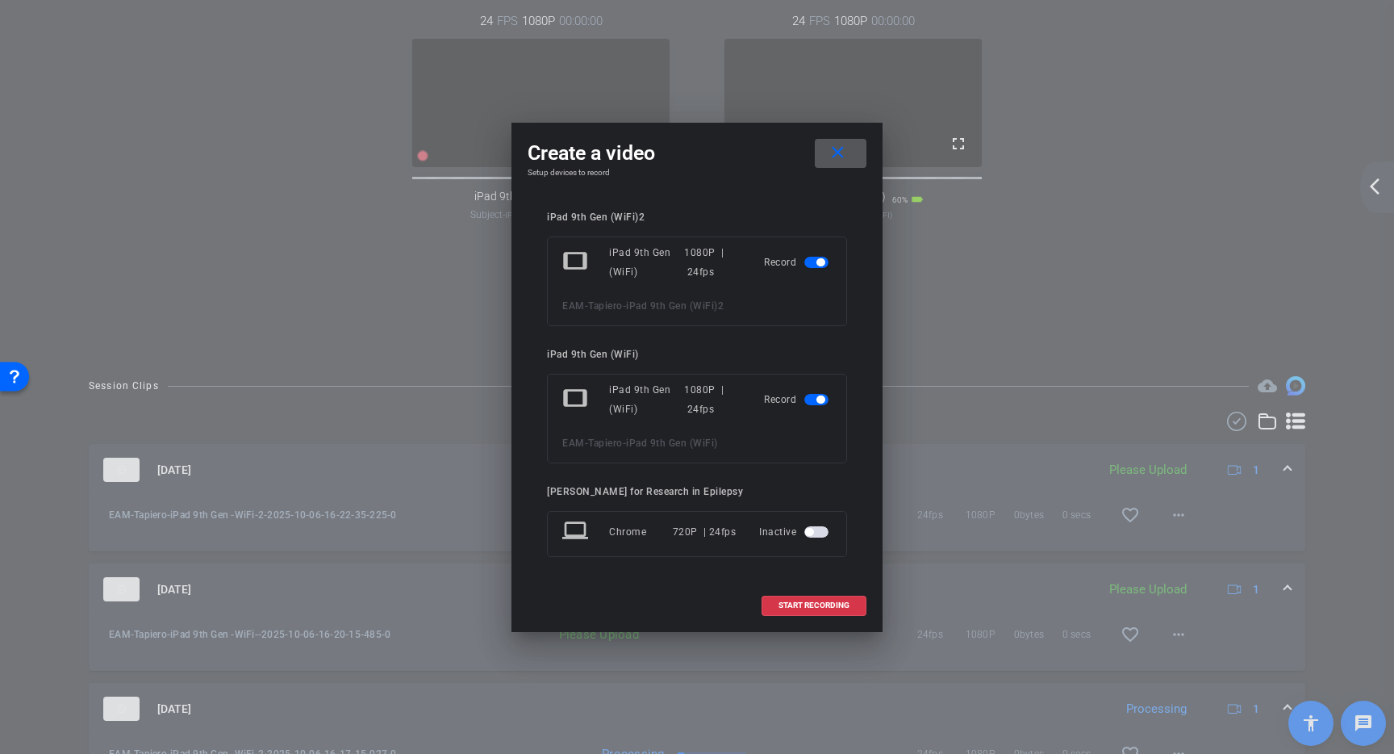
click at [775, 342] on div "iPad 9th Gen (WiFi)2 tablet iPad 9th Gen (WiFi) 1080P | 24fps Record EAM-Tapier…" at bounding box center [697, 395] width 300 height 368
click at [830, 606] on span "START RECORDING" at bounding box center [814, 605] width 71 height 8
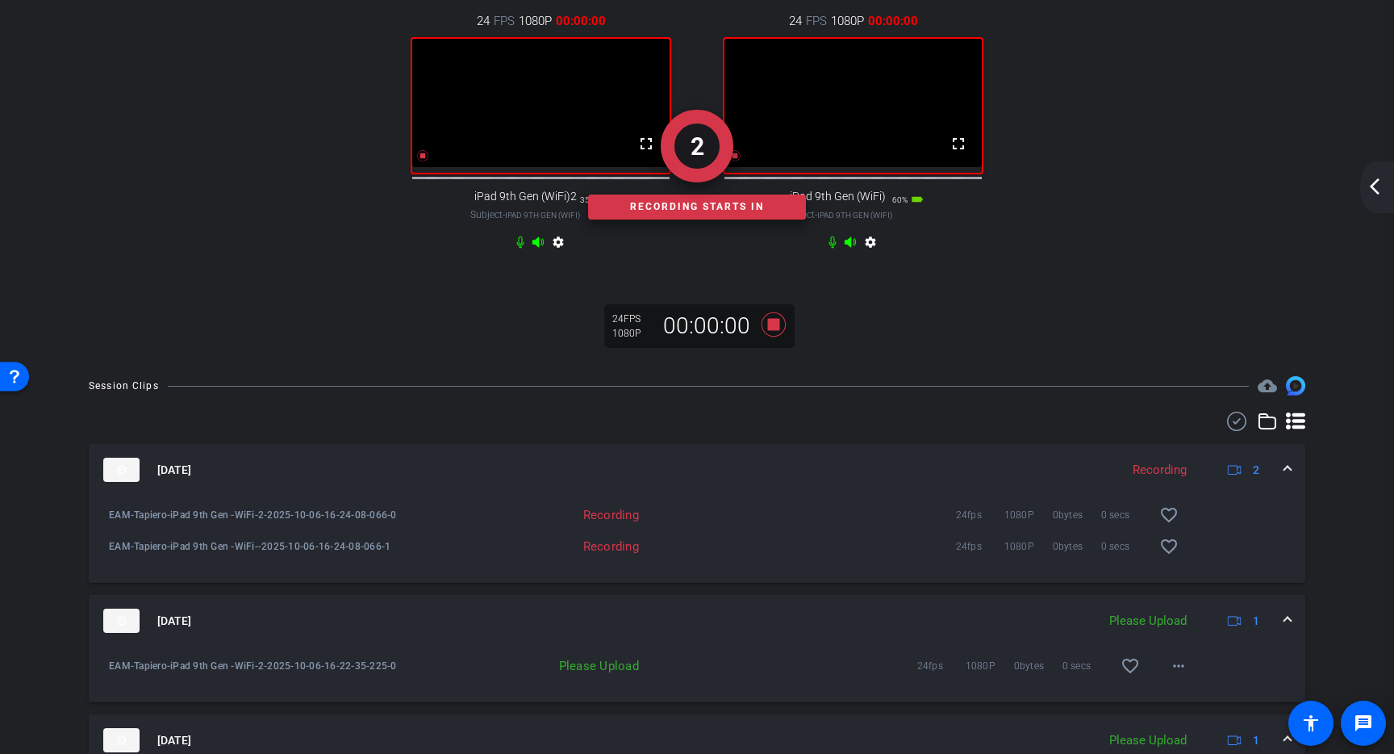
click at [767, 341] on div "2 Recording starts in" at bounding box center [697, 164] width 1314 height 391
click at [769, 332] on div "1 Recording starts in" at bounding box center [697, 164] width 1314 height 391
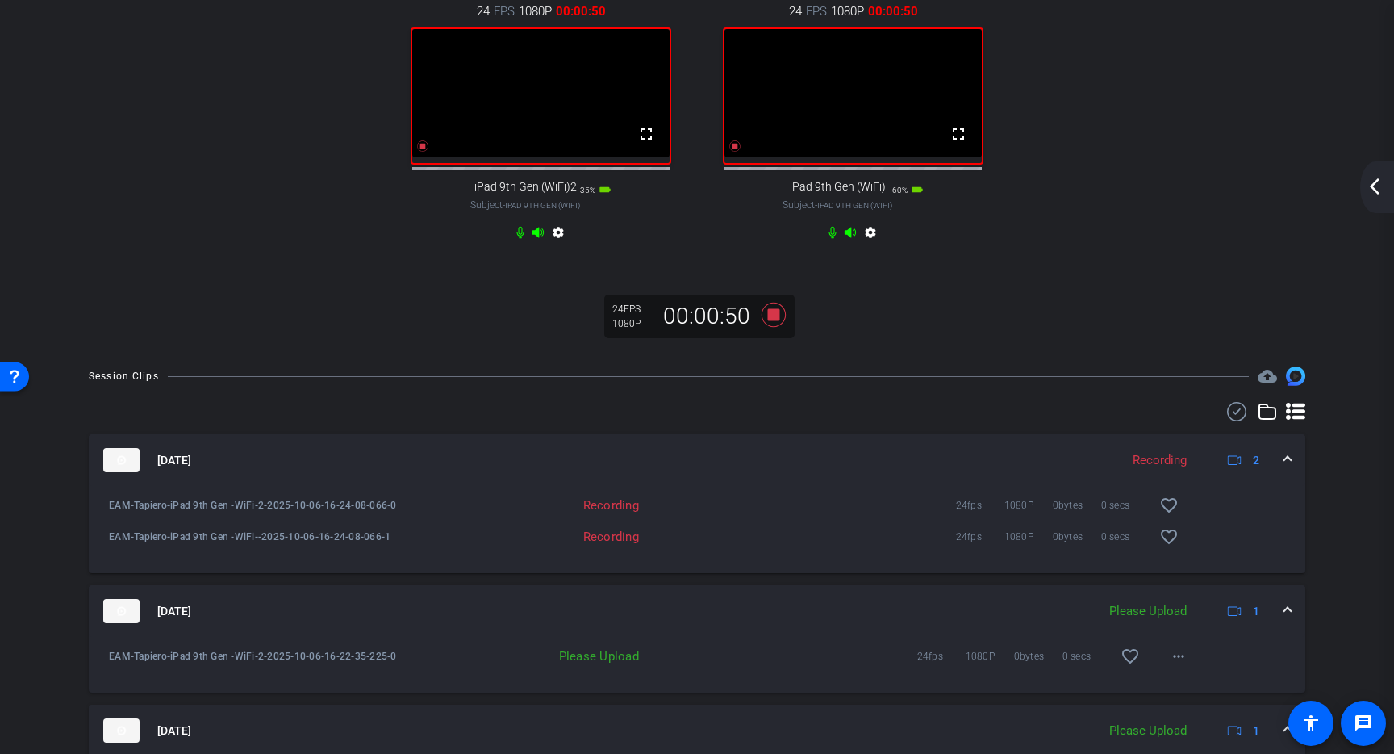
scroll to position [381, 0]
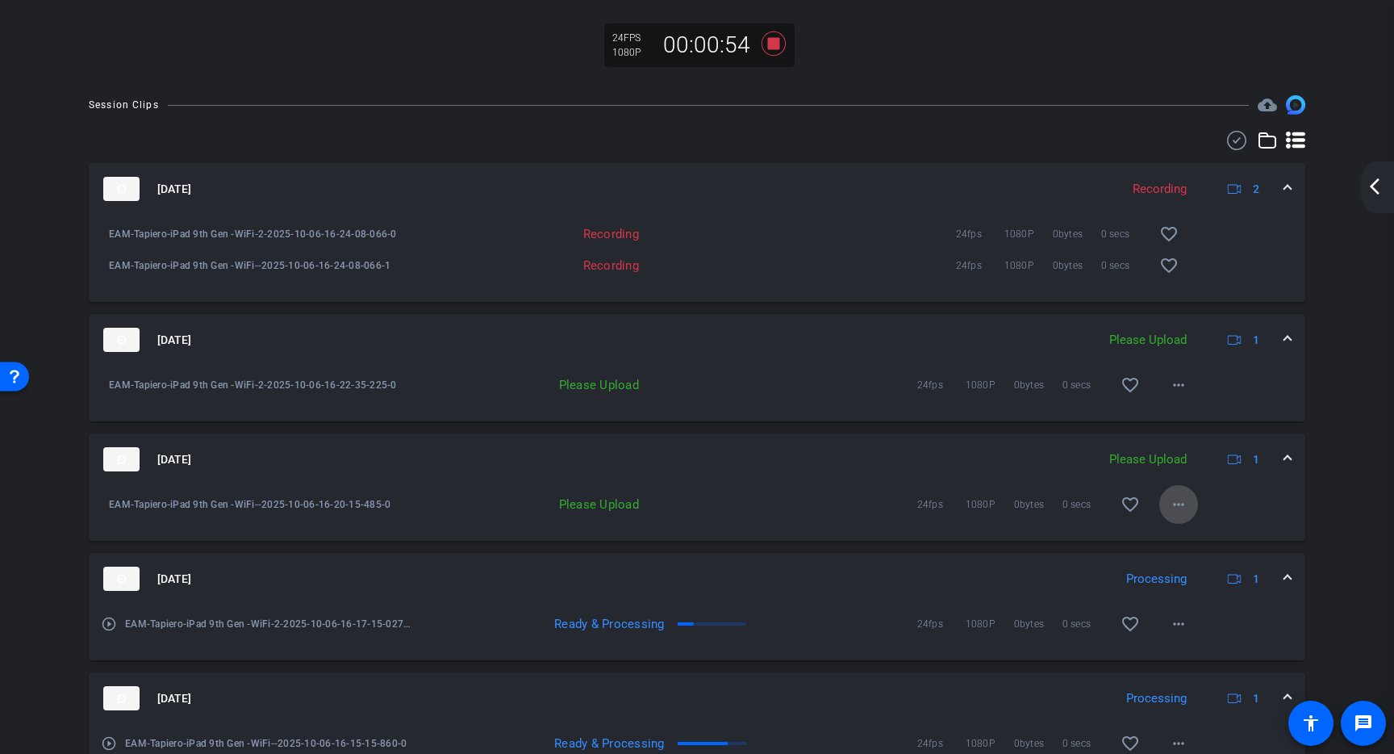
click at [1172, 514] on mat-icon "more_horiz" at bounding box center [1178, 504] width 19 height 19
click at [1181, 552] on span "Upload" at bounding box center [1196, 554] width 65 height 19
click at [1178, 395] on mat-icon "more_horiz" at bounding box center [1178, 384] width 19 height 19
click at [1190, 433] on span "Upload" at bounding box center [1196, 434] width 65 height 19
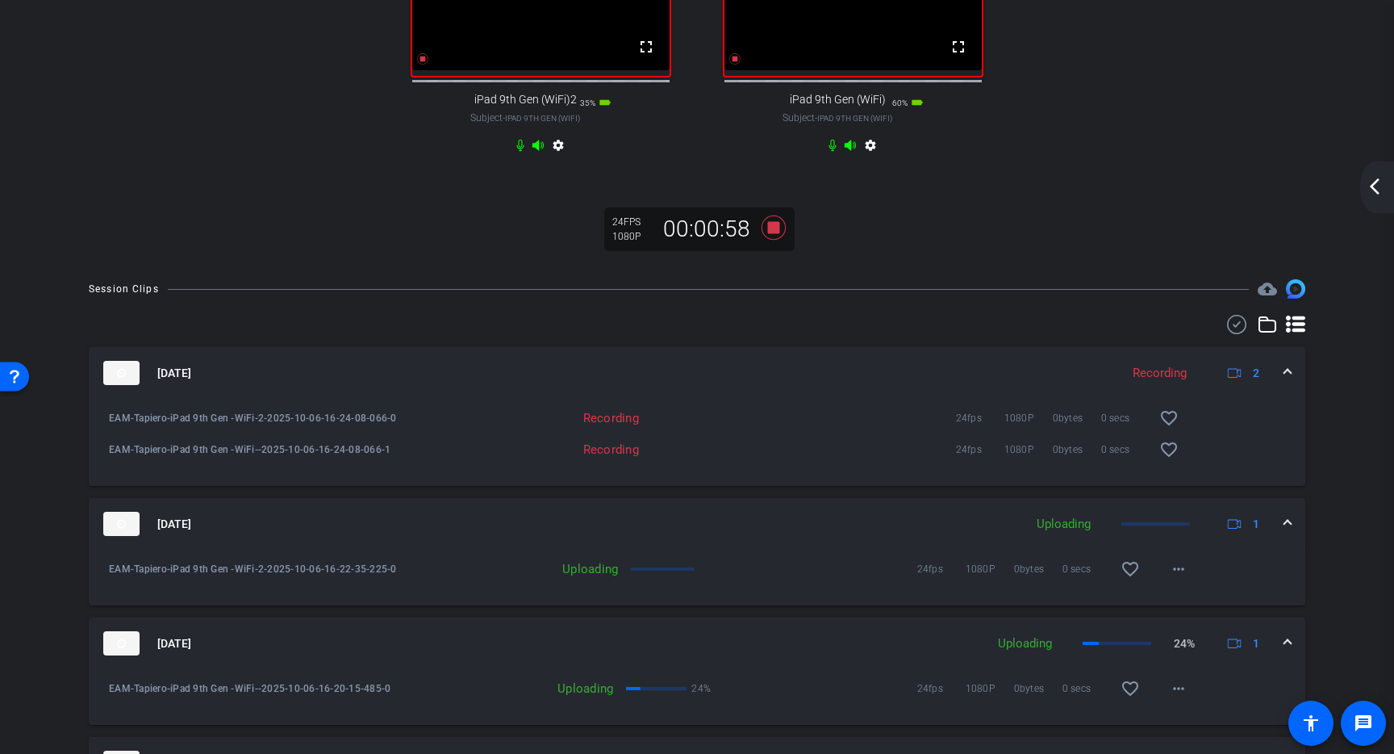
scroll to position [0, 0]
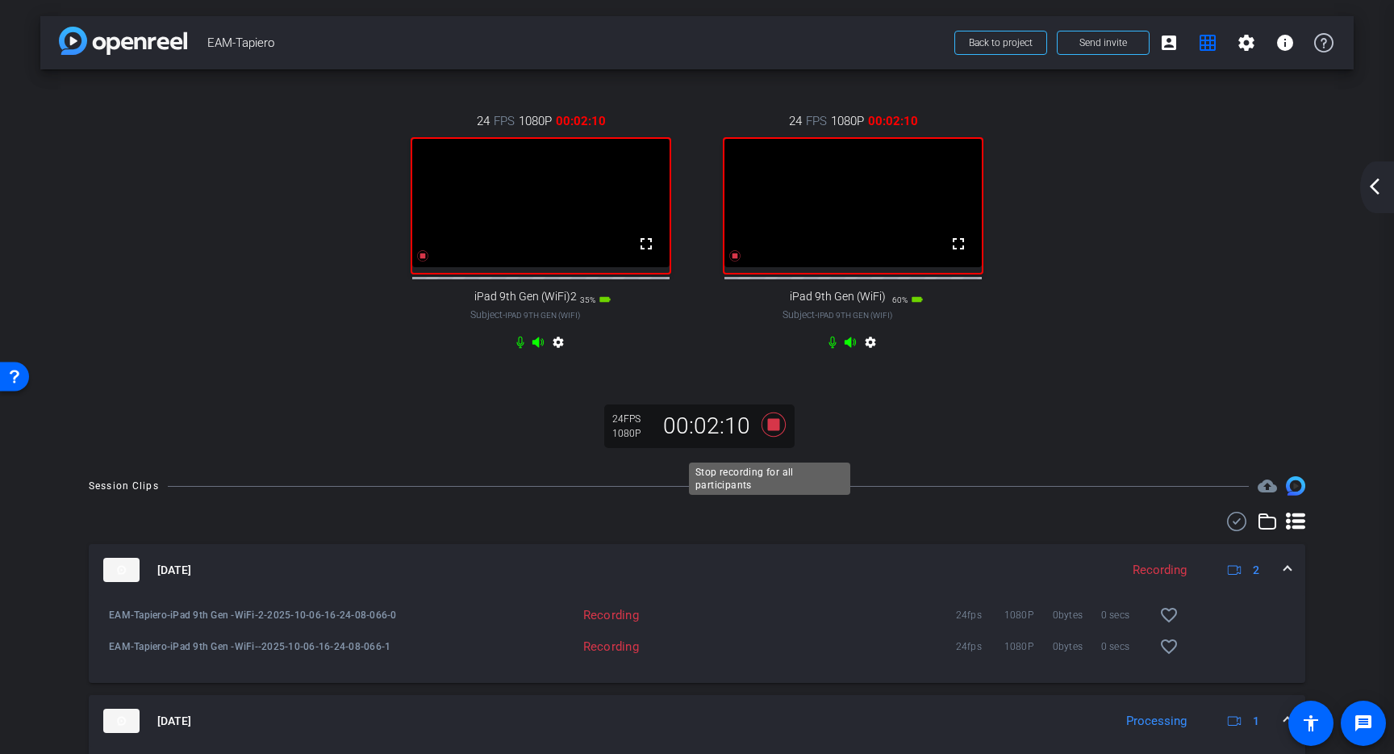
click at [772, 437] on icon at bounding box center [774, 424] width 24 height 24
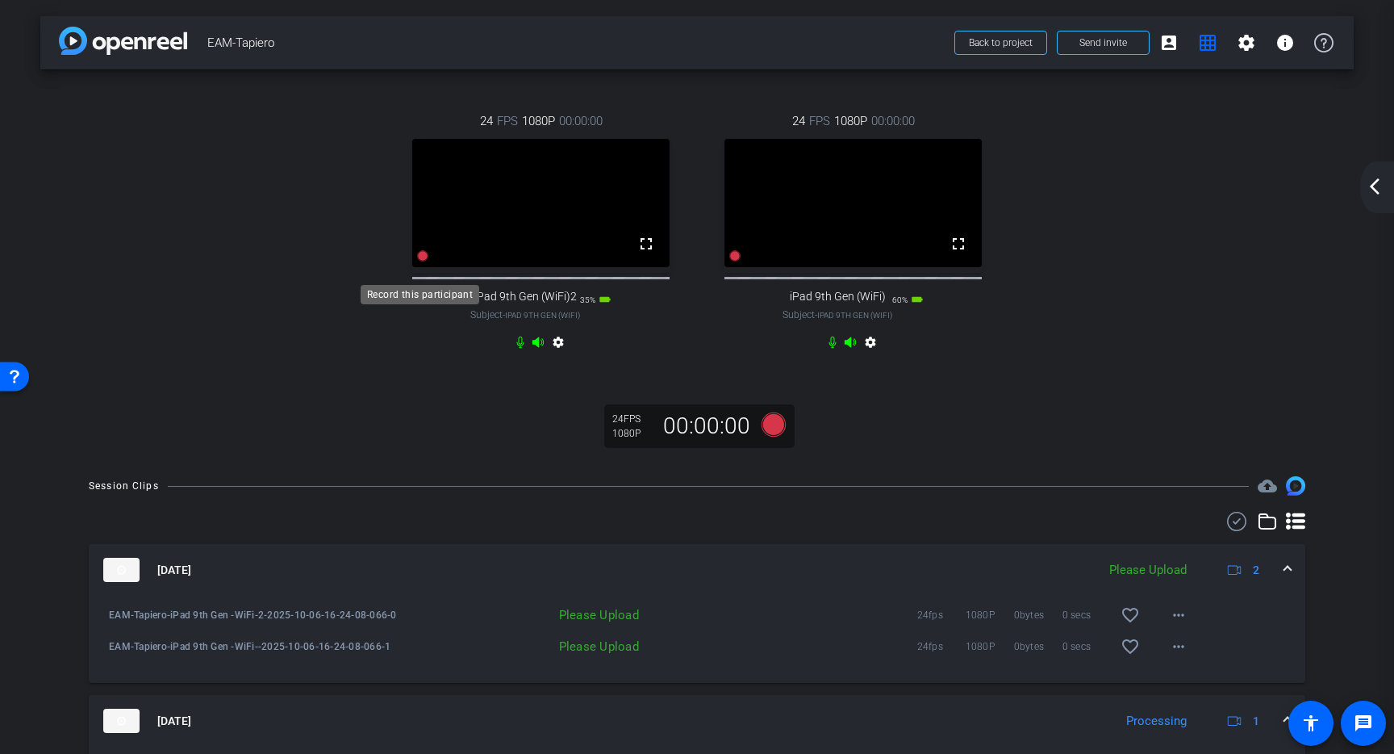
click at [420, 261] on icon at bounding box center [423, 255] width 11 height 11
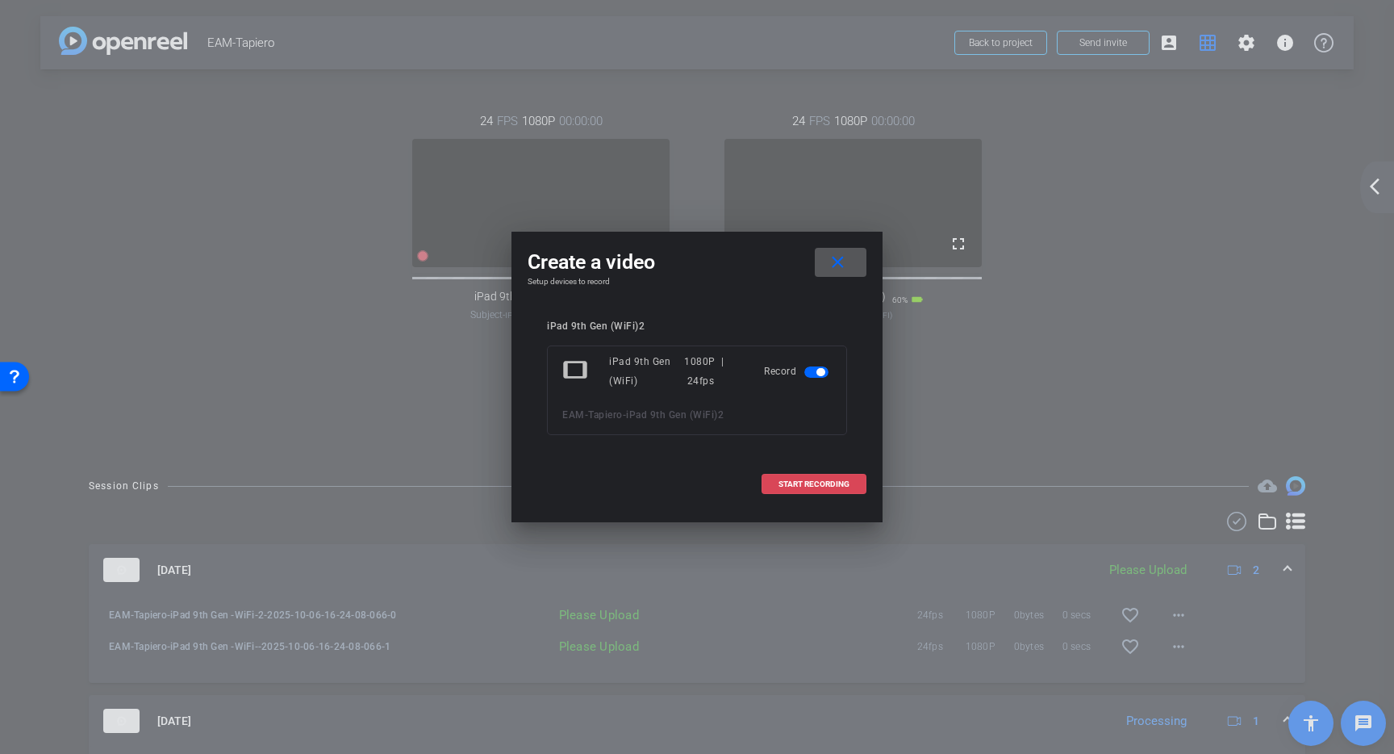
click at [831, 475] on span at bounding box center [814, 484] width 103 height 39
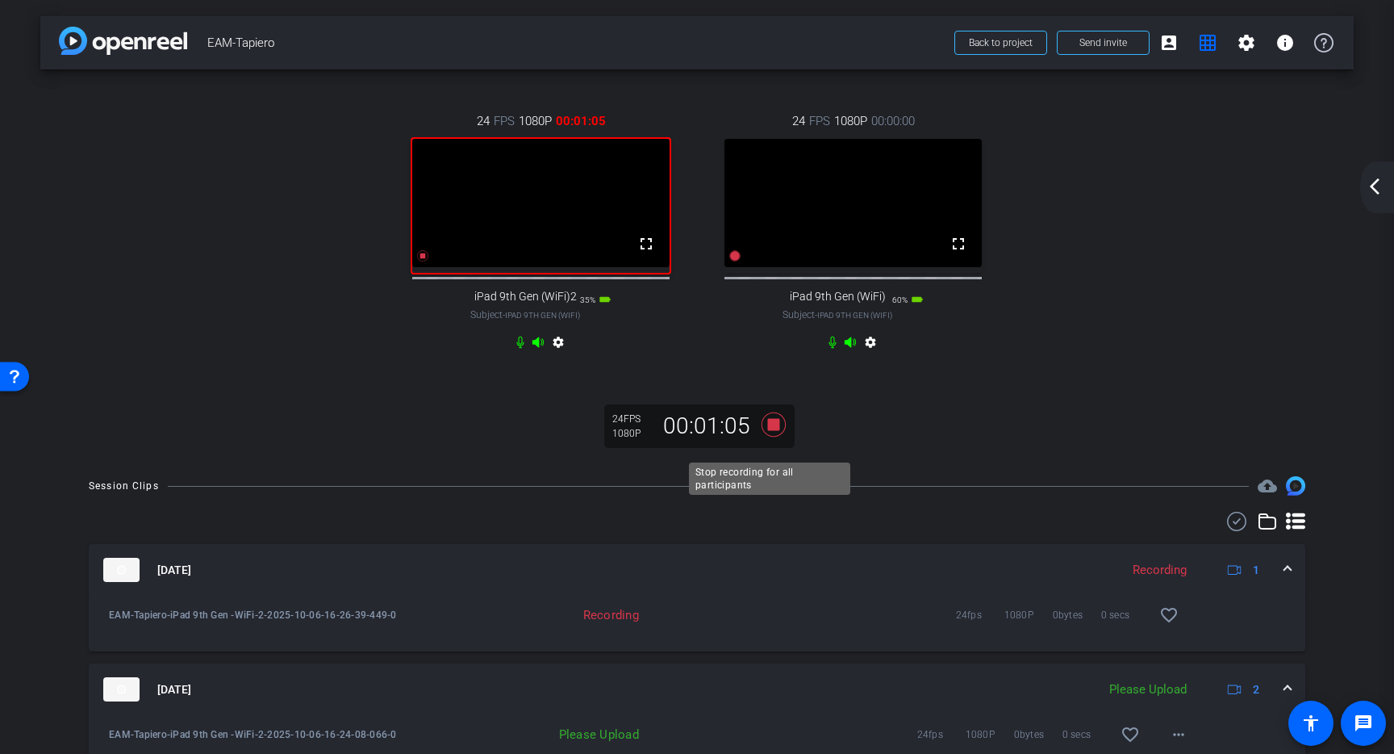
click at [767, 436] on icon at bounding box center [774, 424] width 24 height 24
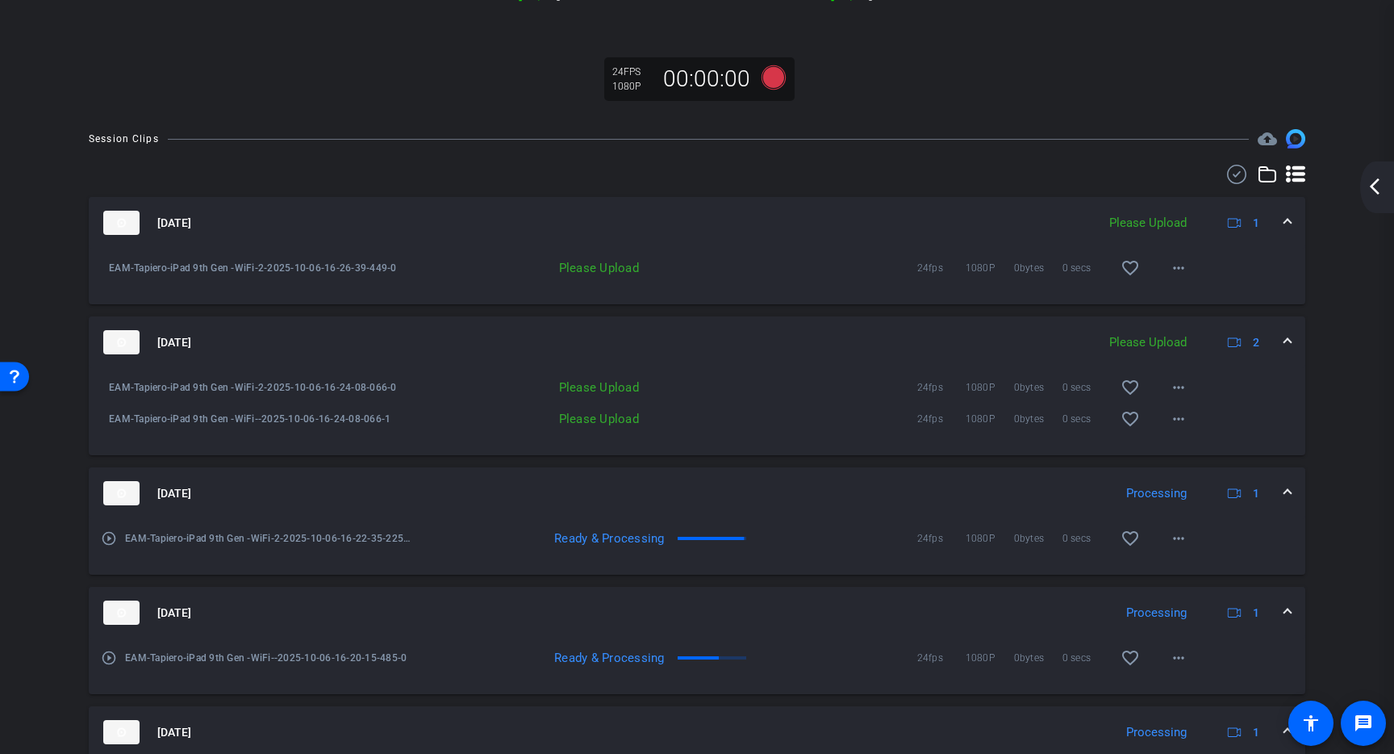
scroll to position [353, 0]
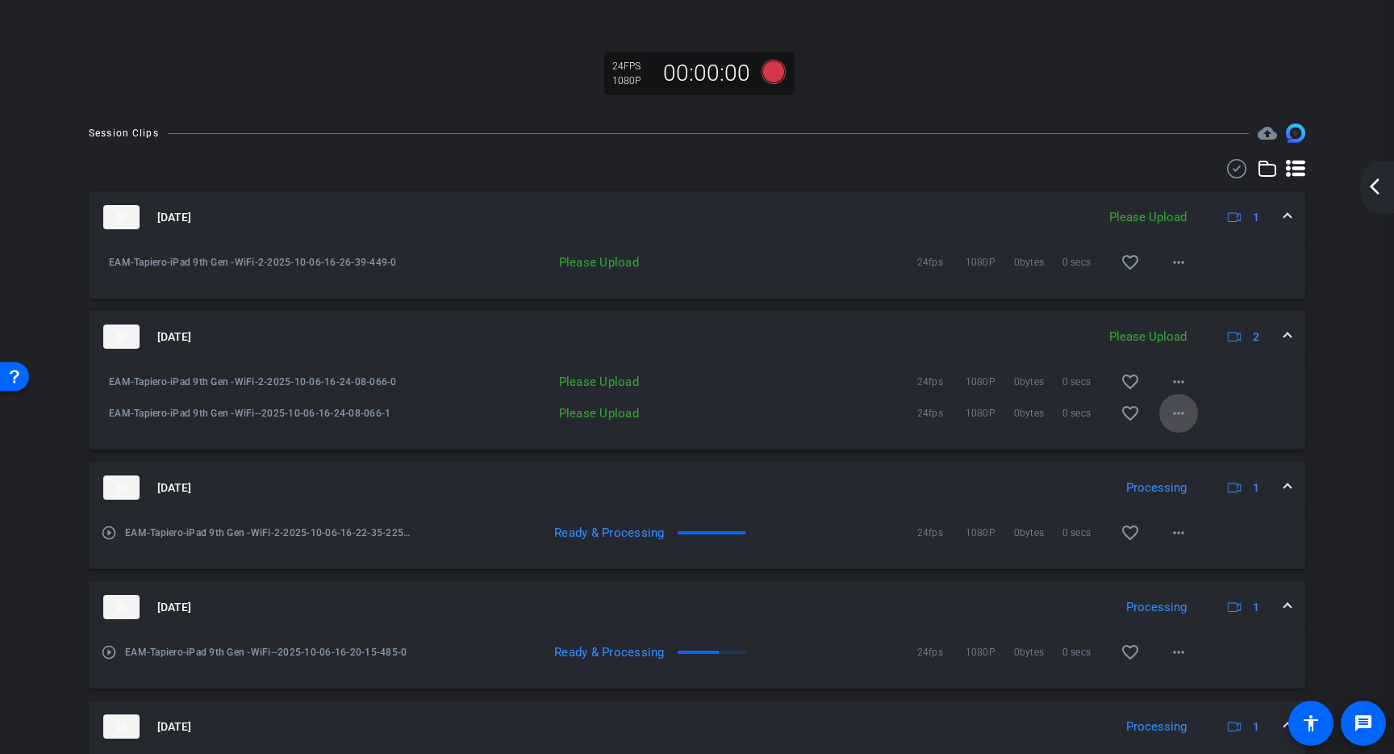
click at [1169, 423] on mat-icon "more_horiz" at bounding box center [1178, 412] width 19 height 19
click at [1185, 458] on span "Upload" at bounding box center [1196, 462] width 65 height 19
click at [1177, 391] on mat-icon "more_horiz" at bounding box center [1178, 381] width 19 height 19
drag, startPoint x: 1189, startPoint y: 431, endPoint x: 1193, endPoint y: 423, distance: 8.7
click at [1189, 431] on span "Upload" at bounding box center [1196, 431] width 65 height 19
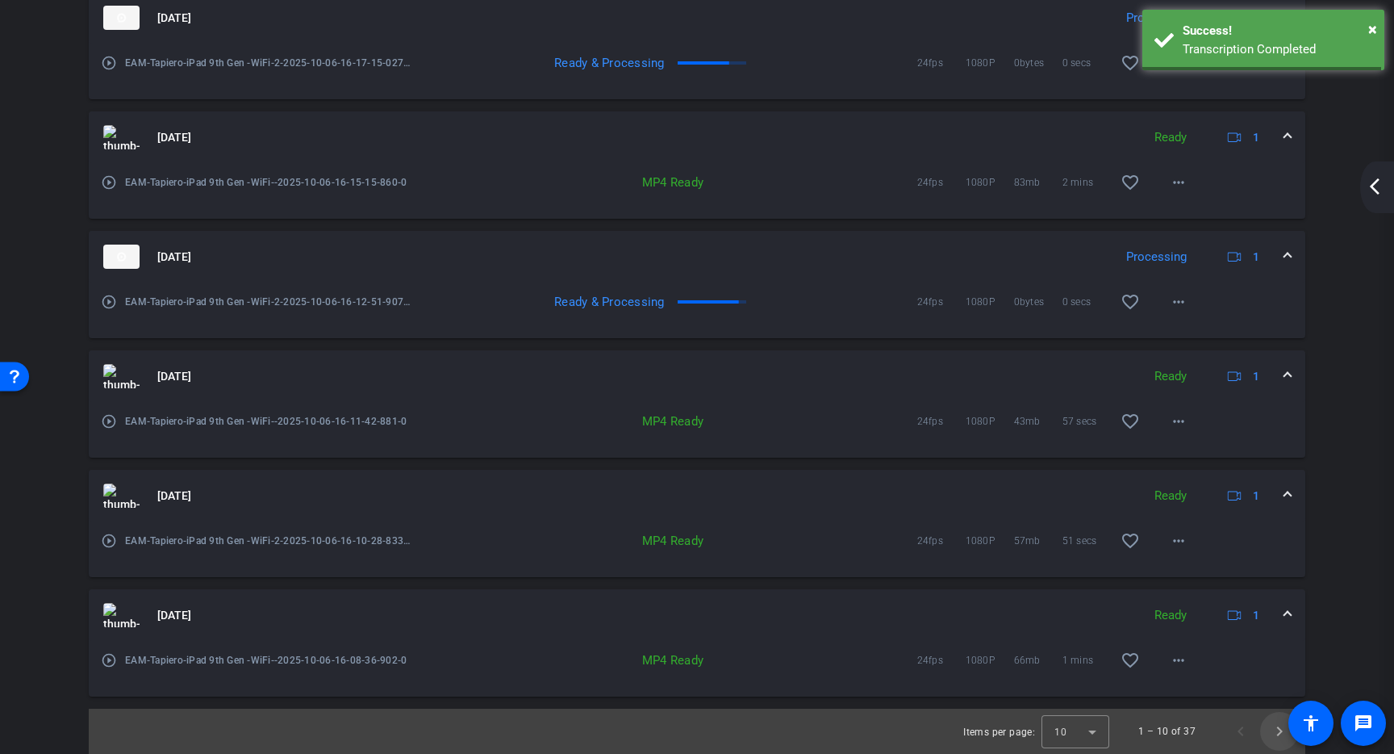
scroll to position [1077, 0]
click at [1268, 733] on span "Next page" at bounding box center [1279, 731] width 39 height 39
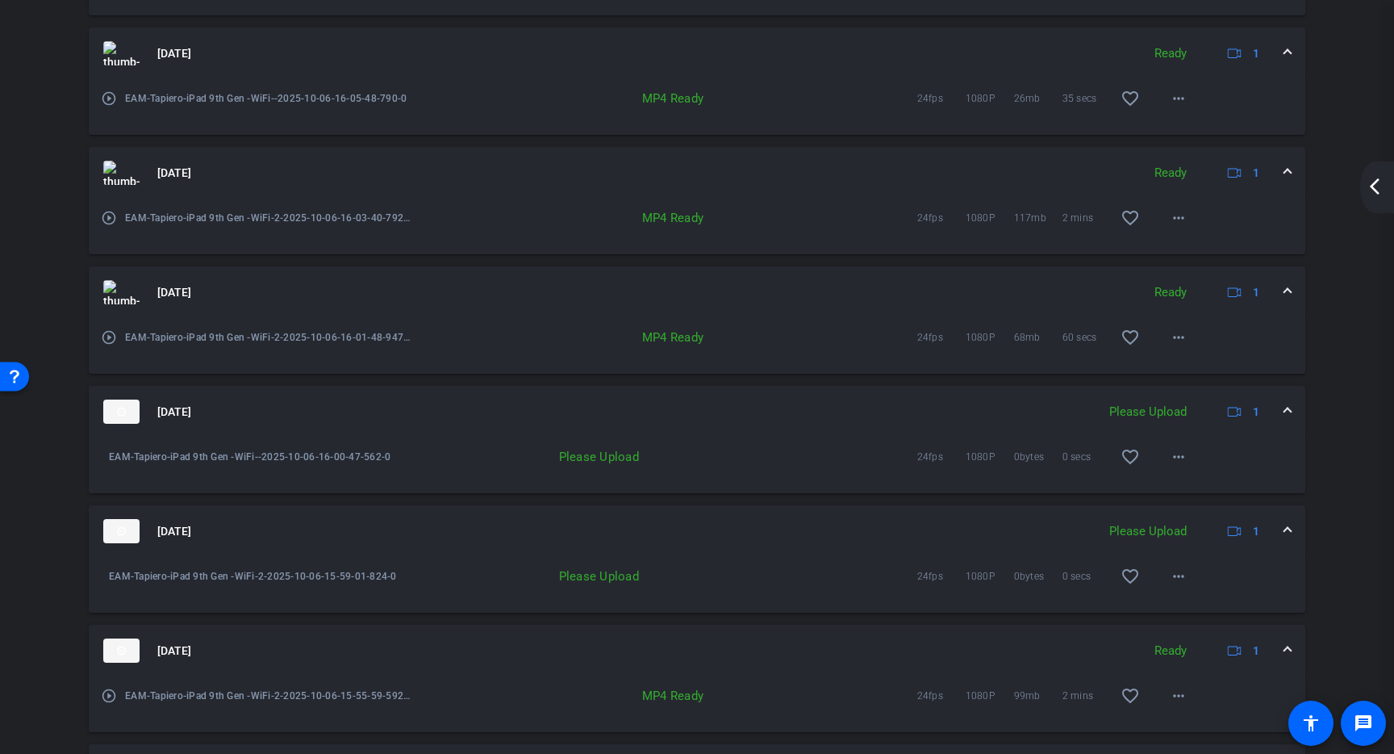
scroll to position [760, 0]
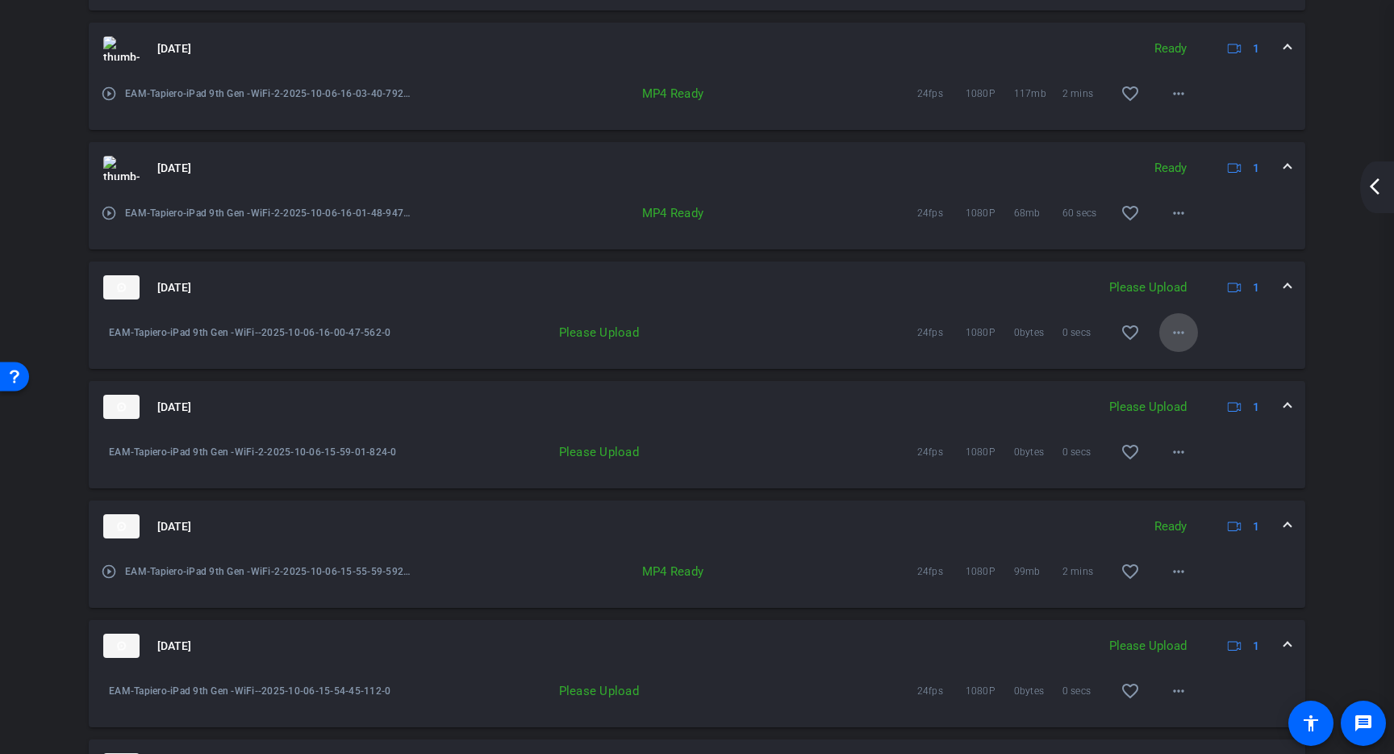
click at [1175, 342] on mat-icon "more_horiz" at bounding box center [1178, 332] width 19 height 19
click at [1176, 384] on span "Upload" at bounding box center [1196, 382] width 65 height 19
click at [1169, 462] on mat-icon "more_horiz" at bounding box center [1178, 451] width 19 height 19
click at [1182, 501] on span "Upload" at bounding box center [1196, 501] width 65 height 19
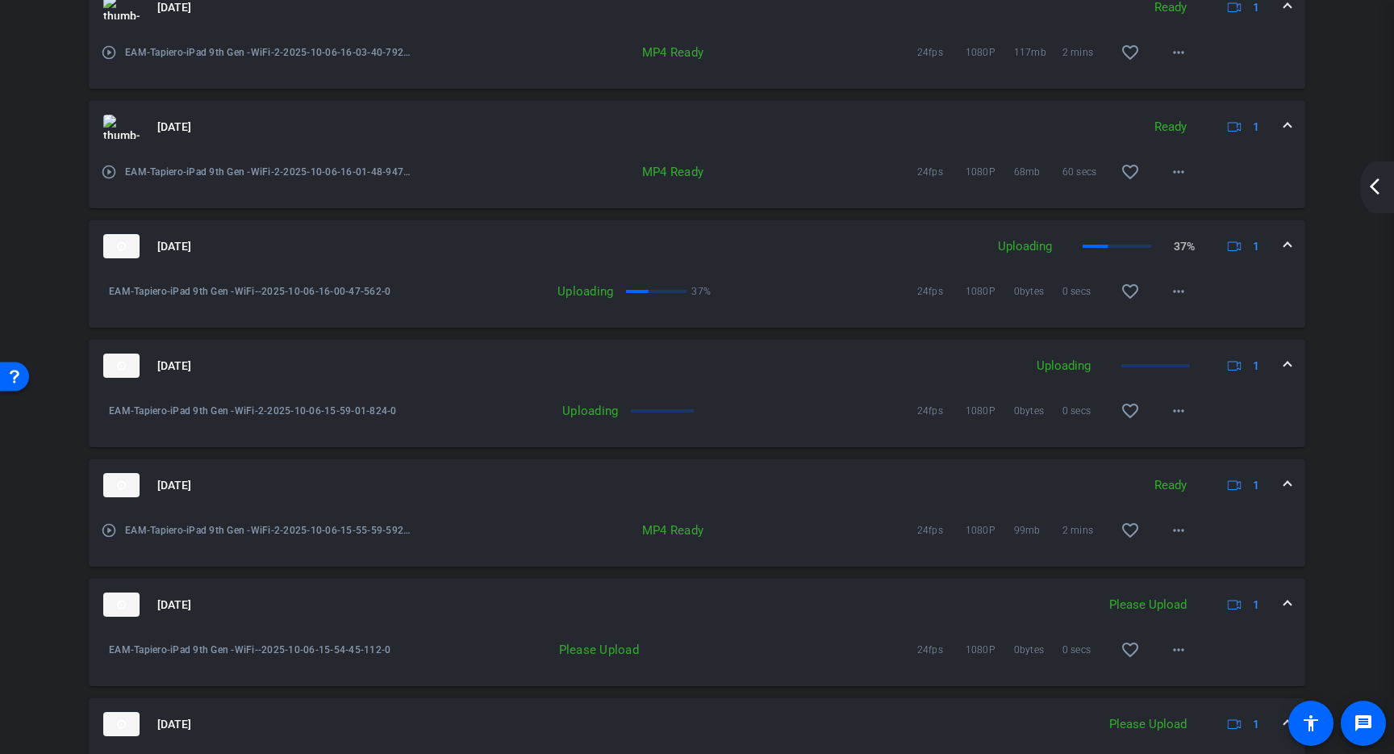
scroll to position [814, 0]
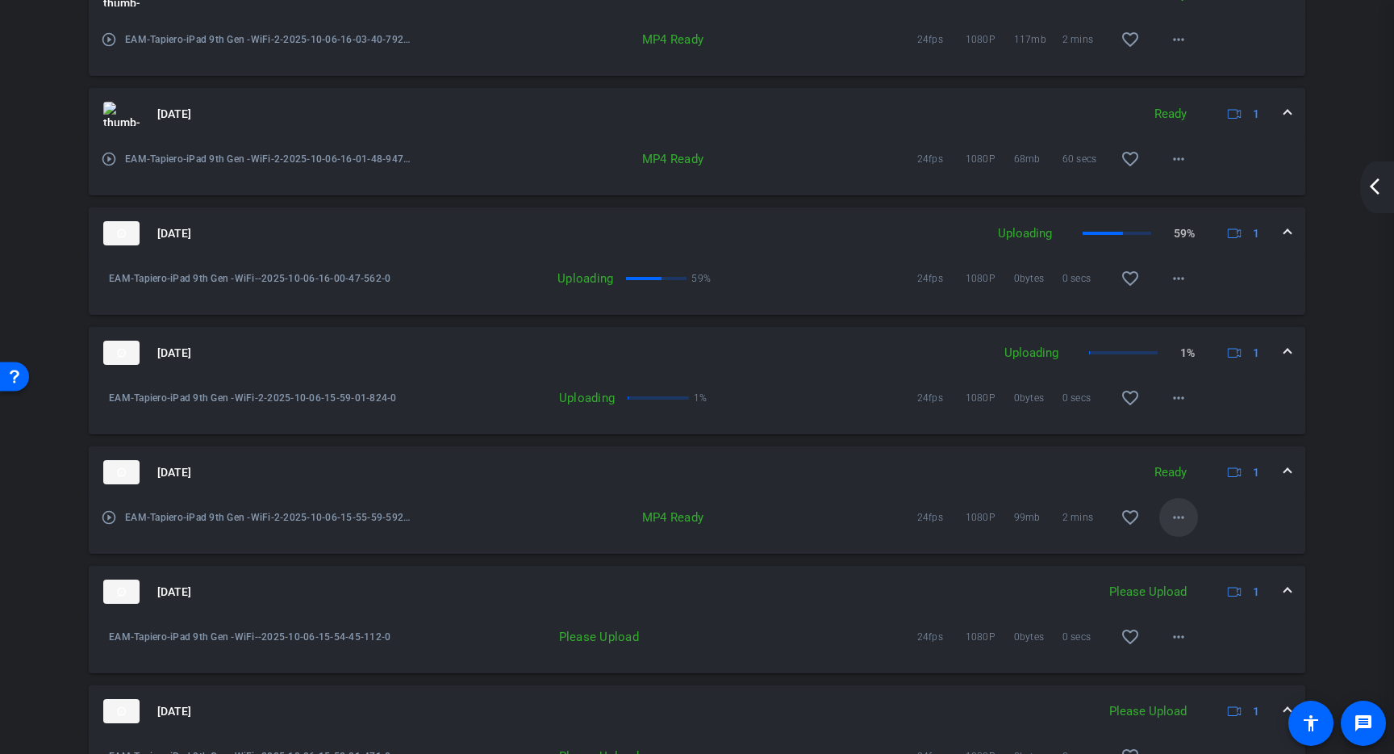
click at [1178, 527] on mat-icon "more_horiz" at bounding box center [1178, 517] width 19 height 19
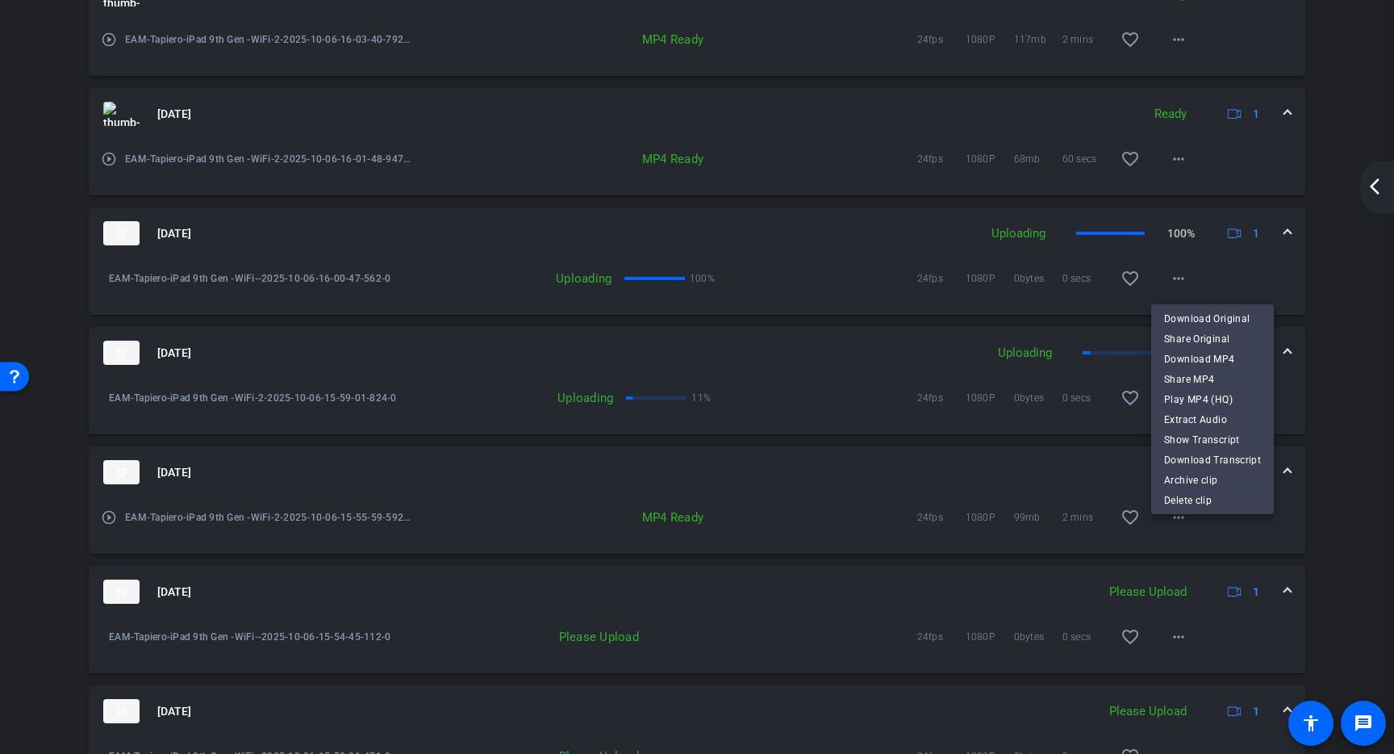
click at [1374, 395] on div at bounding box center [697, 377] width 1394 height 754
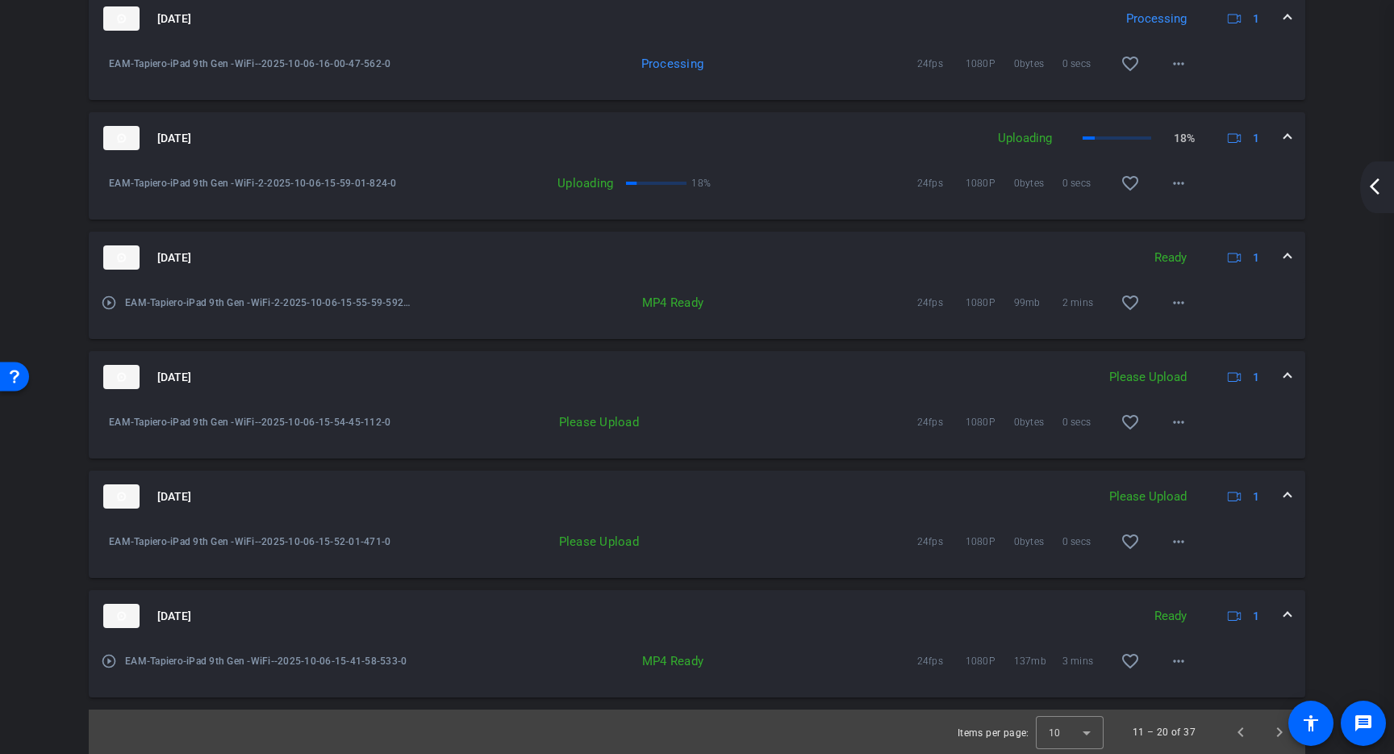
scroll to position [1046, 0]
click at [1170, 547] on mat-icon "more_horiz" at bounding box center [1178, 540] width 19 height 19
click at [1186, 575] on span "Upload" at bounding box center [1196, 574] width 65 height 19
click at [1172, 422] on mat-icon "more_horiz" at bounding box center [1178, 421] width 19 height 19
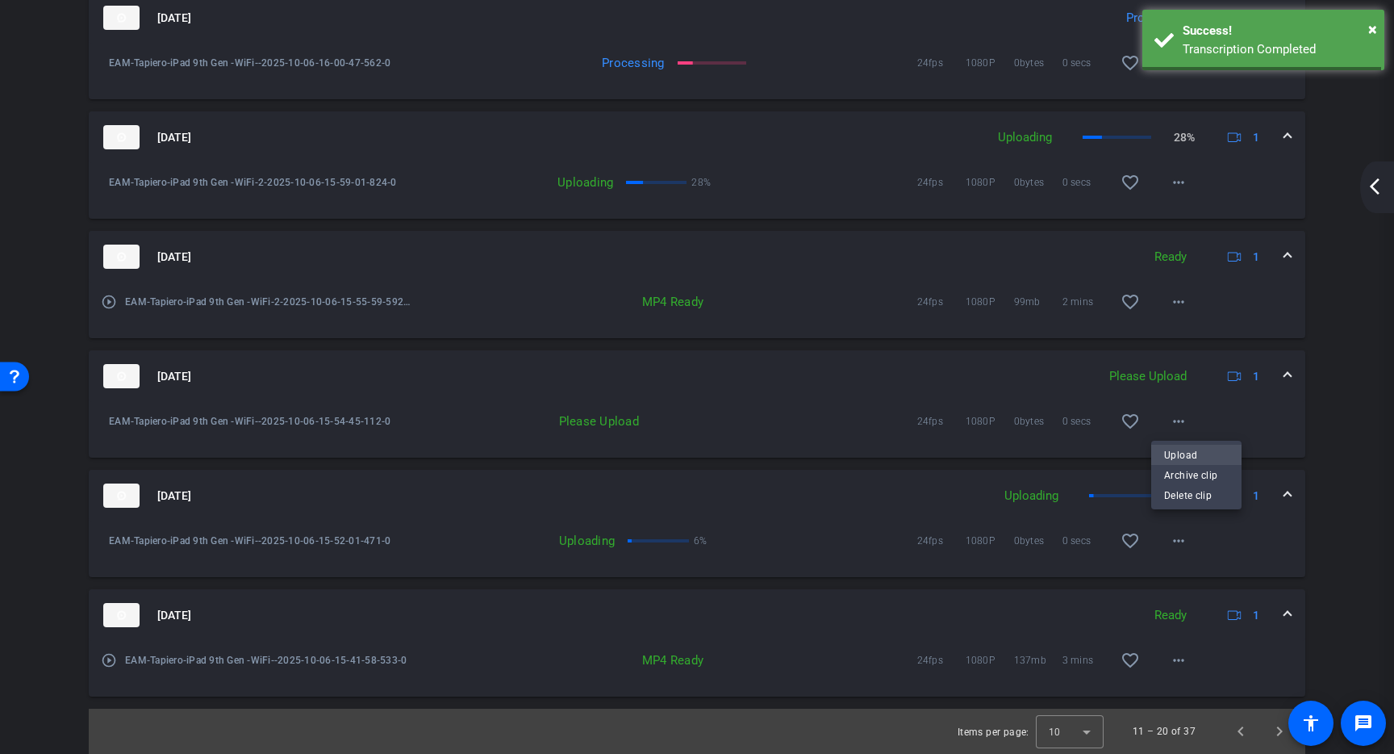
click at [1180, 458] on span "Upload" at bounding box center [1196, 454] width 65 height 19
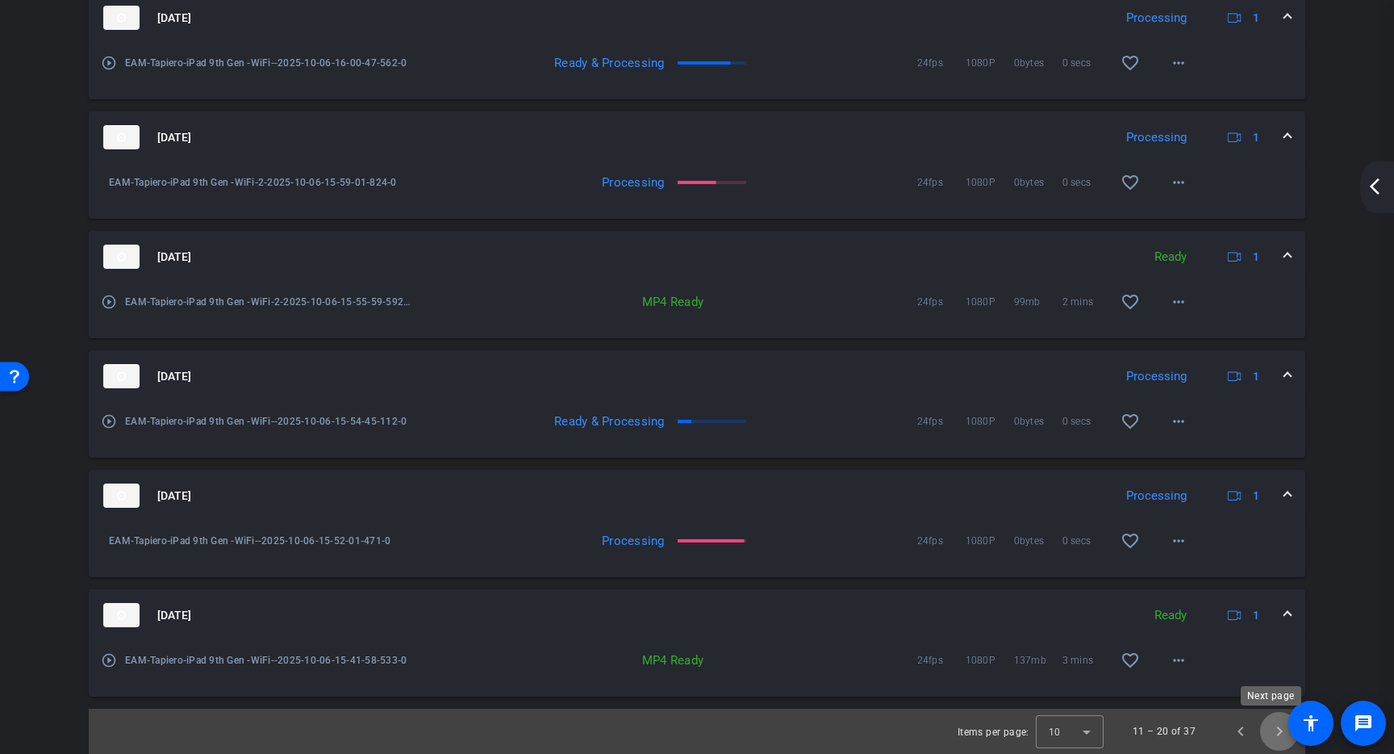
click at [1267, 730] on span "Next page" at bounding box center [1279, 731] width 39 height 39
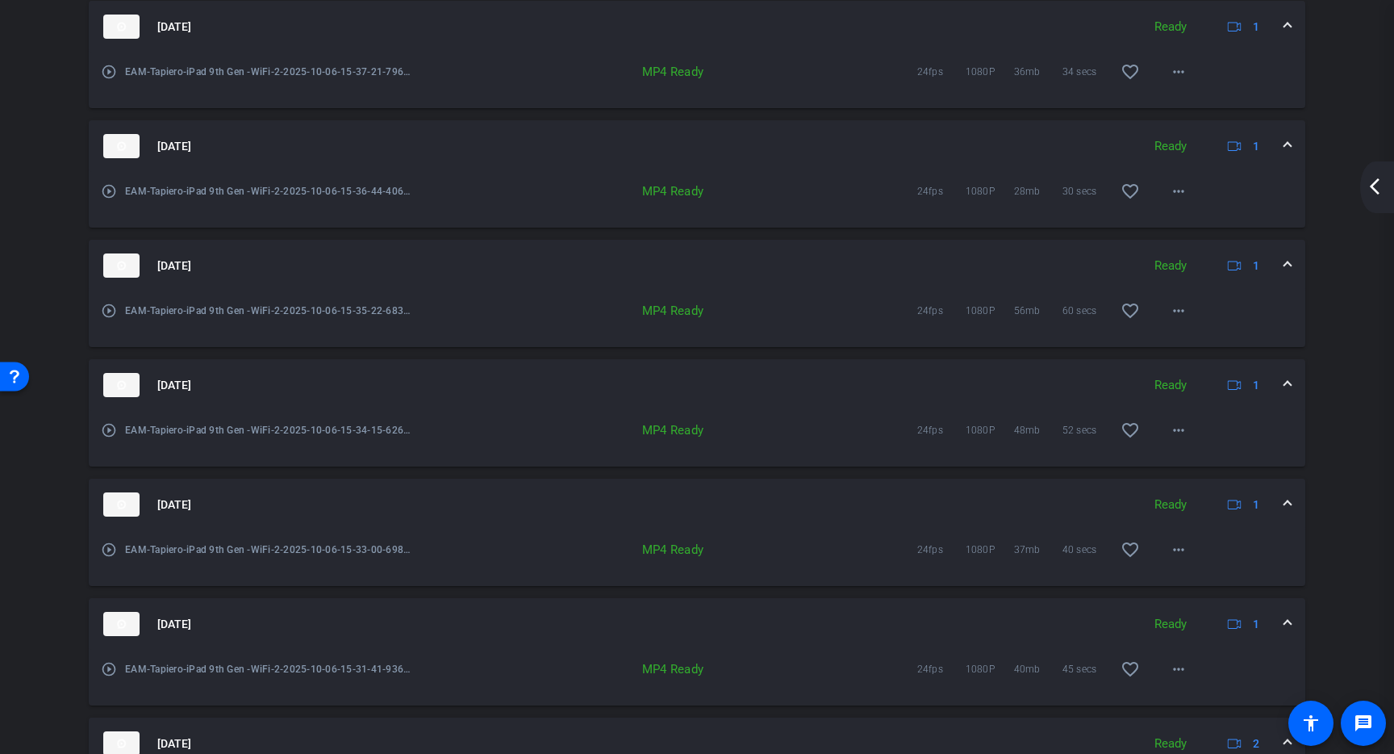
scroll to position [1109, 0]
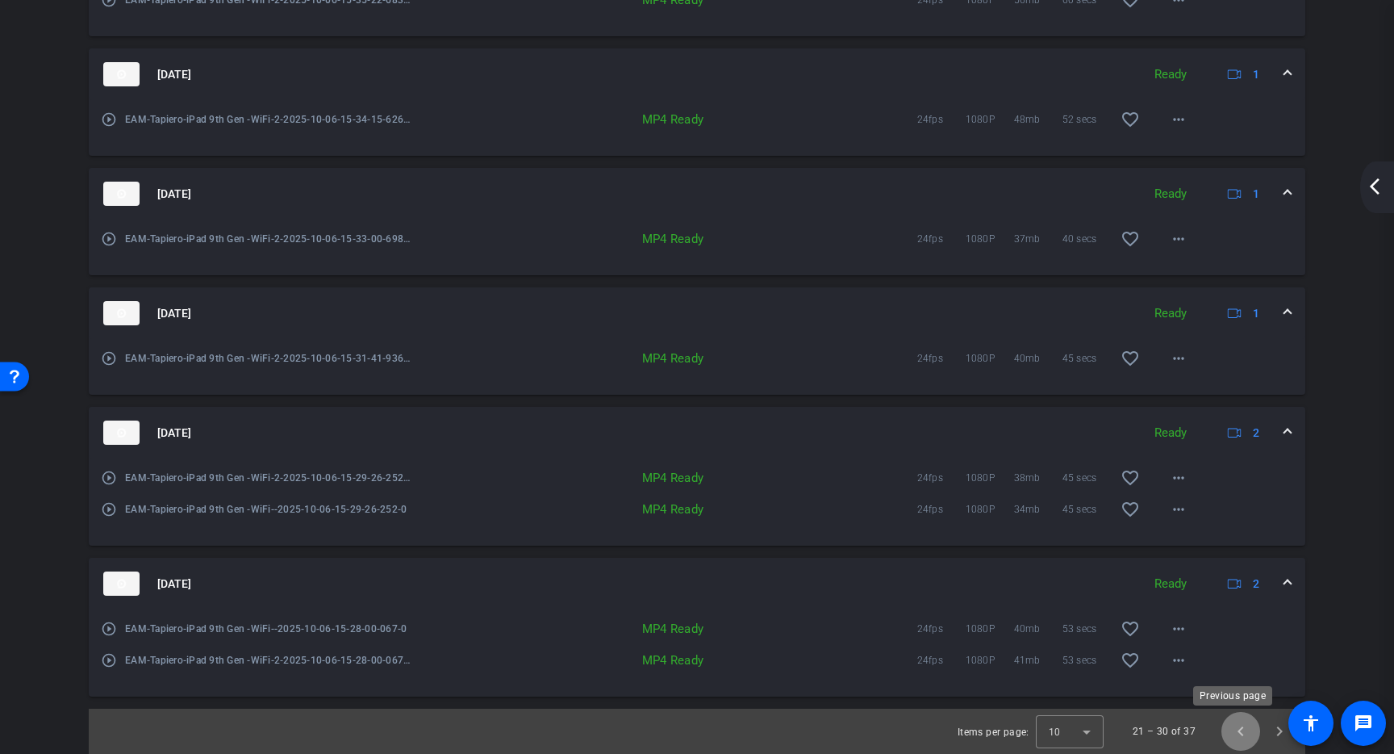
click at [1226, 729] on span "Previous page" at bounding box center [1241, 731] width 39 height 39
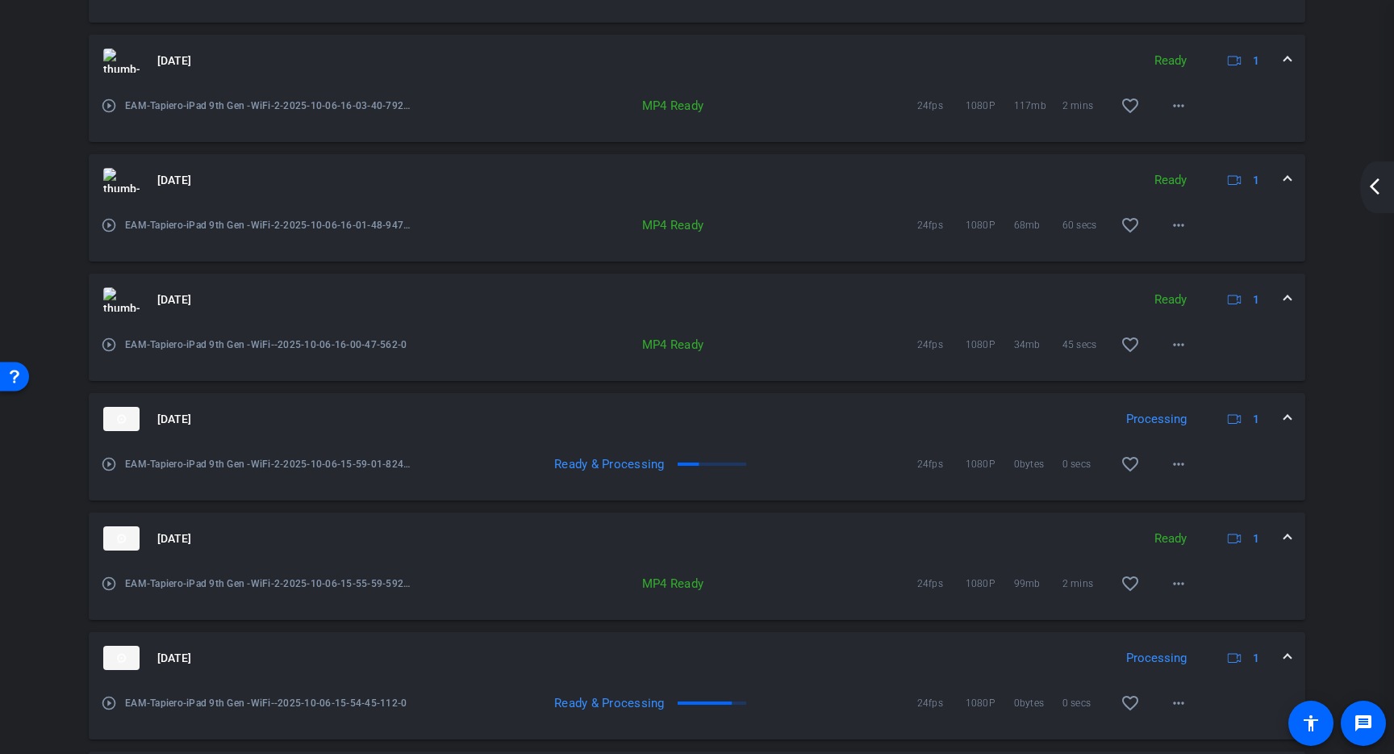
scroll to position [1046, 0]
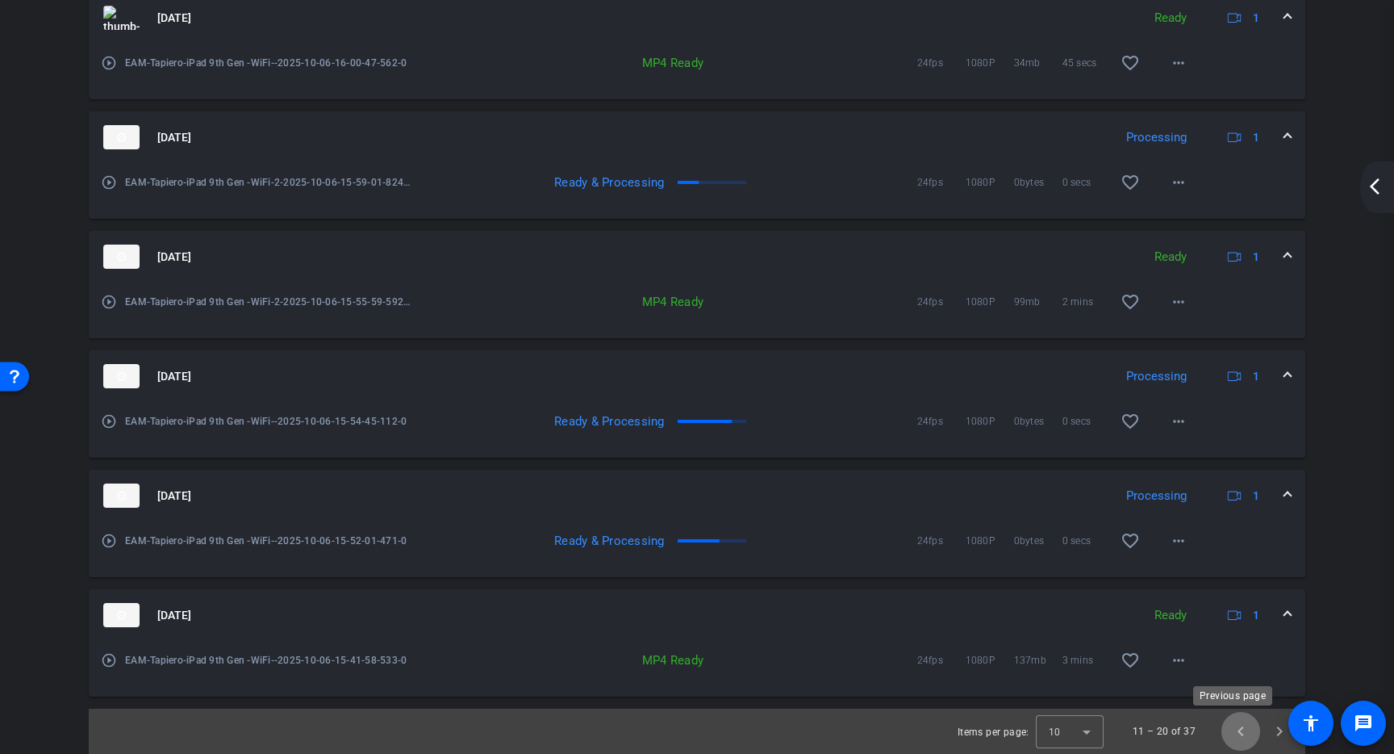
click at [1231, 731] on span "Previous page" at bounding box center [1241, 731] width 39 height 39
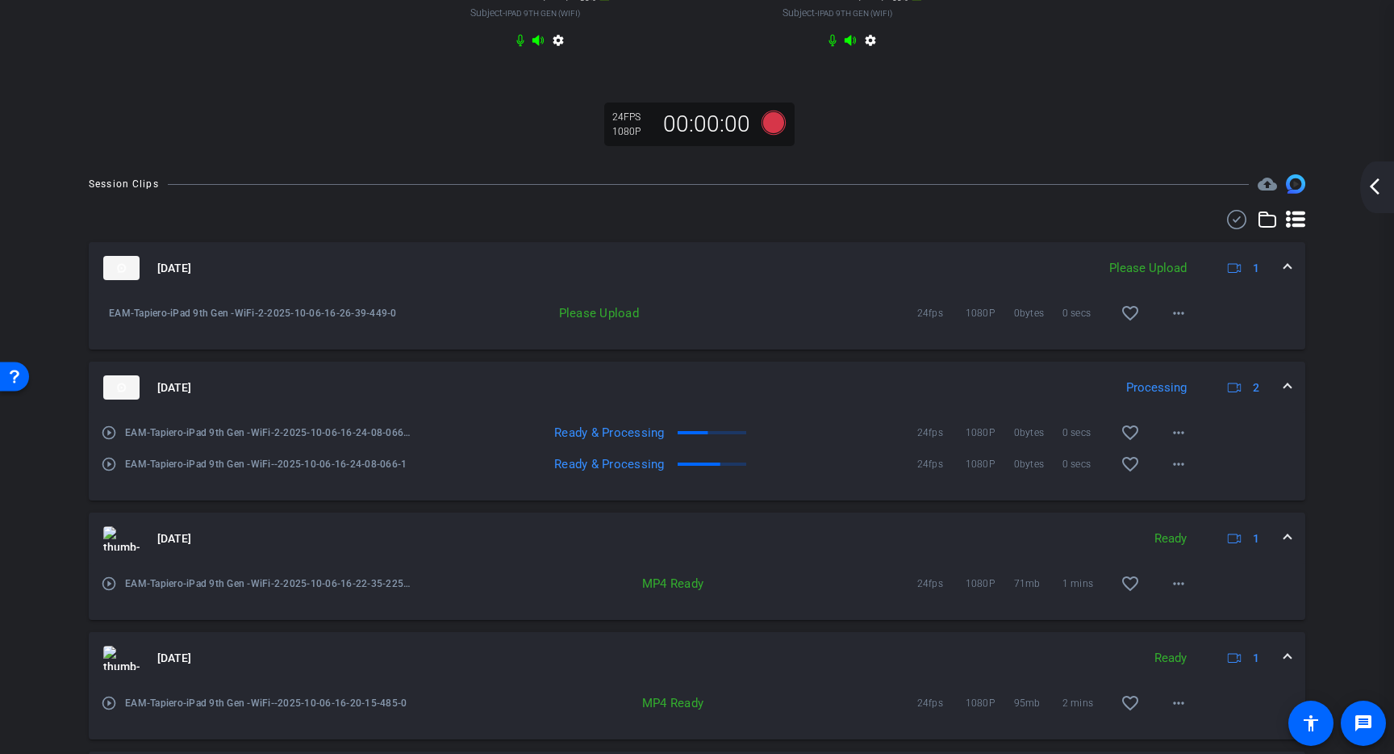
scroll to position [305, 0]
click at [1169, 320] on mat-icon "more_horiz" at bounding box center [1178, 309] width 19 height 19
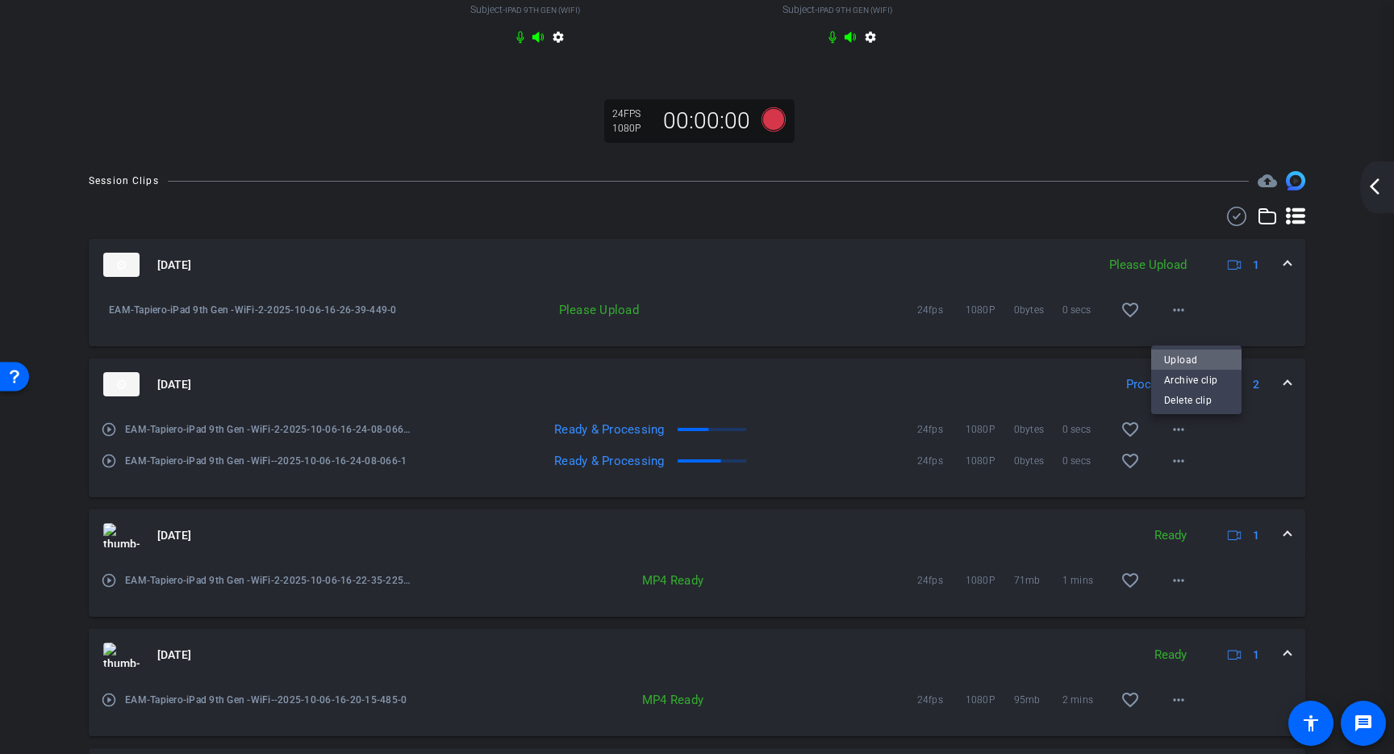
click at [1197, 359] on span "Upload" at bounding box center [1196, 359] width 65 height 19
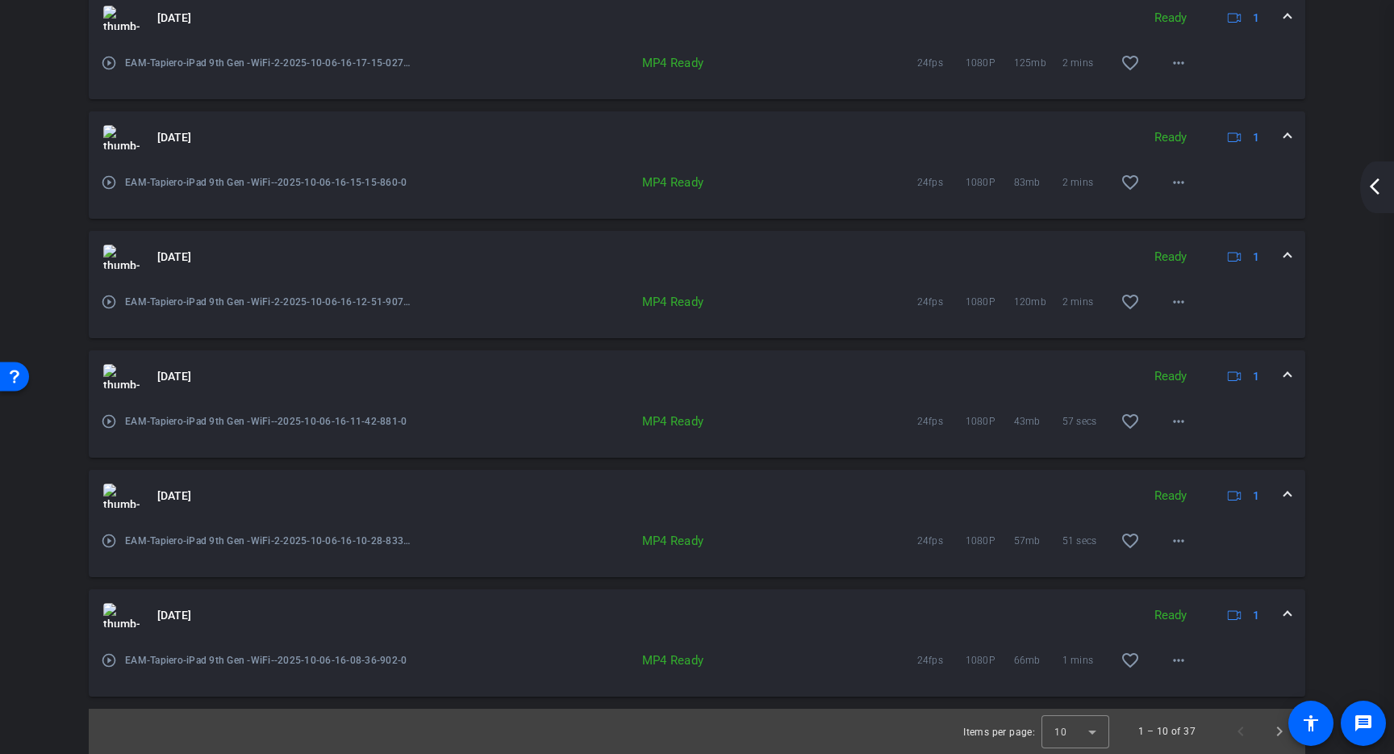
scroll to position [1077, 0]
click at [1270, 732] on span "Next page" at bounding box center [1279, 731] width 39 height 39
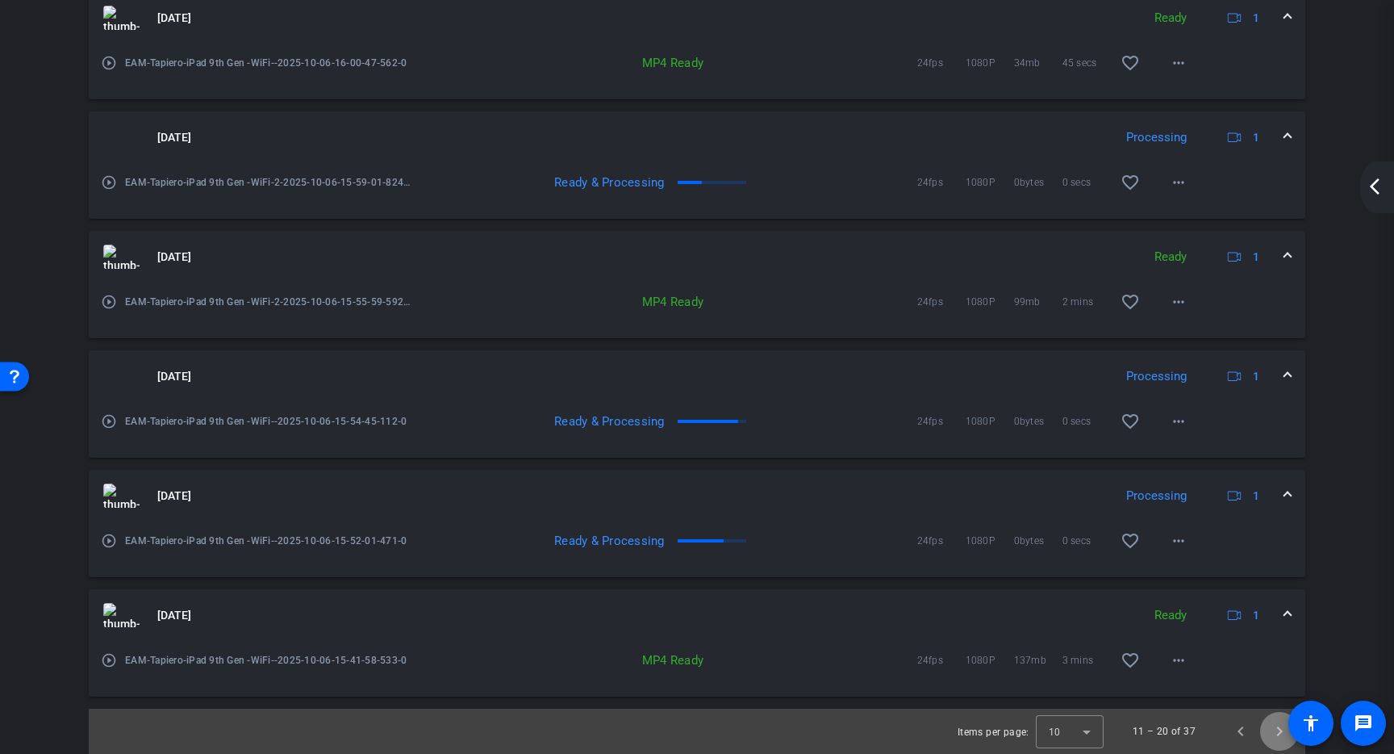
scroll to position [1046, 0]
